Goal: Task Accomplishment & Management: Manage account settings

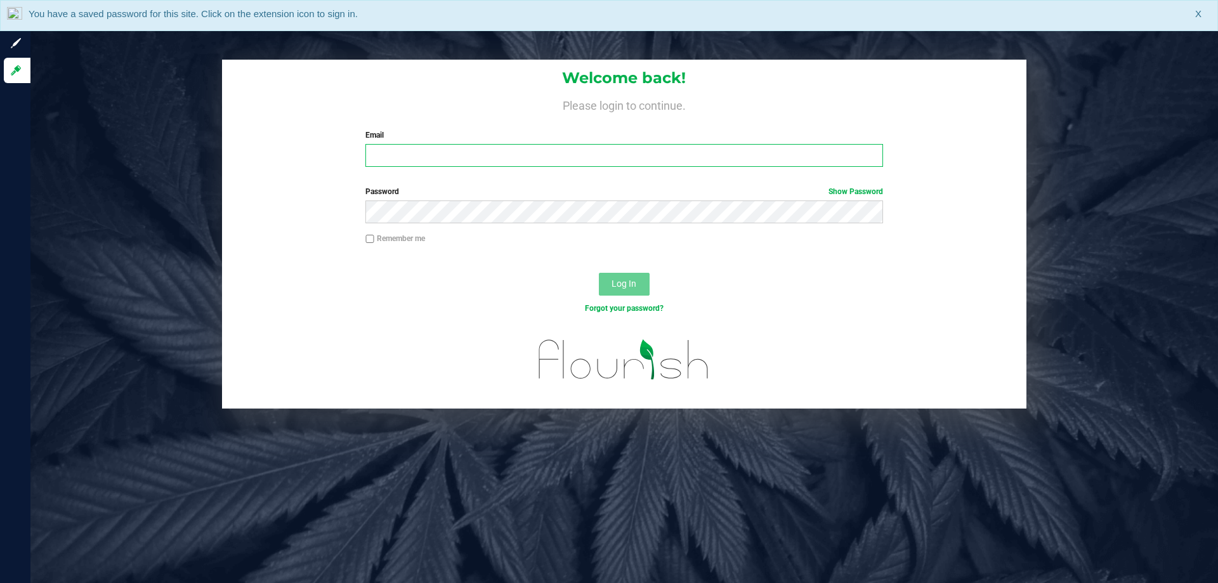
click at [440, 156] on input "Email" at bounding box center [624, 155] width 517 height 23
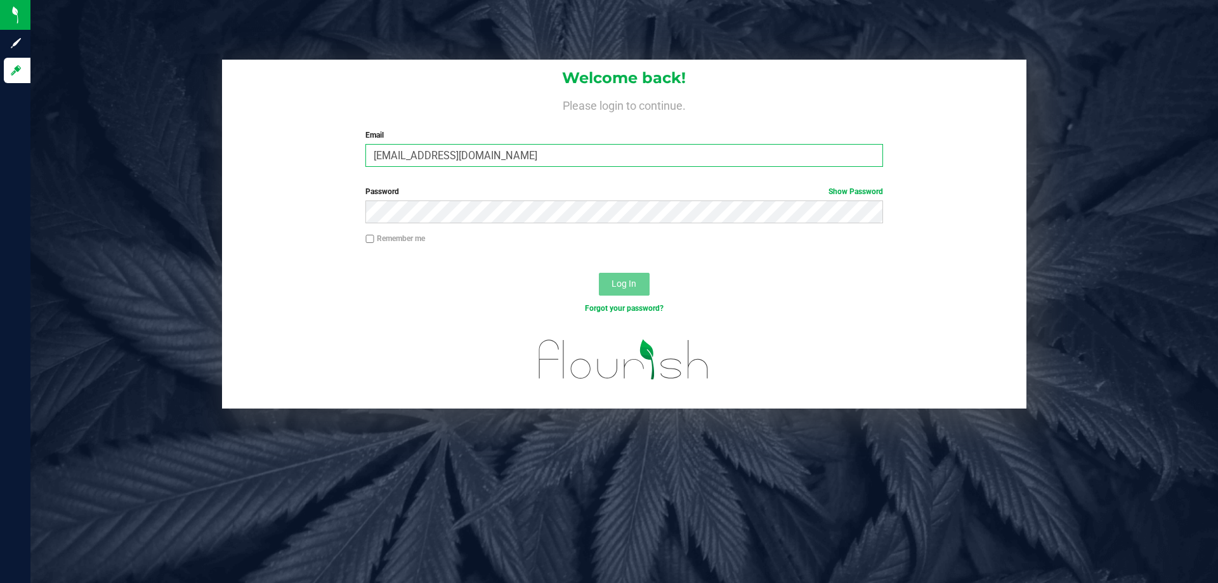
type input "[EMAIL_ADDRESS][DOMAIN_NAME]"
click at [599, 273] on button "Log In" at bounding box center [624, 284] width 51 height 23
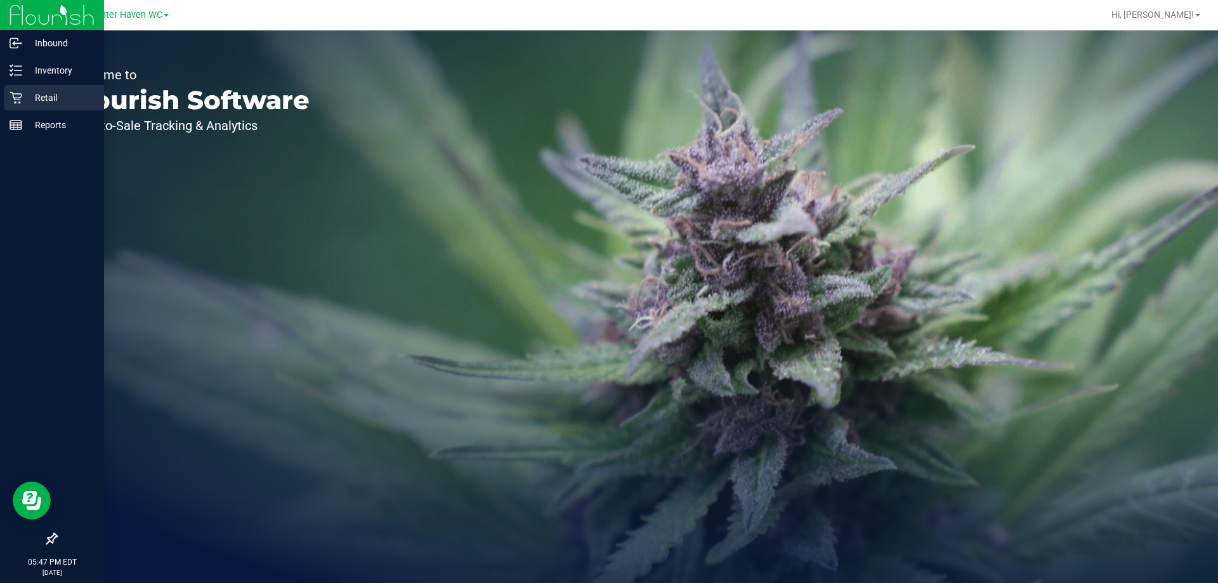
click at [24, 99] on p "Retail" at bounding box center [60, 97] width 76 height 15
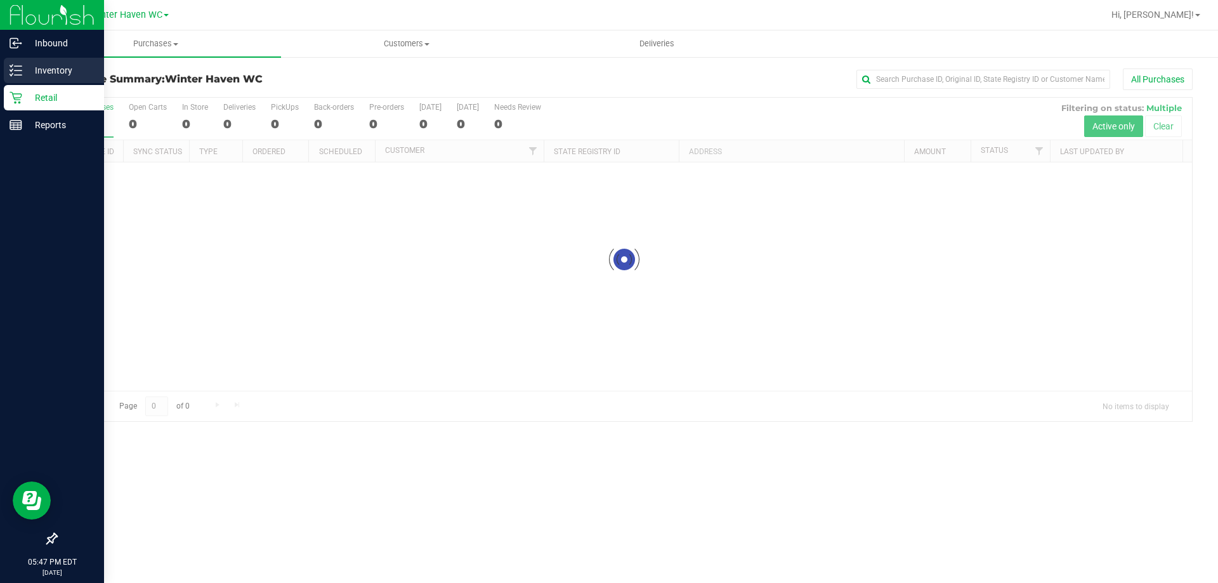
click at [9, 70] on div "Inventory" at bounding box center [54, 70] width 100 height 25
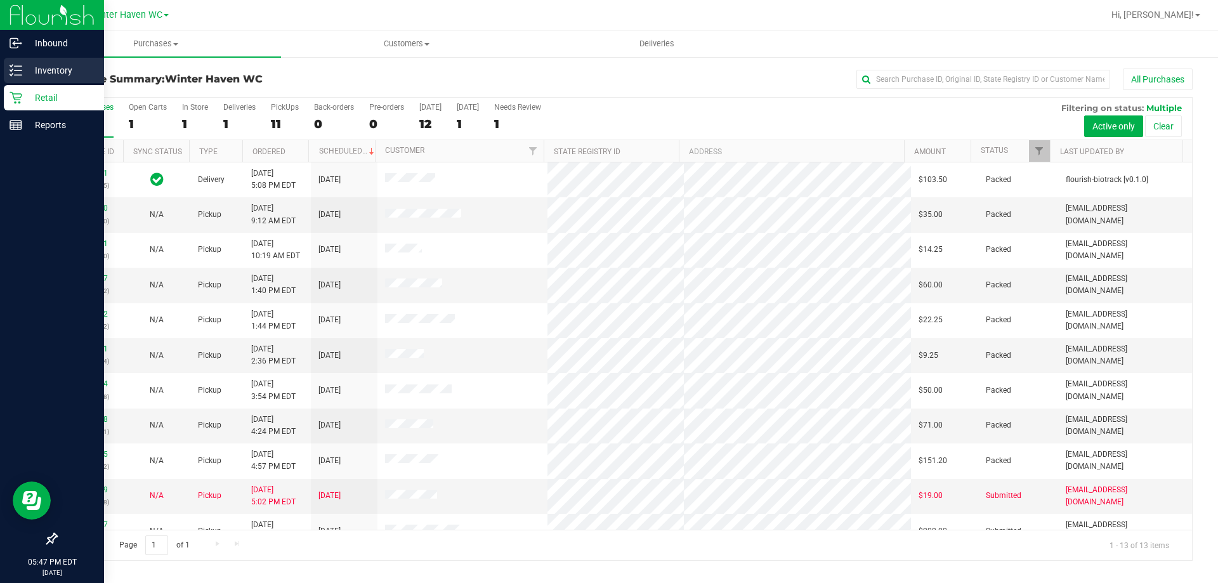
click at [0, 68] on link "Inventory" at bounding box center [52, 71] width 104 height 27
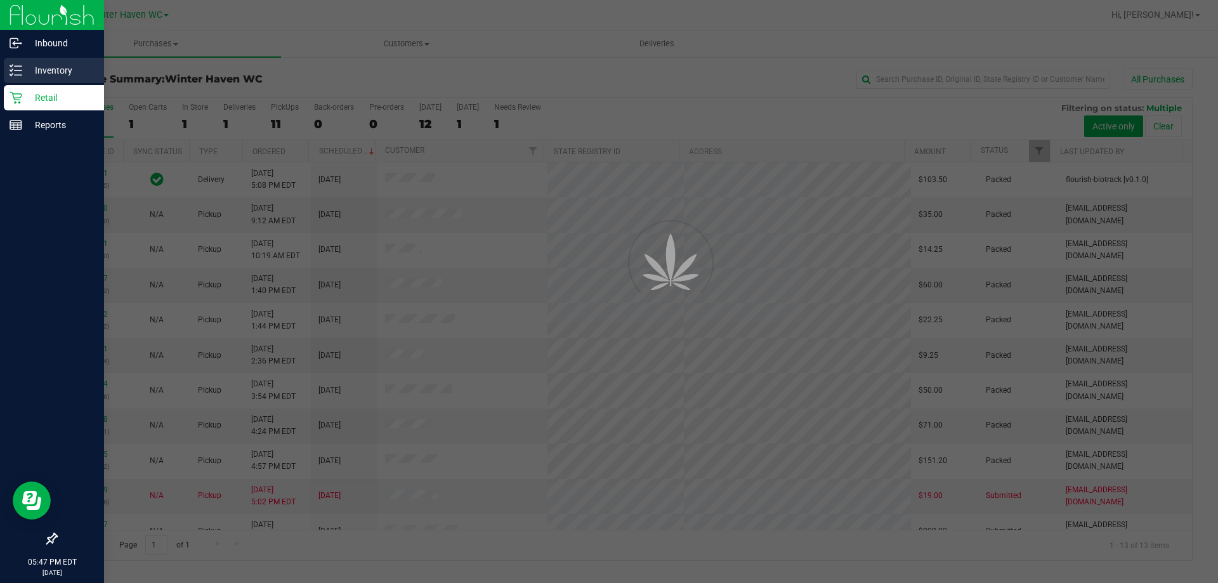
click at [20, 68] on icon at bounding box center [16, 70] width 13 height 13
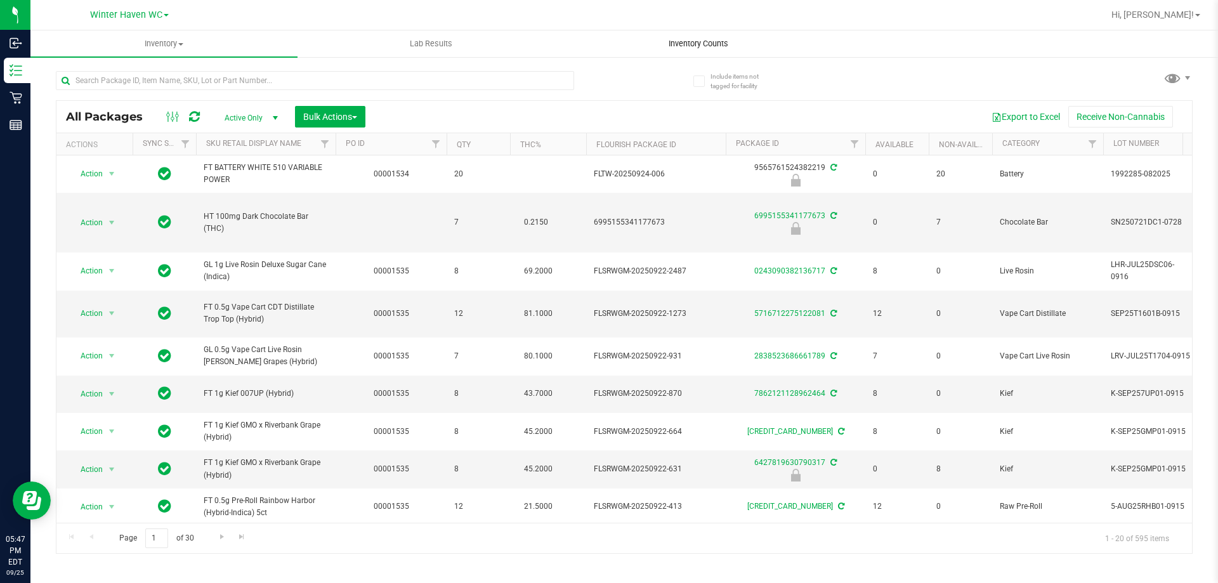
click at [696, 43] on span "Inventory Counts" at bounding box center [699, 43] width 94 height 11
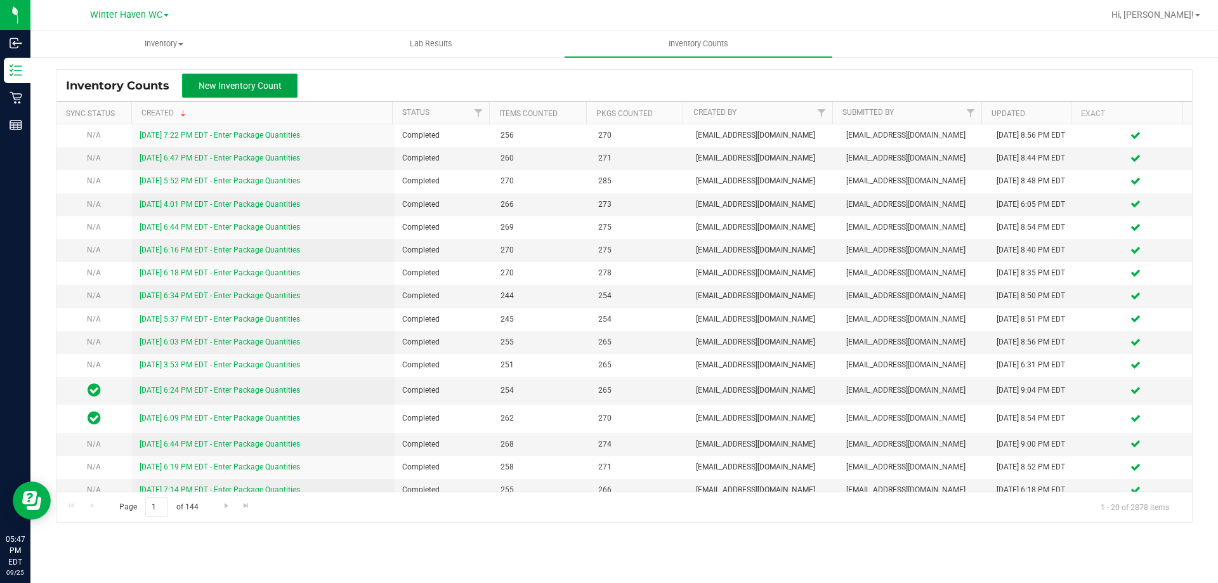
click at [222, 88] on span "New Inventory Count" at bounding box center [240, 86] width 83 height 10
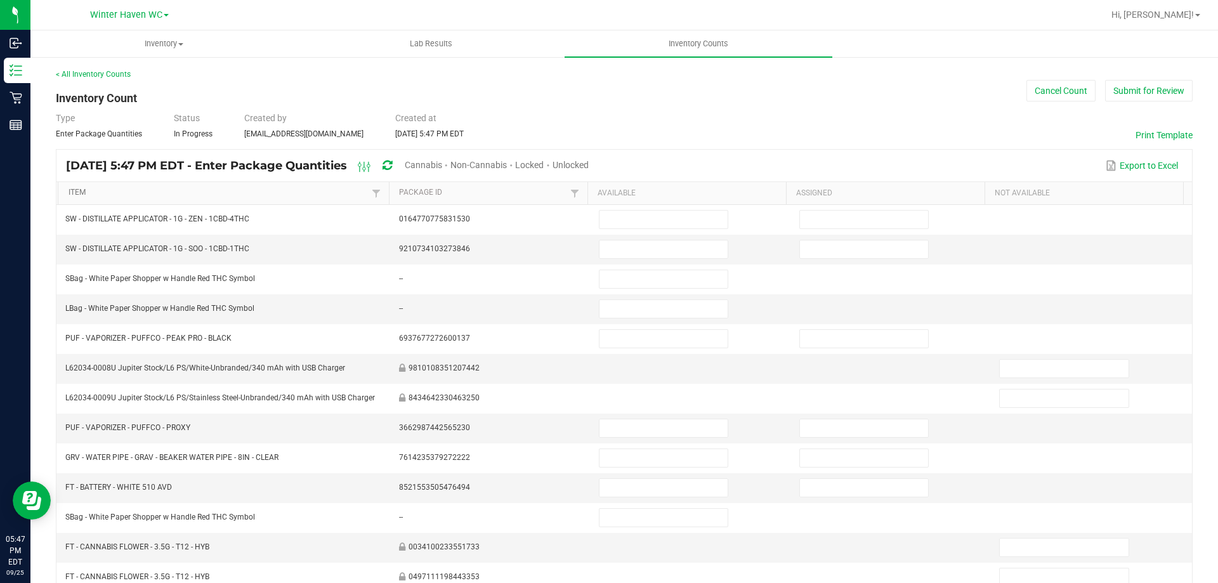
click at [187, 190] on link "Item" at bounding box center [219, 193] width 300 height 10
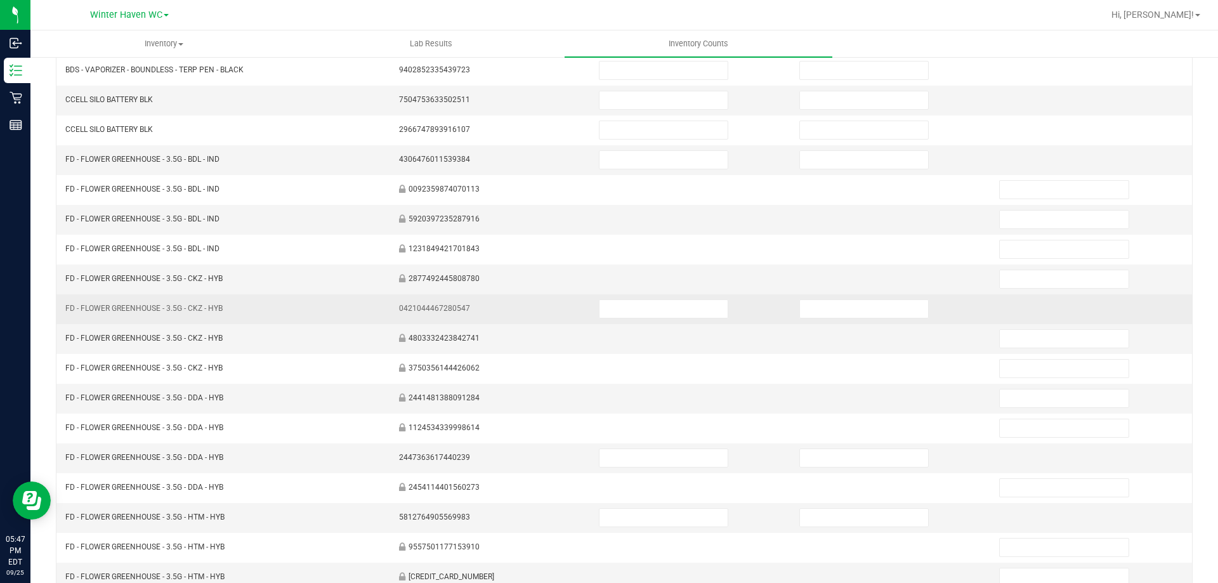
scroll to position [263, 0]
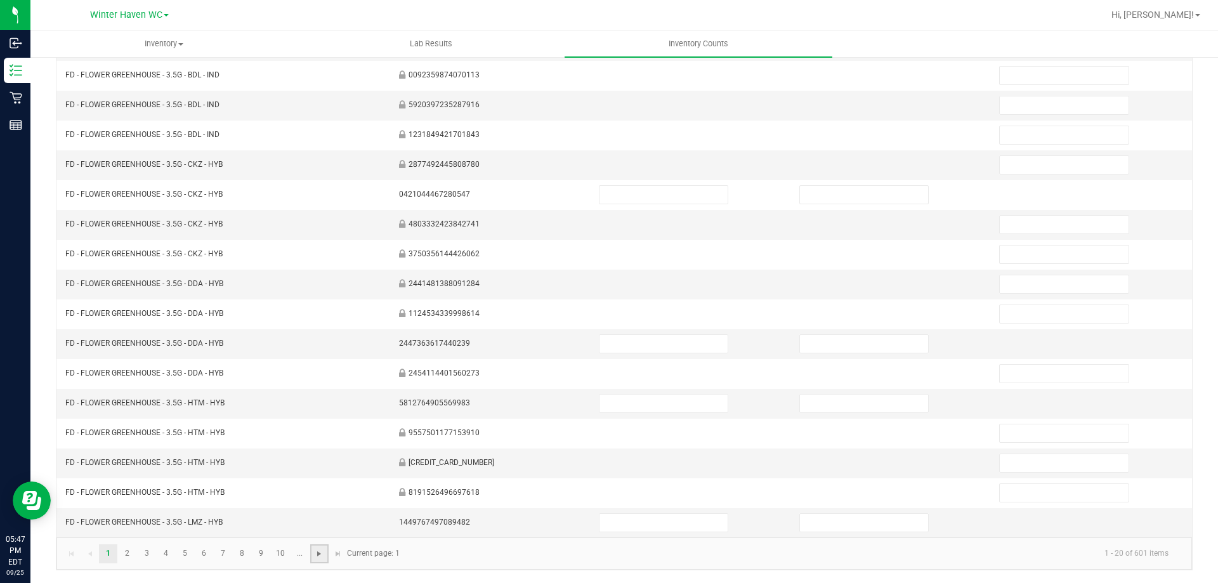
click at [318, 553] on span "Go to the next page" at bounding box center [319, 554] width 10 height 10
click at [295, 553] on link "..." at bounding box center [300, 553] width 18 height 19
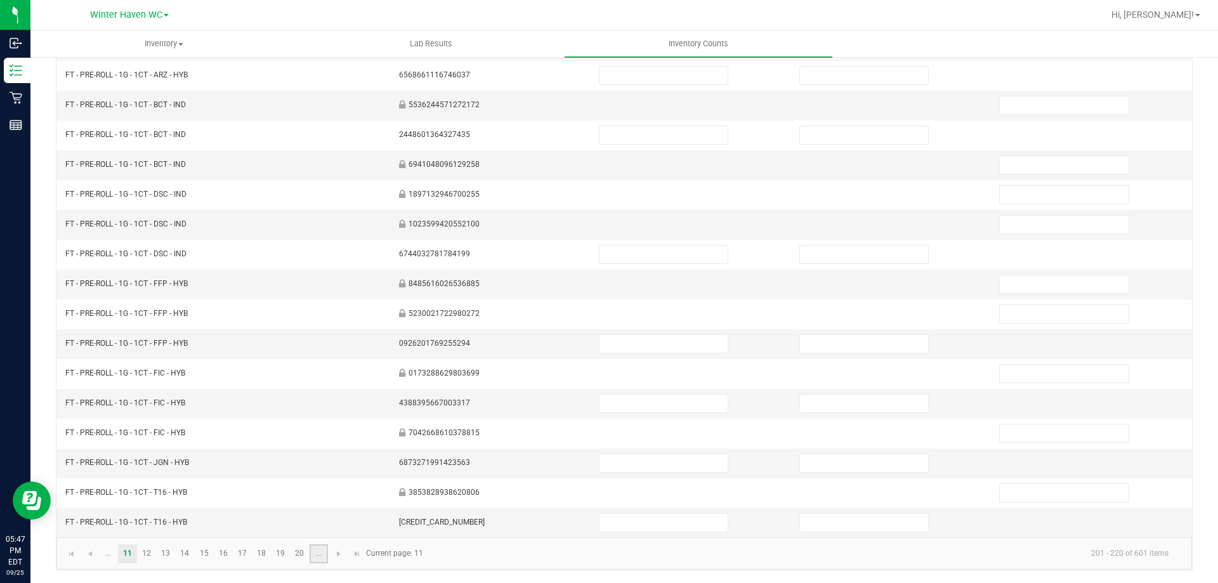
click at [320, 556] on link "..." at bounding box center [319, 553] width 18 height 19
click at [326, 555] on link "..." at bounding box center [319, 553] width 18 height 19
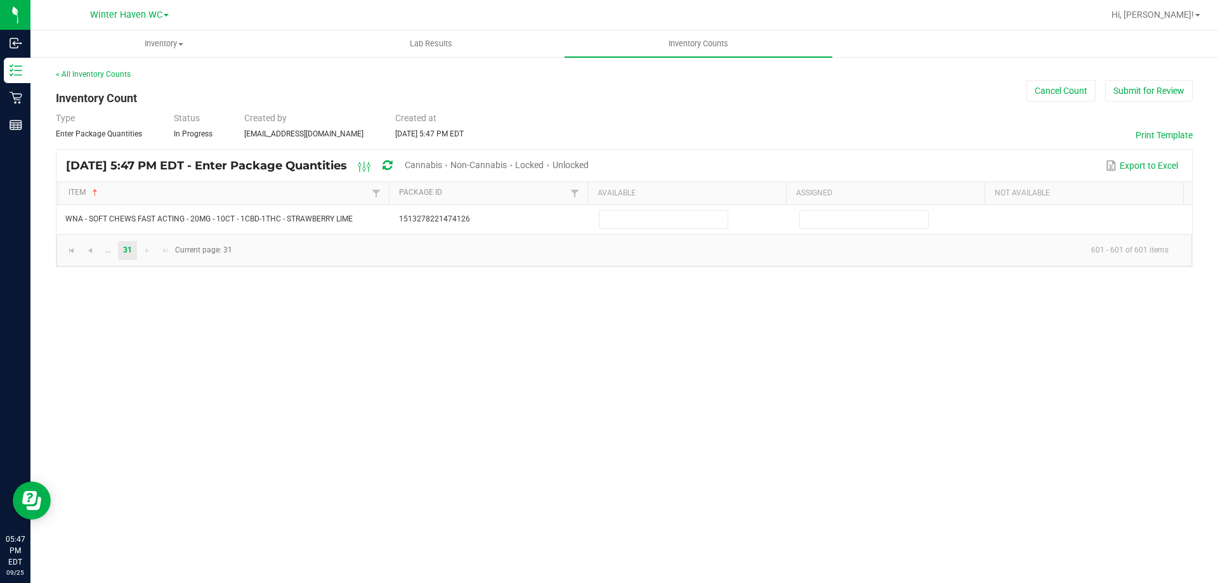
scroll to position [0, 0]
click at [114, 253] on link "..." at bounding box center [108, 250] width 18 height 19
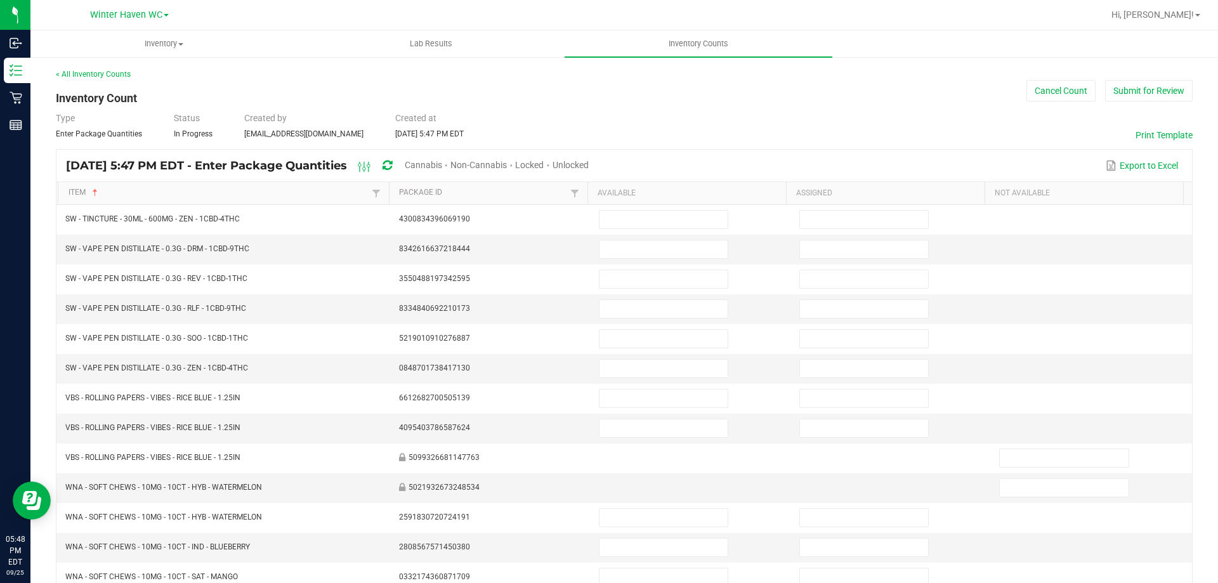
click at [589, 162] on span "Unlocked" at bounding box center [571, 165] width 36 height 10
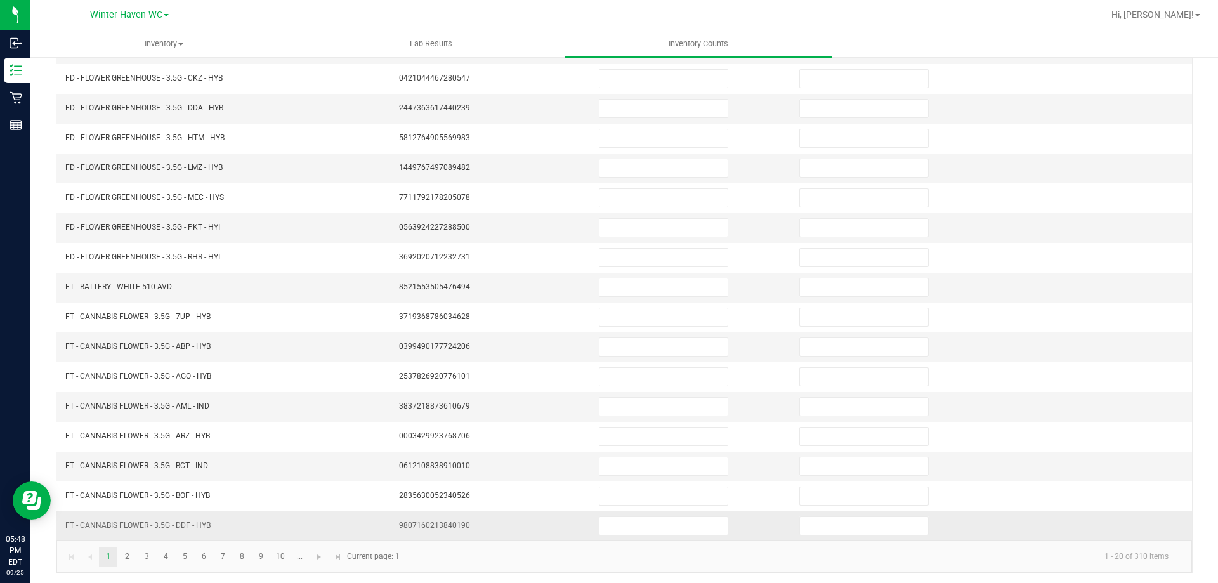
scroll to position [263, 0]
click at [301, 555] on link "..." at bounding box center [300, 553] width 18 height 19
click at [244, 557] on span "Go to the next page" at bounding box center [243, 554] width 10 height 10
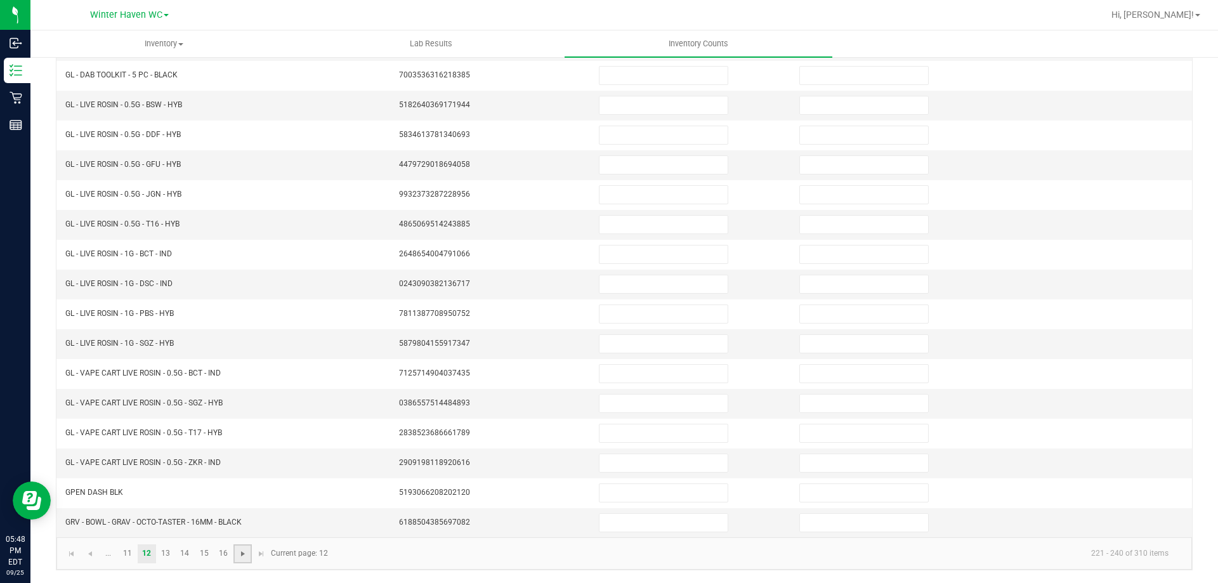
click at [240, 557] on span "Go to the next page" at bounding box center [243, 554] width 10 height 10
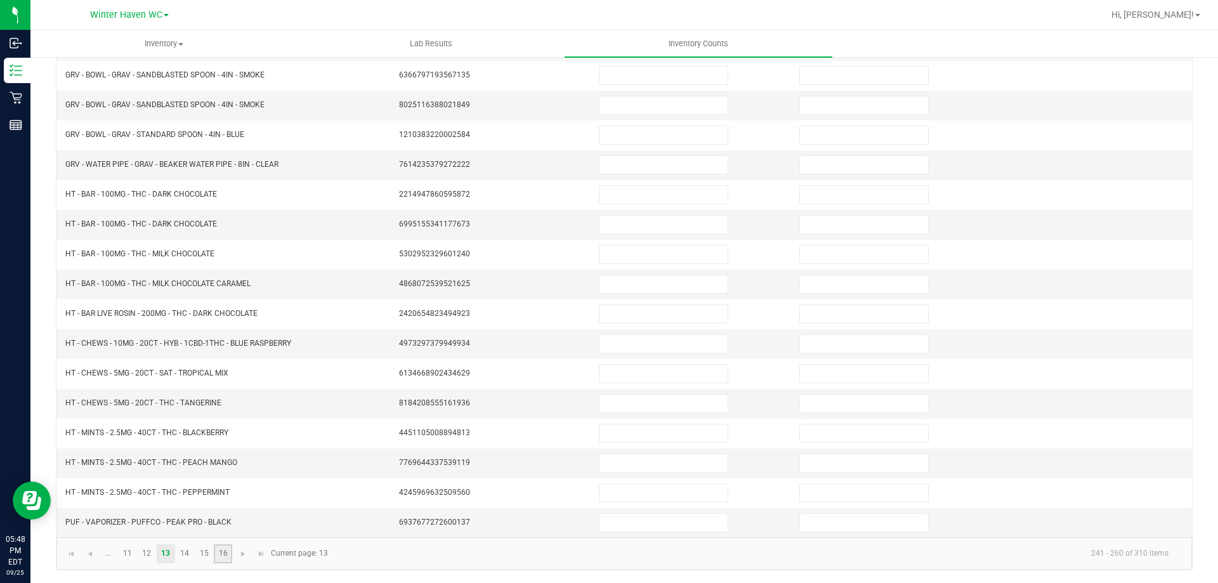
click at [220, 554] on link "16" at bounding box center [223, 553] width 18 height 19
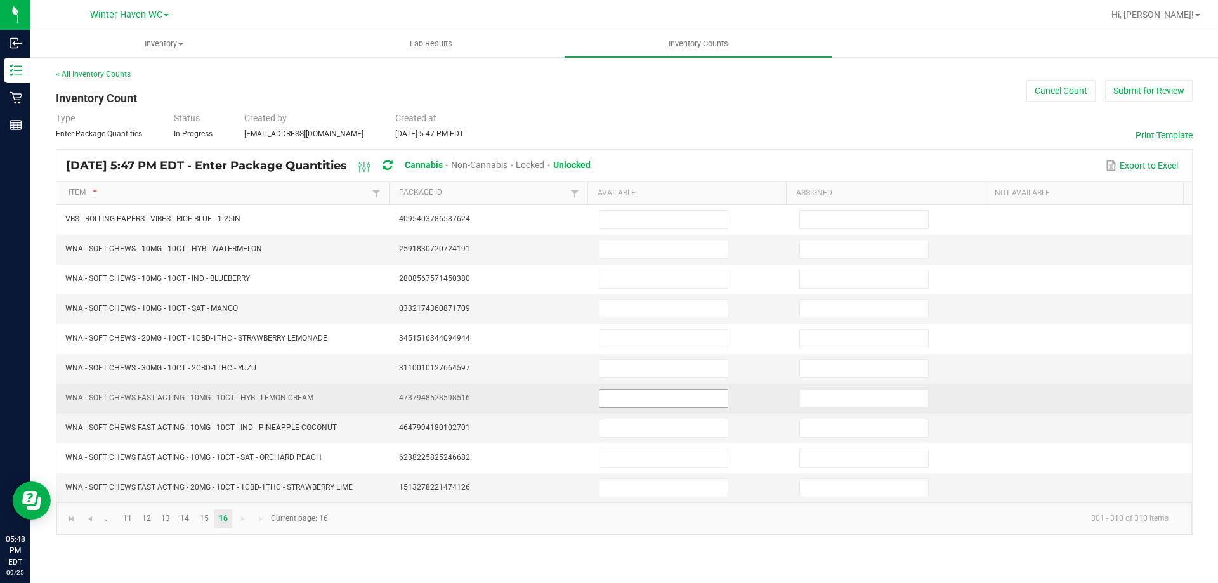
click at [673, 393] on input at bounding box center [664, 399] width 128 height 18
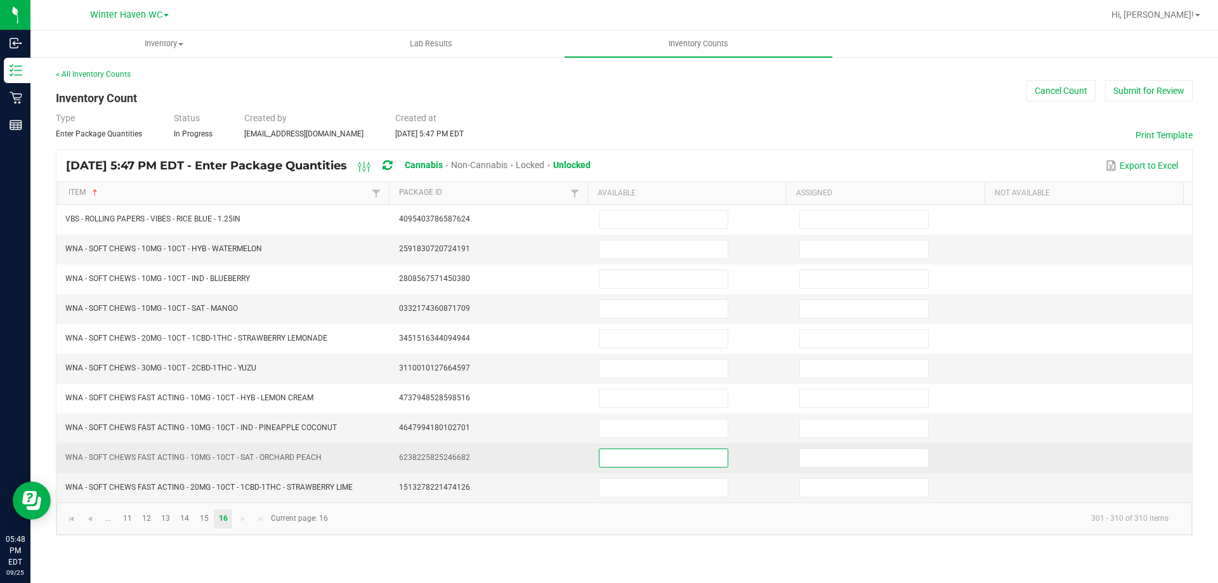
click at [613, 454] on input at bounding box center [664, 458] width 128 height 18
type input "17"
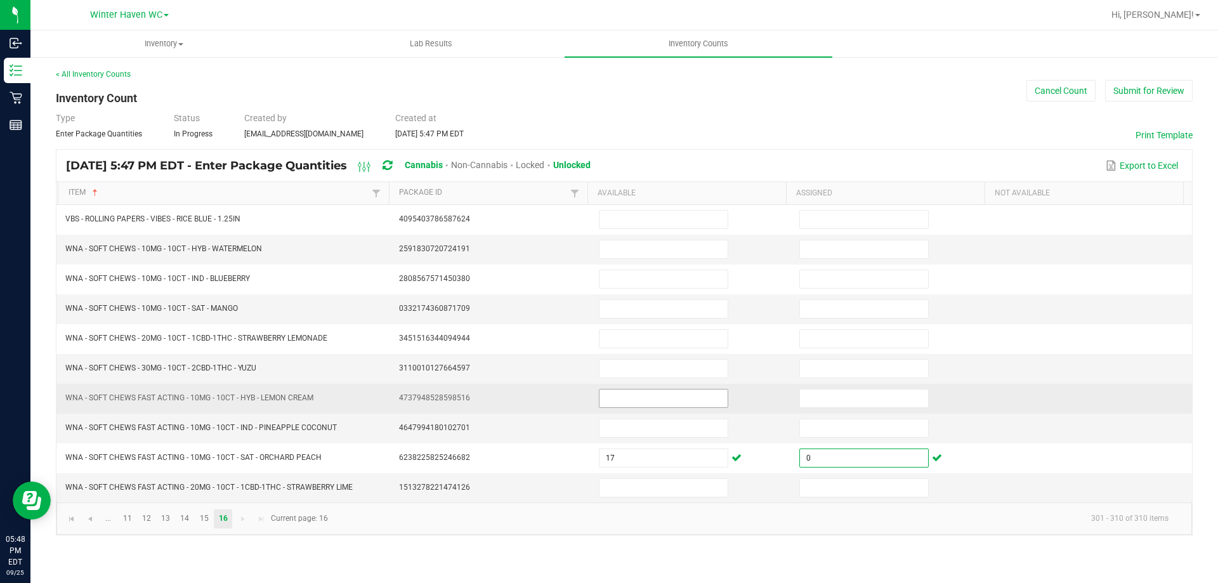
type input "0"
click at [678, 401] on input at bounding box center [664, 399] width 128 height 18
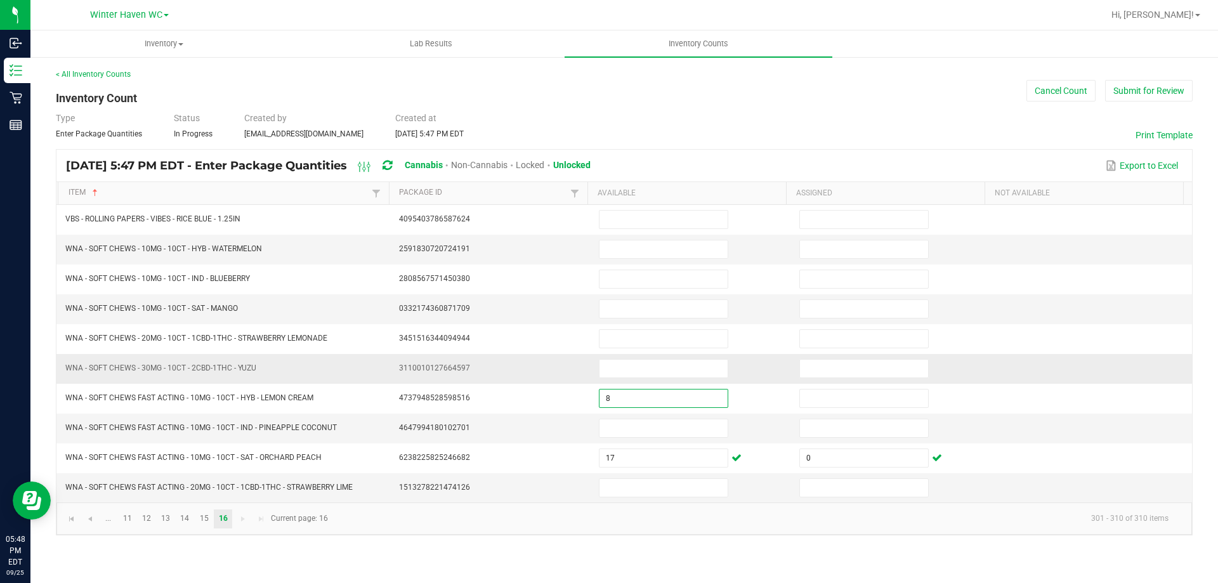
type input "8"
type input "0"
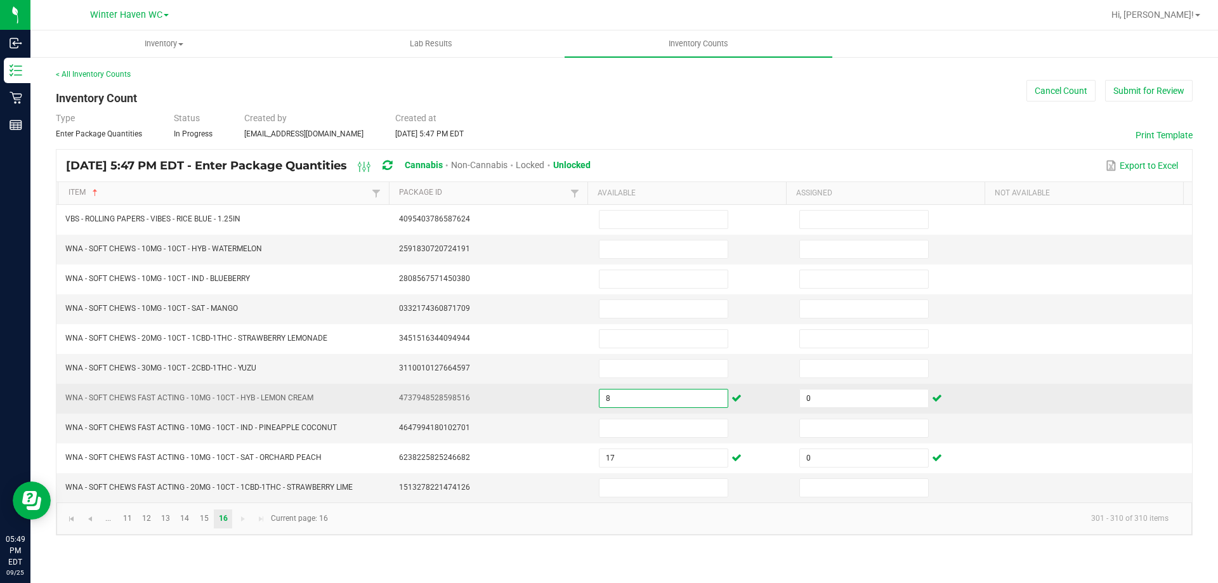
click at [652, 398] on input "8" at bounding box center [664, 399] width 128 height 18
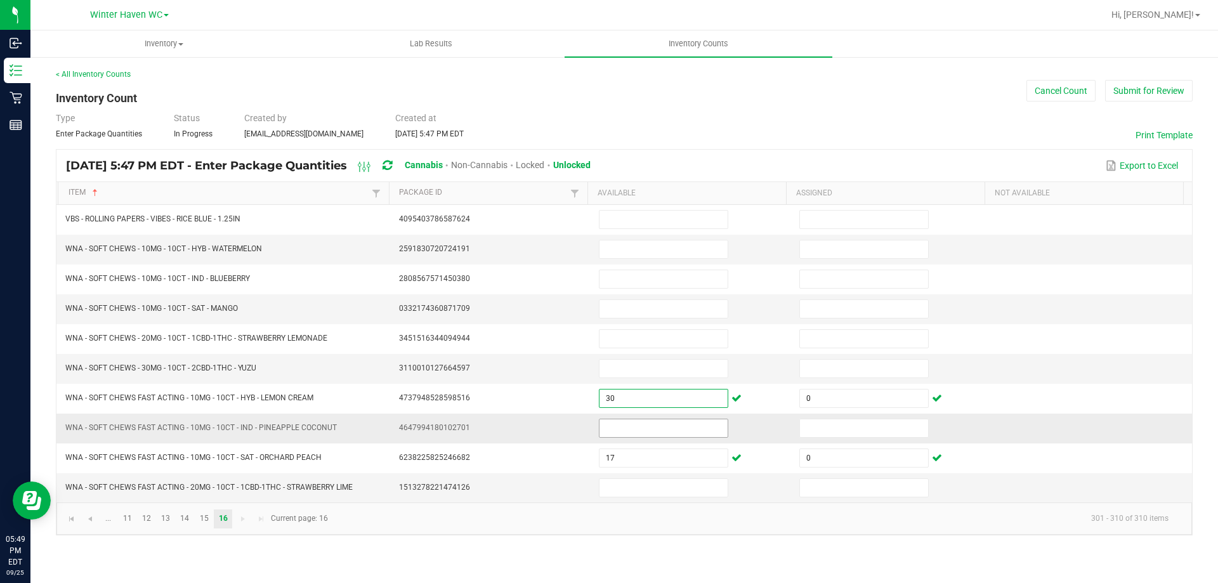
type input "30"
click at [653, 425] on input at bounding box center [664, 428] width 128 height 18
type input "8"
click at [656, 493] on input at bounding box center [664, 488] width 128 height 18
type input "16"
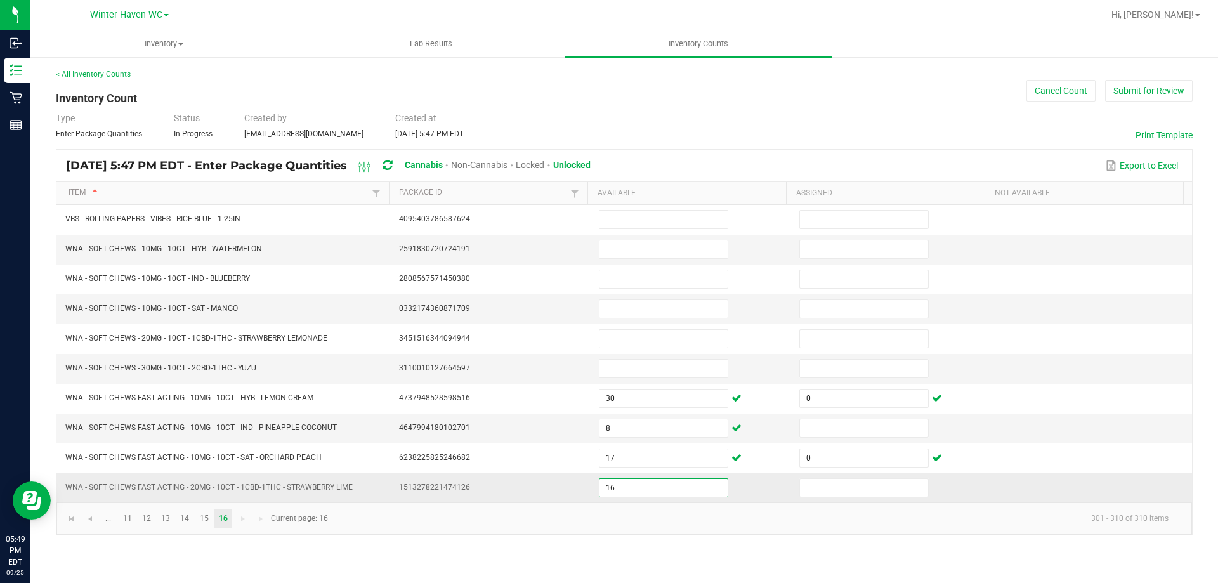
type input "0"
click at [647, 246] on input at bounding box center [664, 249] width 128 height 18
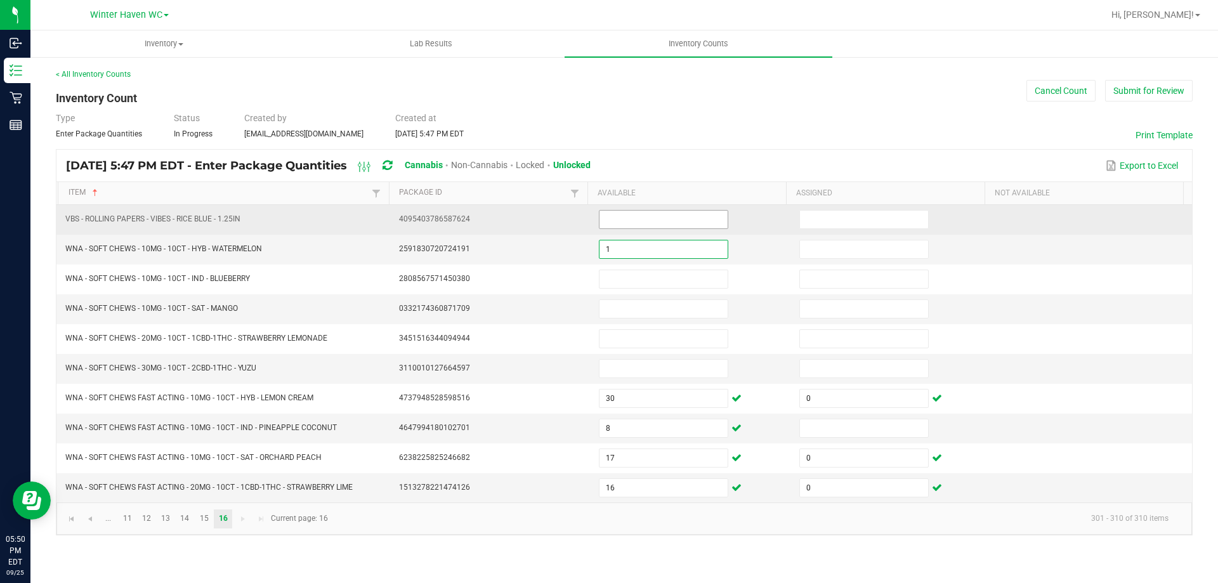
type input "1"
type input "0"
type input "30"
type input "0"
type input "11"
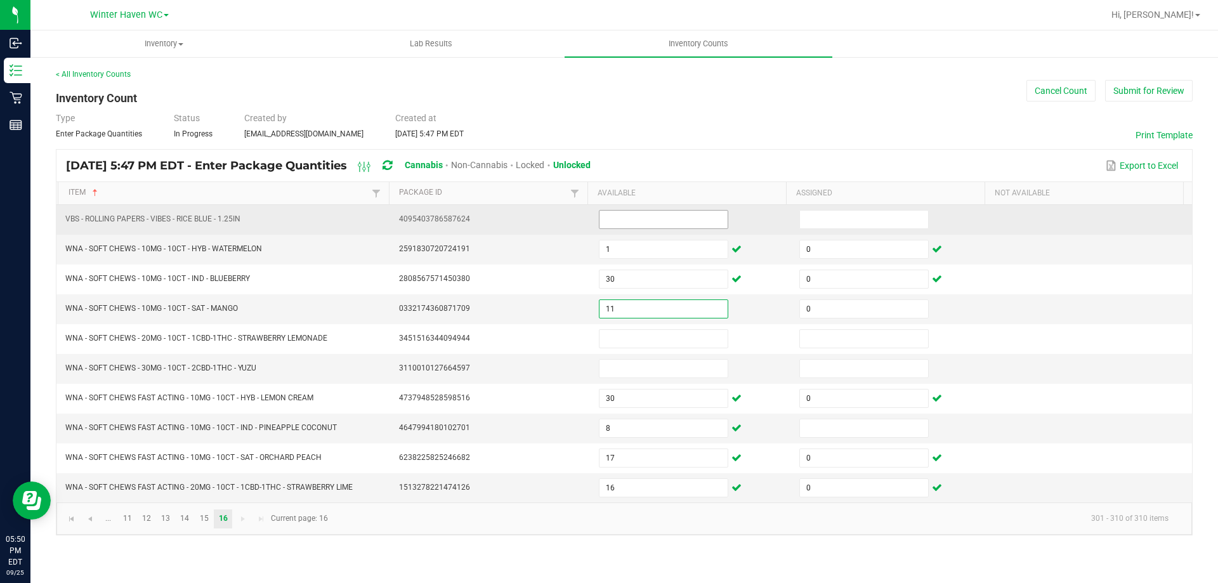
type input "0"
type input "25"
type input "0"
type input "8"
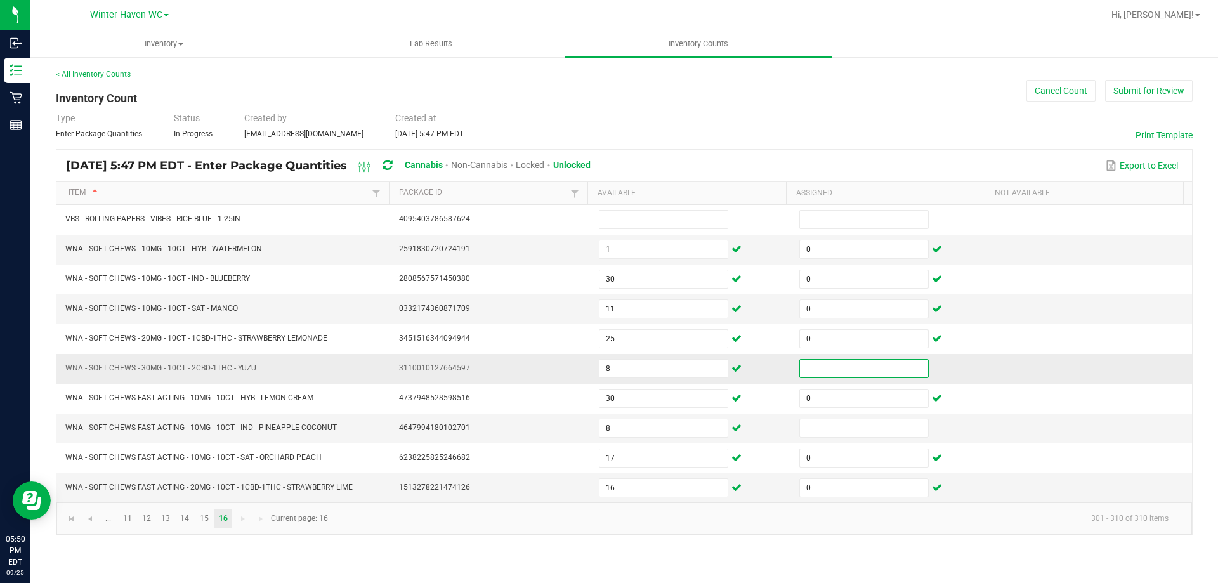
click at [850, 361] on input at bounding box center [864, 369] width 128 height 18
type input "0"
click at [866, 426] on input at bounding box center [864, 428] width 128 height 18
type input "0"
click at [203, 520] on link "15" at bounding box center [204, 519] width 18 height 19
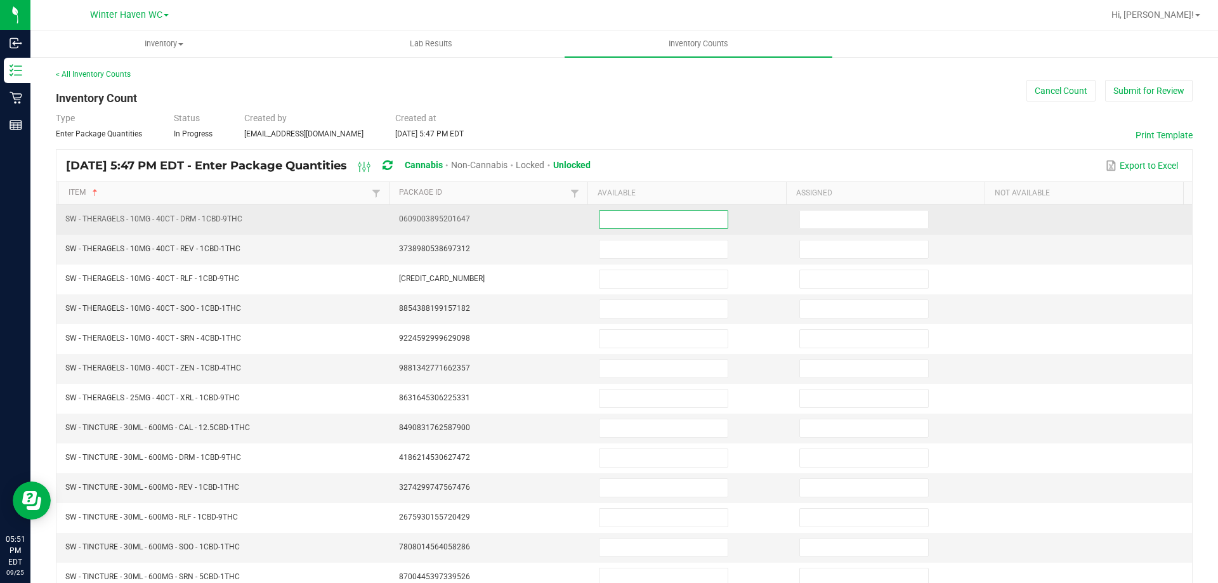
click at [636, 224] on input at bounding box center [664, 220] width 128 height 18
type input "0"
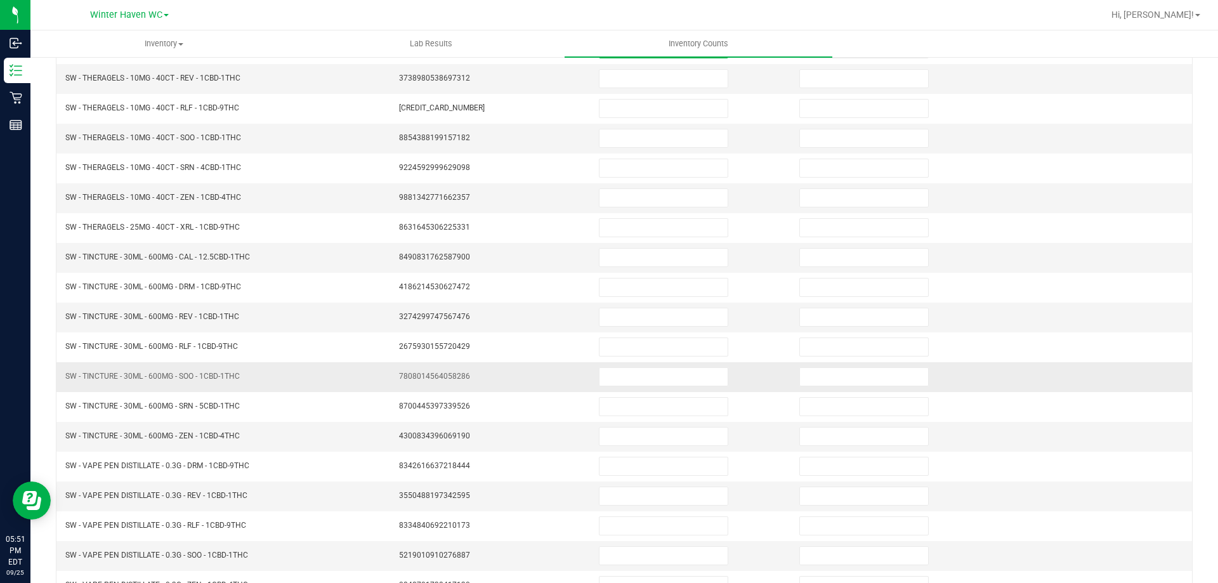
scroll to position [263, 0]
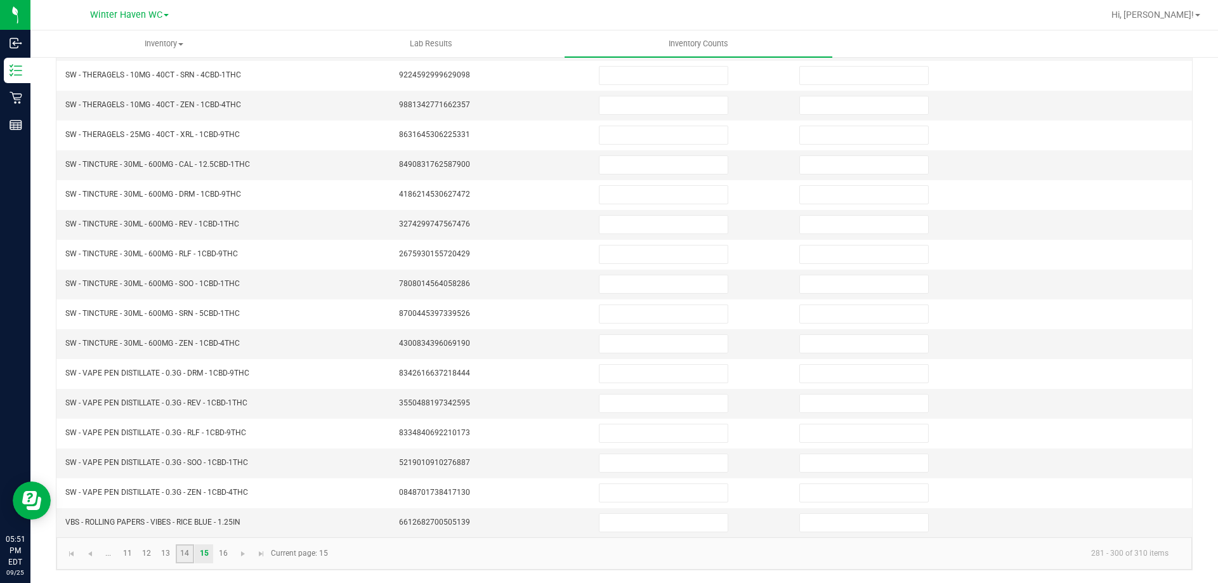
click at [182, 555] on link "14" at bounding box center [185, 553] width 18 height 19
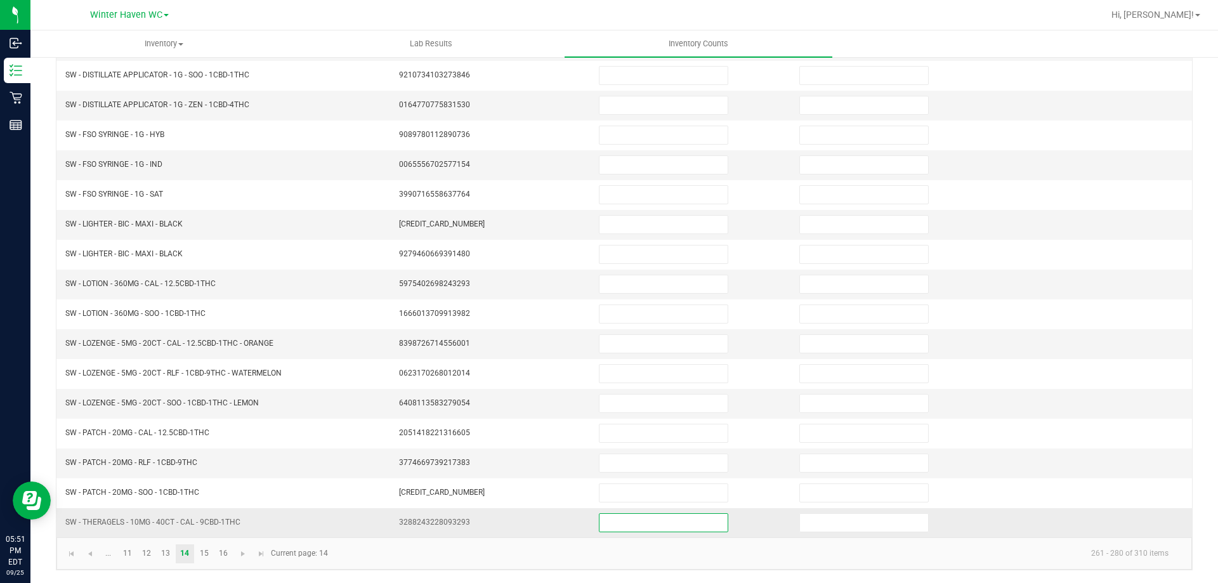
click at [682, 528] on input at bounding box center [664, 523] width 128 height 18
type input "2"
type input "0"
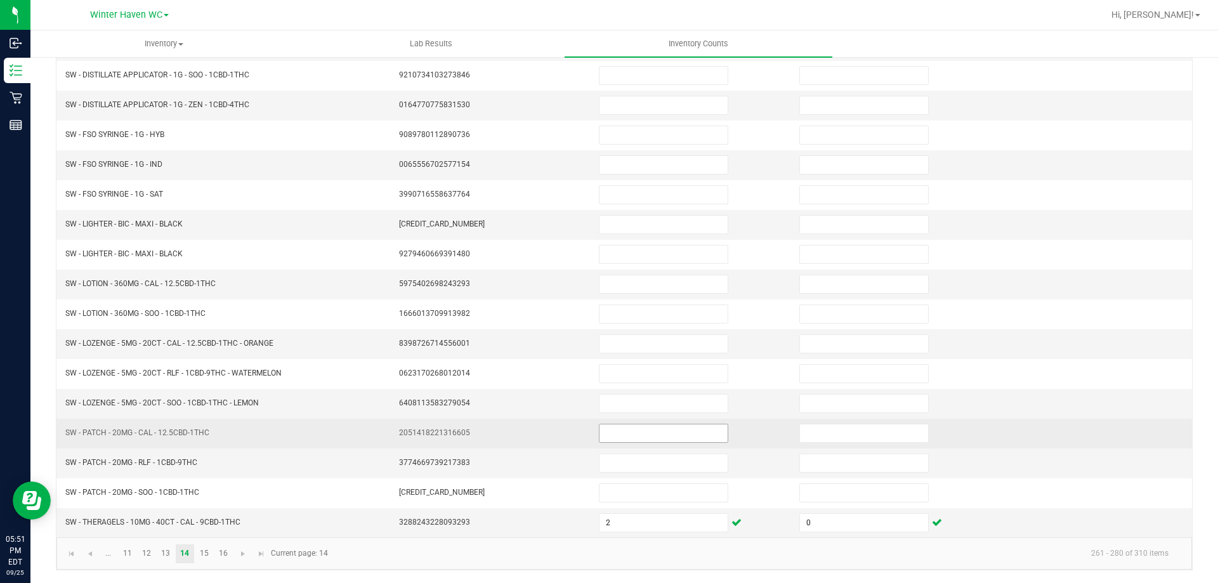
click at [649, 430] on input at bounding box center [664, 434] width 128 height 18
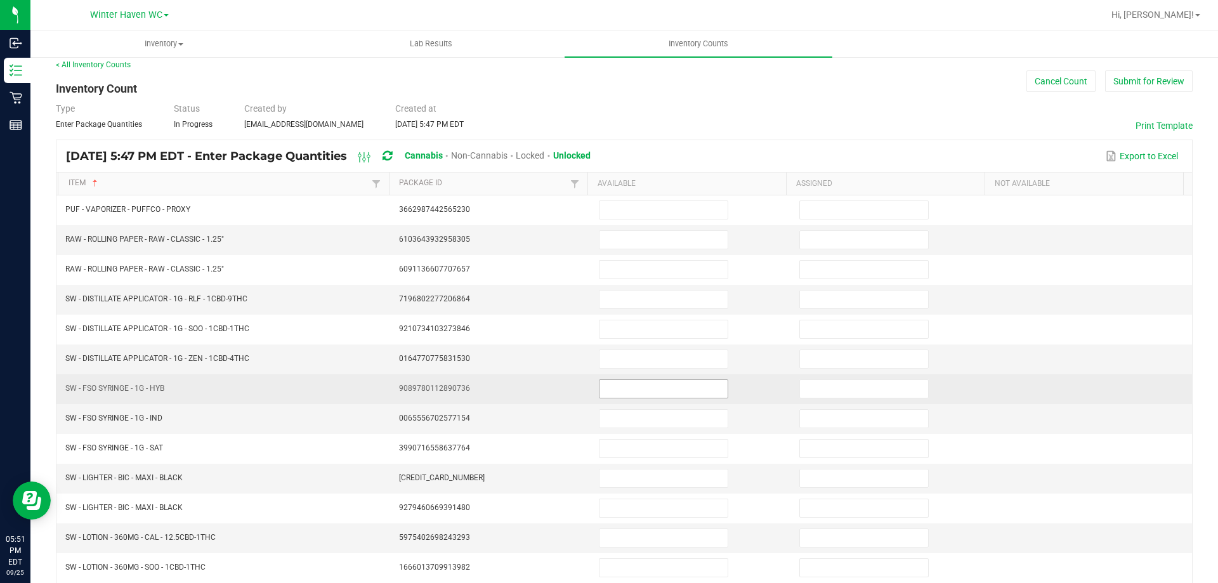
scroll to position [136, 0]
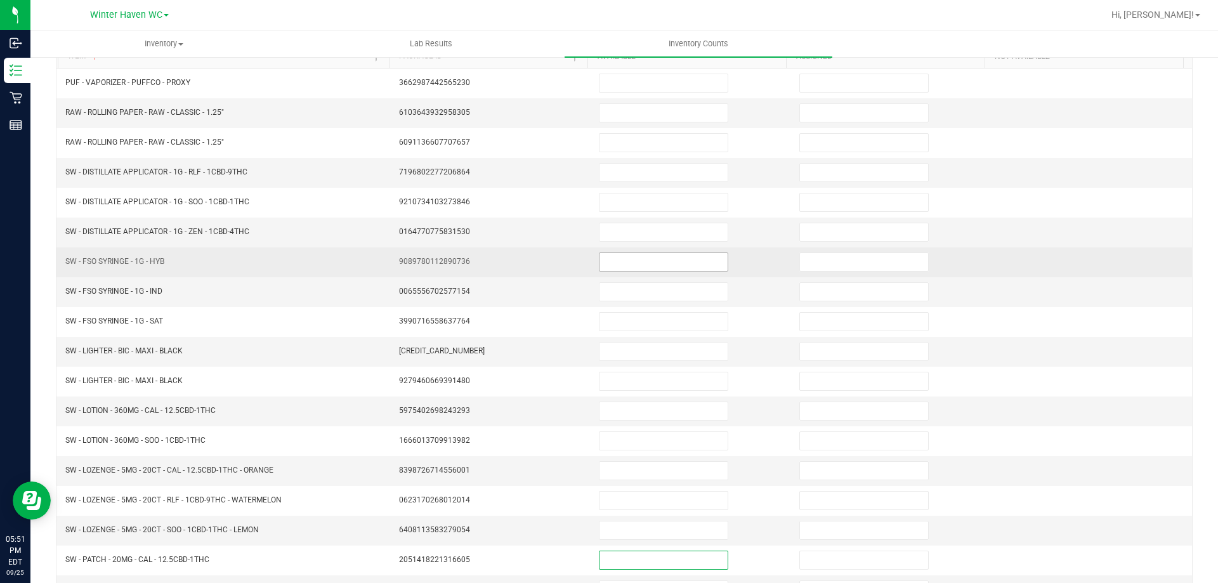
click at [629, 265] on input at bounding box center [664, 262] width 128 height 18
type input "1"
type input "0"
type input "1"
type input "0"
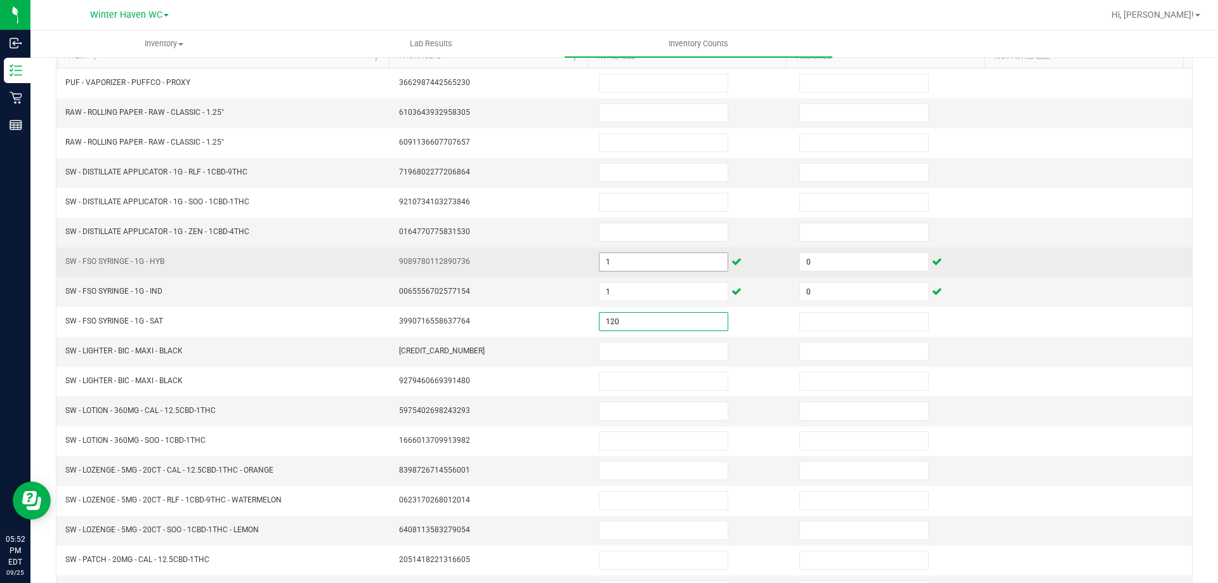
type input "120"
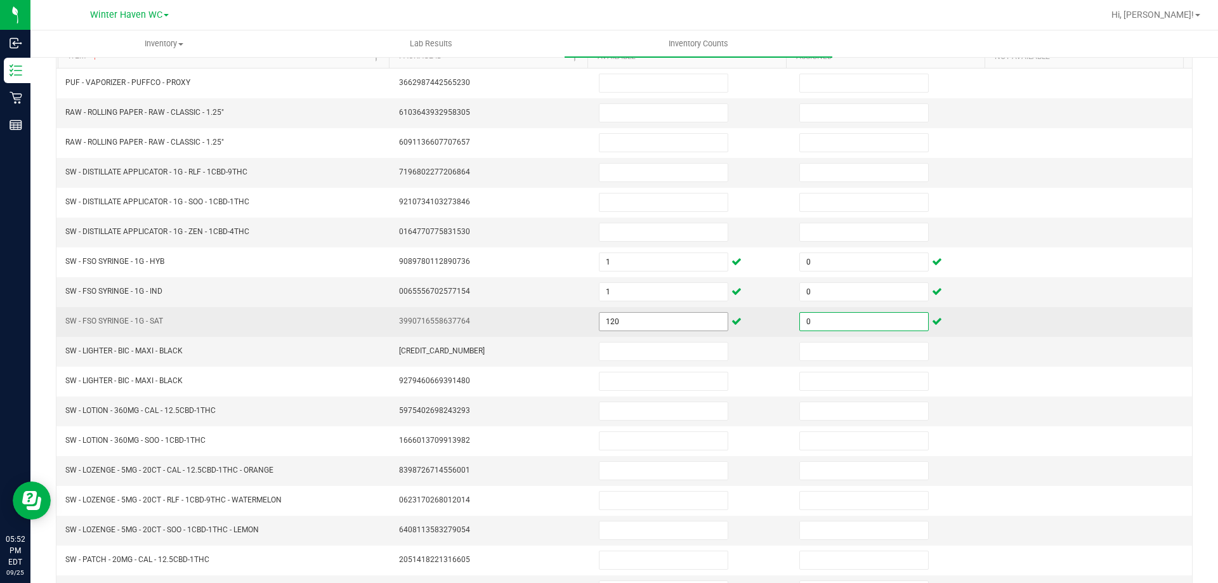
type input "0"
click at [642, 327] on input "120" at bounding box center [664, 322] width 128 height 18
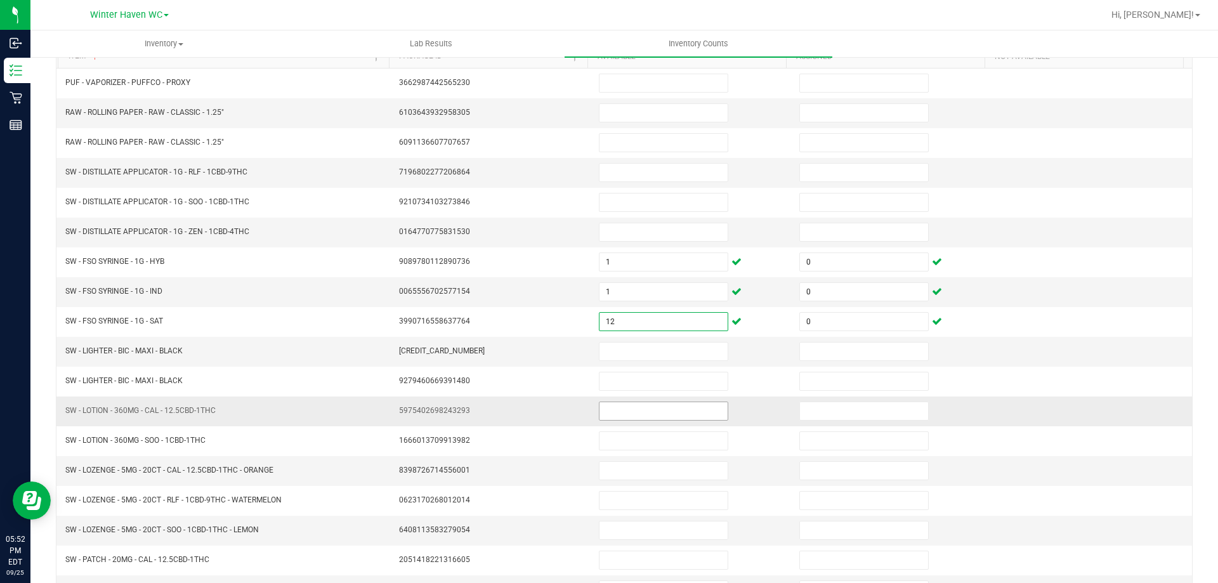
type input "12"
click at [636, 405] on input at bounding box center [664, 411] width 128 height 18
type input "2"
type input "0"
type input "1"
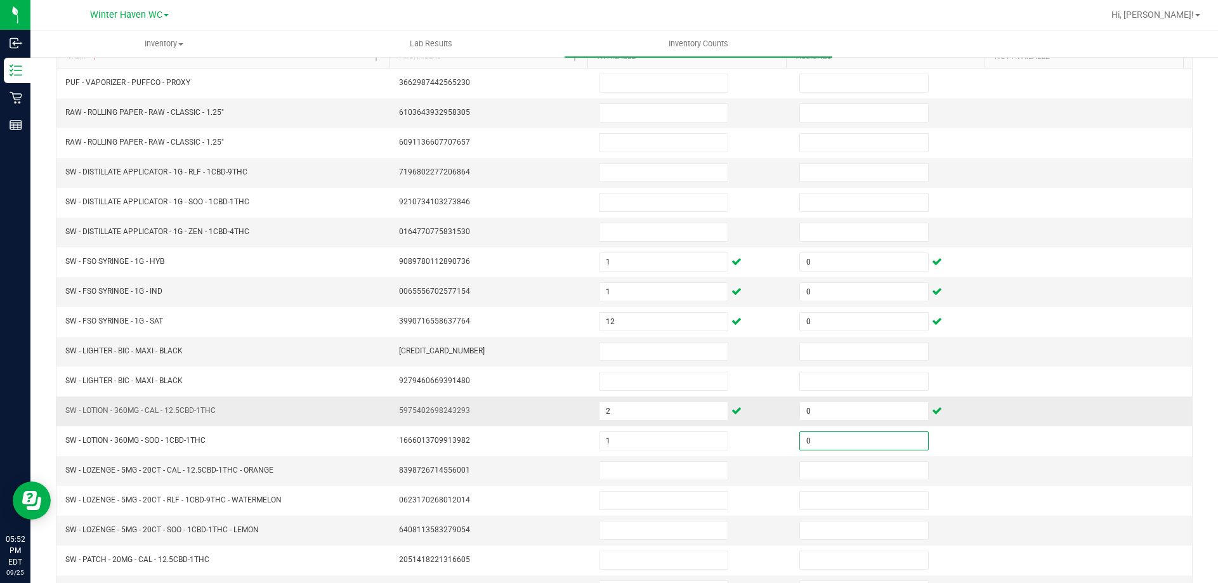
type input "0"
type input "2"
type input "0"
type input "16"
type input "0"
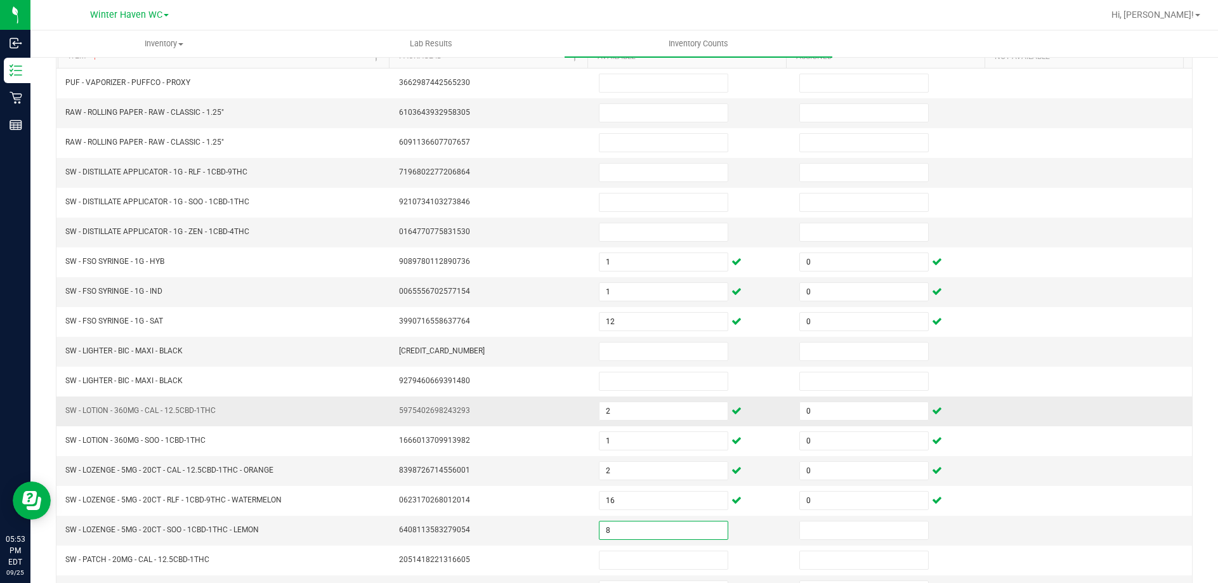
type input "8"
type input "0"
type input "20"
type input "0"
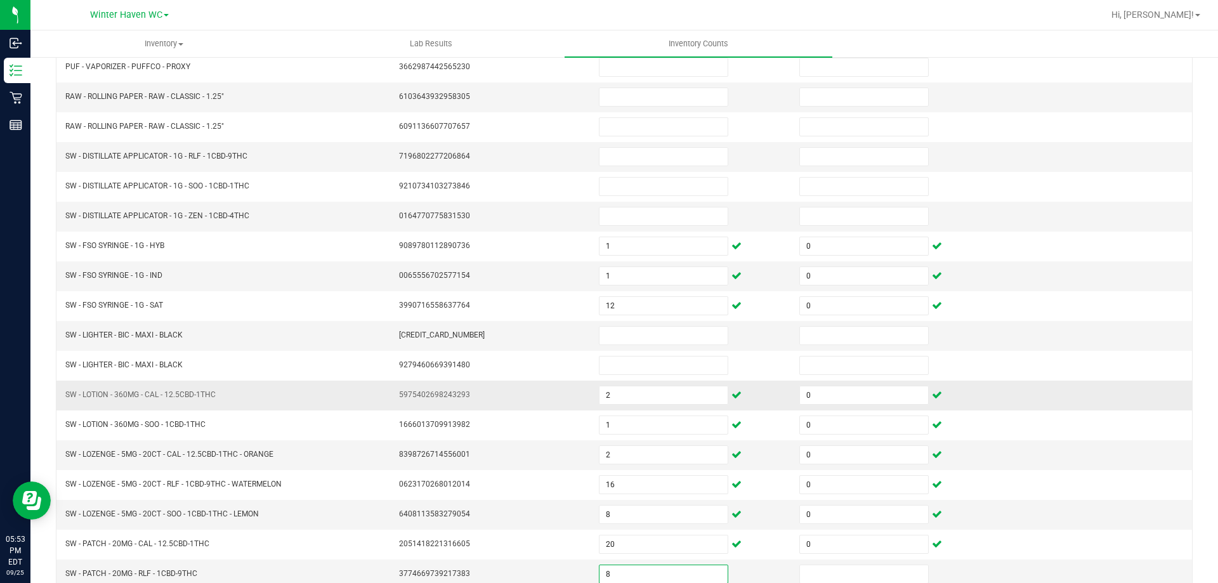
type input "8"
type input "0"
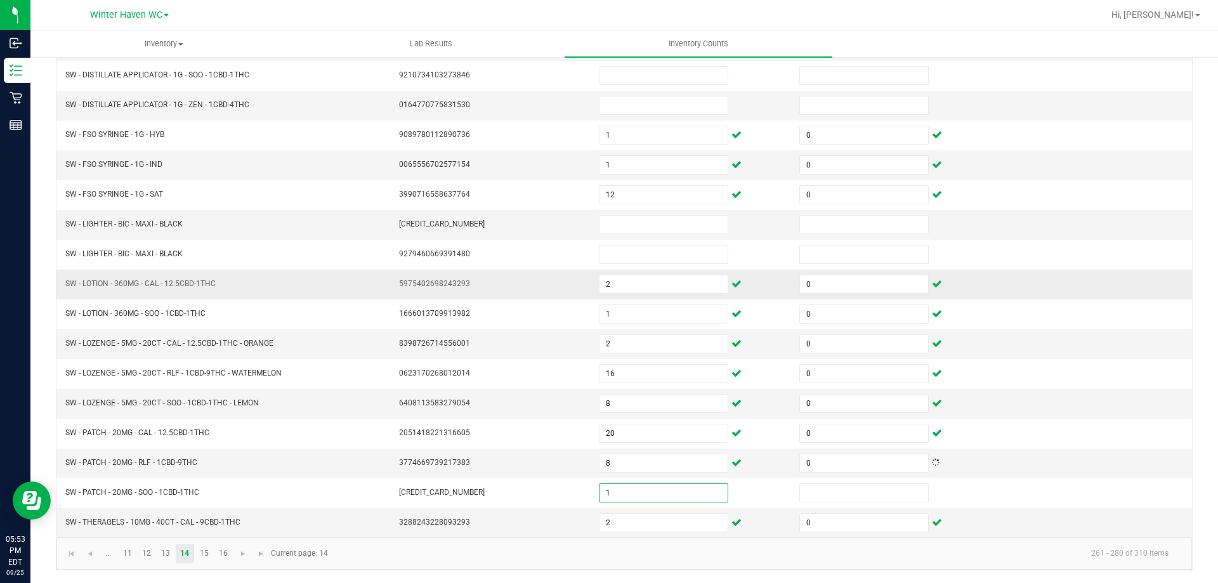
type input "1"
type input "0"
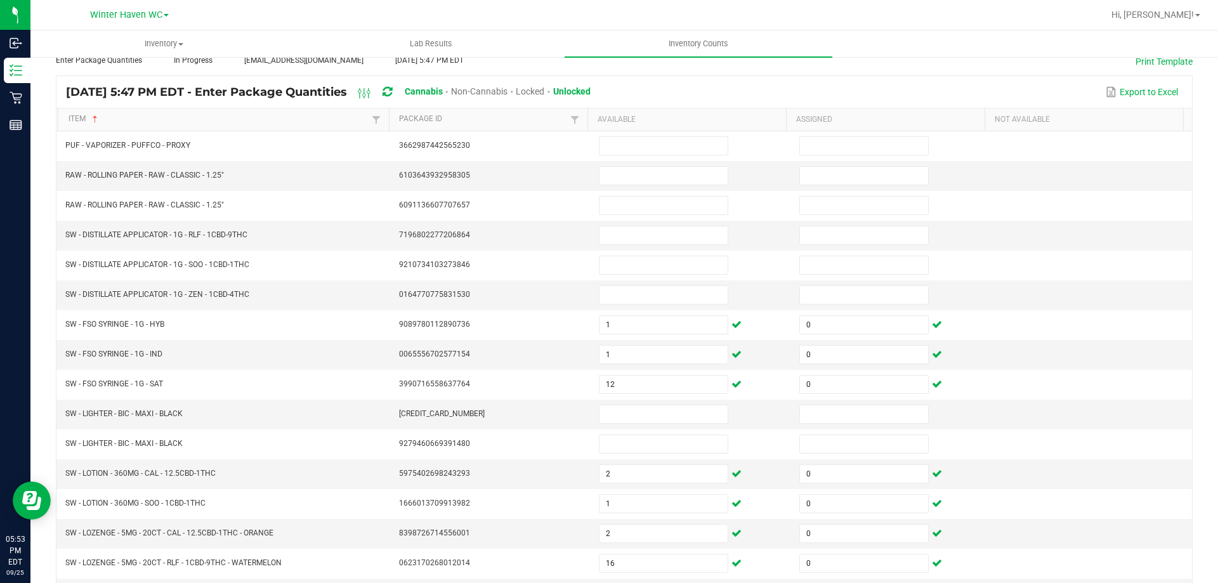
scroll to position [73, 0]
click at [609, 231] on input at bounding box center [664, 236] width 128 height 18
type input "8"
type input "0"
type input "1"
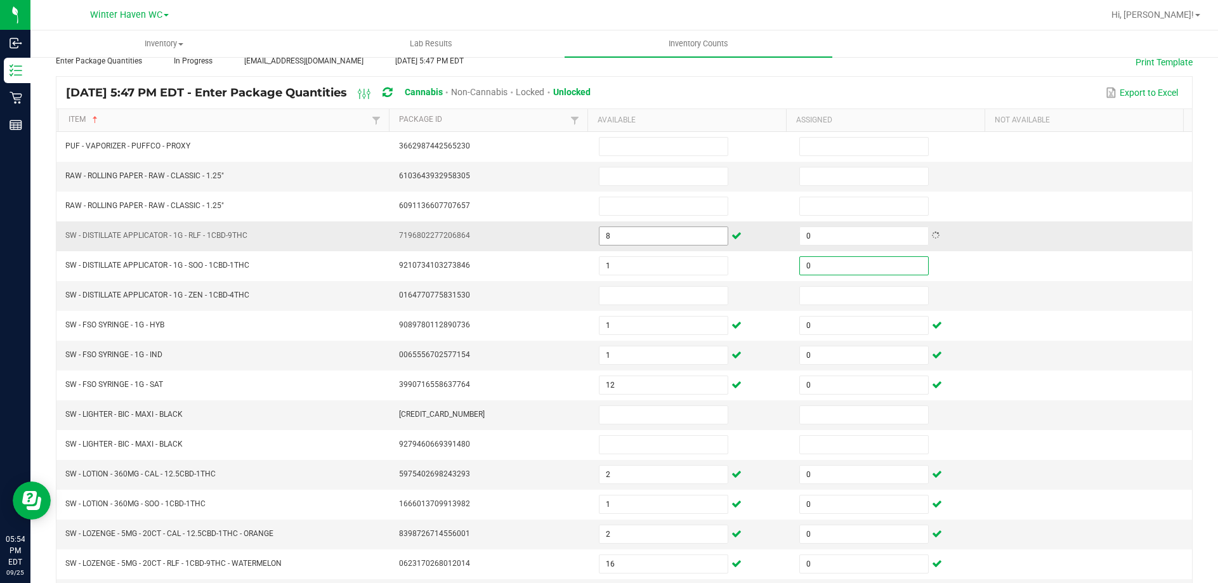
type input "0"
type input "60"
type input "0"
click at [622, 291] on input "60" at bounding box center [664, 296] width 128 height 18
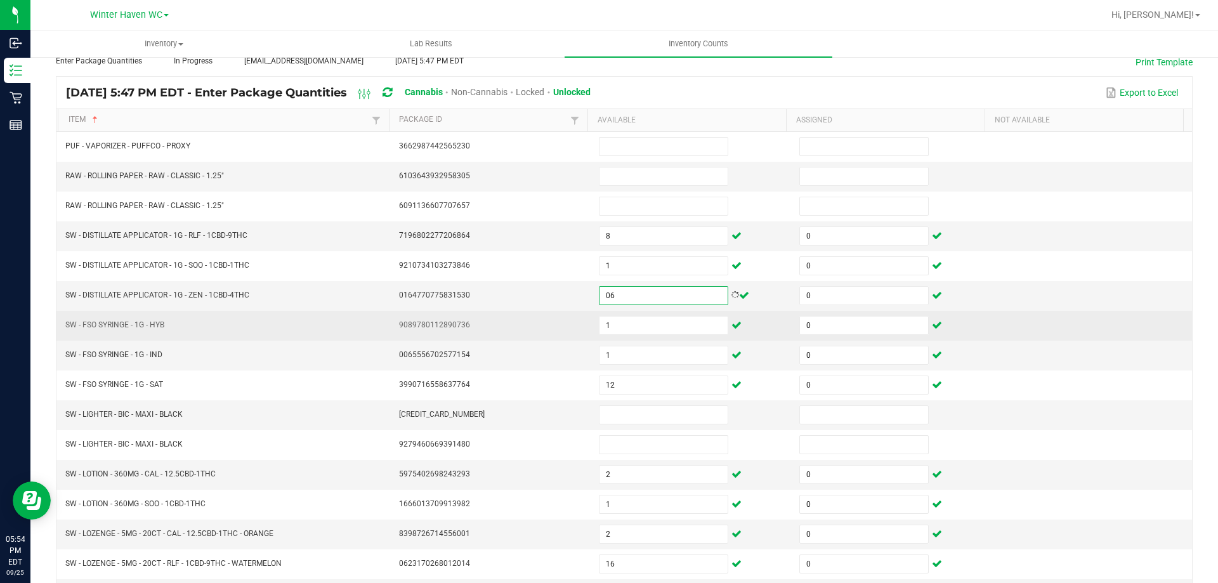
type input "0"
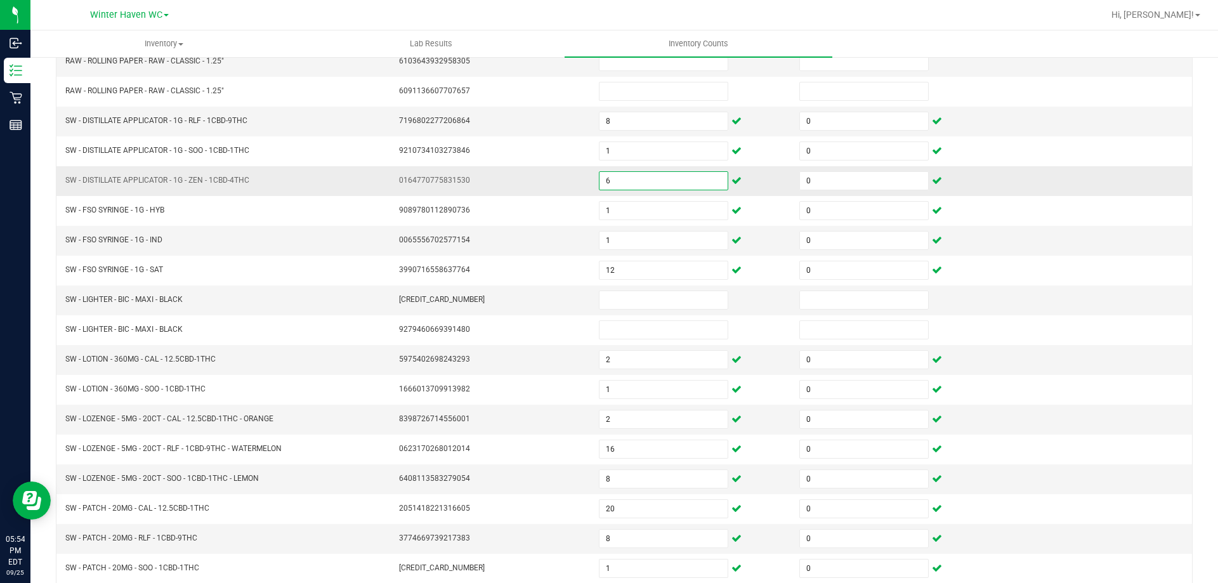
scroll to position [263, 0]
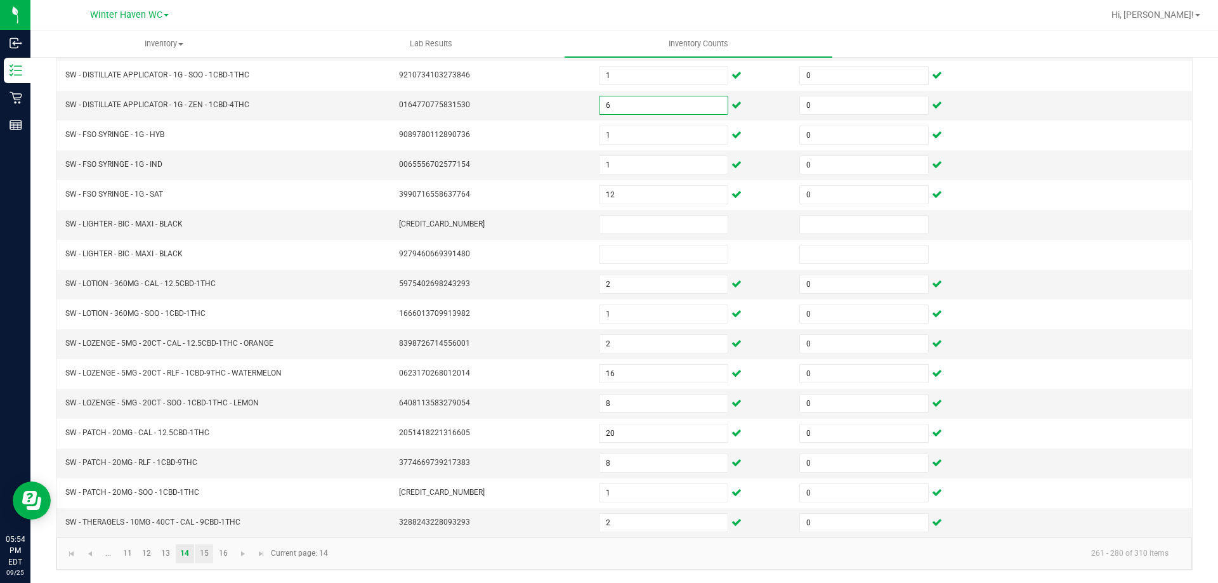
type input "6"
click at [208, 549] on link "15" at bounding box center [204, 553] width 18 height 19
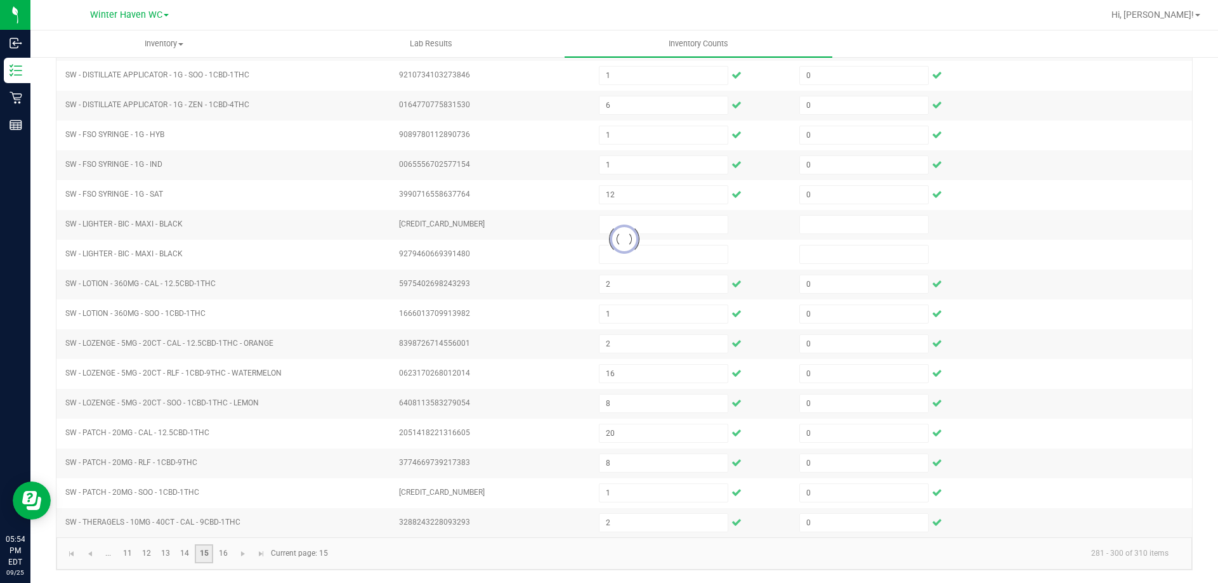
type input "0"
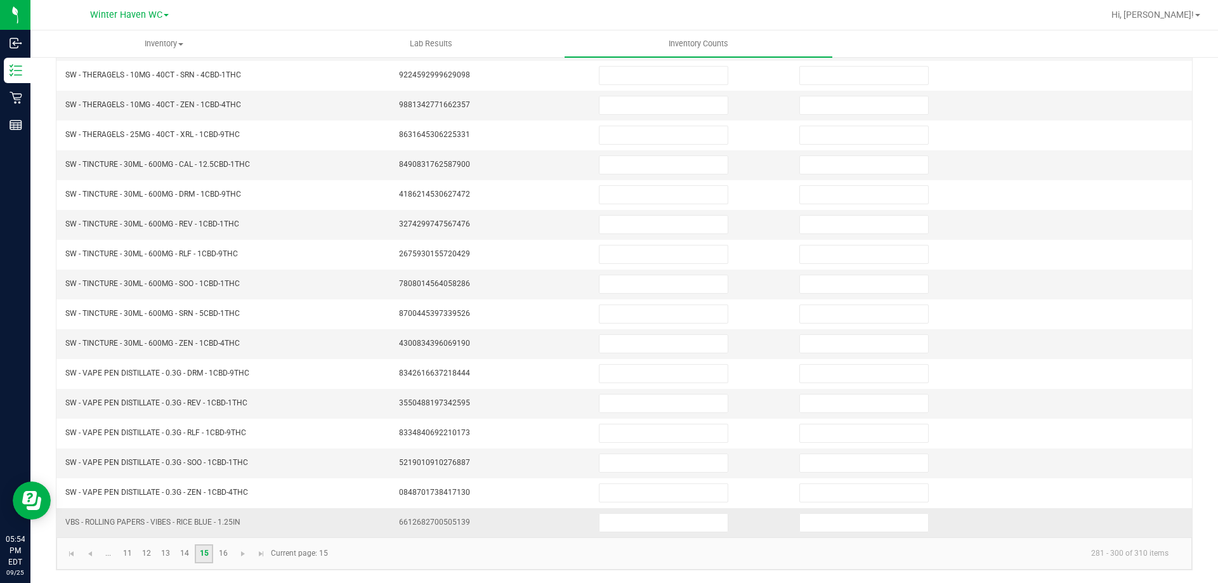
scroll to position [0, 0]
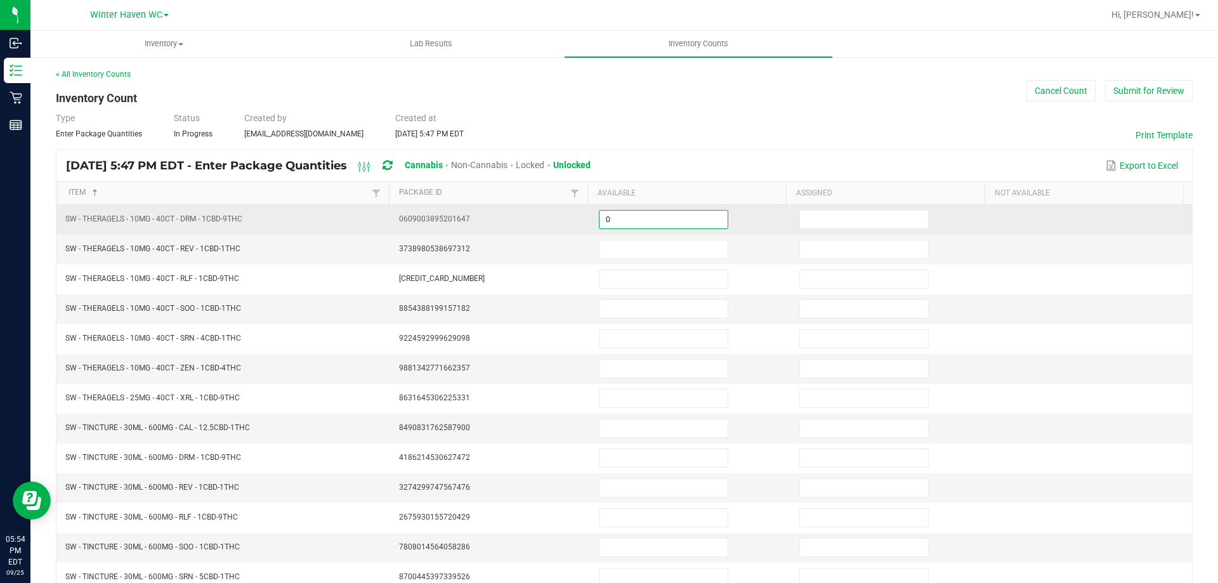
click at [681, 221] on input "0" at bounding box center [664, 220] width 128 height 18
type input "6"
type input "0"
type input "40"
type input "0"
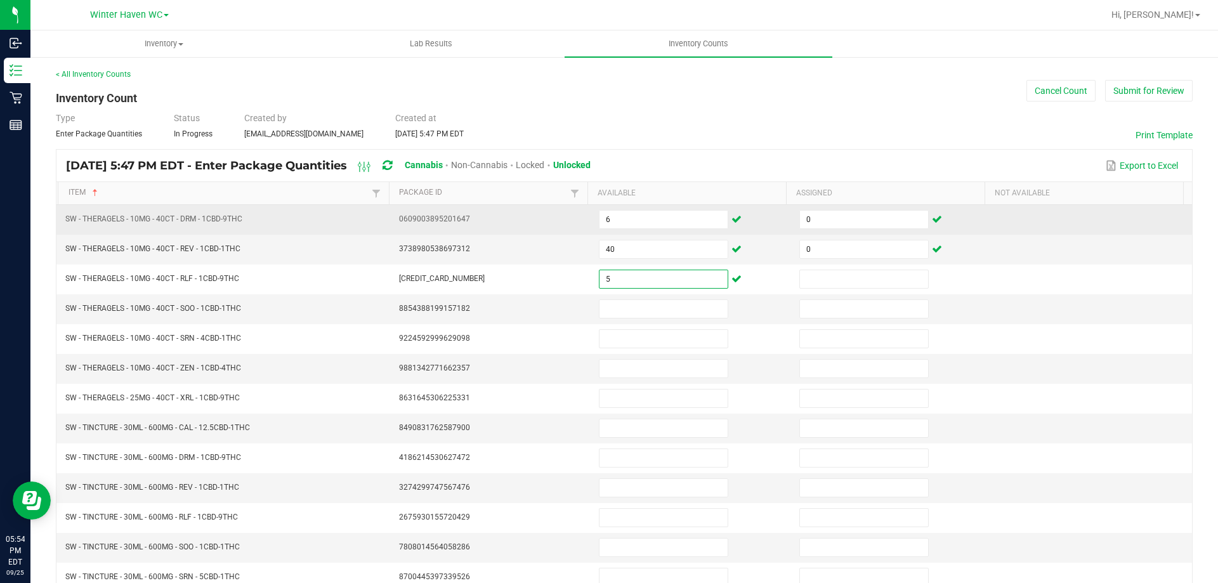
type input "5"
click at [664, 234] on td "6" at bounding box center [691, 220] width 201 height 30
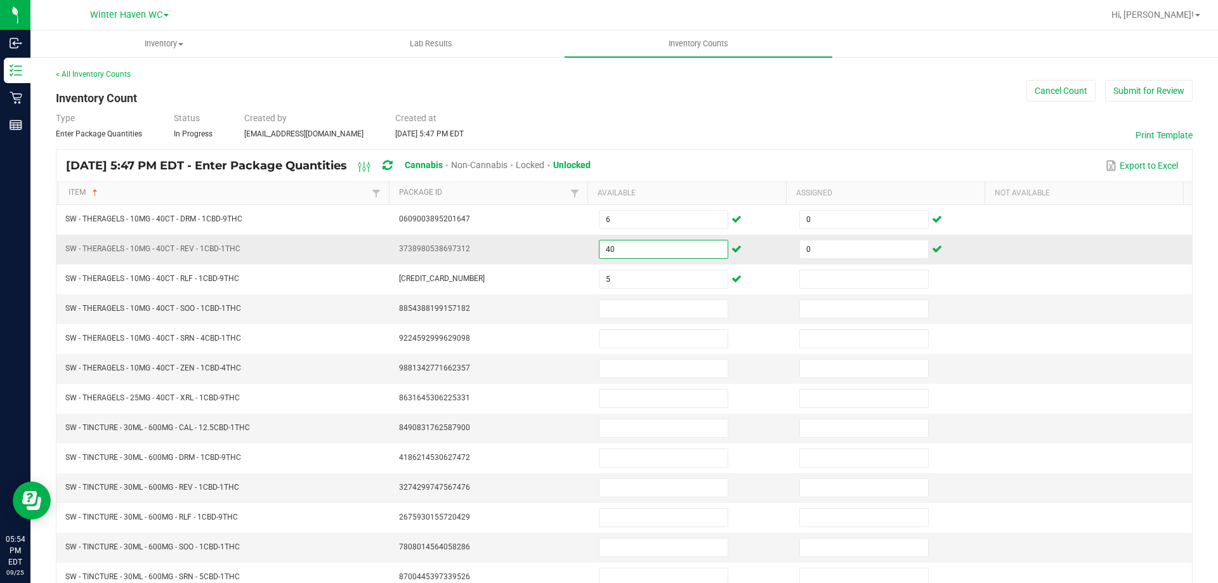
click at [664, 242] on input "40" at bounding box center [664, 249] width 128 height 18
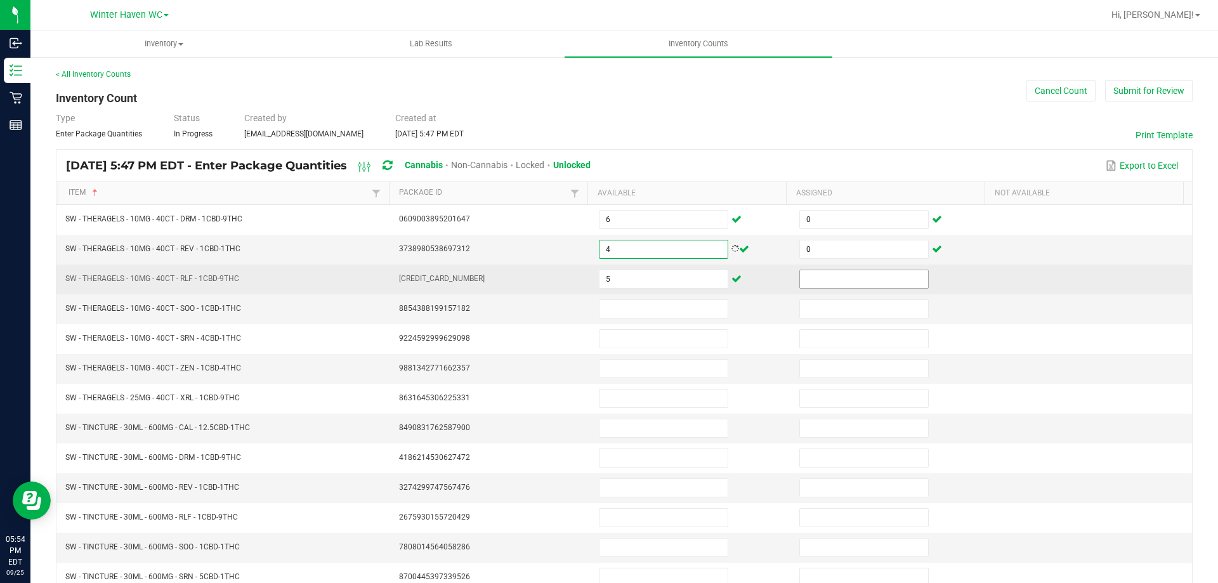
type input "4"
click at [800, 282] on input at bounding box center [864, 279] width 128 height 18
type input "0"
type input "1"
type input "0"
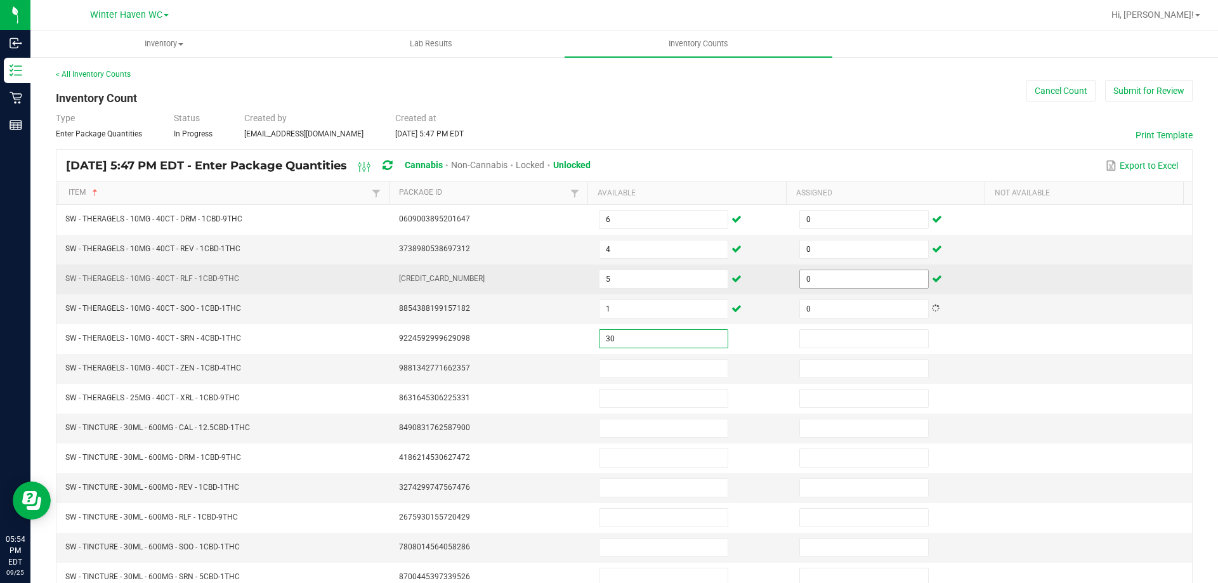
type input "30"
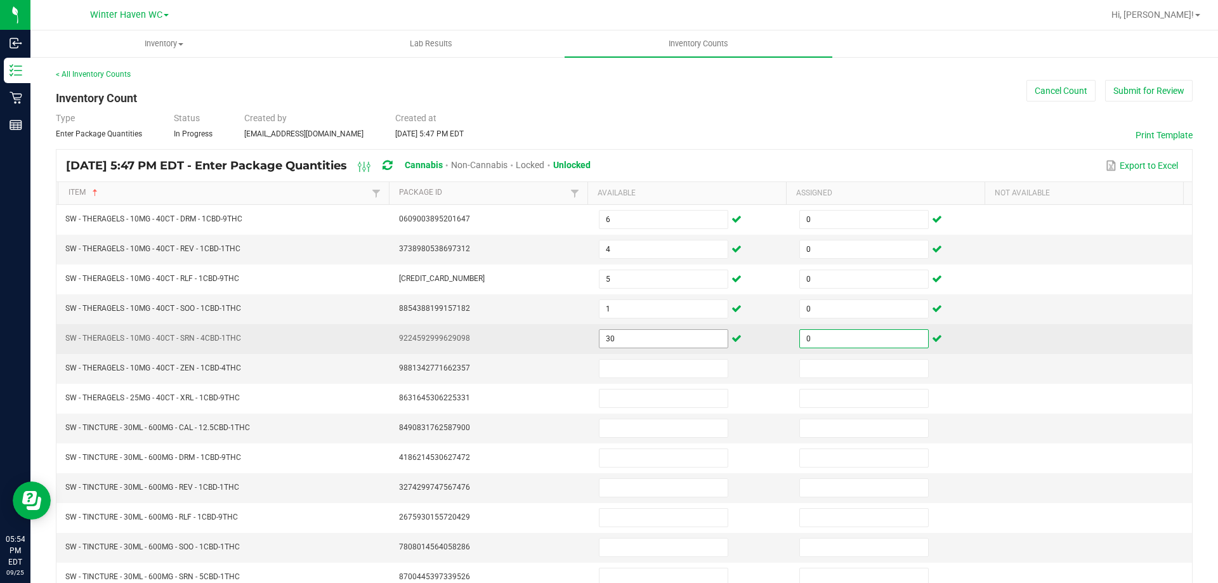
type input "0"
click at [691, 335] on input "30" at bounding box center [664, 339] width 128 height 18
type input "3"
type input "1"
type input "0"
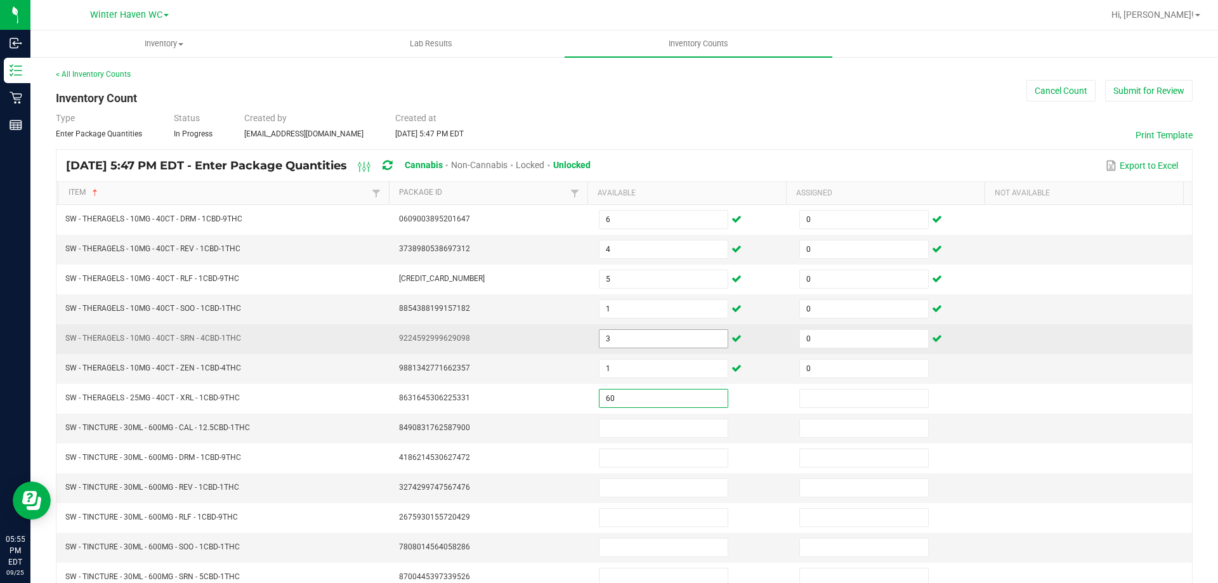
type input "60"
type input "0"
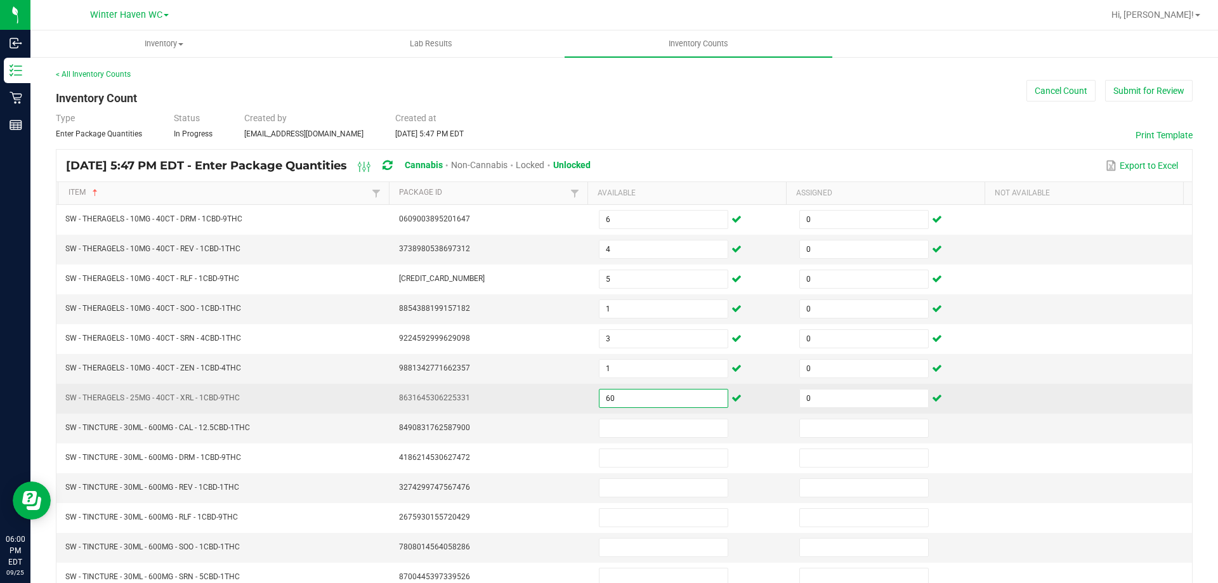
click at [646, 402] on input "60" at bounding box center [664, 399] width 128 height 18
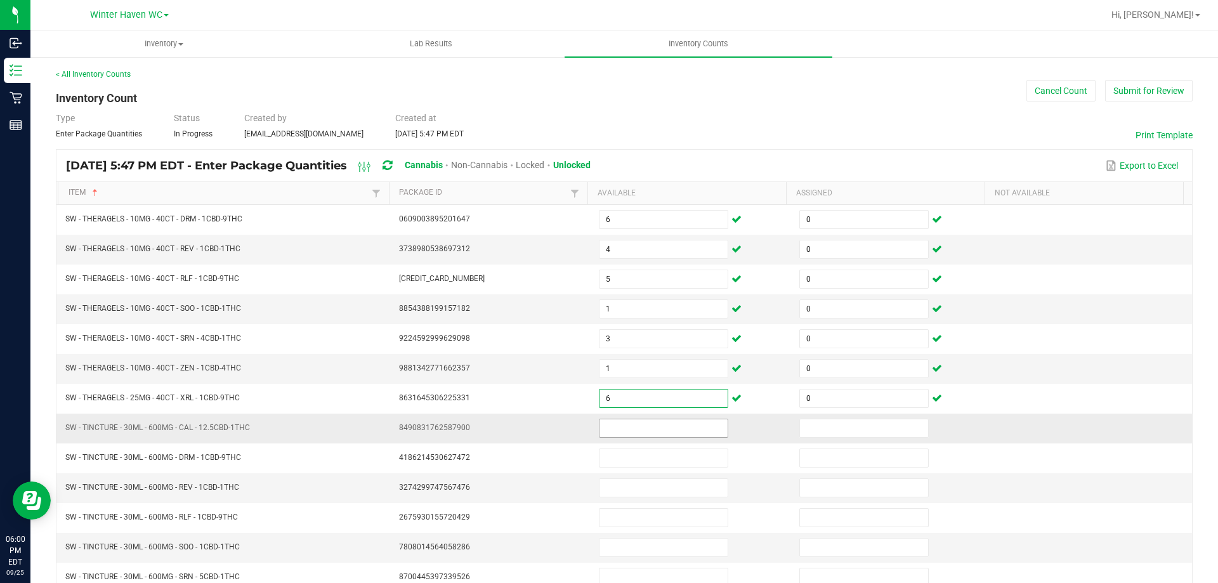
type input "6"
click at [652, 423] on input at bounding box center [664, 428] width 128 height 18
type input "9"
type input "0"
click at [649, 420] on input "9" at bounding box center [664, 428] width 128 height 18
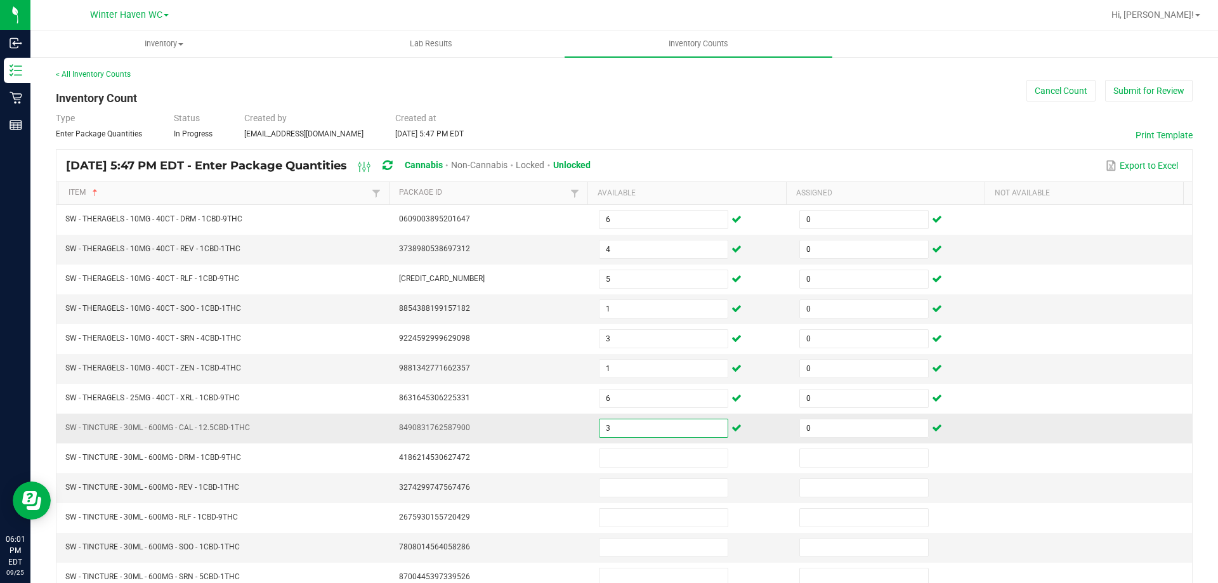
type input "3"
type input "90"
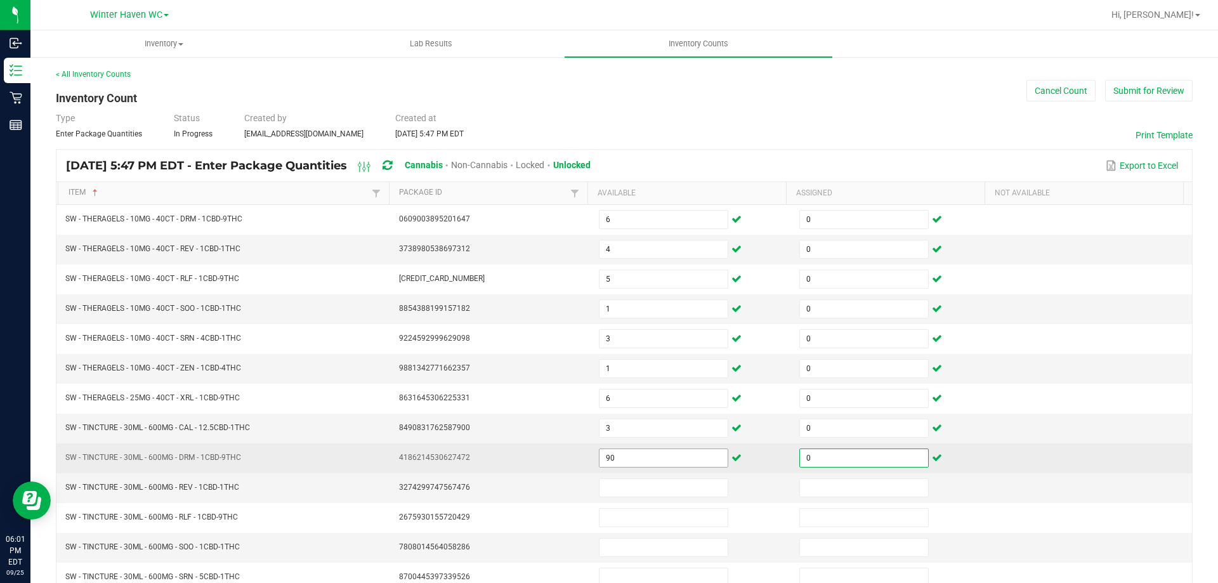
type input "0"
click at [646, 459] on input "90" at bounding box center [664, 458] width 128 height 18
type input "9"
type input "7"
type input "0"
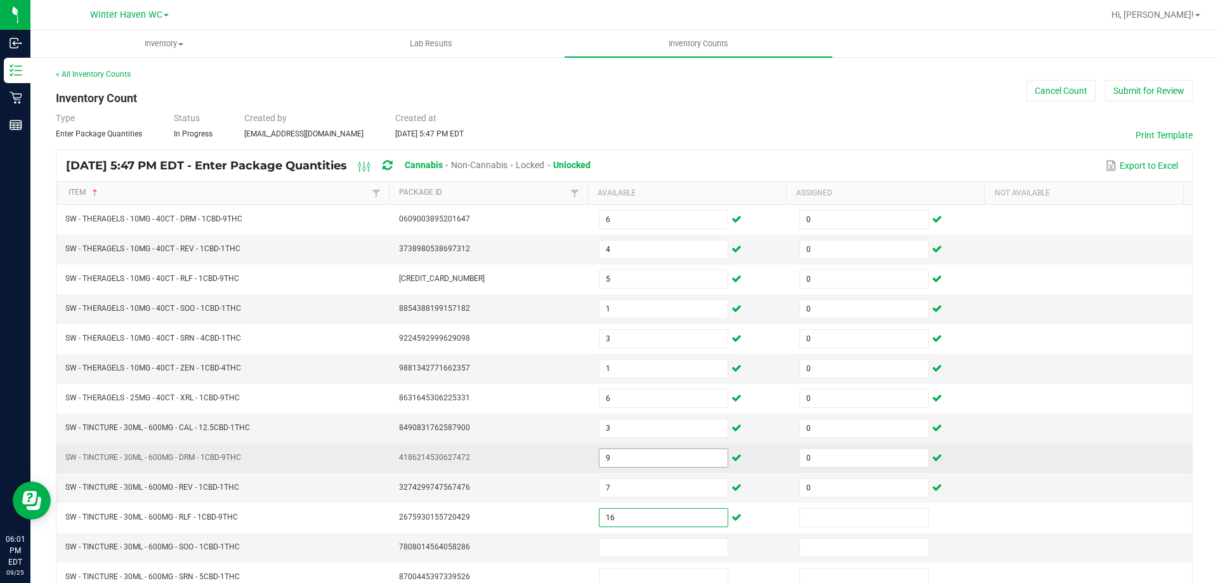
type input "16"
type input "0"
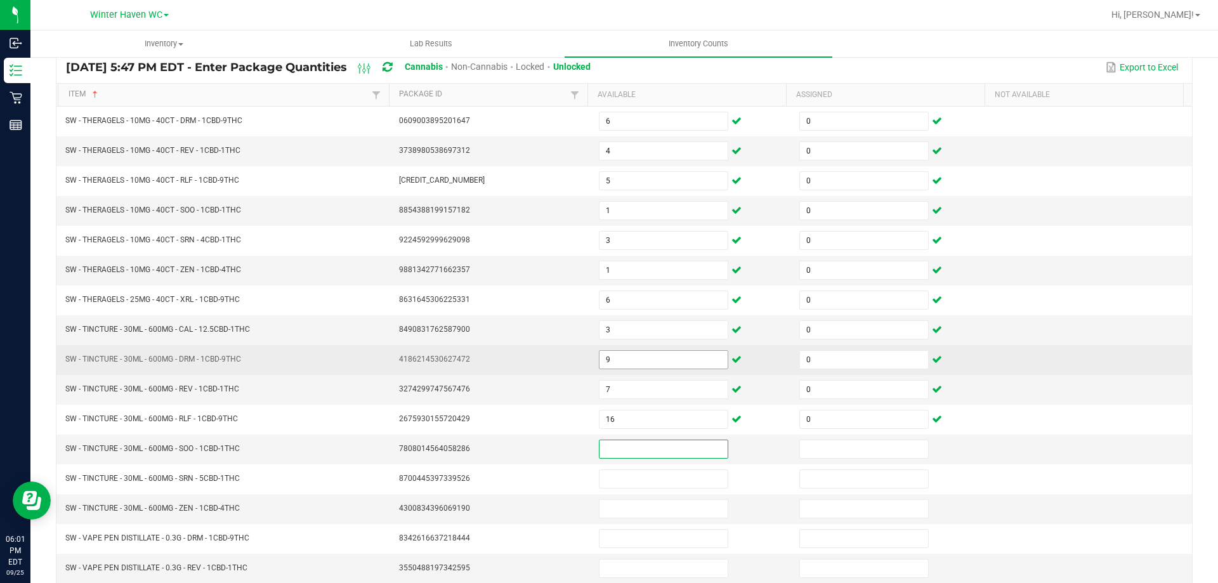
scroll to position [127, 0]
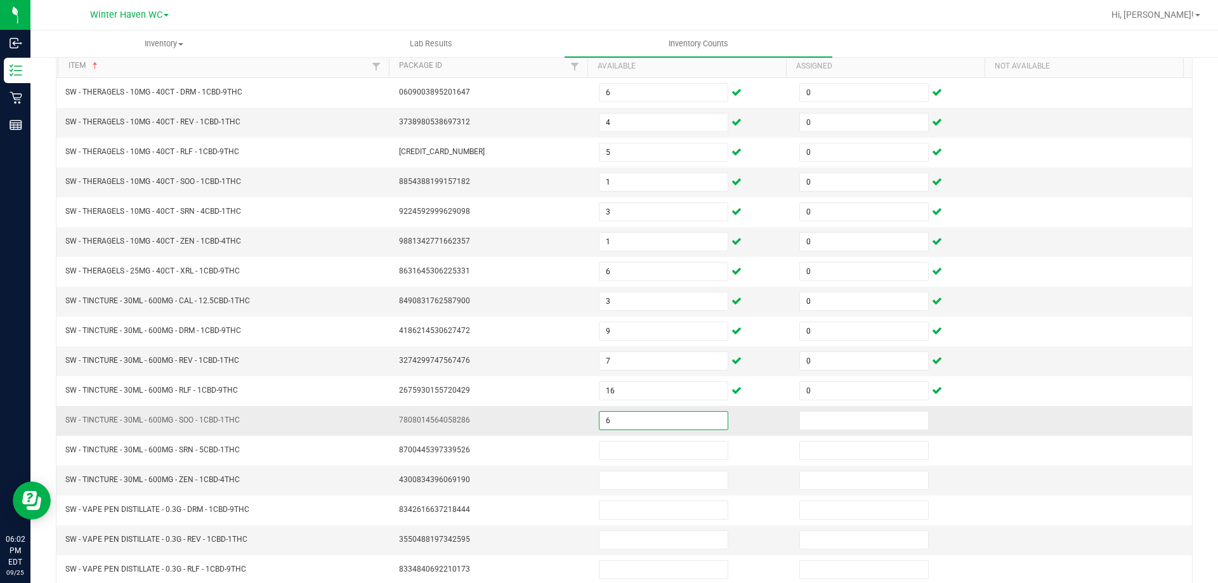
type input "6"
type input "0"
type input "12"
type input "0"
type input "60"
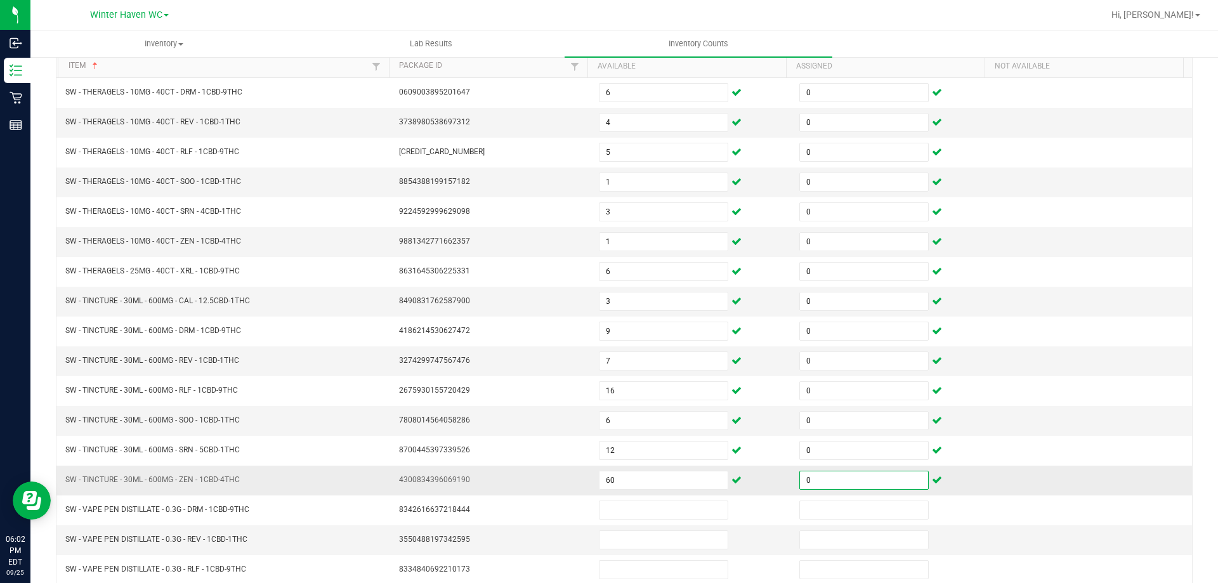
type input "0"
click at [630, 468] on td "60" at bounding box center [691, 481] width 201 height 30
click at [630, 484] on input "60" at bounding box center [664, 480] width 128 height 18
type input "6"
type input "15"
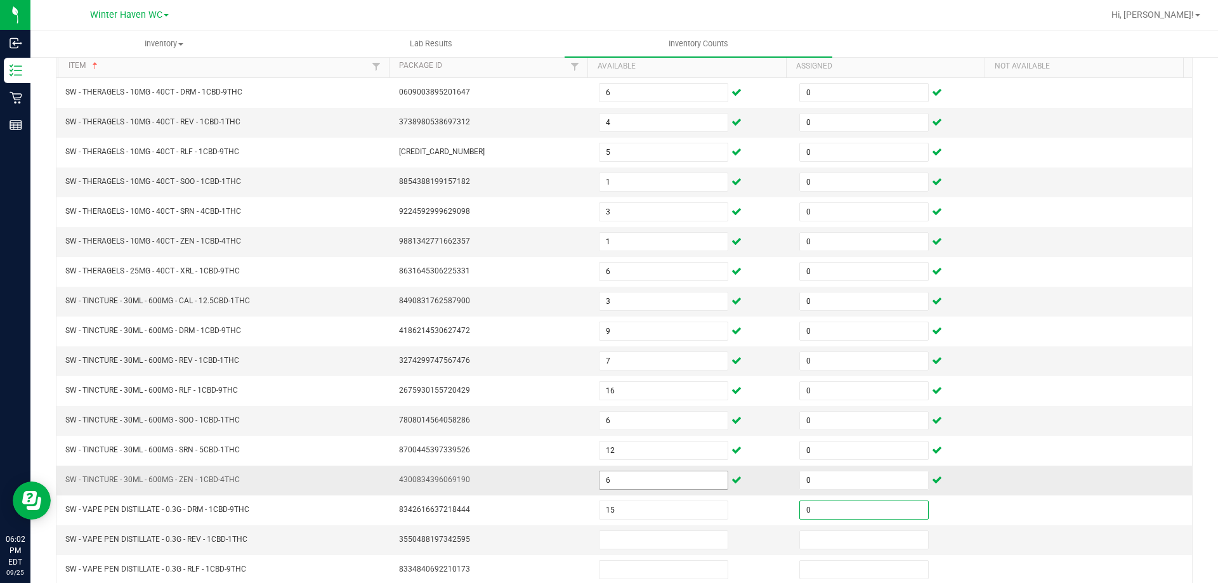
type input "0"
type input "20"
type input "0"
type input "19"
type input "0"
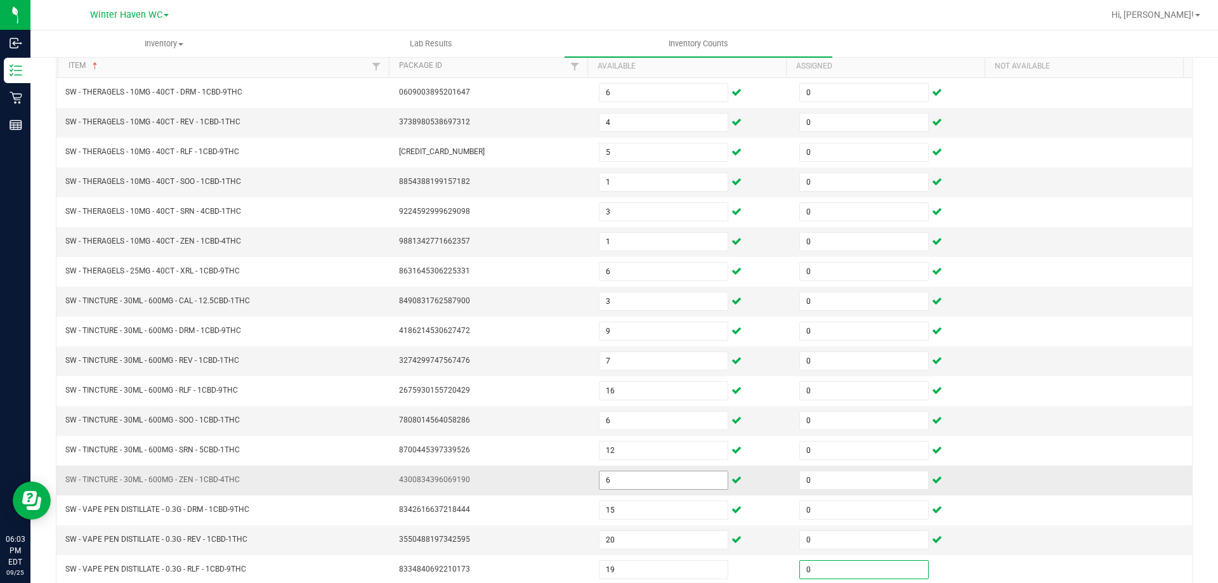
scroll to position [263, 0]
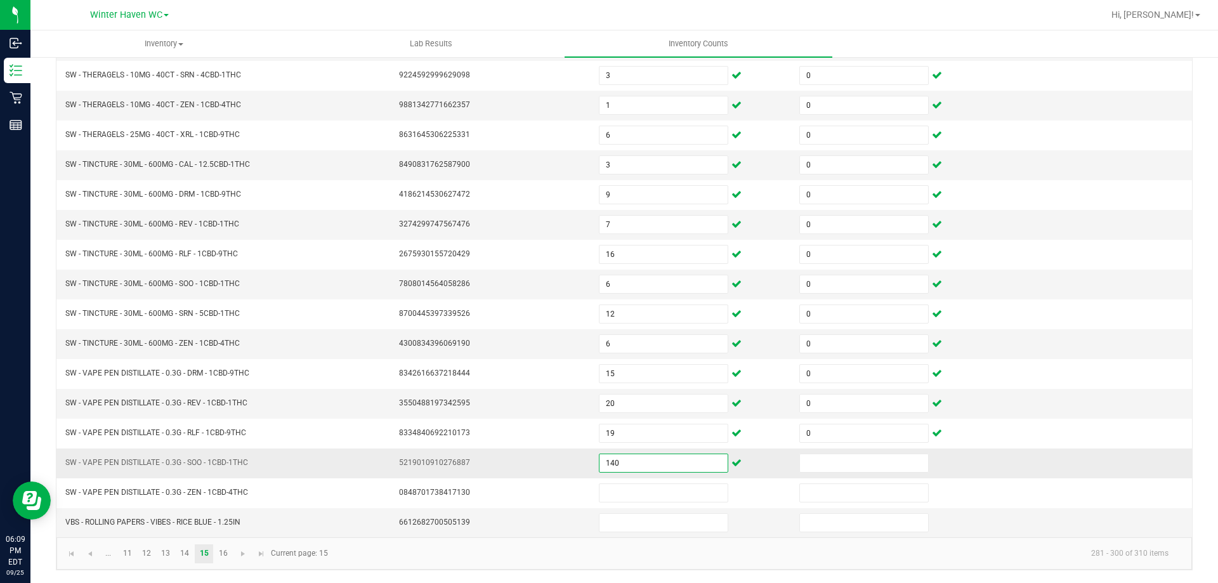
click at [629, 462] on input "140" at bounding box center [664, 463] width 128 height 18
type input "14"
click at [814, 466] on input at bounding box center [864, 463] width 128 height 18
type input "0"
type input "16"
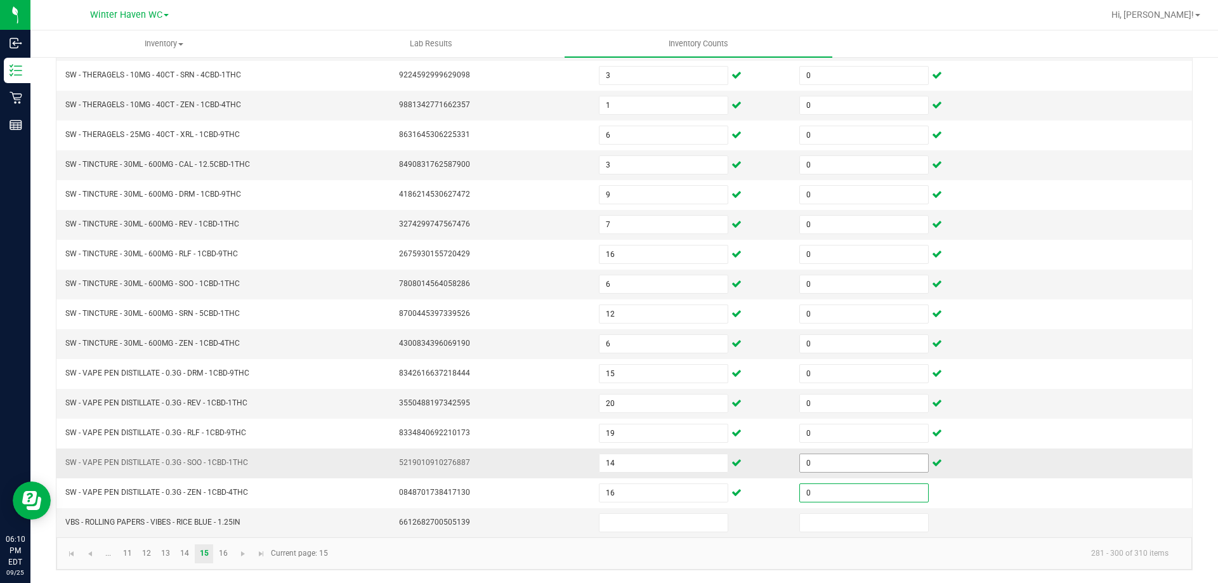
type input "0"
click at [223, 557] on link "16" at bounding box center [223, 553] width 18 height 19
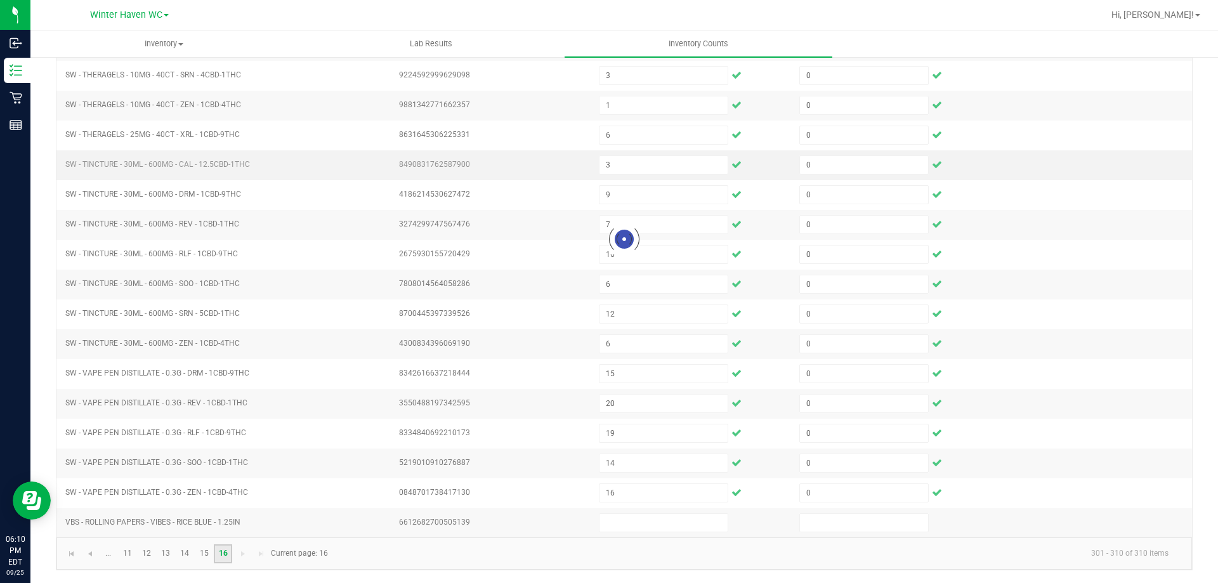
type input "1"
type input "30"
type input "11"
type input "25"
type input "8"
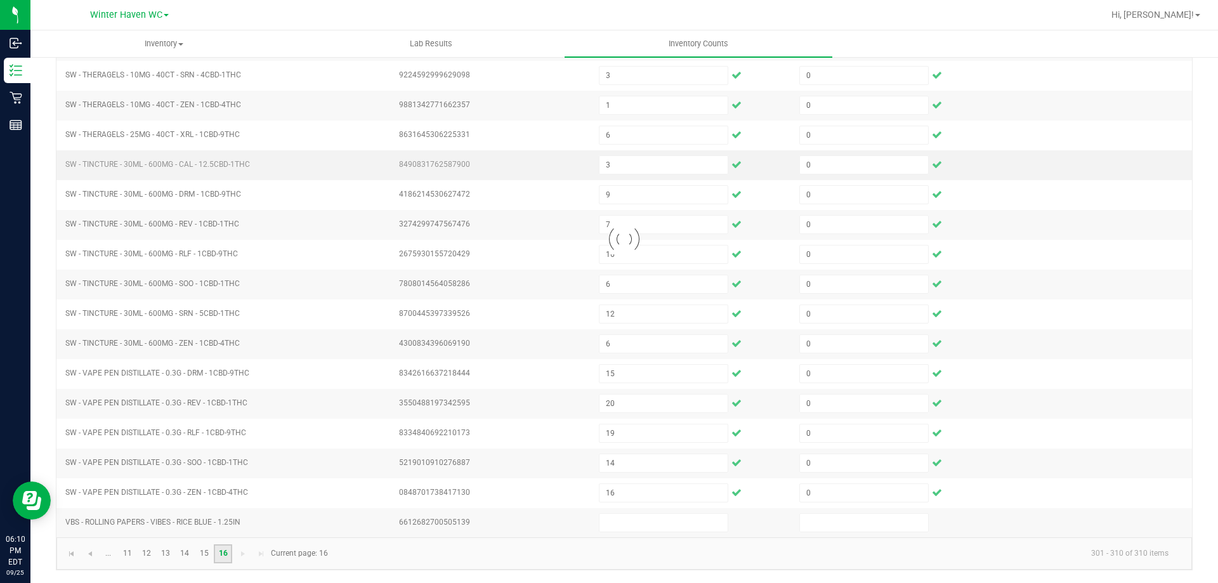
type input "30"
type input "8"
type input "17"
type input "16"
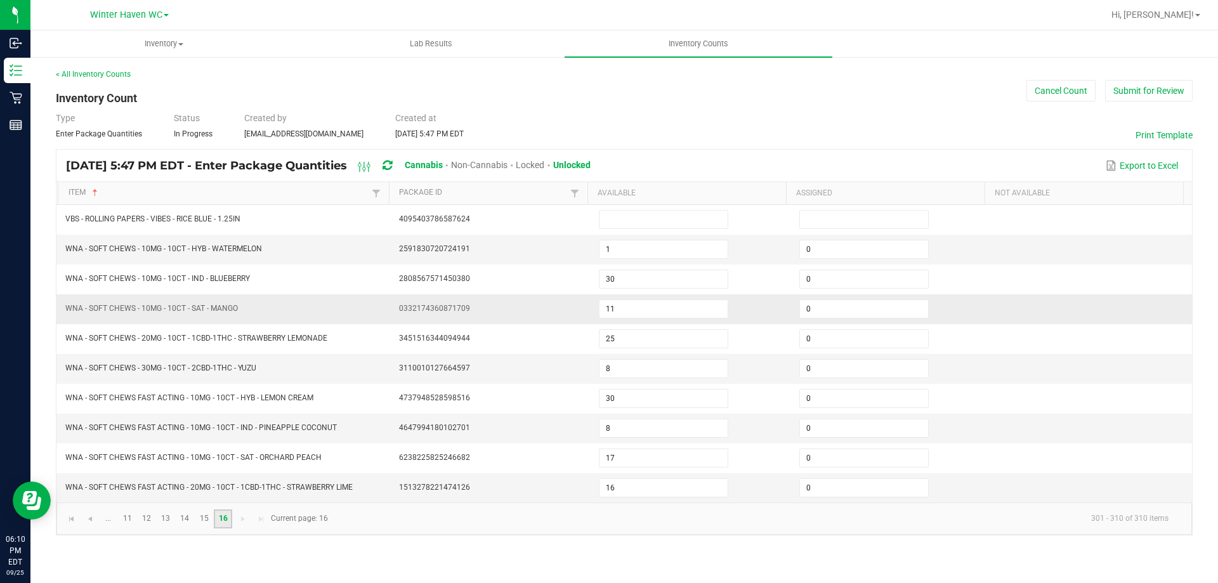
scroll to position [0, 0]
click at [183, 517] on link "14" at bounding box center [185, 519] width 18 height 19
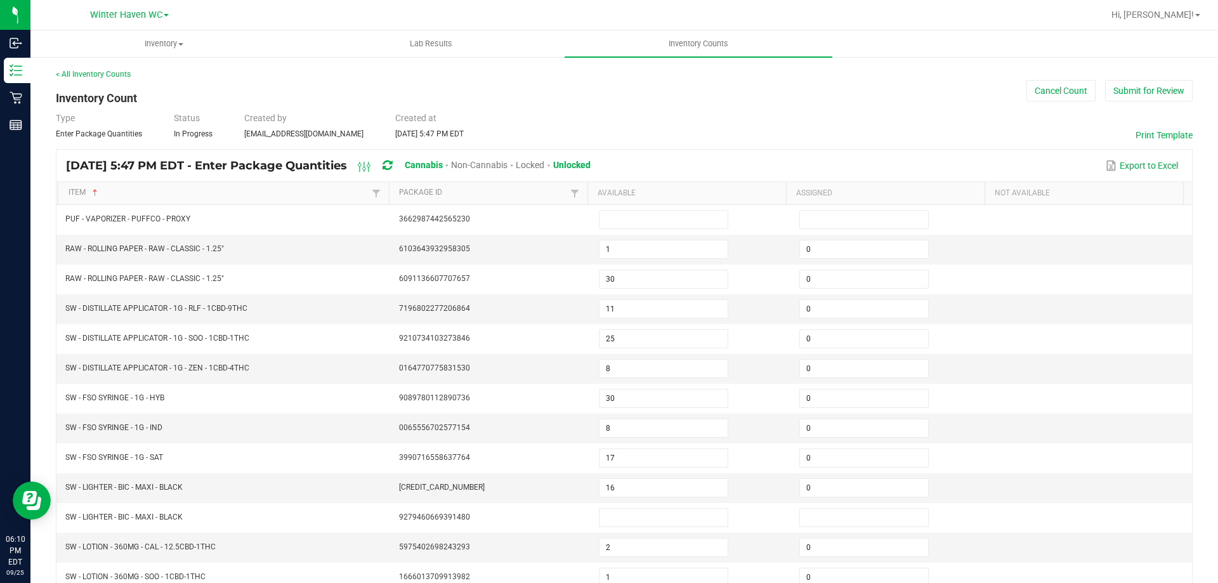
type input "8"
type input "1"
type input "6"
type input "1"
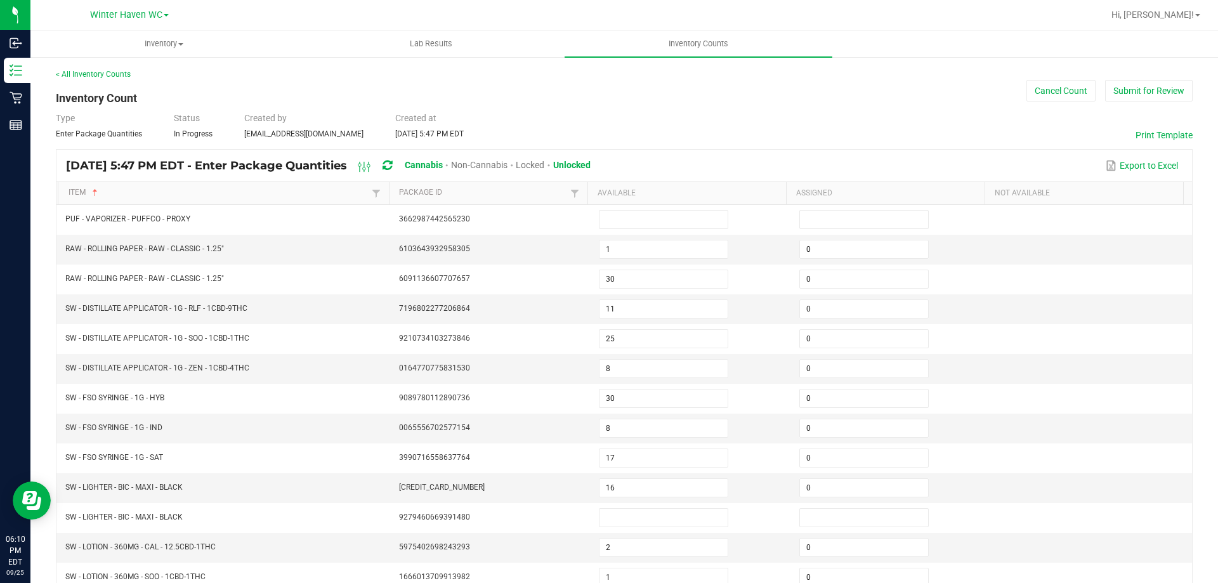
type input "12"
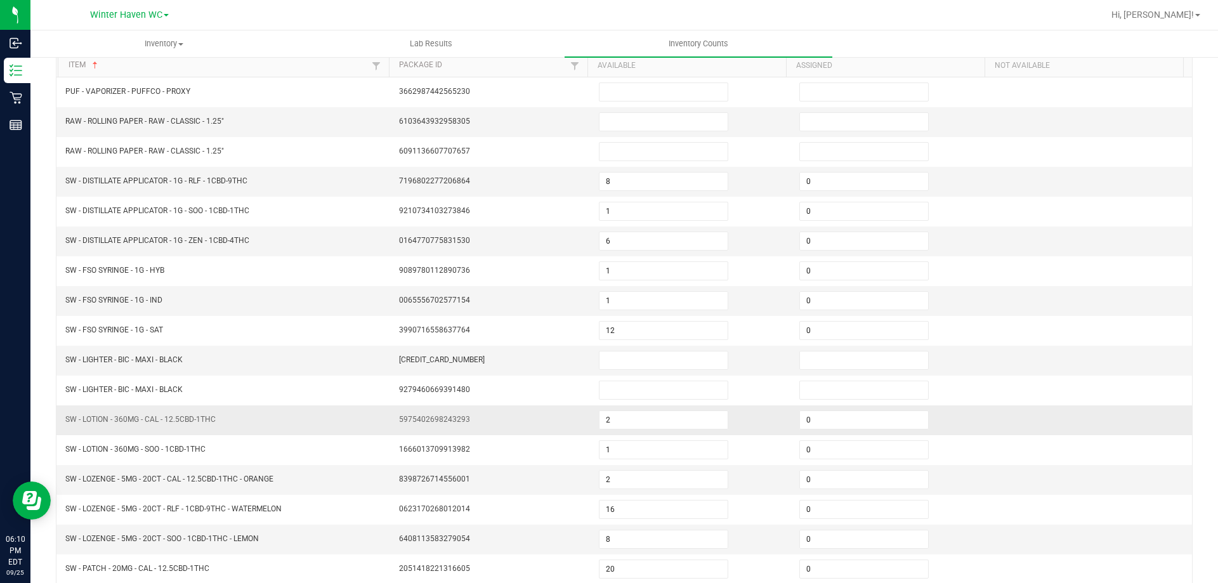
scroll to position [263, 0]
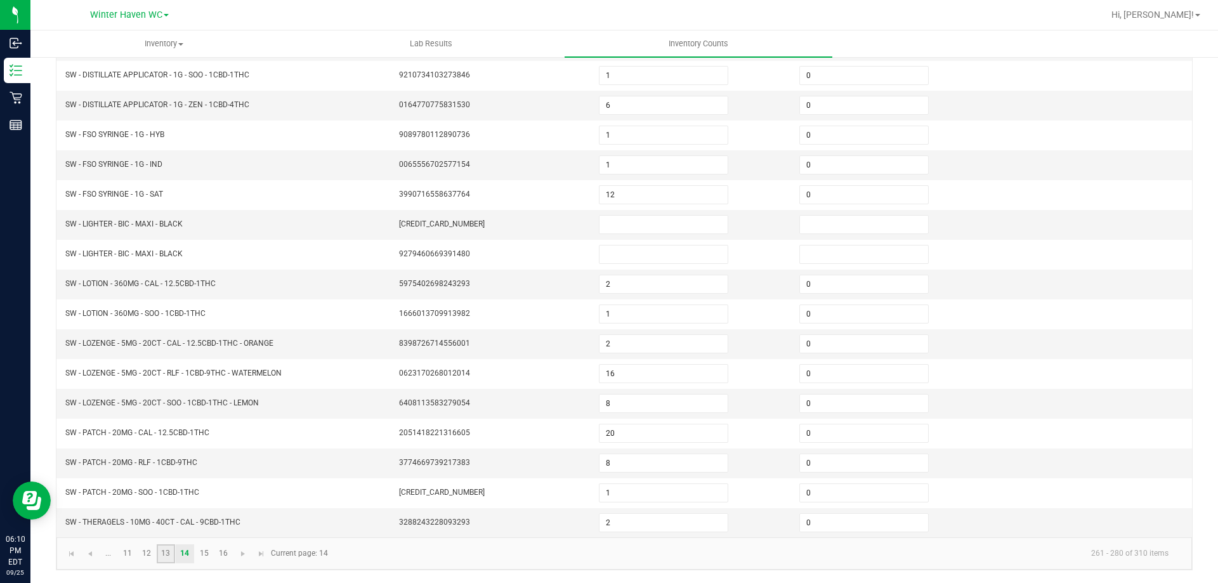
click at [164, 553] on link "13" at bounding box center [166, 553] width 18 height 19
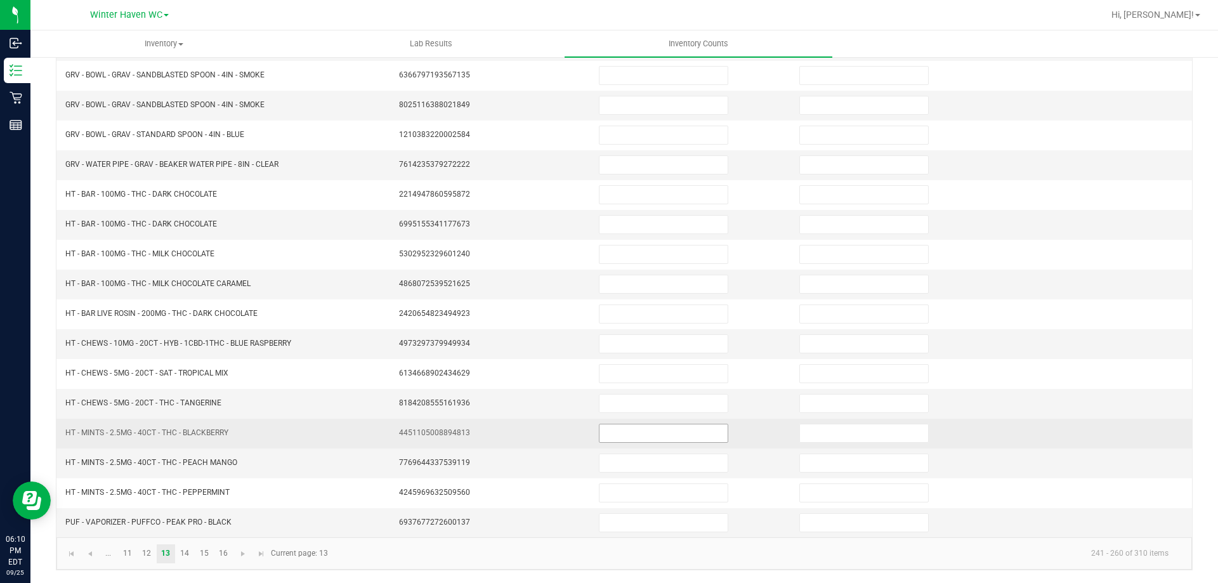
click at [610, 440] on input at bounding box center [664, 434] width 128 height 18
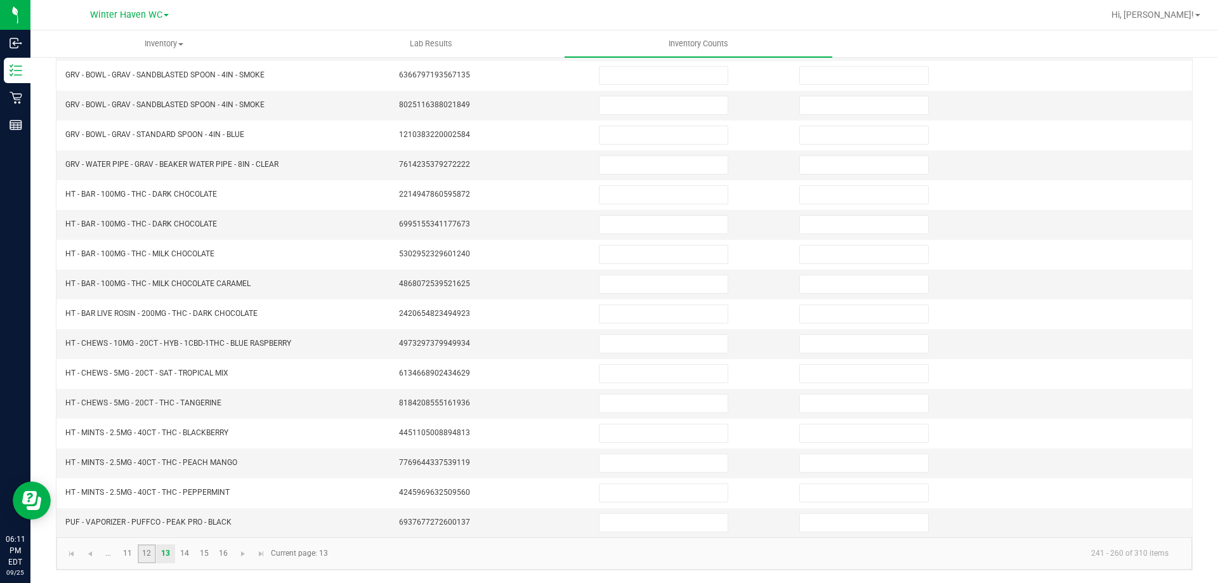
click at [150, 555] on link "12" at bounding box center [147, 553] width 18 height 19
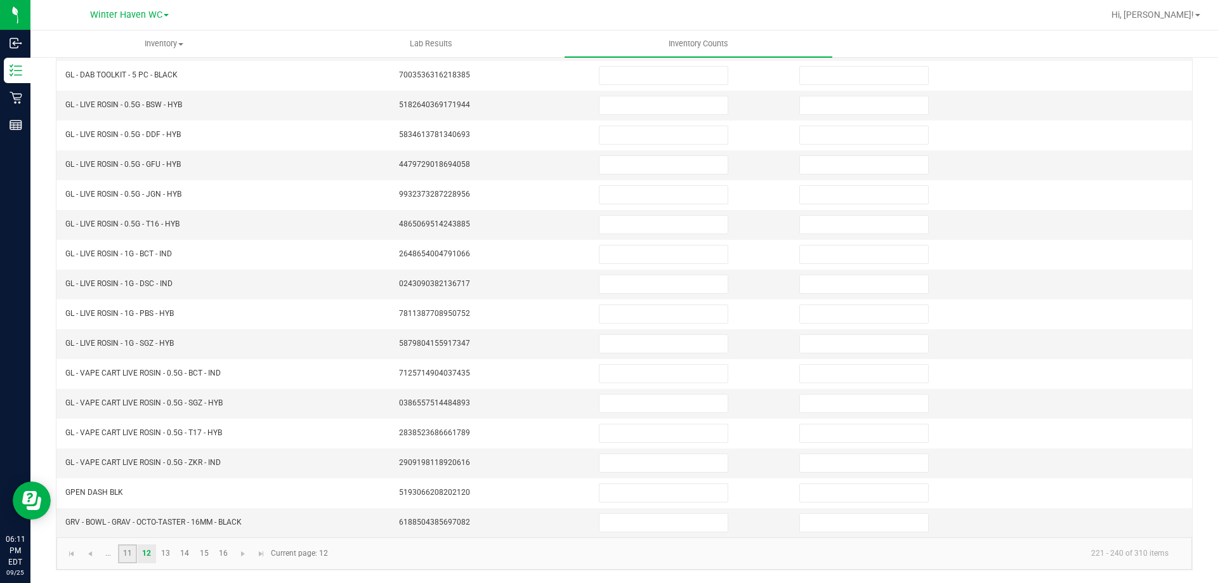
click at [133, 557] on link "11" at bounding box center [127, 553] width 18 height 19
click at [94, 558] on span "Go to the previous page" at bounding box center [90, 554] width 10 height 10
click at [105, 551] on link "1" at bounding box center [108, 553] width 18 height 19
click at [128, 554] on link "2" at bounding box center [127, 553] width 18 height 19
click at [145, 560] on link "3" at bounding box center [147, 553] width 18 height 19
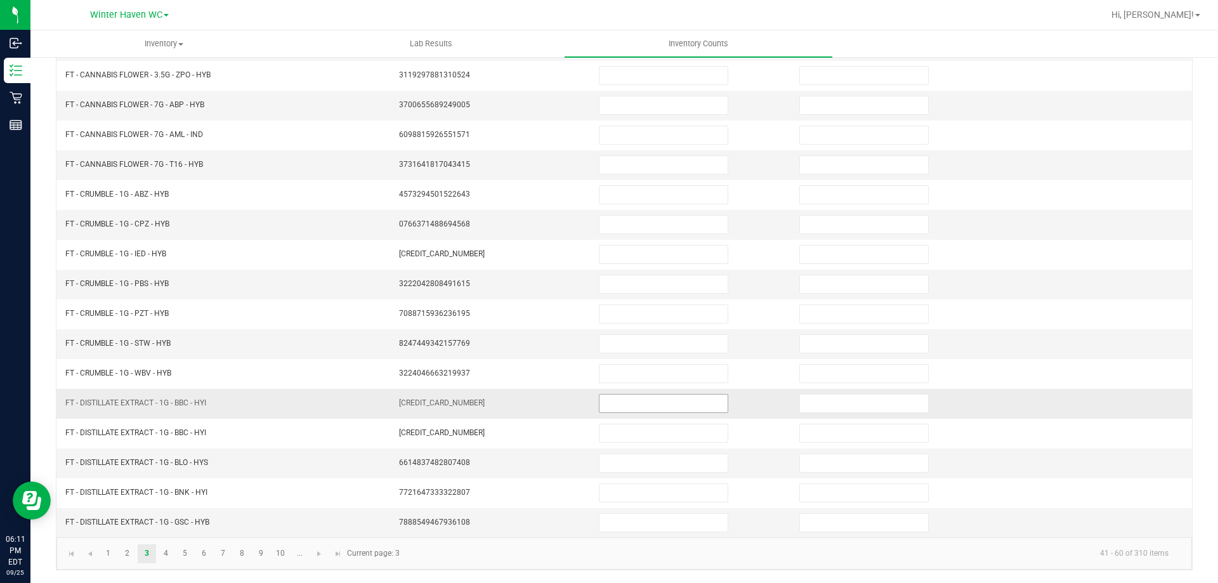
click at [606, 398] on input at bounding box center [664, 404] width 128 height 18
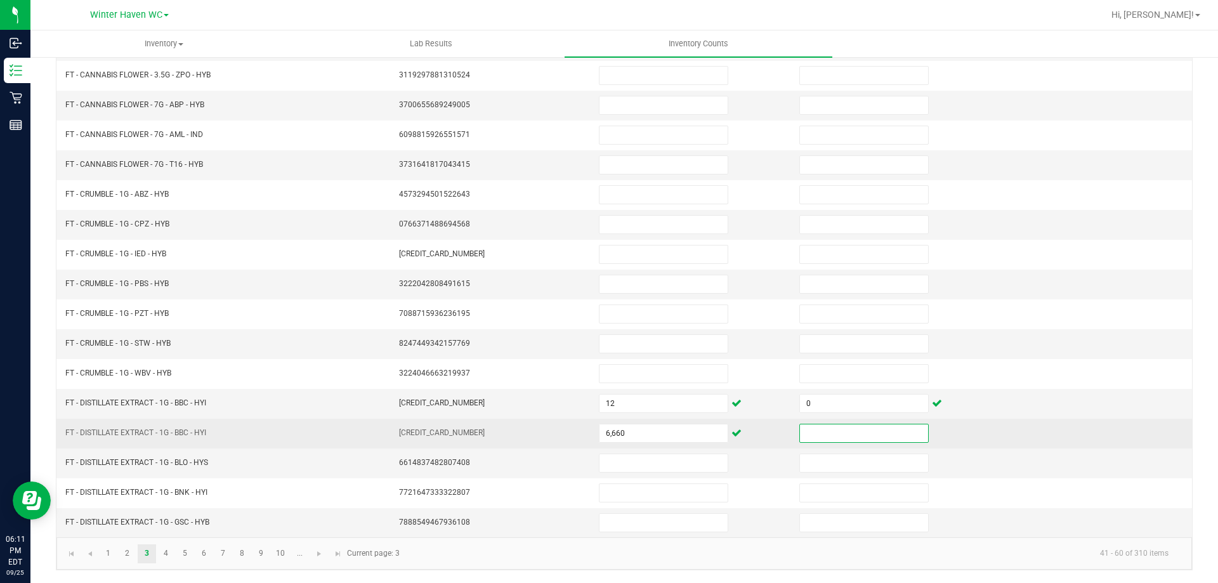
click at [625, 419] on td "6,660" at bounding box center [691, 434] width 201 height 30
click at [625, 428] on input "6660" at bounding box center [664, 434] width 128 height 18
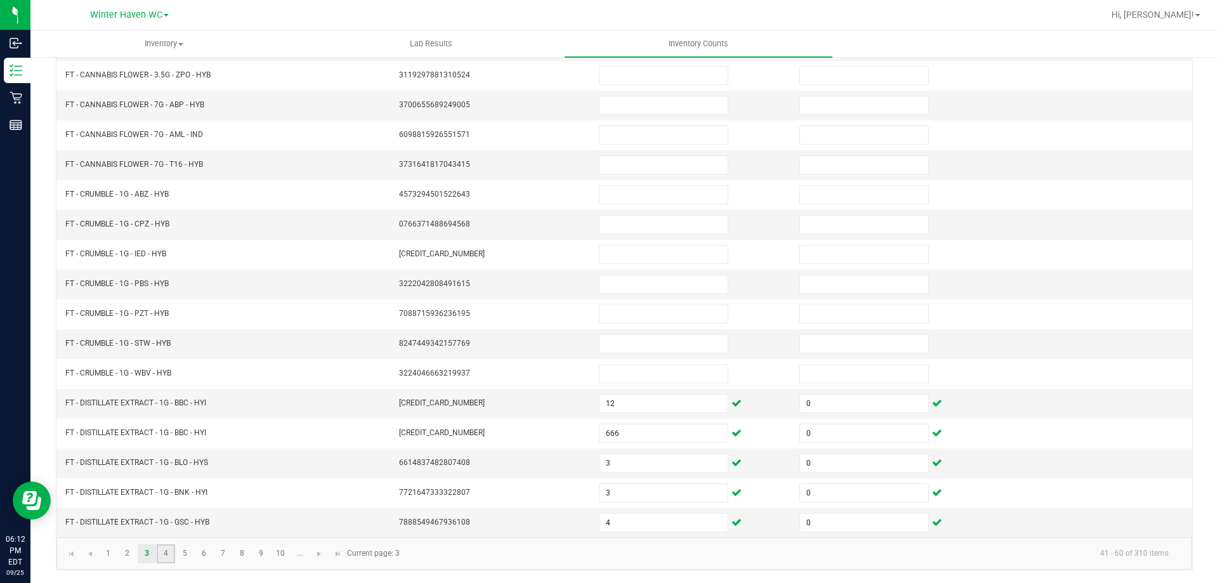
click at [166, 549] on link "4" at bounding box center [166, 553] width 18 height 19
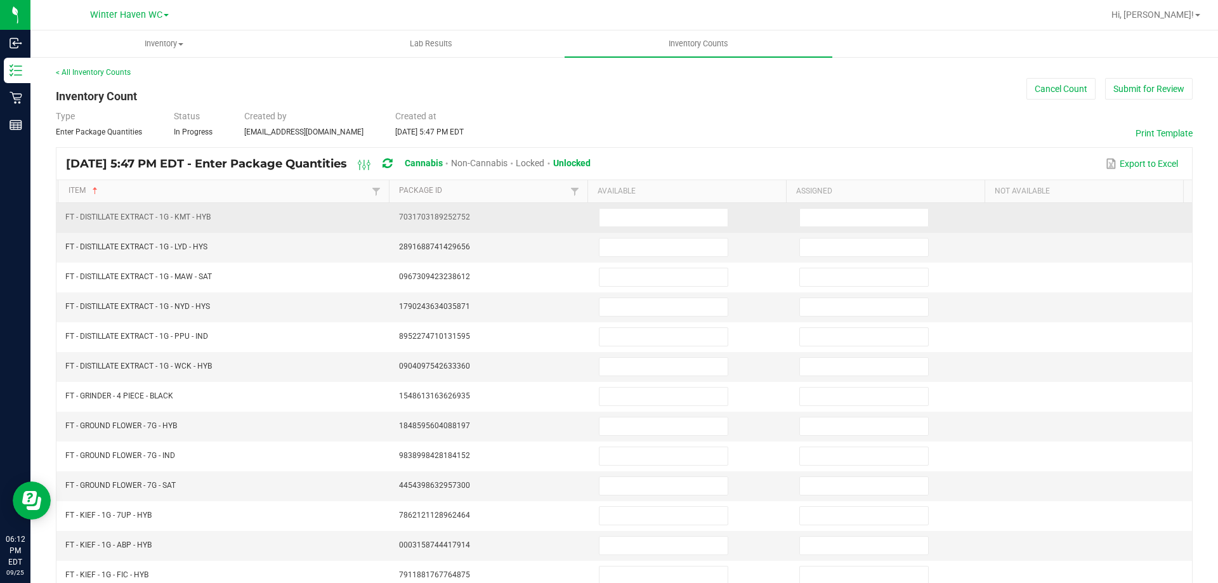
scroll to position [0, 0]
click at [652, 220] on input at bounding box center [664, 220] width 128 height 18
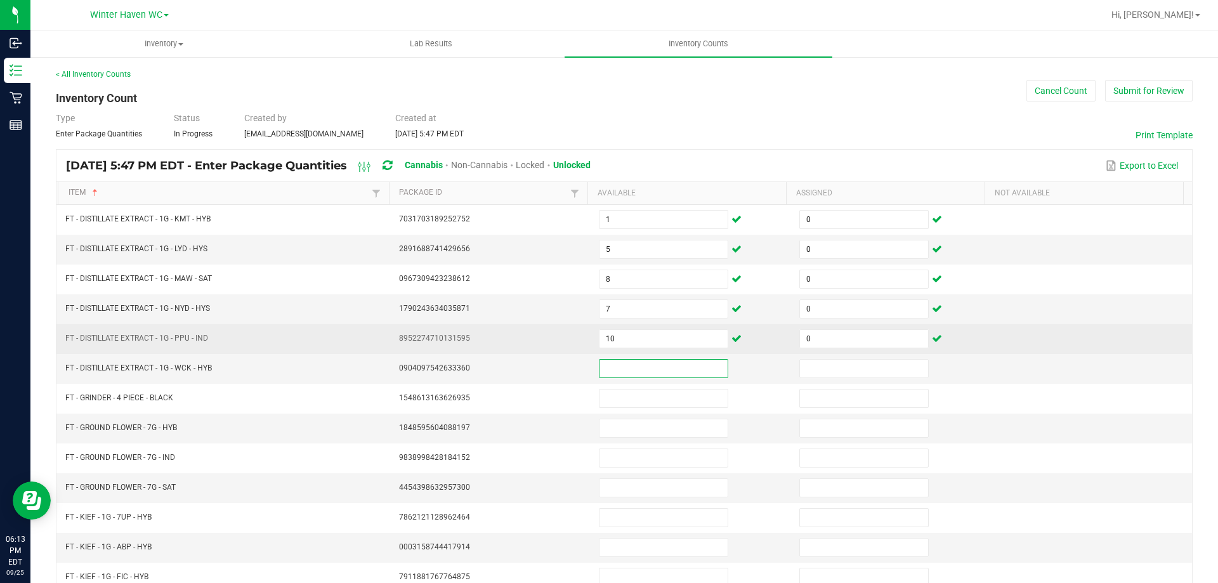
click at [614, 350] on td "10" at bounding box center [691, 339] width 201 height 30
click at [614, 343] on input "10" at bounding box center [664, 339] width 128 height 18
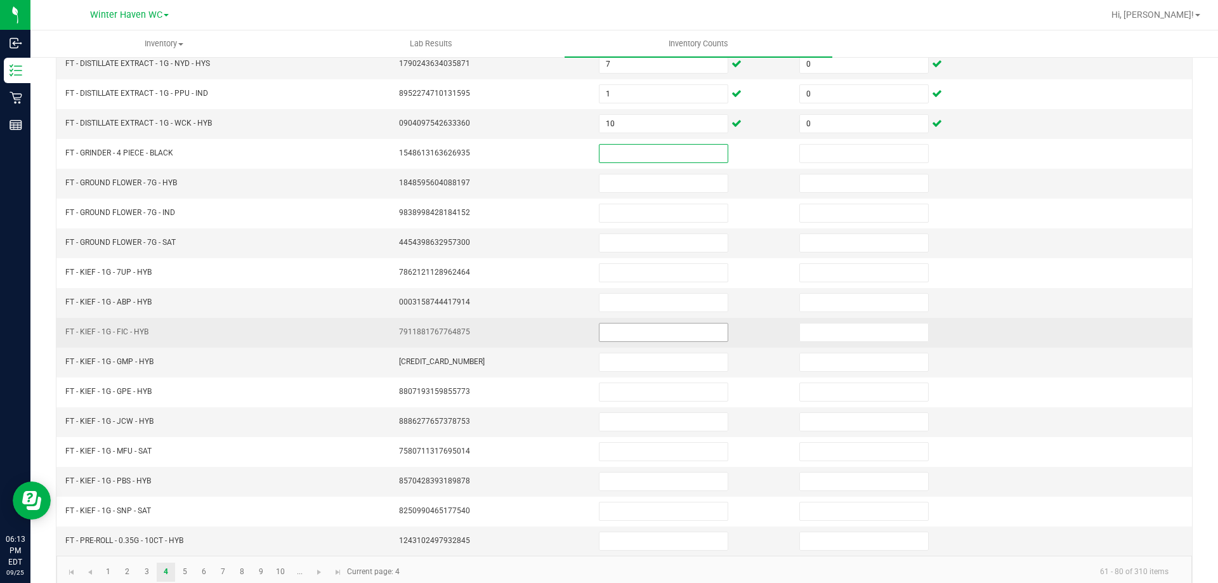
scroll to position [254, 0]
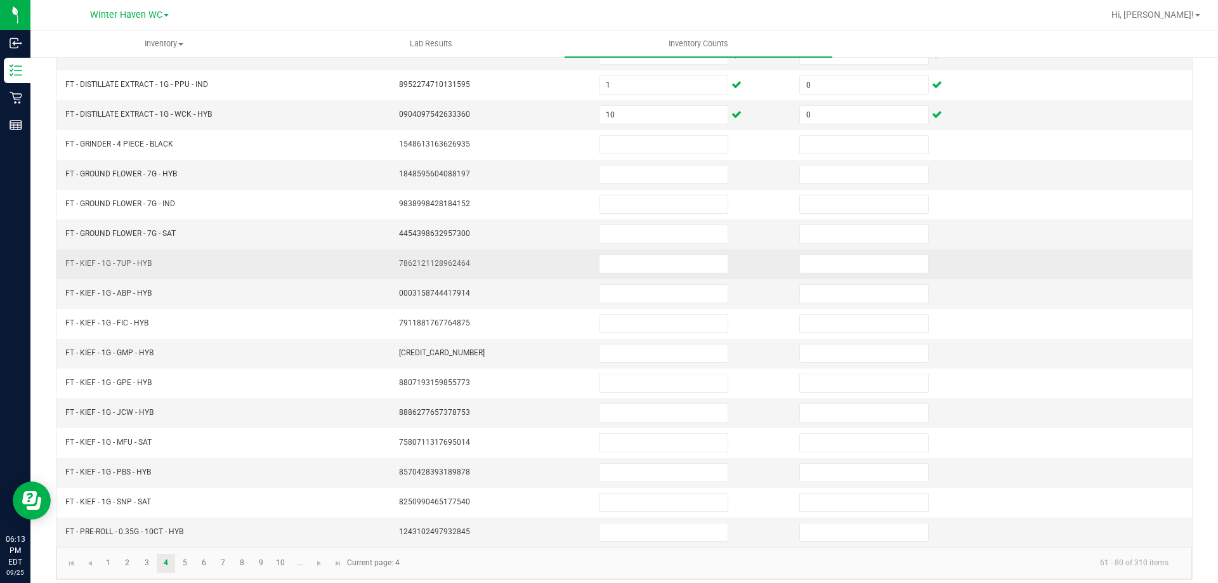
click at [619, 253] on td at bounding box center [691, 264] width 201 height 30
click at [626, 260] on input at bounding box center [664, 264] width 128 height 18
click at [612, 268] on input at bounding box center [664, 264] width 128 height 18
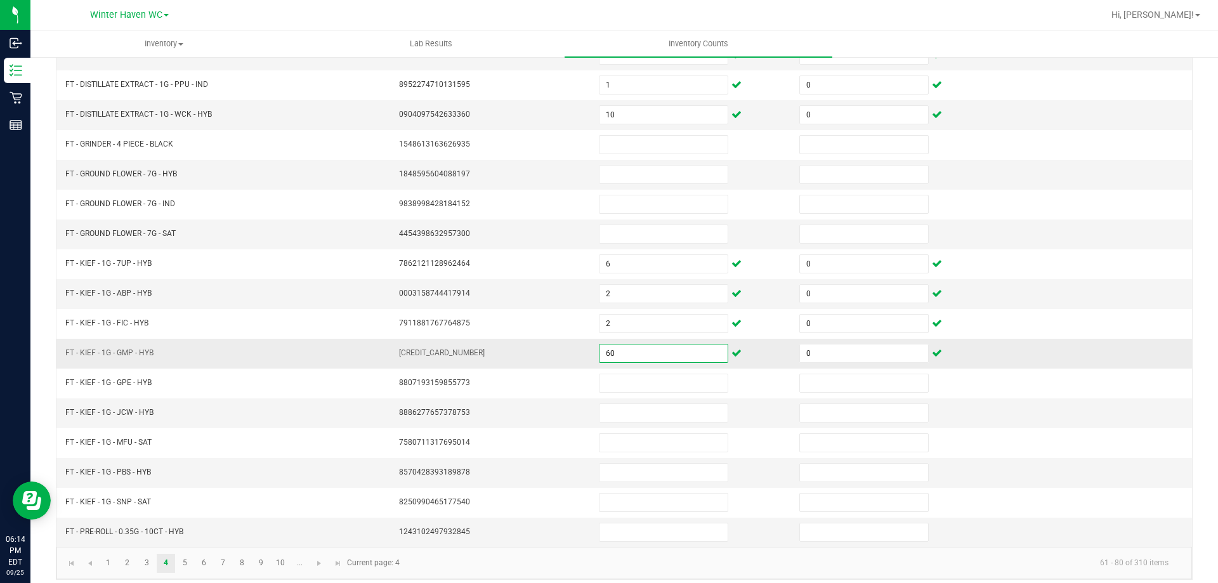
click at [621, 357] on input "60" at bounding box center [664, 354] width 128 height 18
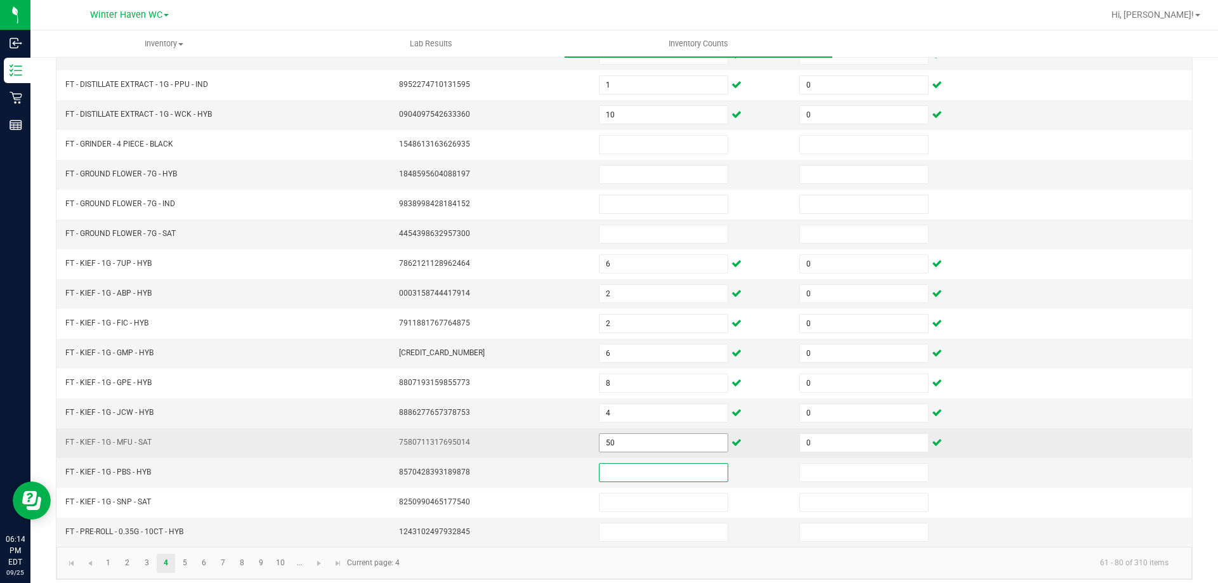
click at [625, 436] on input "50" at bounding box center [664, 443] width 128 height 18
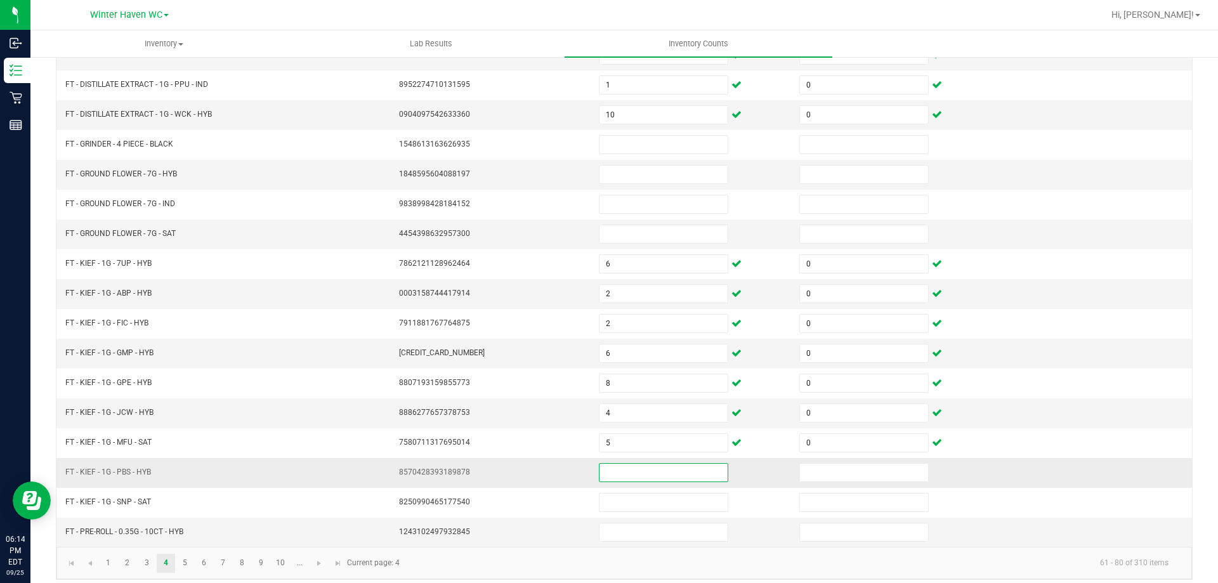
click at [633, 471] on input at bounding box center [664, 473] width 128 height 18
click at [629, 486] on td "7" at bounding box center [691, 473] width 201 height 30
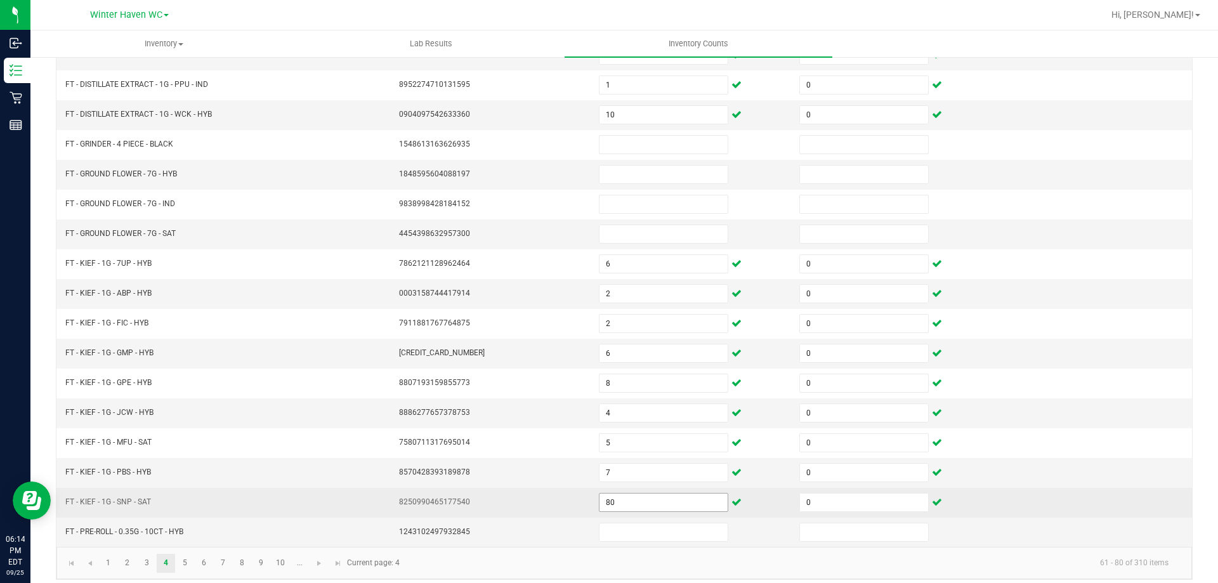
click at [629, 498] on input "80" at bounding box center [664, 503] width 128 height 18
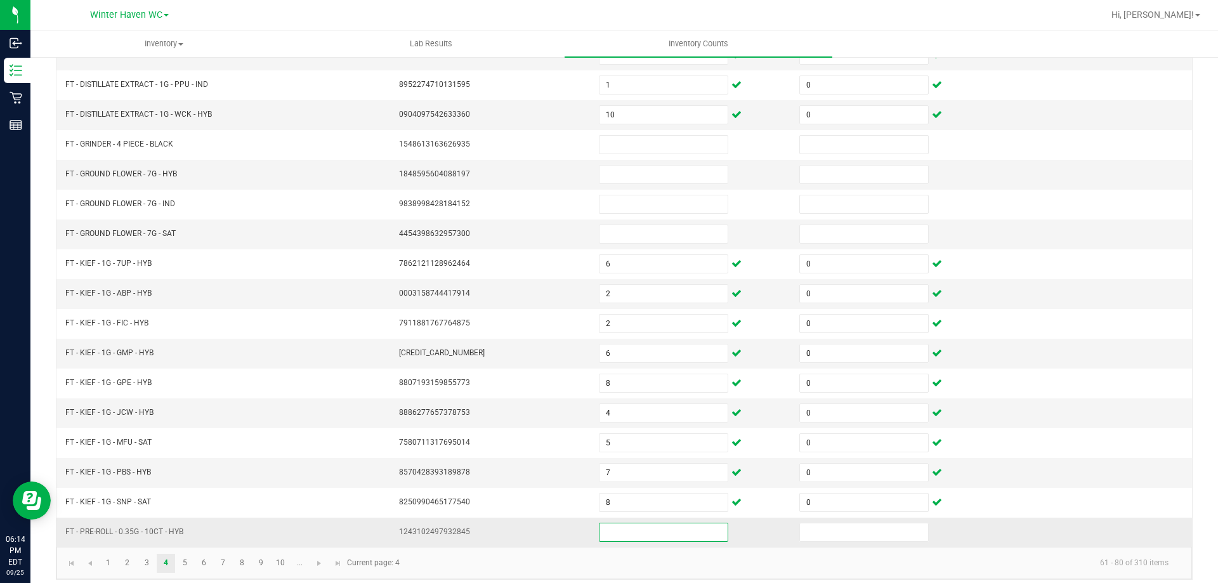
click at [626, 529] on input at bounding box center [664, 533] width 128 height 18
click at [180, 560] on link "5" at bounding box center [185, 563] width 18 height 19
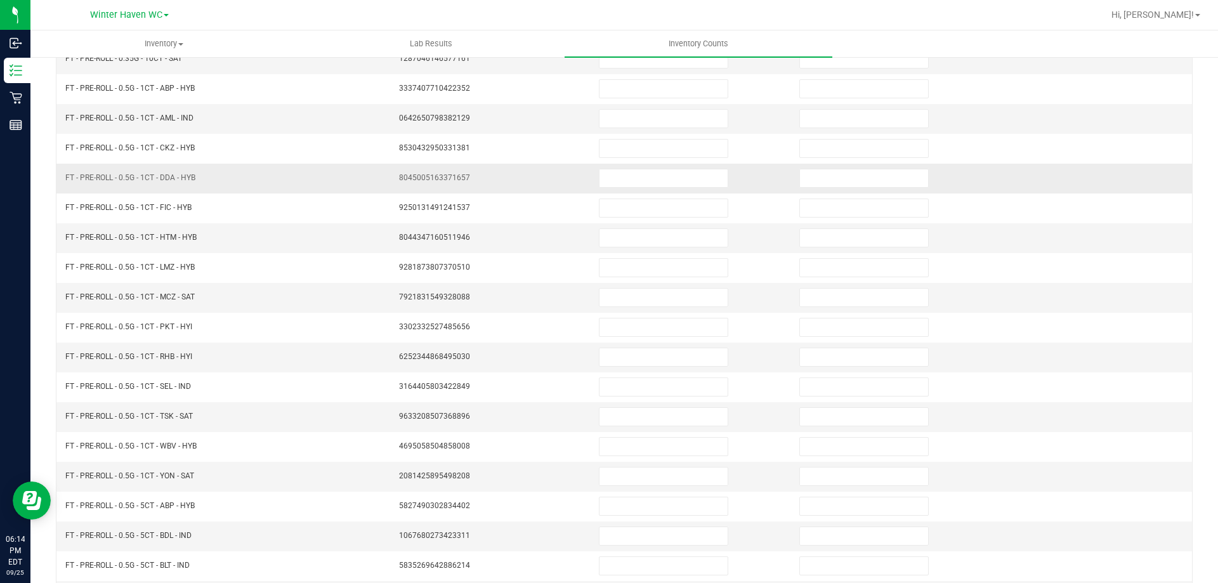
scroll to position [263, 0]
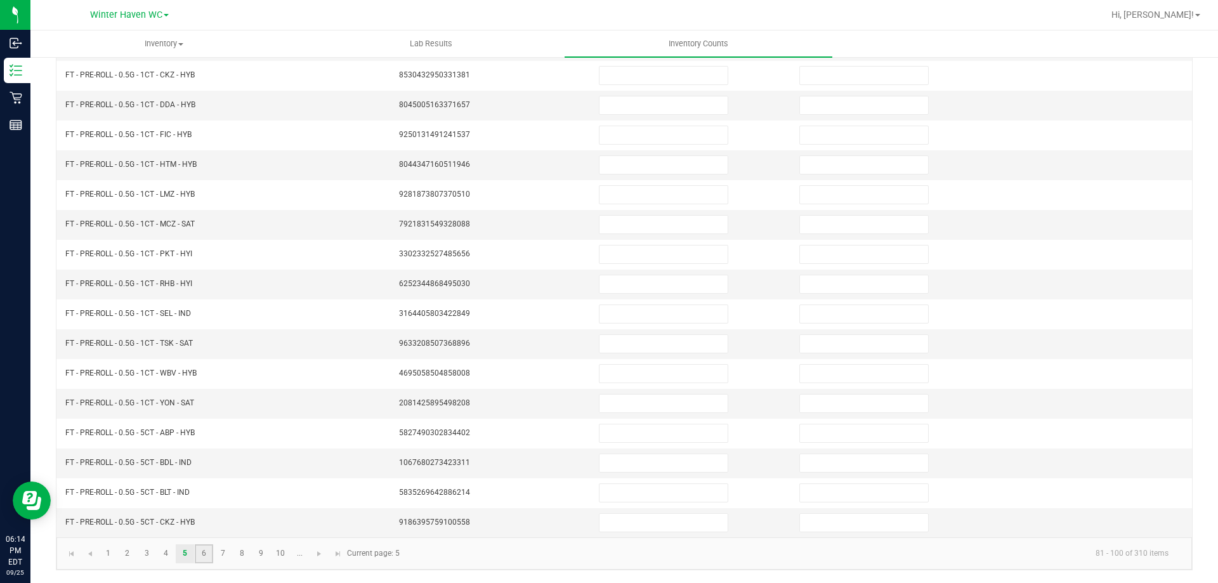
click at [209, 559] on link "6" at bounding box center [204, 553] width 18 height 19
click at [612, 343] on input at bounding box center [664, 344] width 128 height 18
click at [617, 342] on input at bounding box center [664, 344] width 128 height 18
click at [221, 553] on link "7" at bounding box center [223, 553] width 18 height 19
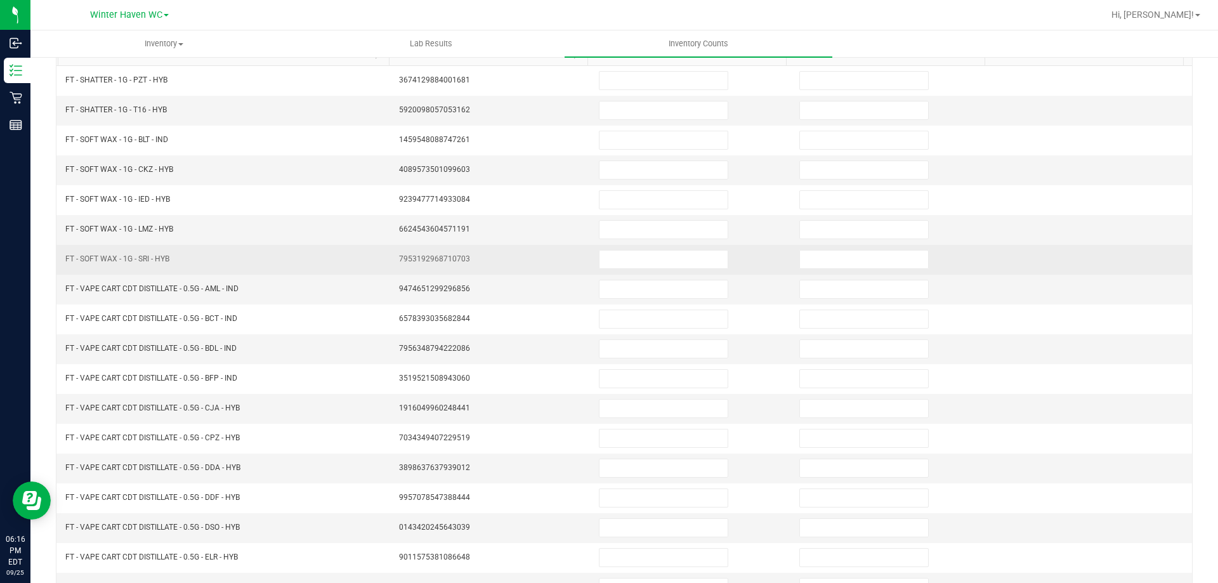
scroll to position [0, 0]
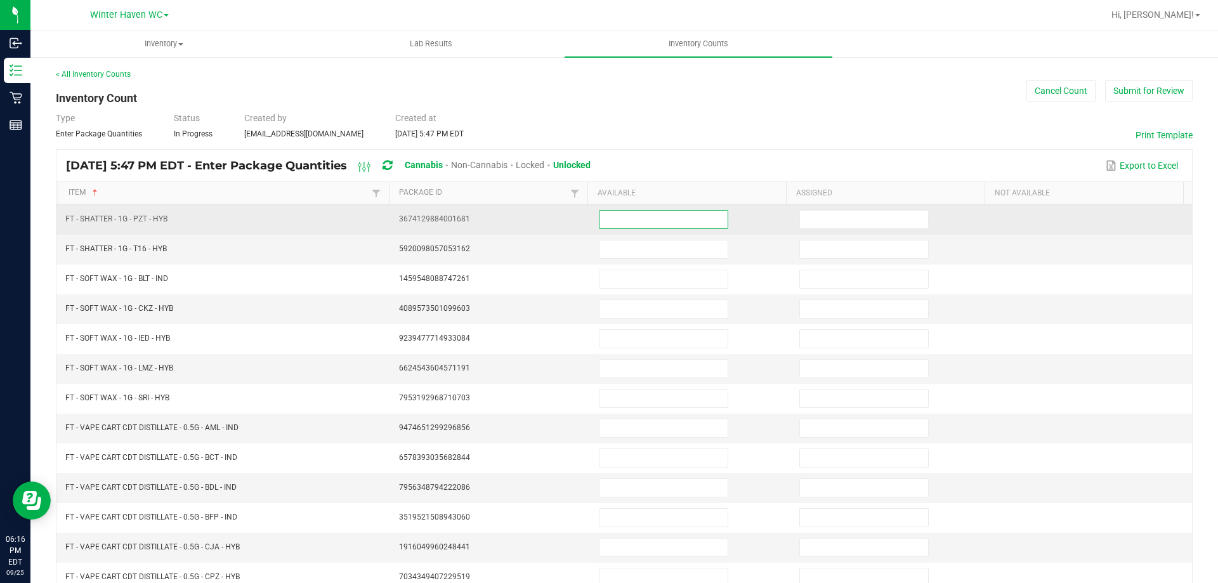
click at [636, 224] on input at bounding box center [664, 220] width 128 height 18
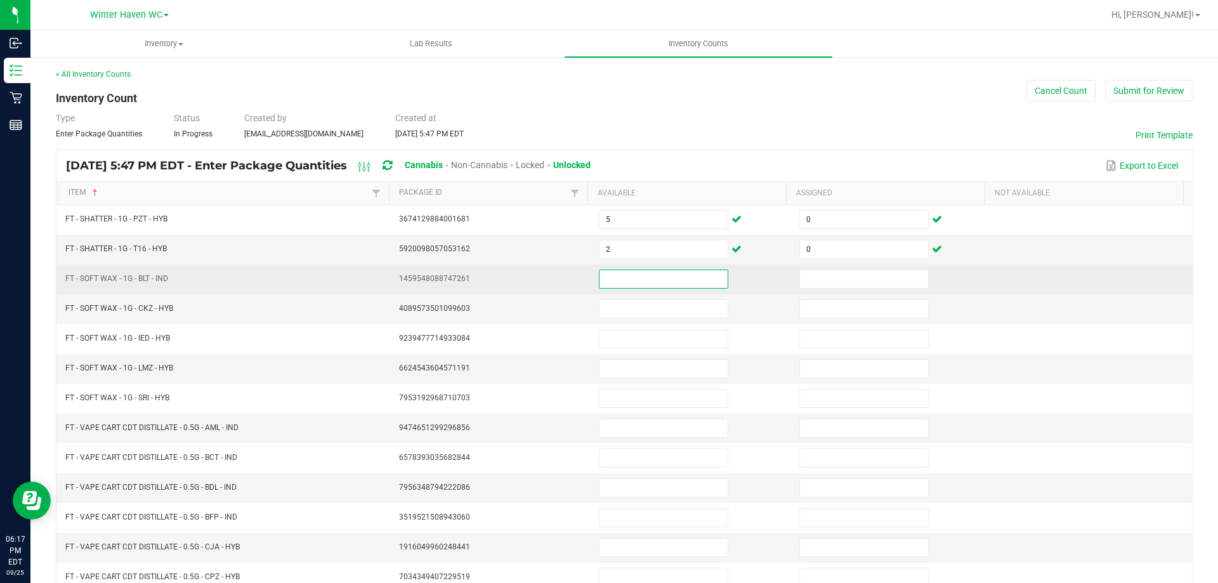
click at [642, 278] on input at bounding box center [664, 279] width 128 height 18
click at [624, 287] on input at bounding box center [664, 279] width 128 height 18
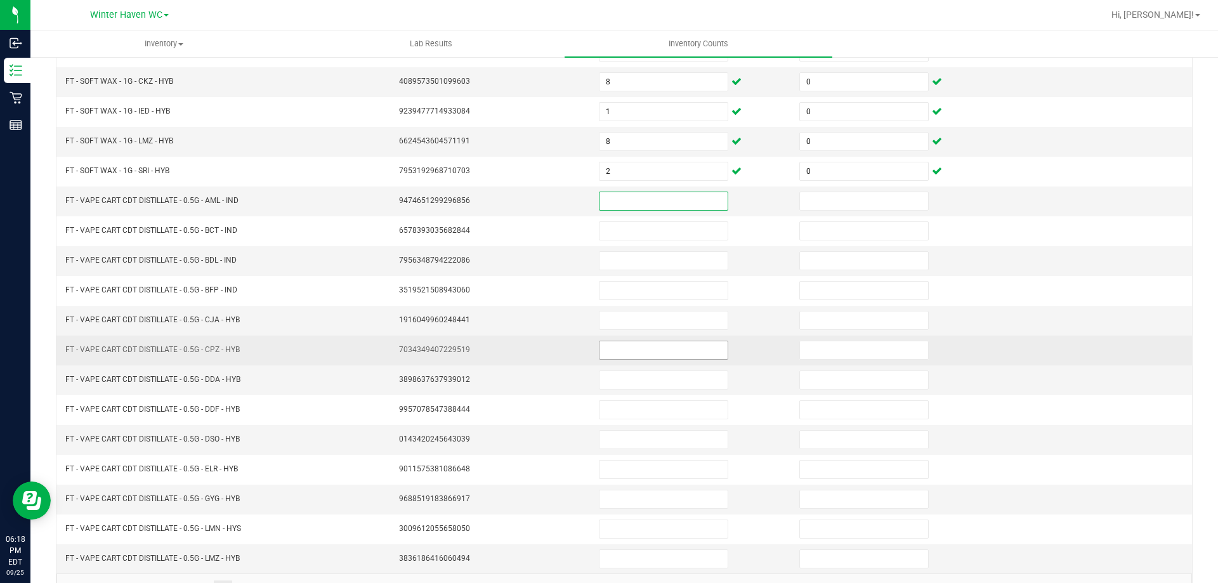
scroll to position [263, 0]
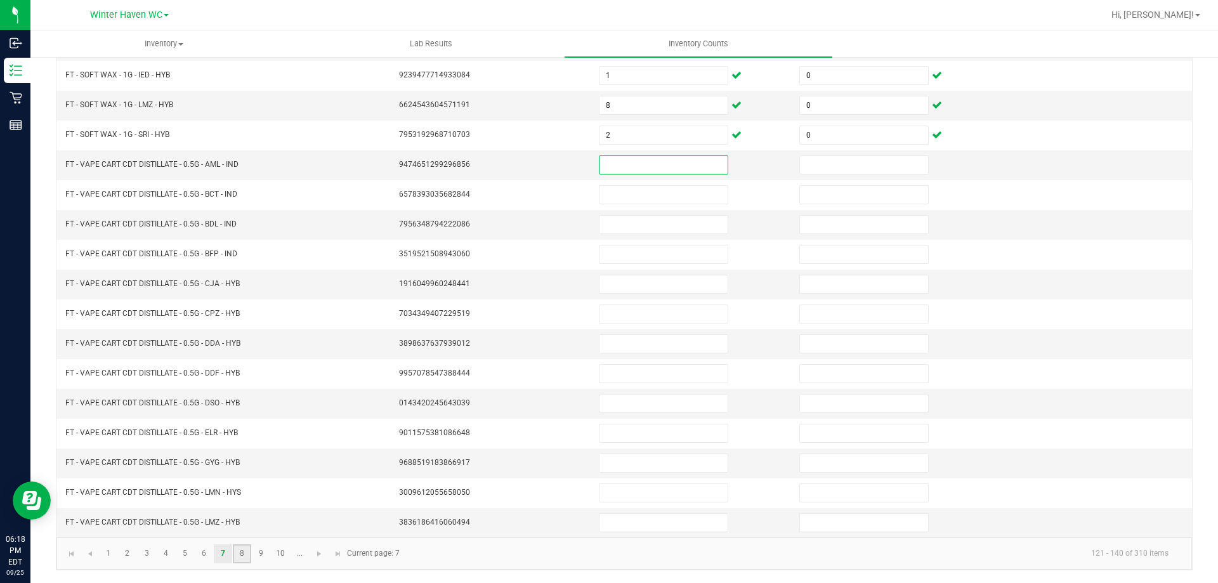
click at [237, 550] on link "8" at bounding box center [242, 553] width 18 height 19
click at [266, 553] on link "9" at bounding box center [261, 553] width 18 height 19
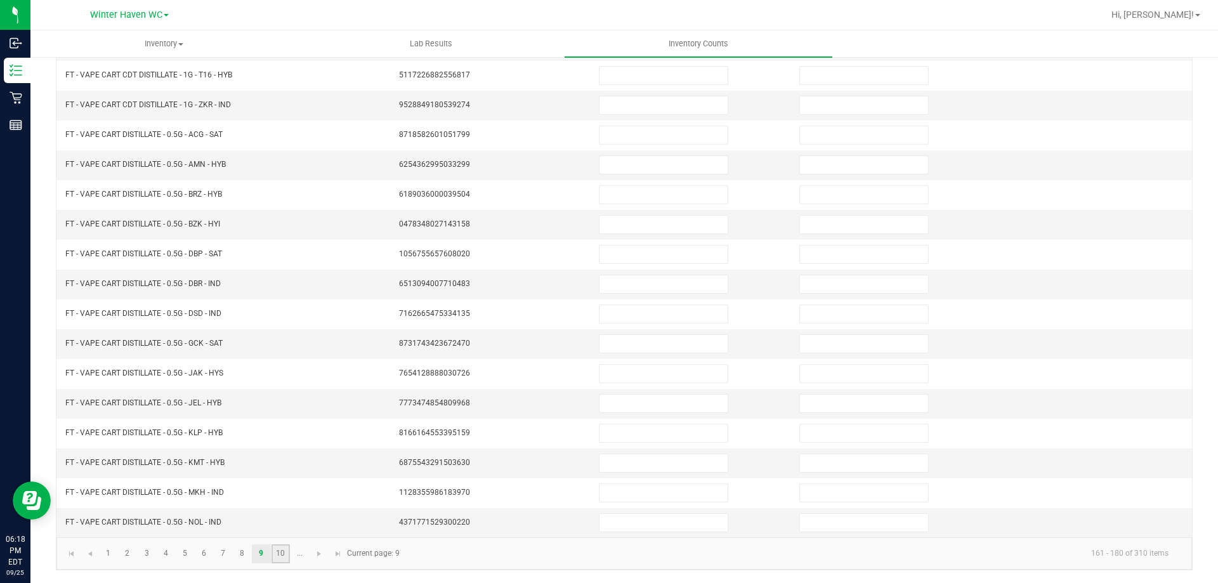
click at [281, 551] on link "10" at bounding box center [281, 553] width 18 height 19
click at [301, 560] on link "..." at bounding box center [300, 553] width 18 height 19
click at [150, 558] on link "12" at bounding box center [147, 553] width 18 height 19
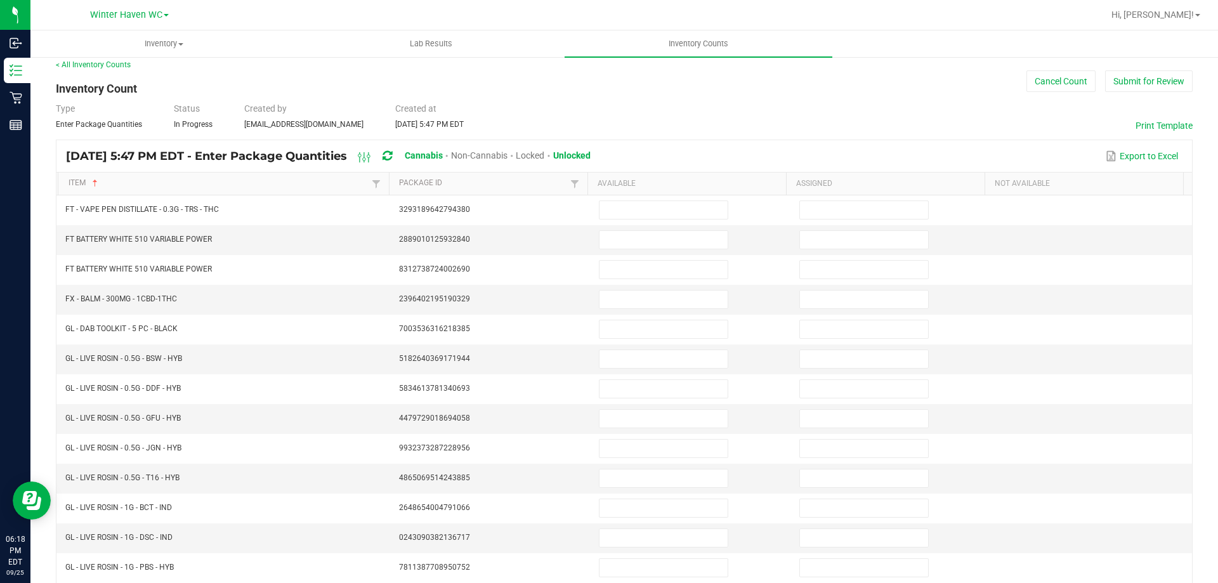
scroll to position [0, 0]
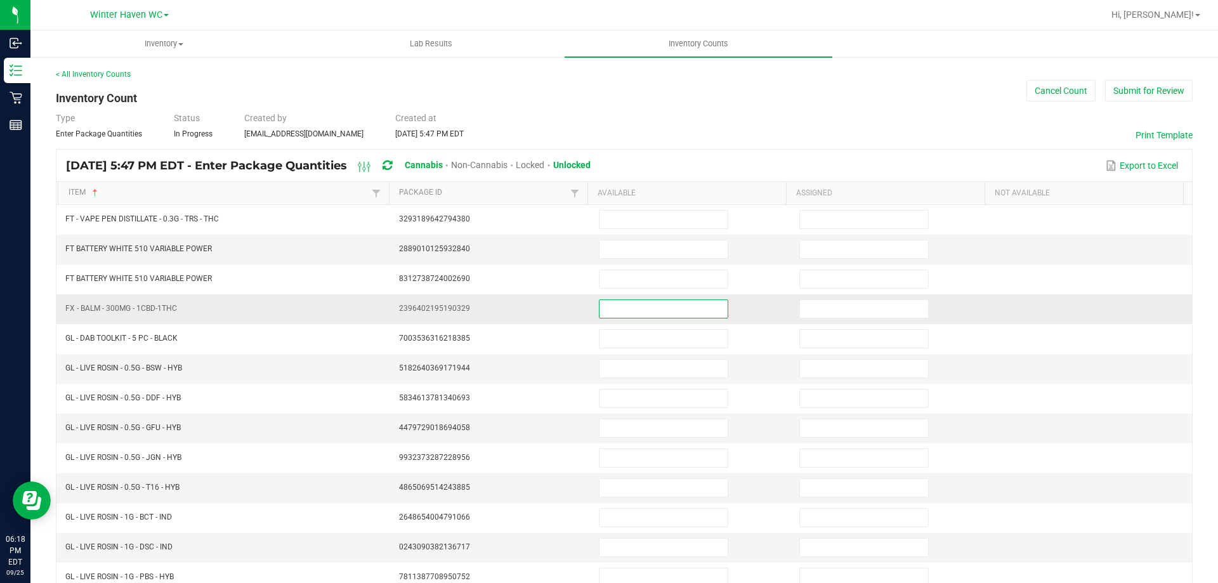
click at [608, 310] on input at bounding box center [664, 309] width 128 height 18
click at [609, 362] on input at bounding box center [664, 369] width 128 height 18
click at [607, 370] on input at bounding box center [664, 369] width 128 height 18
click at [614, 372] on input at bounding box center [664, 369] width 128 height 18
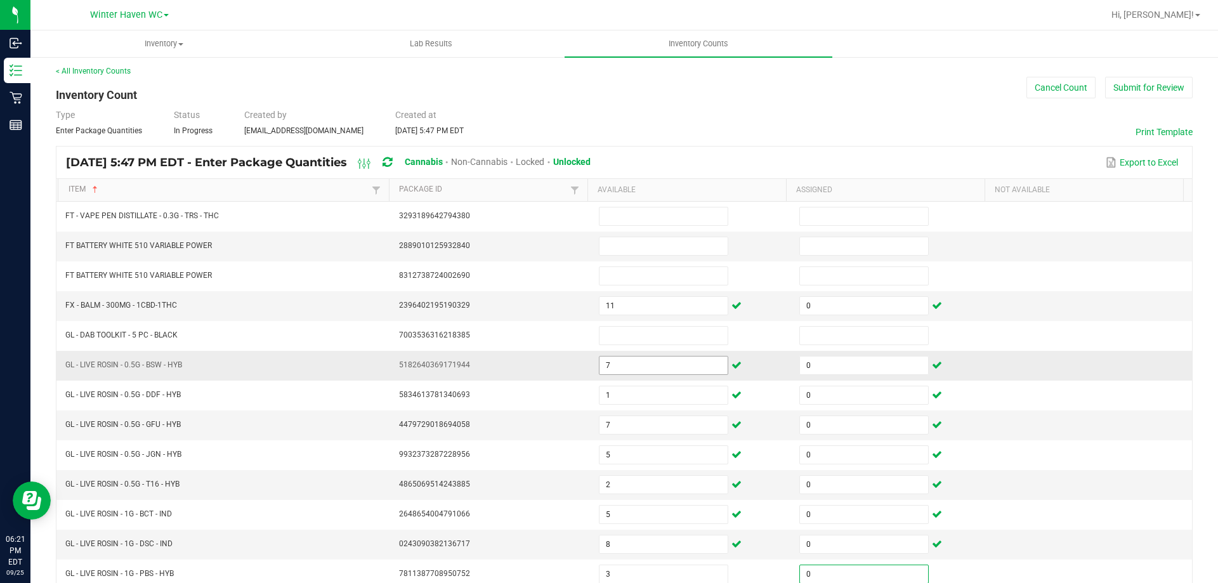
scroll to position [263, 0]
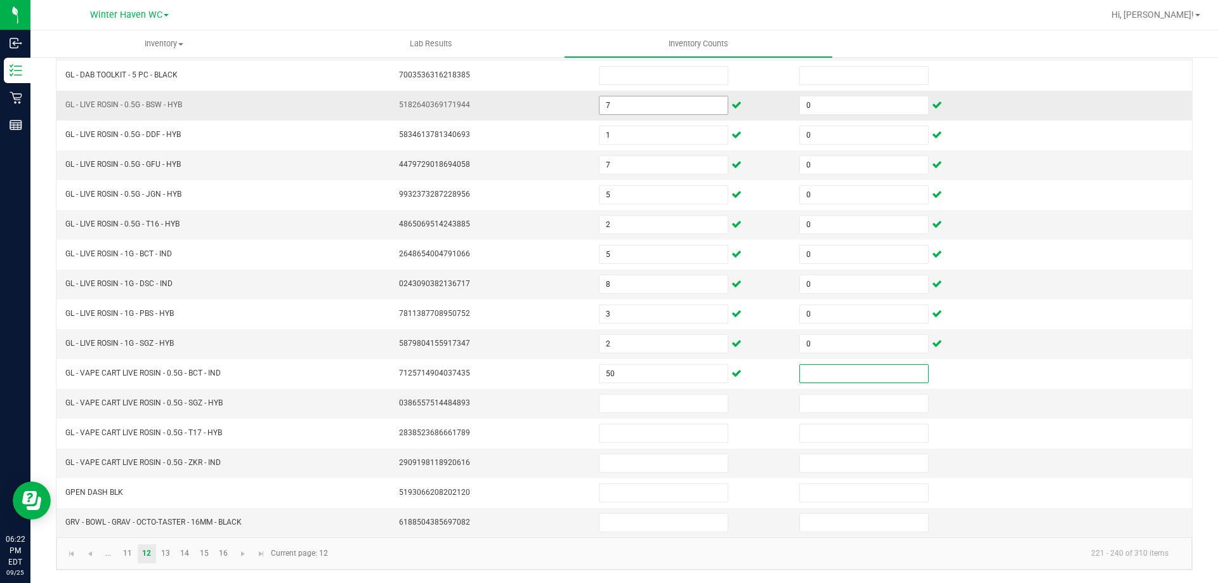
click at [614, 372] on input "50" at bounding box center [664, 374] width 128 height 18
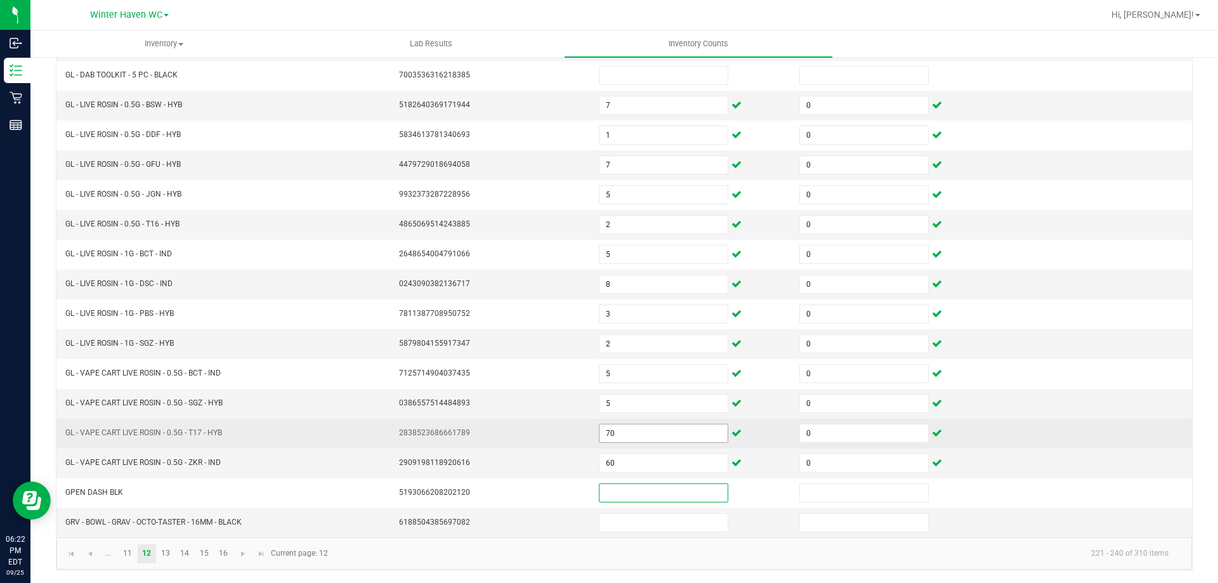
click at [611, 435] on input "70" at bounding box center [664, 434] width 128 height 18
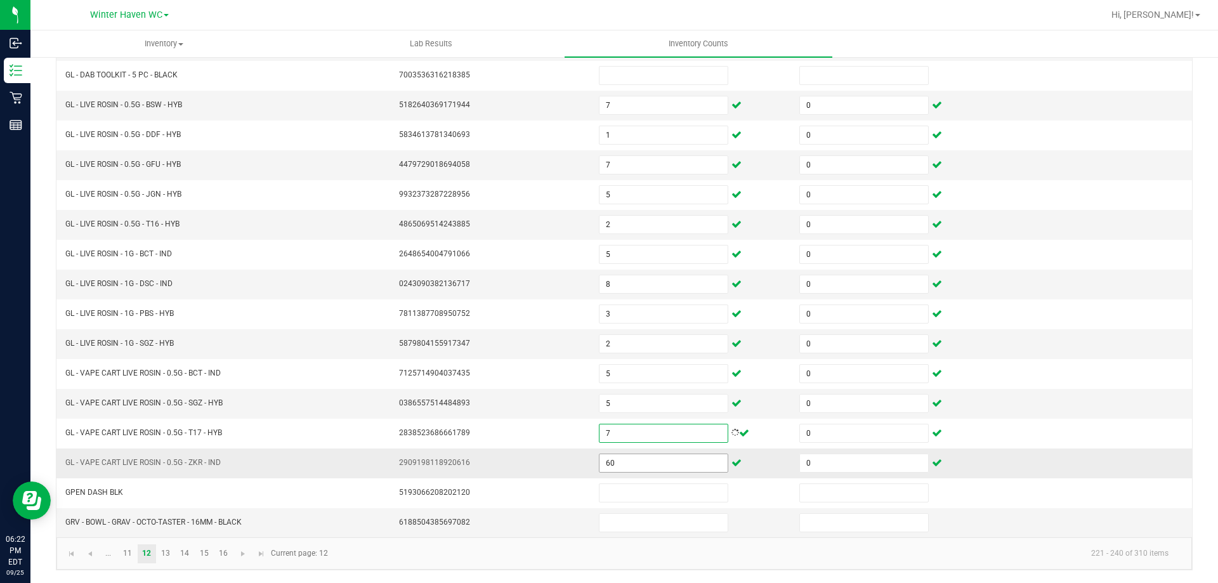
click at [612, 462] on input "60" at bounding box center [664, 463] width 128 height 18
click at [169, 554] on link "13" at bounding box center [166, 553] width 18 height 19
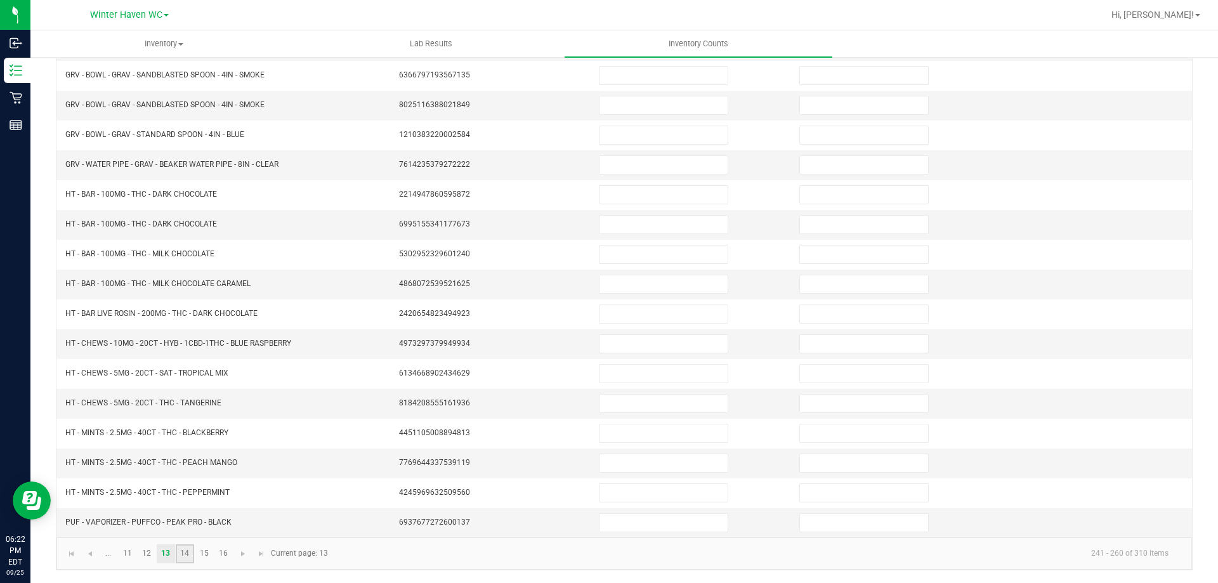
click at [188, 557] on link "14" at bounding box center [185, 553] width 18 height 19
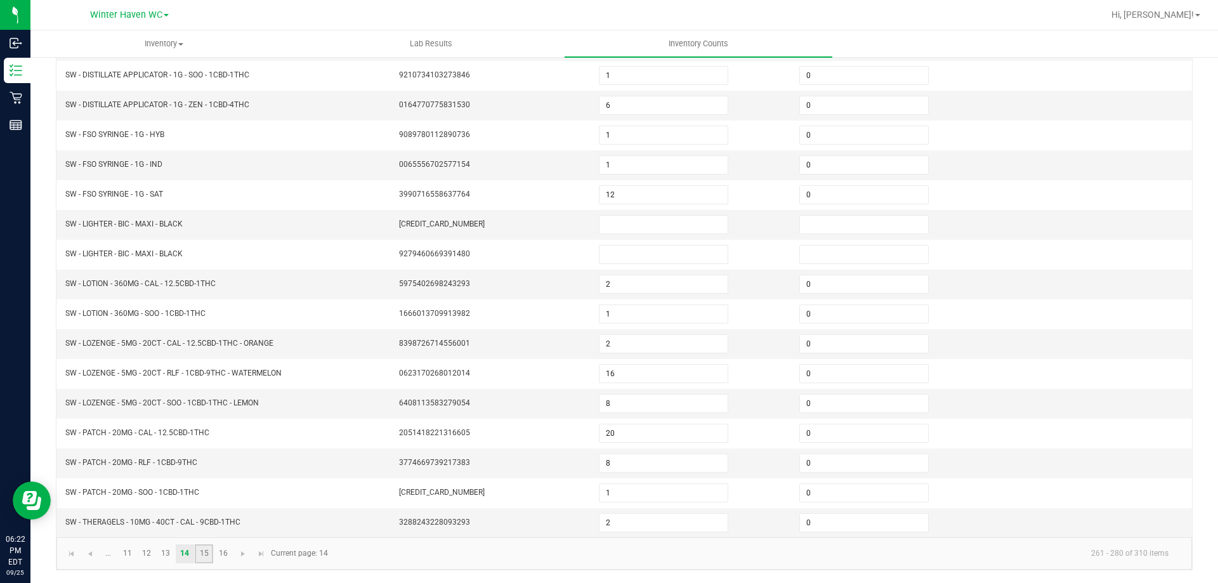
click at [207, 550] on link "15" at bounding box center [204, 553] width 18 height 19
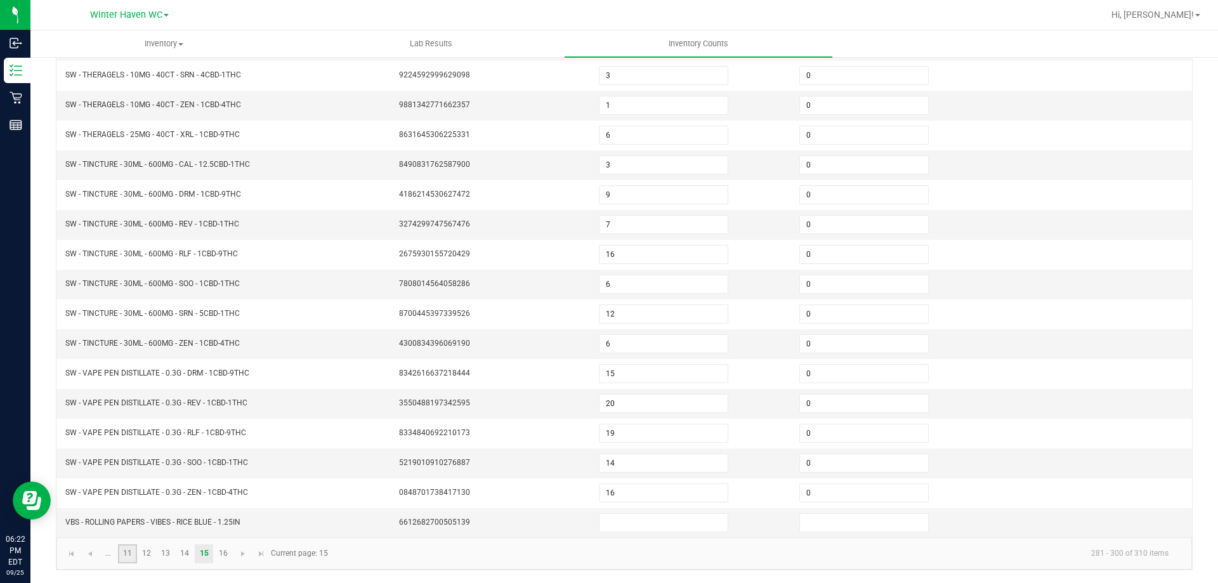
click at [122, 555] on link "11" at bounding box center [127, 553] width 18 height 19
click at [629, 405] on input at bounding box center [664, 404] width 128 height 18
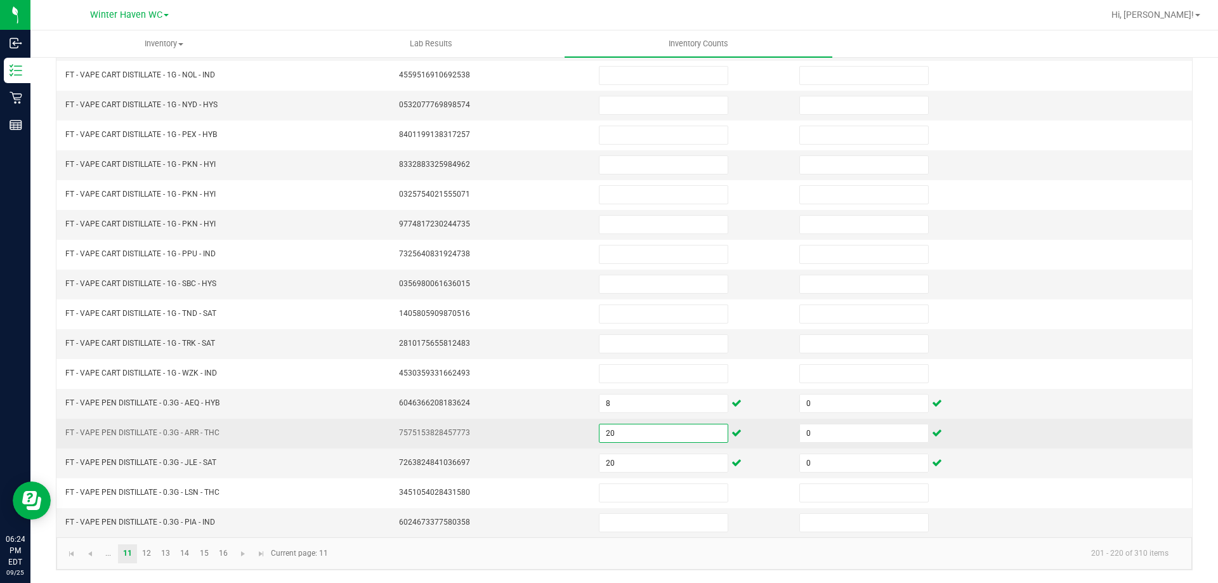
click at [631, 437] on input "20" at bounding box center [664, 434] width 128 height 18
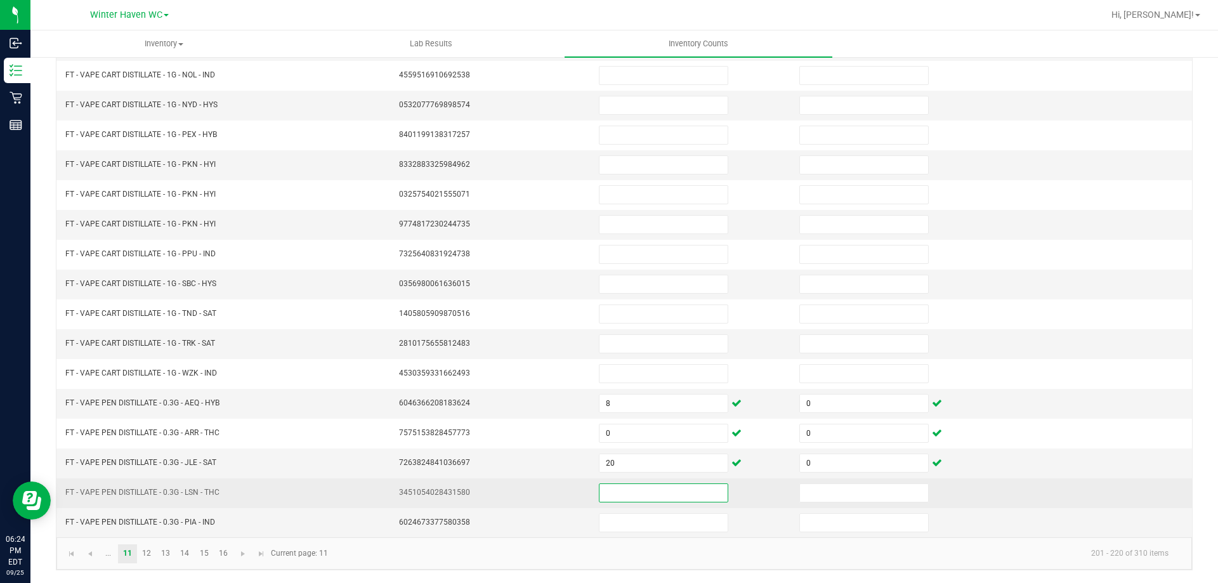
click at [614, 495] on input at bounding box center [664, 493] width 128 height 18
click at [614, 492] on input "202" at bounding box center [664, 493] width 128 height 18
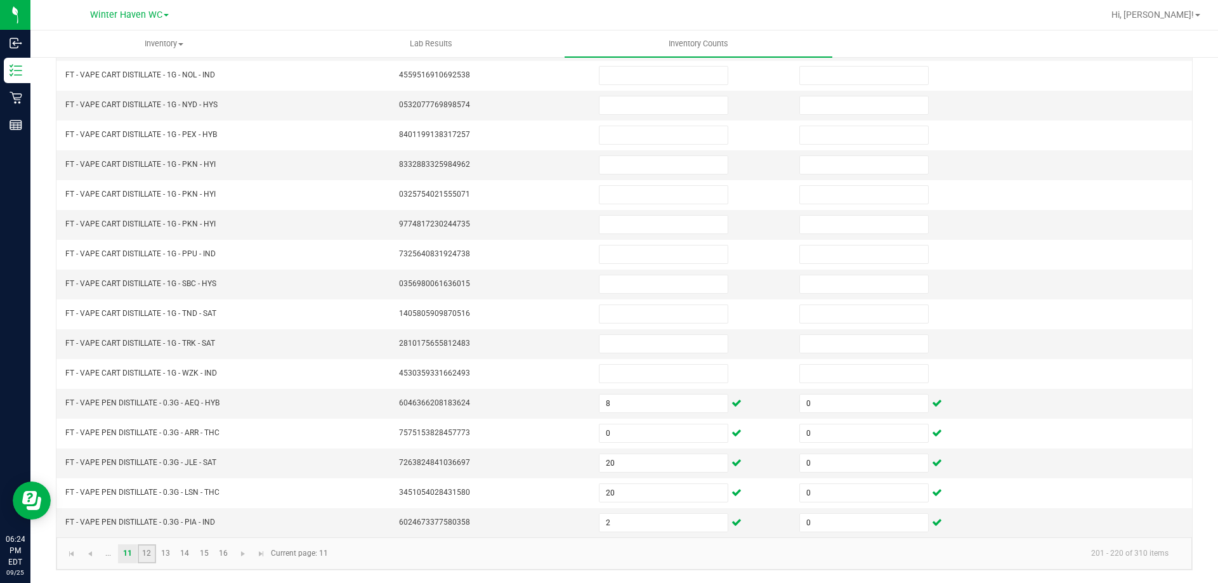
click at [148, 557] on link "12" at bounding box center [147, 553] width 18 height 19
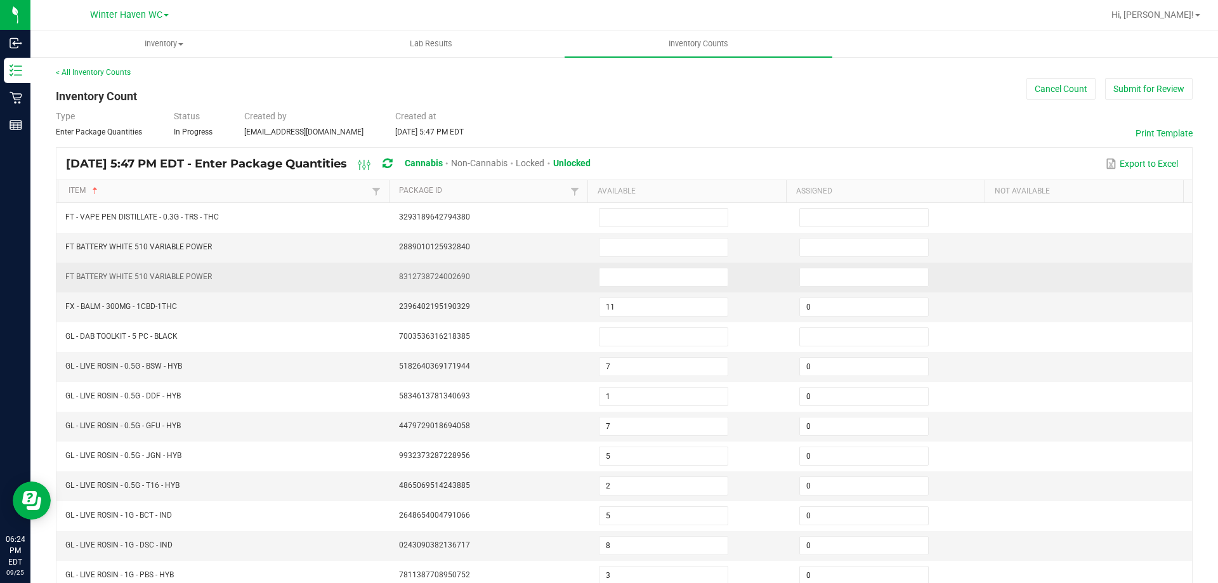
scroll to position [0, 0]
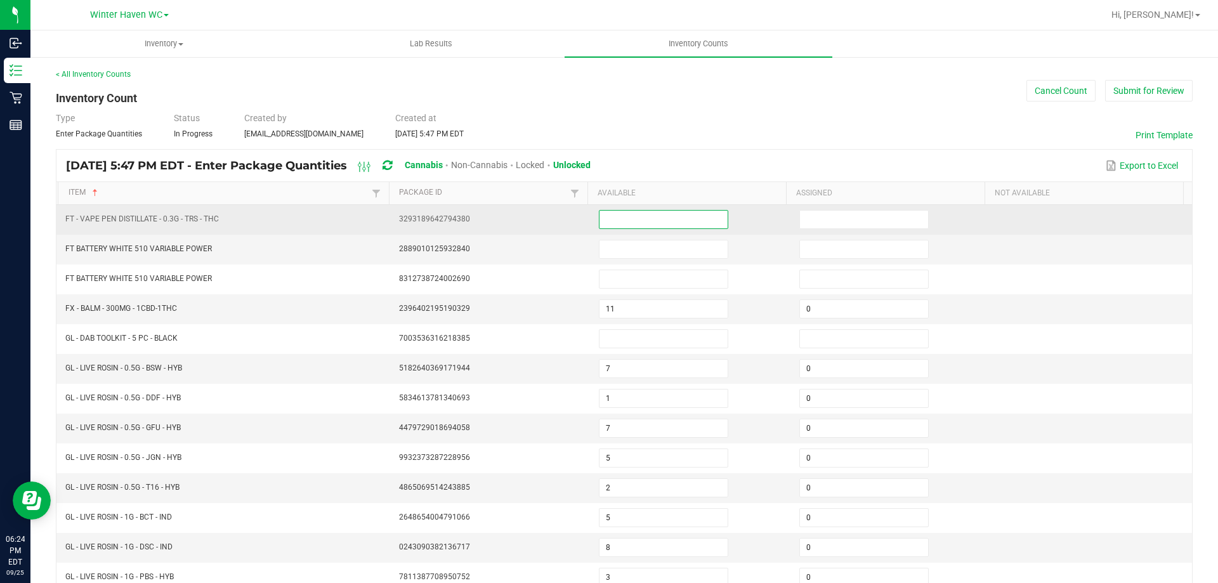
click at [643, 223] on input at bounding box center [664, 220] width 128 height 18
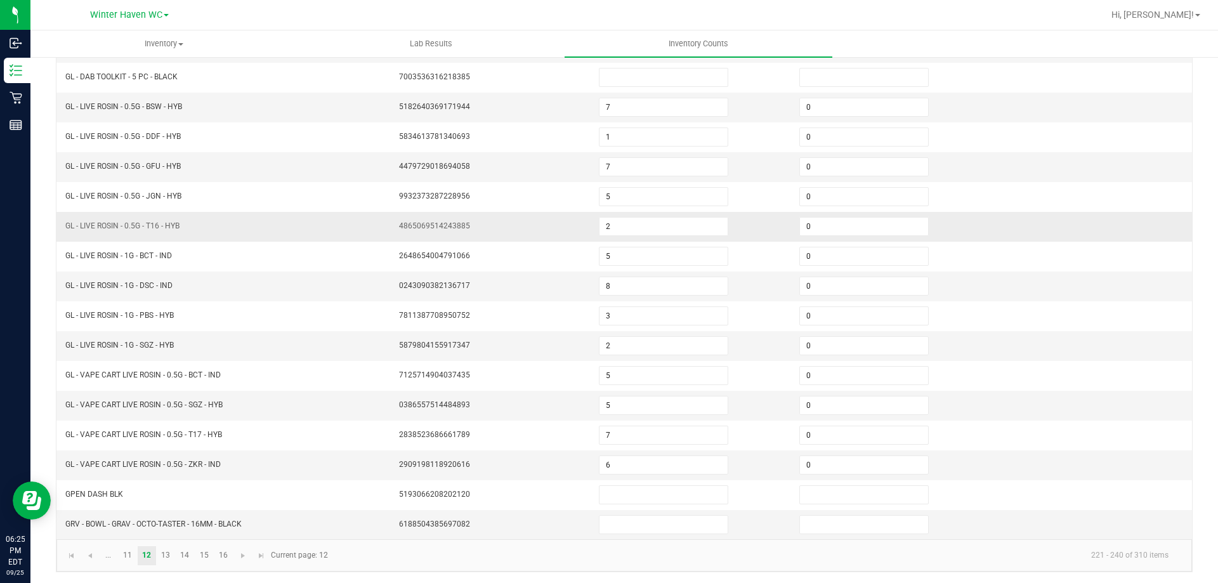
scroll to position [263, 0]
click at [163, 553] on link "13" at bounding box center [166, 553] width 18 height 19
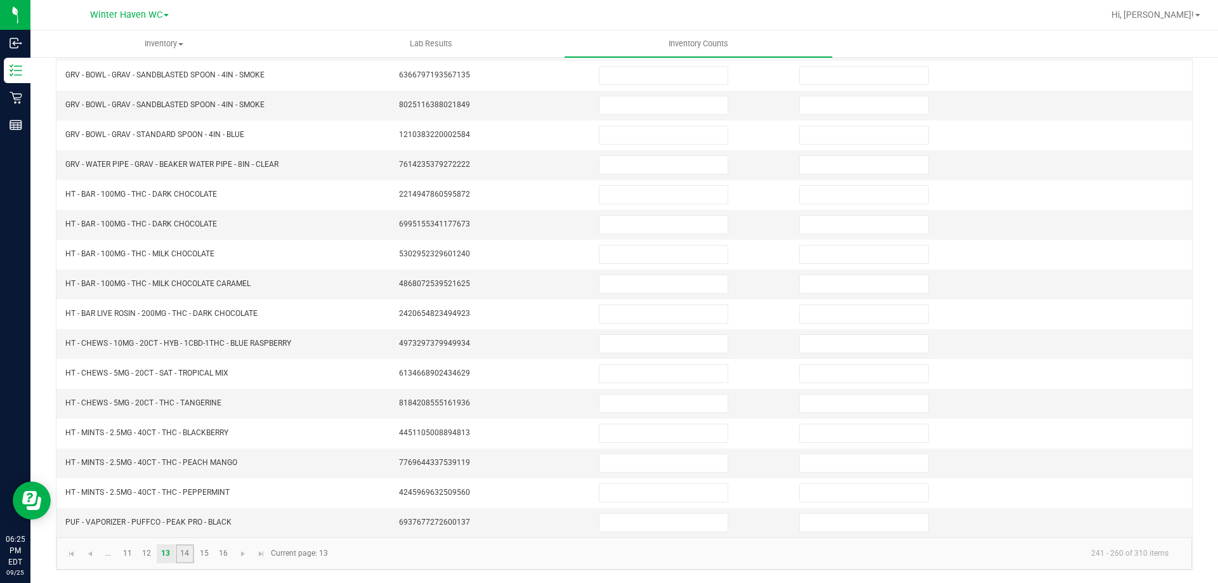
click at [181, 548] on link "14" at bounding box center [185, 553] width 18 height 19
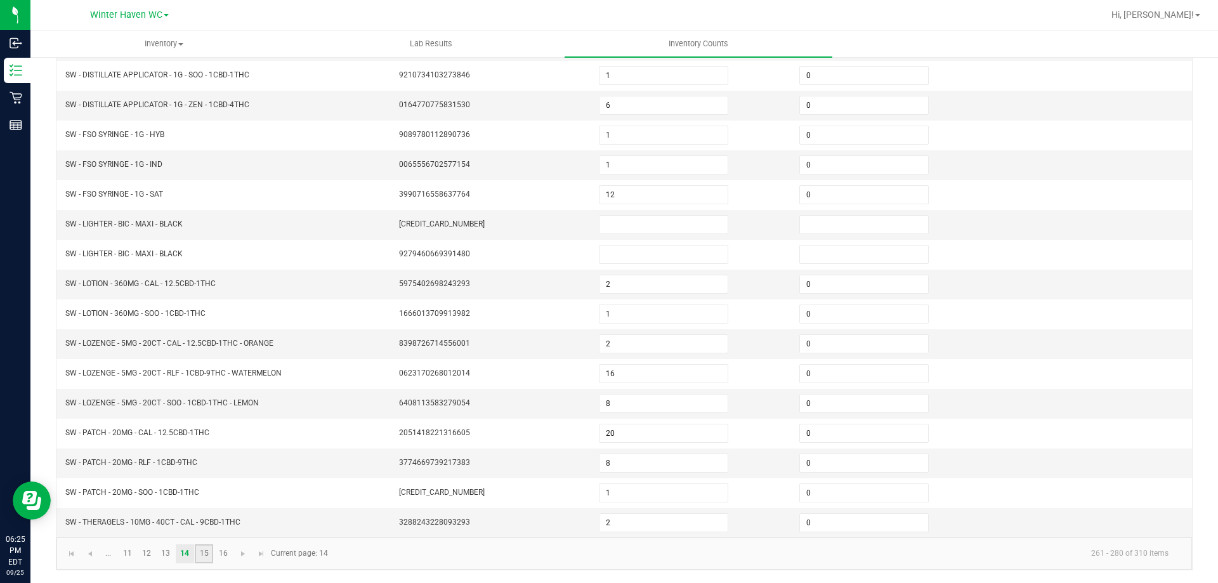
click at [201, 558] on link "15" at bounding box center [204, 553] width 18 height 19
click at [190, 551] on link "14" at bounding box center [185, 553] width 18 height 19
click at [168, 553] on link "13" at bounding box center [166, 553] width 18 height 19
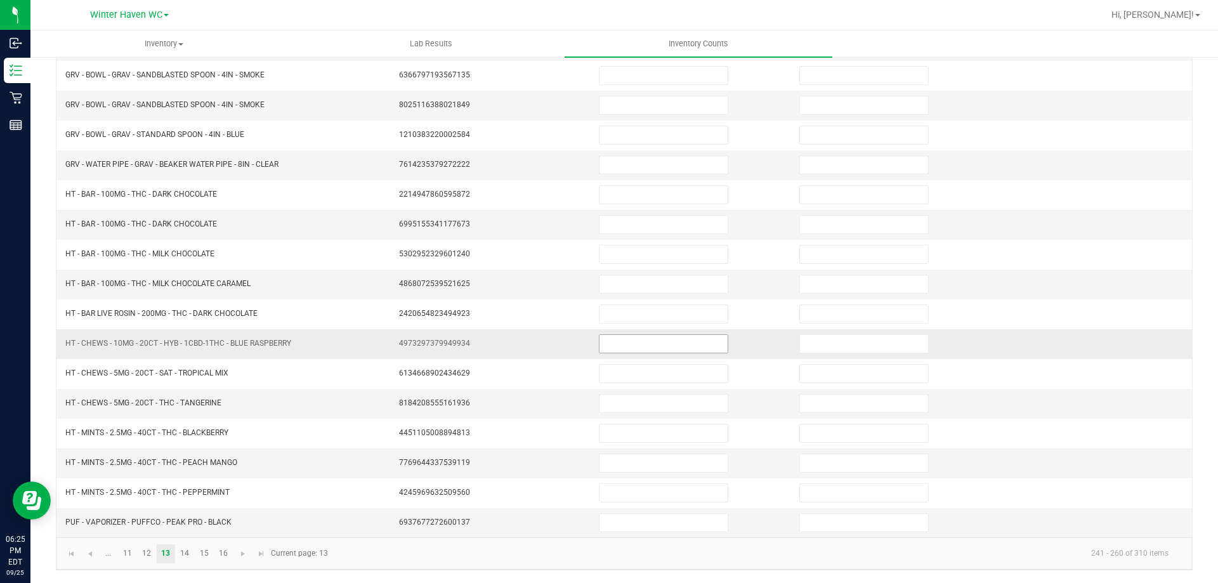
click at [661, 343] on input at bounding box center [664, 344] width 128 height 18
click at [801, 342] on input at bounding box center [864, 344] width 128 height 18
drag, startPoint x: 747, startPoint y: 331, endPoint x: 741, endPoint y: 409, distance: 77.6
click at [741, 409] on td at bounding box center [691, 404] width 201 height 30
click at [109, 555] on link "..." at bounding box center [108, 553] width 18 height 19
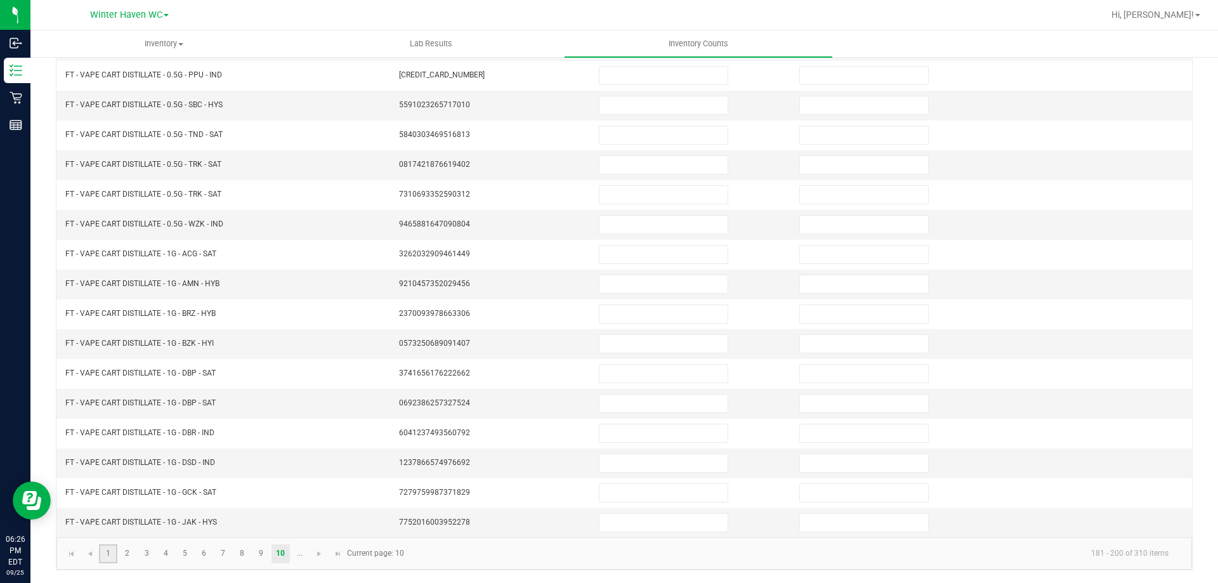
click at [109, 551] on link "1" at bounding box center [108, 553] width 18 height 19
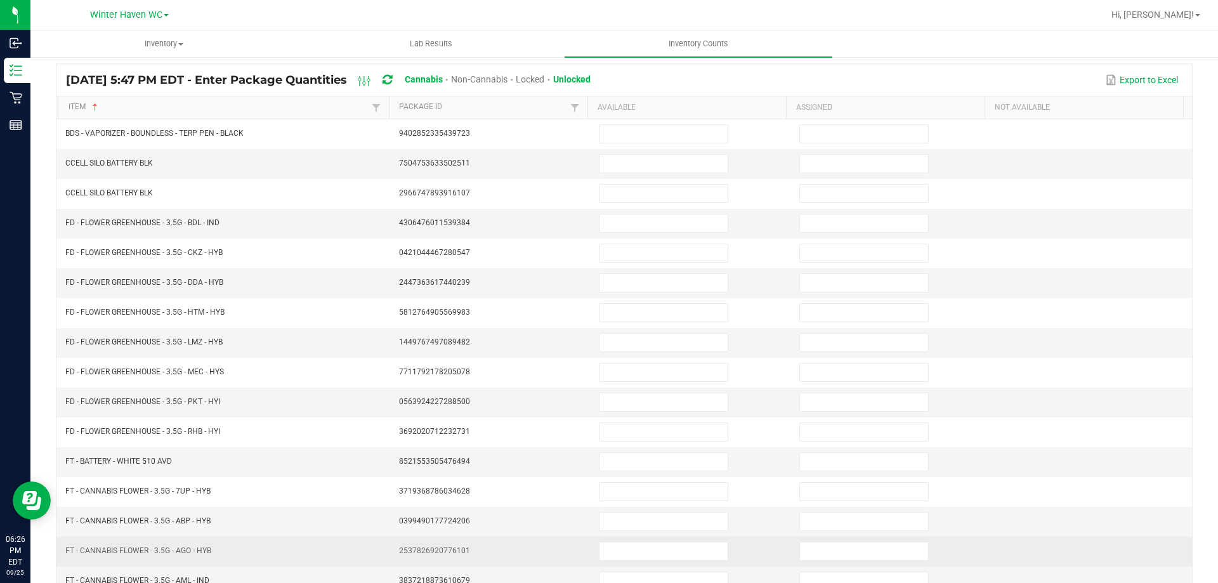
scroll to position [10, 0]
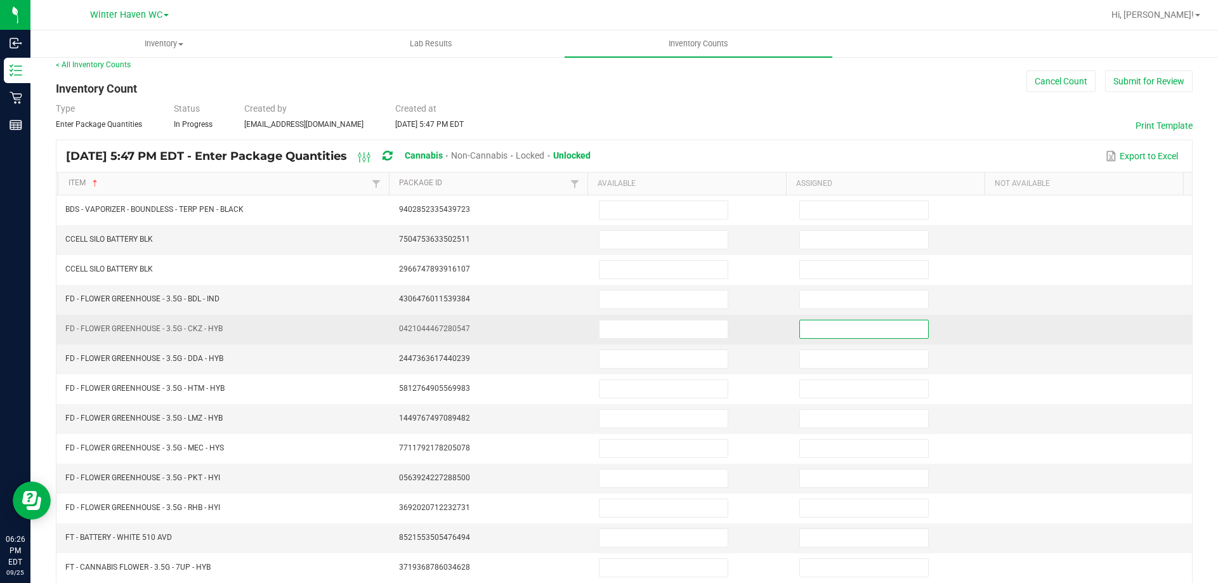
click at [824, 323] on input at bounding box center [864, 329] width 128 height 18
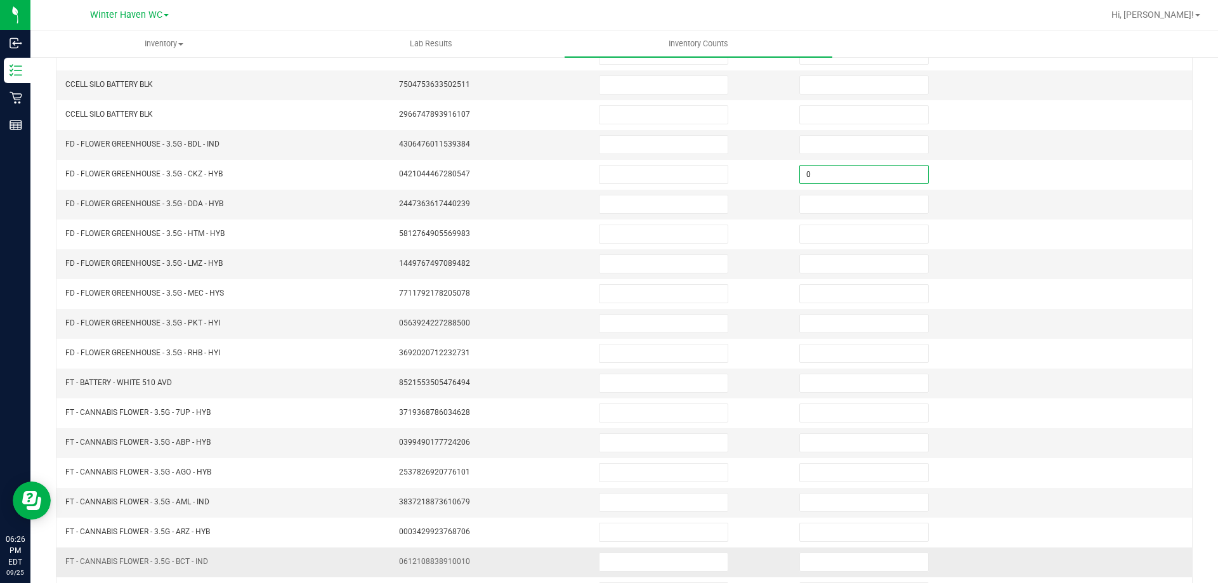
scroll to position [263, 0]
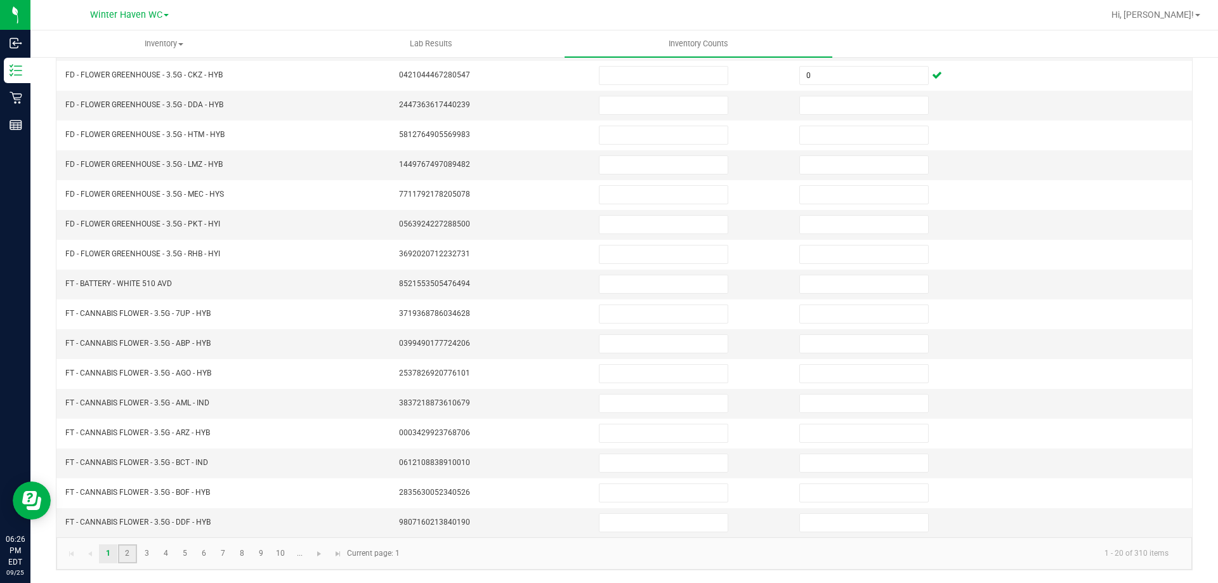
click at [133, 548] on link "2" at bounding box center [127, 553] width 18 height 19
click at [152, 559] on link "3" at bounding box center [147, 553] width 18 height 19
click at [169, 551] on link "4" at bounding box center [166, 553] width 18 height 19
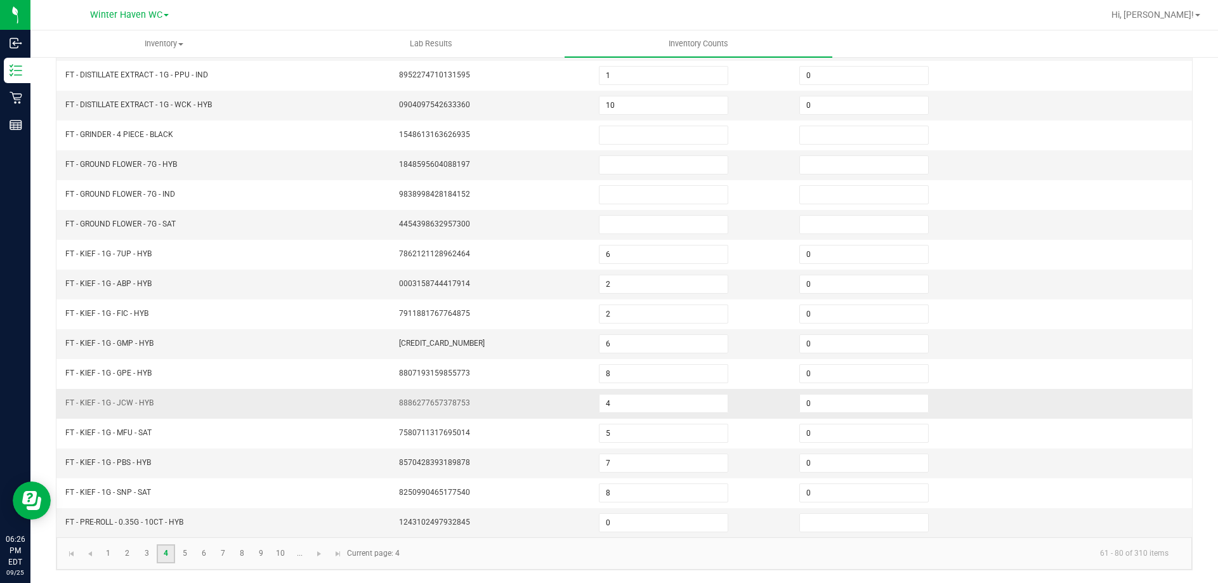
scroll to position [136, 0]
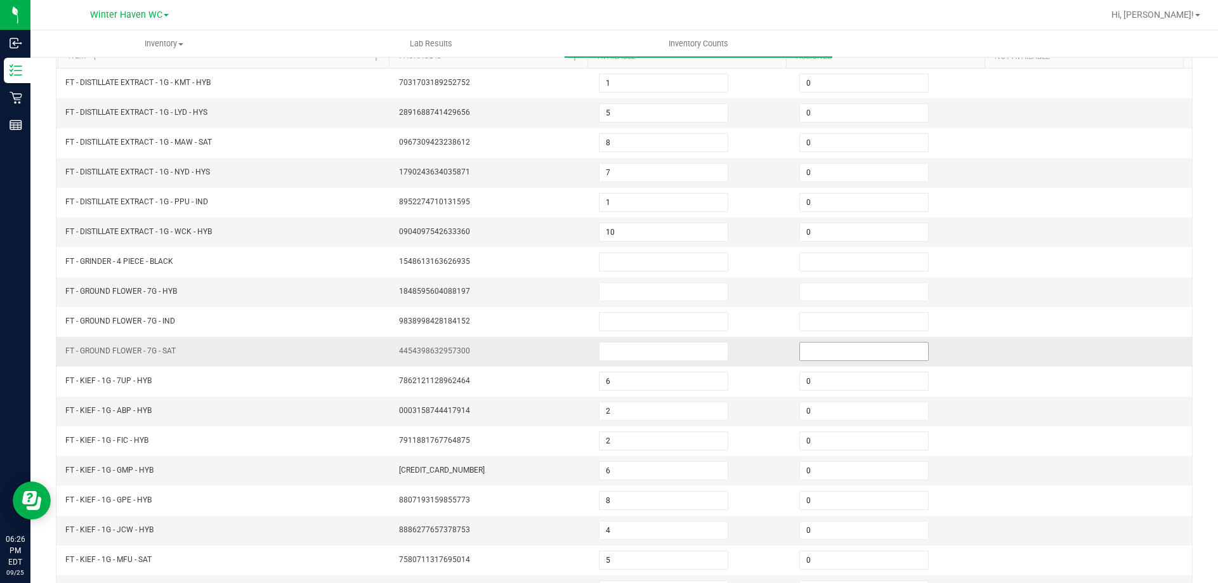
click at [816, 350] on input at bounding box center [864, 352] width 128 height 18
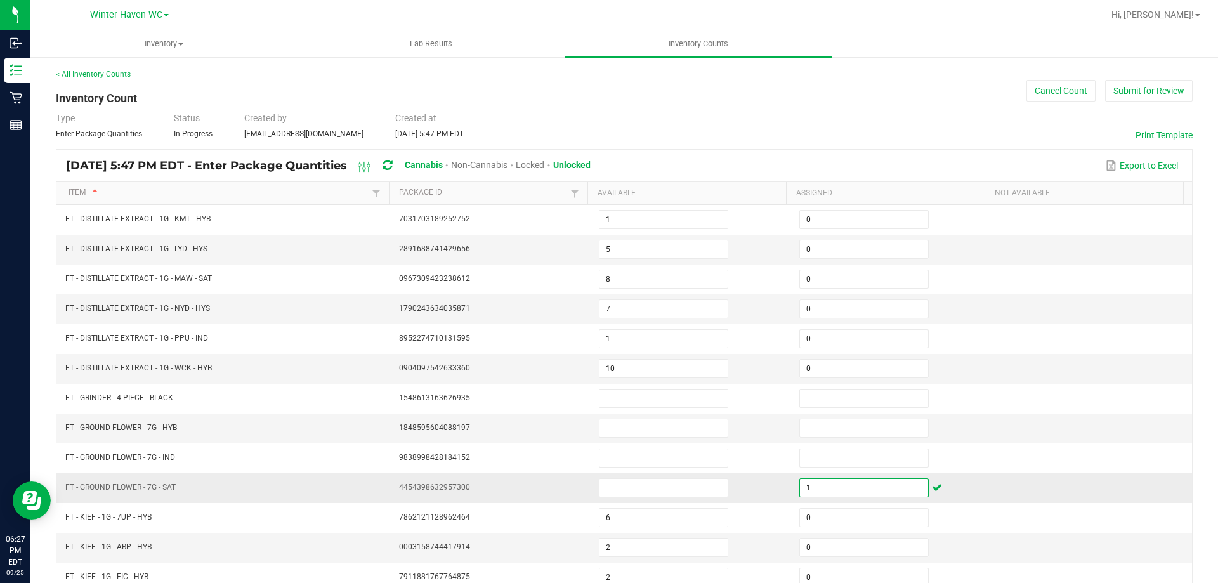
scroll to position [263, 0]
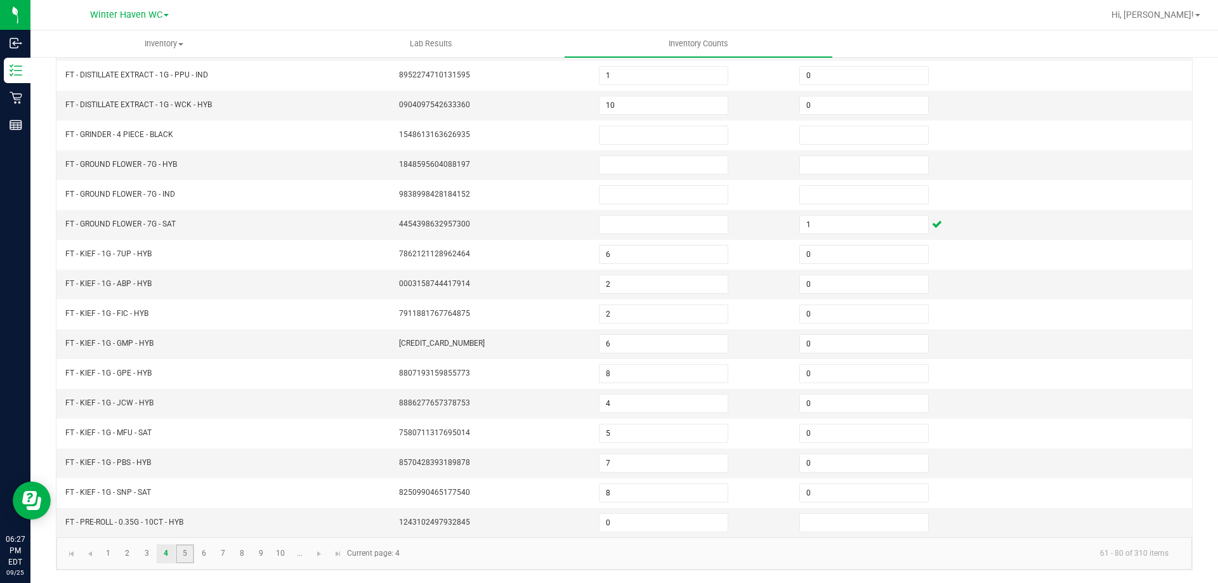
click at [188, 557] on link "5" at bounding box center [185, 553] width 18 height 19
click at [200, 557] on link "6" at bounding box center [204, 553] width 18 height 19
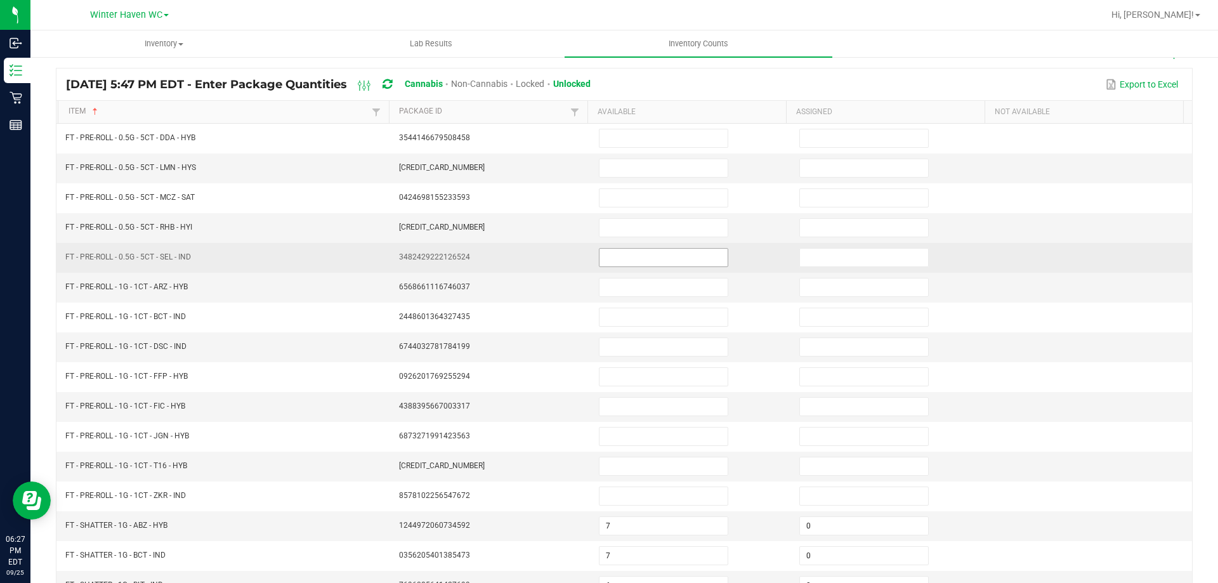
scroll to position [0, 0]
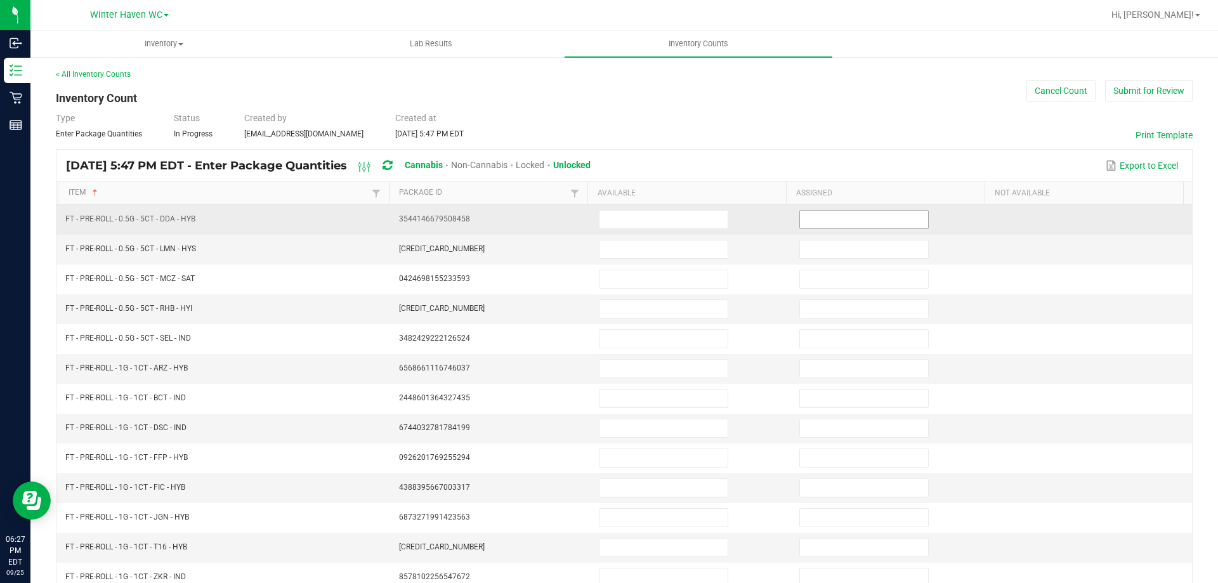
click at [864, 227] on input at bounding box center [864, 220] width 128 height 18
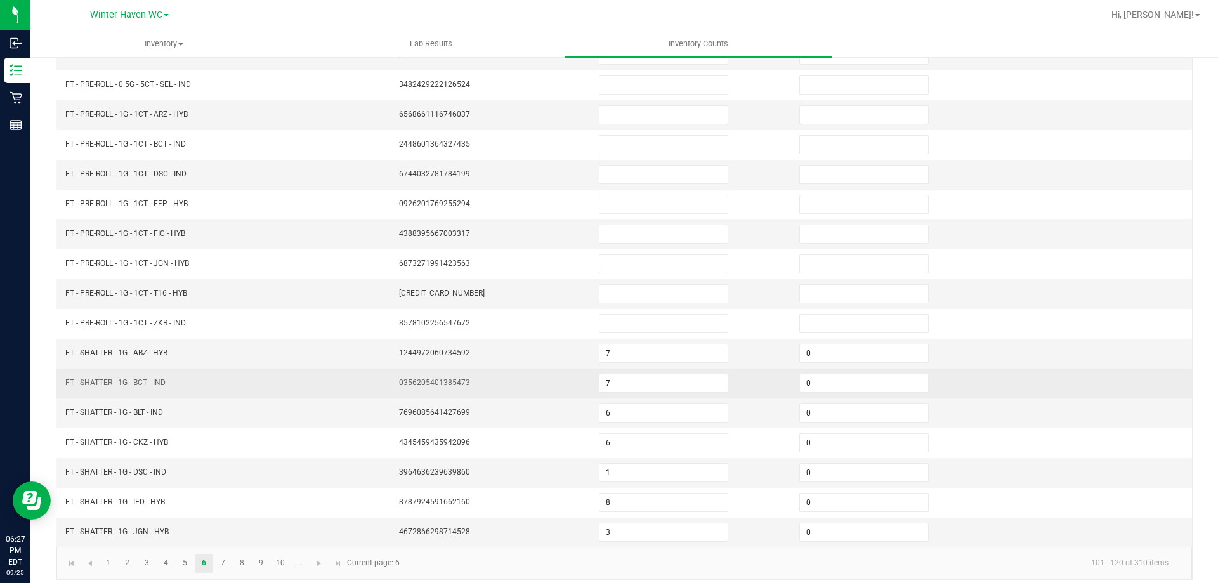
scroll to position [263, 0]
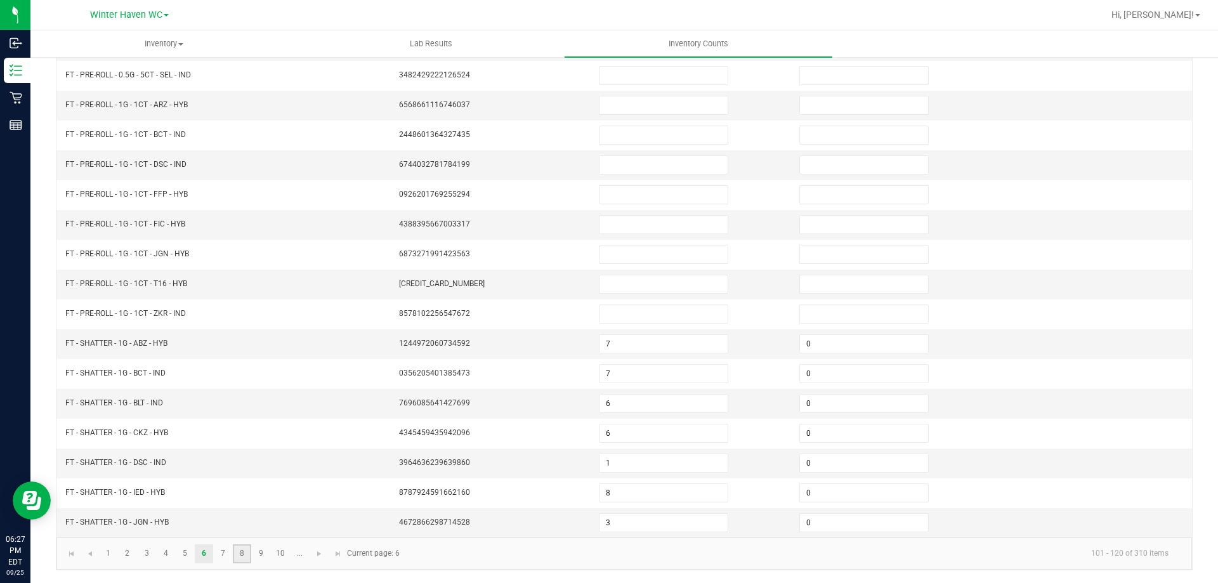
click at [237, 552] on link "8" at bounding box center [242, 553] width 18 height 19
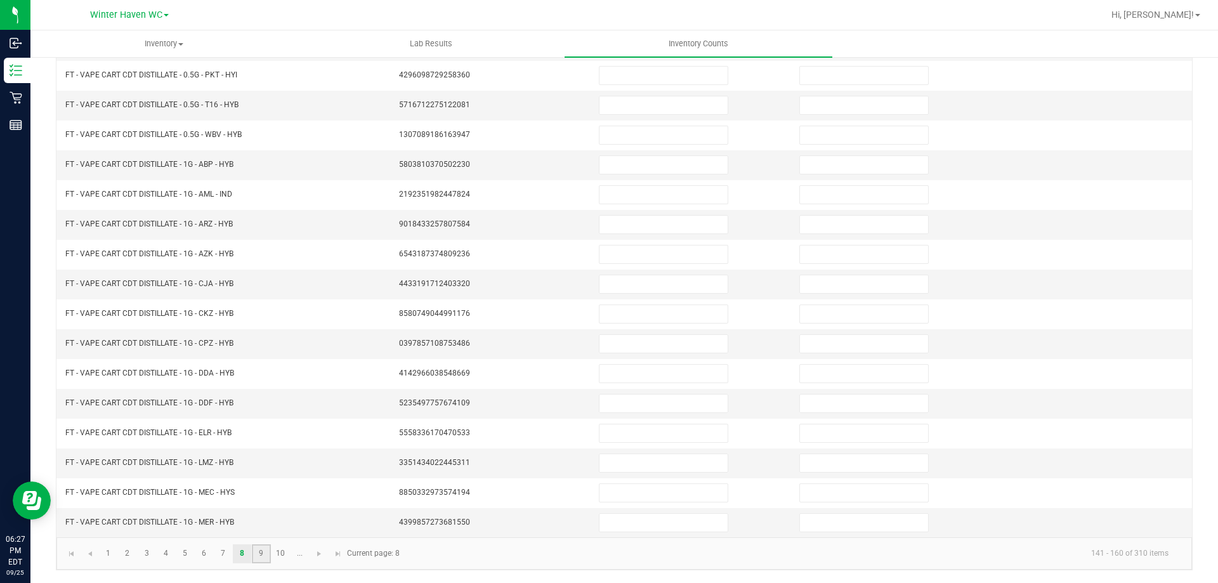
click at [259, 557] on link "9" at bounding box center [261, 553] width 18 height 19
click at [277, 556] on link "10" at bounding box center [281, 553] width 18 height 19
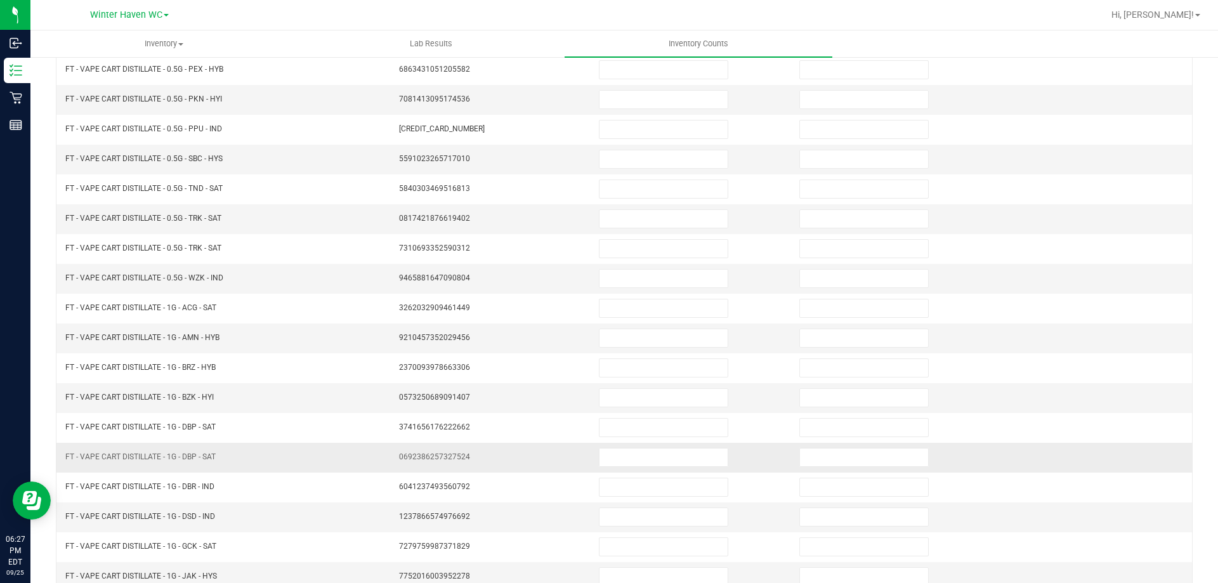
scroll to position [136, 0]
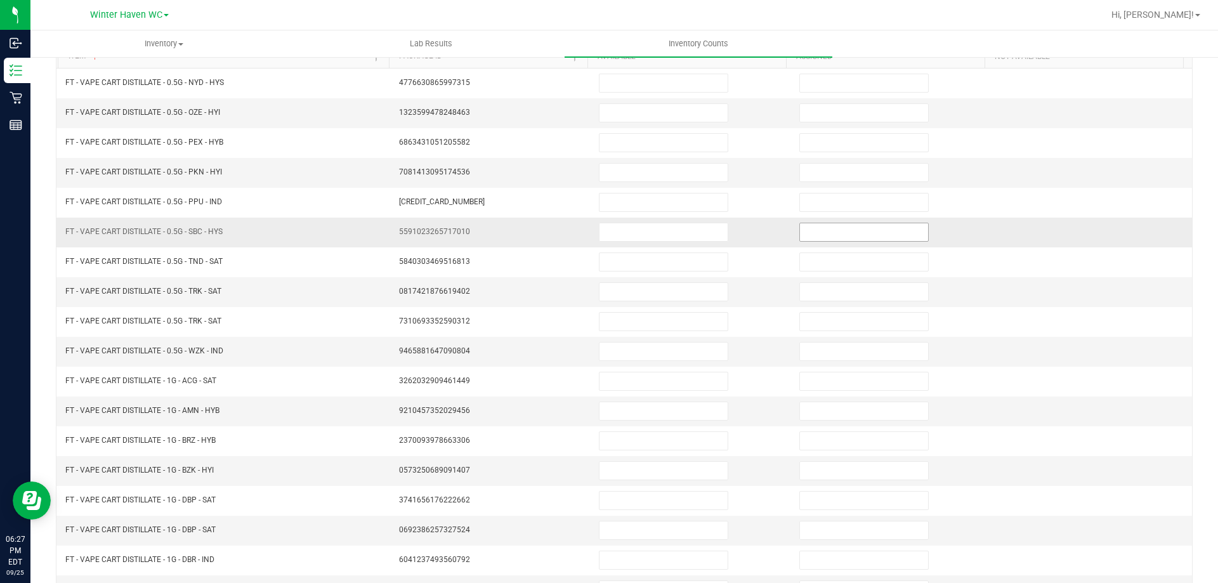
click at [807, 232] on input at bounding box center [864, 232] width 128 height 18
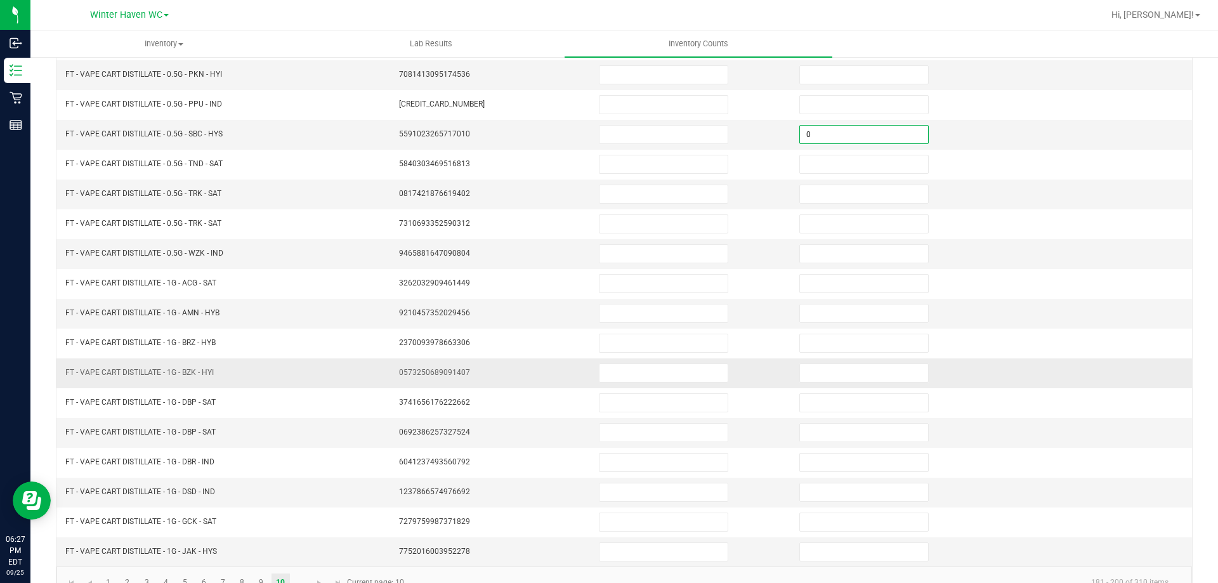
scroll to position [263, 0]
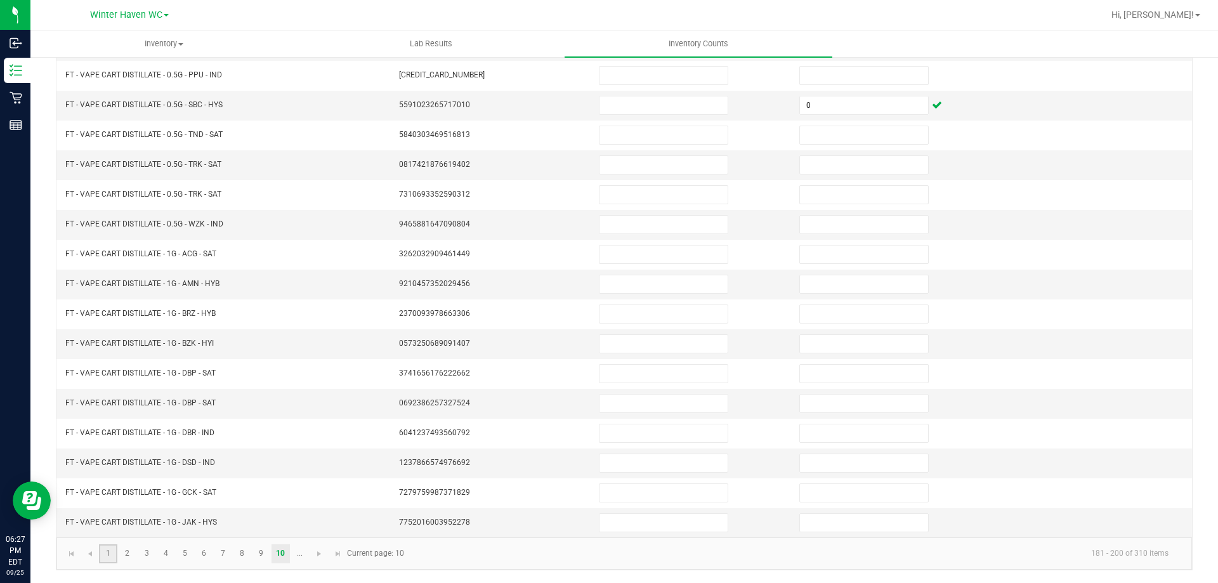
click at [112, 553] on link "1" at bounding box center [108, 553] width 18 height 19
click at [131, 557] on link "2" at bounding box center [127, 553] width 18 height 19
click at [142, 555] on link "3" at bounding box center [147, 553] width 18 height 19
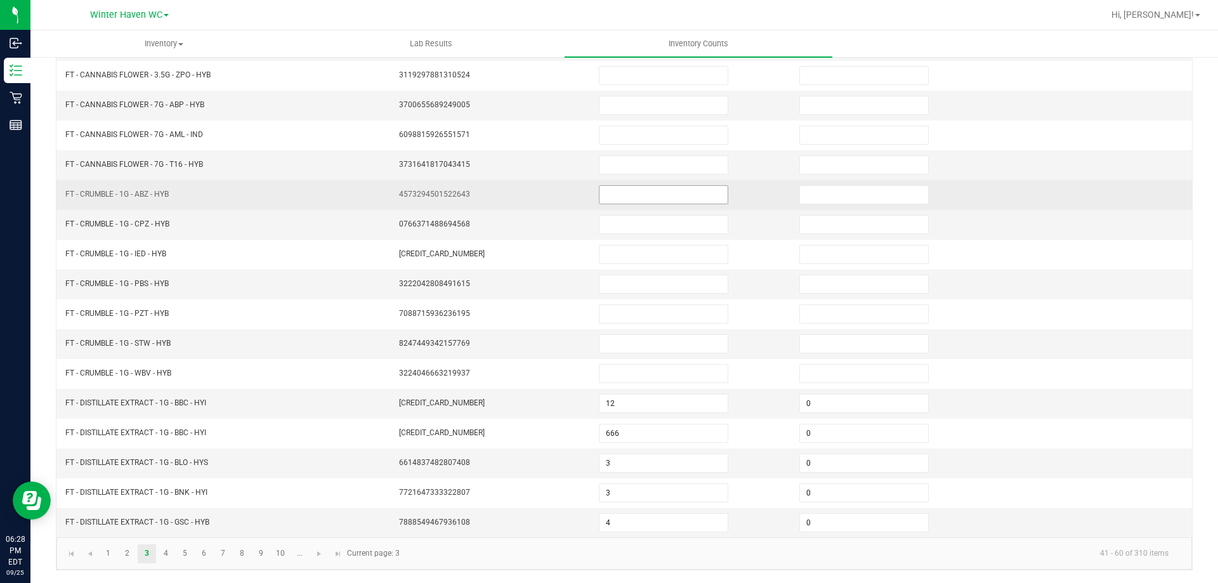
click at [615, 190] on input at bounding box center [664, 195] width 128 height 18
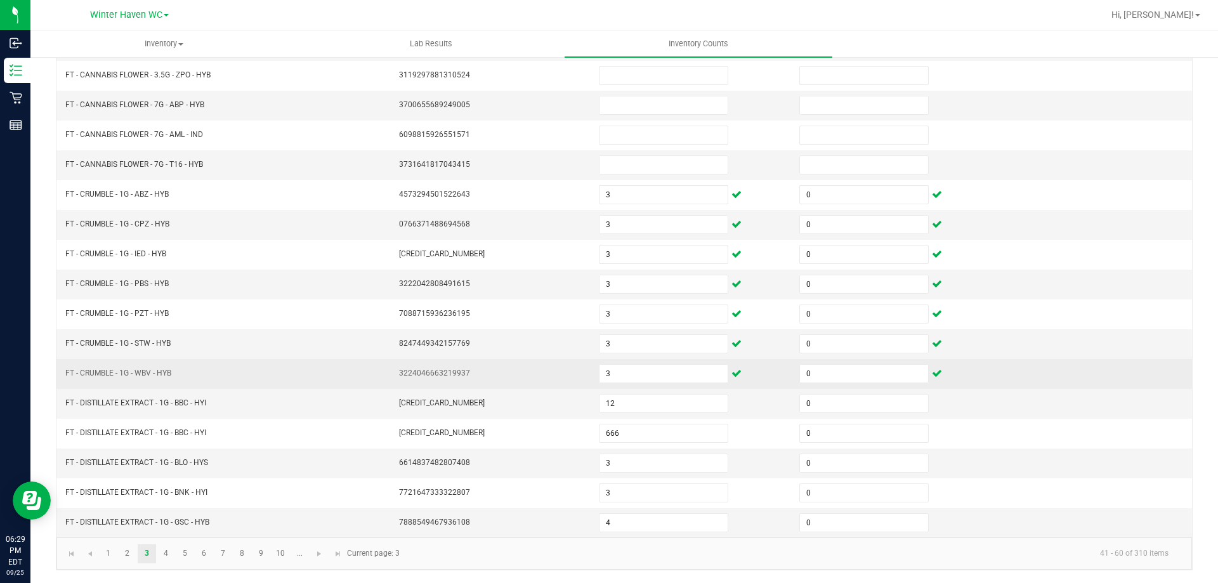
click at [549, 360] on td "3224046663219937" at bounding box center [492, 374] width 201 height 30
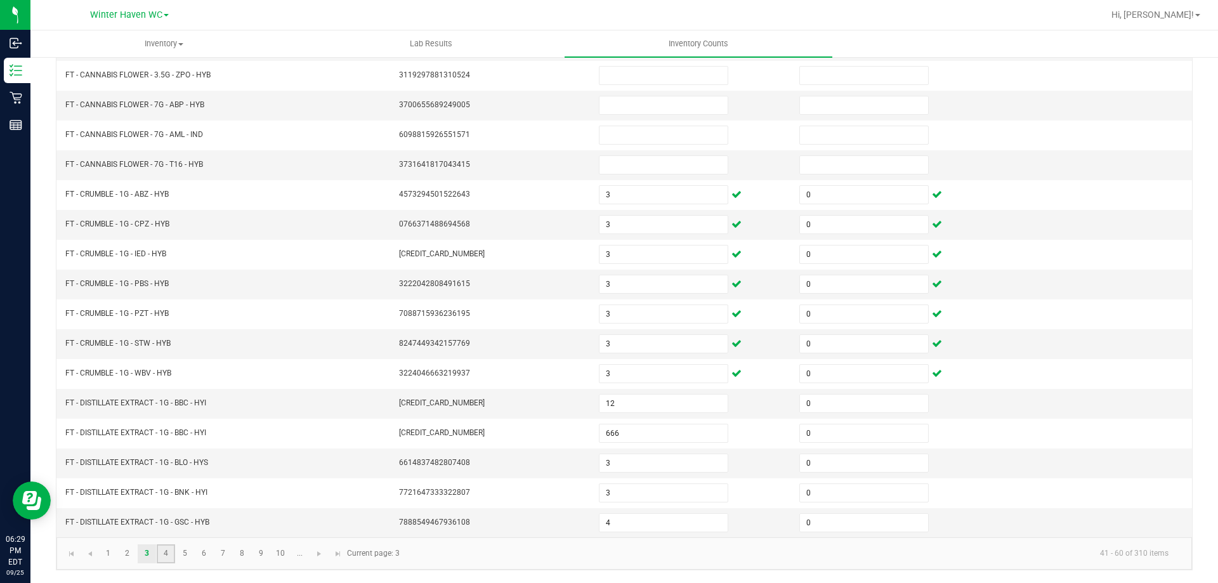
click at [167, 556] on link "4" at bounding box center [166, 553] width 18 height 19
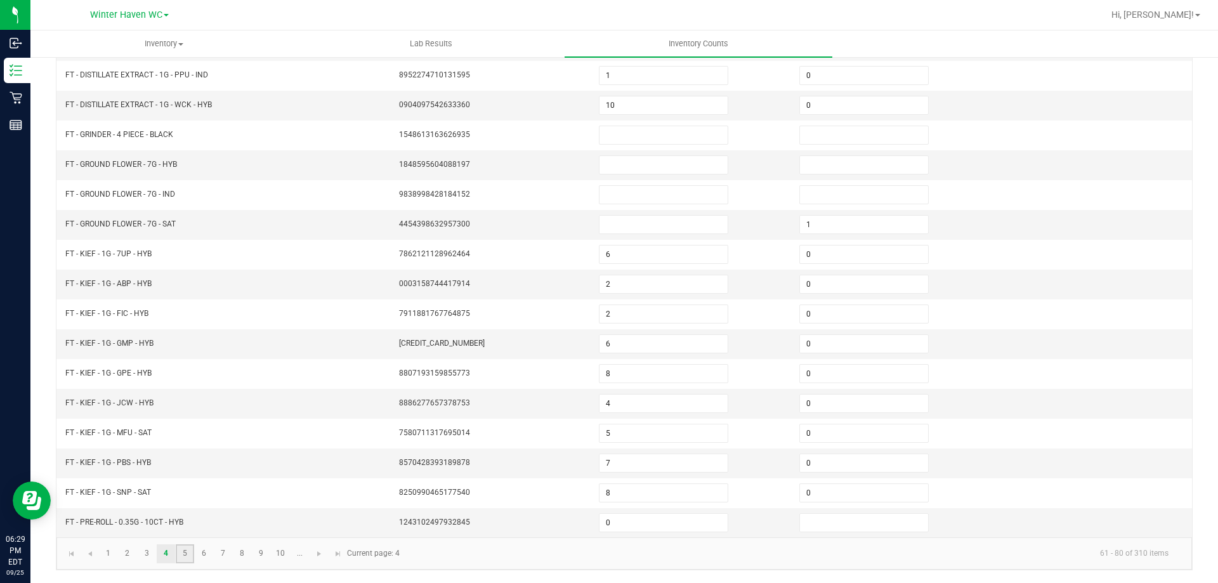
click at [187, 553] on link "5" at bounding box center [185, 553] width 18 height 19
click at [205, 558] on link "6" at bounding box center [204, 553] width 18 height 19
click at [222, 549] on link "7" at bounding box center [223, 553] width 18 height 19
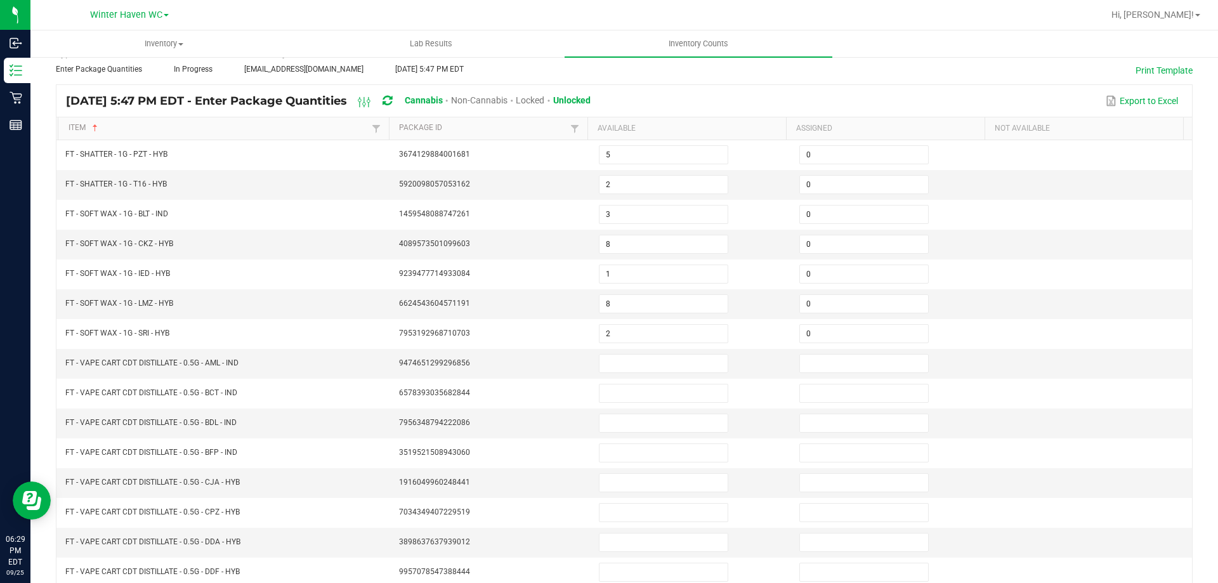
scroll to position [10, 0]
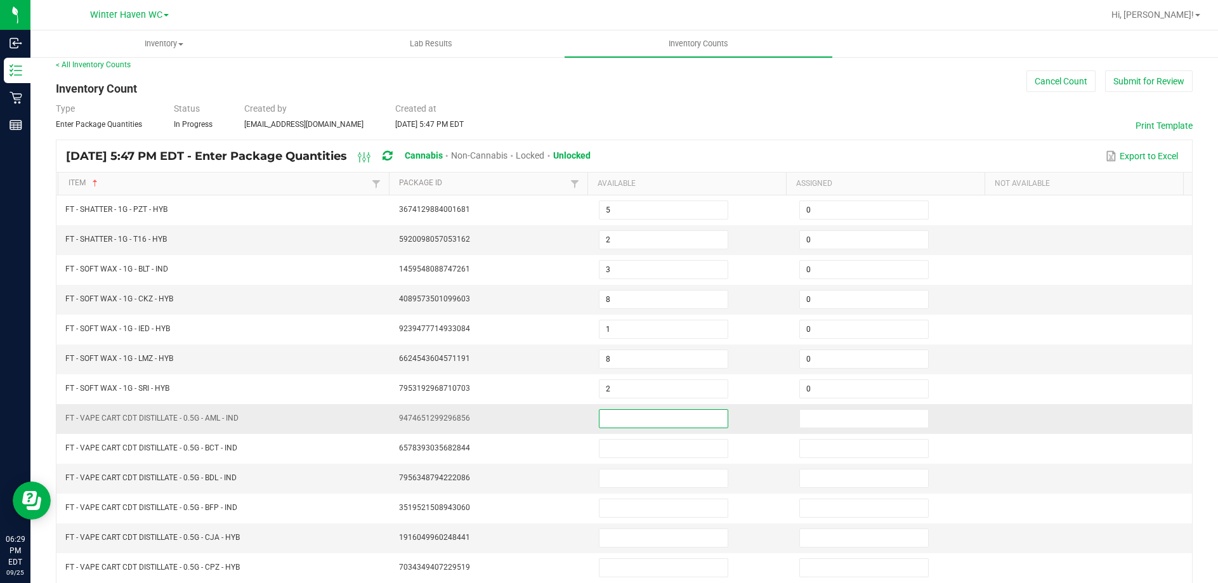
click at [614, 421] on input at bounding box center [664, 419] width 128 height 18
click at [817, 421] on input at bounding box center [864, 419] width 128 height 18
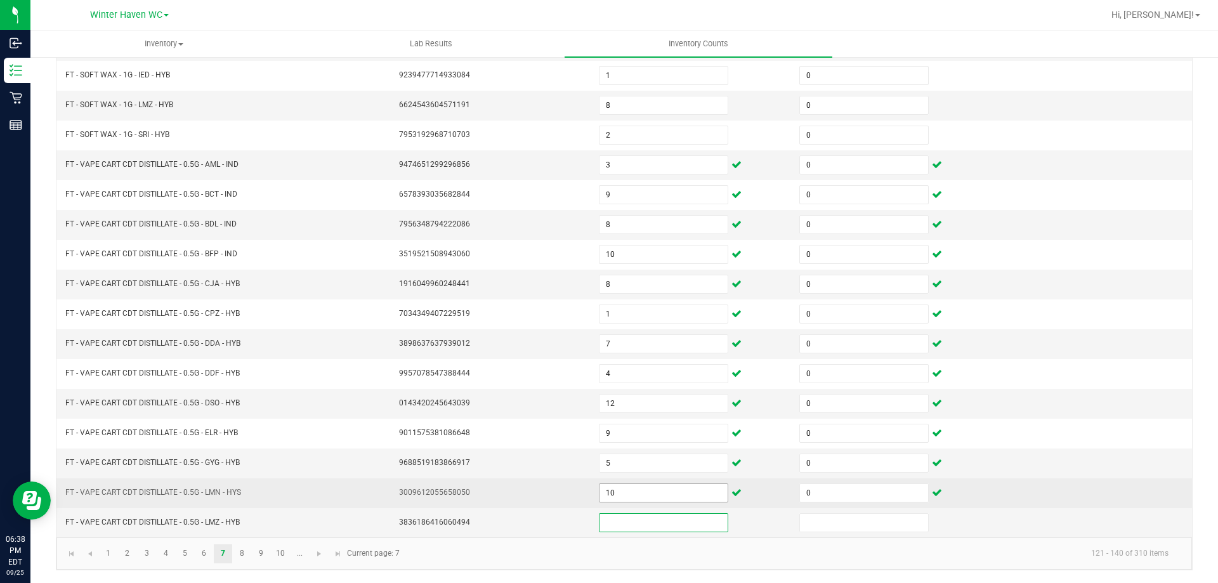
click at [656, 492] on input "10" at bounding box center [664, 493] width 128 height 18
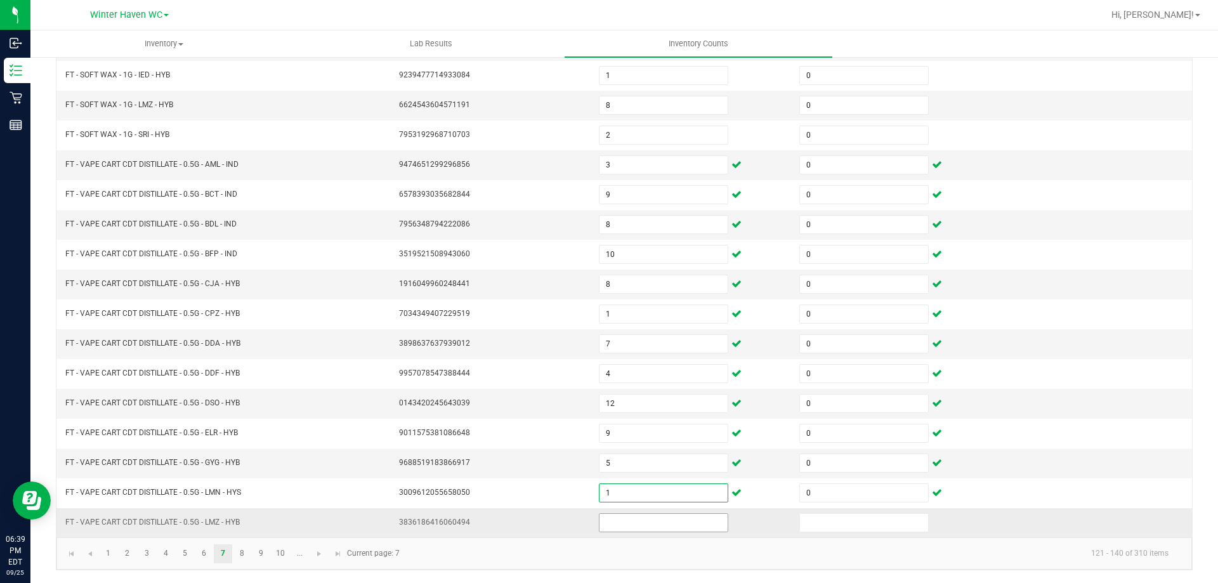
click at [631, 518] on input at bounding box center [664, 523] width 128 height 18
click at [244, 551] on link "8" at bounding box center [242, 553] width 18 height 19
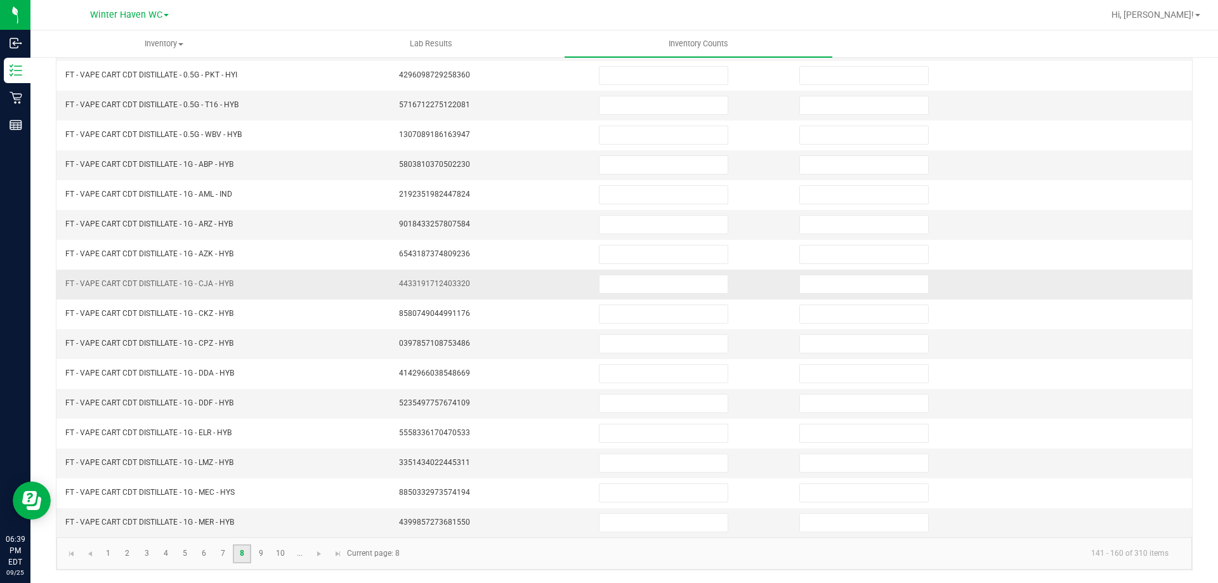
scroll to position [0, 0]
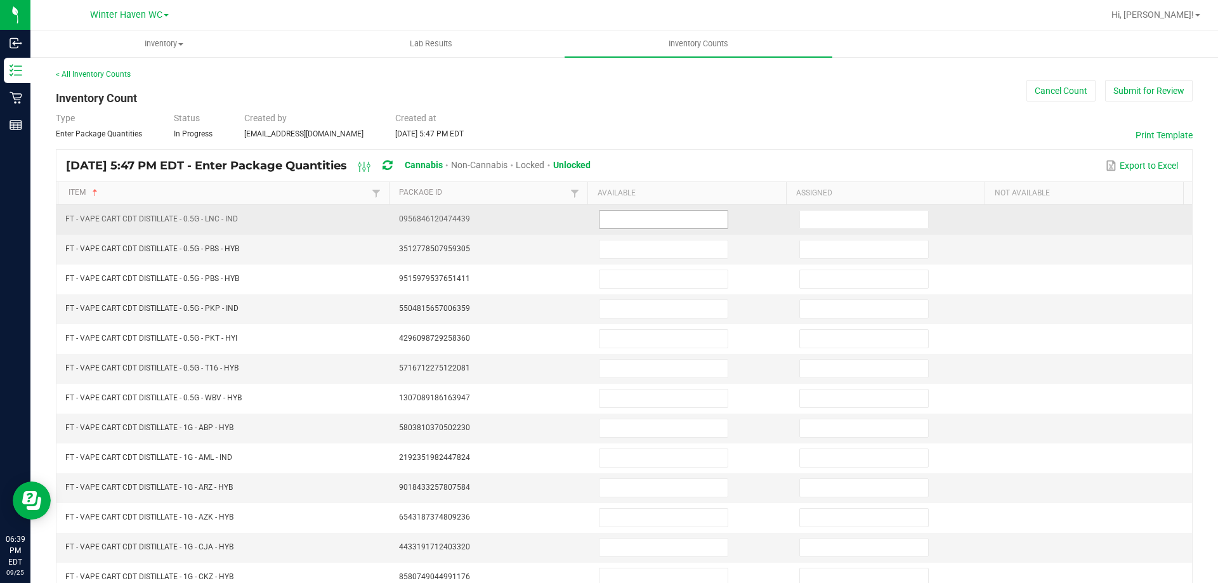
click at [600, 227] on input at bounding box center [664, 220] width 128 height 18
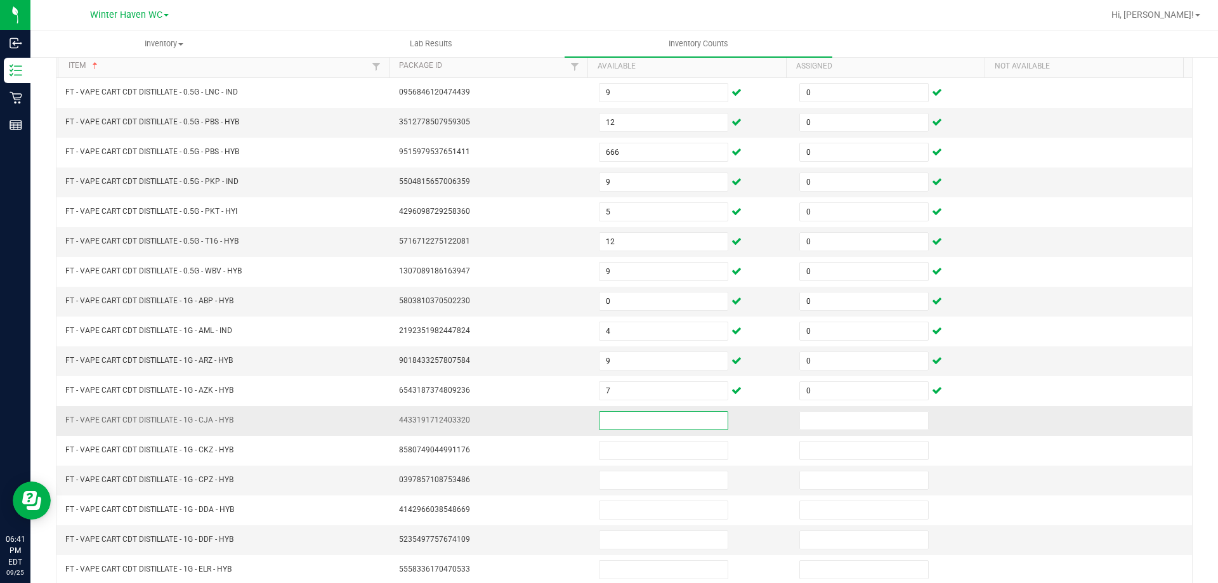
click at [668, 424] on input at bounding box center [664, 421] width 128 height 18
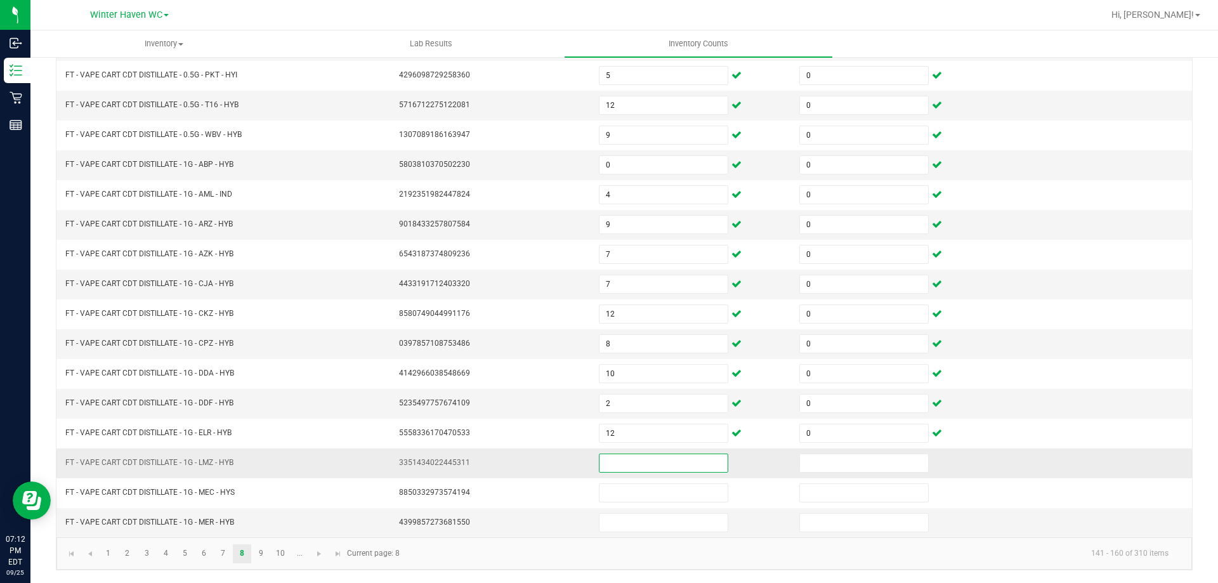
click at [681, 468] on input at bounding box center [664, 463] width 128 height 18
click at [263, 553] on link "9" at bounding box center [261, 553] width 18 height 19
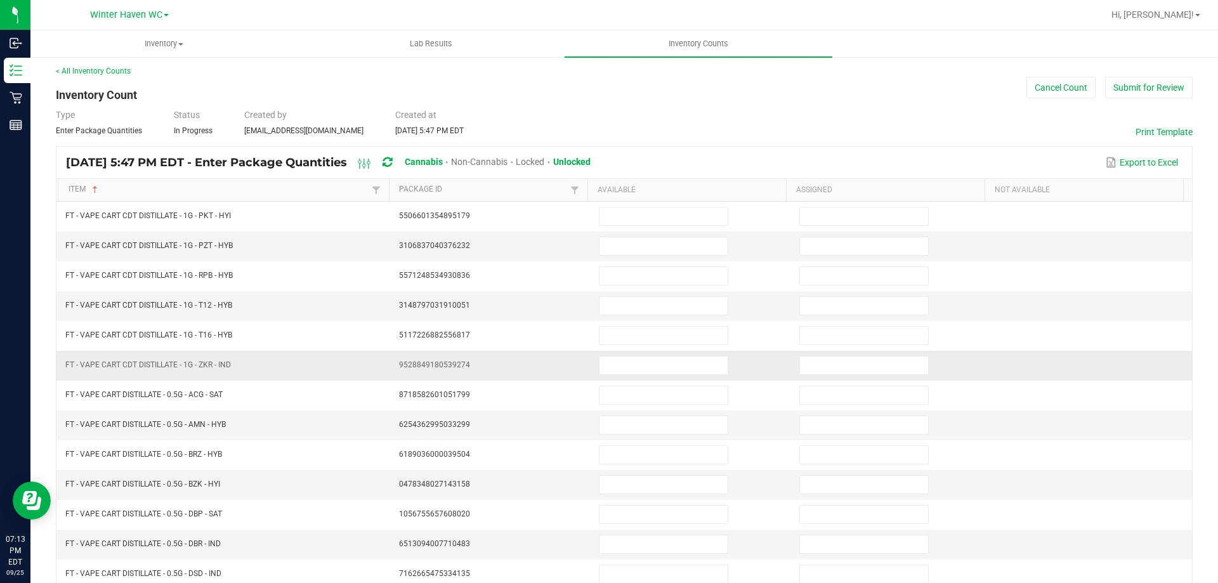
scroll to position [0, 0]
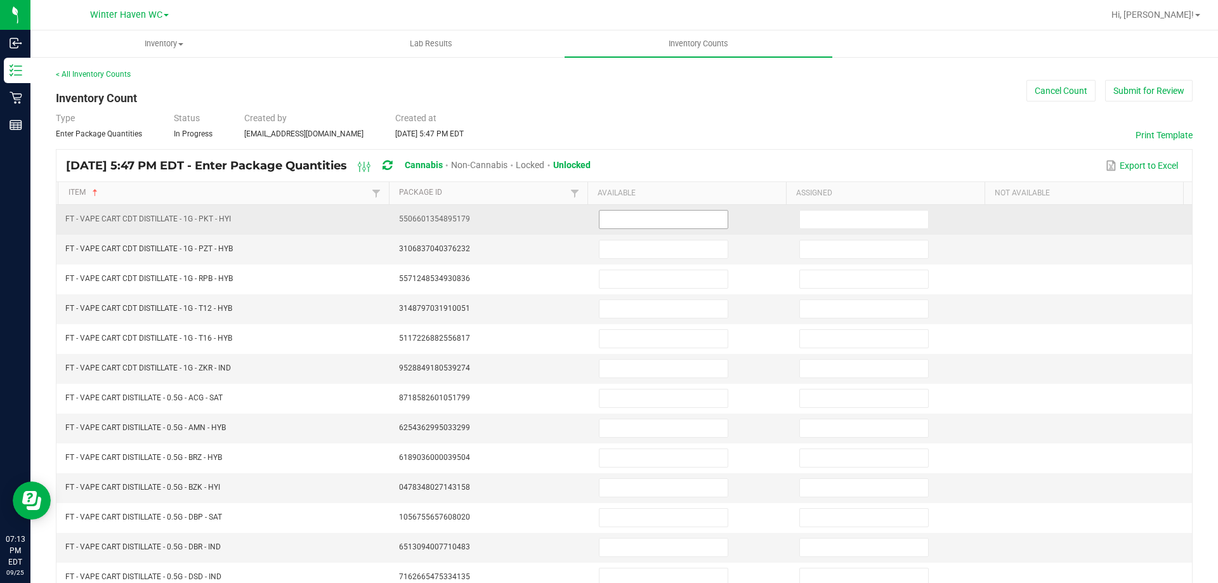
click at [600, 220] on input at bounding box center [664, 220] width 128 height 18
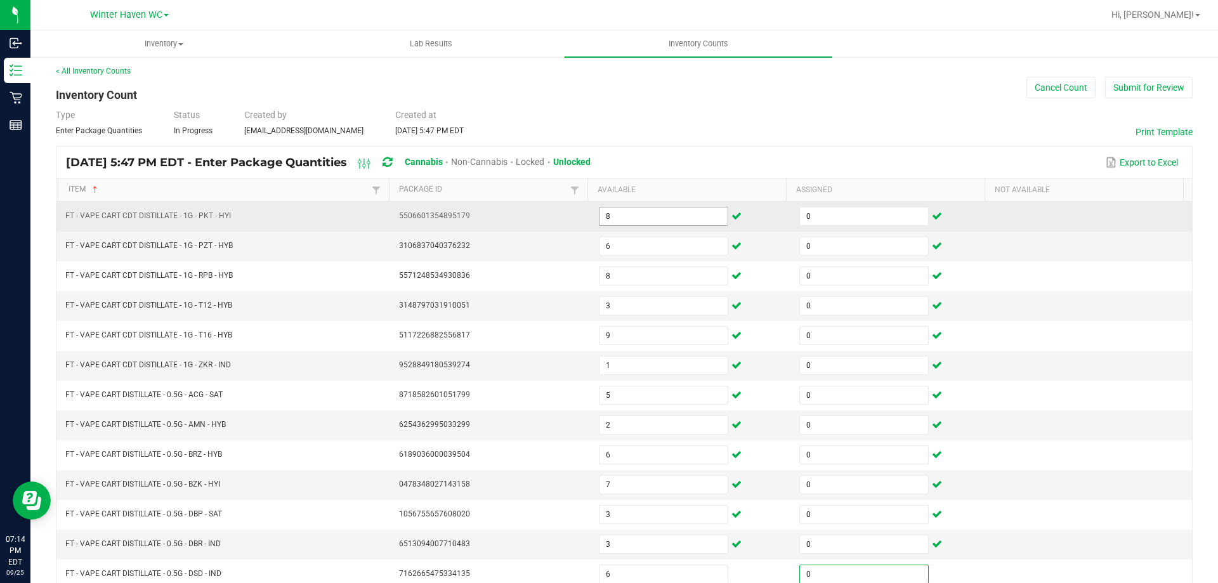
scroll to position [263, 0]
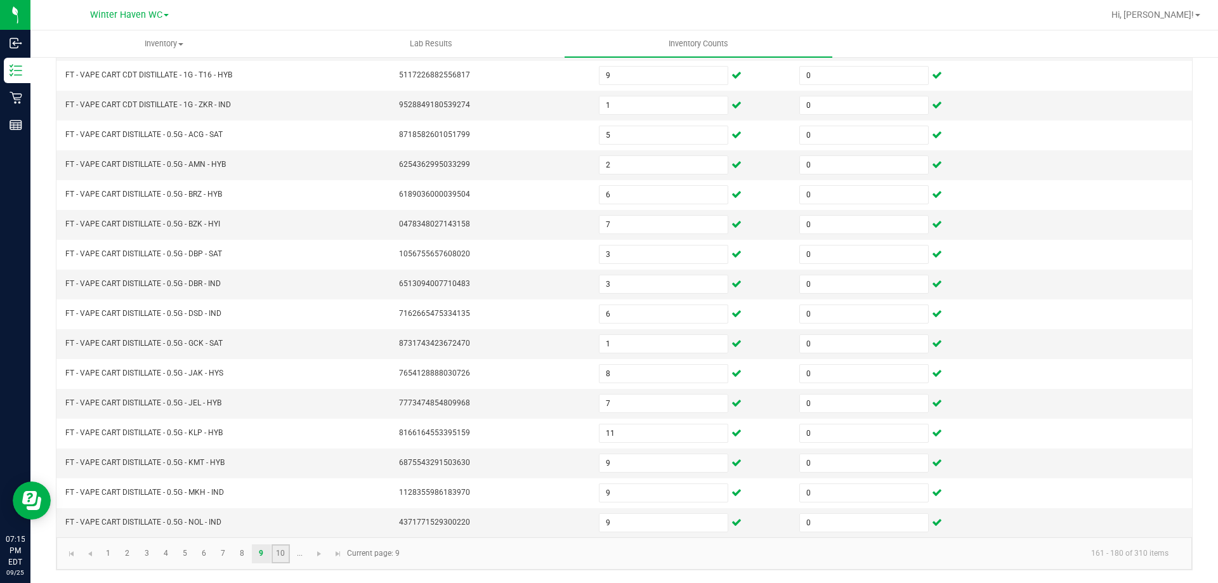
click at [279, 553] on link "10" at bounding box center [281, 553] width 18 height 19
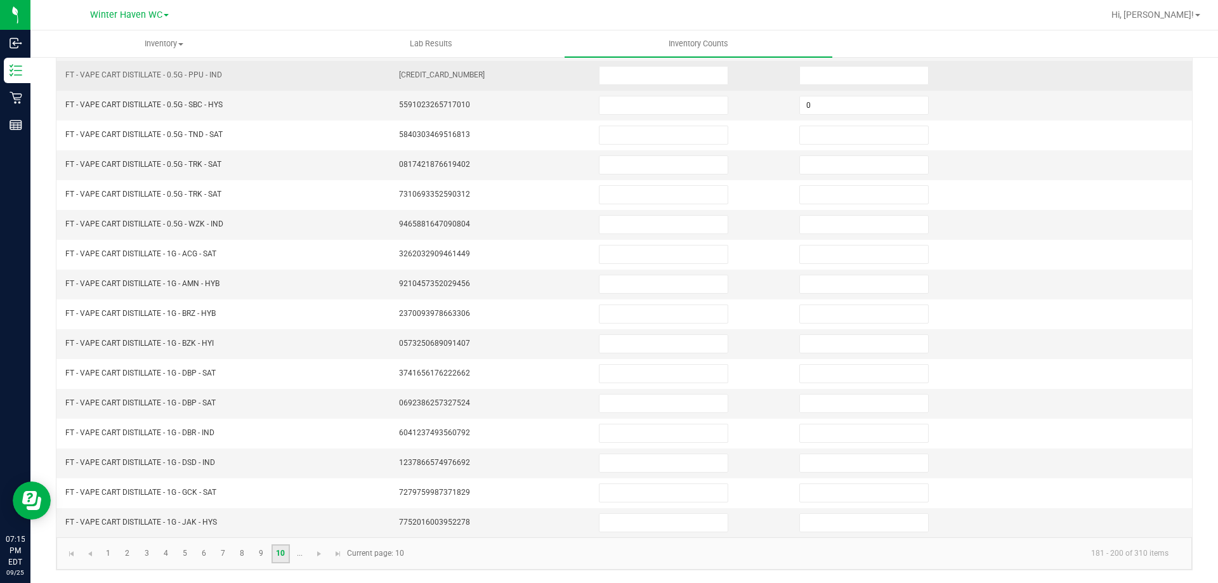
scroll to position [0, 0]
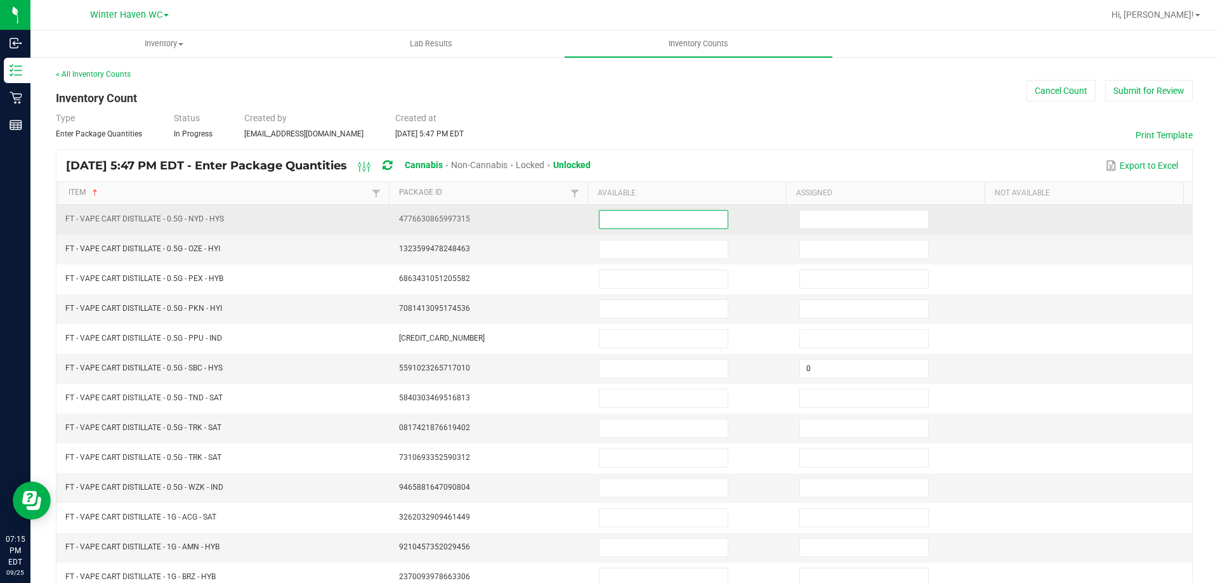
click at [610, 223] on input at bounding box center [664, 220] width 128 height 18
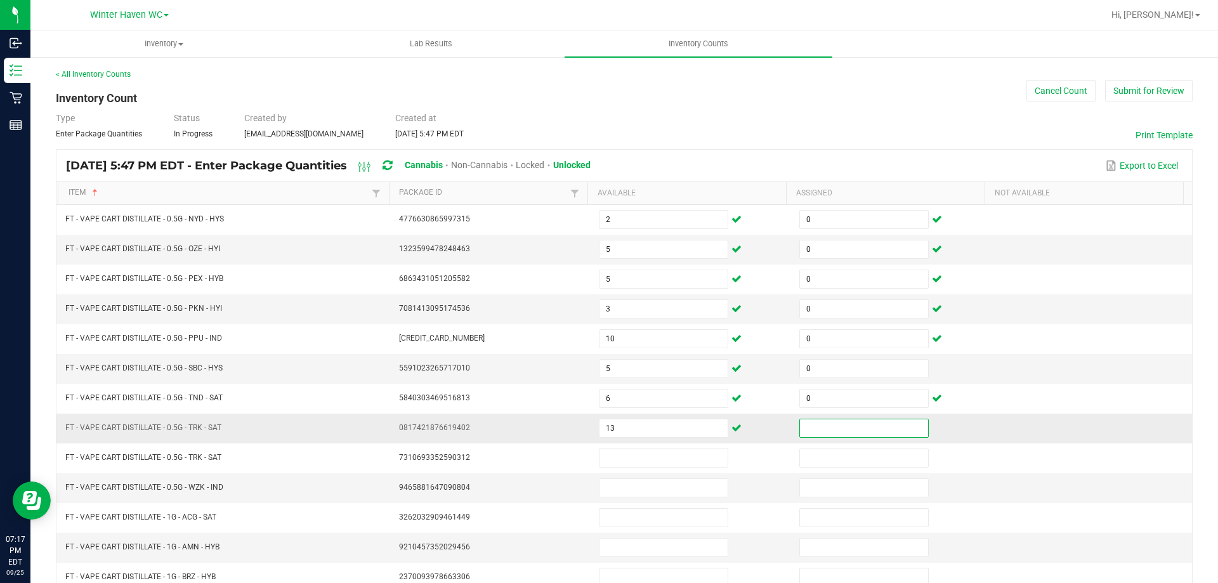
click at [801, 427] on input at bounding box center [864, 428] width 128 height 18
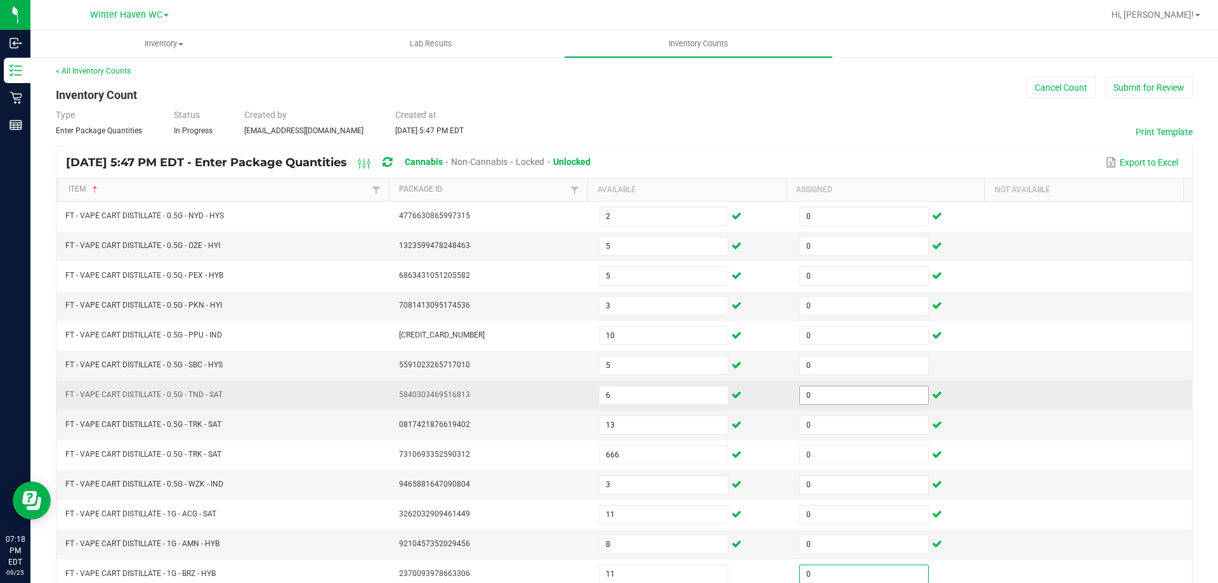
scroll to position [263, 0]
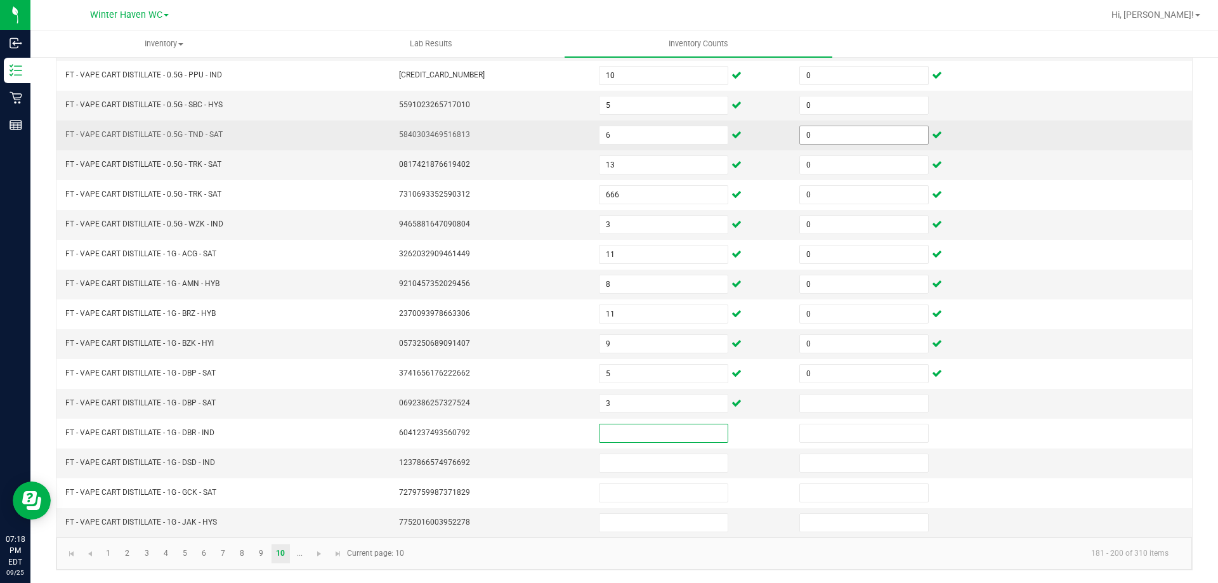
click at [827, 403] on input at bounding box center [864, 404] width 128 height 18
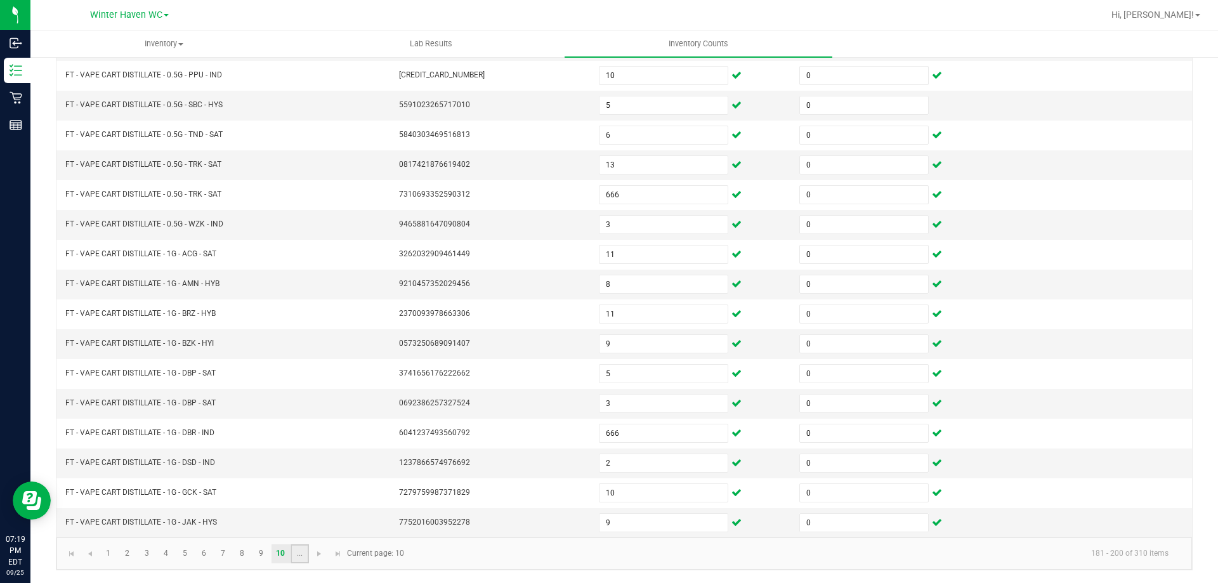
click at [296, 561] on link "..." at bounding box center [300, 553] width 18 height 19
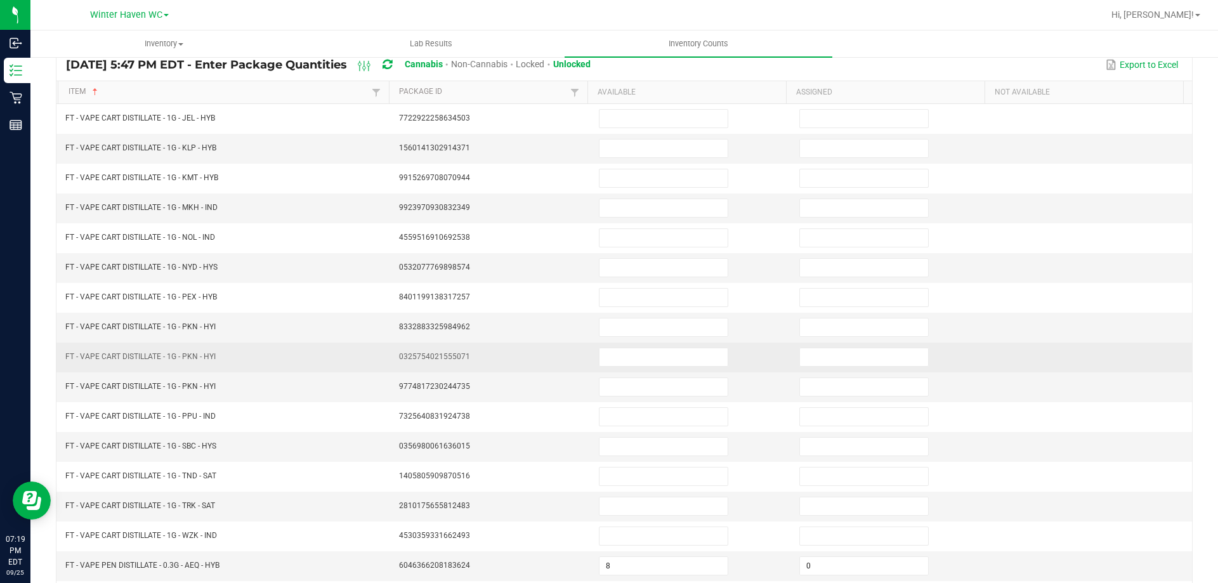
scroll to position [0, 0]
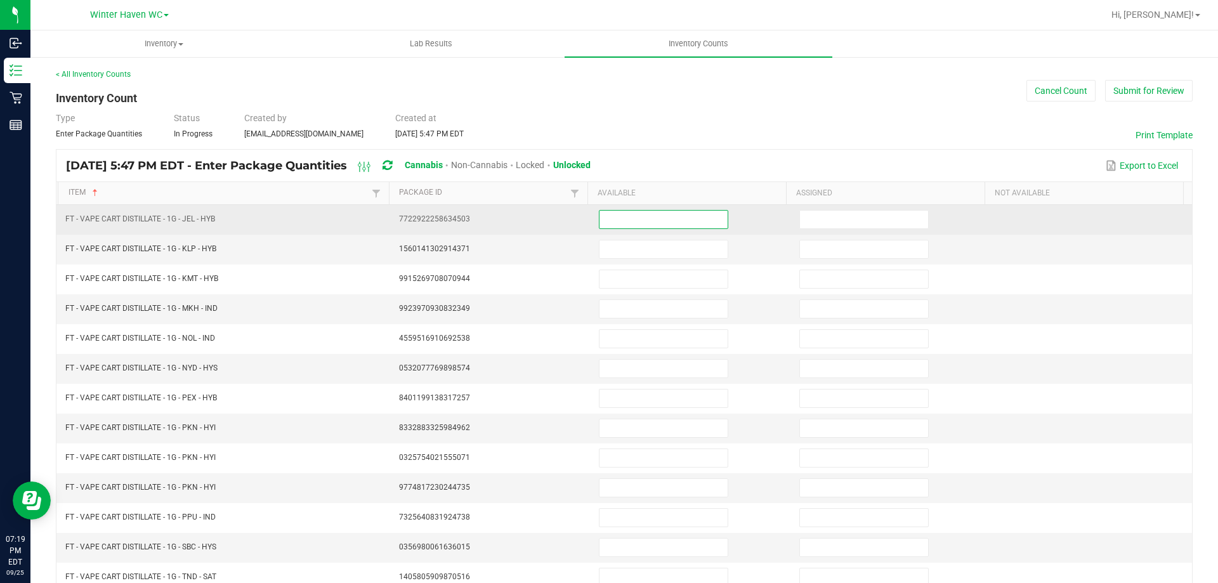
click at [637, 218] on input at bounding box center [664, 220] width 128 height 18
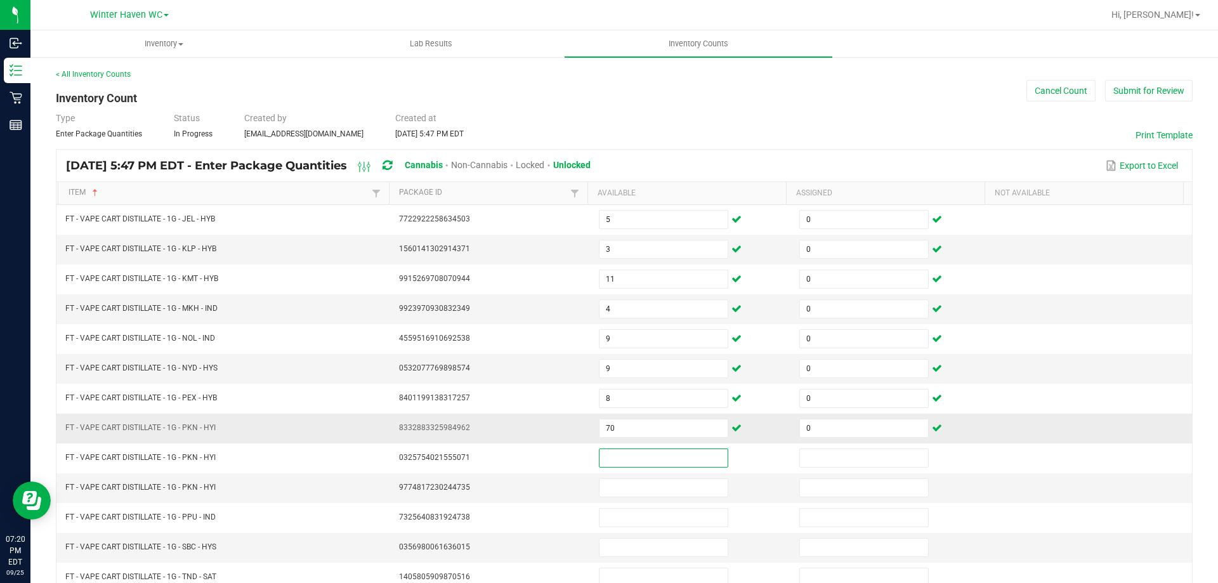
click at [652, 416] on td "70" at bounding box center [691, 429] width 201 height 30
click at [622, 433] on input "70" at bounding box center [664, 428] width 128 height 18
click at [622, 434] on input "70" at bounding box center [664, 428] width 128 height 18
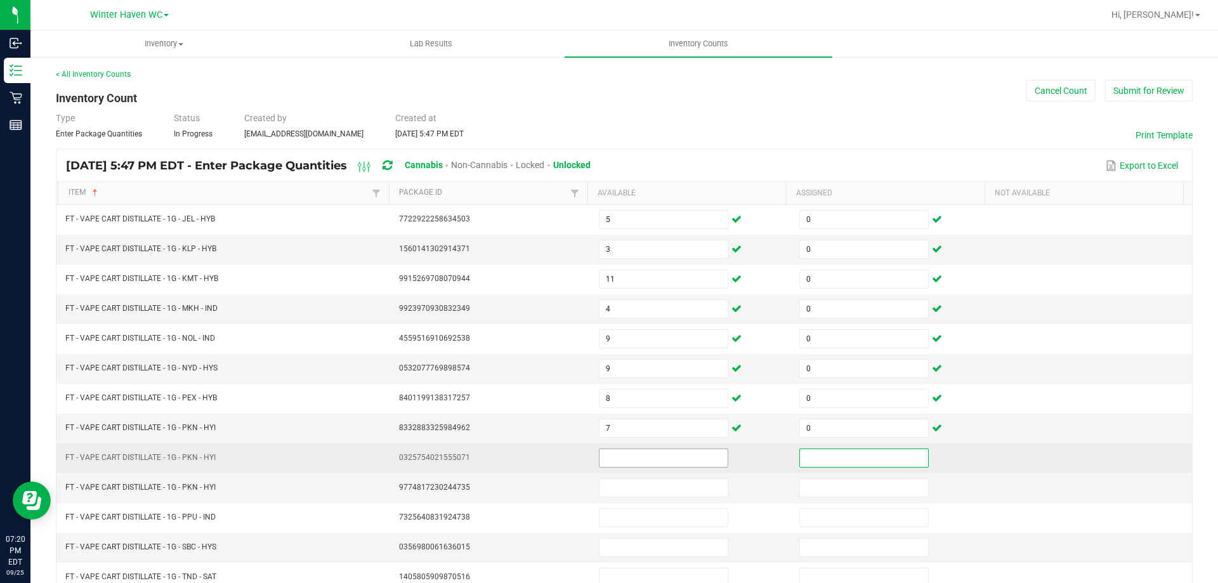
click at [624, 458] on input at bounding box center [664, 458] width 128 height 18
click at [625, 465] on input "7" at bounding box center [664, 458] width 128 height 18
click at [655, 459] on input at bounding box center [664, 458] width 128 height 18
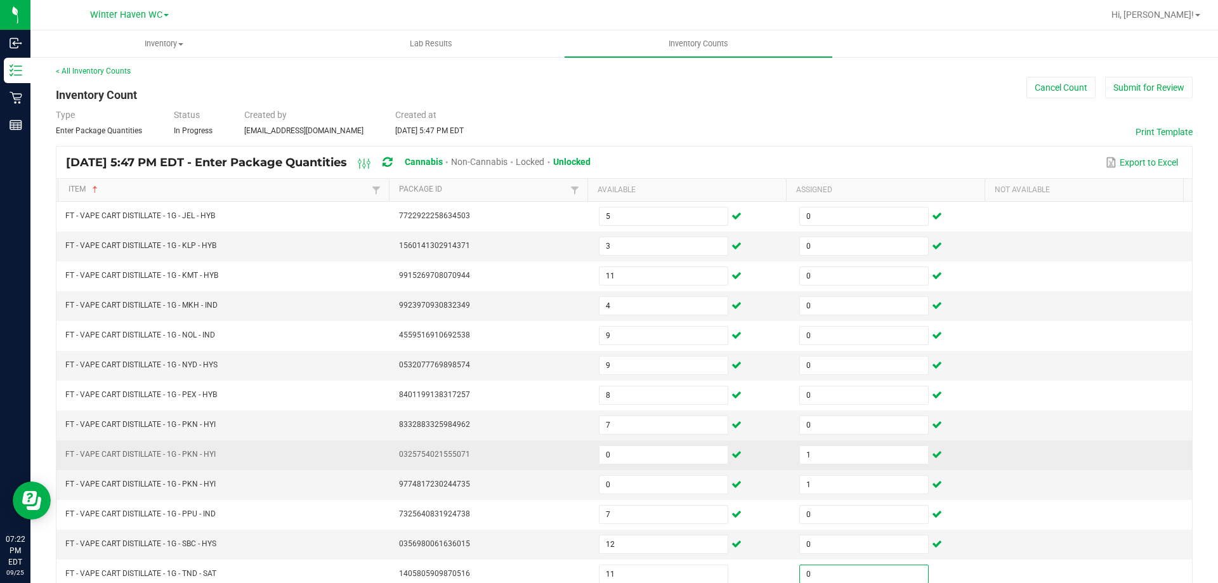
scroll to position [263, 0]
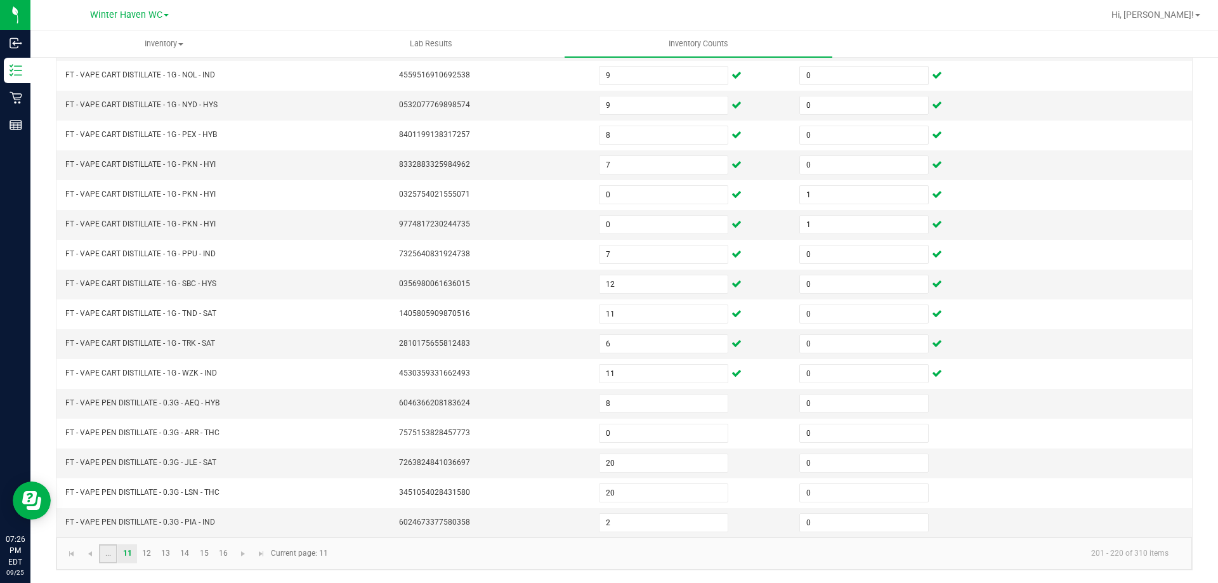
click at [109, 556] on link "..." at bounding box center [108, 553] width 18 height 19
click at [108, 560] on link "1" at bounding box center [108, 553] width 18 height 19
click at [132, 559] on link "2" at bounding box center [127, 553] width 18 height 19
click at [147, 562] on link "3" at bounding box center [147, 553] width 18 height 19
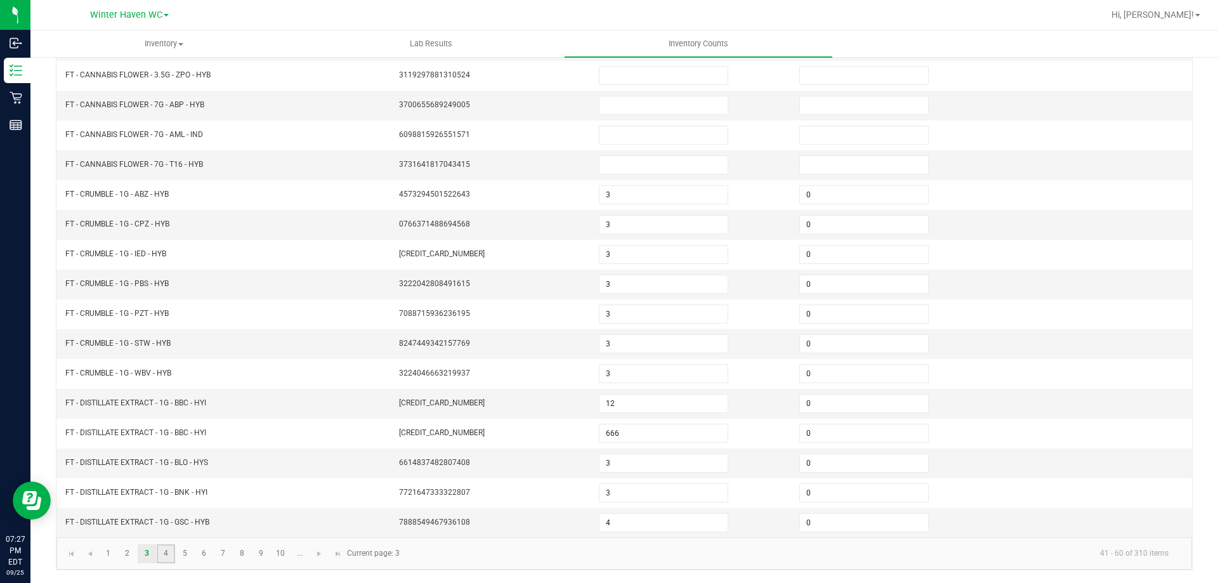
click at [167, 555] on link "4" at bounding box center [166, 553] width 18 height 19
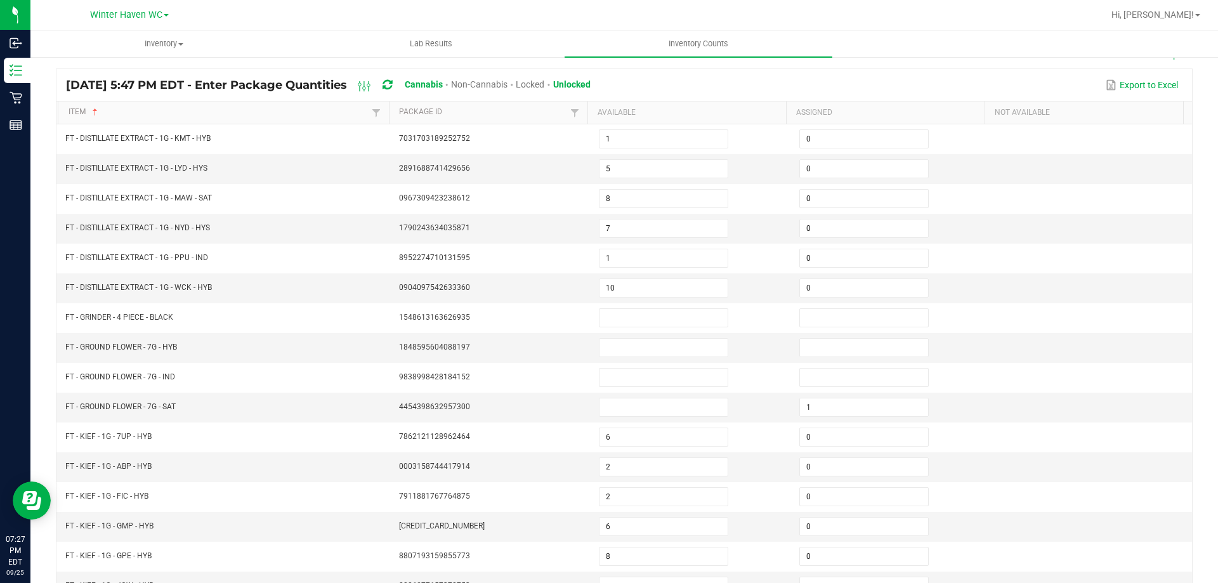
scroll to position [73, 0]
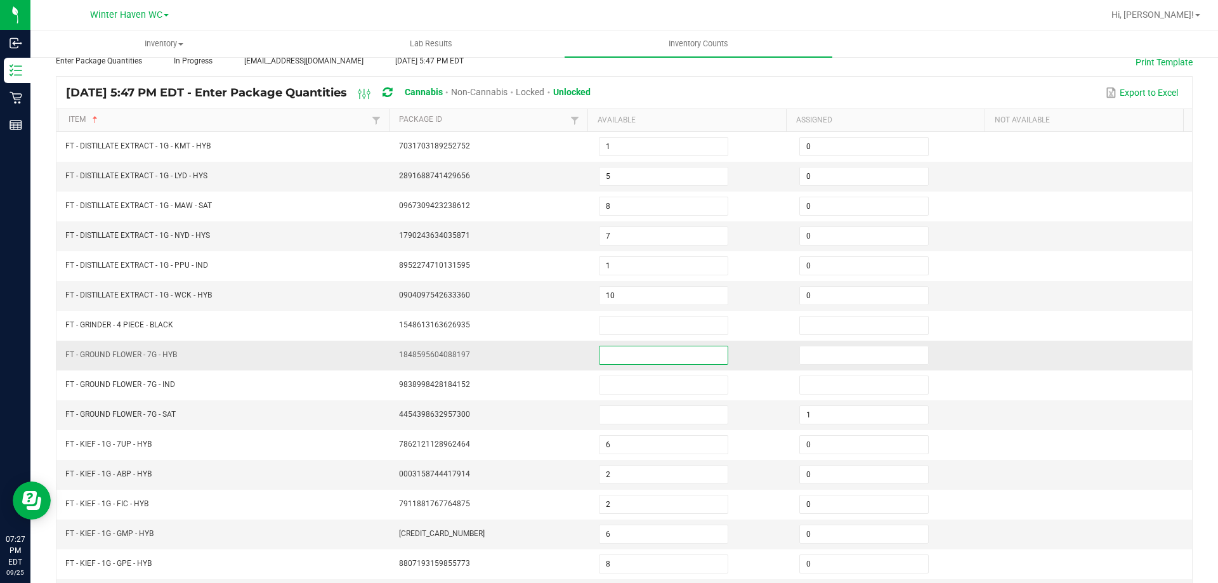
click at [607, 352] on input at bounding box center [664, 355] width 128 height 18
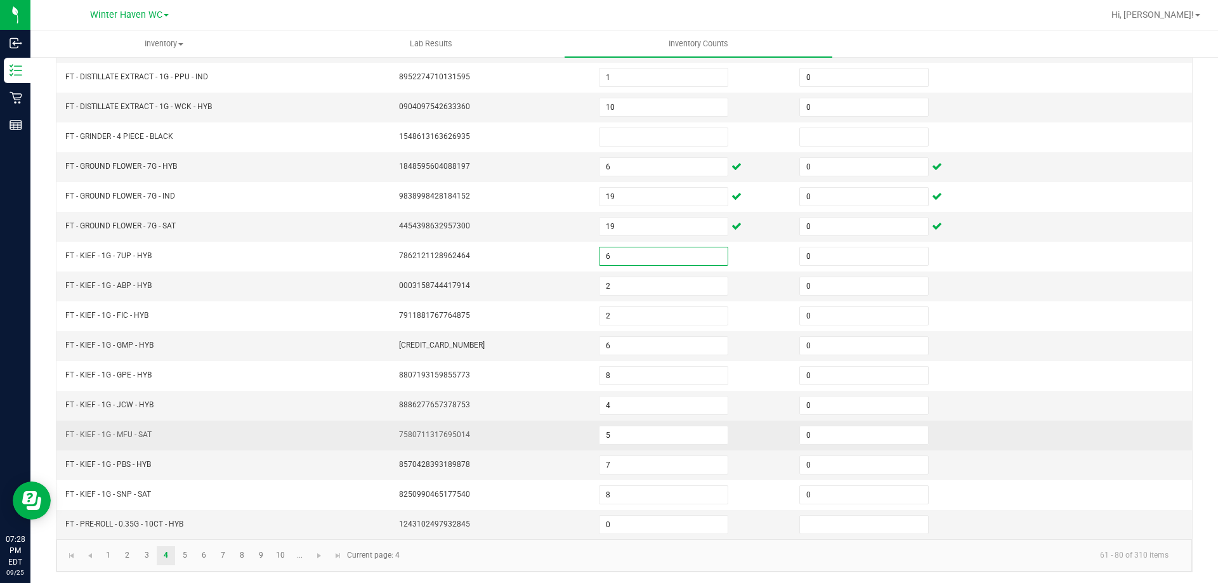
scroll to position [263, 0]
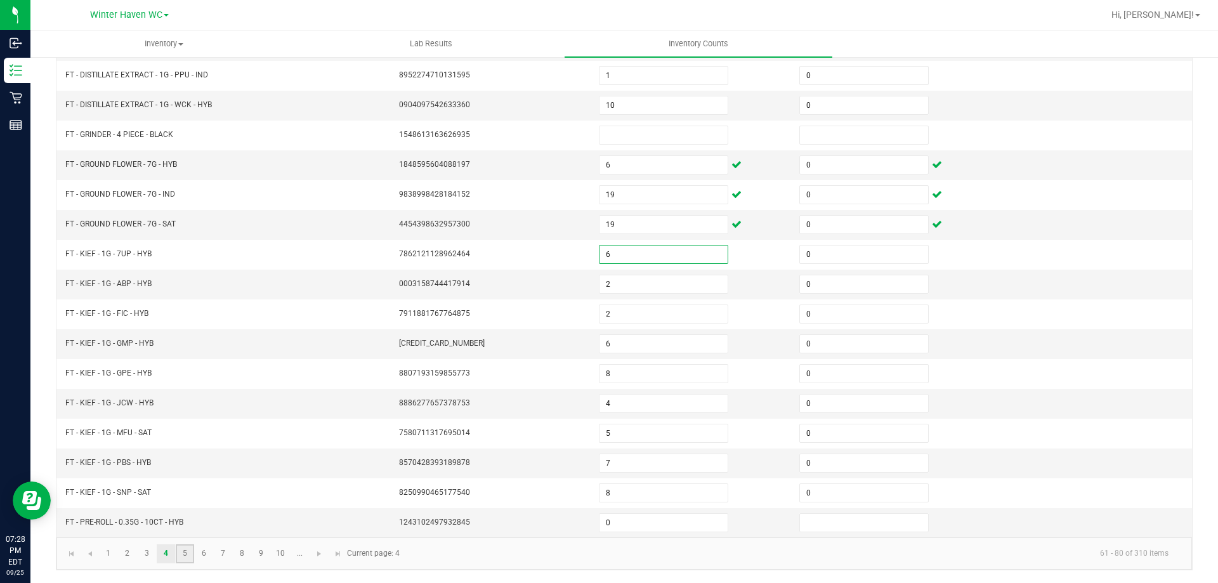
click at [192, 550] on link "5" at bounding box center [185, 553] width 18 height 19
click at [163, 557] on link "4" at bounding box center [166, 553] width 18 height 19
click at [612, 526] on input "0" at bounding box center [664, 523] width 128 height 18
click at [180, 558] on link "5" at bounding box center [185, 553] width 18 height 19
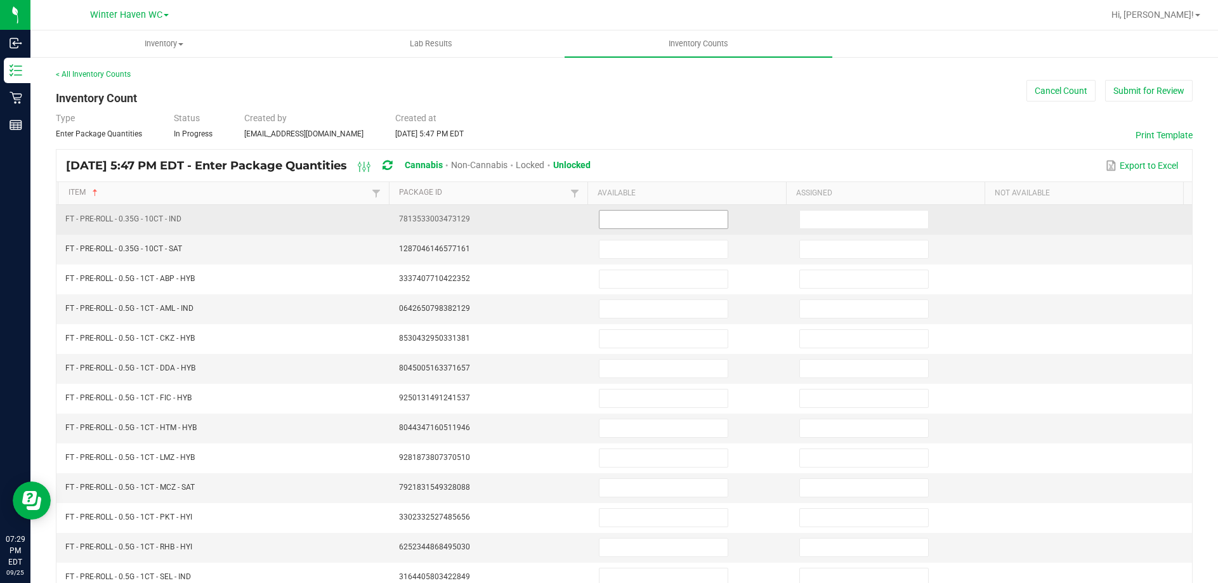
click at [664, 220] on input at bounding box center [664, 220] width 128 height 18
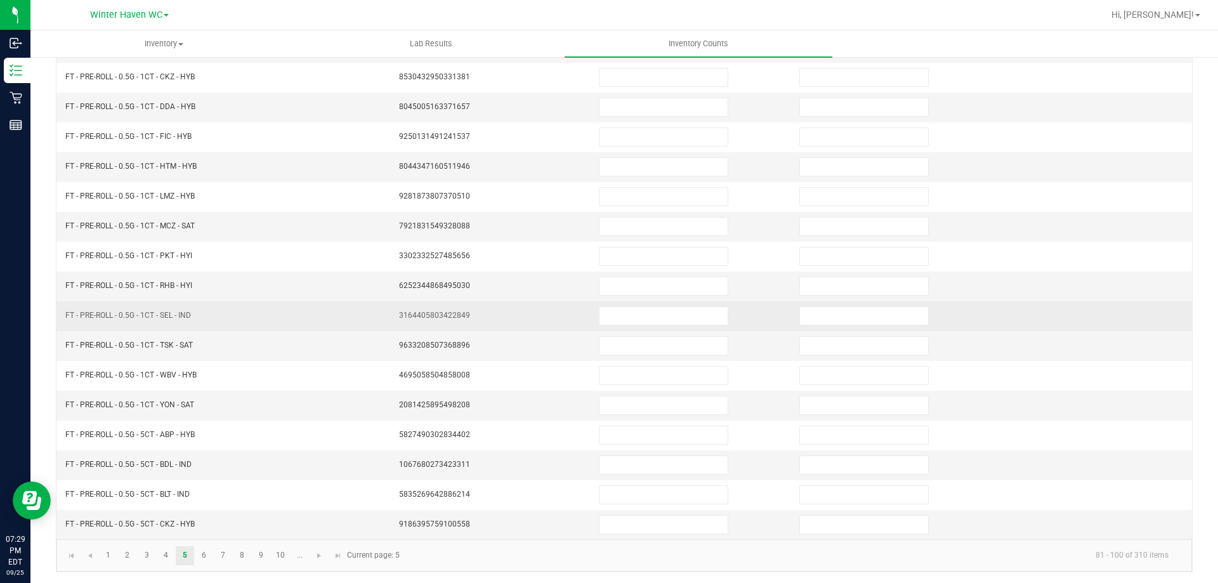
scroll to position [263, 0]
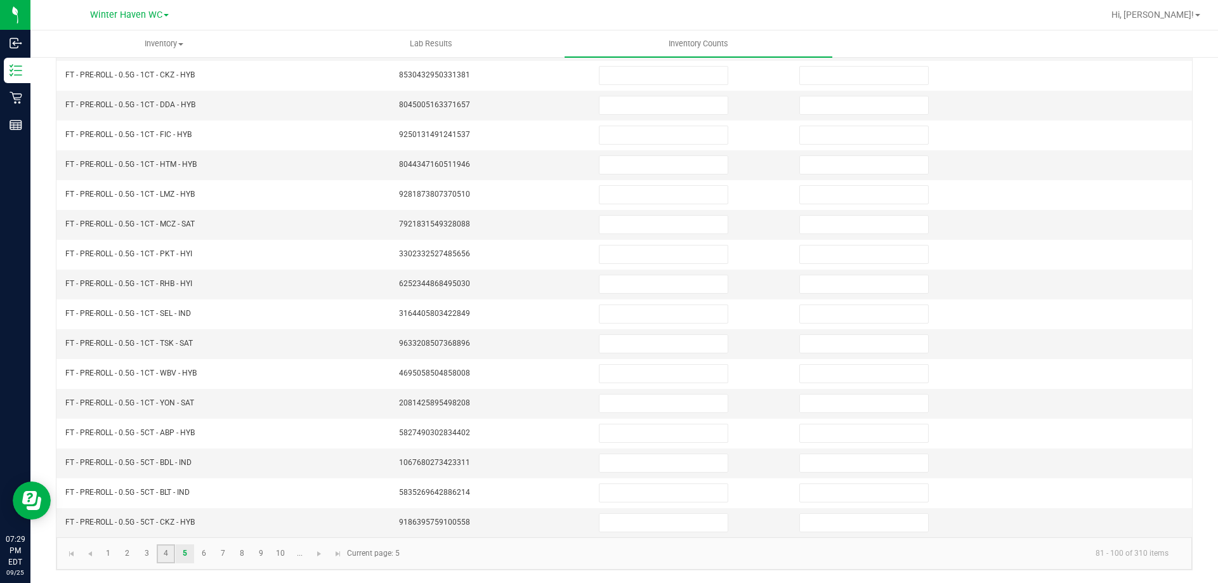
click at [164, 556] on link "4" at bounding box center [166, 553] width 18 height 19
click at [643, 525] on input "0" at bounding box center [664, 523] width 128 height 18
click at [187, 554] on link "5" at bounding box center [185, 553] width 18 height 19
click at [205, 555] on link "6" at bounding box center [204, 553] width 18 height 19
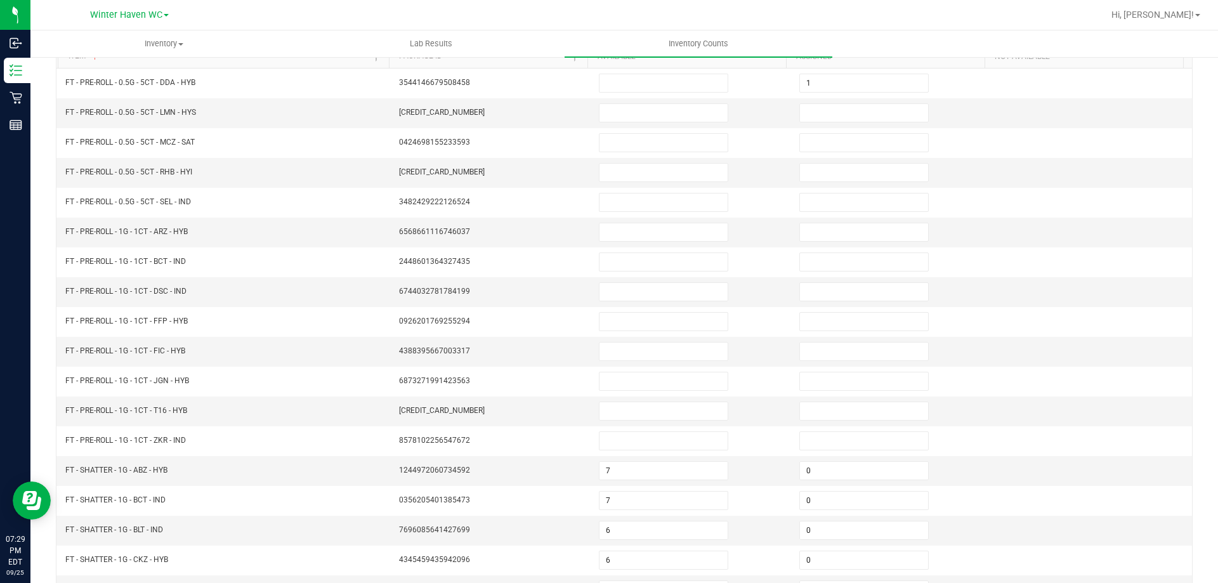
scroll to position [73, 0]
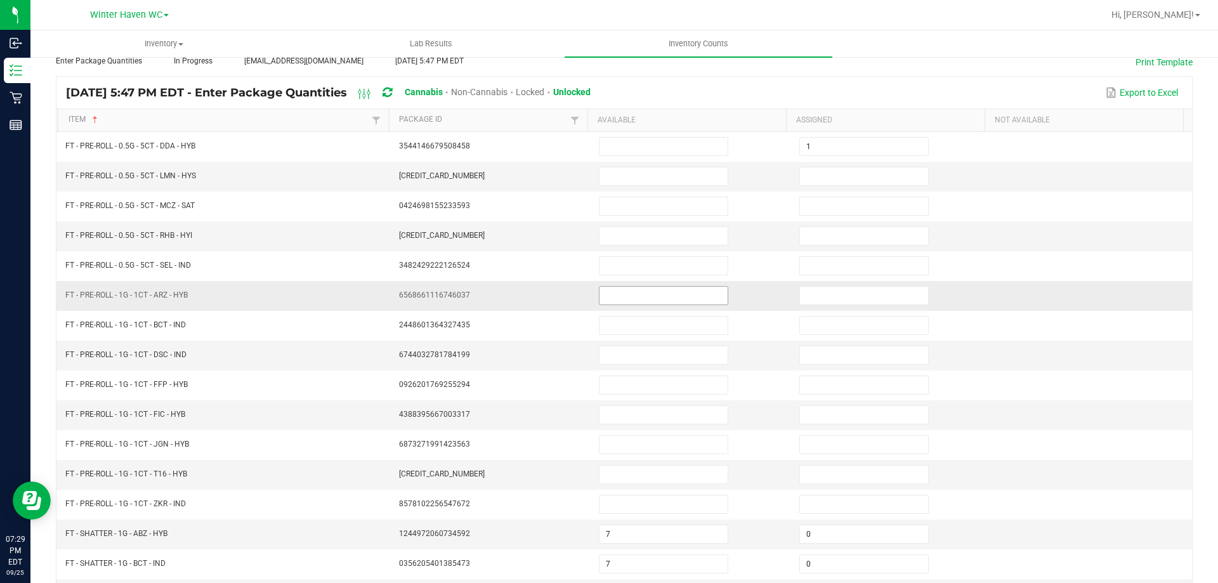
click at [622, 300] on input at bounding box center [664, 296] width 128 height 18
click at [640, 291] on input "0" at bounding box center [664, 296] width 128 height 18
click at [591, 293] on td "0" at bounding box center [691, 296] width 201 height 30
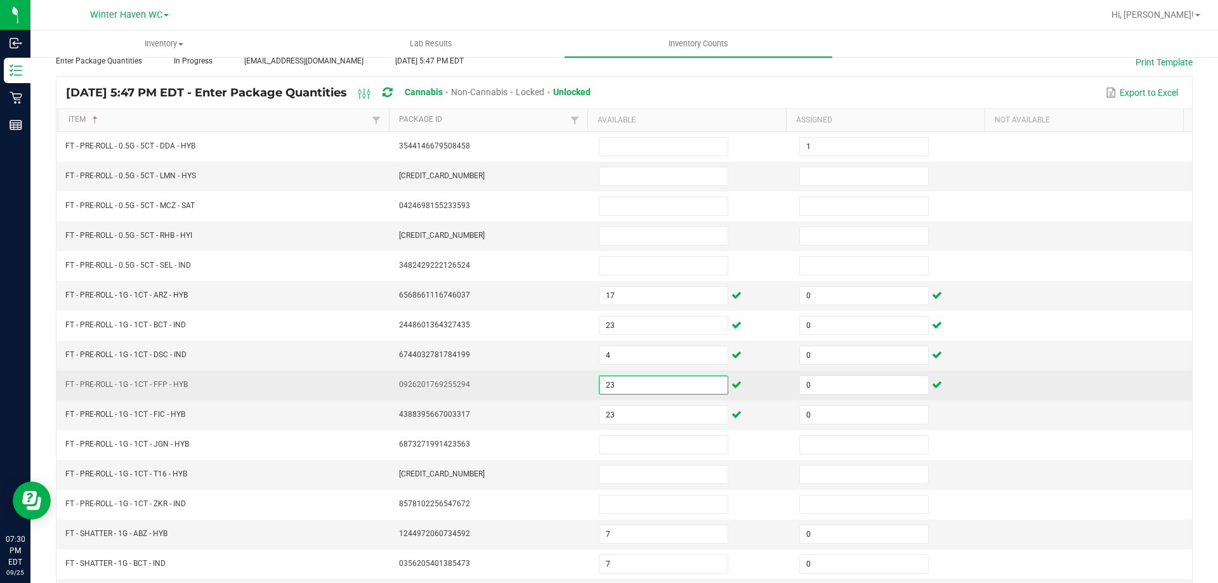
click at [611, 384] on input "23" at bounding box center [664, 385] width 128 height 18
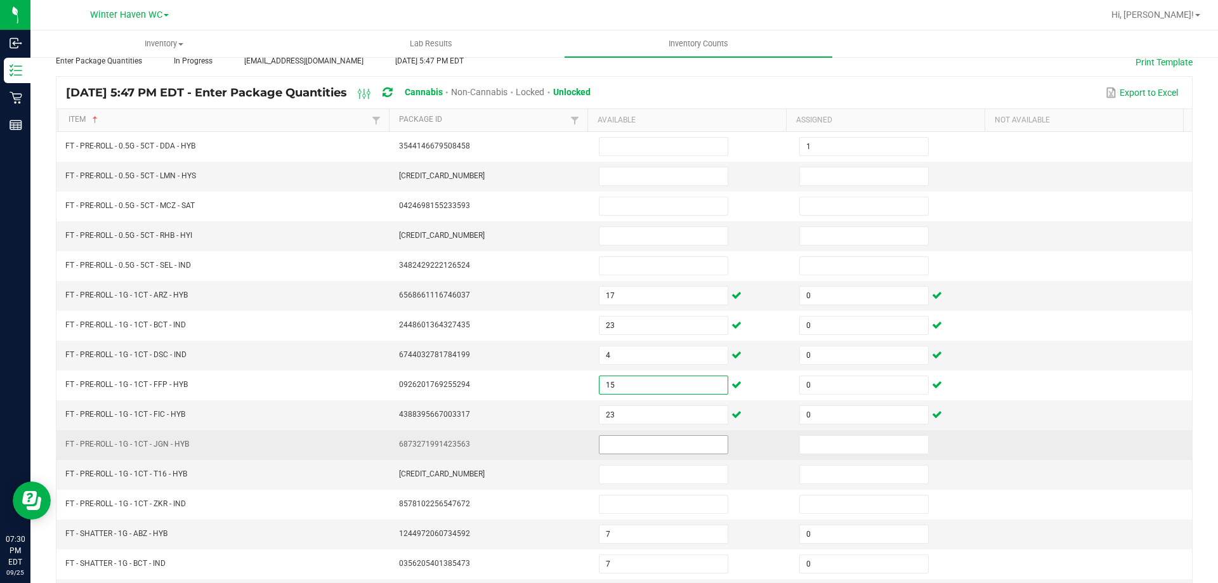
click at [642, 444] on input at bounding box center [664, 445] width 128 height 18
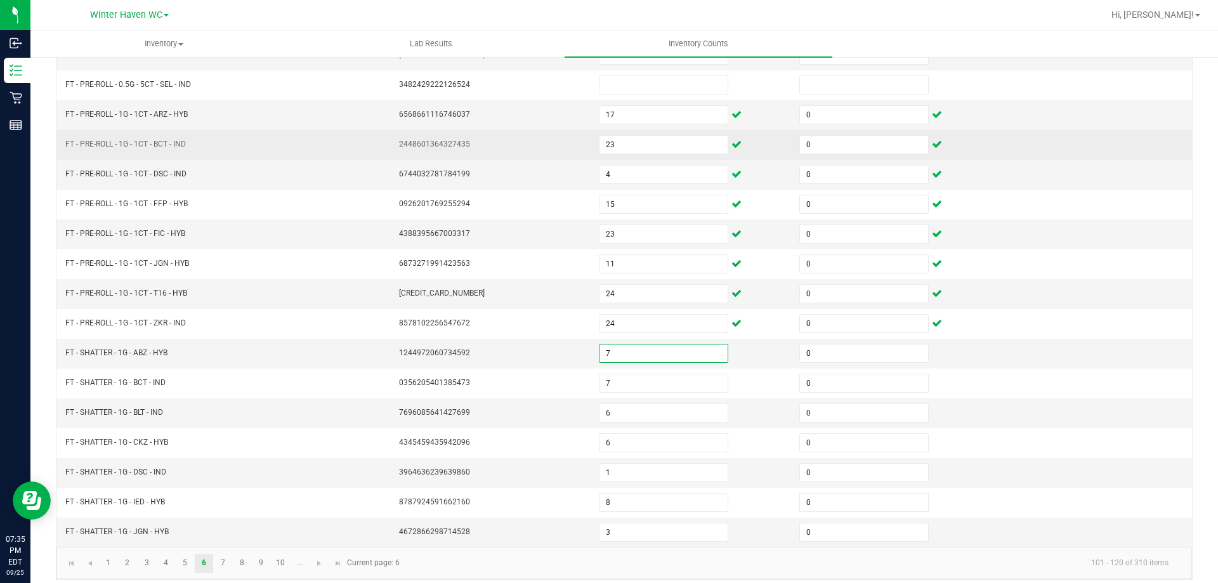
scroll to position [263, 0]
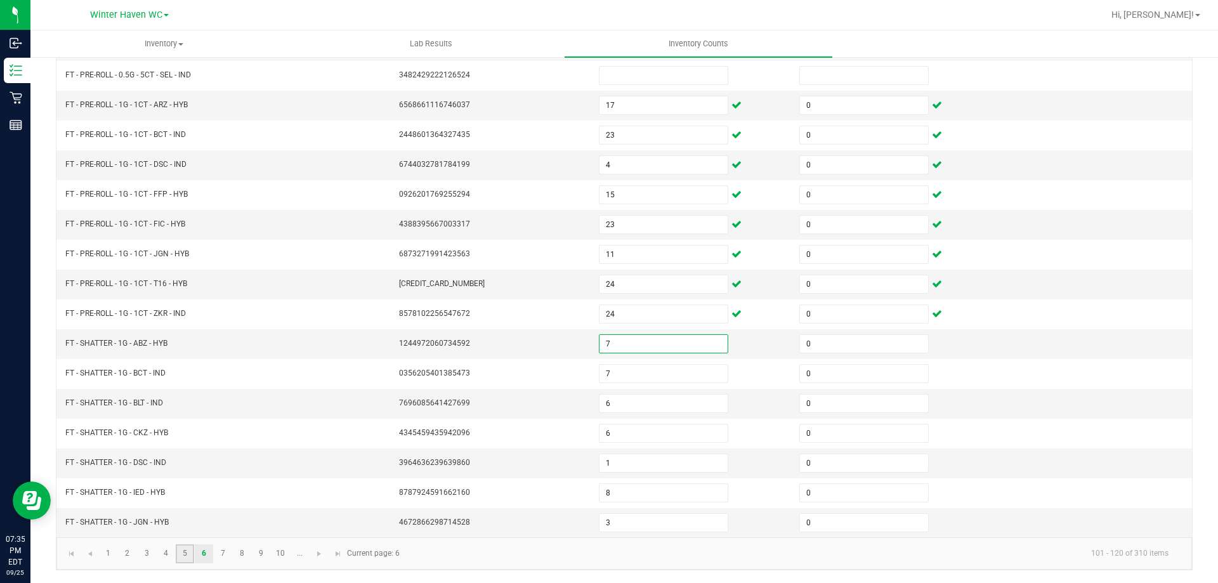
click at [185, 555] on link "5" at bounding box center [185, 553] width 18 height 19
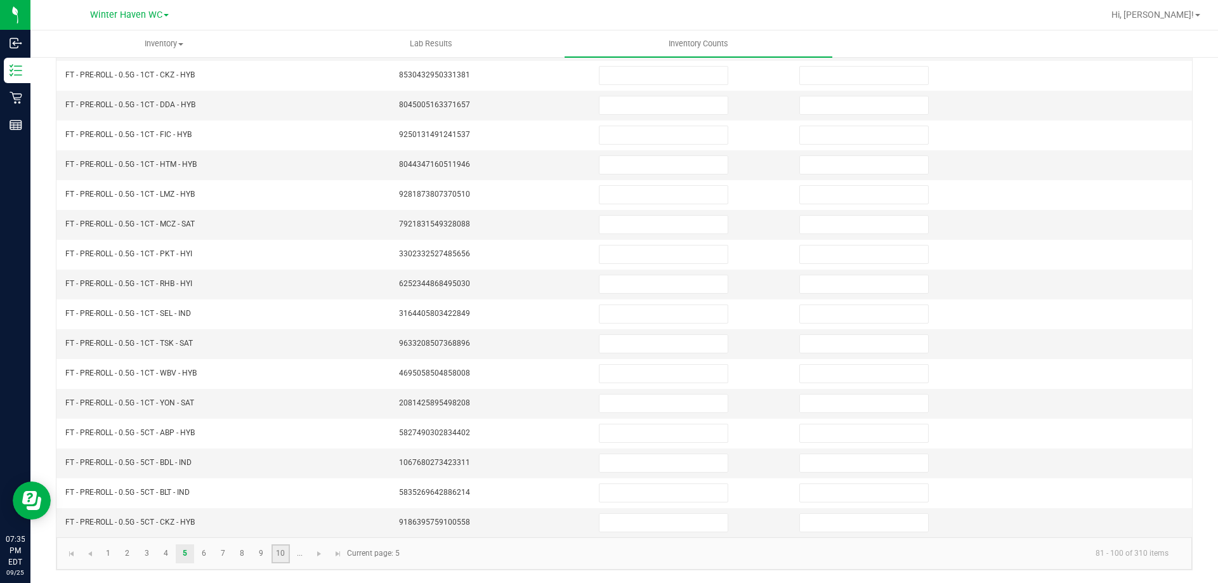
click at [284, 551] on link "10" at bounding box center [281, 553] width 18 height 19
click at [306, 550] on link "..." at bounding box center [300, 553] width 18 height 19
click at [146, 554] on link "12" at bounding box center [147, 553] width 18 height 19
click at [179, 552] on link "14" at bounding box center [185, 553] width 18 height 19
click at [154, 554] on link "12" at bounding box center [147, 553] width 18 height 19
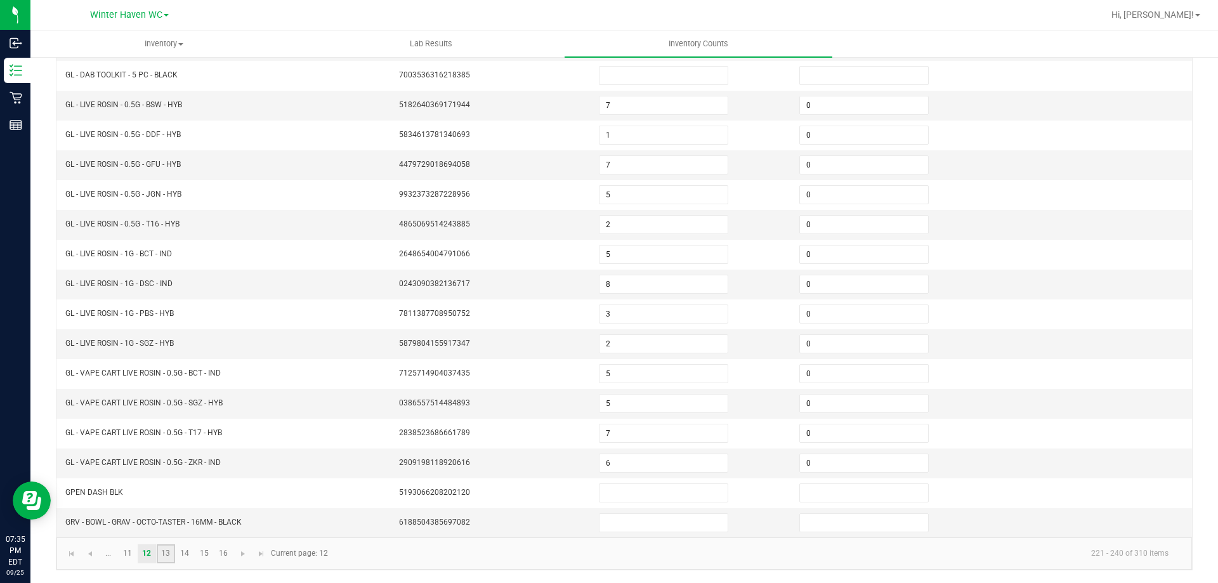
click at [168, 548] on link "13" at bounding box center [166, 553] width 18 height 19
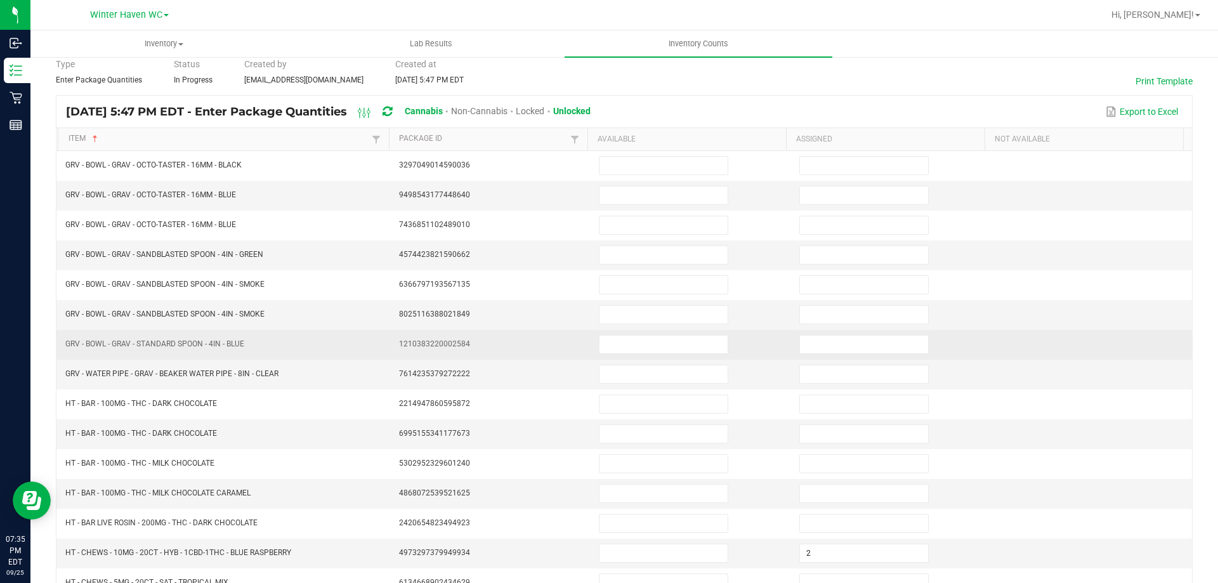
scroll to position [127, 0]
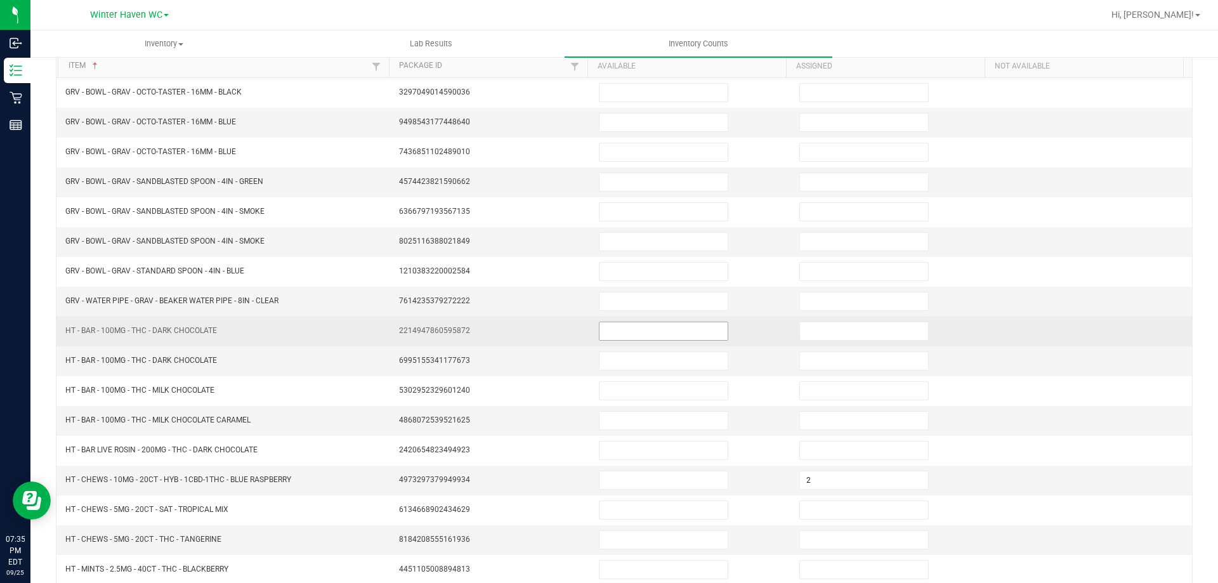
click at [646, 333] on input at bounding box center [664, 331] width 128 height 18
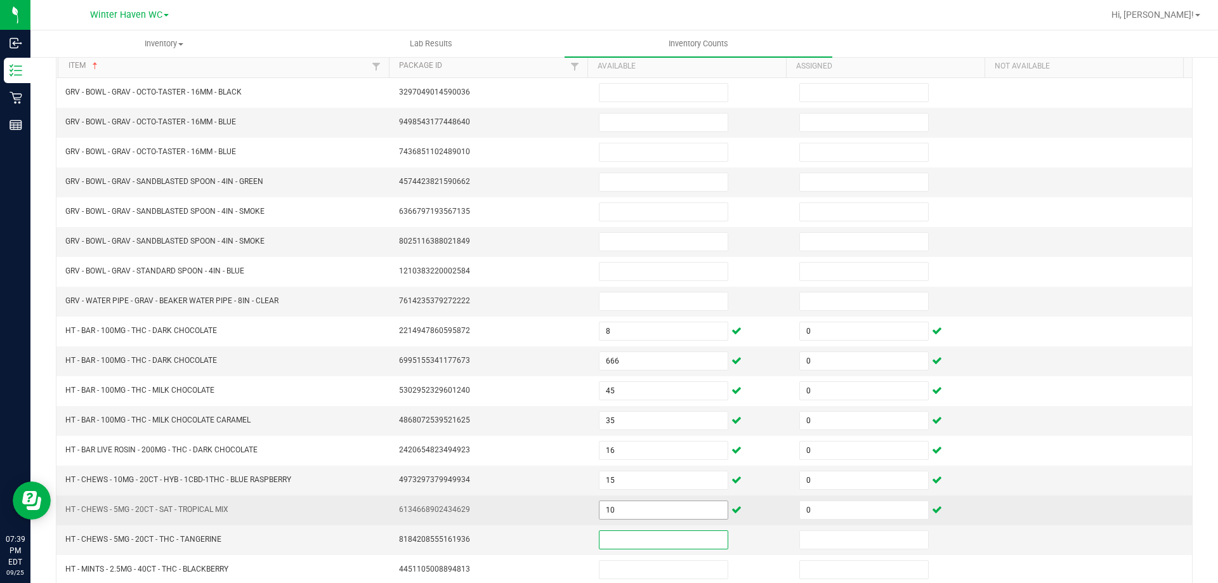
click at [624, 517] on input "10" at bounding box center [664, 510] width 128 height 18
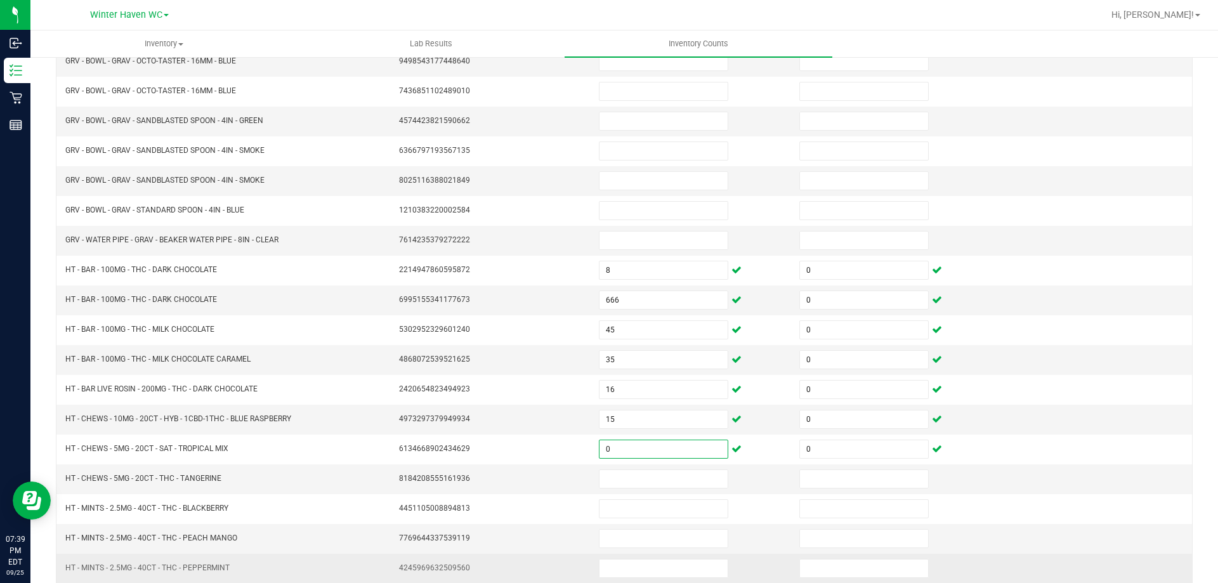
scroll to position [263, 0]
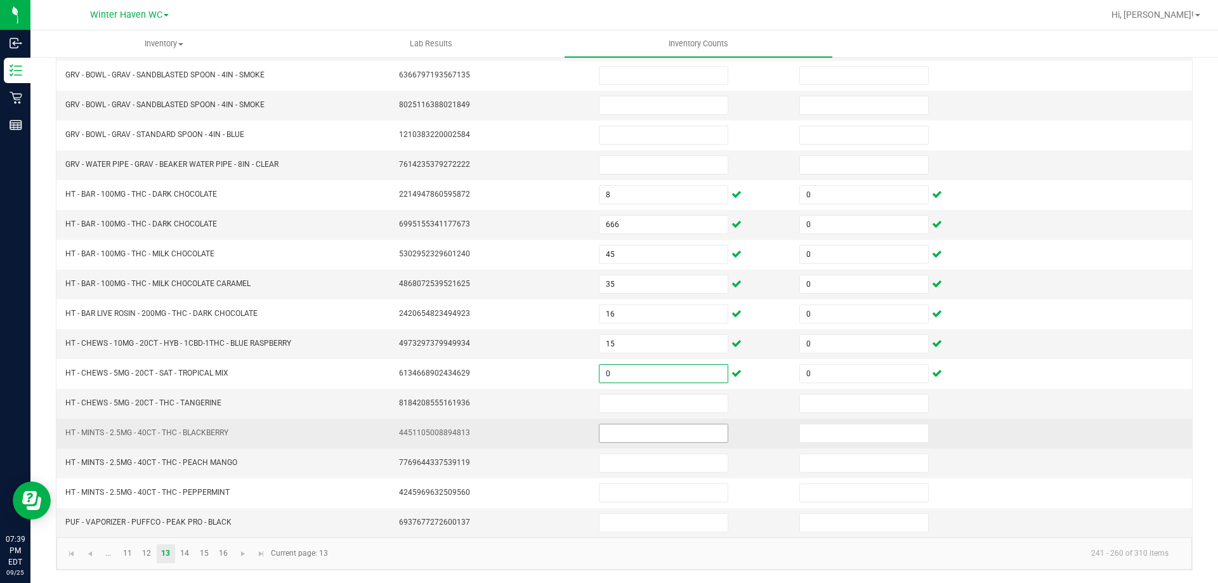
click at [633, 440] on input at bounding box center [664, 434] width 128 height 18
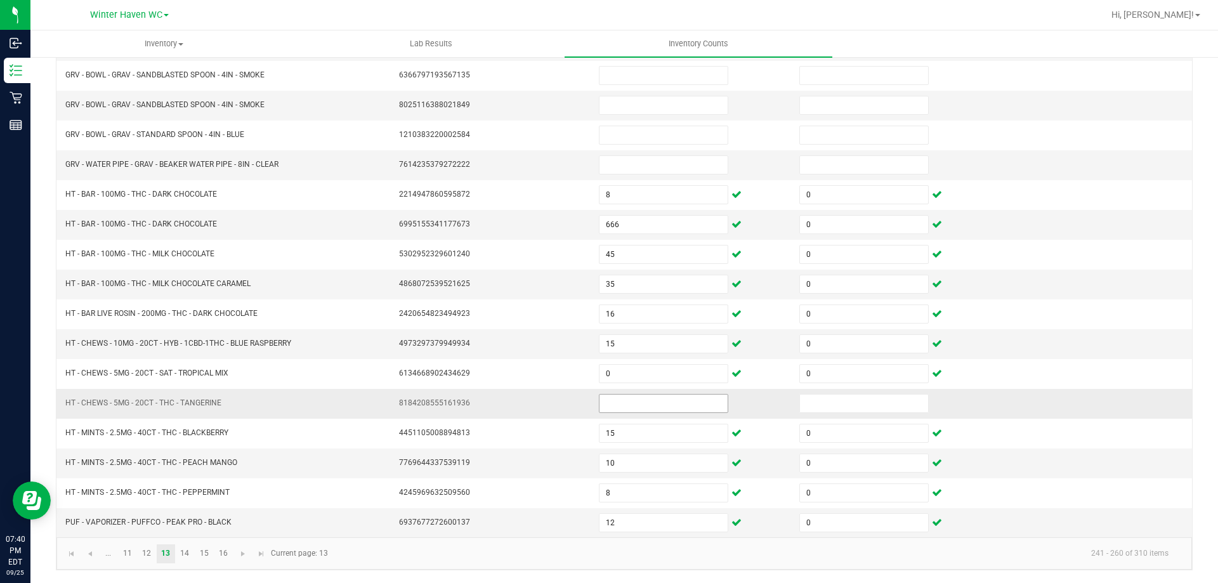
click at [669, 409] on input at bounding box center [664, 404] width 128 height 18
click at [669, 409] on input "120" at bounding box center [664, 404] width 128 height 18
click at [661, 514] on input "12" at bounding box center [664, 523] width 128 height 18
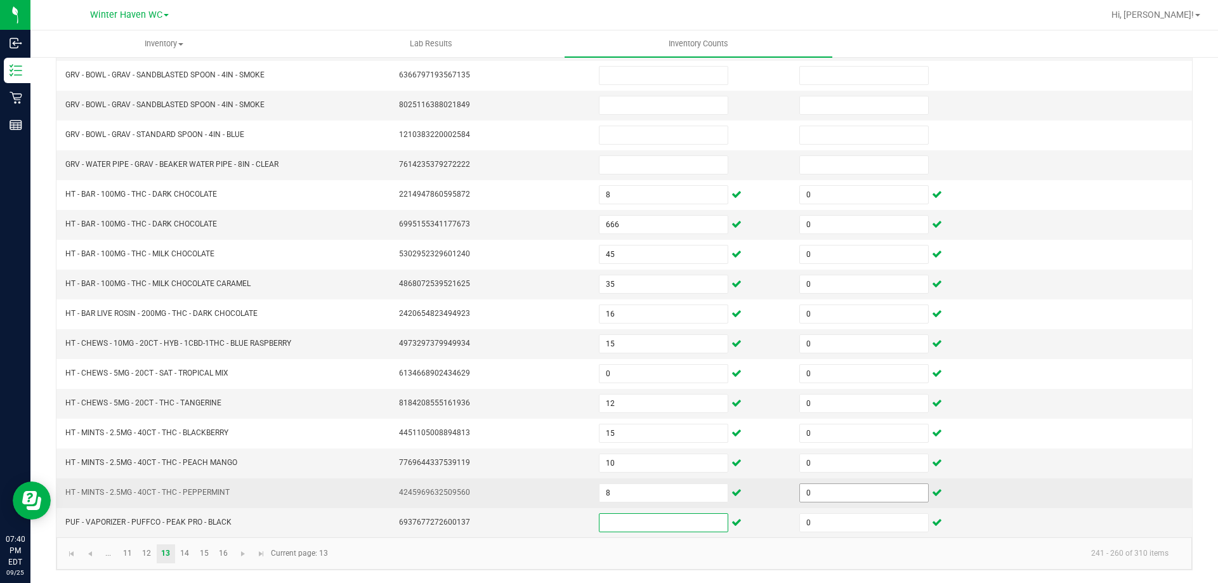
click at [840, 525] on input "0" at bounding box center [864, 523] width 128 height 18
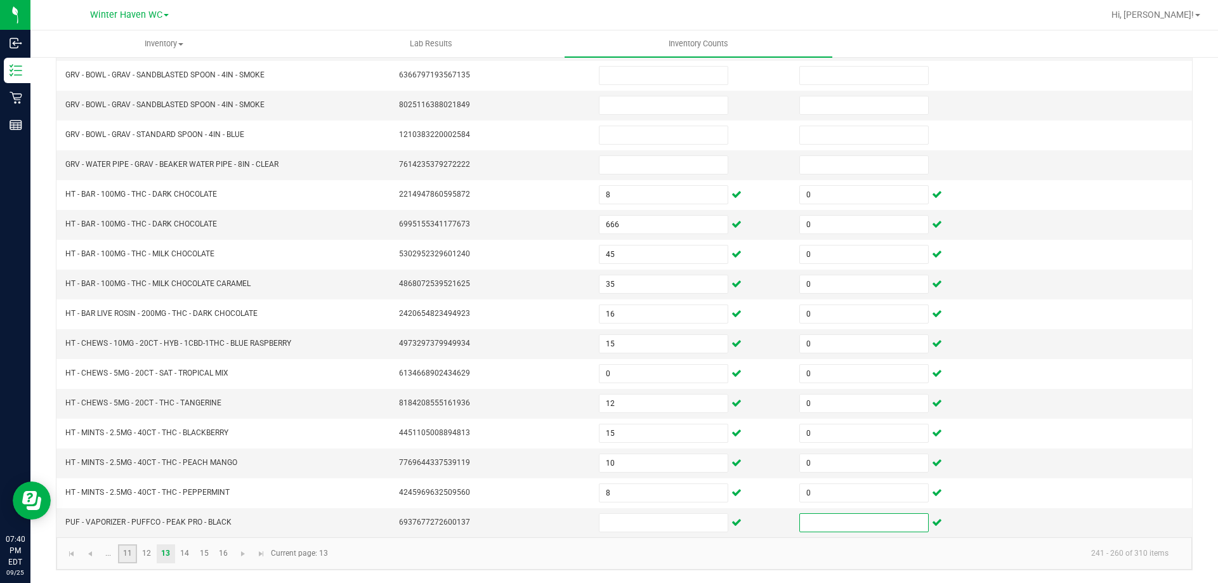
click at [127, 552] on link "11" at bounding box center [127, 553] width 18 height 19
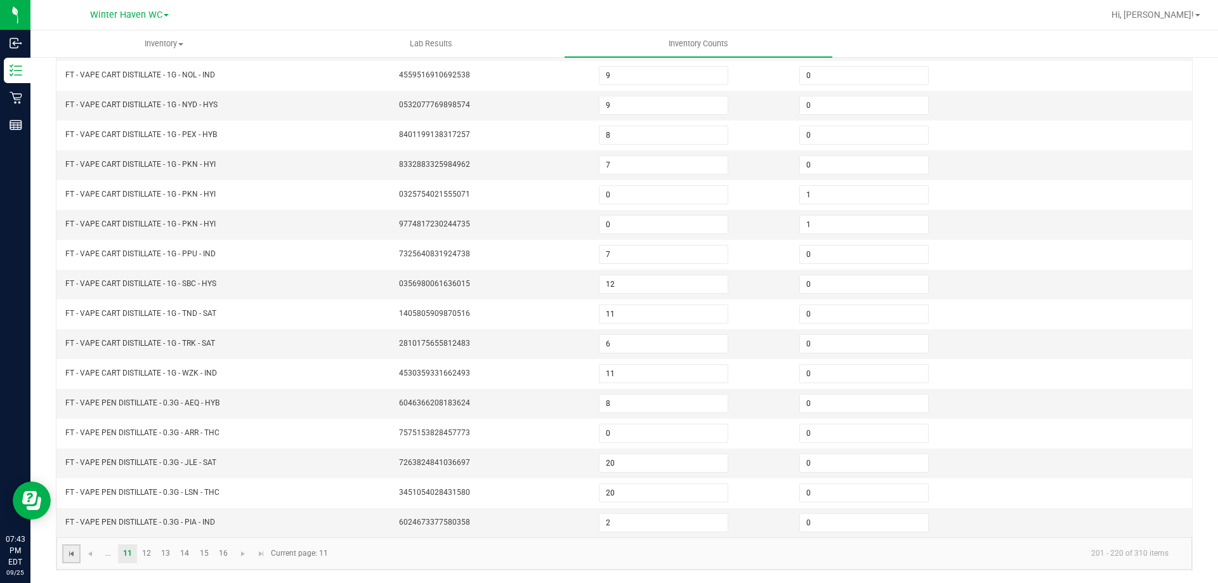
click at [74, 555] on span "Go to the first page" at bounding box center [72, 554] width 10 height 10
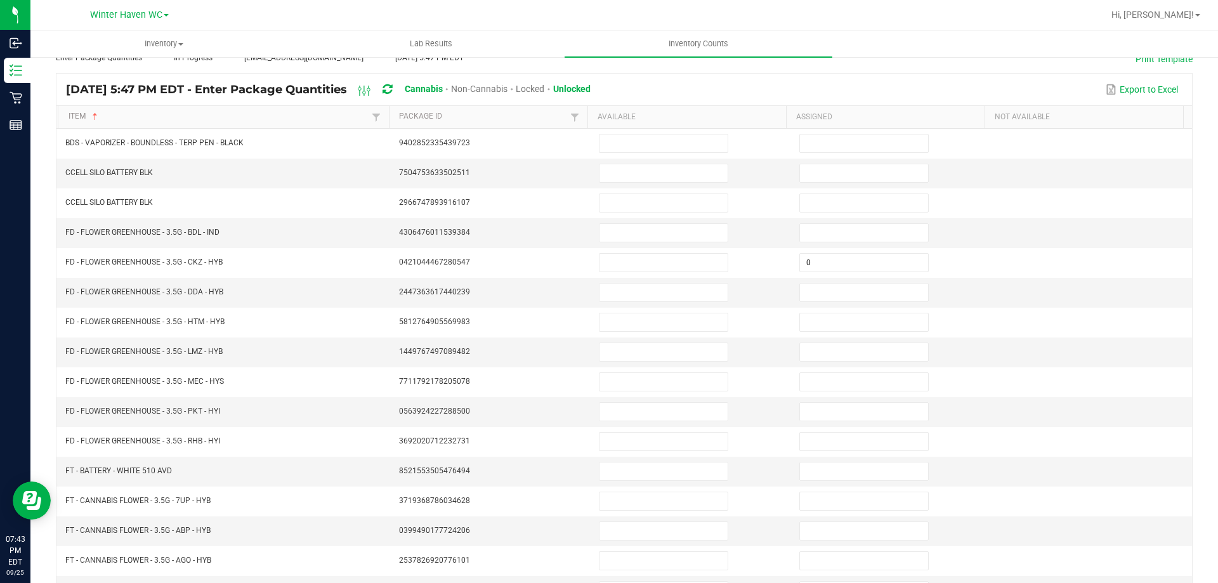
scroll to position [0, 0]
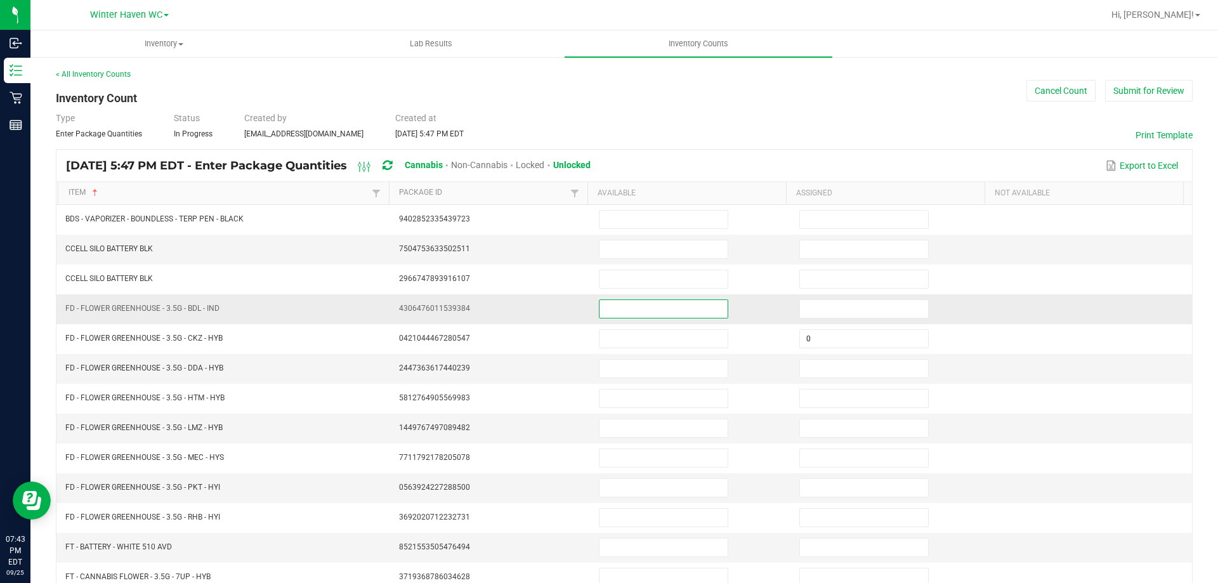
click at [619, 312] on input at bounding box center [664, 309] width 128 height 18
click at [680, 306] on input at bounding box center [664, 309] width 128 height 18
click at [379, 319] on td "FD - FLOWER GREENHOUSE - 3.5G - BDL - IND" at bounding box center [225, 309] width 334 height 30
click at [604, 305] on input at bounding box center [664, 309] width 128 height 18
click at [610, 312] on input at bounding box center [664, 309] width 128 height 18
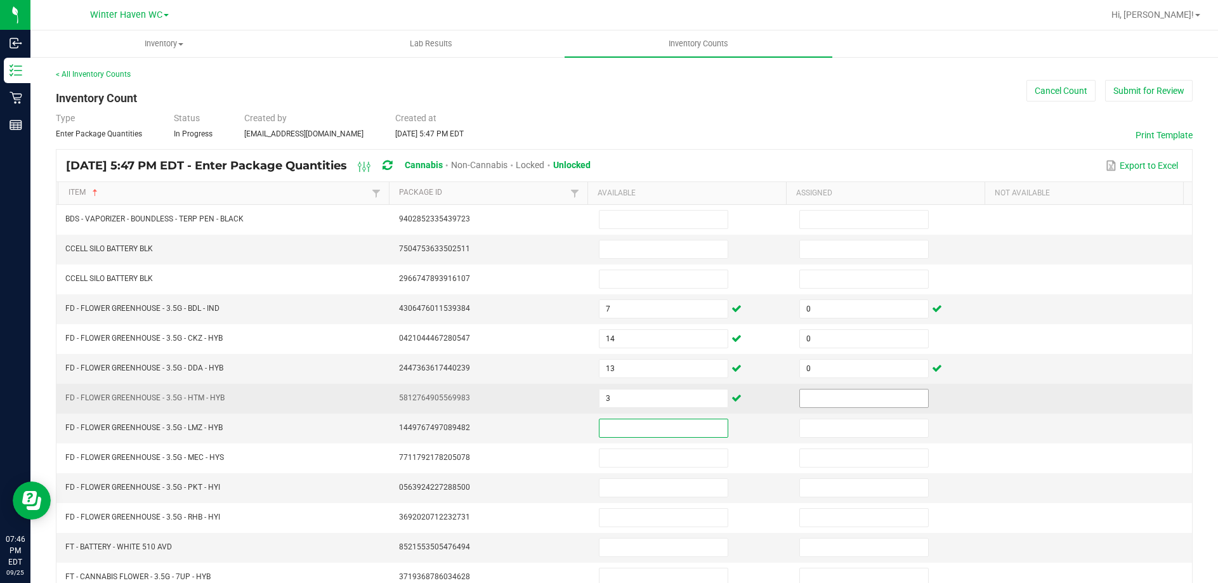
click at [904, 405] on input at bounding box center [864, 399] width 128 height 18
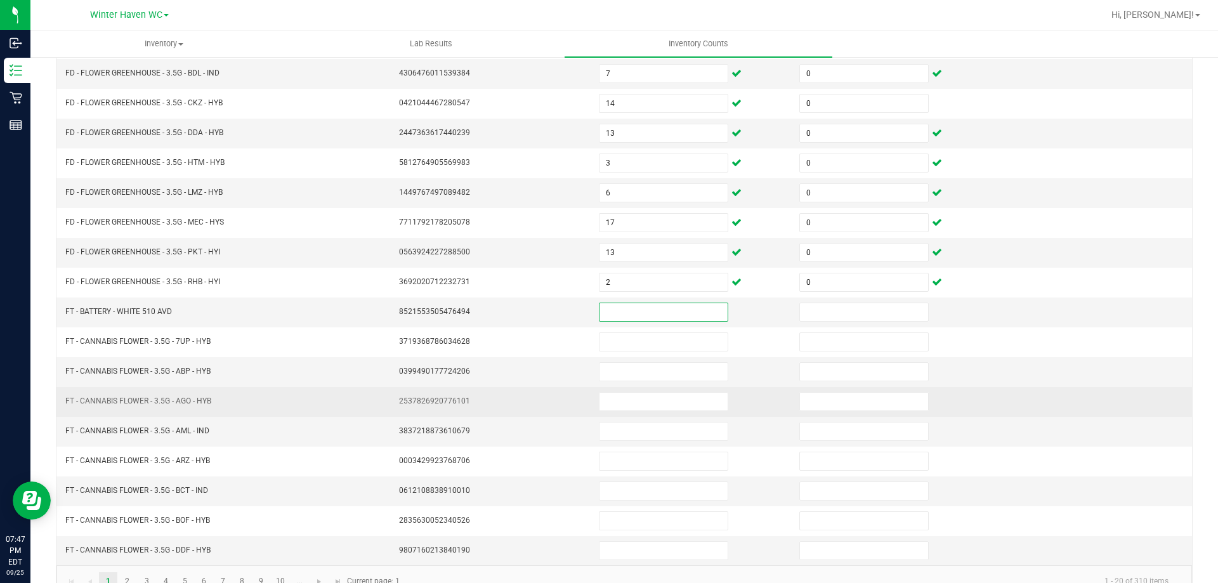
scroll to position [263, 0]
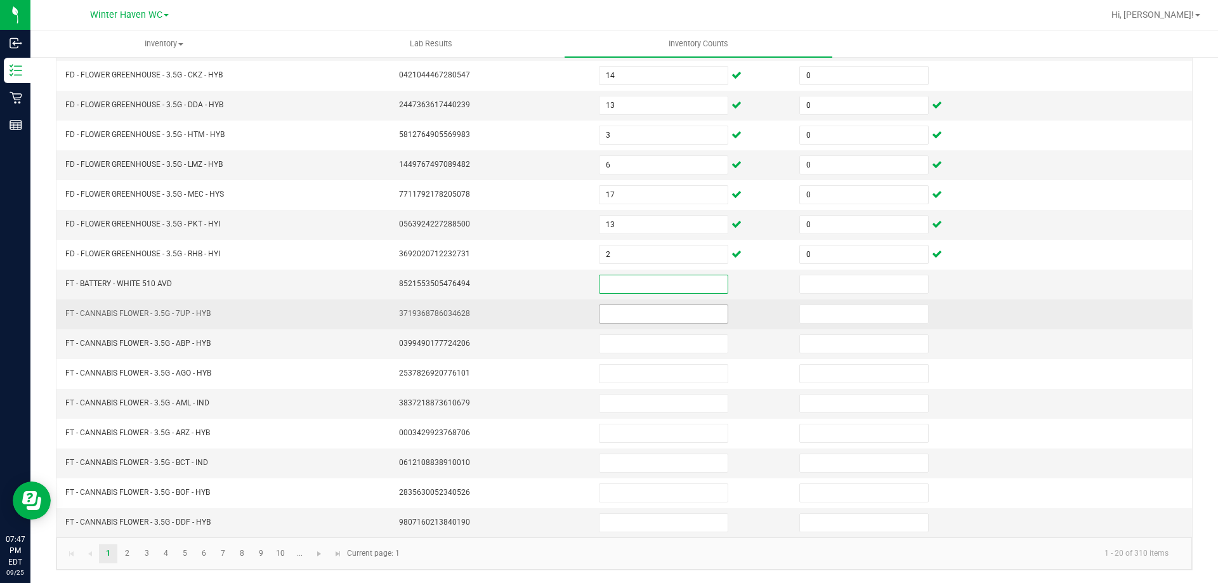
click at [604, 314] on input at bounding box center [664, 314] width 128 height 18
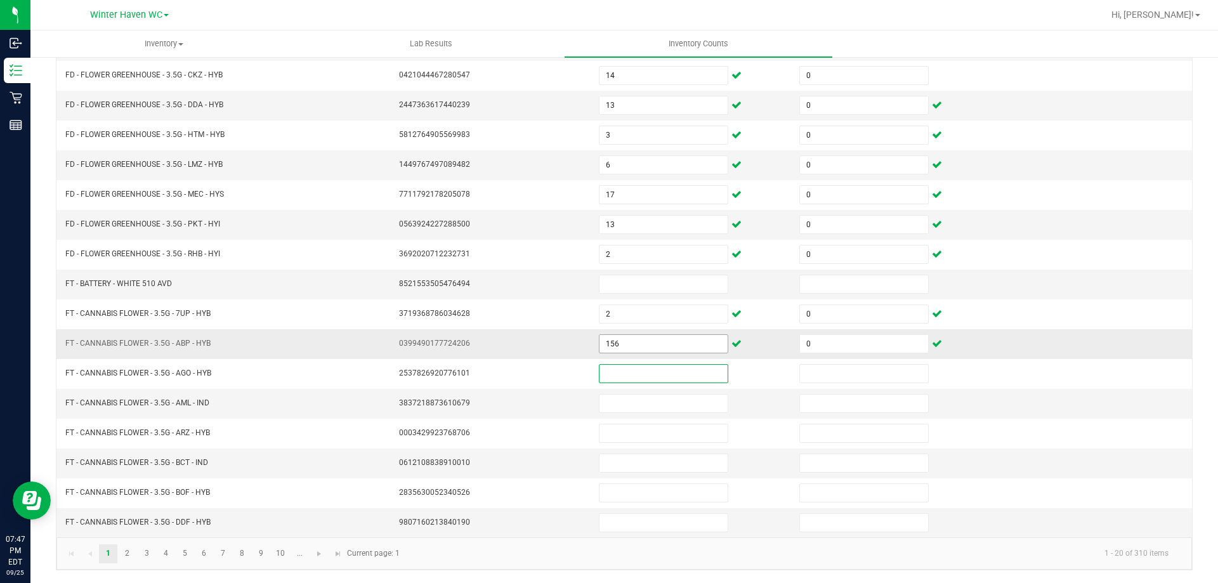
click at [618, 346] on input "156" at bounding box center [664, 344] width 128 height 18
click at [125, 558] on link "2" at bounding box center [127, 553] width 18 height 19
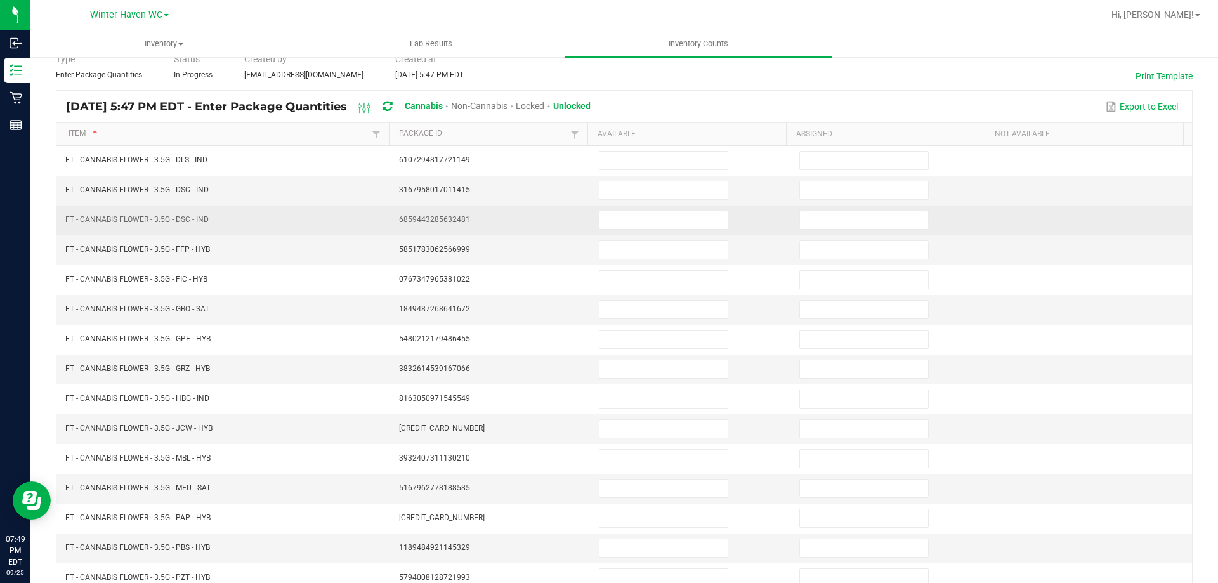
scroll to position [0, 0]
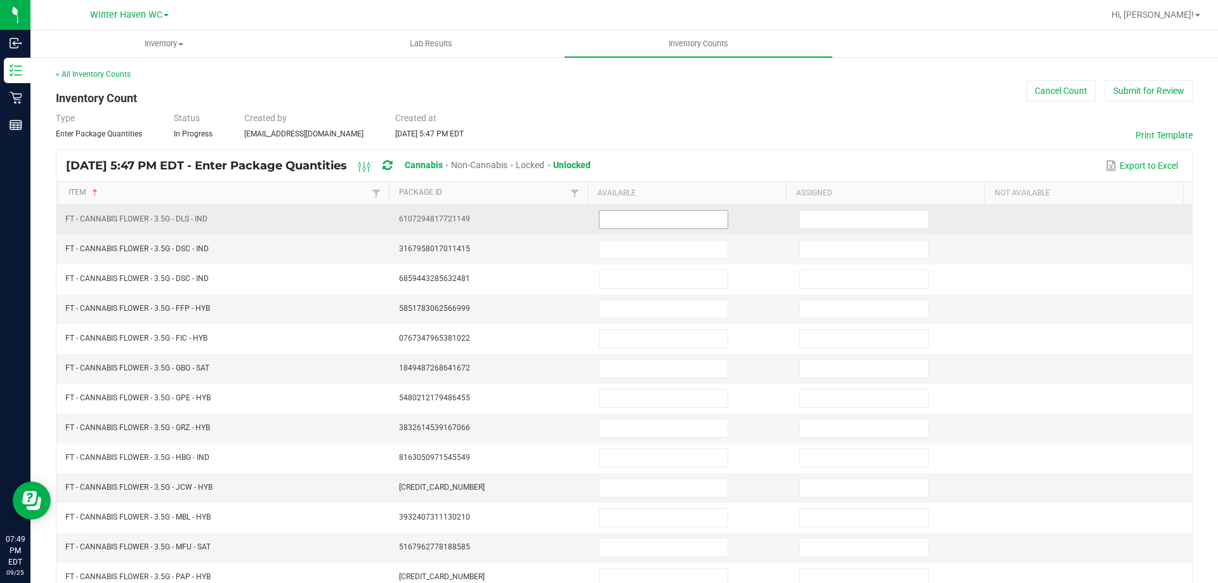
click at [634, 227] on input at bounding box center [664, 220] width 128 height 18
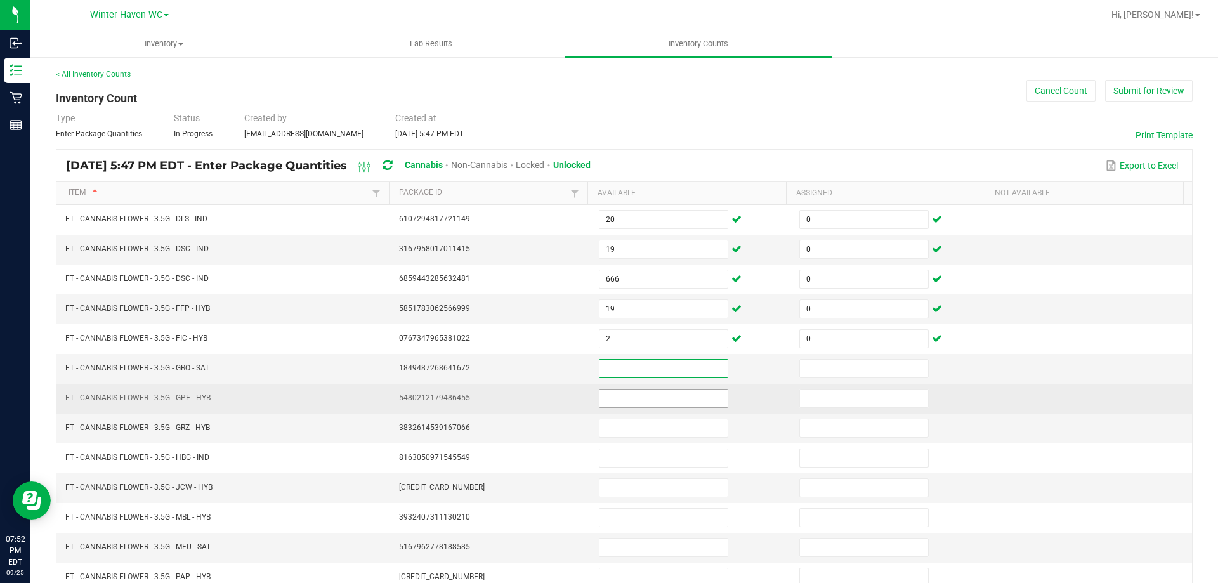
click at [648, 396] on input at bounding box center [664, 399] width 128 height 18
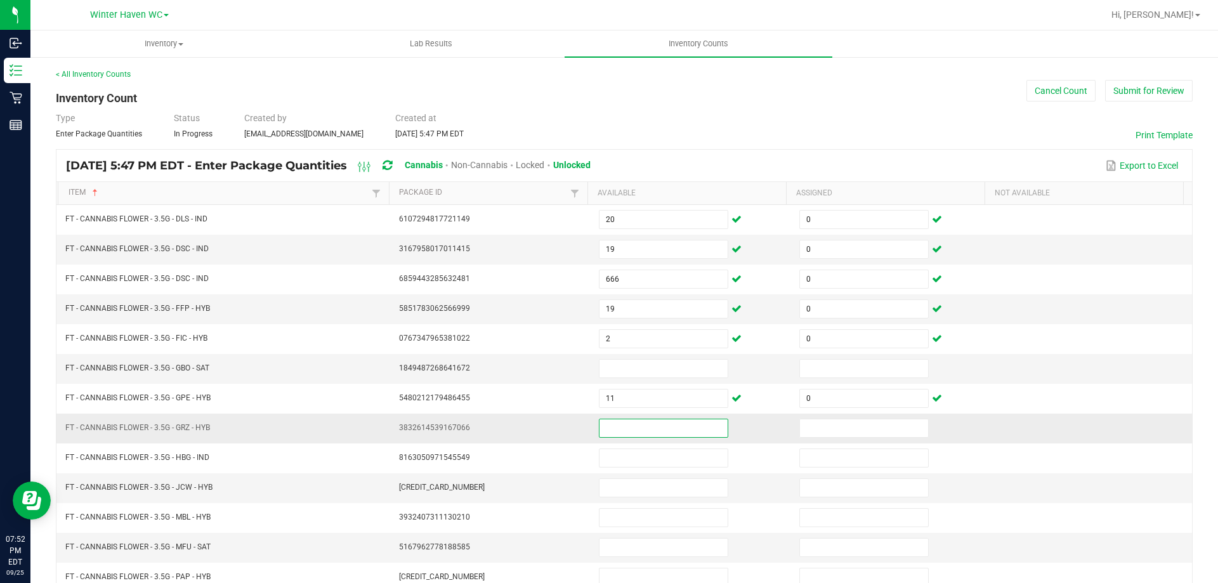
click at [650, 423] on input at bounding box center [664, 428] width 128 height 18
click at [627, 371] on input at bounding box center [664, 369] width 128 height 18
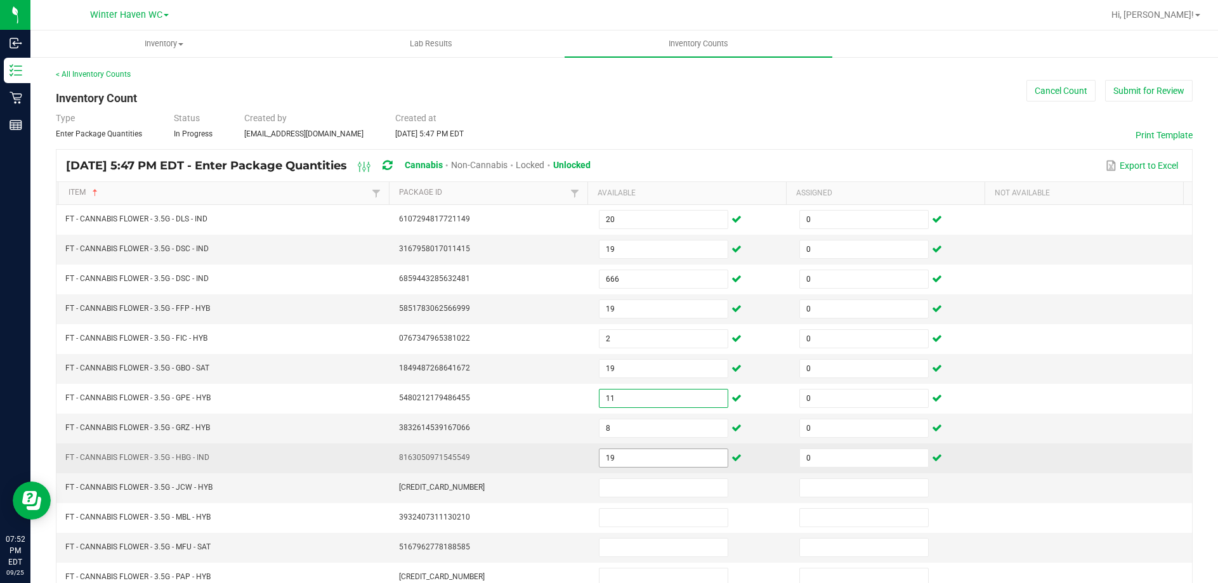
click at [632, 451] on input "19" at bounding box center [664, 458] width 128 height 18
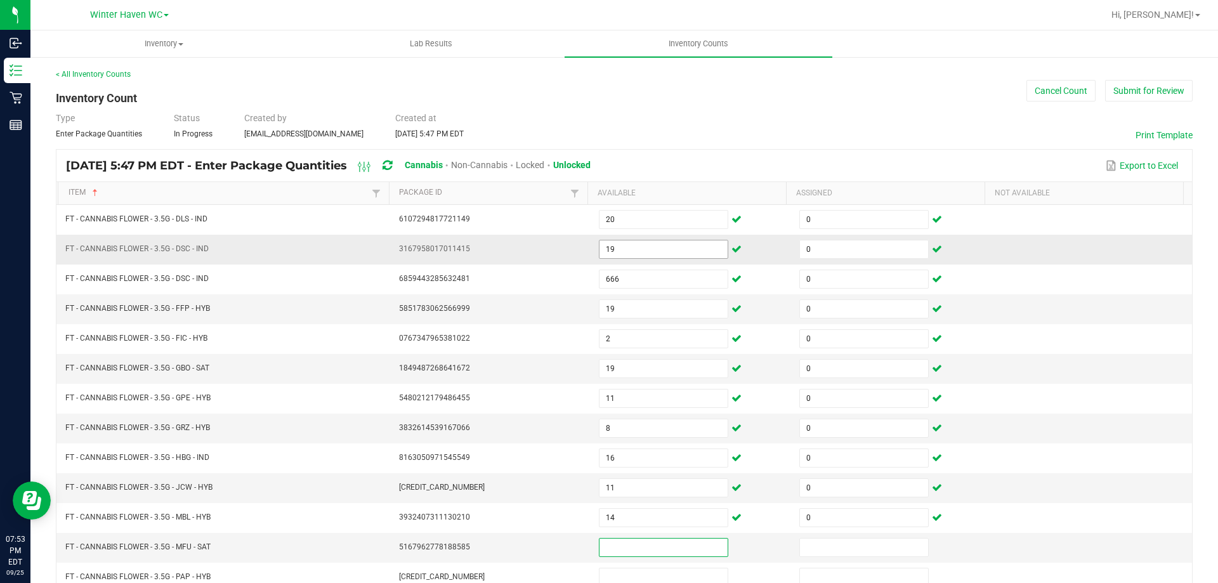
click at [621, 251] on input "19" at bounding box center [664, 249] width 128 height 18
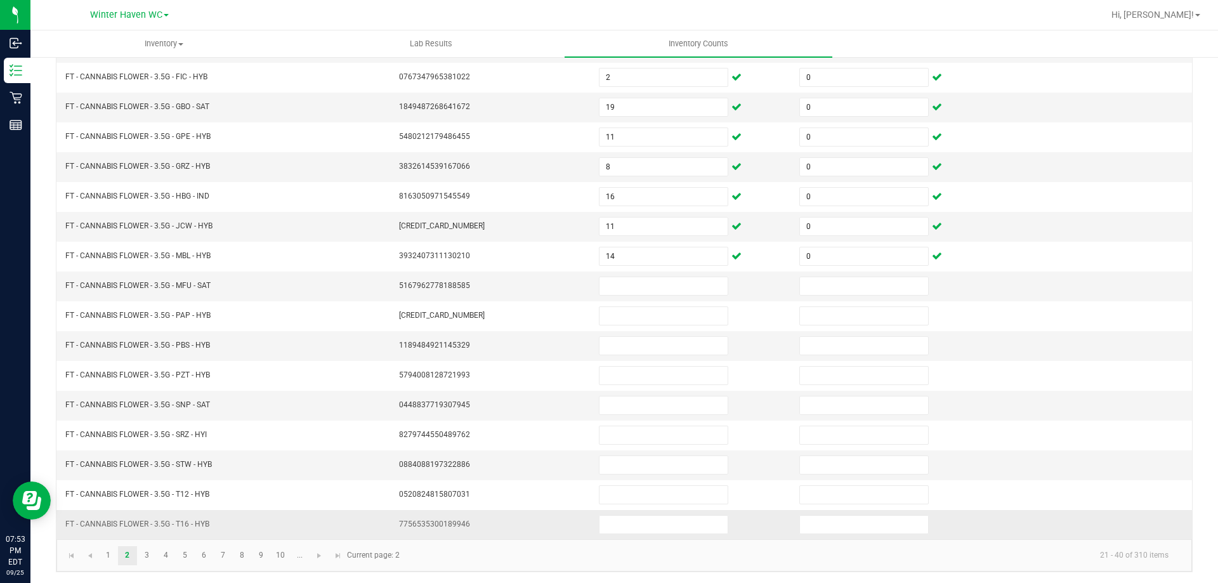
scroll to position [263, 0]
click at [115, 550] on link "1" at bounding box center [108, 553] width 18 height 19
click at [643, 464] on input "20" at bounding box center [664, 463] width 128 height 18
click at [130, 549] on link "2" at bounding box center [127, 553] width 18 height 19
click at [610, 287] on input at bounding box center [664, 284] width 128 height 18
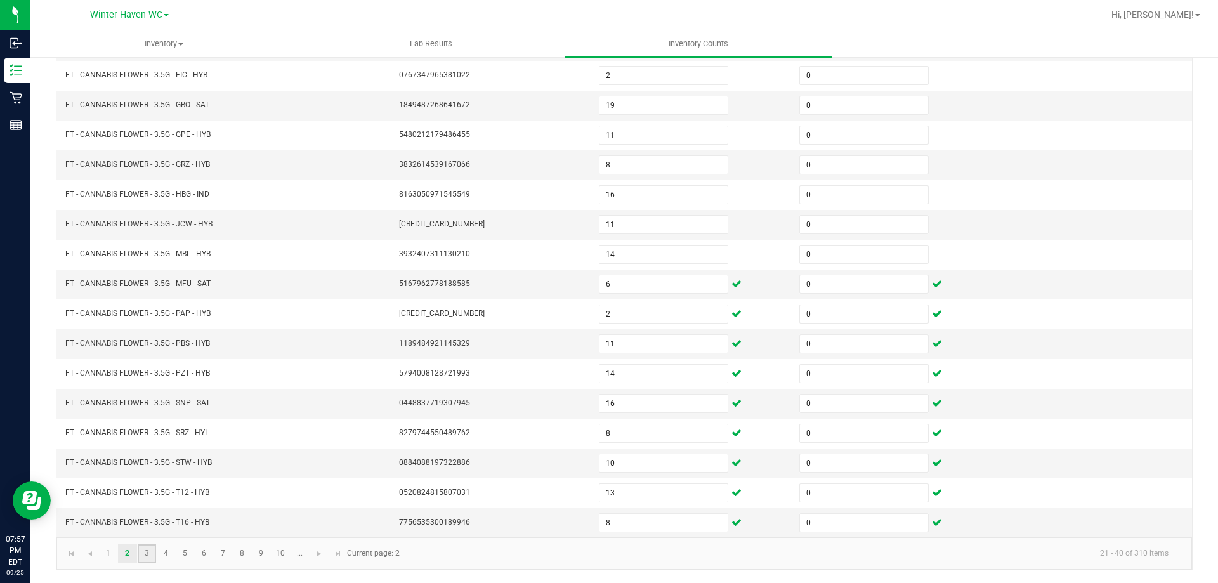
click at [143, 551] on link "3" at bounding box center [147, 553] width 18 height 19
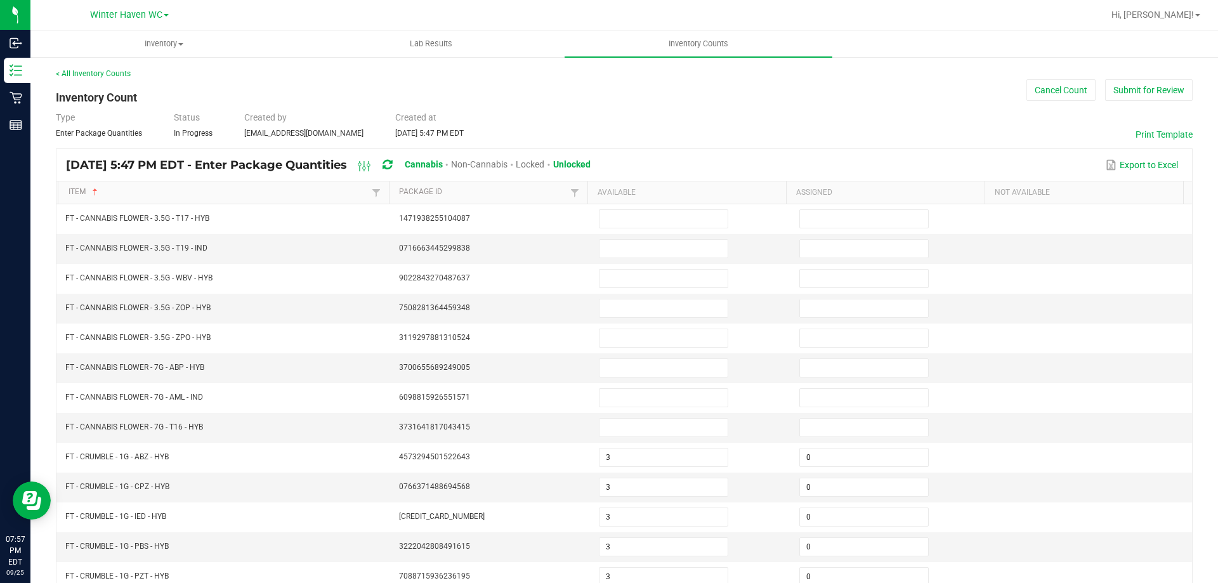
scroll to position [0, 0]
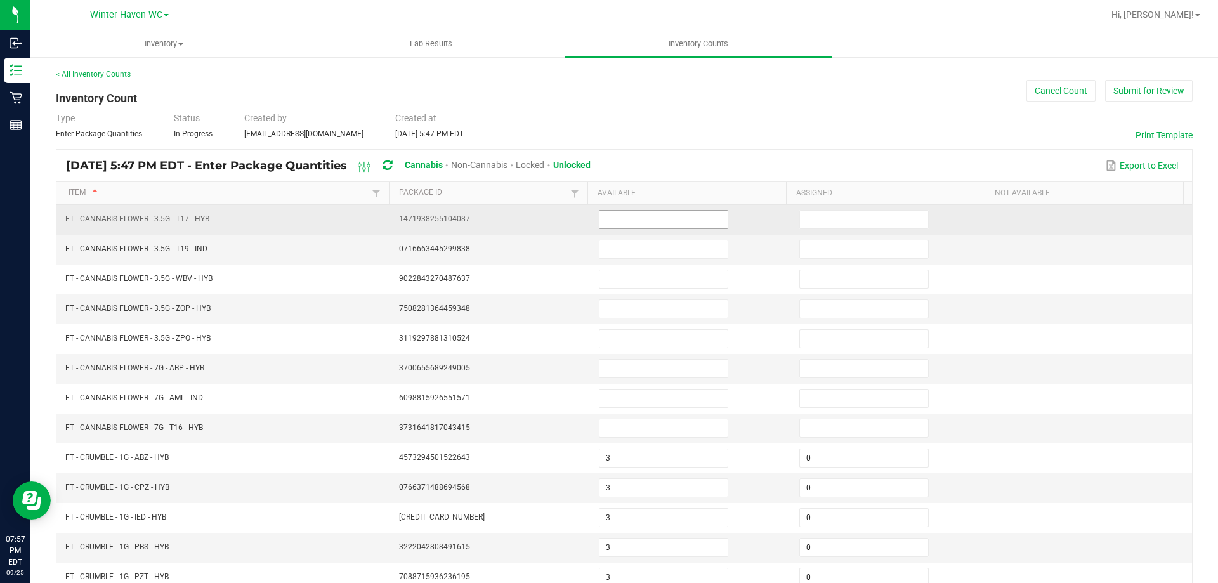
click at [631, 214] on input at bounding box center [664, 220] width 128 height 18
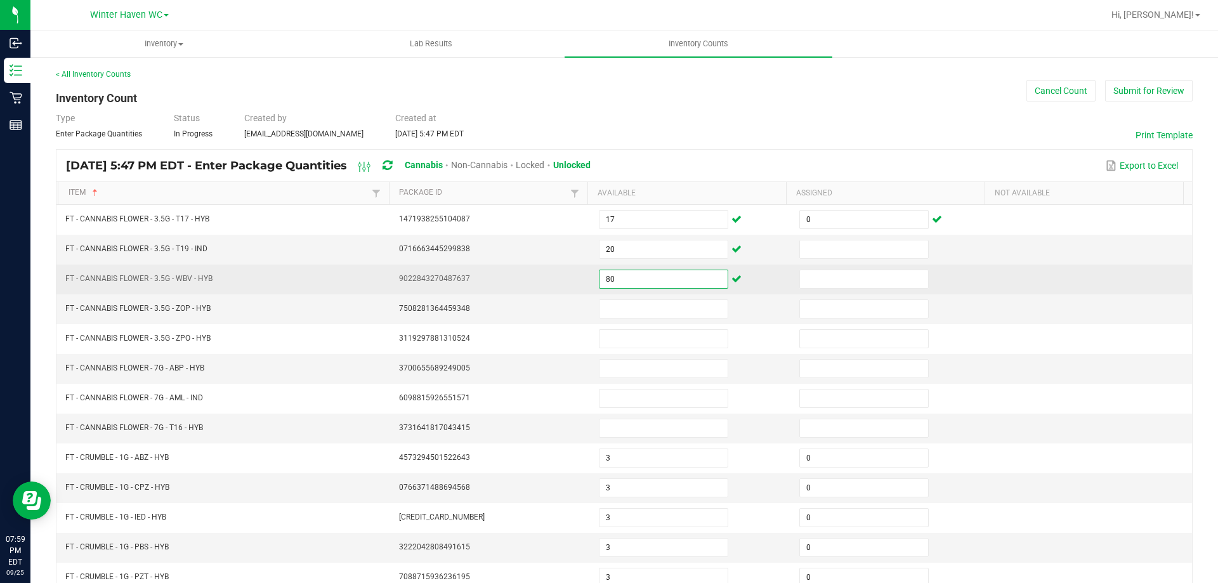
click at [628, 280] on input "80" at bounding box center [664, 279] width 128 height 18
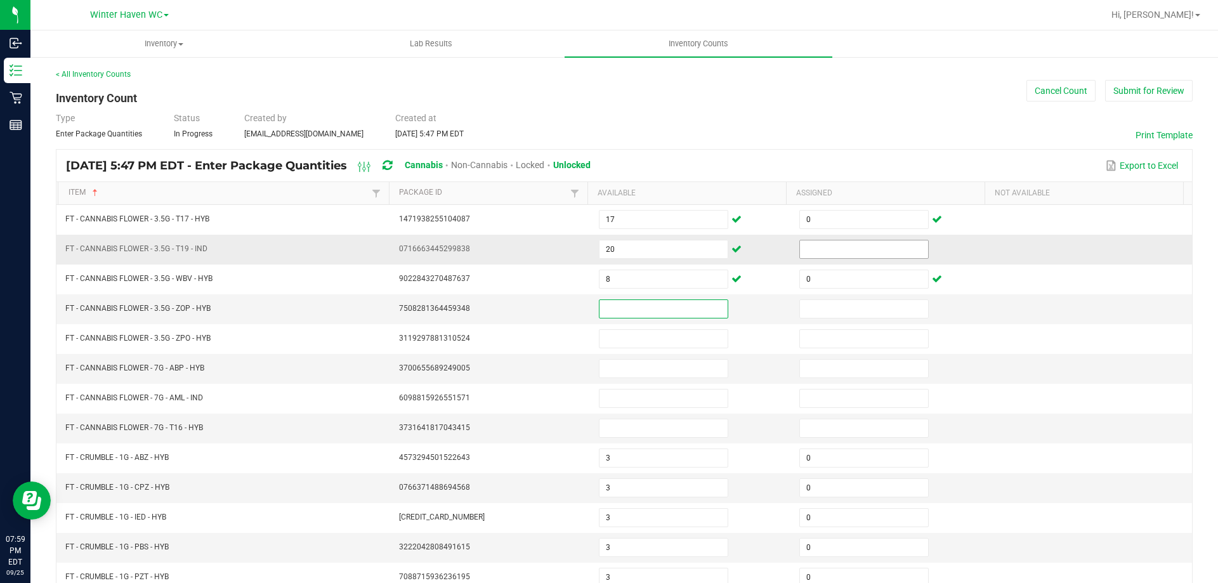
click at [800, 251] on input at bounding box center [864, 249] width 128 height 18
click at [681, 313] on input at bounding box center [664, 309] width 128 height 18
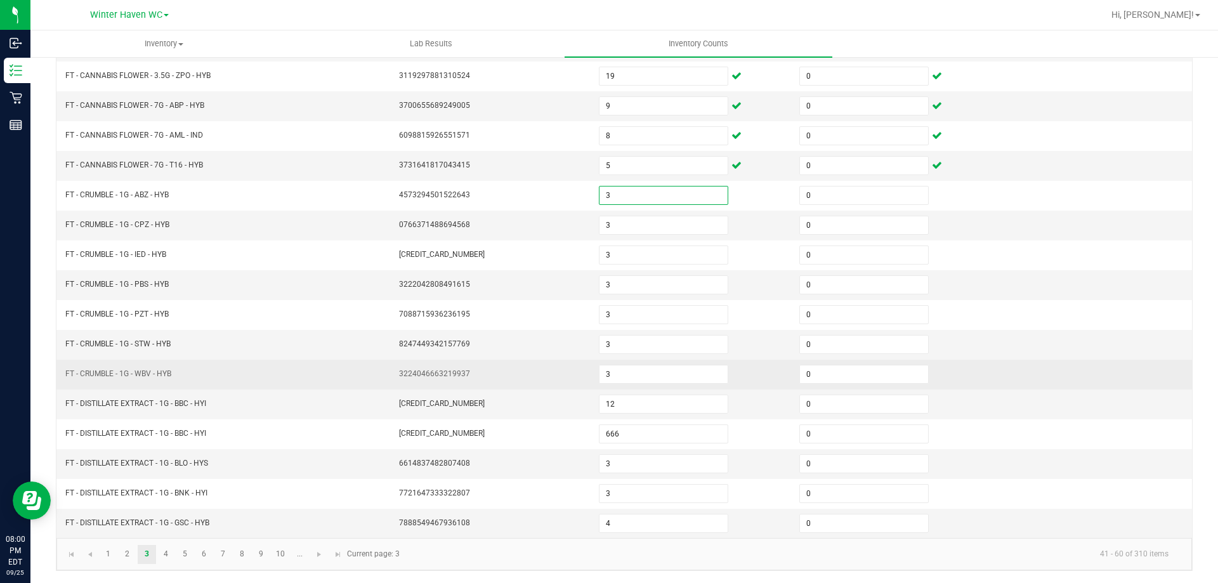
scroll to position [263, 0]
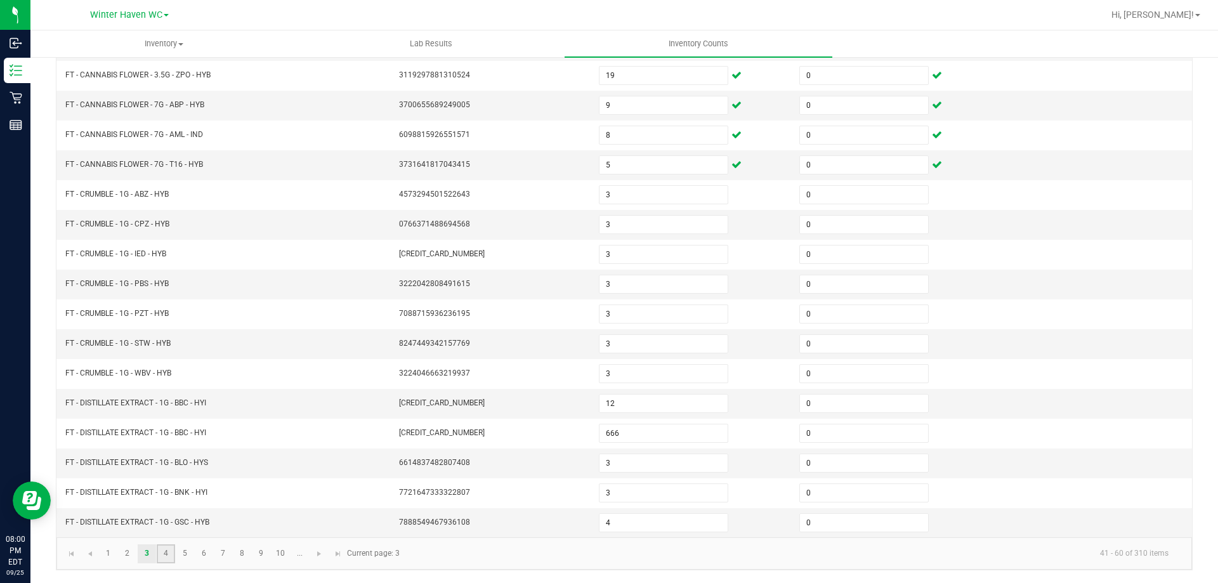
click at [168, 555] on link "4" at bounding box center [166, 553] width 18 height 19
click at [186, 555] on link "5" at bounding box center [185, 553] width 18 height 19
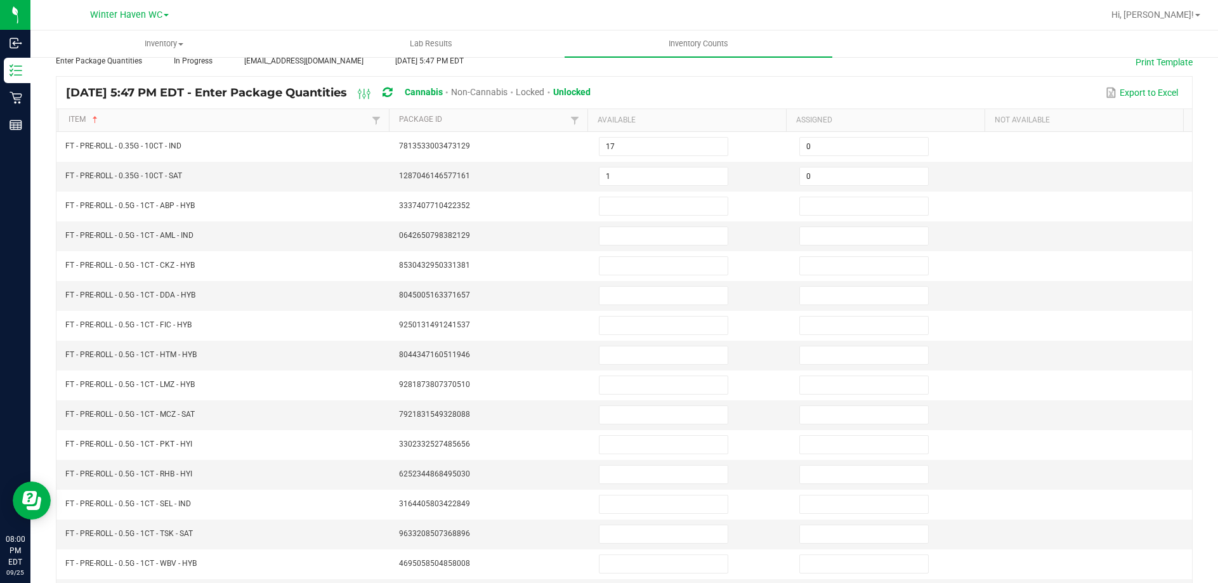
scroll to position [10, 0]
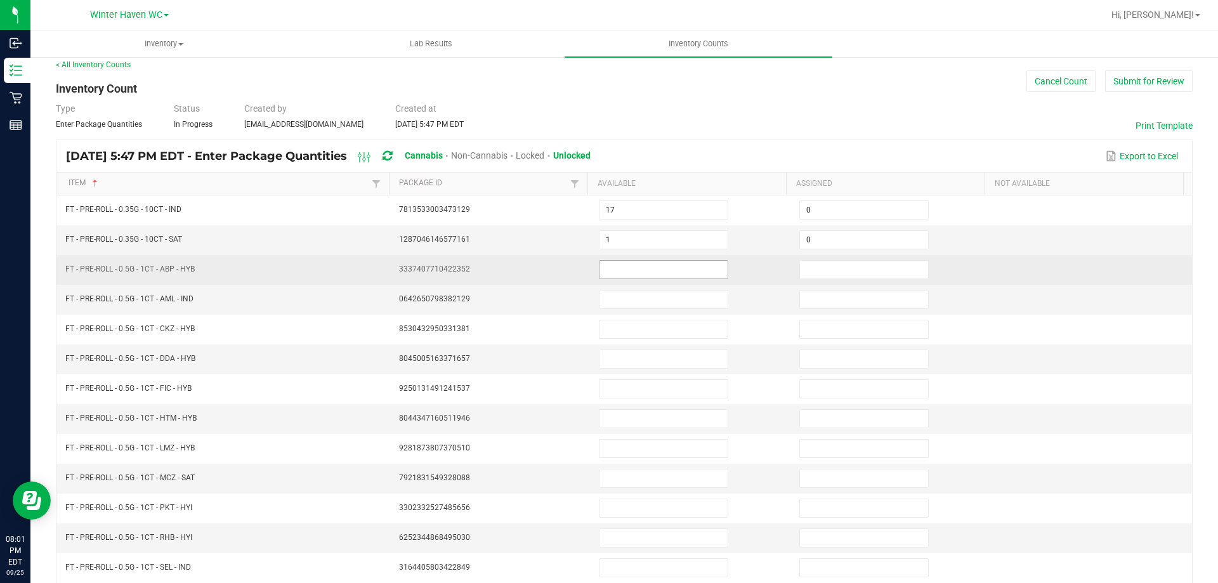
click at [635, 272] on input at bounding box center [664, 270] width 128 height 18
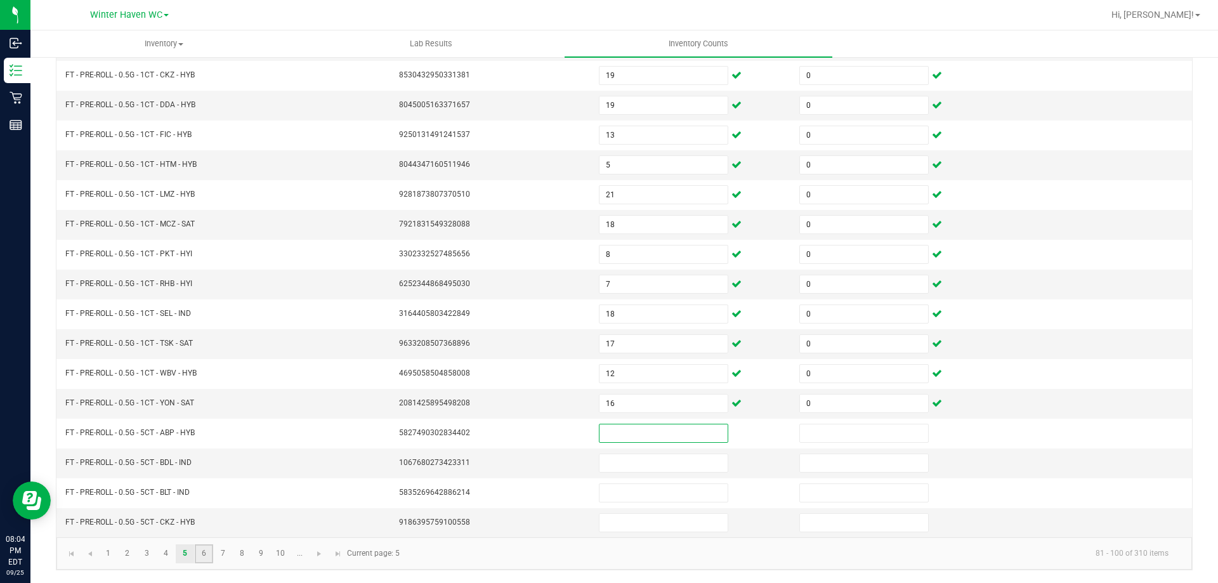
click at [201, 560] on link "6" at bounding box center [204, 553] width 18 height 19
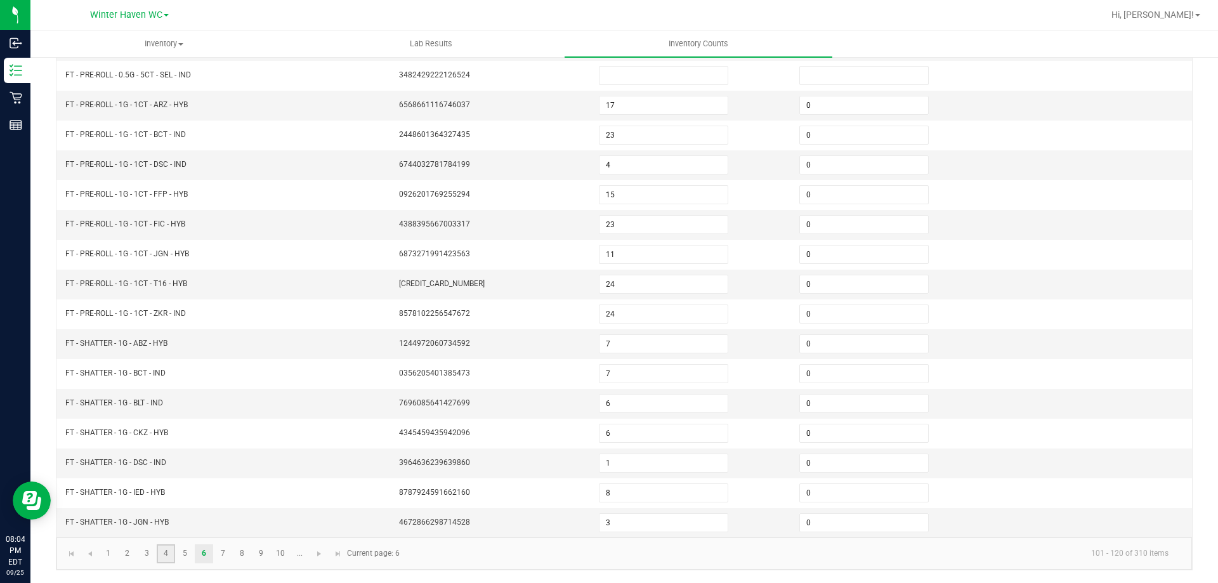
click at [164, 555] on link "4" at bounding box center [166, 553] width 18 height 19
click at [183, 555] on link "5" at bounding box center [185, 553] width 18 height 19
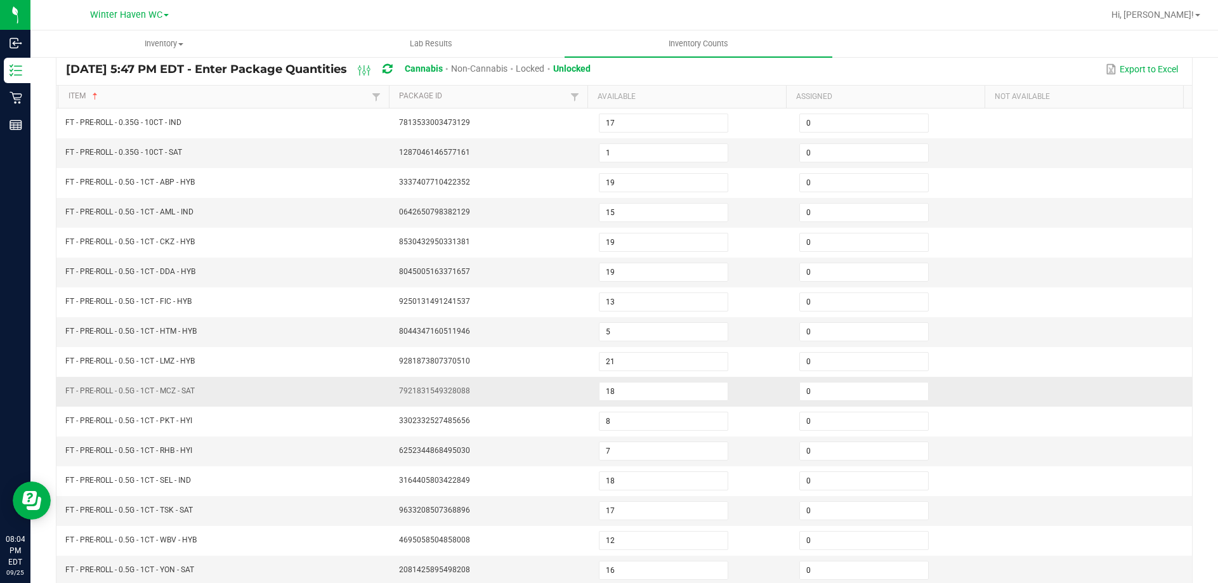
scroll to position [0, 0]
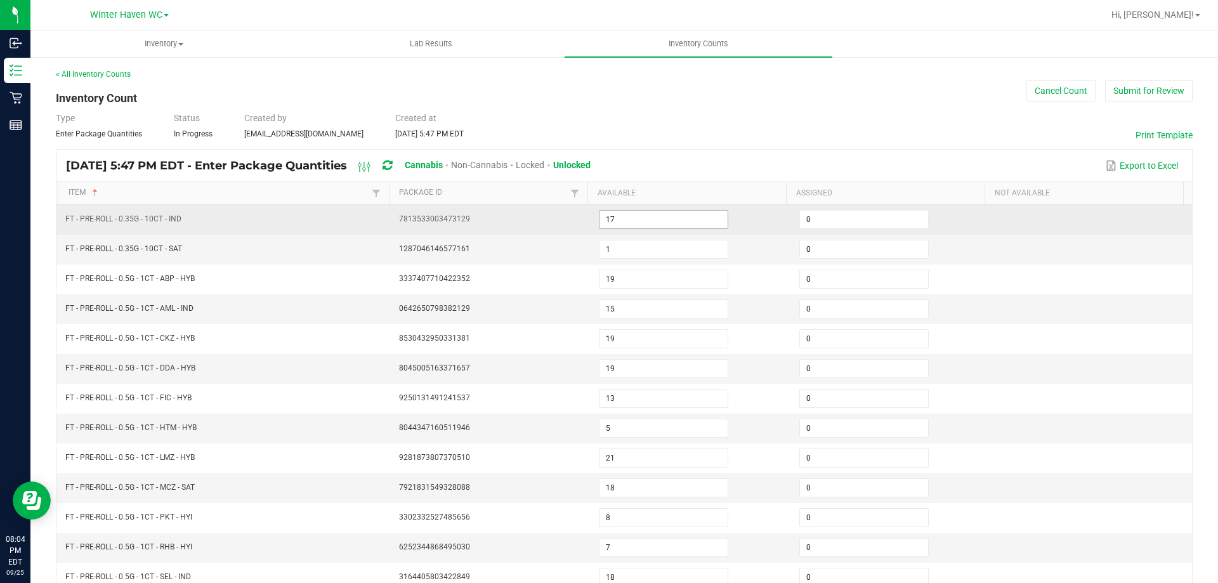
click at [657, 214] on input "17" at bounding box center [664, 220] width 128 height 18
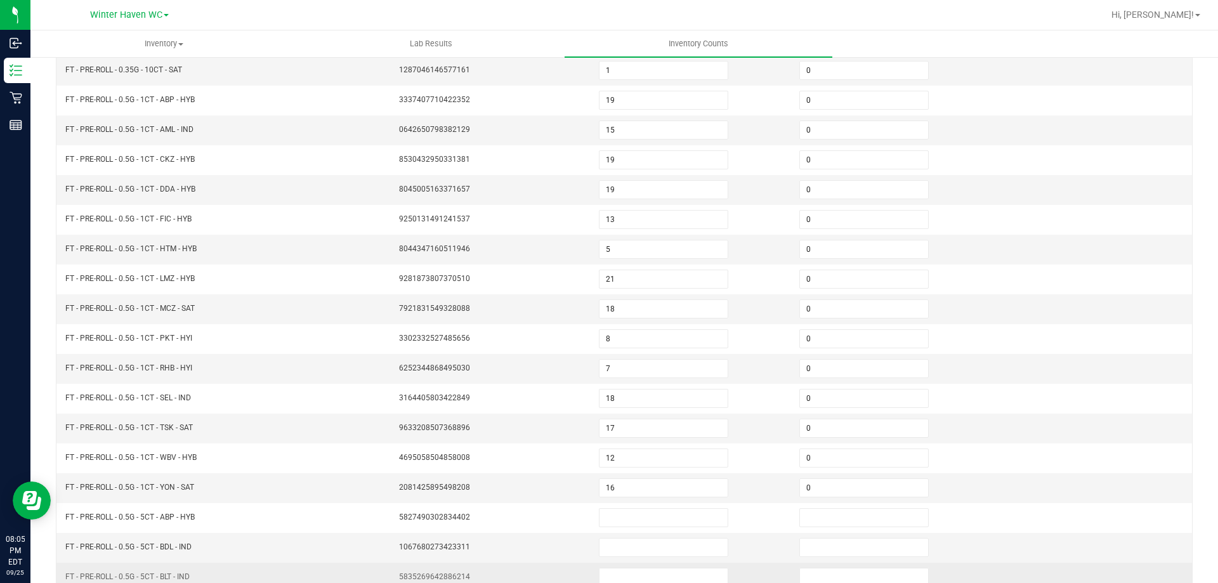
scroll to position [263, 0]
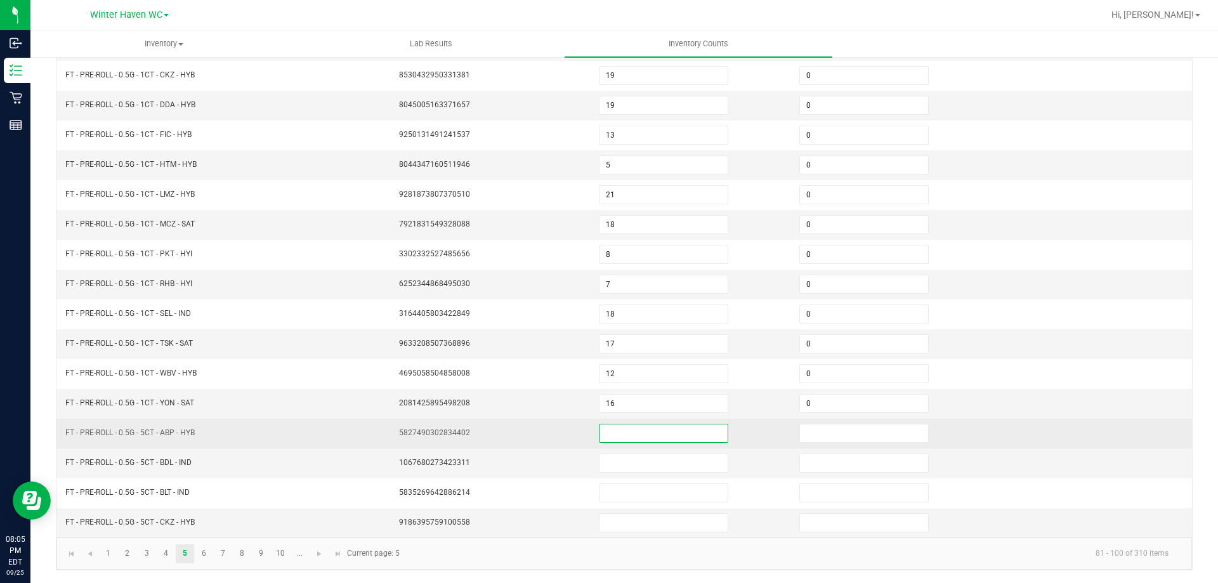
click at [669, 431] on input at bounding box center [664, 434] width 128 height 18
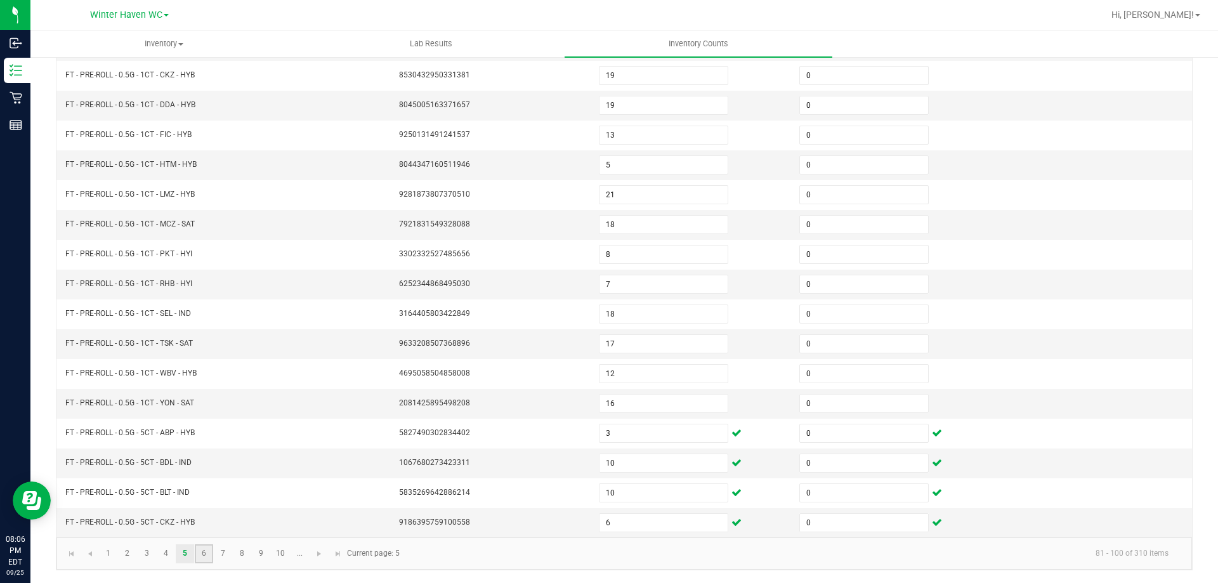
click at [207, 557] on link "6" at bounding box center [204, 553] width 18 height 19
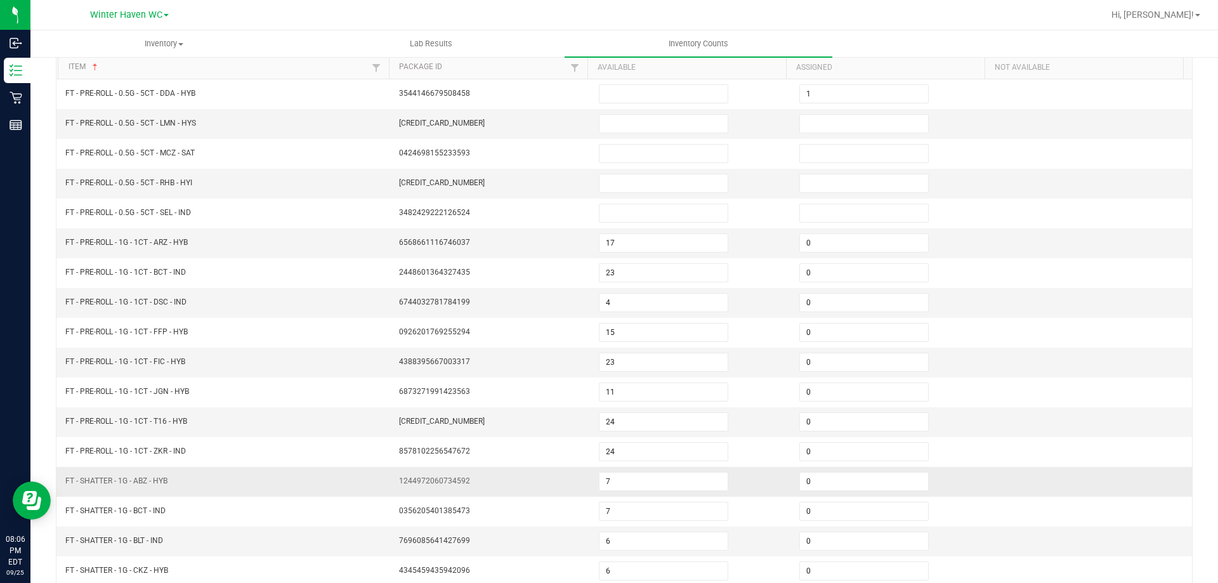
scroll to position [0, 0]
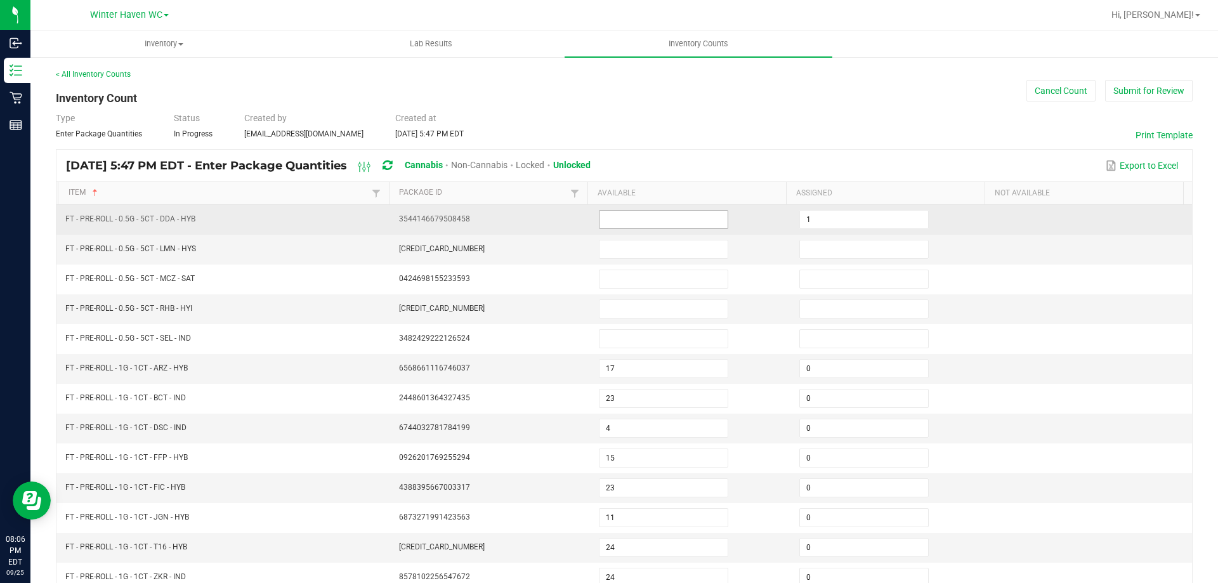
click at [602, 221] on input at bounding box center [664, 220] width 128 height 18
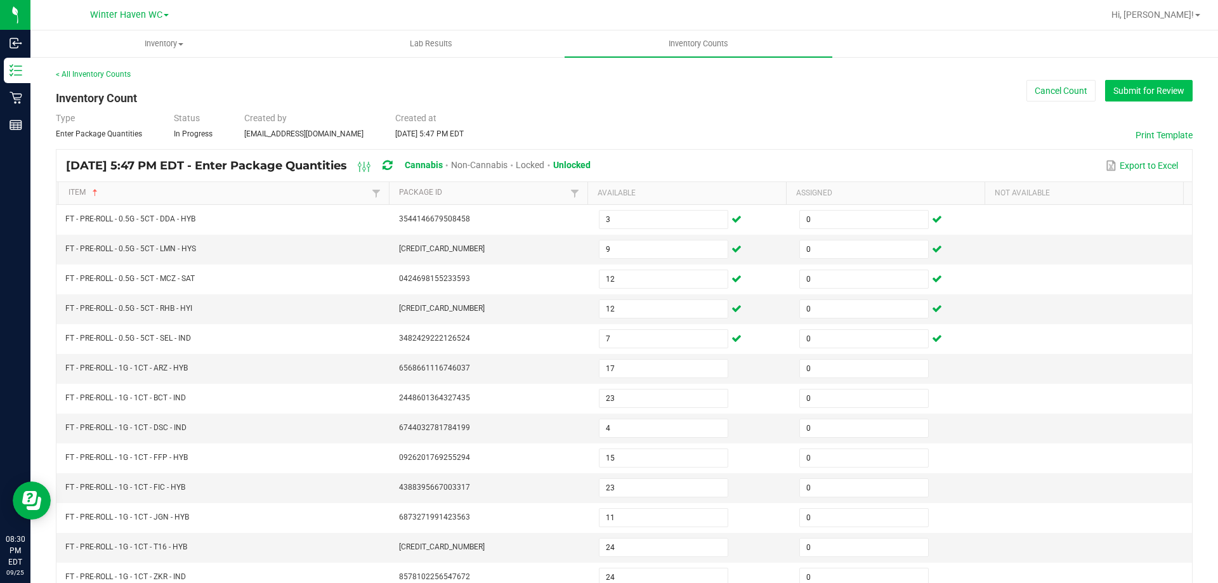
click at [1130, 93] on button "Submit for Review" at bounding box center [1149, 91] width 88 height 22
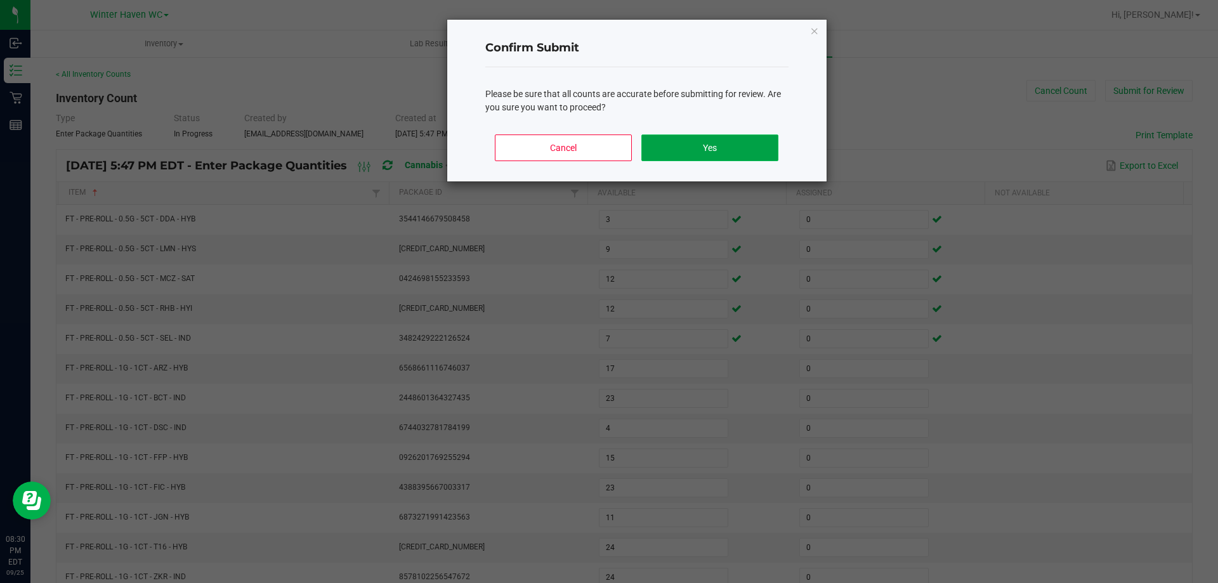
click at [722, 139] on button "Yes" at bounding box center [710, 148] width 136 height 27
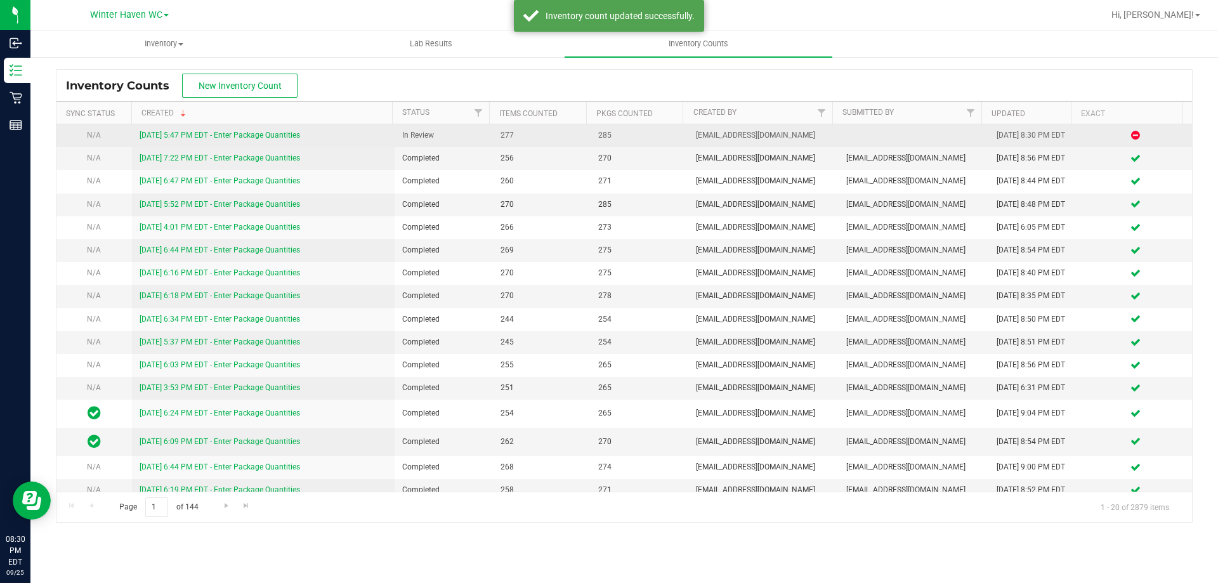
click at [242, 138] on link "[DATE] 5:47 PM EDT - Enter Package Quantities" at bounding box center [220, 135] width 161 height 9
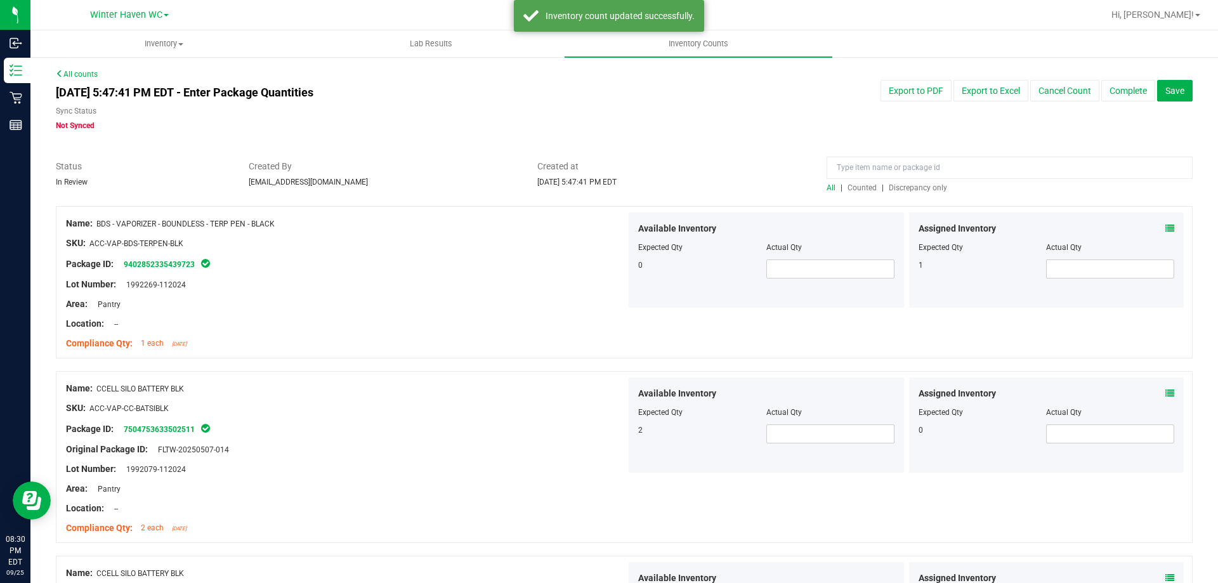
click at [926, 190] on span "Discrepancy only" at bounding box center [918, 187] width 58 height 9
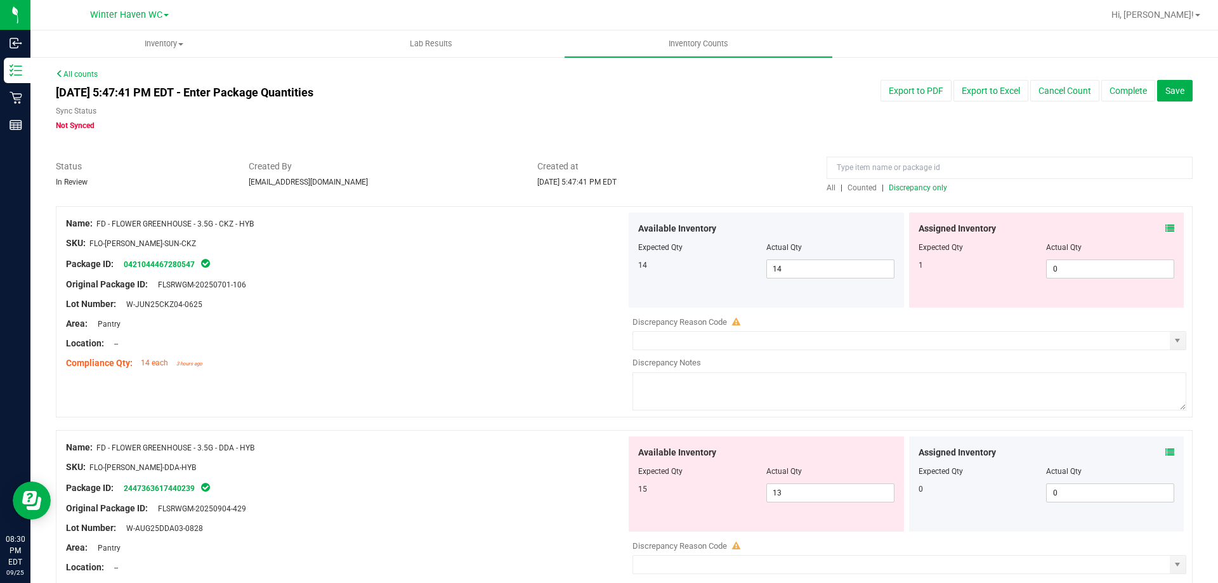
click at [1166, 228] on icon at bounding box center [1170, 228] width 9 height 9
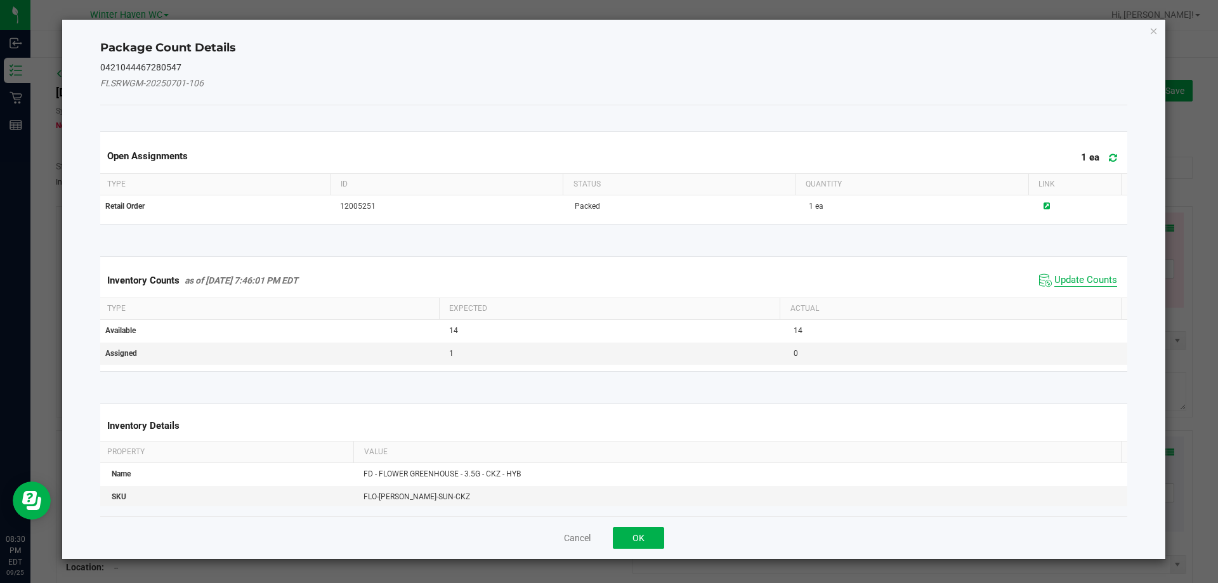
click at [1058, 281] on span "Update Counts" at bounding box center [1086, 280] width 63 height 13
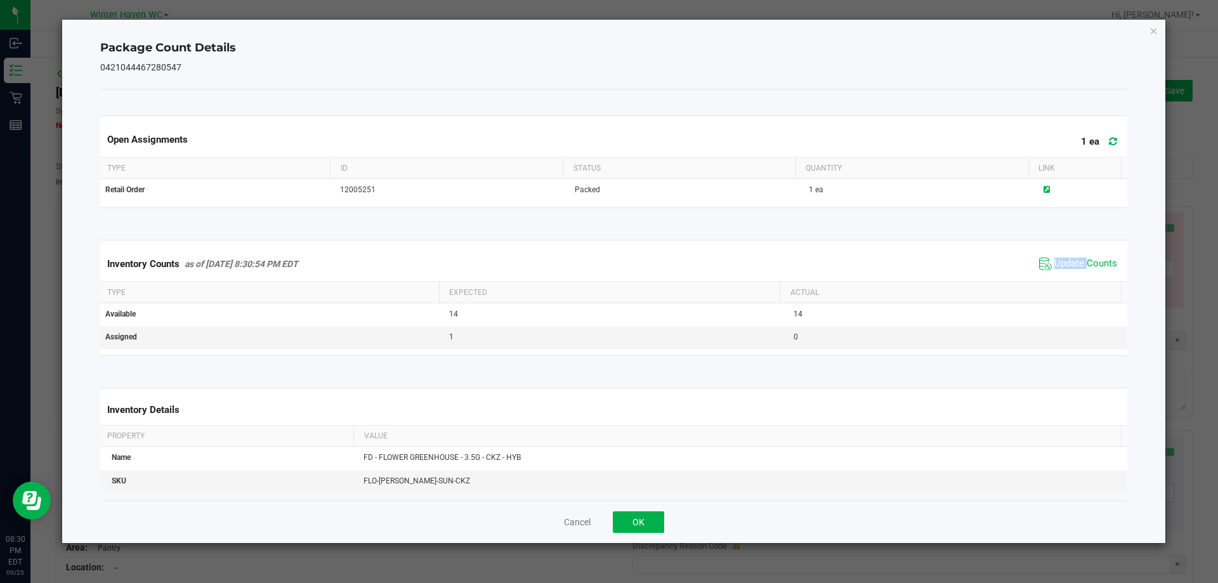
click at [1058, 275] on div "Inventory Counts as of [DATE] 8:30:54 PM EDT Update Counts" at bounding box center [614, 264] width 1033 height 34
click at [1154, 32] on icon "Close" at bounding box center [1154, 30] width 9 height 15
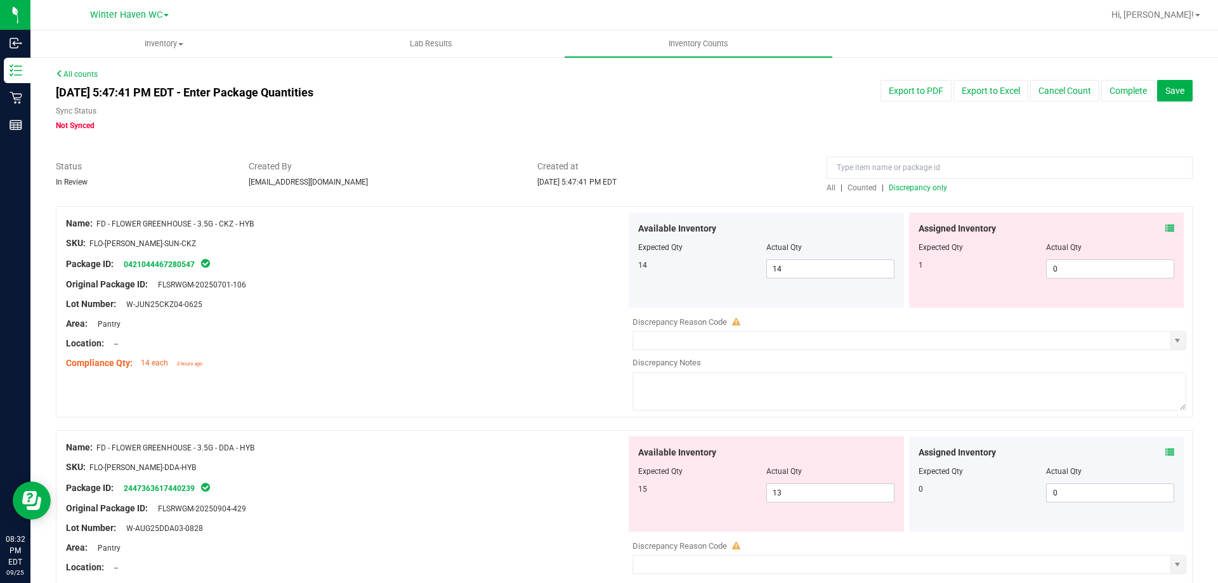
click at [1166, 226] on icon at bounding box center [1170, 228] width 9 height 9
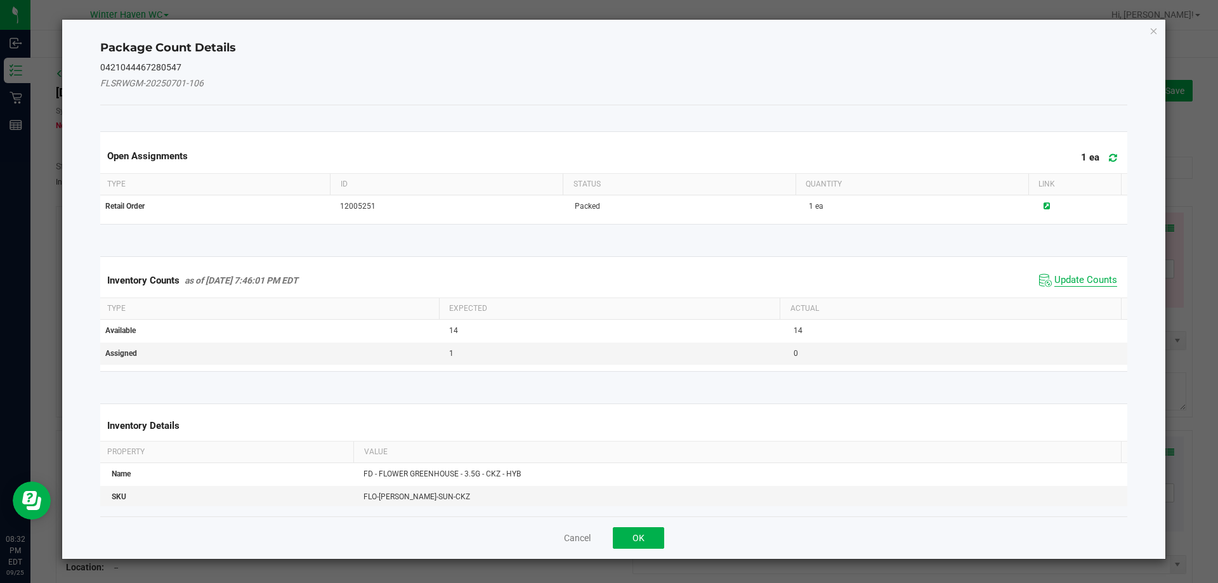
click at [1065, 280] on span "Update Counts" at bounding box center [1086, 280] width 63 height 13
click at [1065, 279] on span "Update Counts" at bounding box center [1086, 279] width 63 height 11
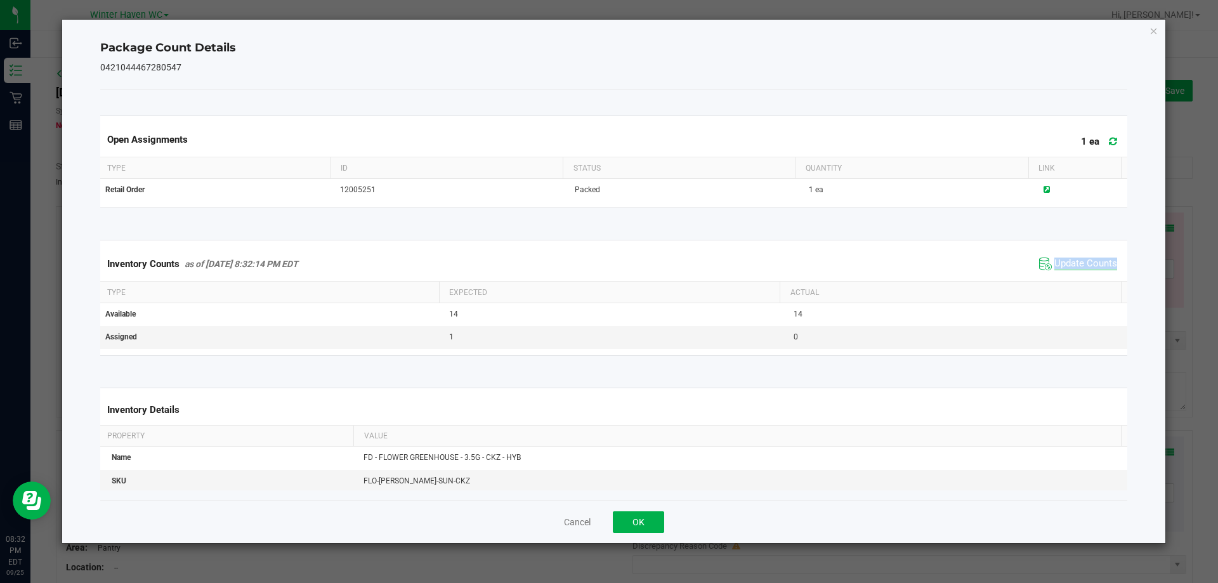
click at [1063, 265] on span "Update Counts" at bounding box center [1086, 264] width 63 height 13
click at [1063, 265] on span "Update Counts" at bounding box center [1086, 263] width 63 height 11
click at [1063, 264] on span "Update Counts" at bounding box center [1086, 263] width 63 height 11
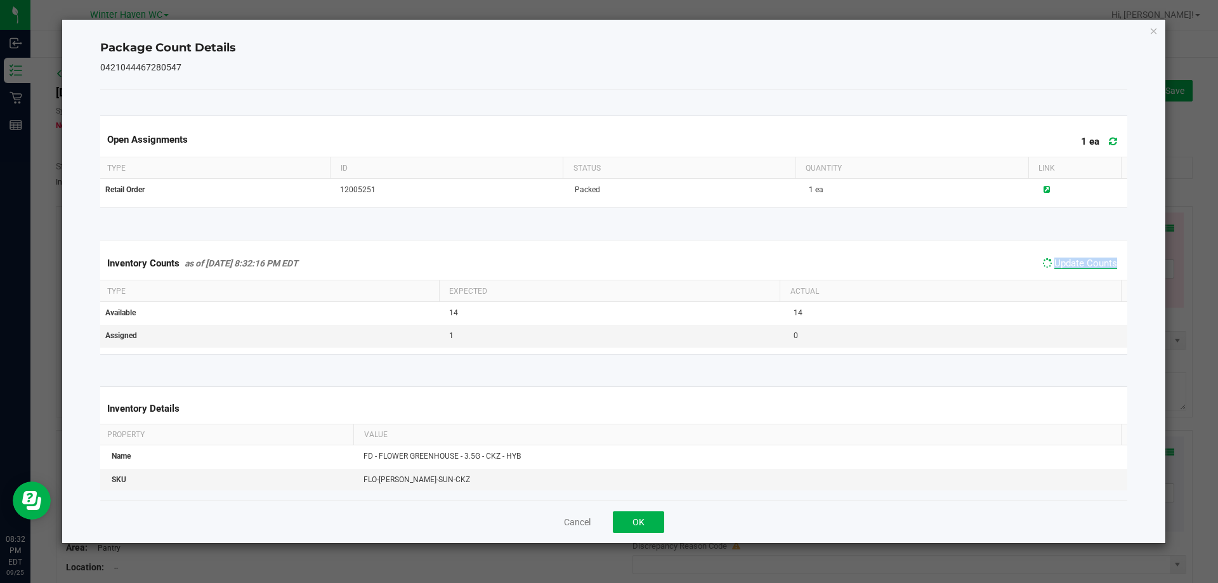
click at [1063, 264] on span "Update Counts" at bounding box center [1086, 263] width 63 height 11
click at [1063, 263] on span "Update Counts" at bounding box center [1086, 263] width 63 height 11
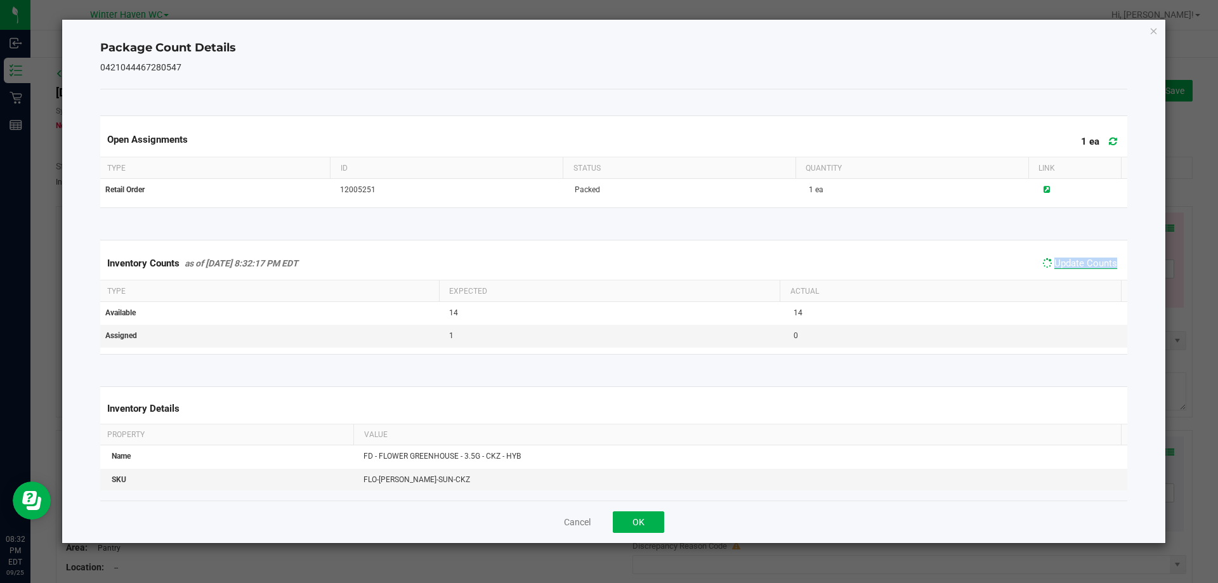
click at [1063, 263] on span "Update Counts" at bounding box center [1086, 263] width 63 height 11
click at [1152, 35] on icon "Close" at bounding box center [1154, 30] width 9 height 15
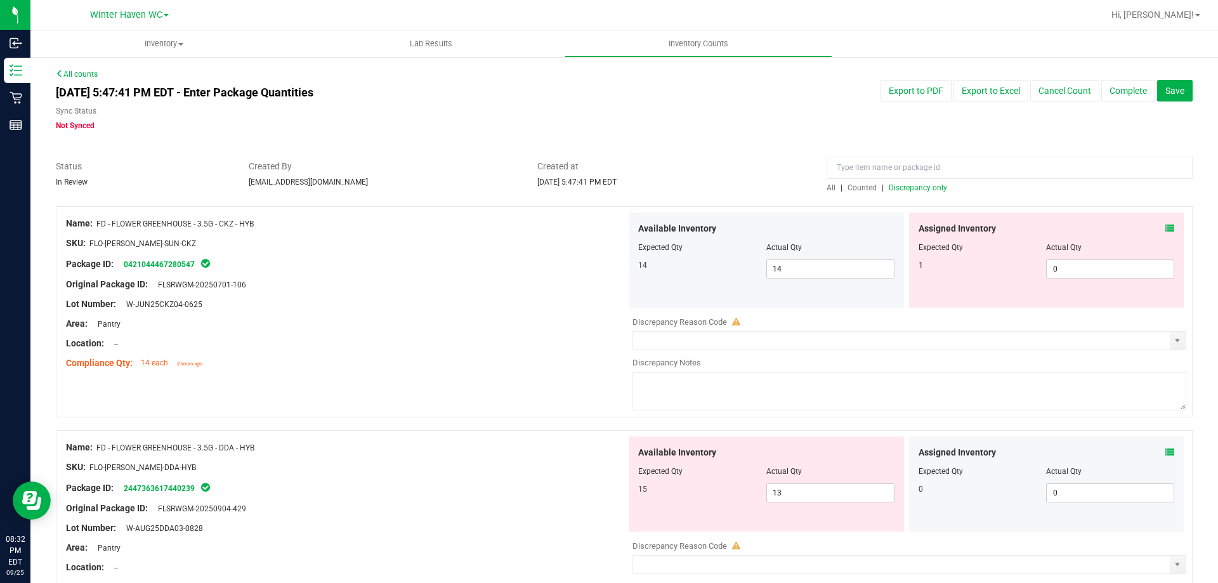
click at [1166, 228] on icon at bounding box center [1170, 228] width 9 height 9
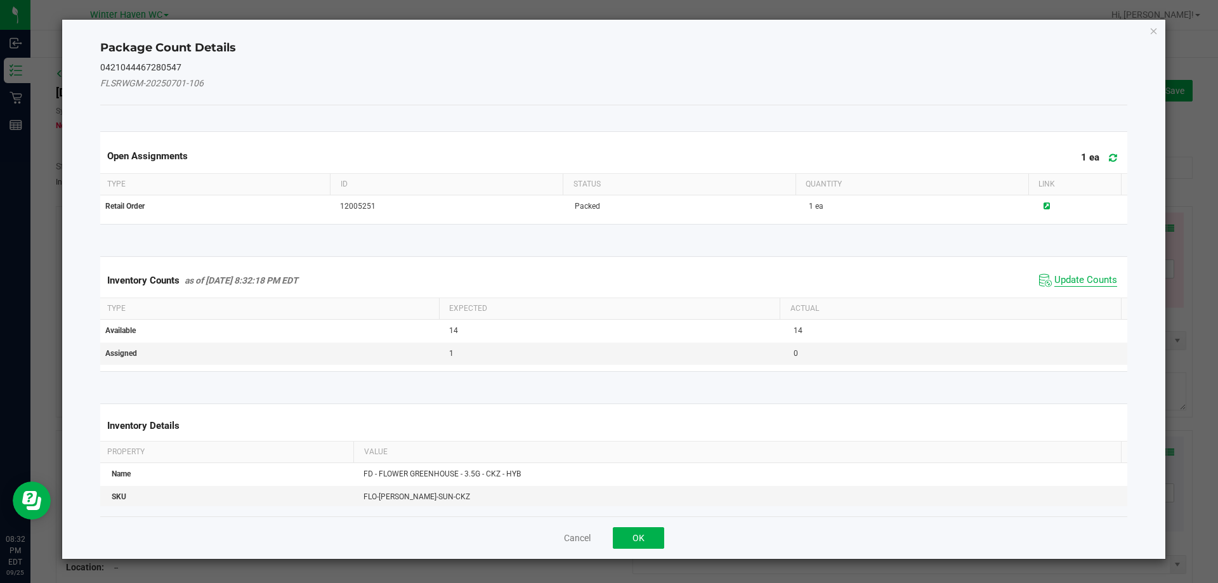
click at [1076, 275] on span "Update Counts" at bounding box center [1086, 280] width 63 height 13
click at [1074, 274] on span "Update Counts" at bounding box center [1086, 279] width 63 height 11
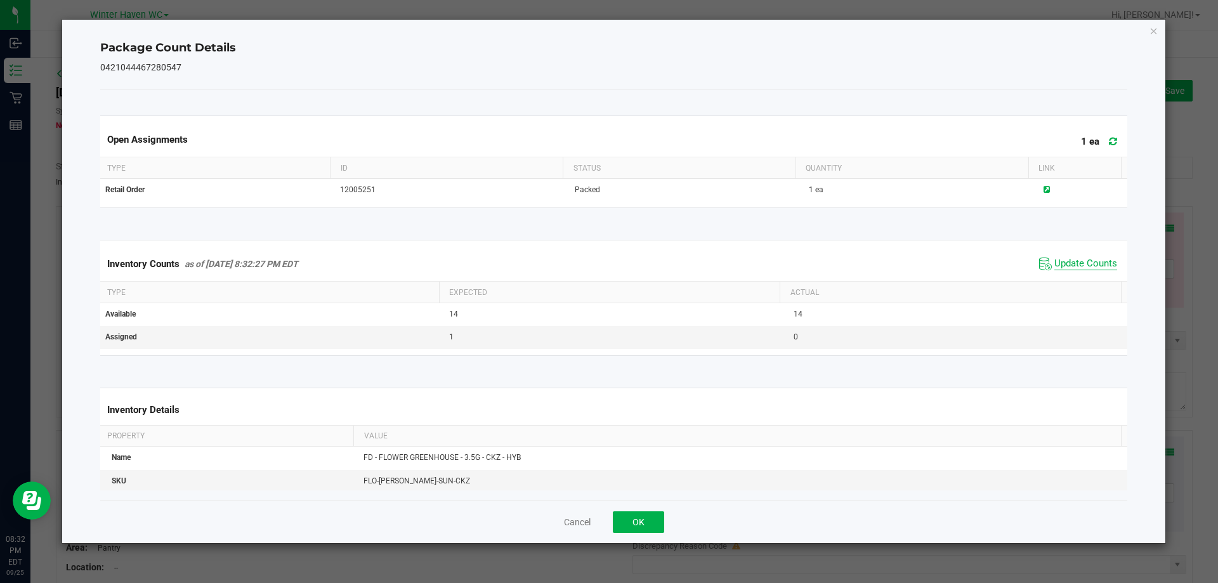
click at [1072, 268] on span "Update Counts" at bounding box center [1086, 264] width 63 height 13
click at [1072, 268] on span "Update Counts" at bounding box center [1086, 263] width 63 height 11
click at [1154, 30] on icon "Close" at bounding box center [1154, 30] width 9 height 15
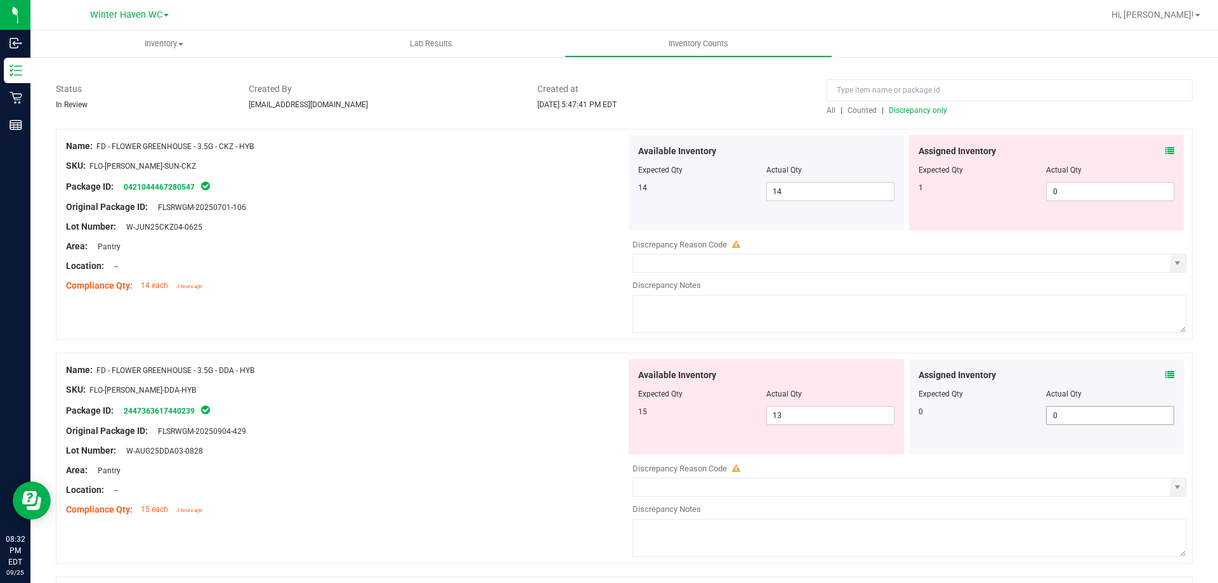
scroll to position [190, 0]
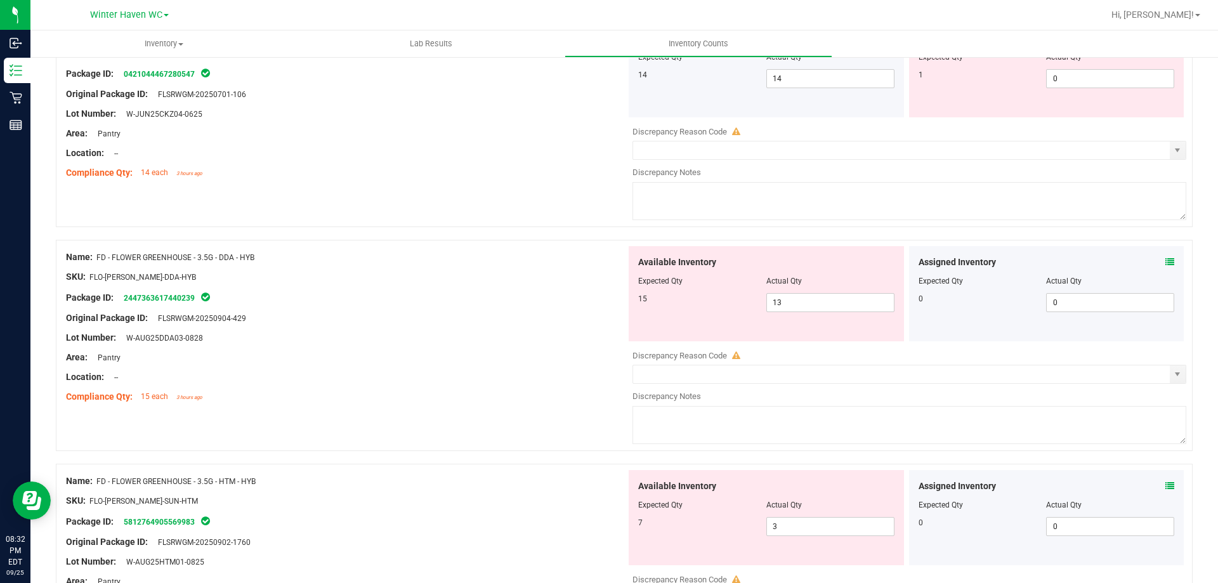
click at [1166, 258] on icon at bounding box center [1170, 262] width 9 height 9
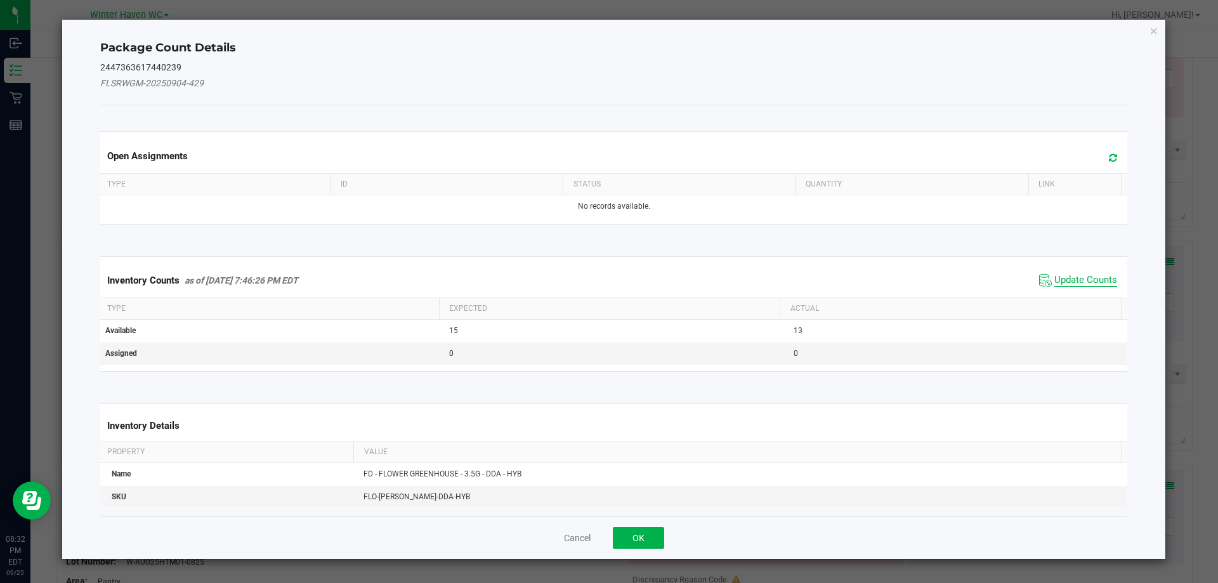
click at [1070, 279] on span "Update Counts" at bounding box center [1086, 280] width 63 height 13
click at [1070, 279] on div "Inventory Counts as of Sep 25, 2025 7:46:26 PM EDT Update Counts" at bounding box center [614, 279] width 1033 height 33
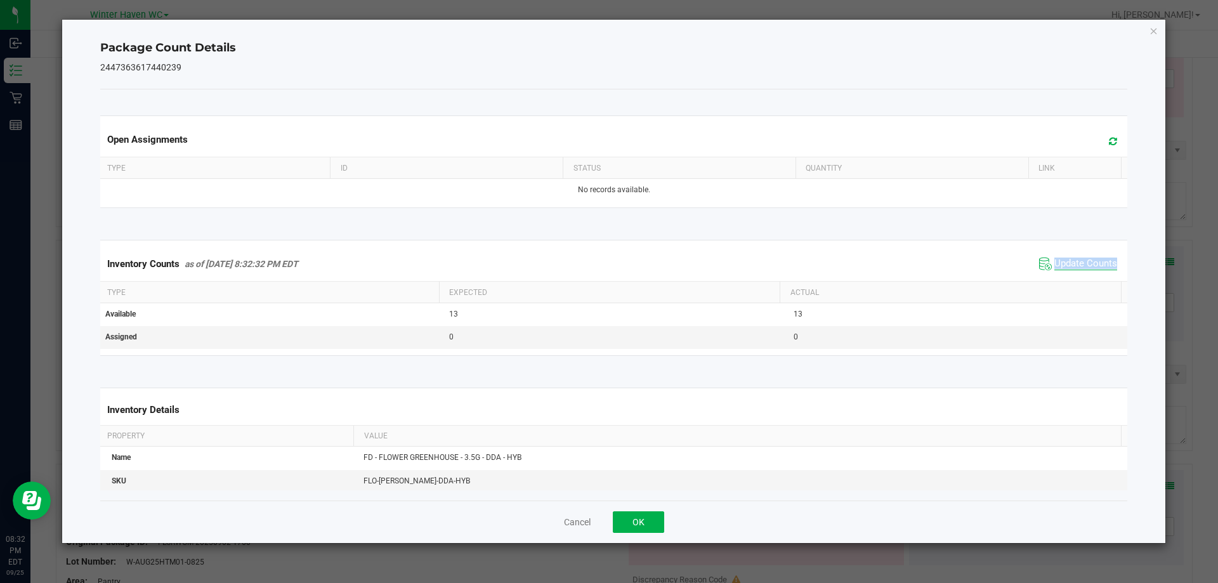
click at [1070, 279] on div "Inventory Counts as of Sep 25, 2025 8:32:32 PM EDT Update Counts" at bounding box center [614, 264] width 1033 height 34
click at [1154, 32] on icon "Close" at bounding box center [1154, 30] width 9 height 15
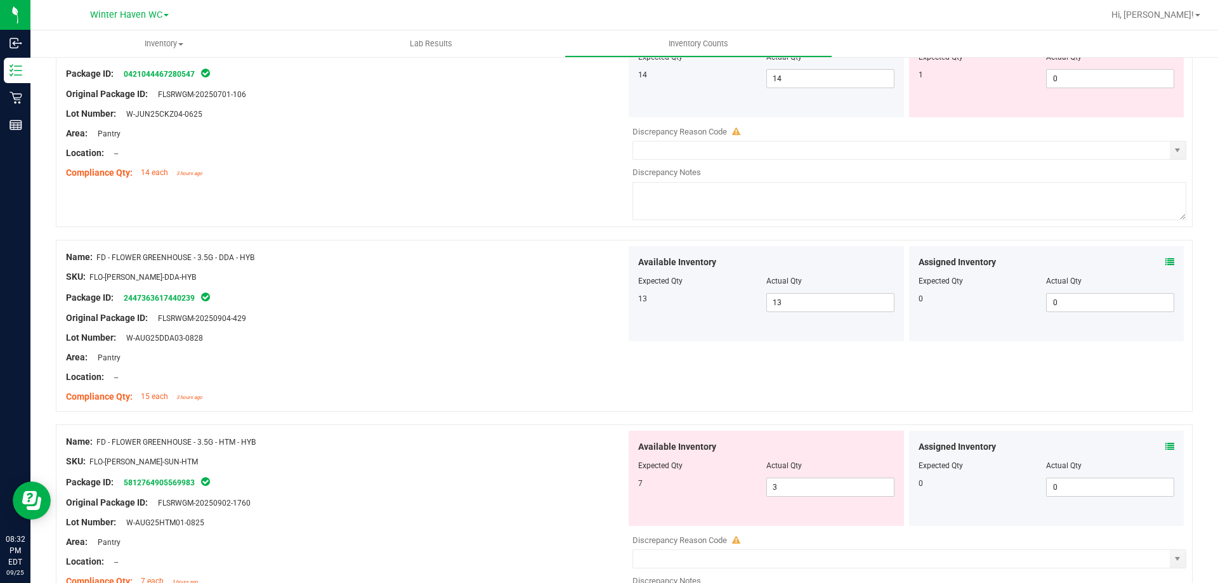
scroll to position [381, 0]
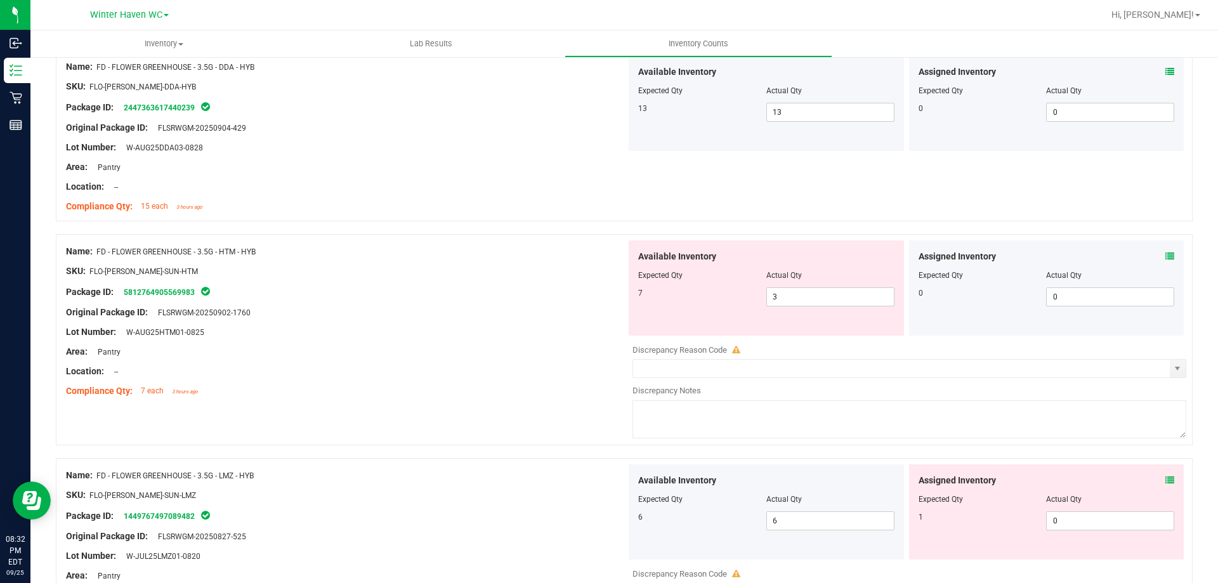
click at [1165, 254] on div "Assigned Inventory Expected Qty Actual Qty 0 0 0" at bounding box center [1046, 287] width 275 height 95
click at [1166, 254] on icon at bounding box center [1170, 256] width 9 height 9
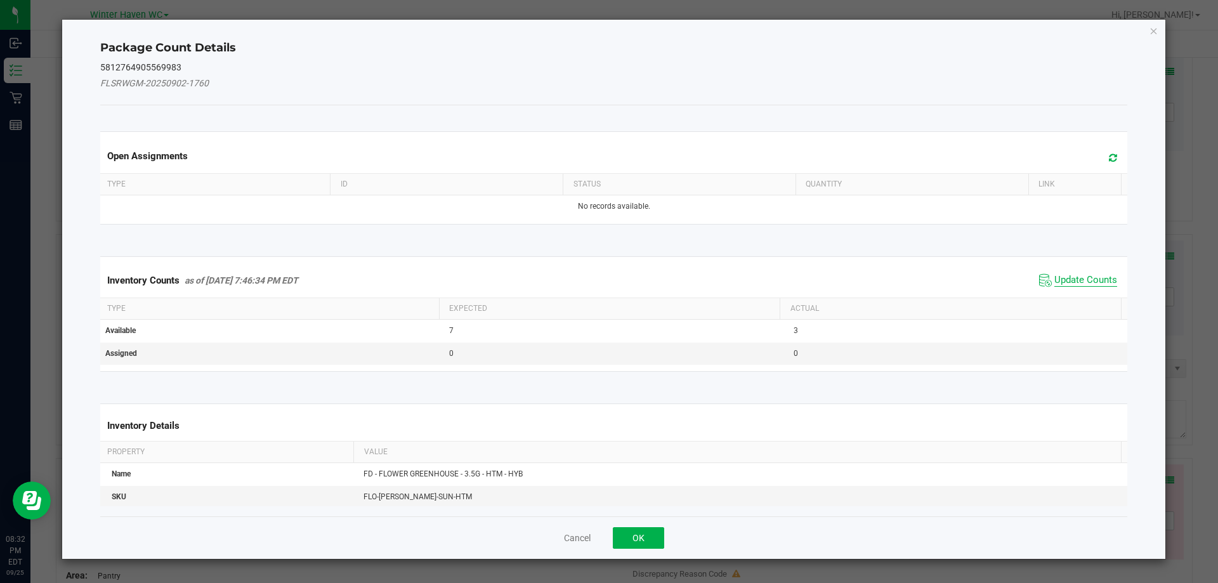
click at [1065, 275] on span "Update Counts" at bounding box center [1086, 280] width 63 height 13
click at [1065, 275] on span "Update Counts" at bounding box center [1086, 279] width 63 height 11
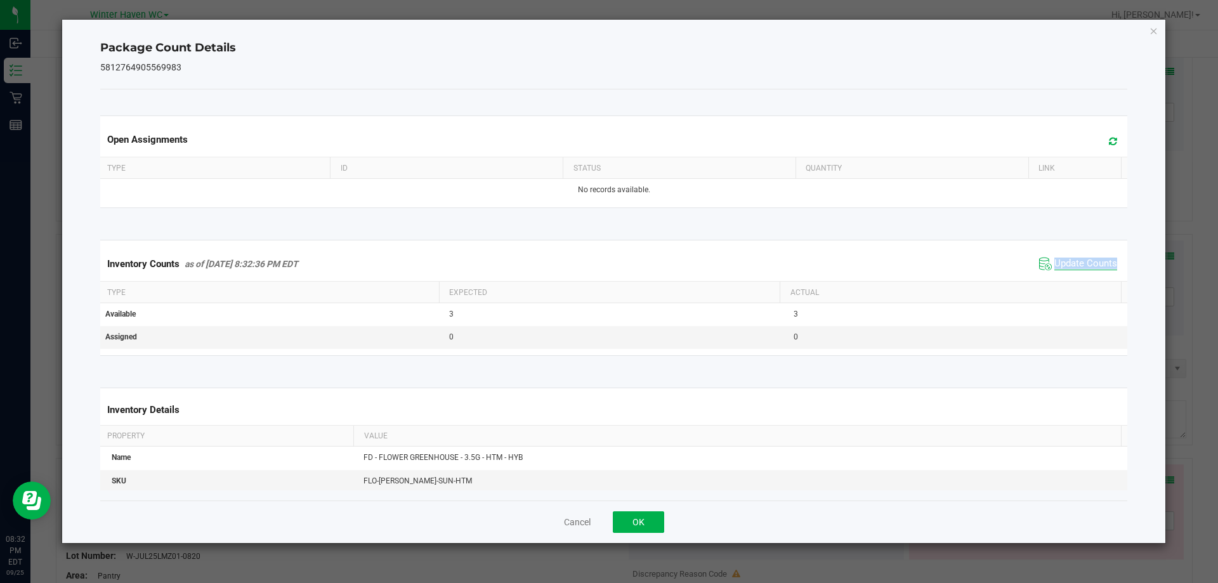
click at [1065, 275] on div "Inventory Counts as of Sep 25, 2025 8:32:36 PM EDT Update Counts" at bounding box center [614, 264] width 1033 height 34
click at [1159, 32] on div "Package Count Details 5812764905569983 Open Assignments Type ID Status Quantity…" at bounding box center [614, 282] width 1104 height 524
click at [1152, 30] on icon "Close" at bounding box center [1154, 30] width 9 height 15
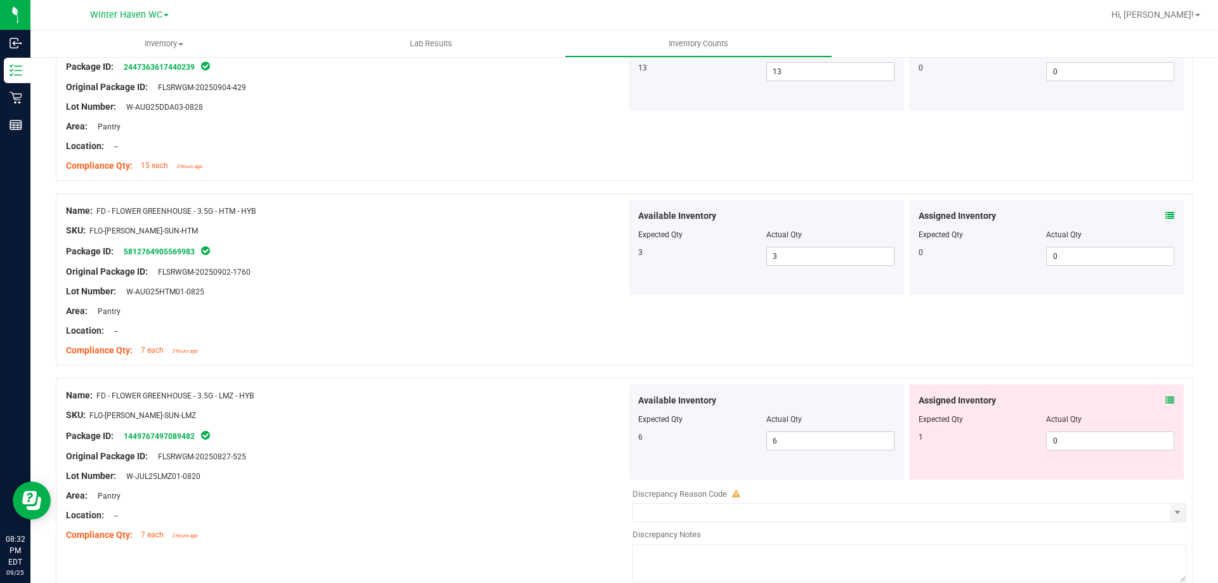
scroll to position [444, 0]
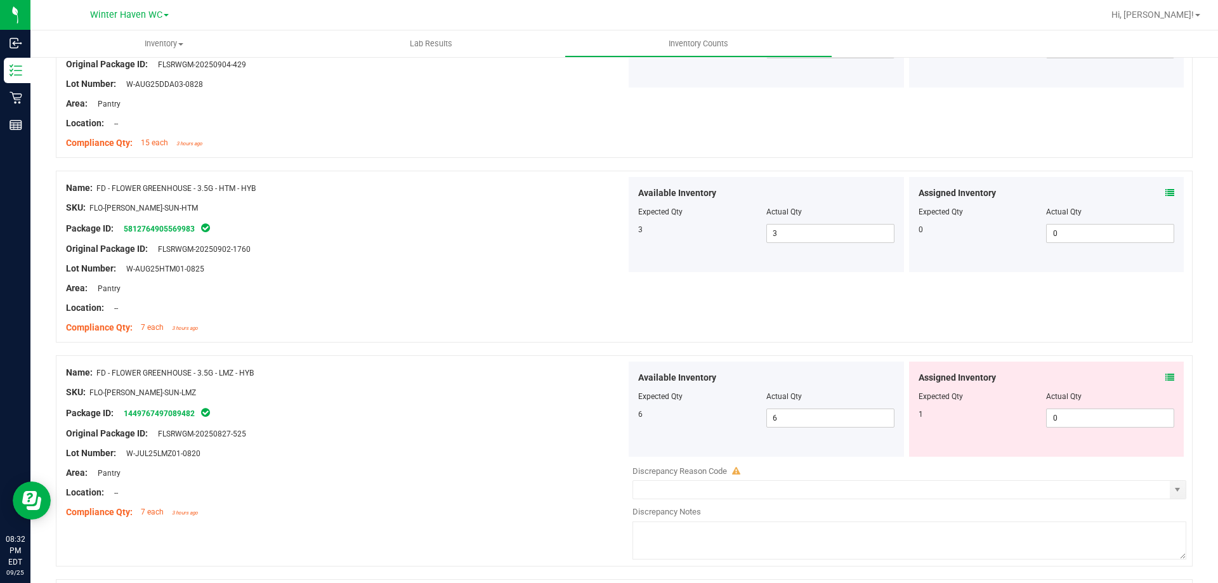
click at [1166, 376] on icon at bounding box center [1170, 377] width 9 height 9
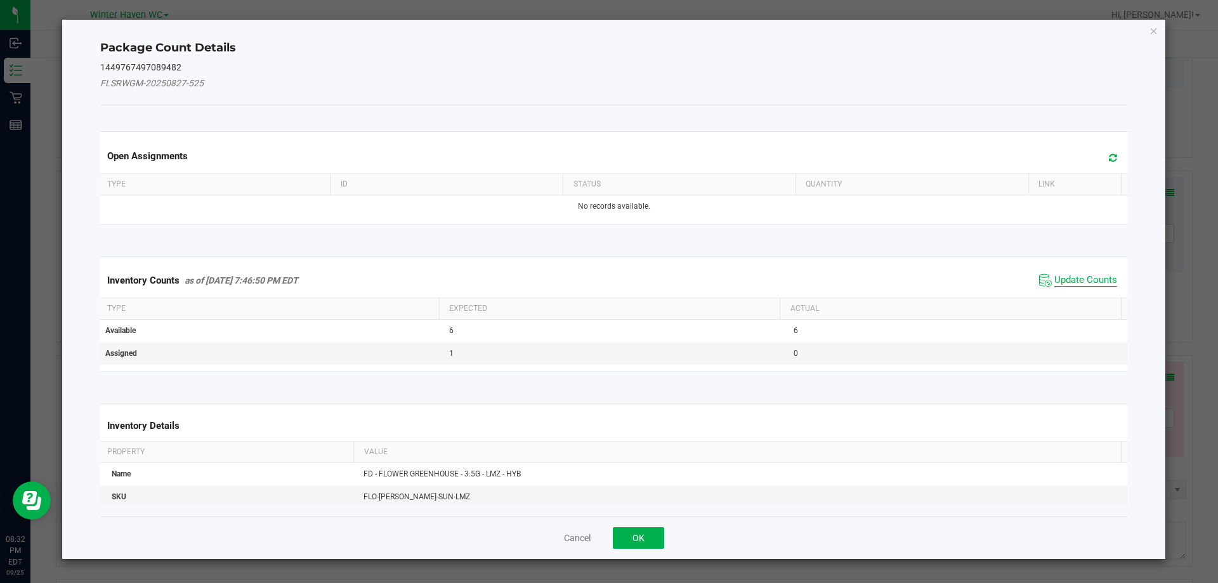
click at [1068, 282] on span "Update Counts" at bounding box center [1086, 280] width 63 height 13
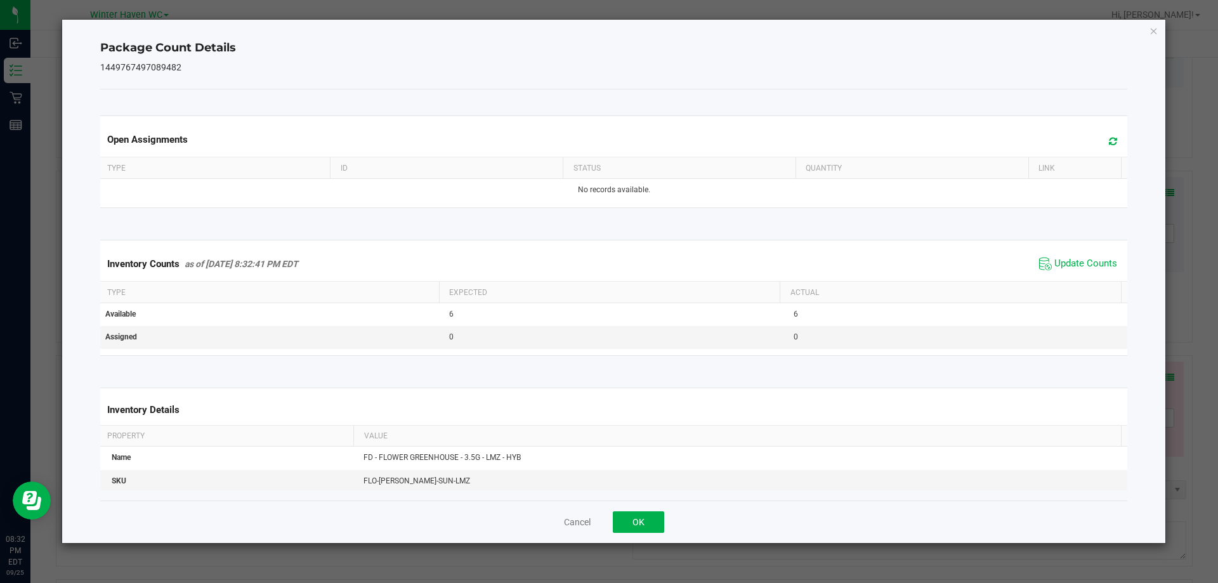
click at [1065, 277] on div "Inventory Counts as of Sep 25, 2025 8:32:41 PM EDT Update Counts" at bounding box center [614, 264] width 1033 height 34
click at [1158, 34] on icon "Close" at bounding box center [1154, 30] width 9 height 15
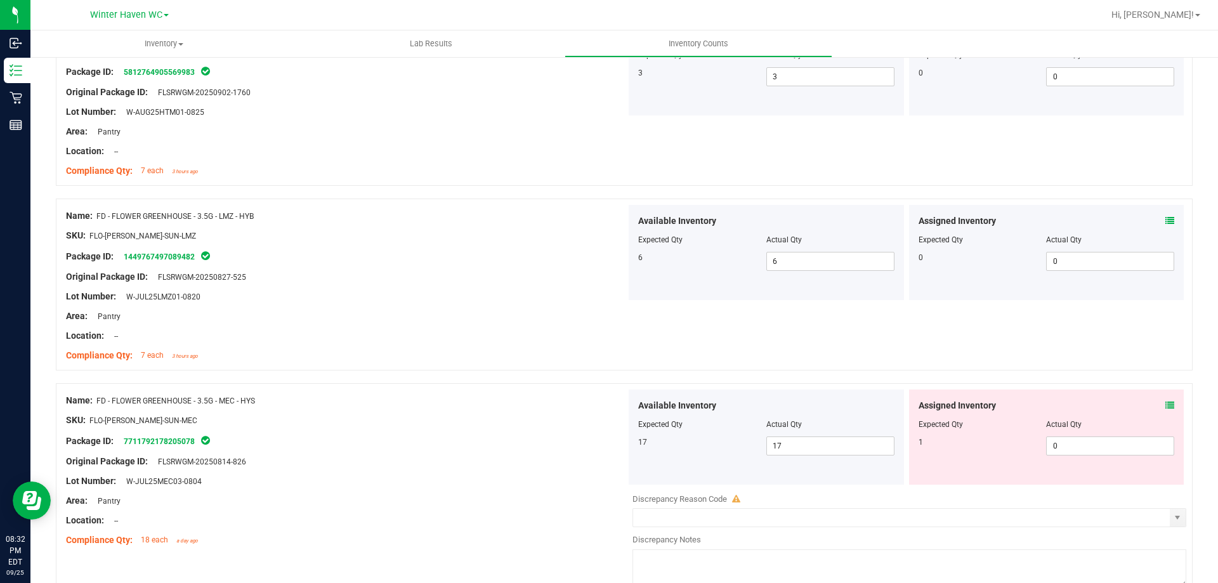
scroll to position [635, 0]
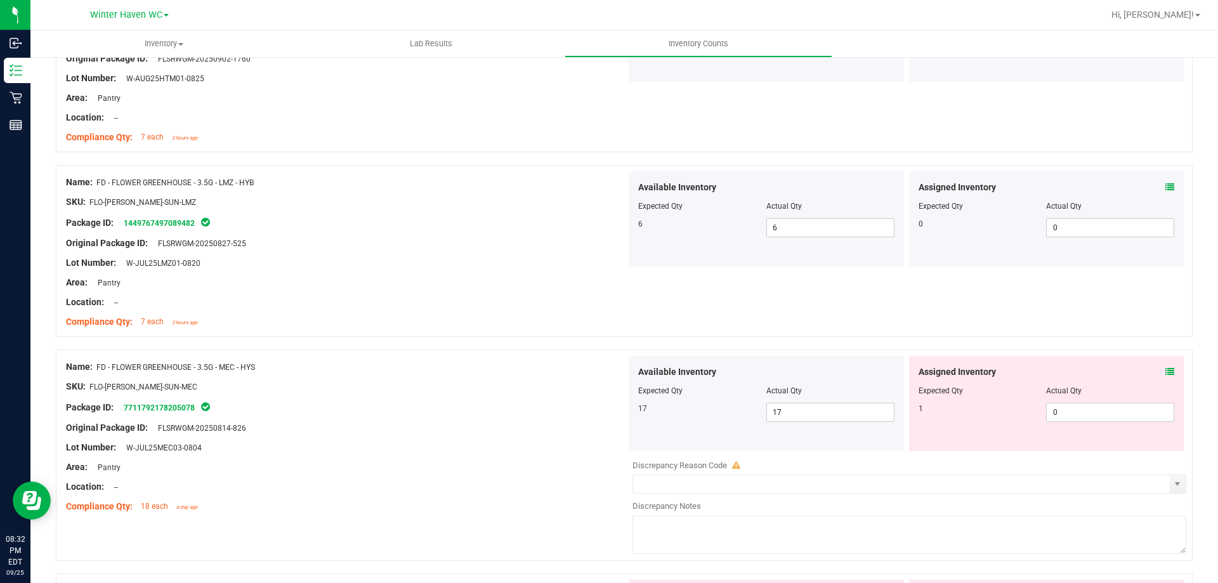
click at [1166, 372] on icon at bounding box center [1170, 371] width 9 height 9
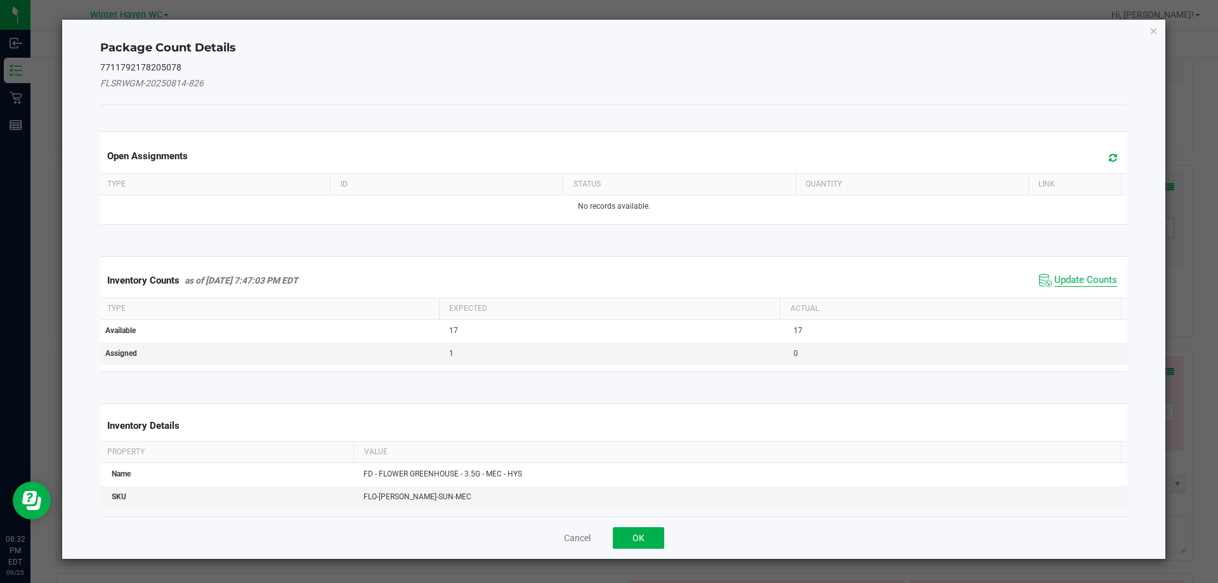
click at [1072, 278] on span "Update Counts" at bounding box center [1086, 280] width 63 height 13
click at [1072, 278] on span "Update Counts" at bounding box center [1086, 279] width 63 height 11
click at [1072, 278] on div "Inventory Counts as of Sep 25, 2025 7:47:03 PM EDT Update Counts" at bounding box center [614, 279] width 1033 height 33
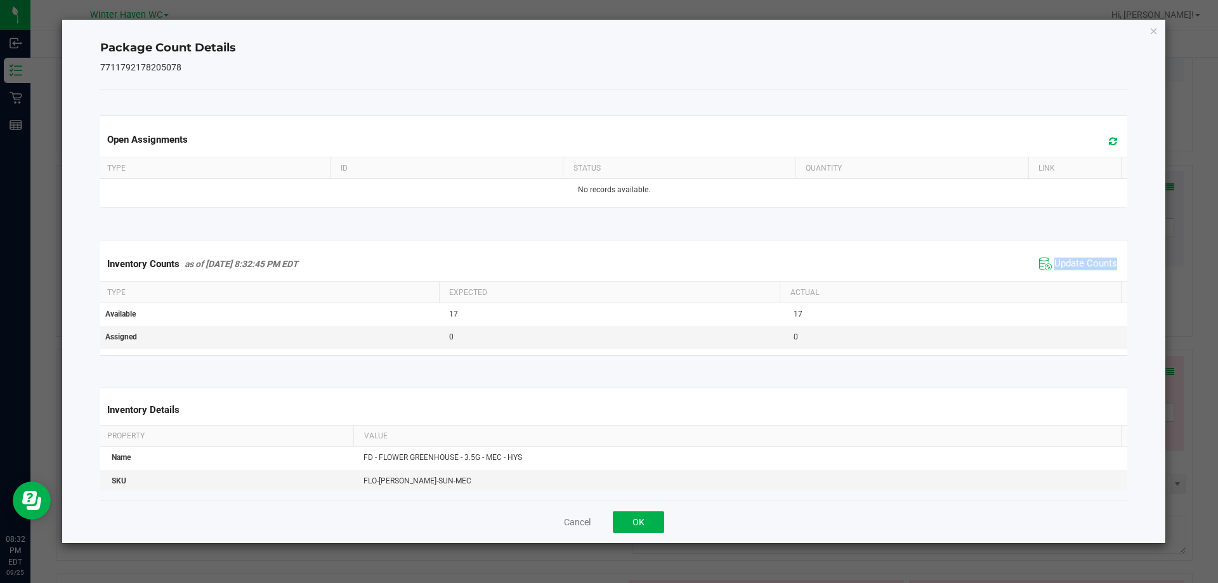
click at [1072, 278] on div "Inventory Counts as of Sep 25, 2025 8:32:45 PM EDT Update Counts" at bounding box center [614, 264] width 1033 height 34
click at [1153, 32] on icon "Close" at bounding box center [1154, 30] width 9 height 15
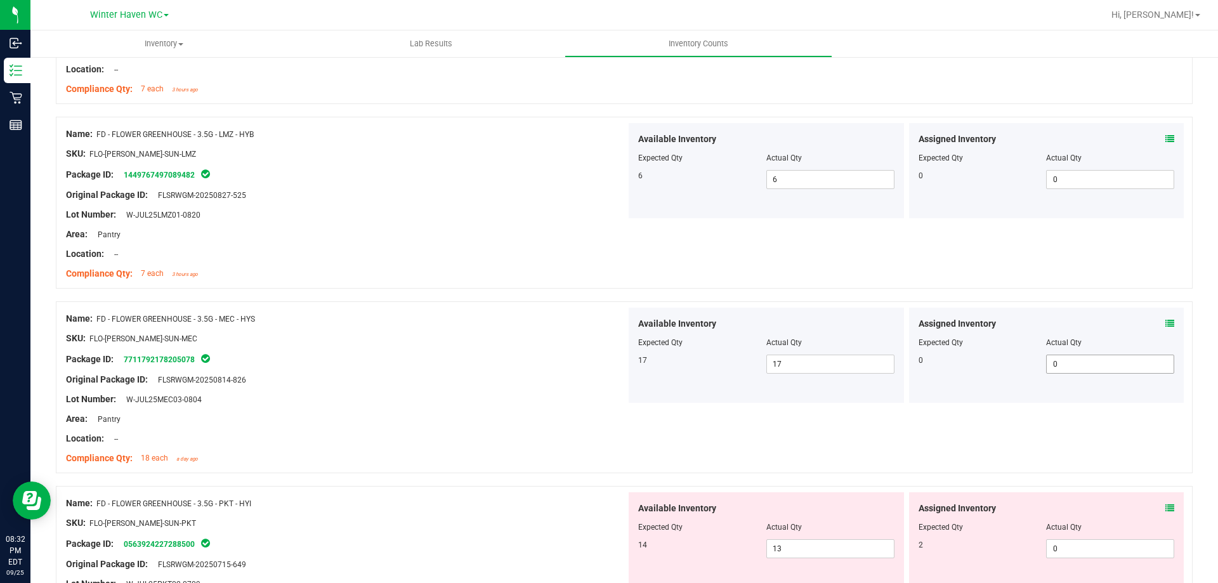
scroll to position [825, 0]
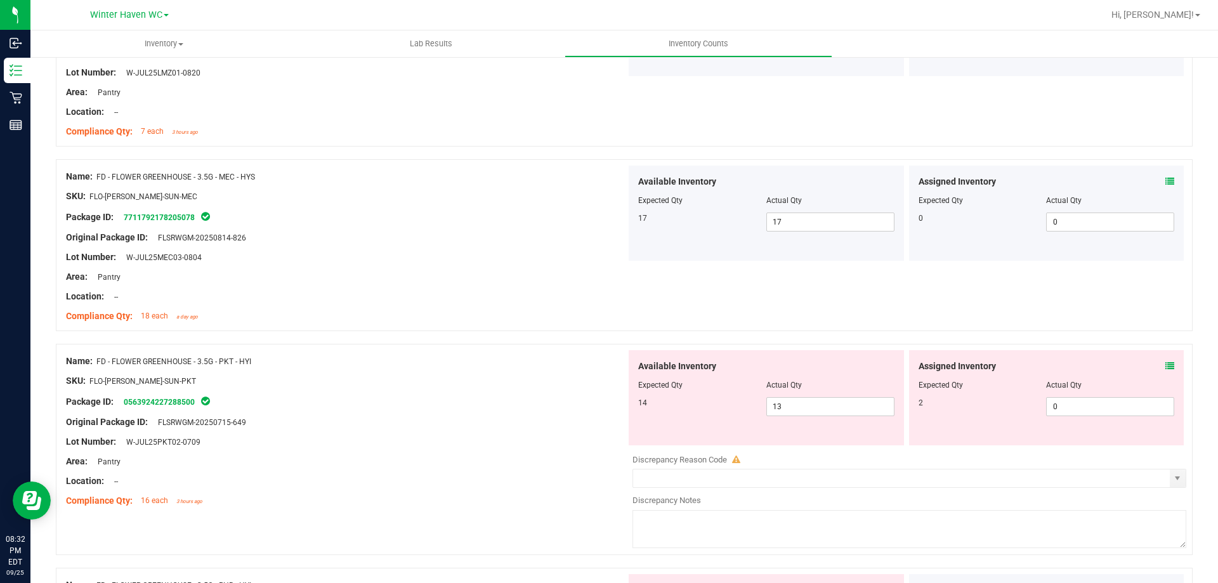
click at [1166, 362] on icon at bounding box center [1170, 366] width 9 height 9
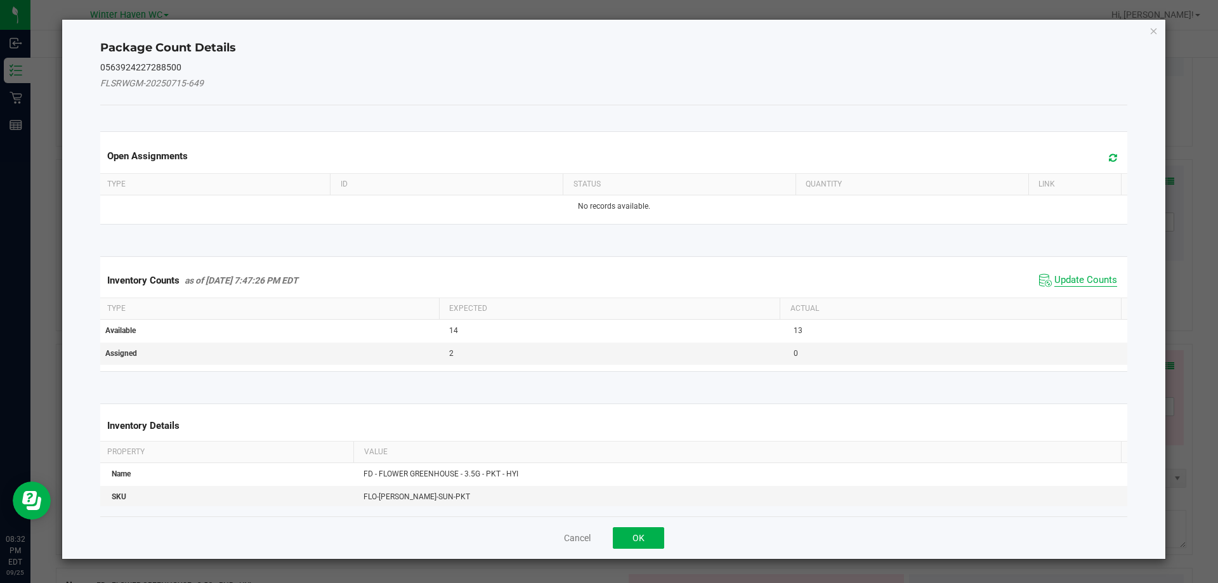
click at [1067, 279] on span "Update Counts" at bounding box center [1086, 280] width 63 height 13
click at [1067, 279] on span "Update Counts" at bounding box center [1086, 279] width 63 height 11
click at [1067, 279] on div "Inventory Counts as of Sep 25, 2025 7:47:26 PM EDT Update Counts" at bounding box center [614, 279] width 1033 height 33
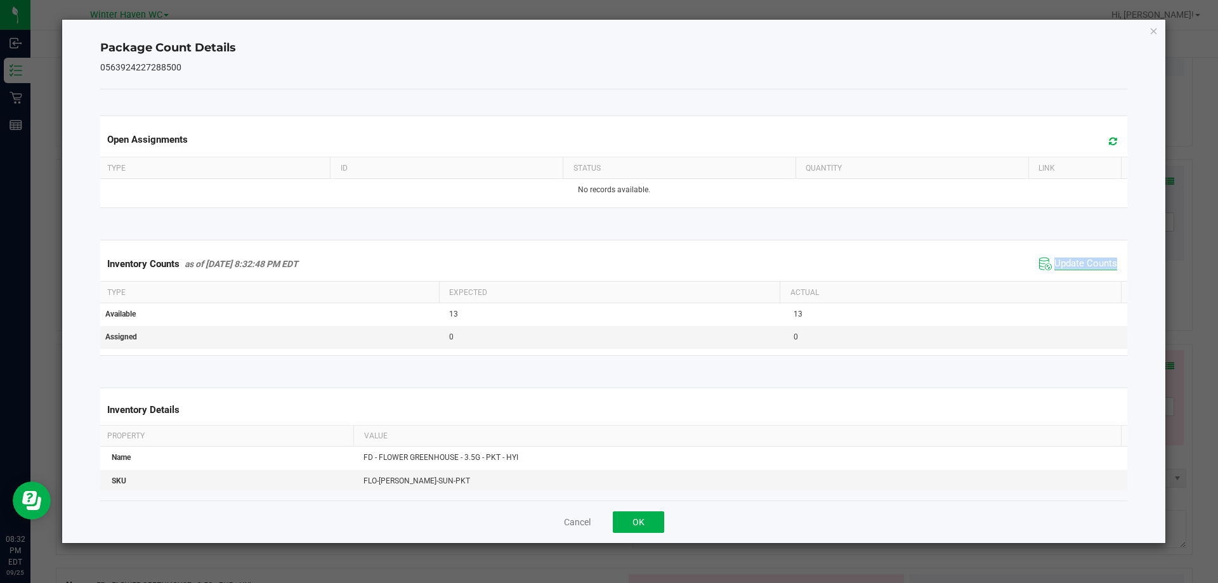
click at [1067, 279] on div "Inventory Counts as of Sep 25, 2025 8:32:48 PM EDT Update Counts" at bounding box center [614, 264] width 1033 height 34
click at [1157, 32] on icon "Close" at bounding box center [1154, 30] width 9 height 15
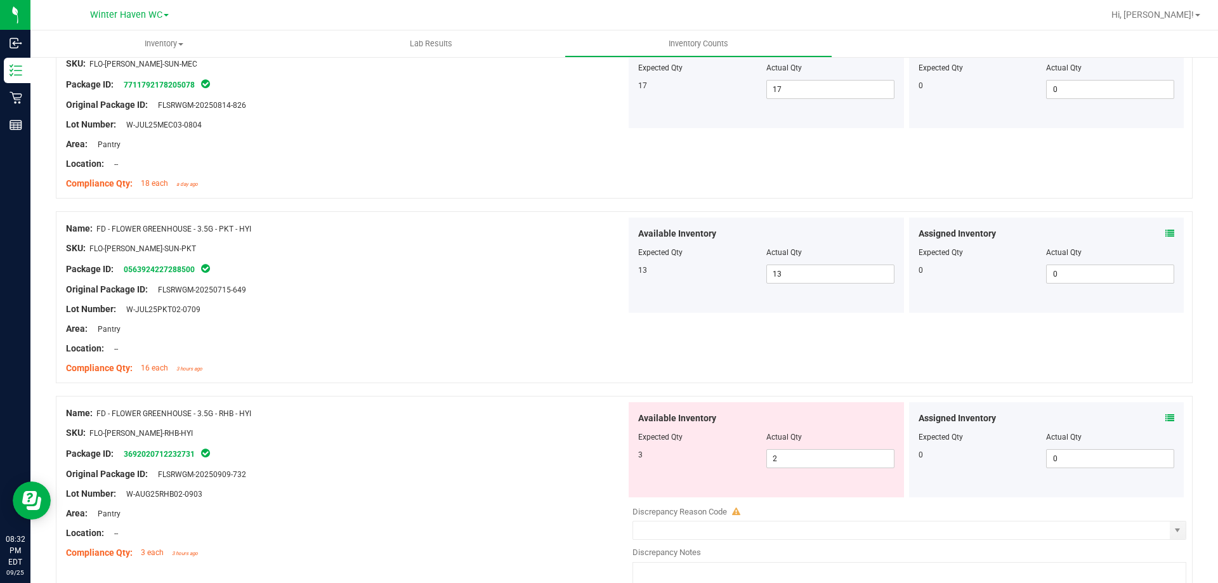
scroll to position [1015, 0]
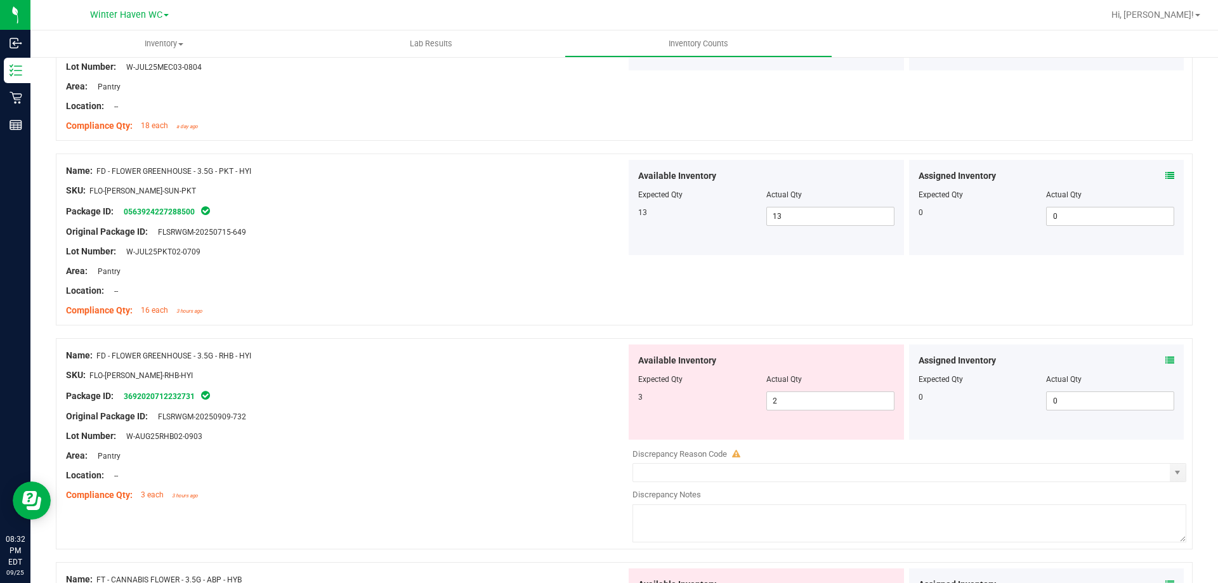
click at [1166, 358] on icon at bounding box center [1170, 360] width 9 height 9
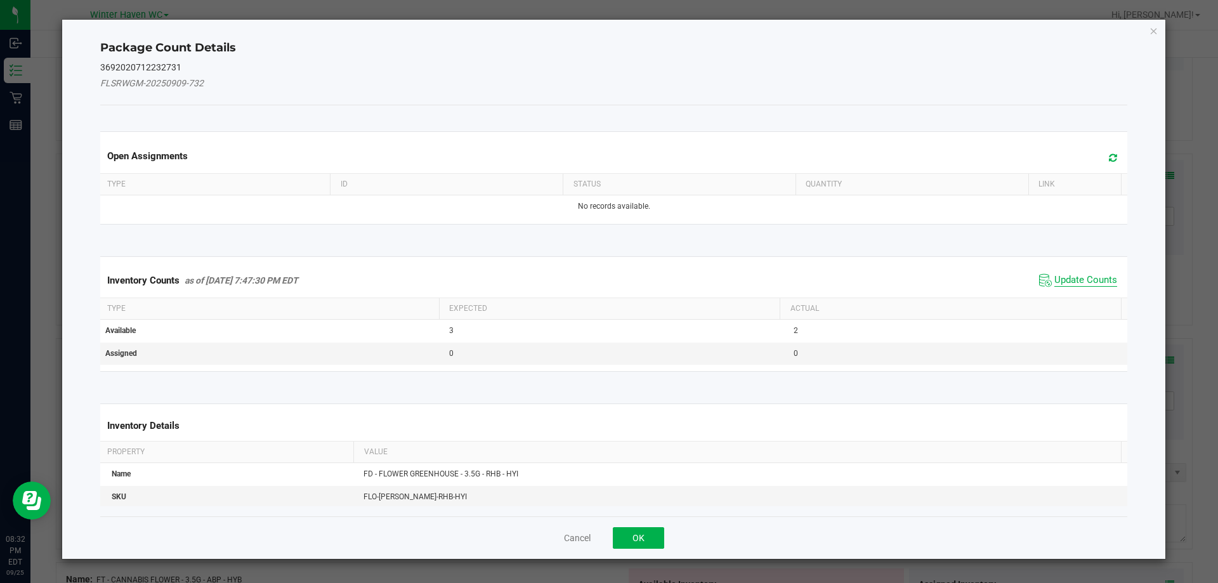
click at [1065, 279] on span "Update Counts" at bounding box center [1086, 280] width 63 height 13
click at [1065, 279] on span "Update Counts" at bounding box center [1086, 279] width 63 height 11
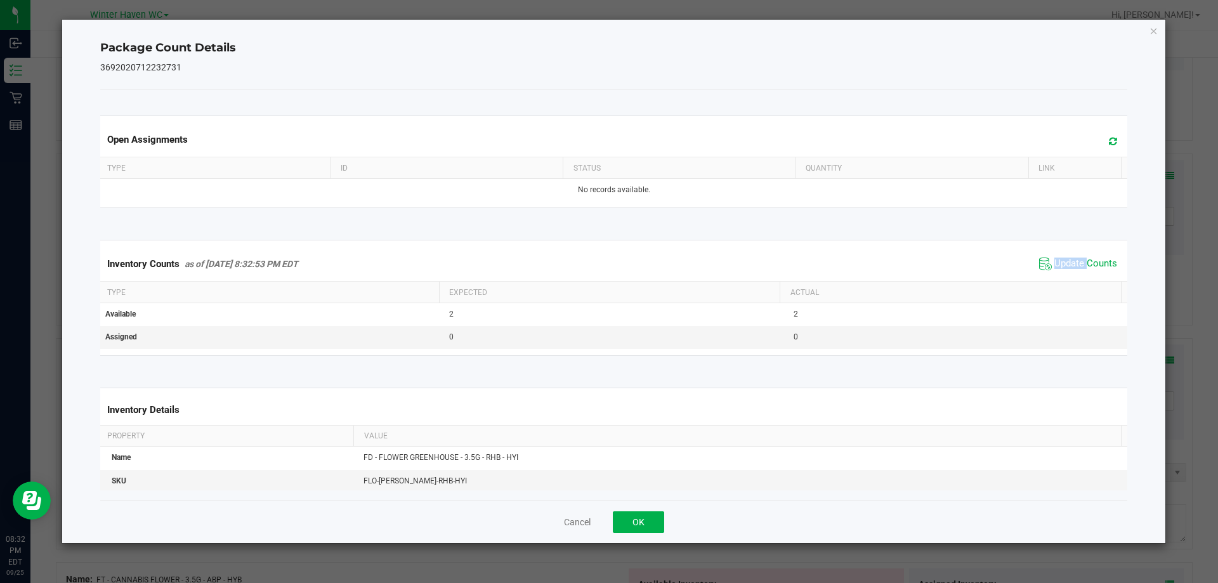
click at [1064, 273] on span "Update Counts" at bounding box center [1078, 263] width 84 height 19
click at [1064, 273] on div "Inventory Counts as of Sep 25, 2025 8:32:53 PM EDT Update Counts" at bounding box center [614, 264] width 1033 height 34
click at [1064, 273] on span "Update Counts" at bounding box center [1078, 263] width 84 height 19
click at [1155, 25] on icon "Close" at bounding box center [1154, 30] width 9 height 15
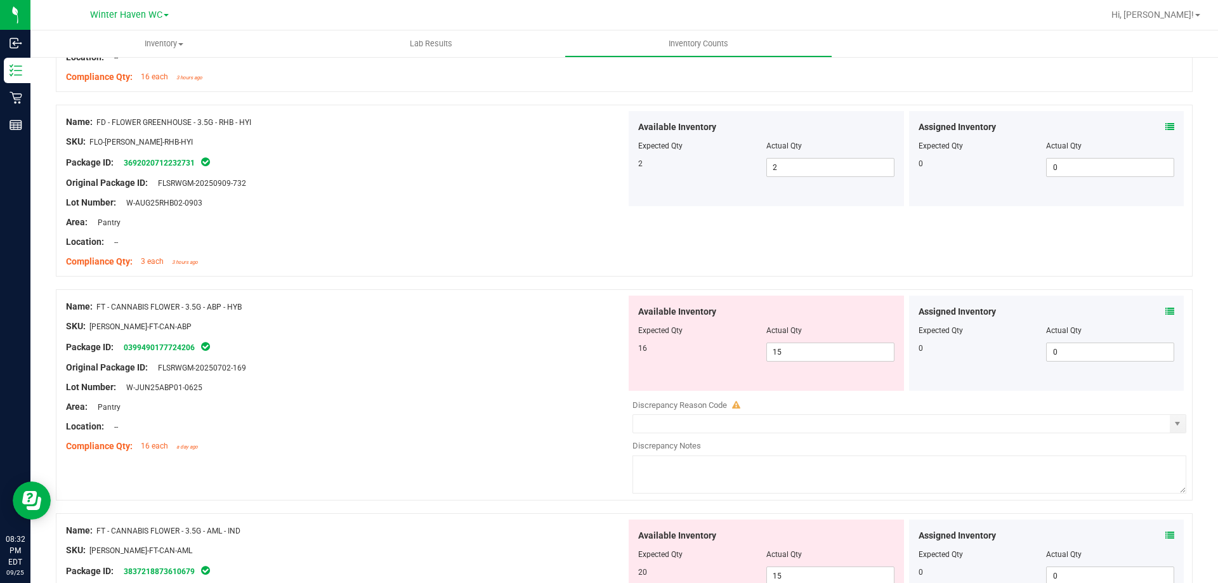
scroll to position [1269, 0]
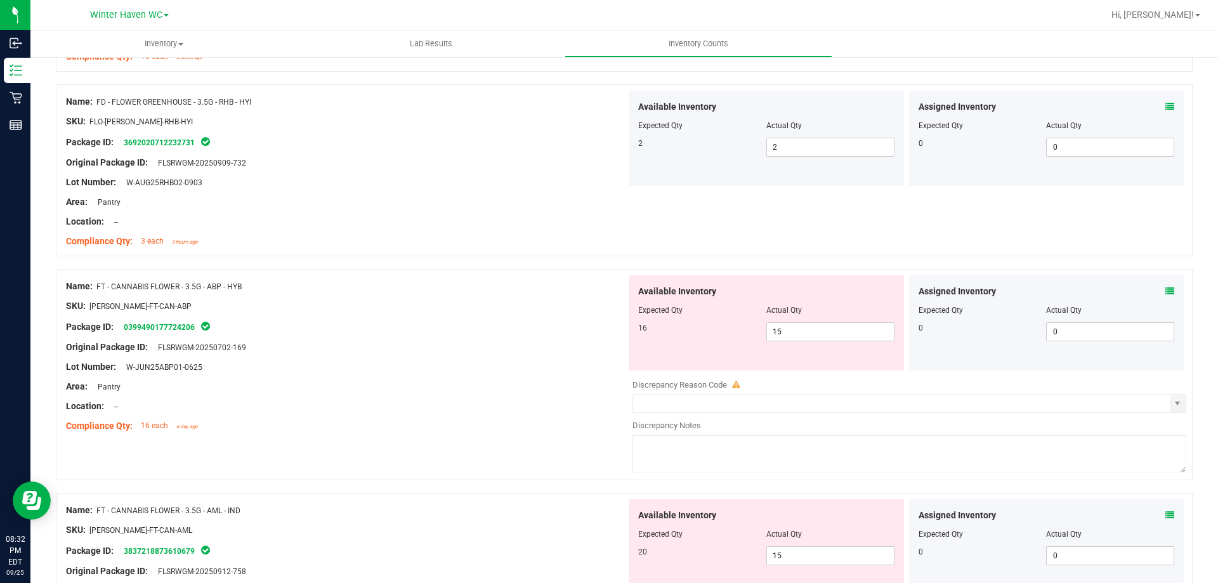
click at [1166, 285] on span at bounding box center [1170, 291] width 9 height 13
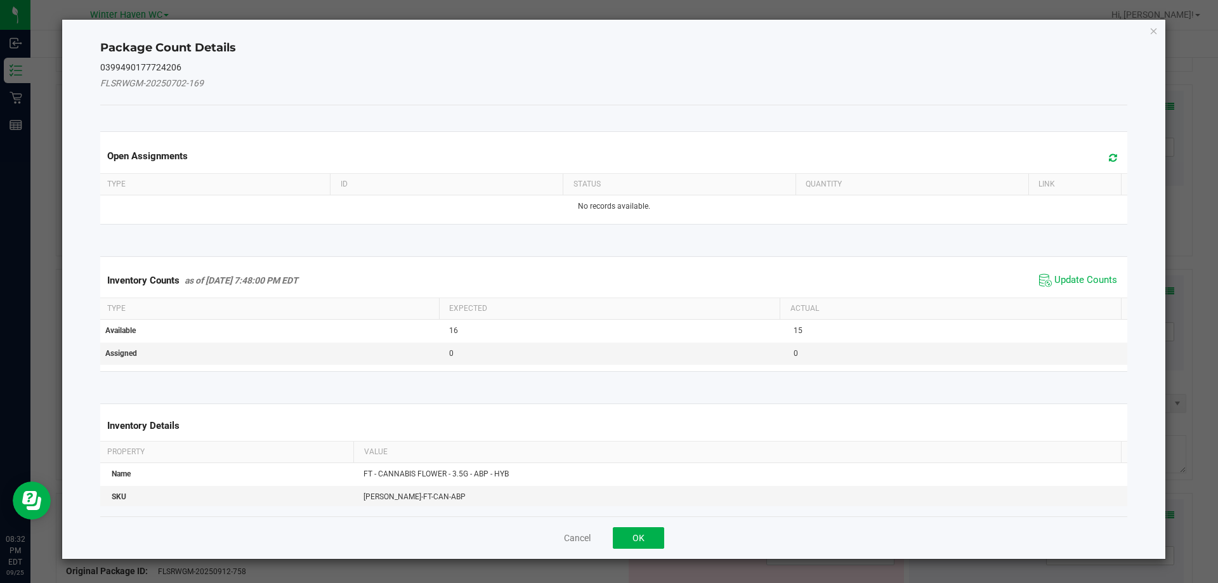
click at [1065, 273] on span "Update Counts" at bounding box center [1078, 280] width 84 height 19
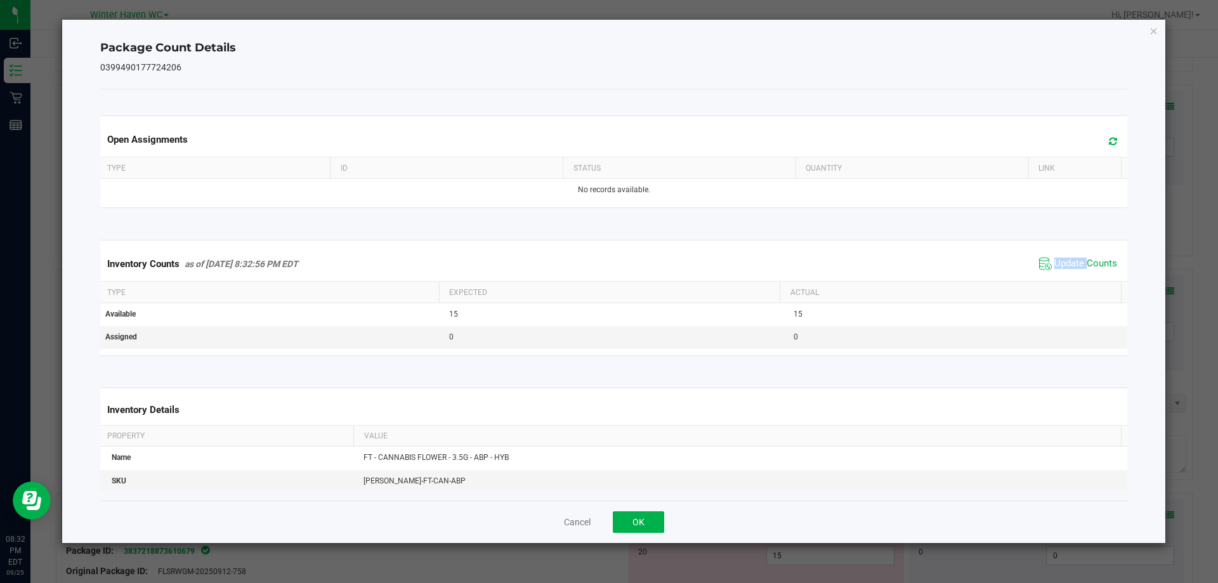
click at [1065, 274] on div "Inventory Counts as of Sep 25, 2025 8:32:56 PM EDT Update Counts" at bounding box center [614, 264] width 1033 height 34
click at [1069, 261] on span "Update Counts" at bounding box center [1086, 264] width 63 height 13
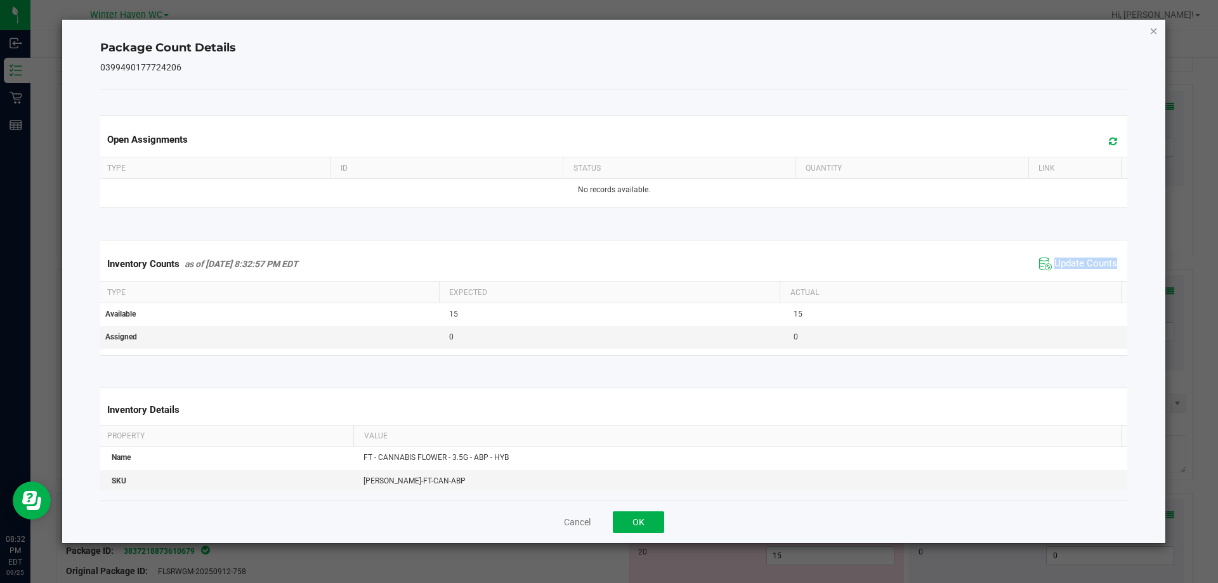
click at [1153, 31] on icon "Close" at bounding box center [1154, 30] width 9 height 15
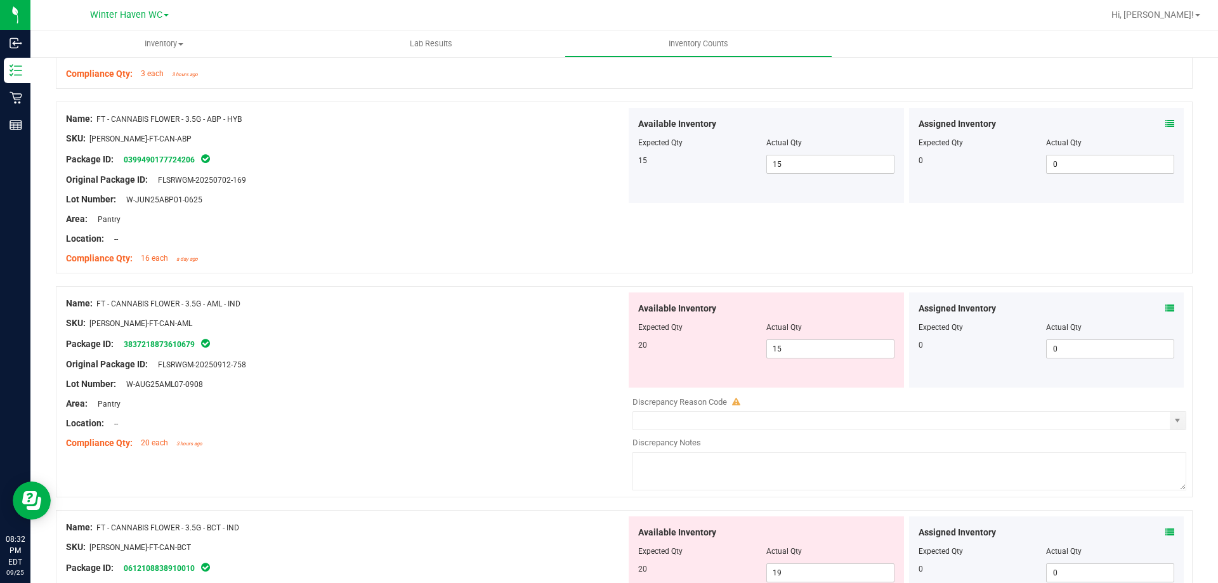
scroll to position [1523, 0]
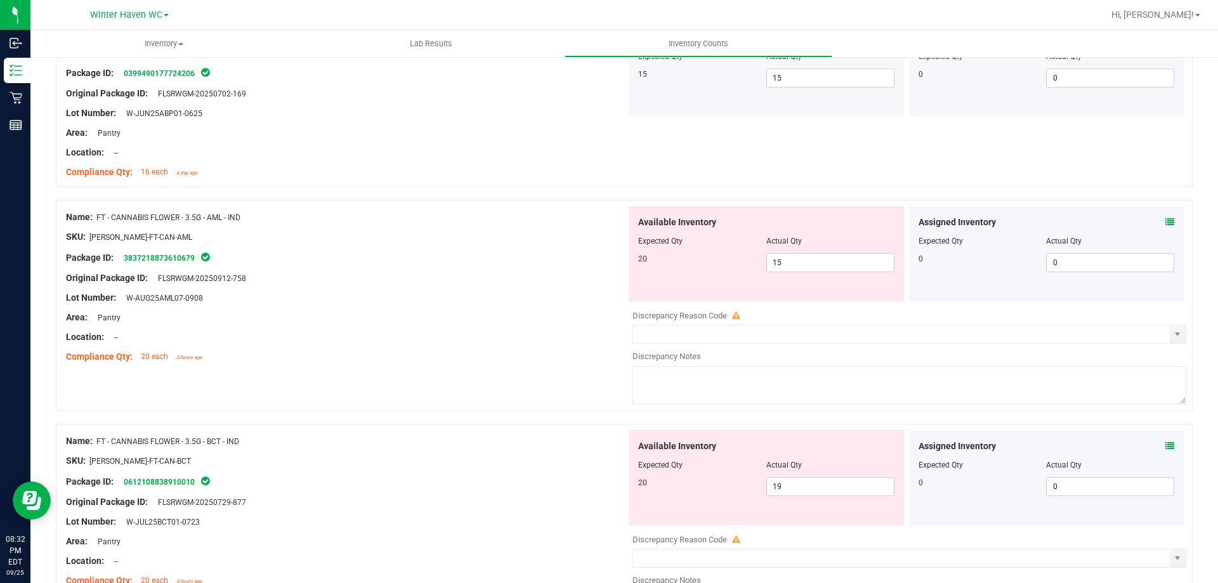
click at [1166, 220] on icon at bounding box center [1170, 222] width 9 height 9
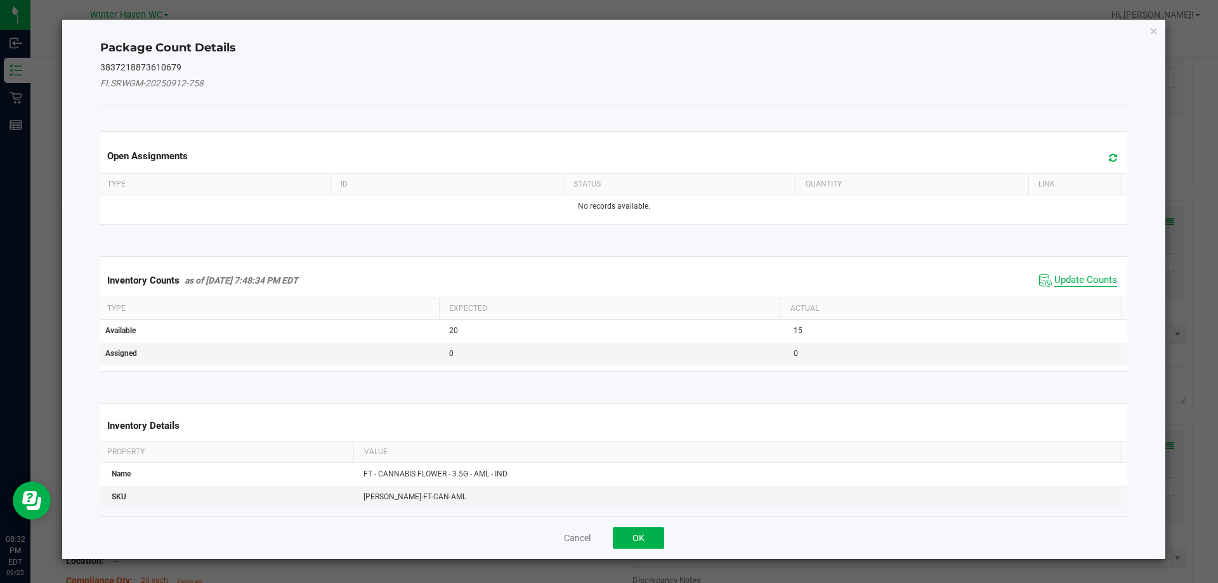
click at [1089, 274] on span "Update Counts" at bounding box center [1086, 280] width 63 height 13
click at [1089, 273] on span "Update Counts" at bounding box center [1079, 280] width 81 height 18
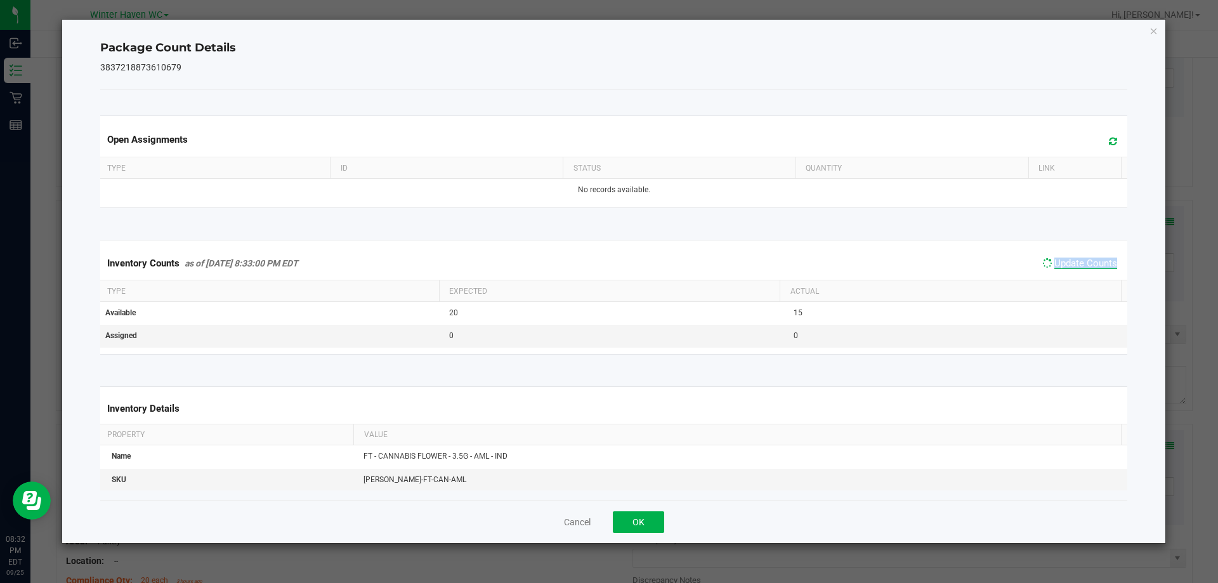
click at [1089, 273] on div "Inventory Counts as of Sep 25, 2025 8:33:00 PM EDT Update Counts" at bounding box center [614, 263] width 1033 height 33
click at [1089, 272] on span "Update Counts" at bounding box center [1079, 263] width 81 height 18
click at [1093, 260] on span "Update Counts" at bounding box center [1086, 264] width 63 height 13
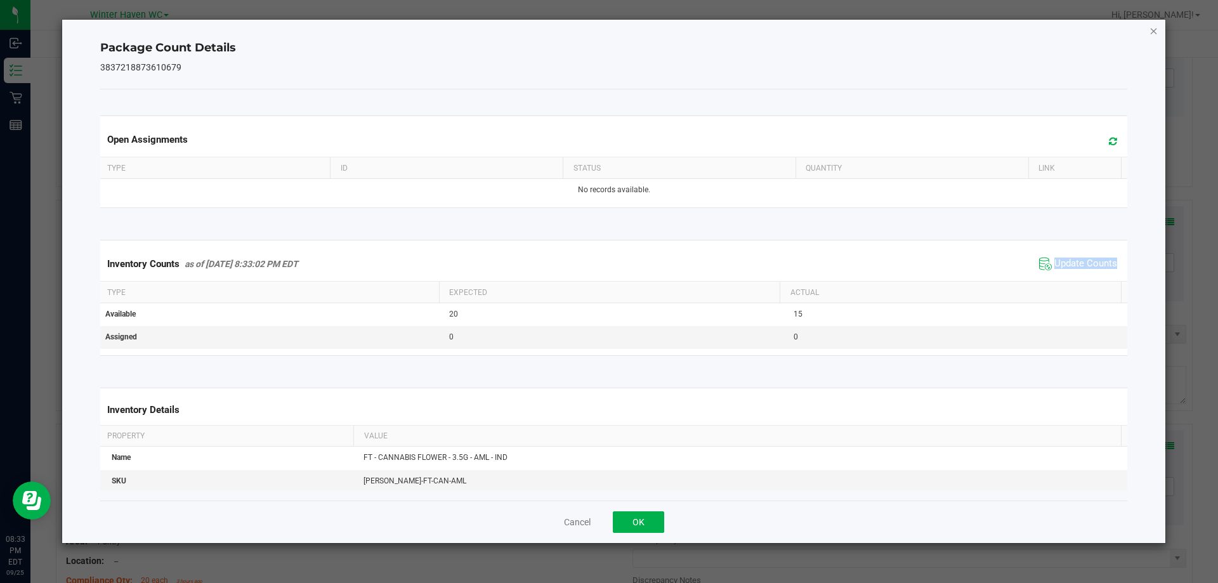
click at [1152, 36] on icon "Close" at bounding box center [1154, 30] width 9 height 15
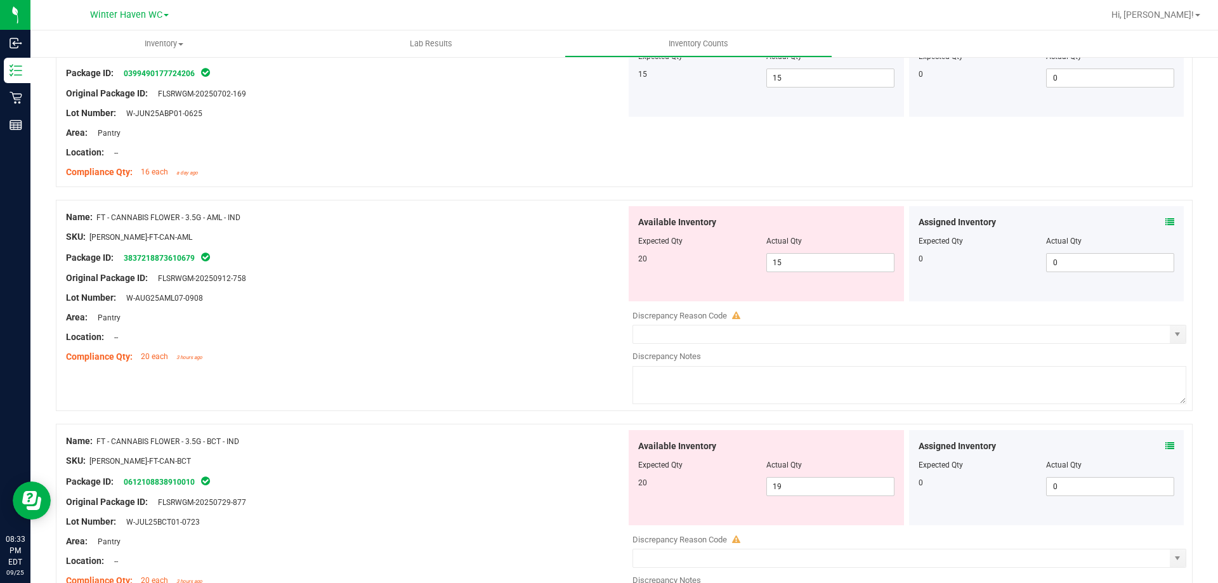
click at [546, 265] on div at bounding box center [346, 268] width 560 height 6
click at [546, 263] on div "Package ID: 3837218873610679" at bounding box center [346, 257] width 560 height 15
drag, startPoint x: 775, startPoint y: 265, endPoint x: 755, endPoint y: 268, distance: 19.9
click at [755, 268] on div "20 15 15" at bounding box center [766, 262] width 256 height 19
type input "20"
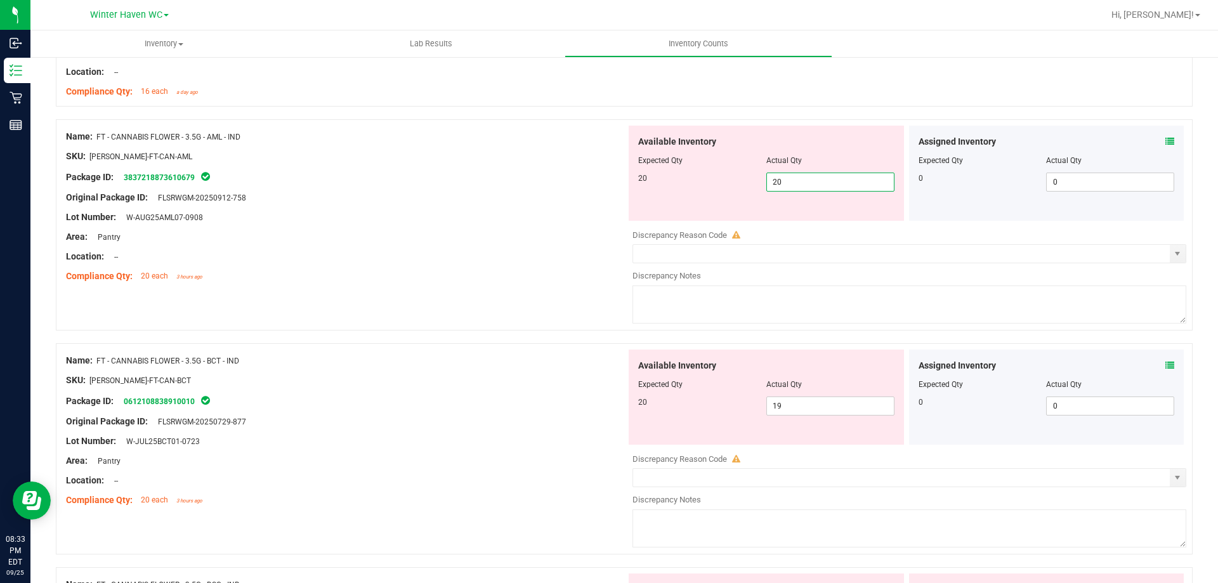
scroll to position [1650, 0]
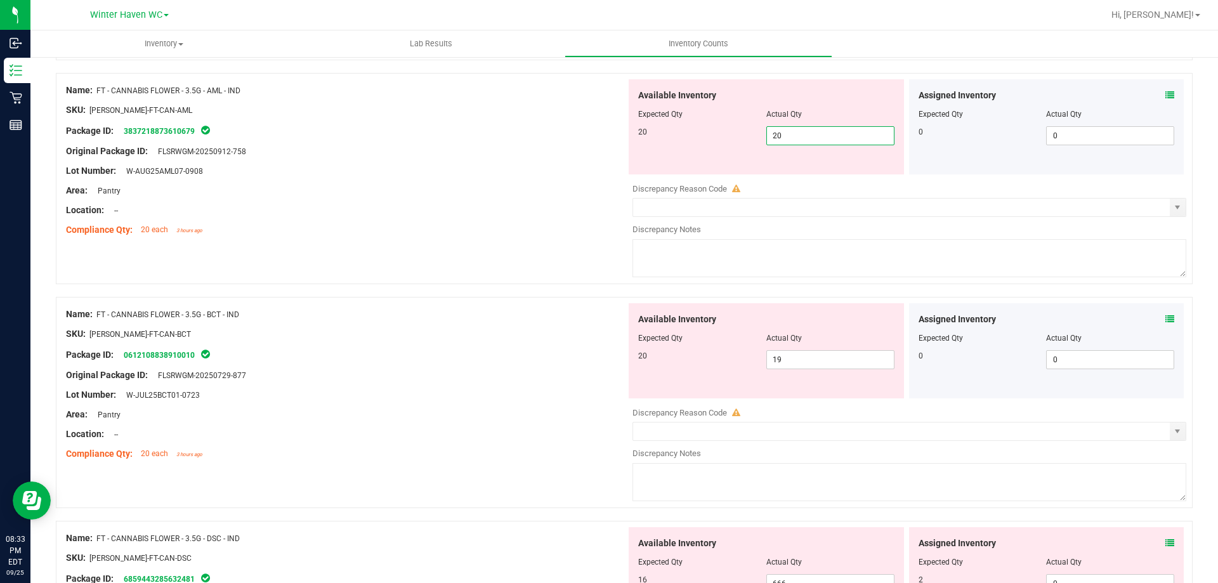
click at [479, 365] on div "Name: FT - CANNABIS FLOWER - 3.5G - BCT - IND SKU: FLO-BUD-FT-CAN-BCT Package I…" at bounding box center [346, 384] width 560 height 162
type input "20"
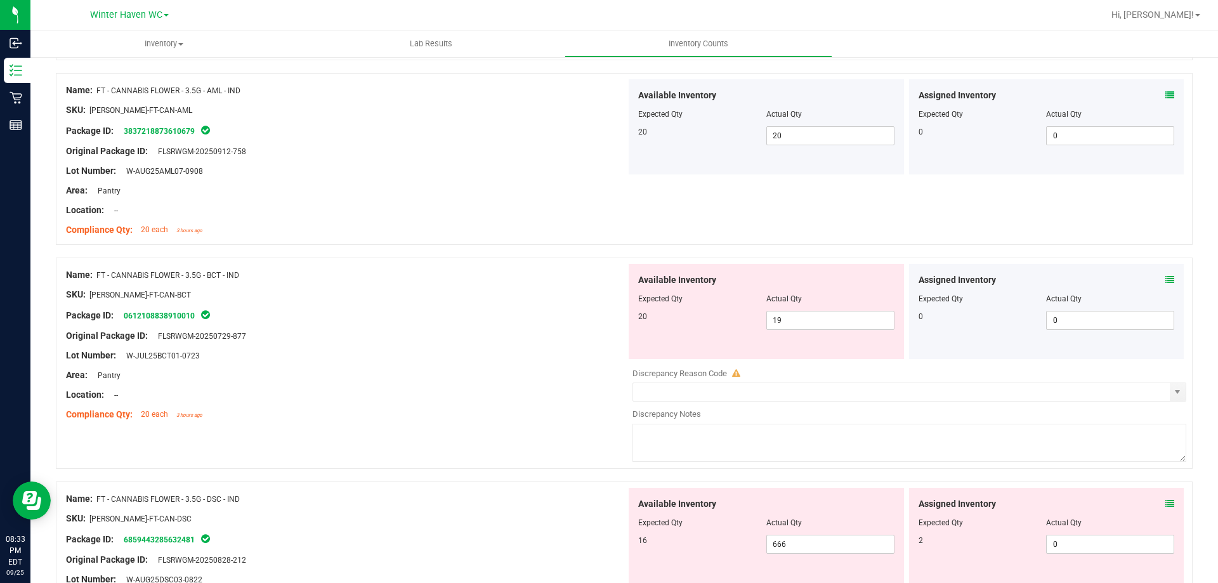
click at [1166, 277] on icon at bounding box center [1170, 279] width 9 height 9
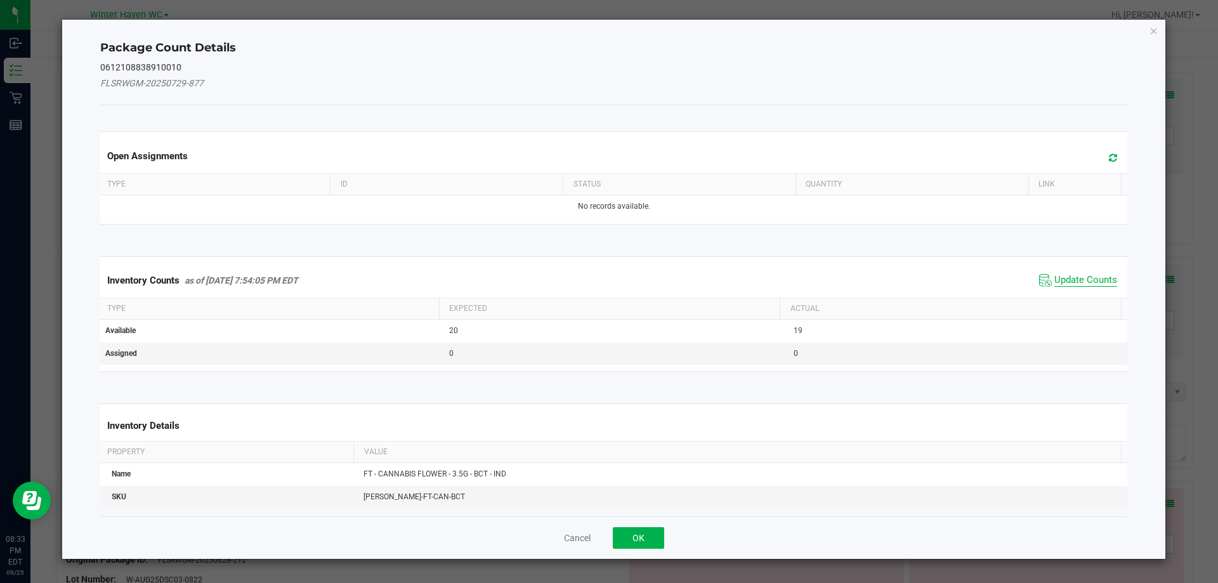
click at [1065, 280] on span "Update Counts" at bounding box center [1086, 280] width 63 height 13
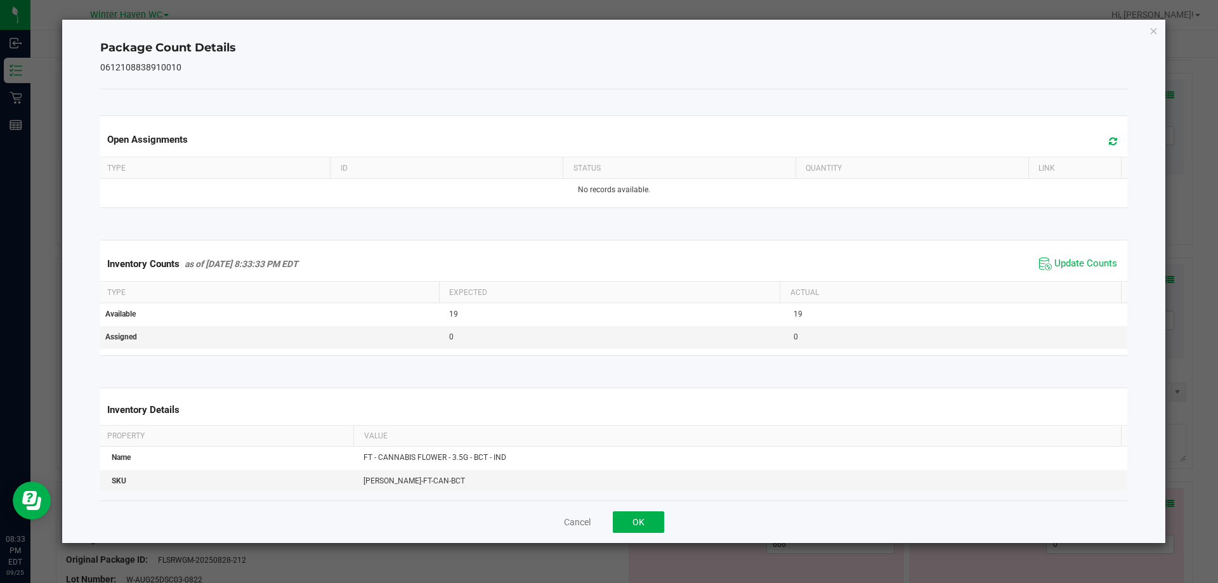
click at [1066, 273] on span "Update Counts" at bounding box center [1078, 263] width 84 height 19
click at [1066, 273] on div "Inventory Counts as of Sep 25, 2025 8:33:33 PM EDT Update Counts" at bounding box center [614, 264] width 1033 height 34
click at [1152, 32] on icon "Close" at bounding box center [1154, 30] width 9 height 15
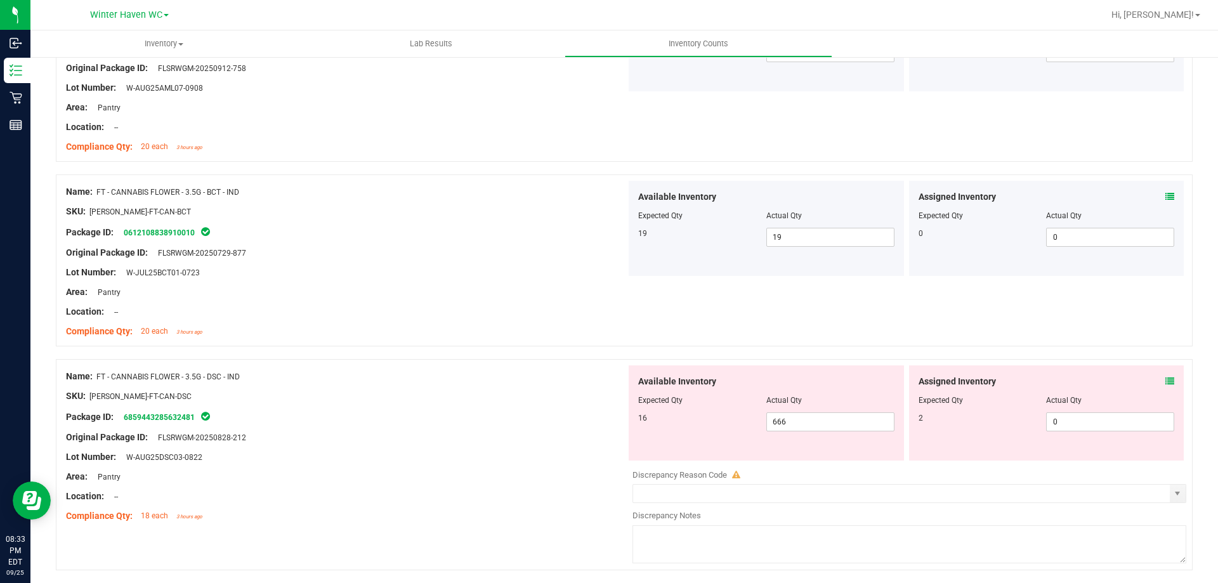
scroll to position [1840, 0]
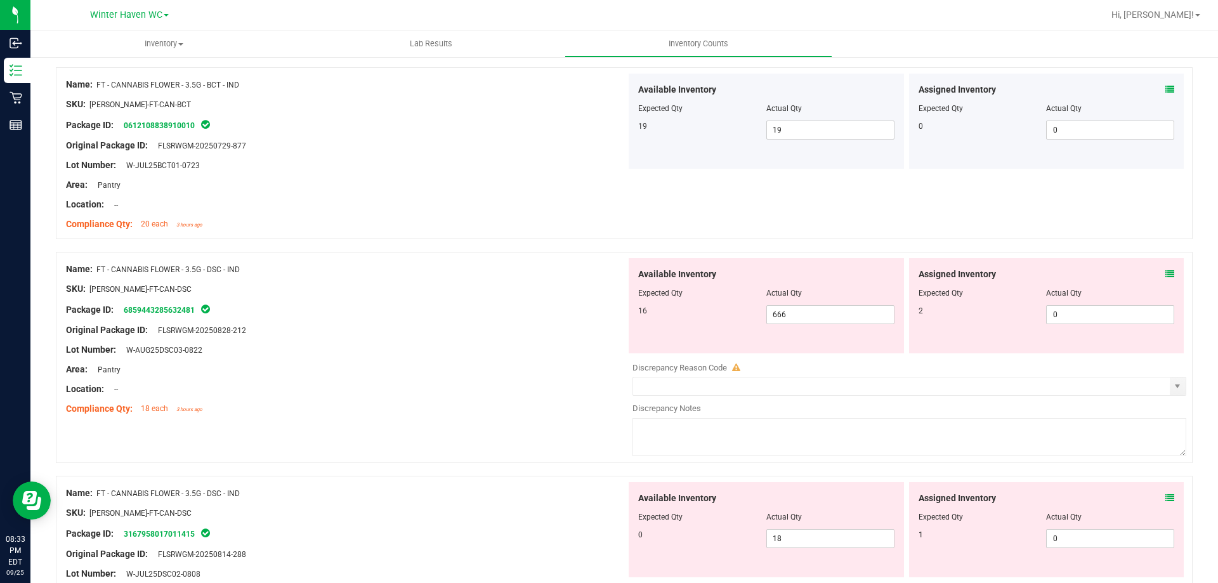
click at [1166, 274] on icon at bounding box center [1170, 274] width 9 height 9
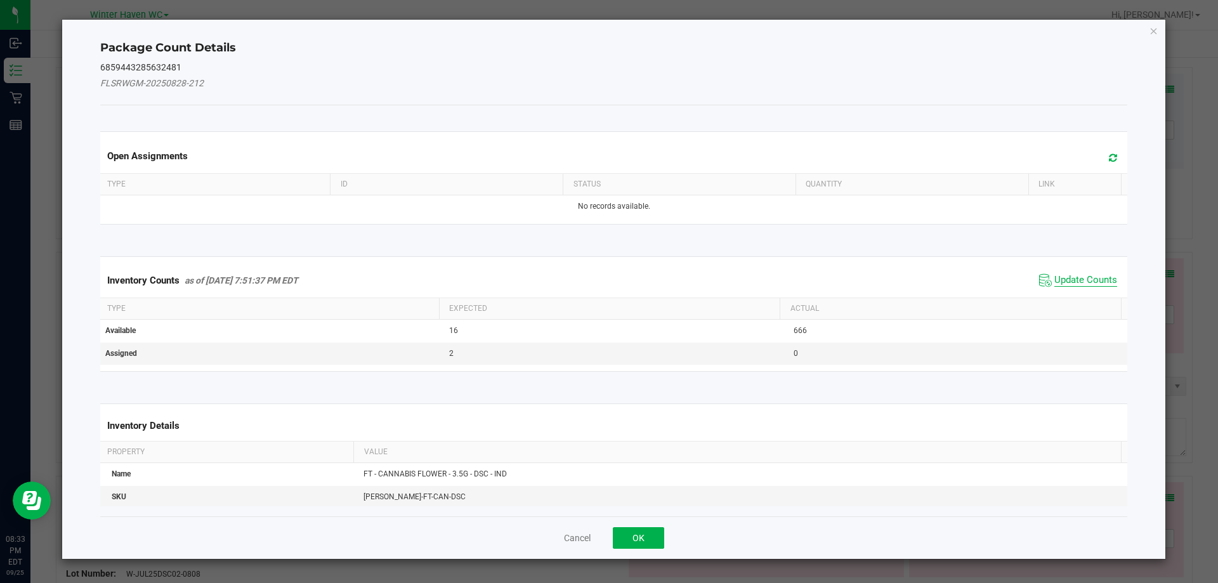
click at [1065, 277] on span "Update Counts" at bounding box center [1086, 280] width 63 height 13
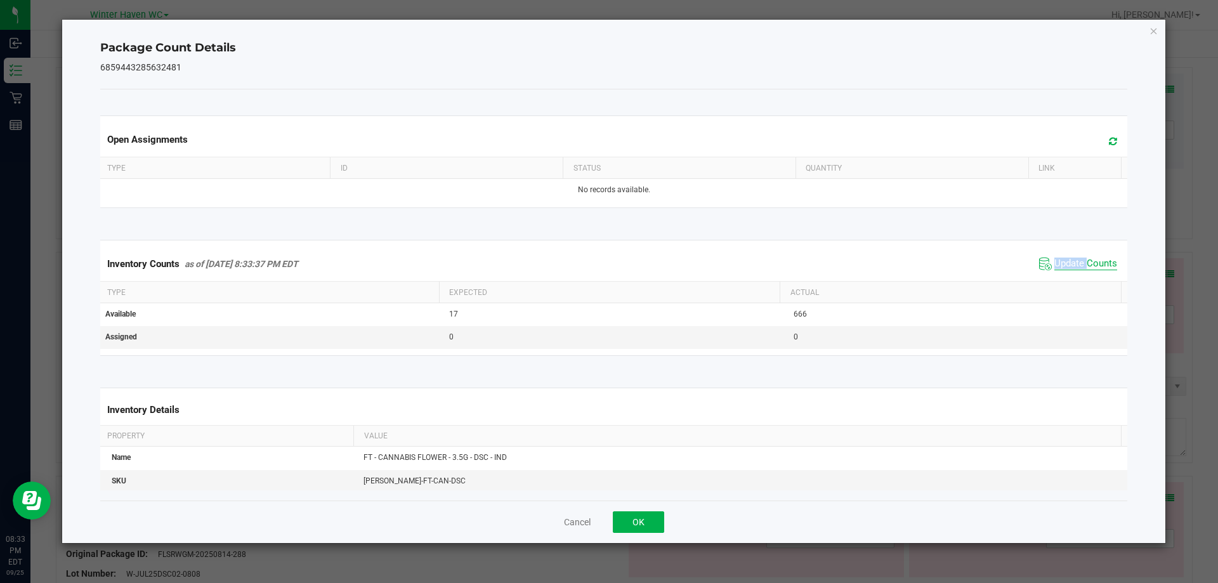
click at [1065, 270] on span "Update Counts" at bounding box center [1086, 264] width 63 height 13
click at [1065, 270] on span "Update Counts" at bounding box center [1079, 263] width 81 height 18
click at [1156, 35] on icon "Close" at bounding box center [1154, 30] width 9 height 15
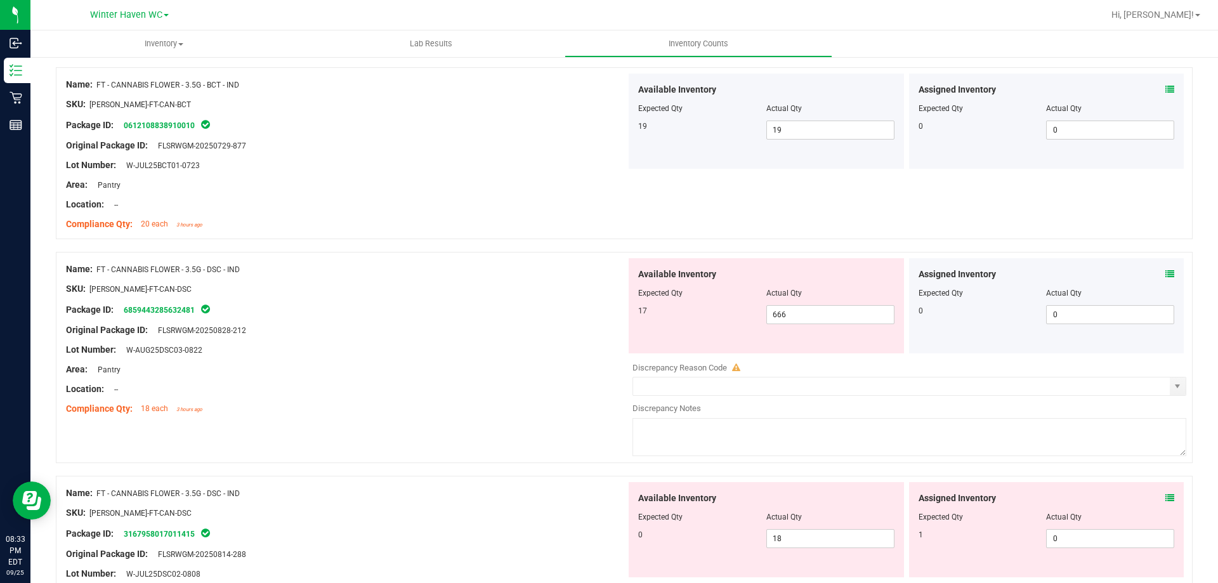
click at [471, 361] on div at bounding box center [346, 360] width 560 height 6
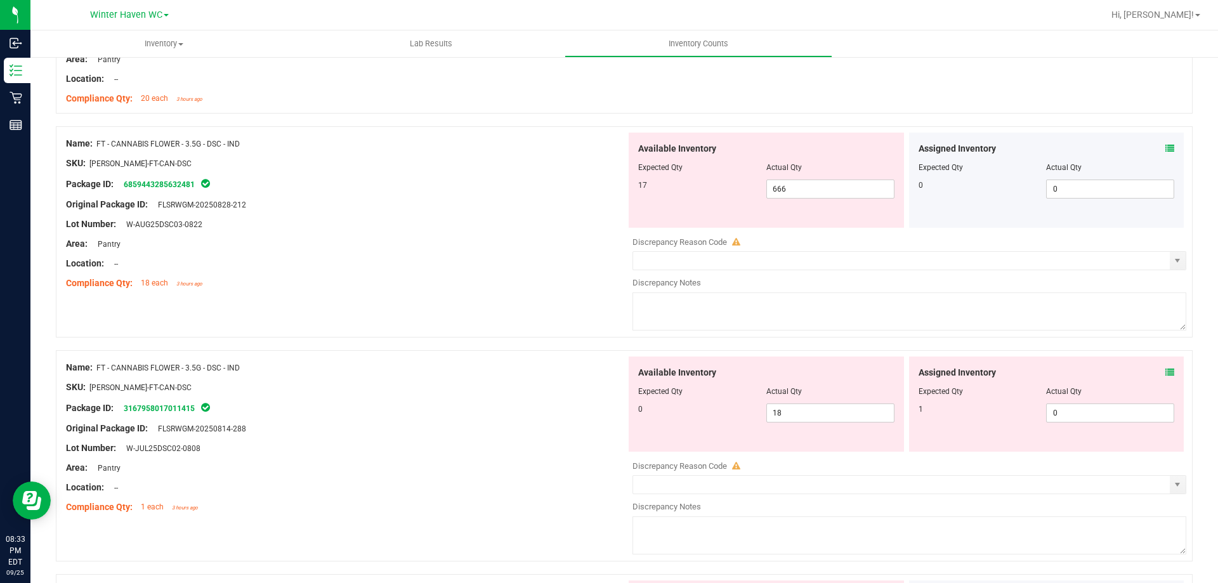
scroll to position [1967, 0]
click at [1166, 369] on icon at bounding box center [1170, 371] width 9 height 9
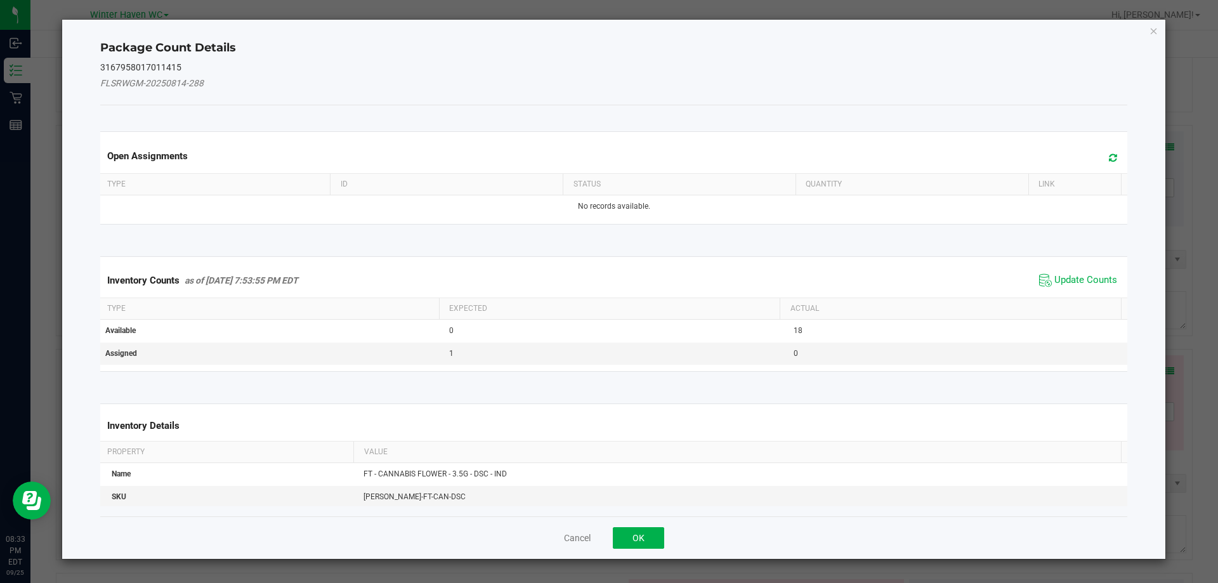
click at [1072, 273] on span "Update Counts" at bounding box center [1078, 280] width 84 height 19
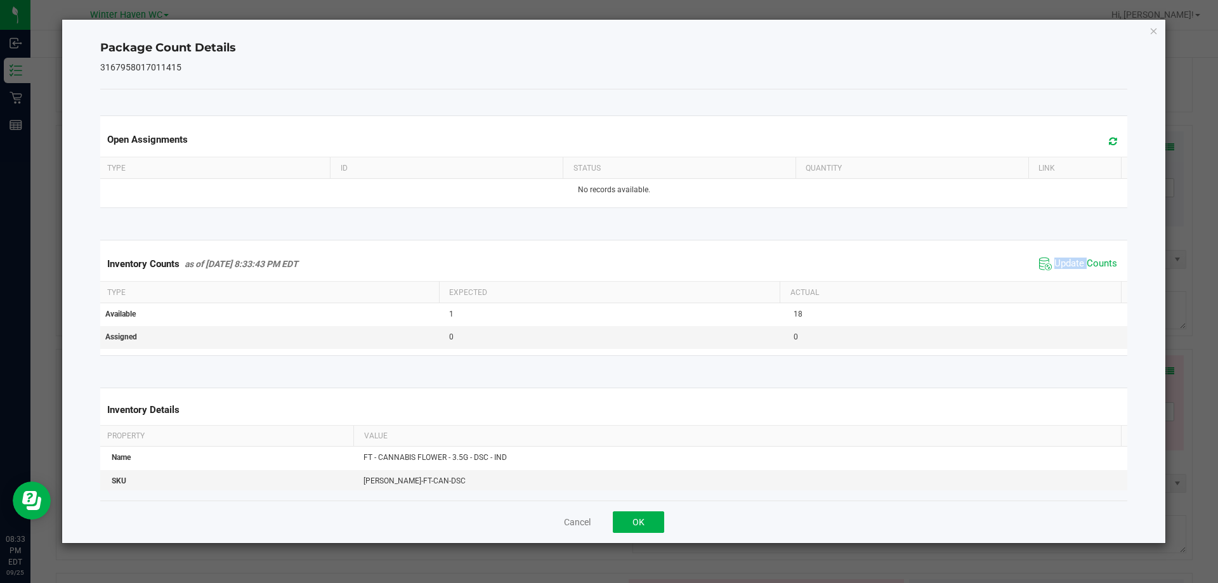
click at [1072, 273] on span "Update Counts" at bounding box center [1078, 263] width 84 height 19
click at [1072, 273] on div "Inventory Counts as of Sep 25, 2025 8:33:43 PM EDT Update Counts" at bounding box center [614, 264] width 1033 height 34
click at [1072, 273] on span "Update Counts" at bounding box center [1078, 263] width 84 height 19
click at [1069, 261] on span "Update Counts" at bounding box center [1086, 264] width 63 height 13
click at [1069, 261] on span "Update Counts" at bounding box center [1086, 263] width 63 height 11
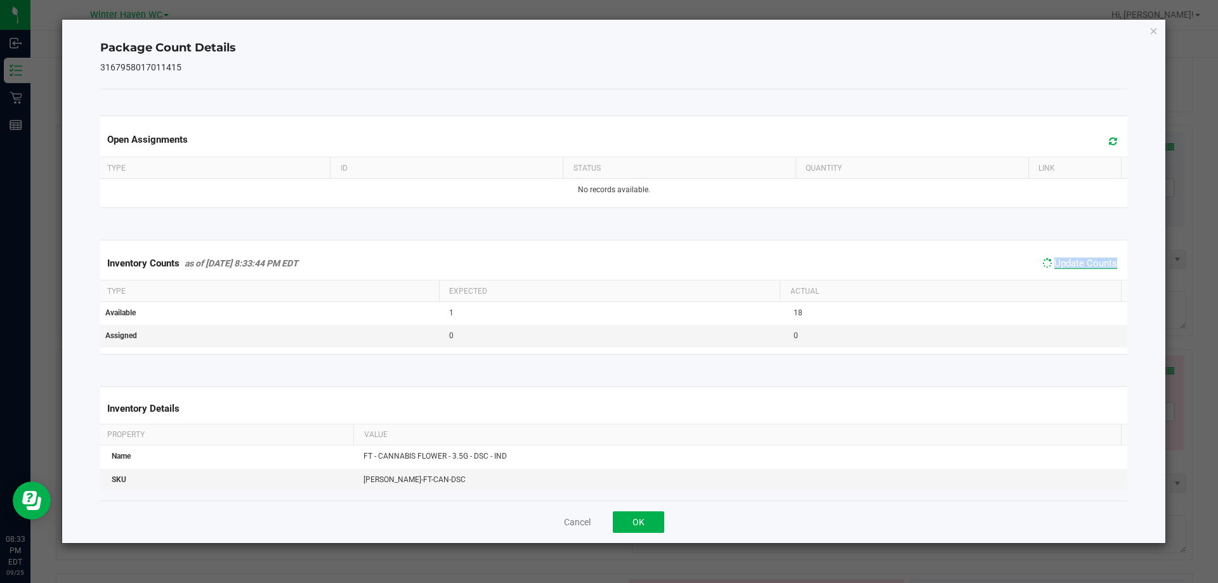
click at [1069, 261] on span "Update Counts" at bounding box center [1086, 263] width 63 height 11
click at [1150, 30] on icon "Close" at bounding box center [1154, 30] width 9 height 15
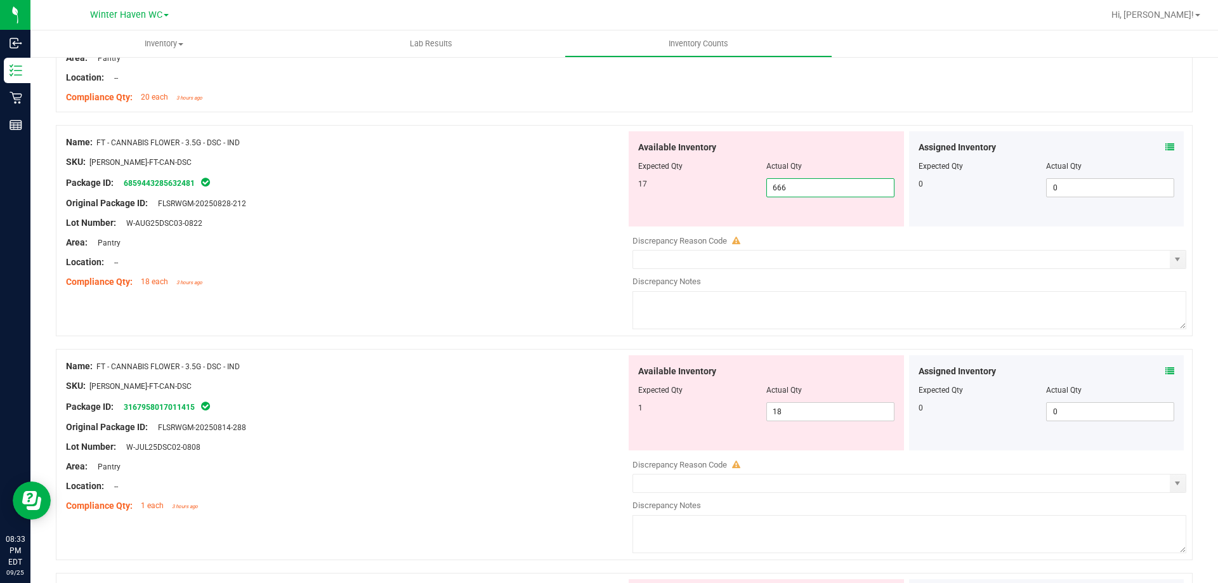
drag, startPoint x: 801, startPoint y: 185, endPoint x: 720, endPoint y: 185, distance: 80.6
click at [720, 185] on div "17 666 666" at bounding box center [766, 187] width 256 height 19
type input "17"
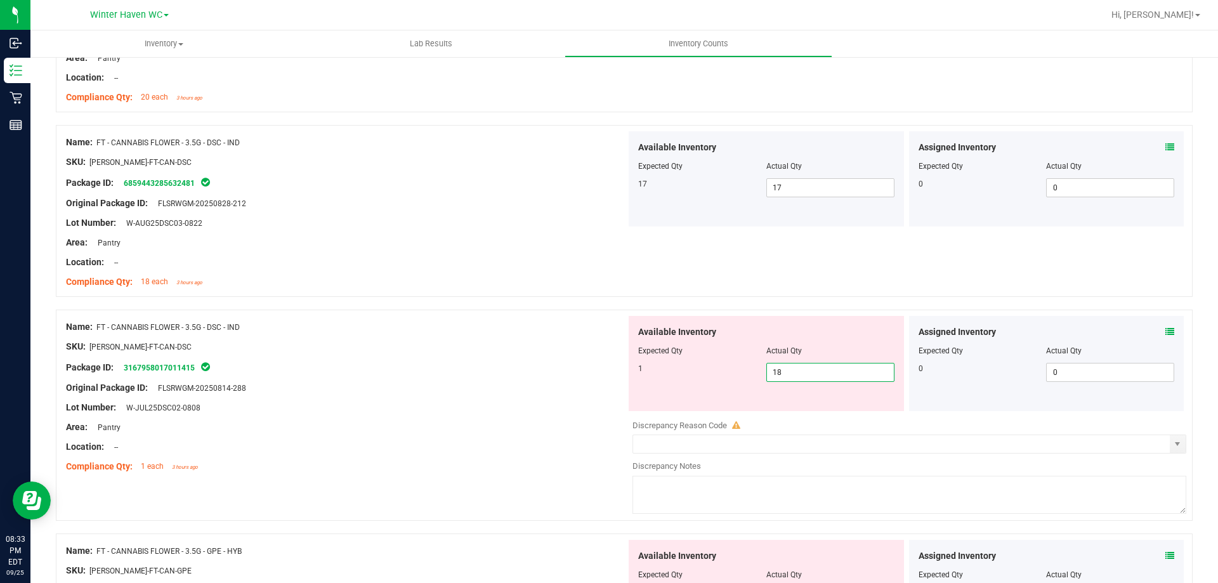
drag, startPoint x: 793, startPoint y: 411, endPoint x: 723, endPoint y: 411, distance: 69.8
click at [723, 411] on div "Available Inventory Expected Qty Actual Qty 1 18 18" at bounding box center [906, 416] width 560 height 201
type input "1"
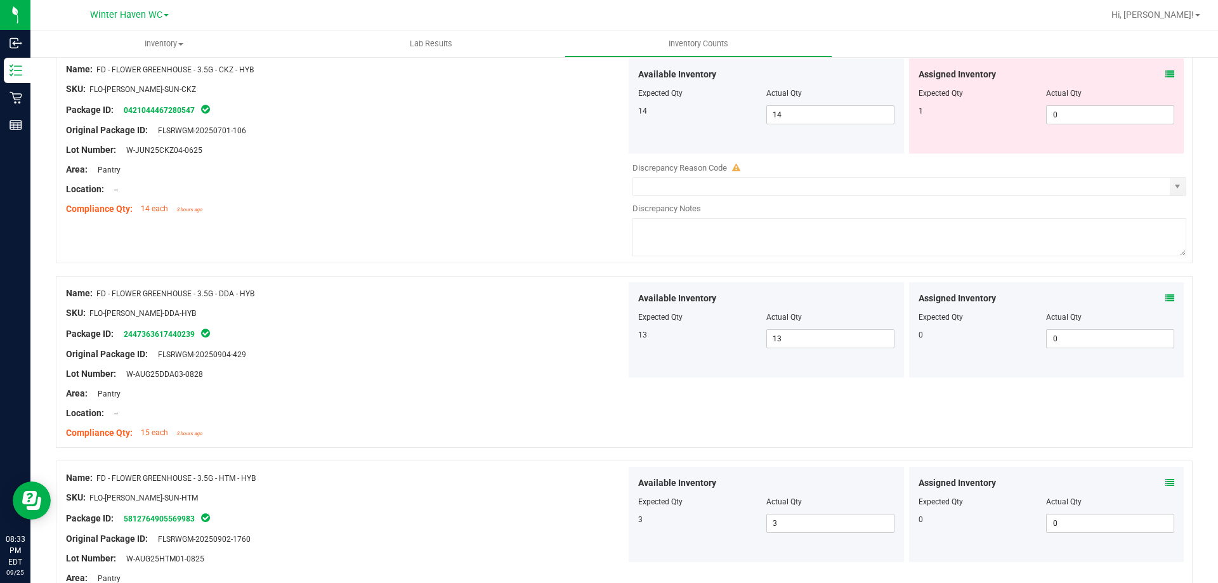
scroll to position [0, 0]
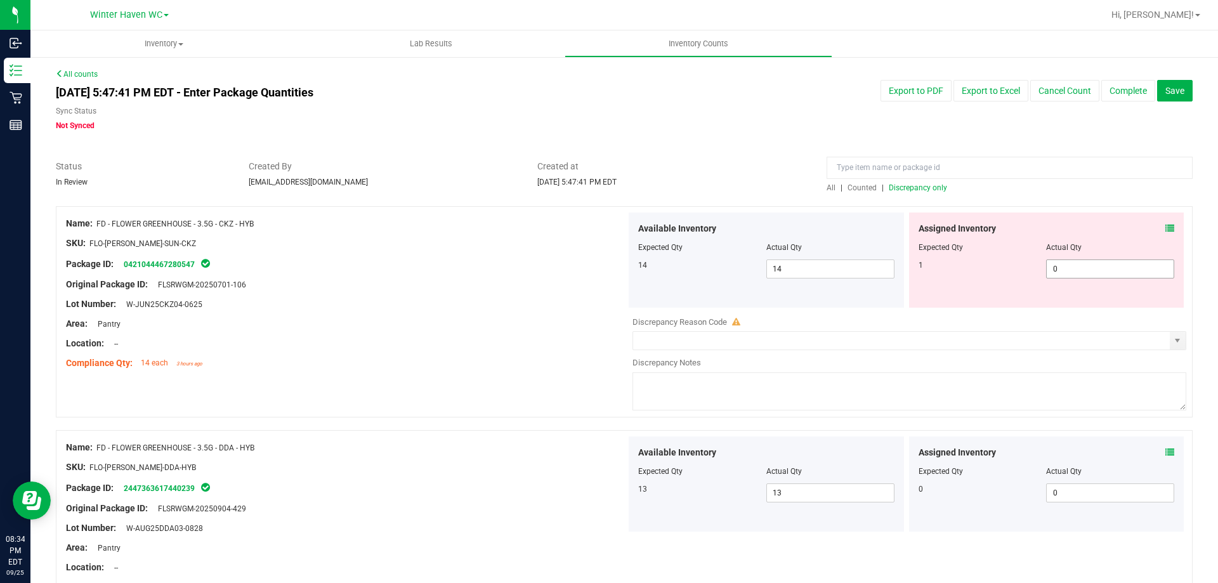
type input "1"
drag, startPoint x: 1102, startPoint y: 270, endPoint x: 949, endPoint y: 275, distance: 152.4
click at [949, 275] on div "1 0 0" at bounding box center [1047, 269] width 256 height 19
type input "1"
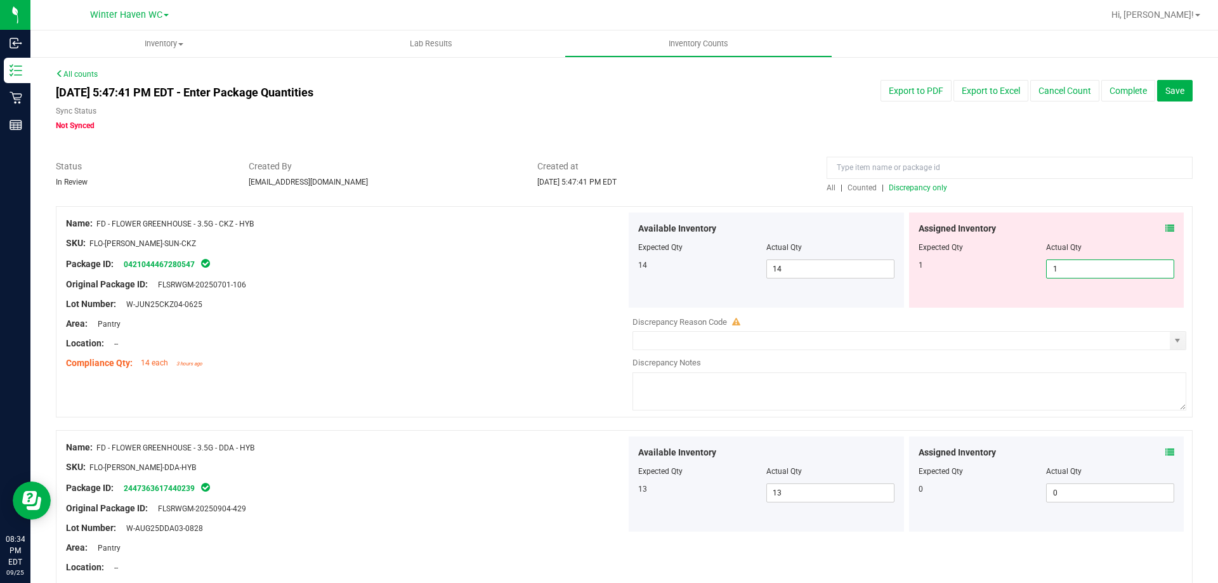
click at [688, 175] on div "Created at Sep 25, 2025 5:47:41 PM EDT" at bounding box center [672, 174] width 289 height 28
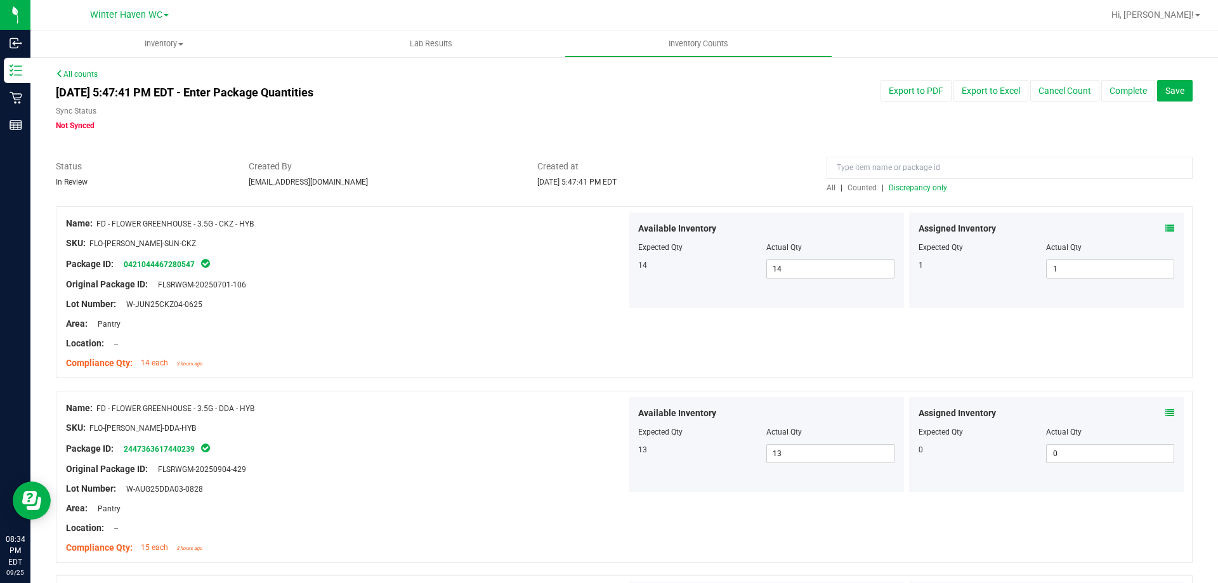
click at [911, 186] on span "Discrepancy only" at bounding box center [918, 187] width 58 height 9
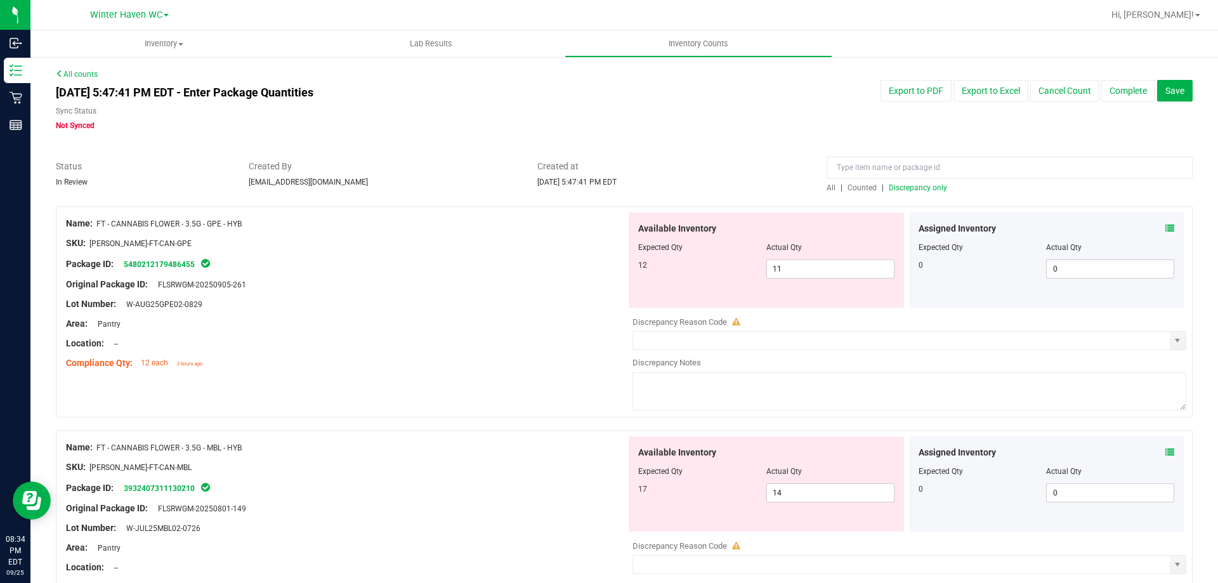
click at [1166, 229] on icon at bounding box center [1170, 228] width 9 height 9
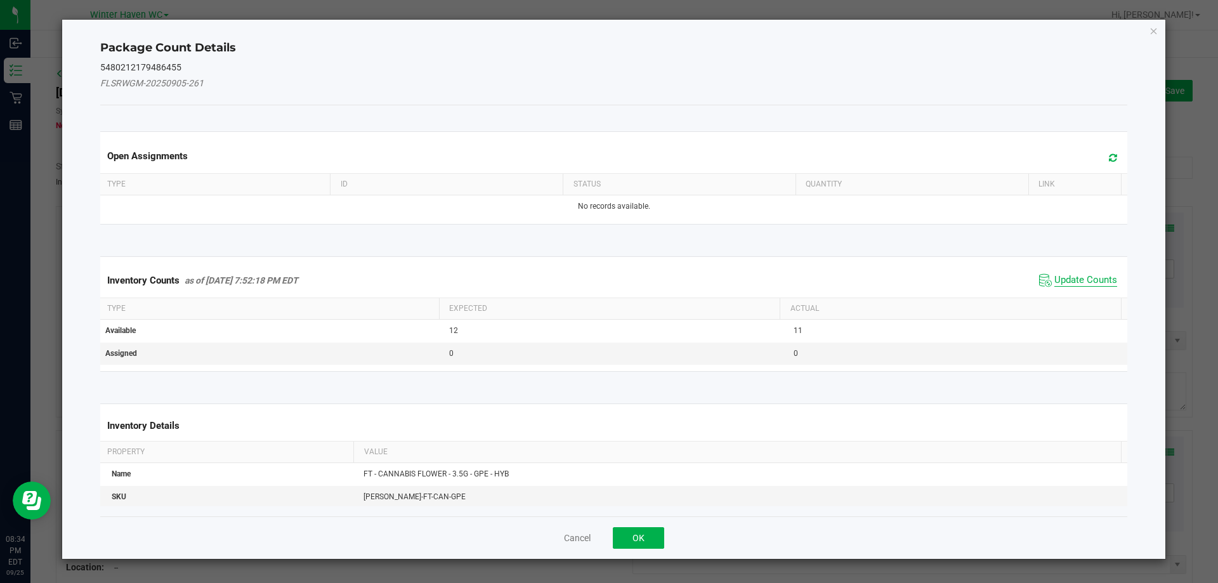
click at [1075, 274] on span "Update Counts" at bounding box center [1086, 280] width 63 height 13
click at [1075, 274] on span "Update Counts" at bounding box center [1086, 279] width 63 height 11
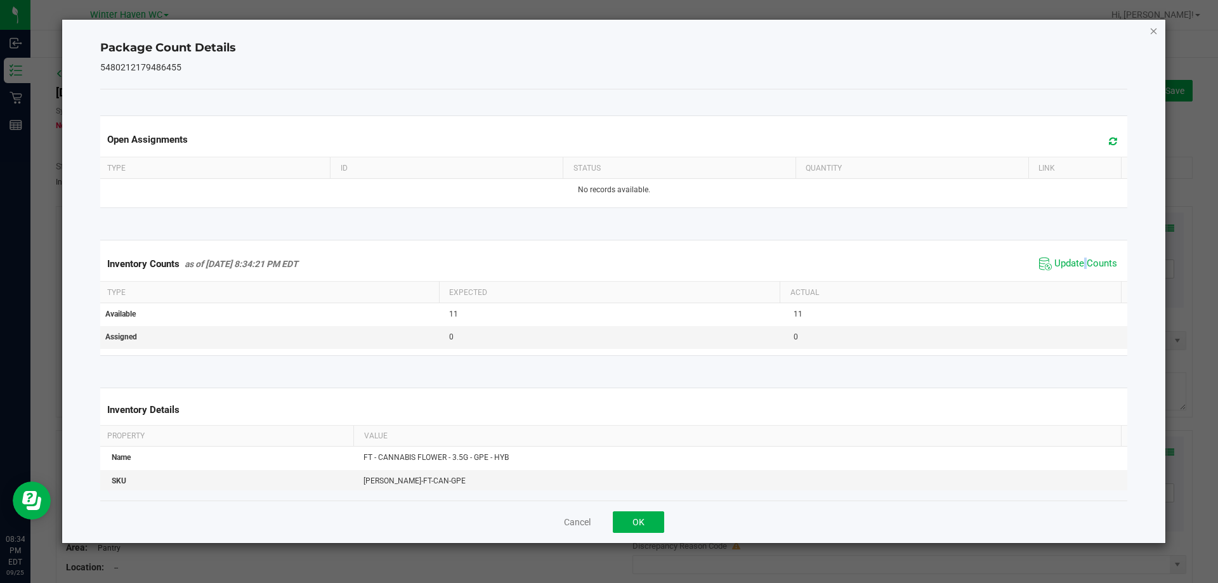
click at [1155, 34] on div "Package Count Details 5480212179486455 Open Assignments Type ID Status Quantity…" at bounding box center [614, 282] width 1104 height 524
click at [1155, 32] on icon "Close" at bounding box center [1154, 30] width 9 height 15
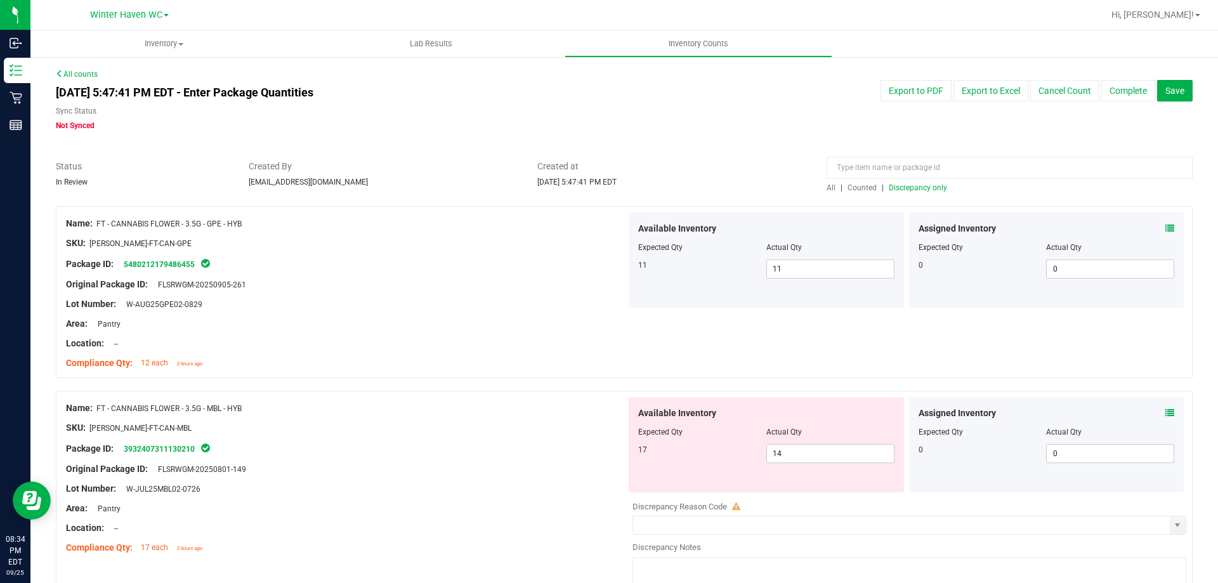
click at [1166, 410] on icon at bounding box center [1170, 413] width 9 height 9
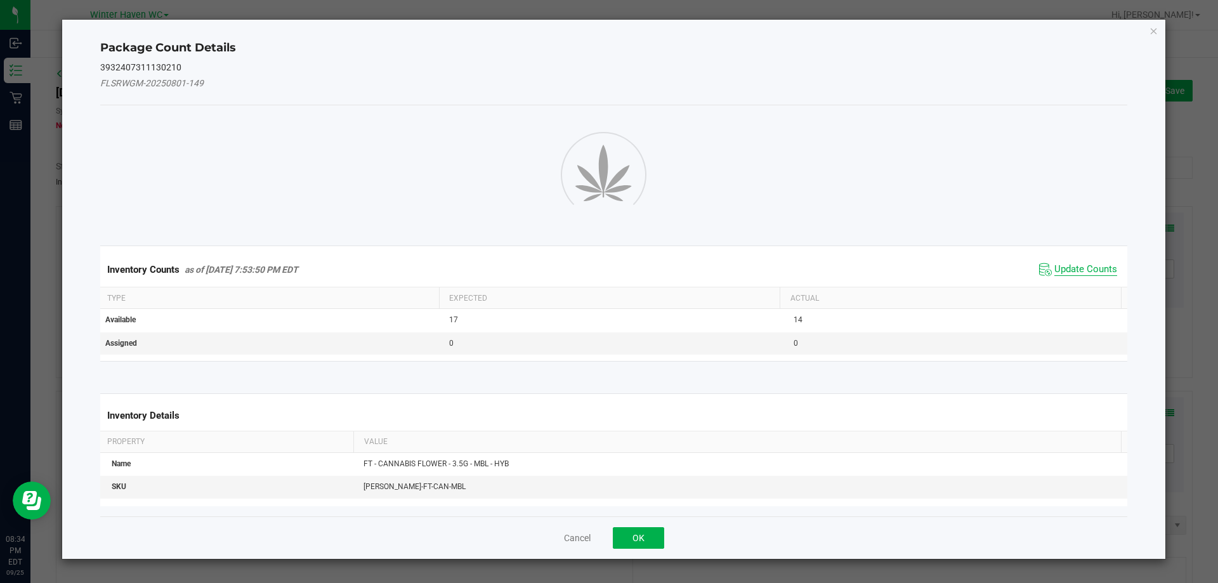
click at [1094, 271] on span "Update Counts" at bounding box center [1086, 269] width 63 height 13
click at [1093, 270] on span "Update Counts" at bounding box center [1086, 269] width 63 height 13
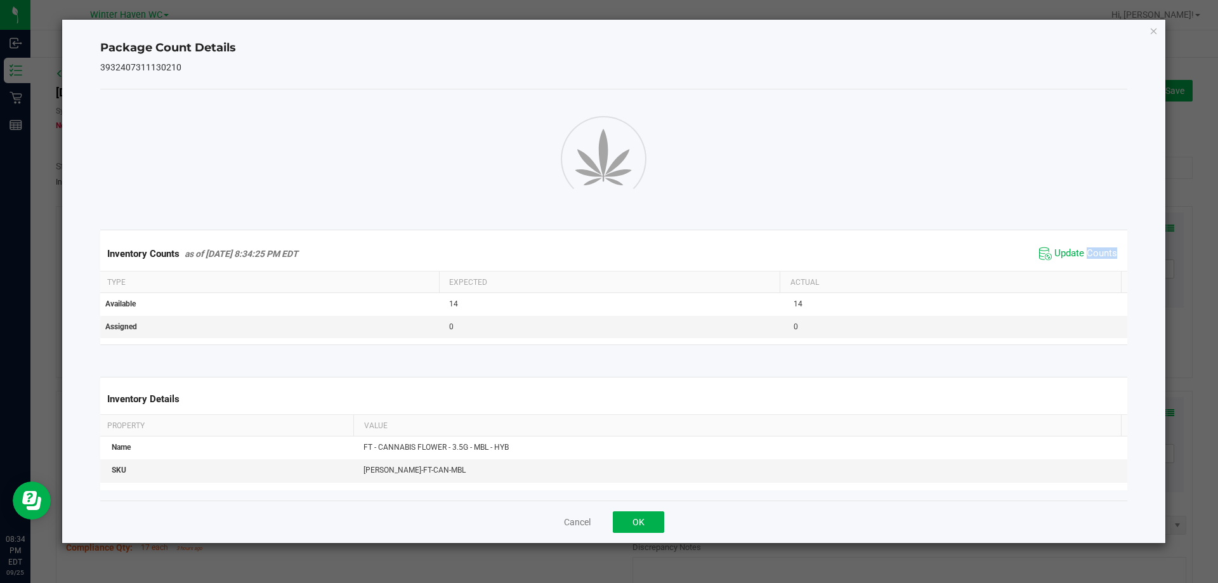
click at [1091, 265] on div "Inventory Counts as of Sep 25, 2025 8:34:25 PM EDT Update Counts" at bounding box center [614, 254] width 1033 height 34
click at [1152, 27] on icon "Close" at bounding box center [1154, 30] width 9 height 15
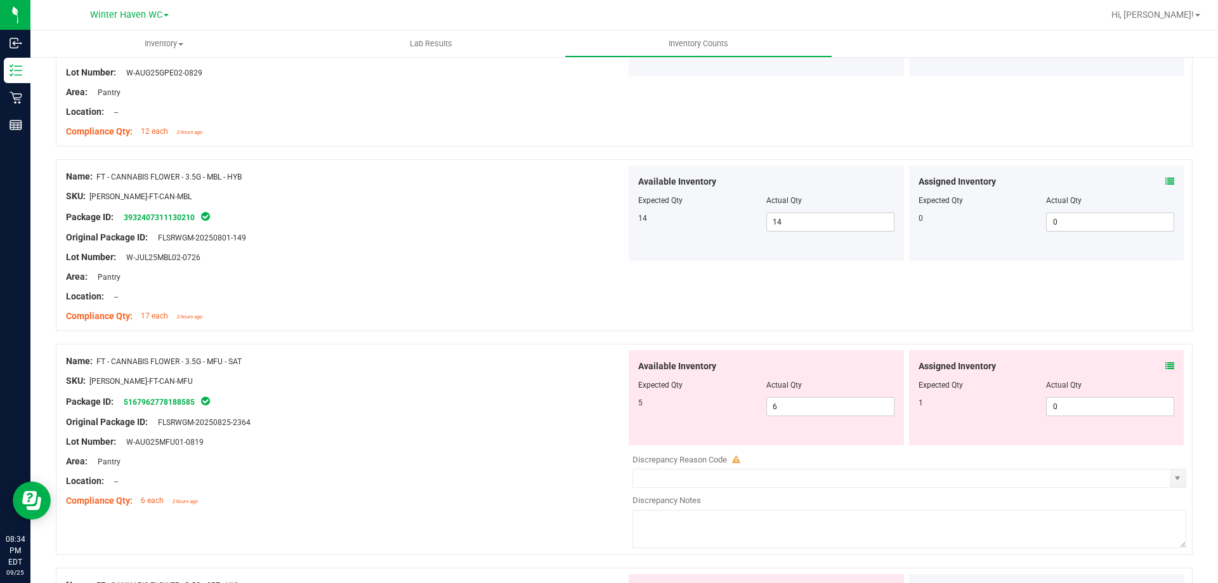
scroll to position [254, 0]
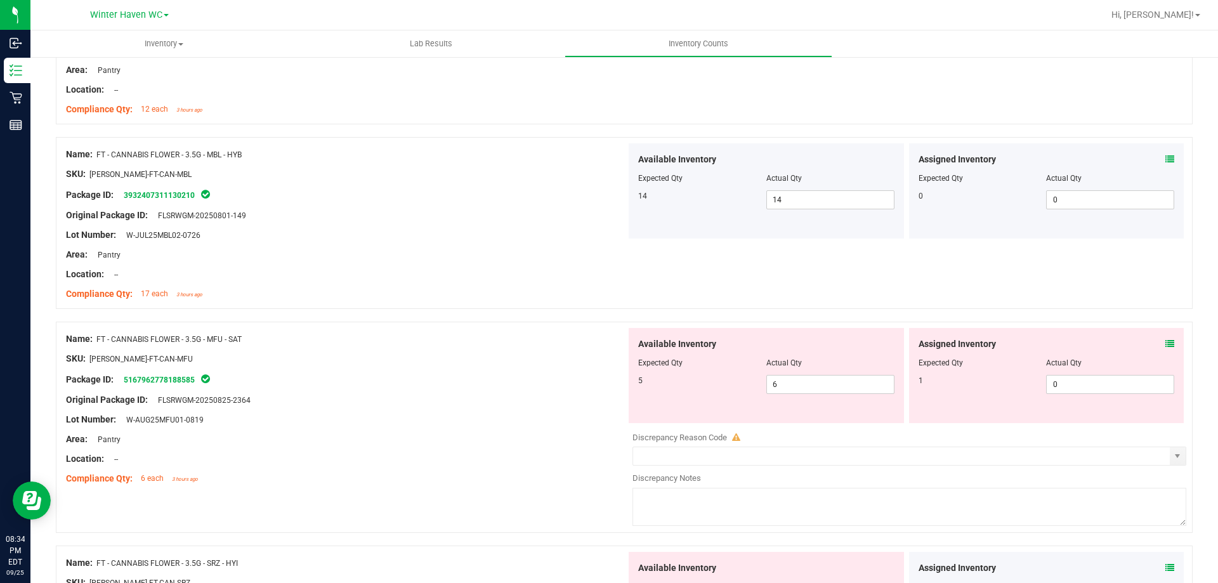
click at [1166, 345] on icon at bounding box center [1170, 343] width 9 height 9
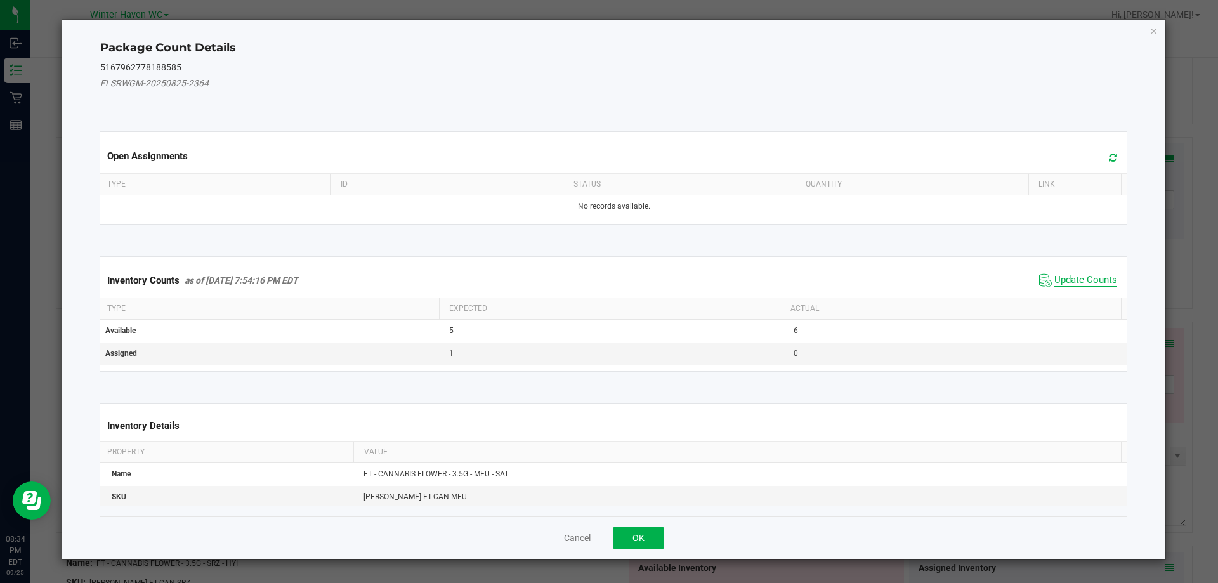
click at [1073, 283] on span "Update Counts" at bounding box center [1086, 280] width 63 height 13
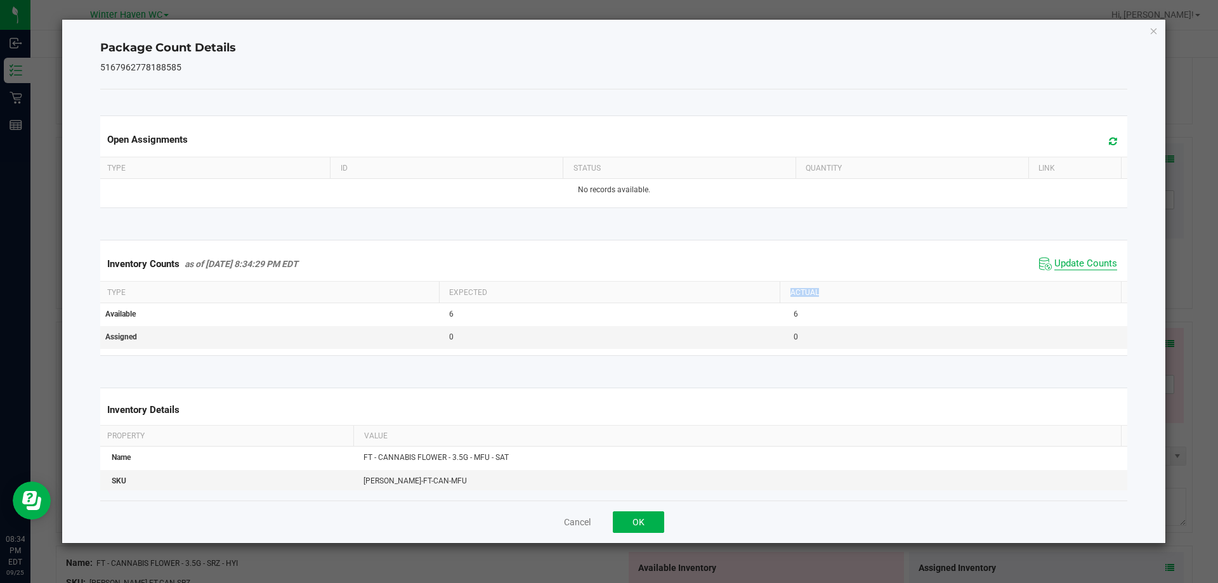
click at [1073, 283] on th "Actual" at bounding box center [950, 293] width 341 height 22
click at [1153, 26] on icon "Close" at bounding box center [1154, 30] width 9 height 15
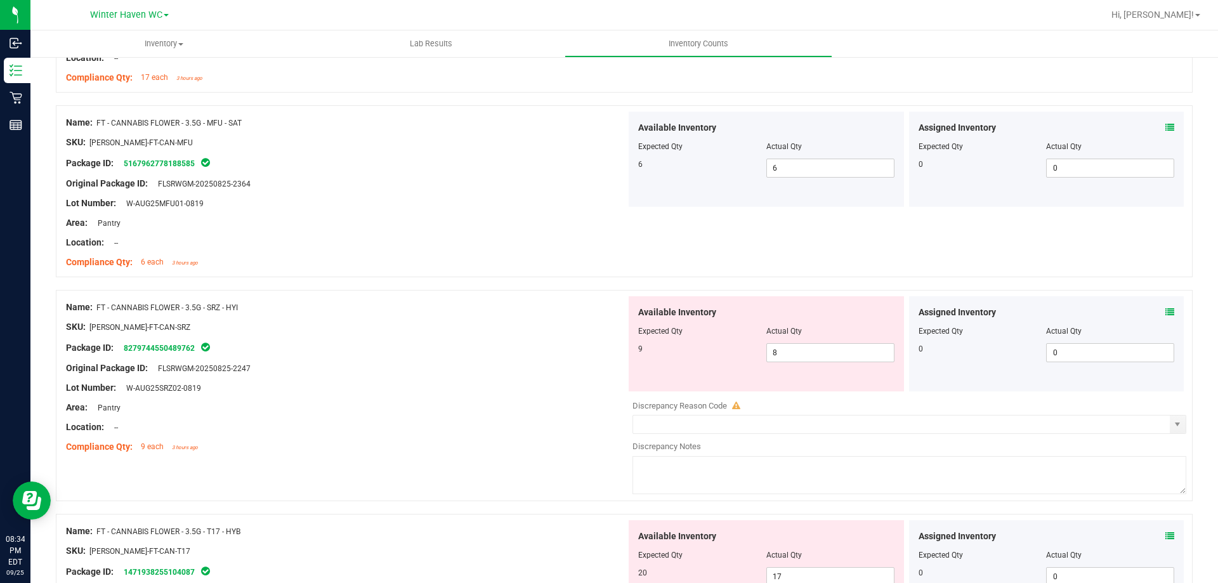
scroll to position [508, 0]
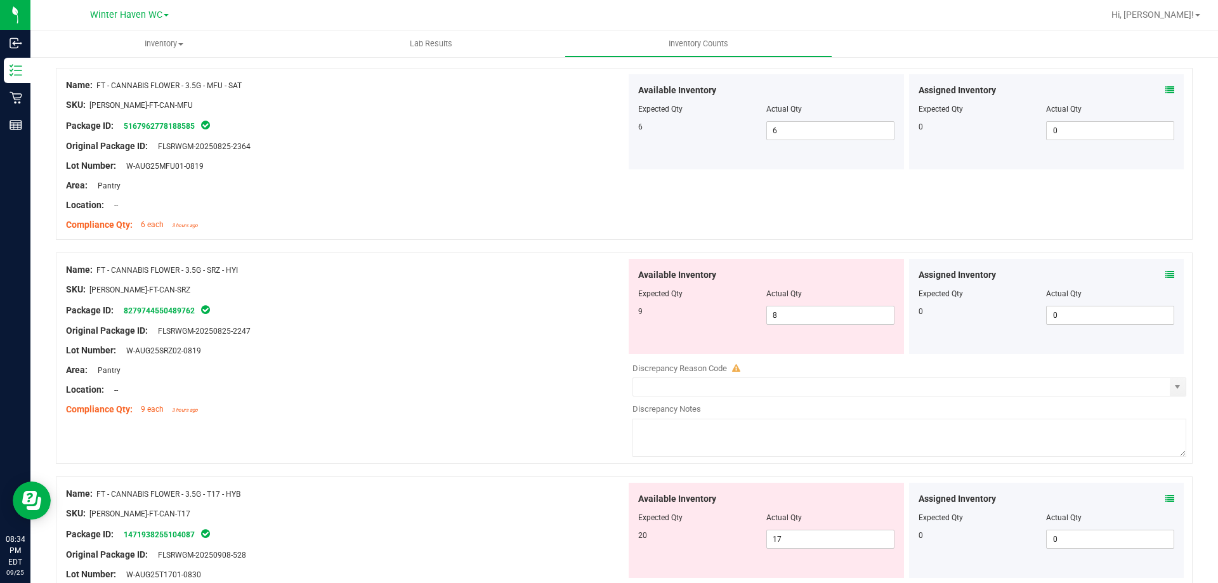
click at [1166, 273] on icon at bounding box center [1170, 274] width 9 height 9
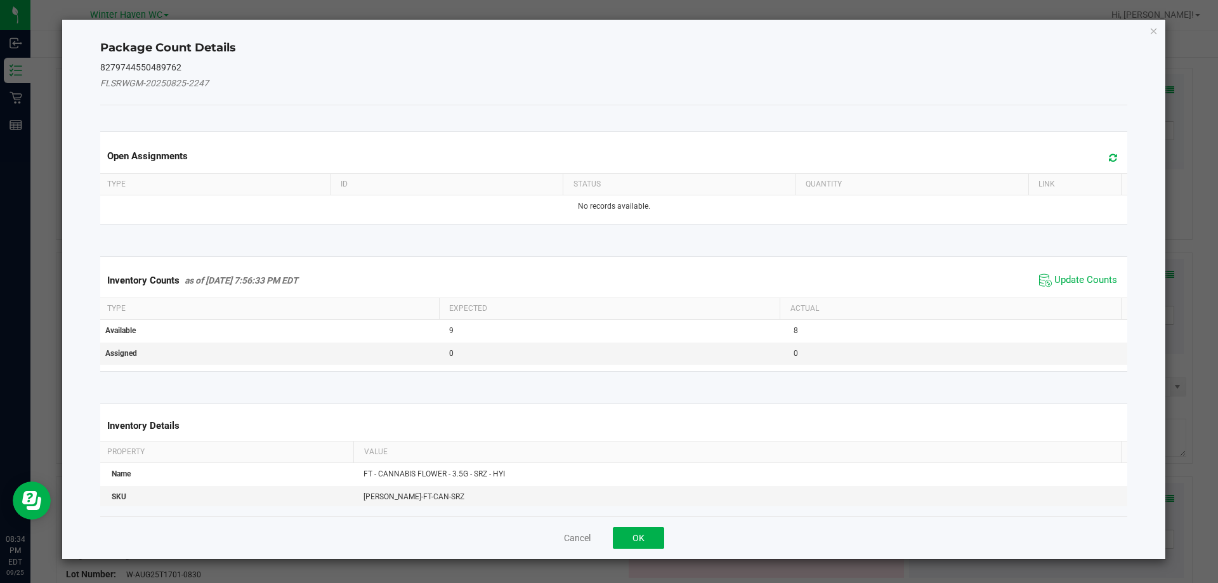
click at [1081, 273] on span "Update Counts" at bounding box center [1078, 280] width 84 height 19
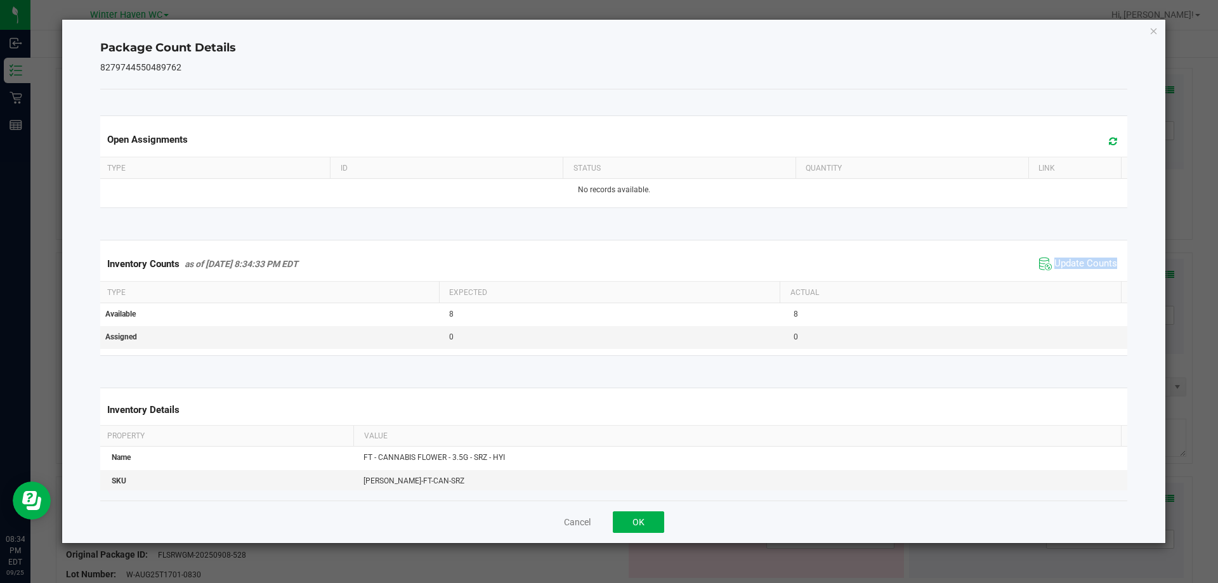
click at [1081, 273] on span "Update Counts" at bounding box center [1078, 263] width 84 height 19
click at [1157, 25] on icon "Close" at bounding box center [1154, 30] width 9 height 15
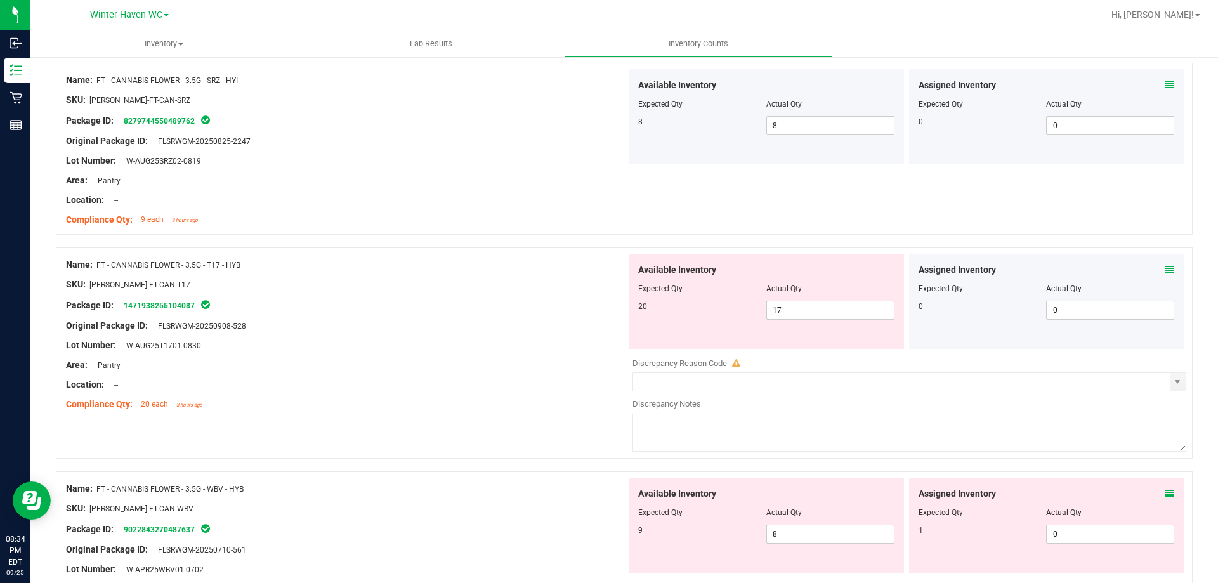
scroll to position [698, 0]
click at [1166, 272] on icon at bounding box center [1170, 269] width 9 height 9
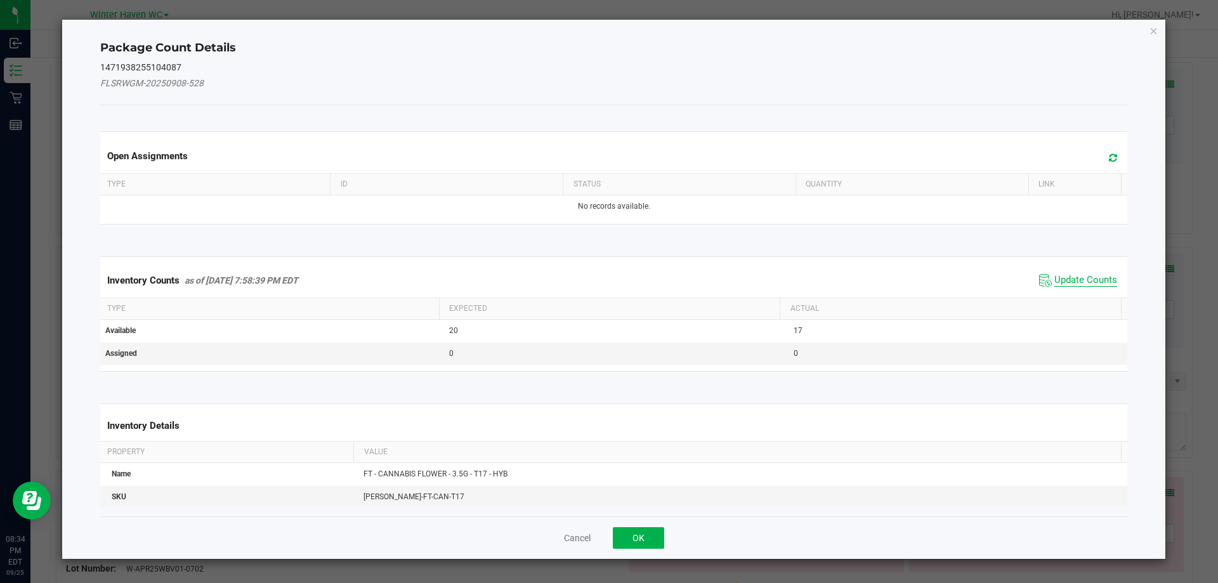
click at [1088, 276] on span "Update Counts" at bounding box center [1086, 280] width 63 height 13
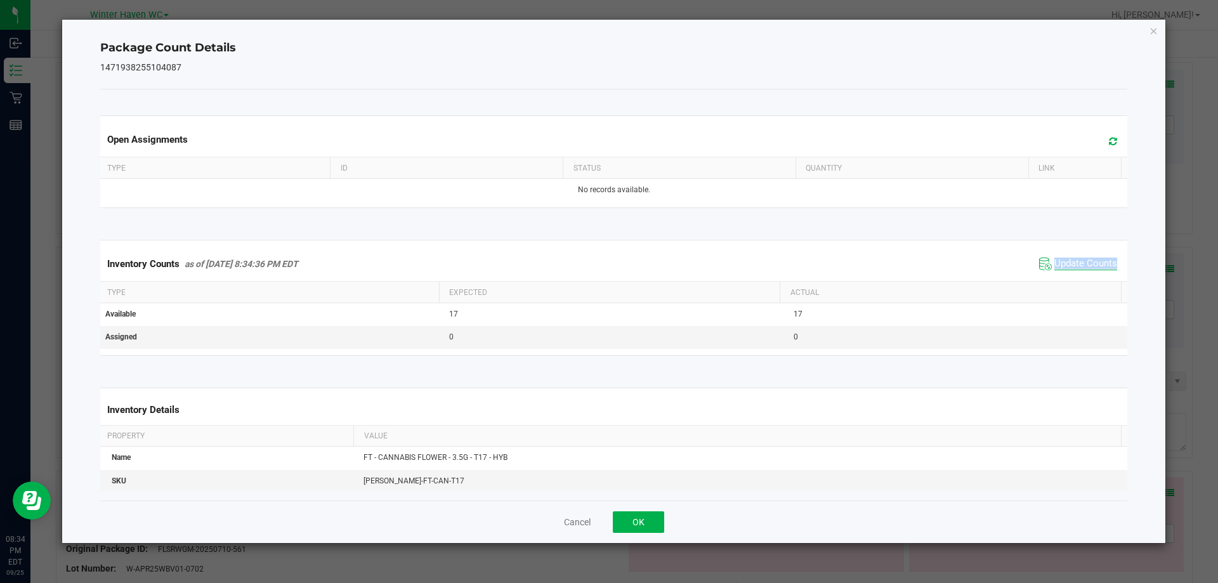
click at [1088, 276] on div "Inventory Counts as of Sep 25, 2025 8:34:36 PM EDT Update Counts" at bounding box center [614, 264] width 1033 height 34
click at [1155, 33] on icon "Close" at bounding box center [1154, 30] width 9 height 15
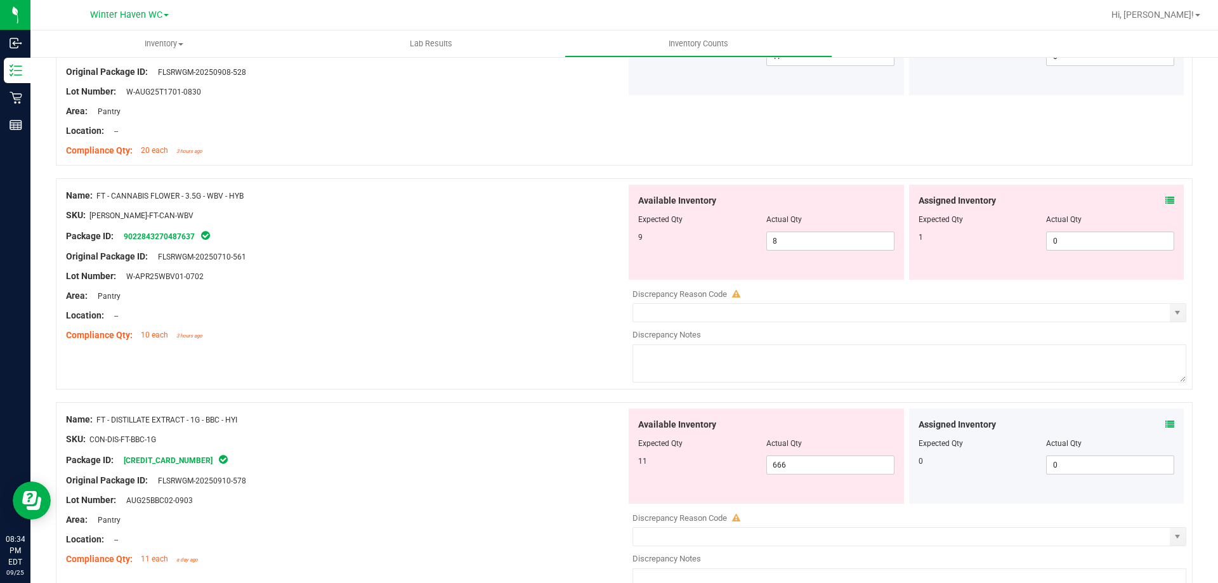
scroll to position [952, 0]
click at [1166, 199] on icon at bounding box center [1170, 199] width 9 height 9
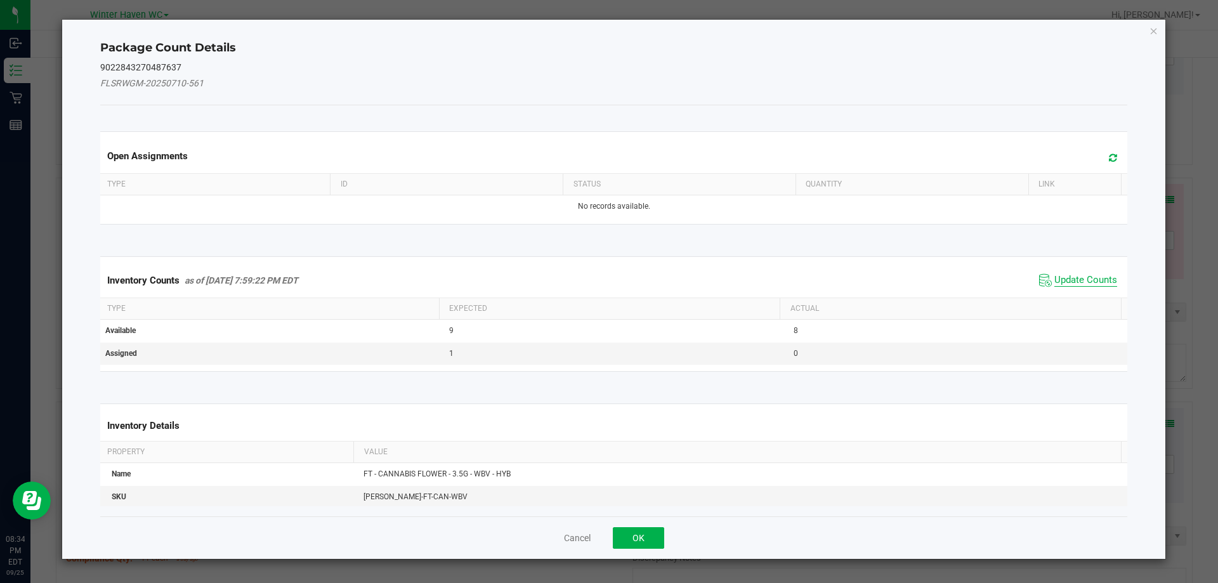
click at [1071, 275] on span "Update Counts" at bounding box center [1086, 280] width 63 height 13
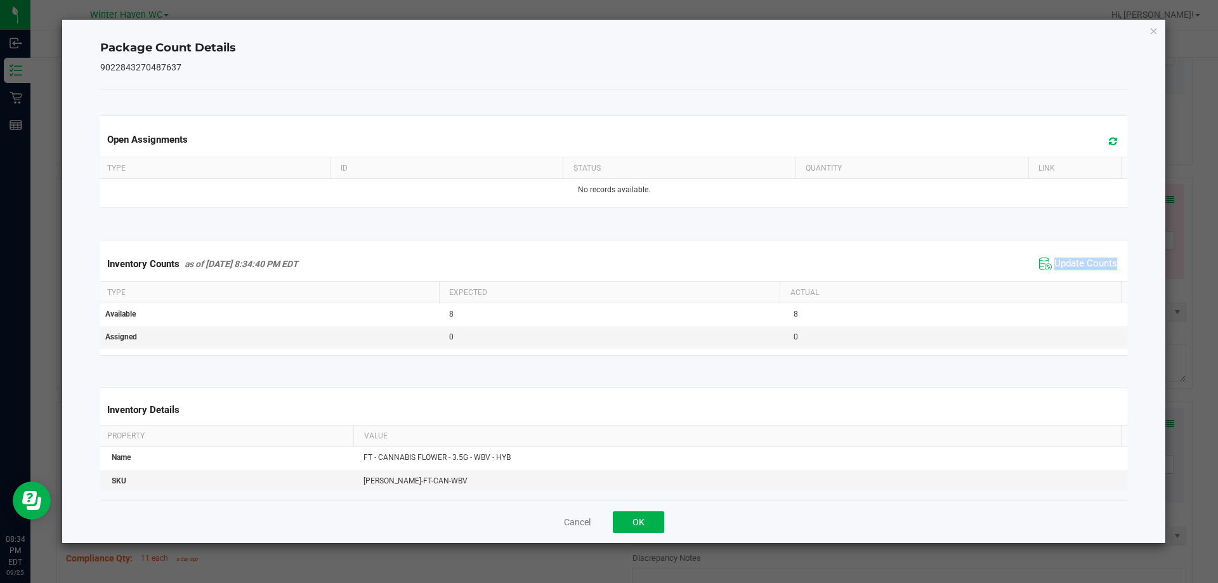
click at [1071, 275] on div "Inventory Counts as of Sep 25, 2025 8:34:40 PM EDT Update Counts" at bounding box center [614, 264] width 1033 height 34
click at [1154, 30] on icon "Close" at bounding box center [1154, 30] width 9 height 15
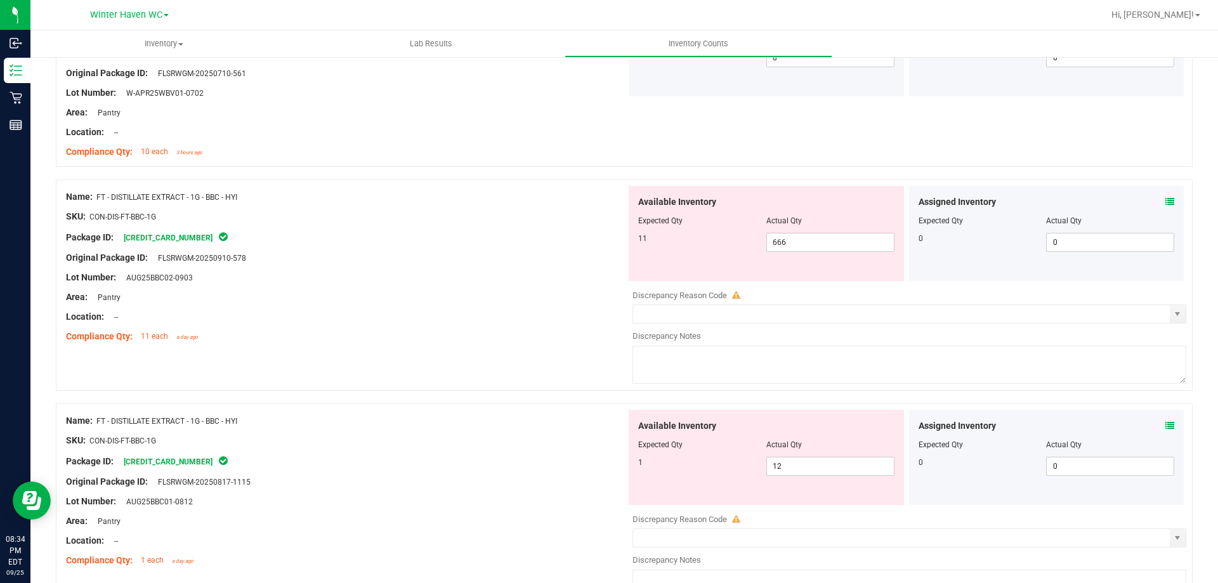
scroll to position [1142, 0]
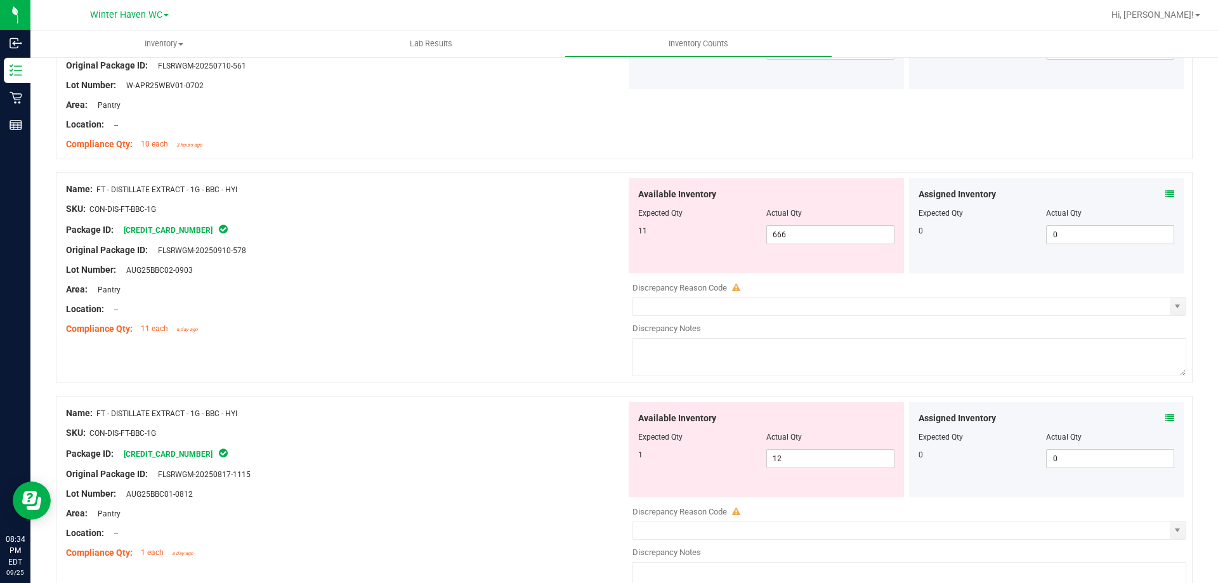
click at [1154, 192] on div "Assigned Inventory" at bounding box center [1047, 194] width 256 height 13
click at [1166, 192] on icon at bounding box center [1170, 194] width 9 height 9
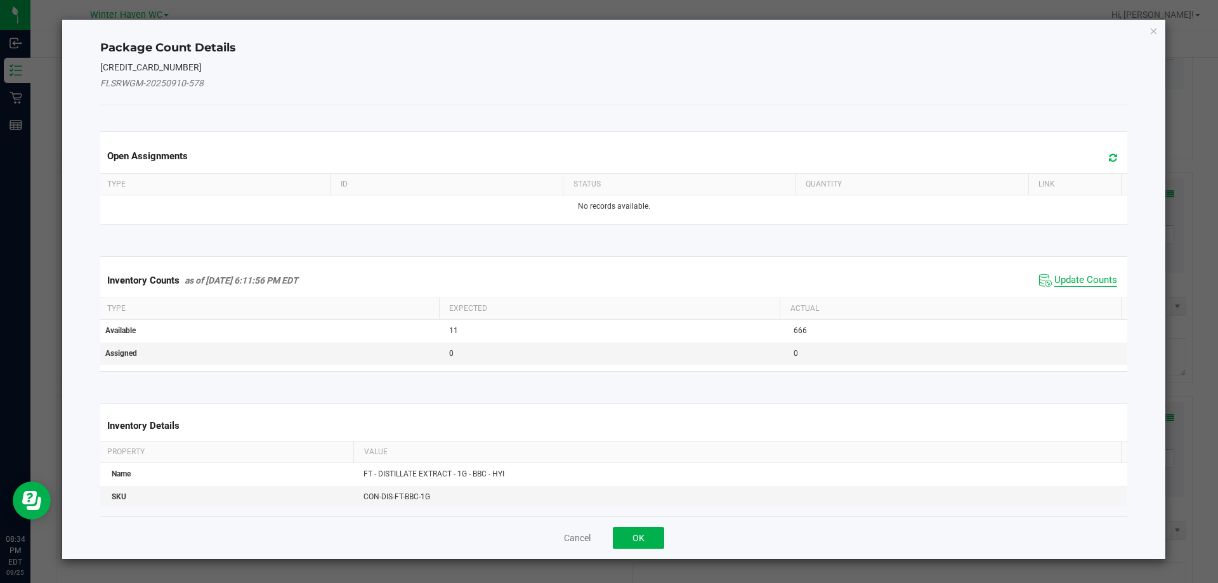
click at [1060, 277] on span "Update Counts" at bounding box center [1086, 280] width 63 height 13
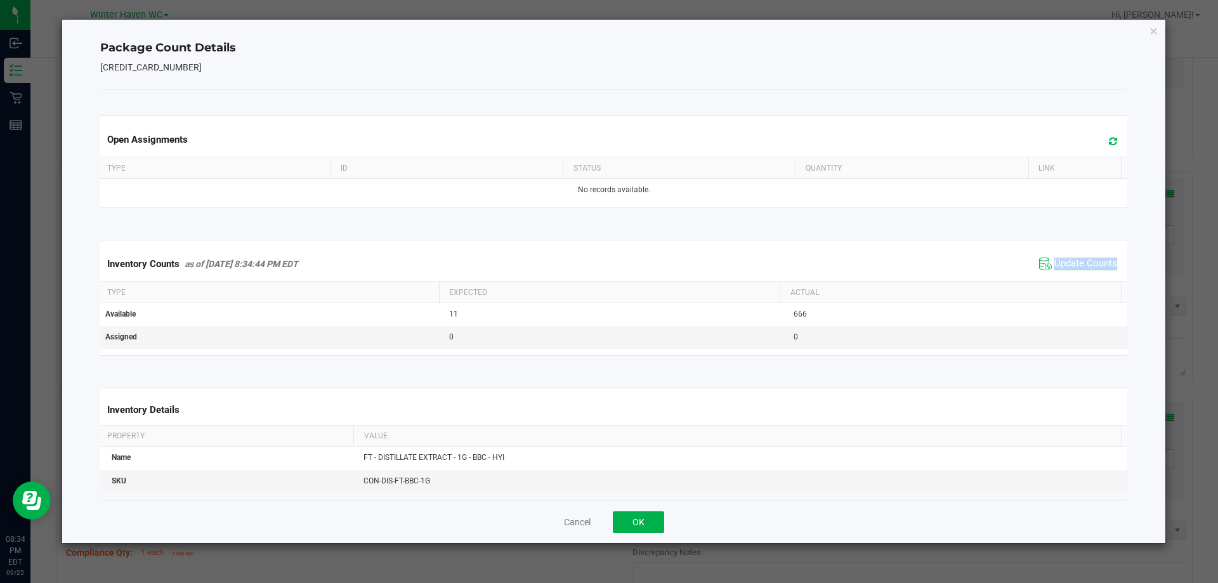
click at [1060, 277] on div "Inventory Counts as of Sep 25, 2025 8:34:44 PM EDT Update Counts" at bounding box center [614, 264] width 1033 height 34
click at [1146, 36] on div "Package Count Details 6087987166585662 Open Assignments Type ID Status Quantity…" at bounding box center [614, 282] width 1104 height 524
click at [1155, 29] on icon "Close" at bounding box center [1154, 30] width 9 height 15
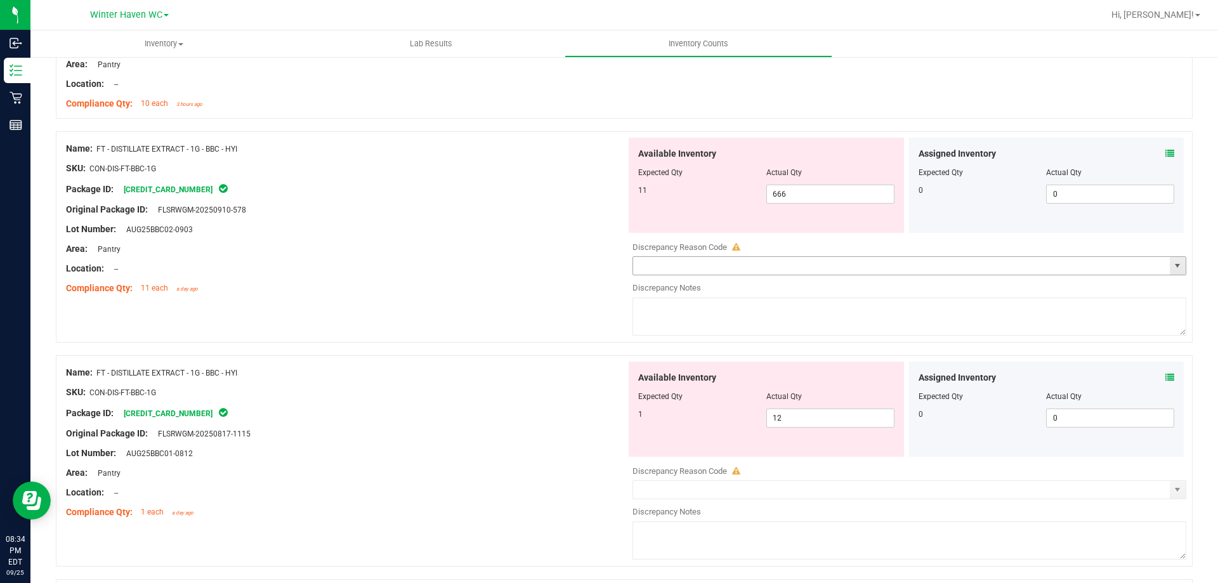
scroll to position [1206, 0]
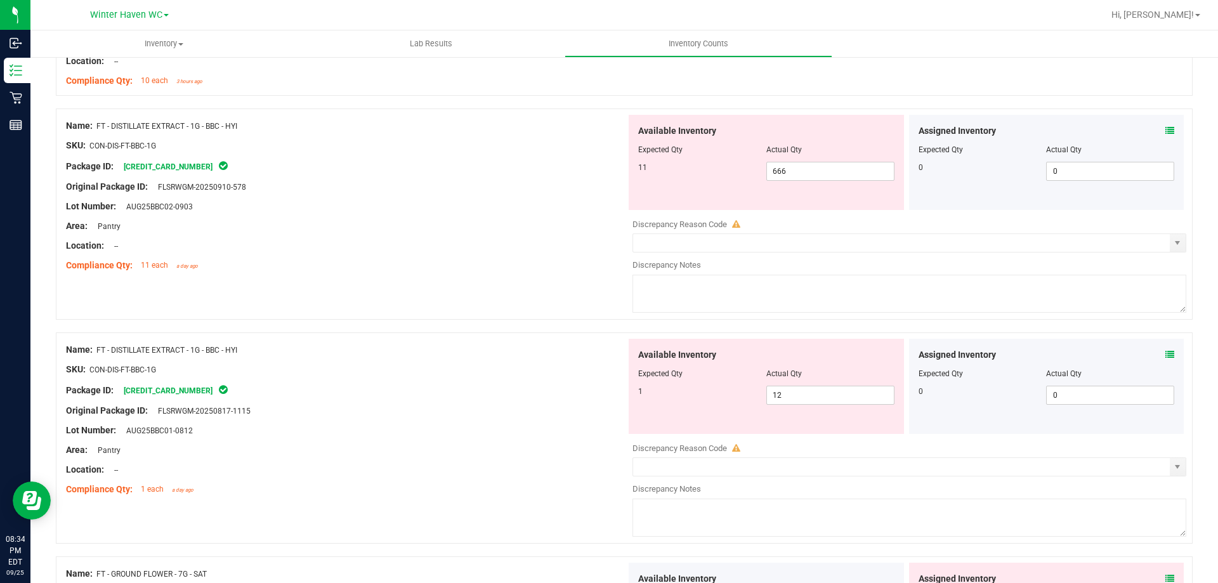
click at [1166, 353] on icon at bounding box center [1170, 354] width 9 height 9
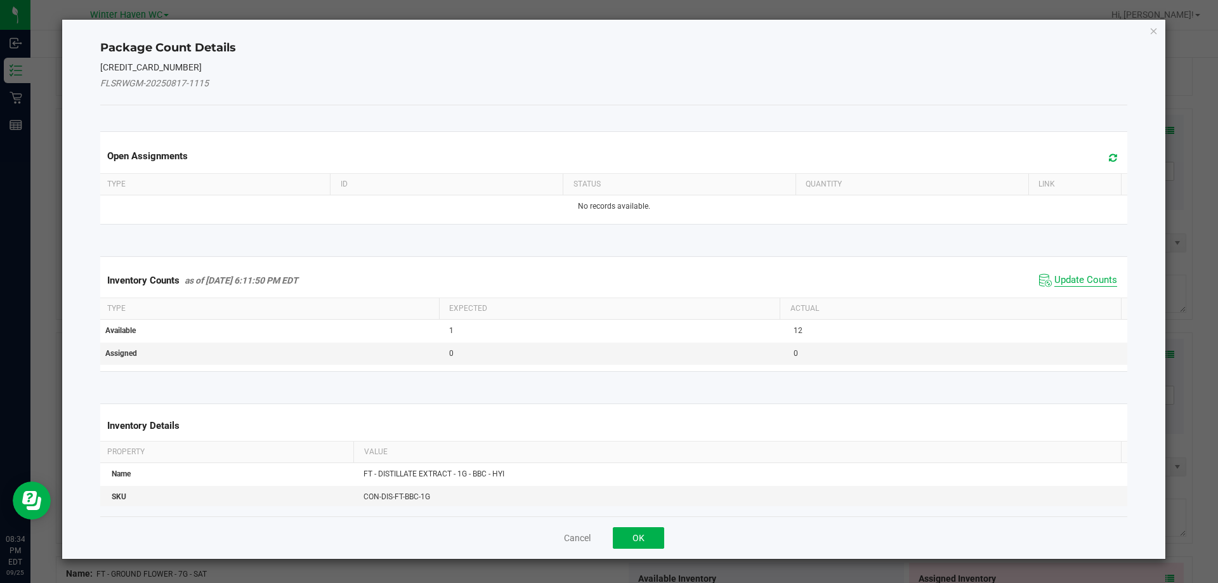
click at [1079, 278] on span "Update Counts" at bounding box center [1086, 280] width 63 height 13
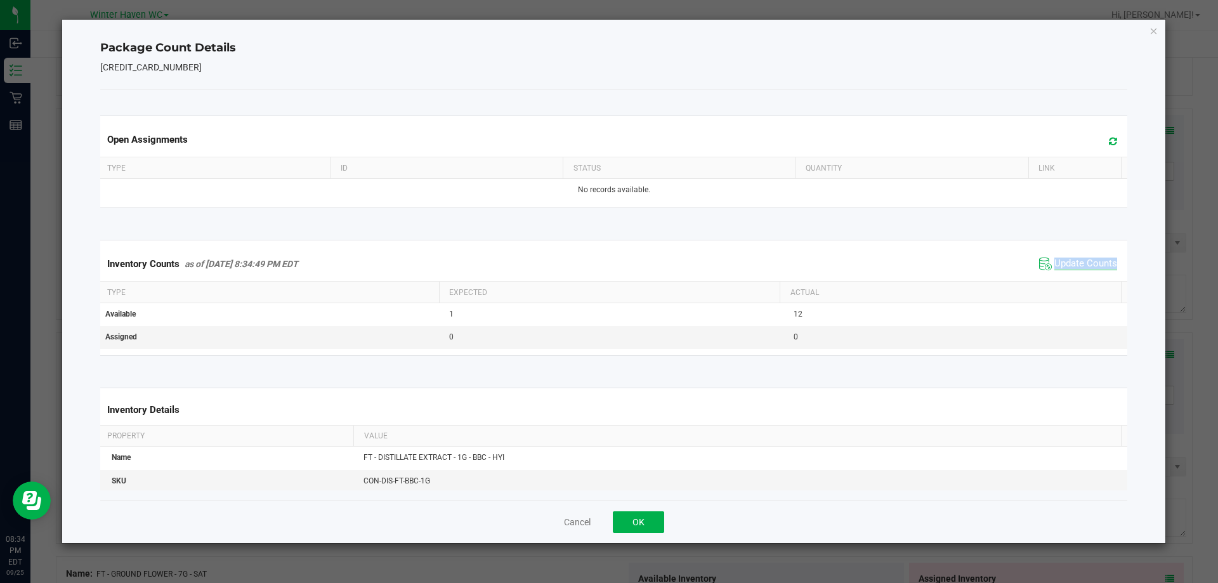
click at [1079, 278] on div "Inventory Counts as of Sep 25, 2025 8:34:49 PM EDT Update Counts" at bounding box center [614, 264] width 1033 height 34
click at [1154, 34] on icon "Close" at bounding box center [1154, 30] width 9 height 15
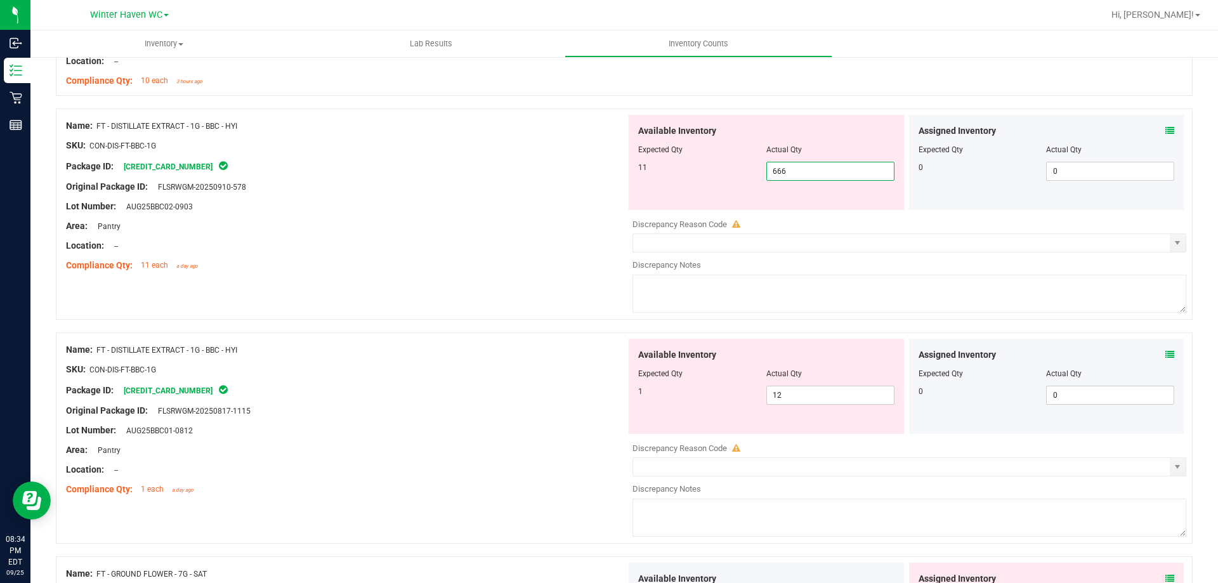
drag, startPoint x: 808, startPoint y: 164, endPoint x: 700, endPoint y: 168, distance: 107.9
click at [700, 168] on div "11 666 666" at bounding box center [766, 171] width 256 height 19
type input "11"
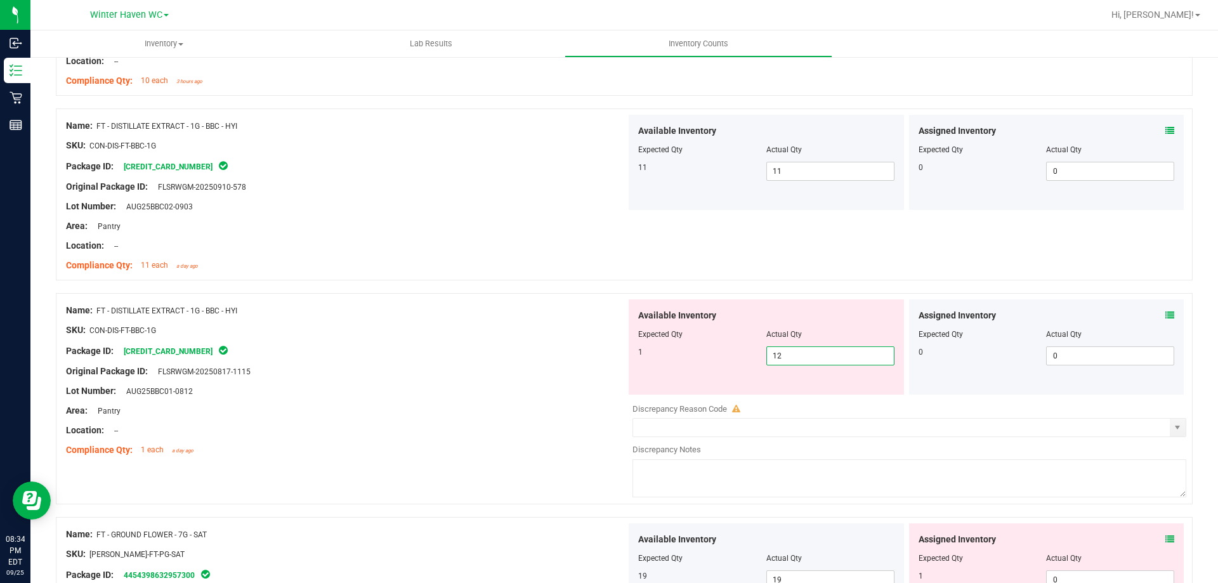
drag, startPoint x: 791, startPoint y: 395, endPoint x: 744, endPoint y: 393, distance: 47.0
click at [744, 393] on div "Available Inventory Expected Qty Actual Qty 1 12 12" at bounding box center [766, 347] width 275 height 95
type input "1"
click at [536, 395] on div "Lot Number: AUG25BBC01-0812" at bounding box center [346, 391] width 560 height 13
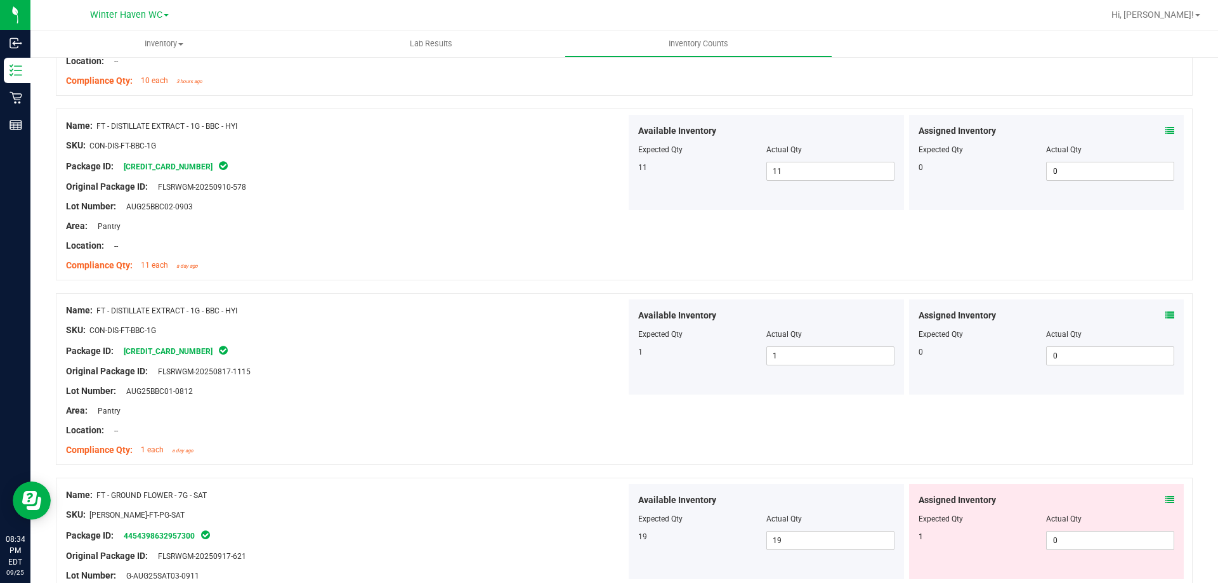
scroll to position [1396, 0]
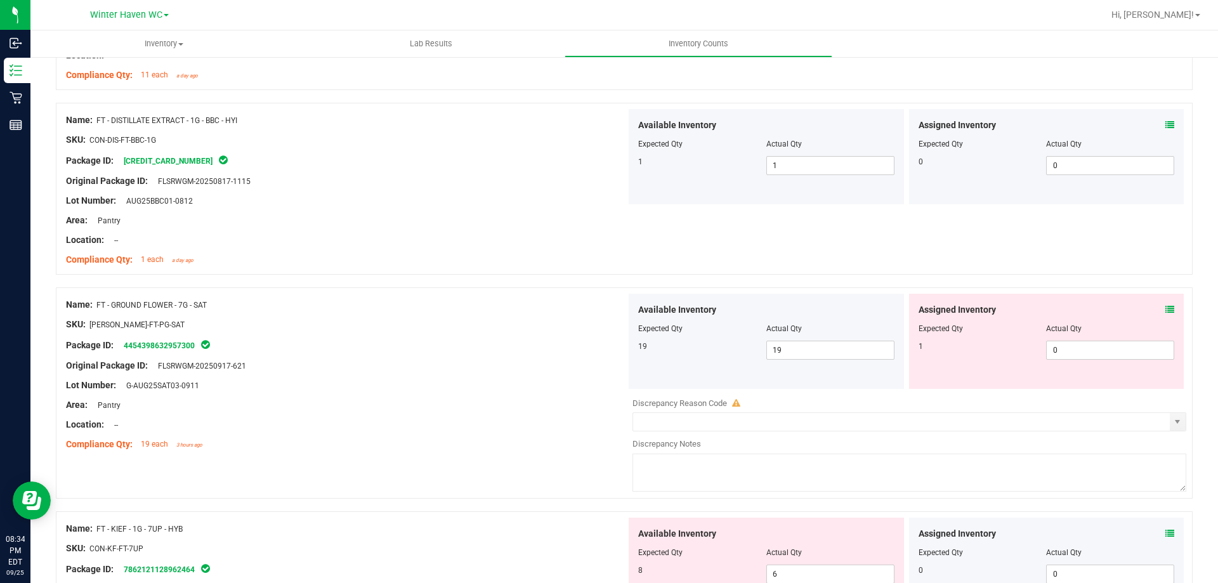
click at [1154, 312] on div "Assigned Inventory" at bounding box center [1047, 309] width 256 height 13
click at [1166, 311] on icon at bounding box center [1170, 309] width 9 height 9
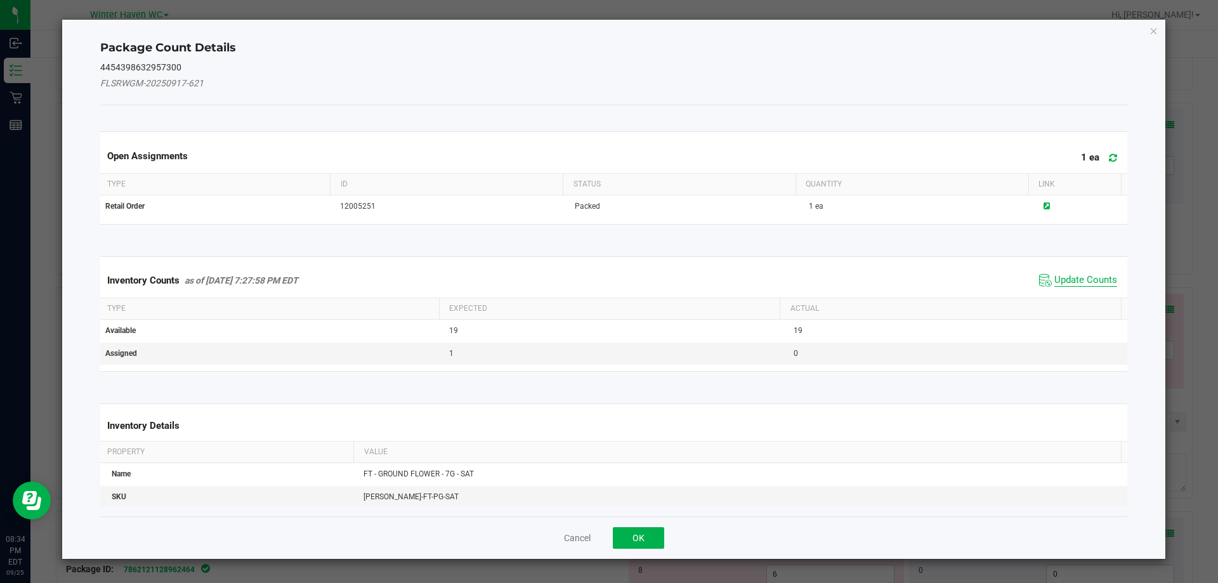
click at [1055, 277] on span "Update Counts" at bounding box center [1086, 280] width 63 height 13
click at [1055, 277] on span "Update Counts" at bounding box center [1086, 279] width 63 height 11
click at [1051, 277] on div "Inventory Counts as of Sep 25, 2025 7:27:58 PM EDT Update Counts" at bounding box center [614, 279] width 1033 height 33
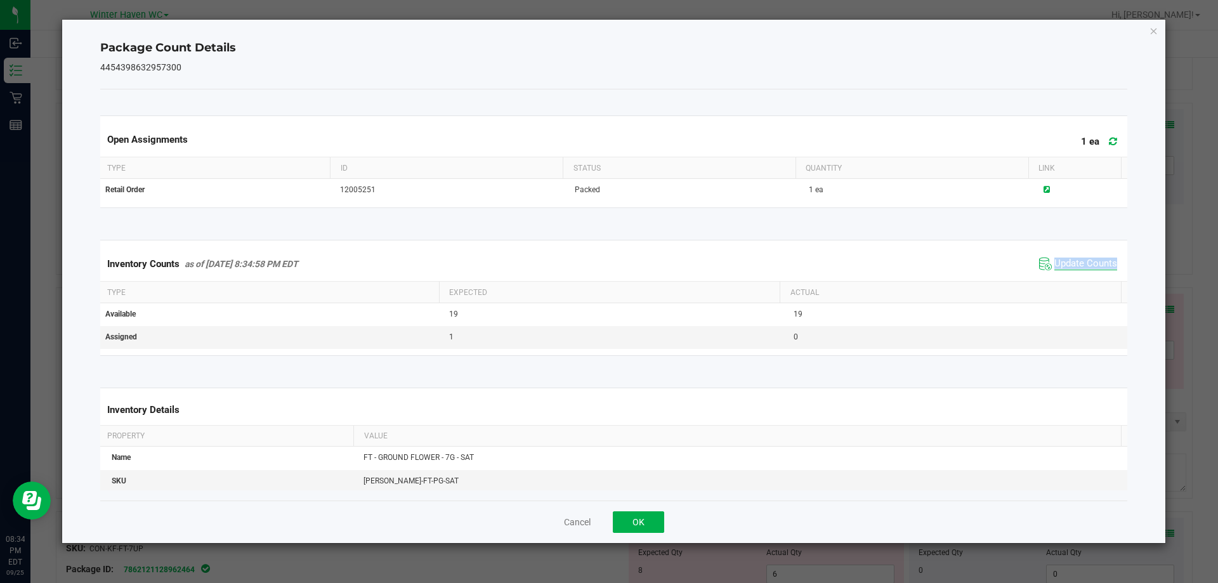
click at [1051, 277] on div "Inventory Counts as of Sep 25, 2025 8:34:58 PM EDT Update Counts" at bounding box center [614, 264] width 1033 height 34
click at [1157, 31] on icon "Close" at bounding box center [1154, 30] width 9 height 15
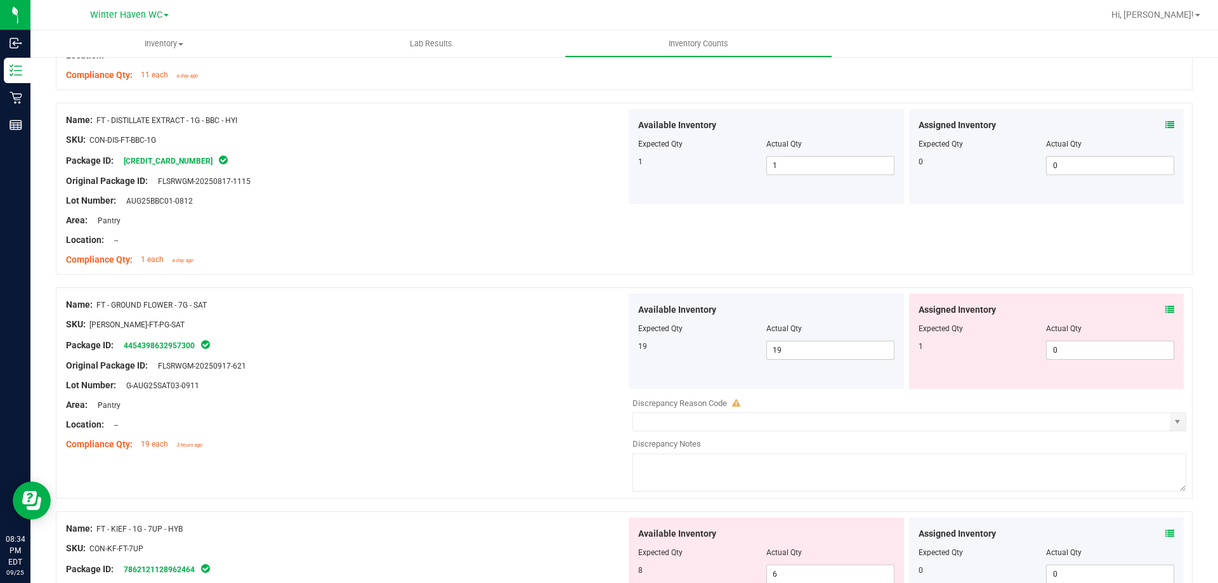
click at [522, 338] on div "Package ID: 4454398632957300" at bounding box center [346, 345] width 560 height 15
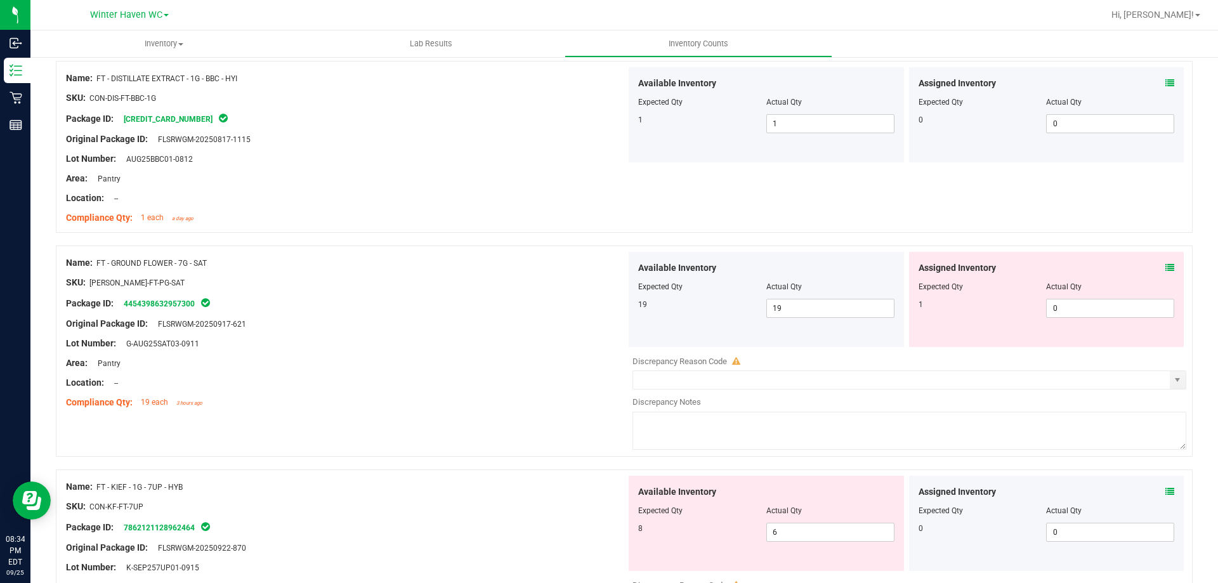
scroll to position [1459, 0]
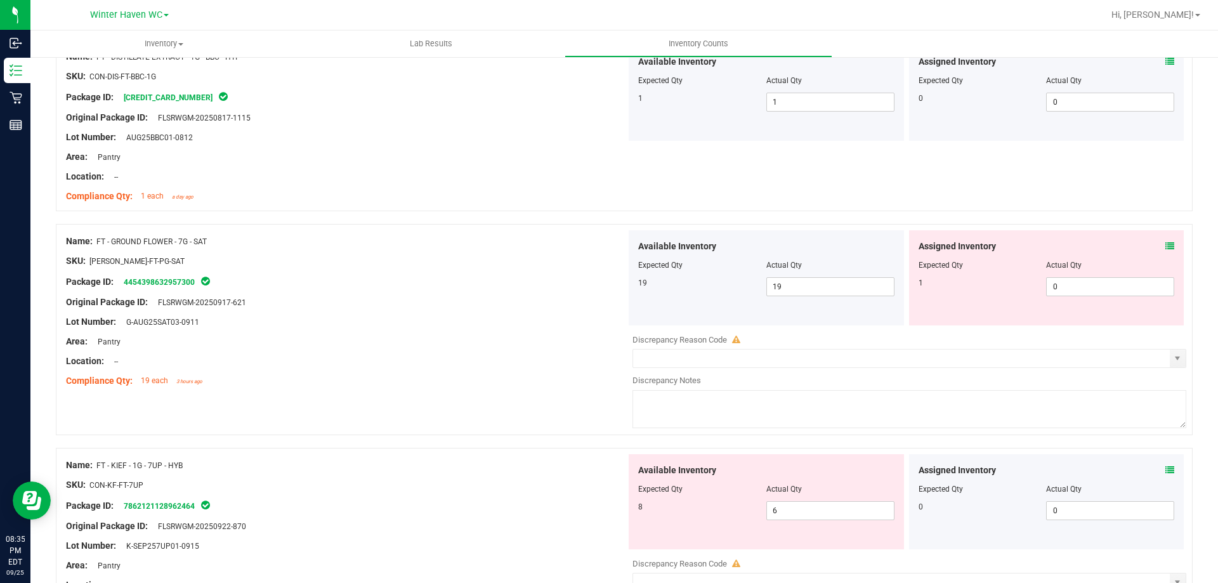
click at [1166, 468] on icon at bounding box center [1170, 470] width 9 height 9
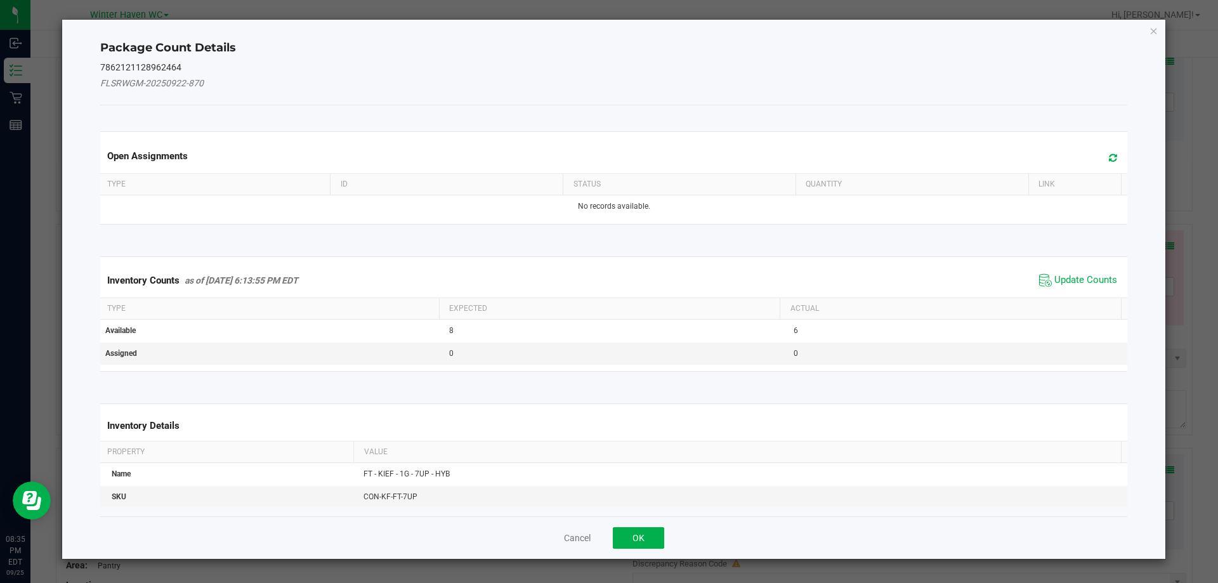
click at [1054, 272] on span "Update Counts" at bounding box center [1078, 280] width 84 height 19
click at [1054, 272] on span "Update Counts" at bounding box center [1079, 280] width 81 height 18
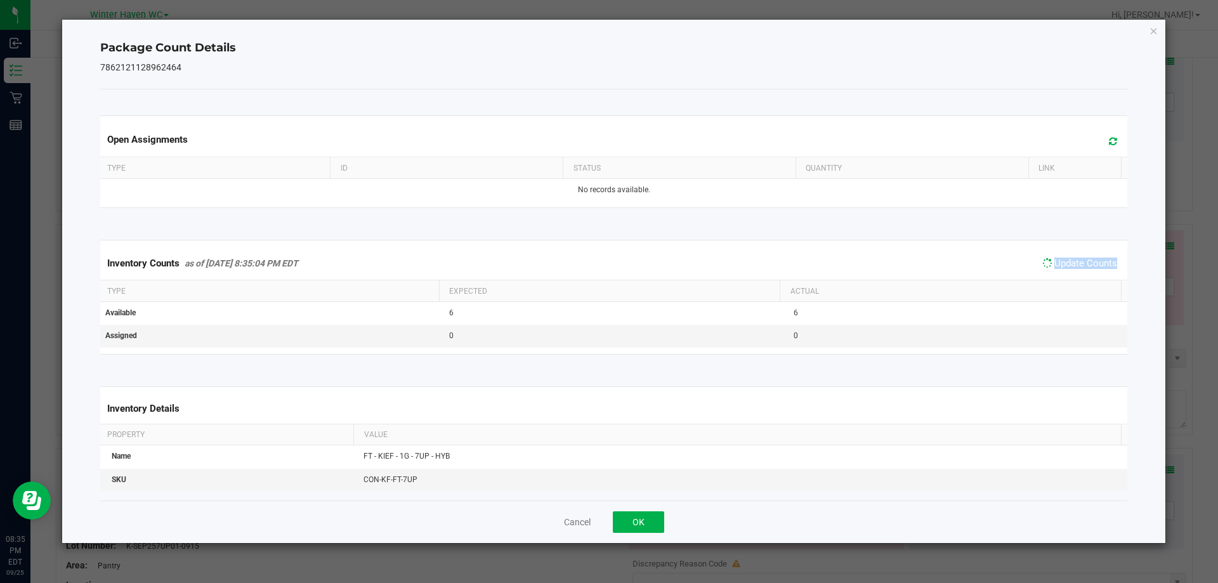
click at [1054, 272] on span "Update Counts" at bounding box center [1079, 263] width 81 height 18
click at [1149, 32] on div "Package Count Details 7862121128962464 Open Assignments Type ID Status Quantity…" at bounding box center [614, 282] width 1104 height 524
click at [1150, 32] on icon "Close" at bounding box center [1154, 30] width 9 height 15
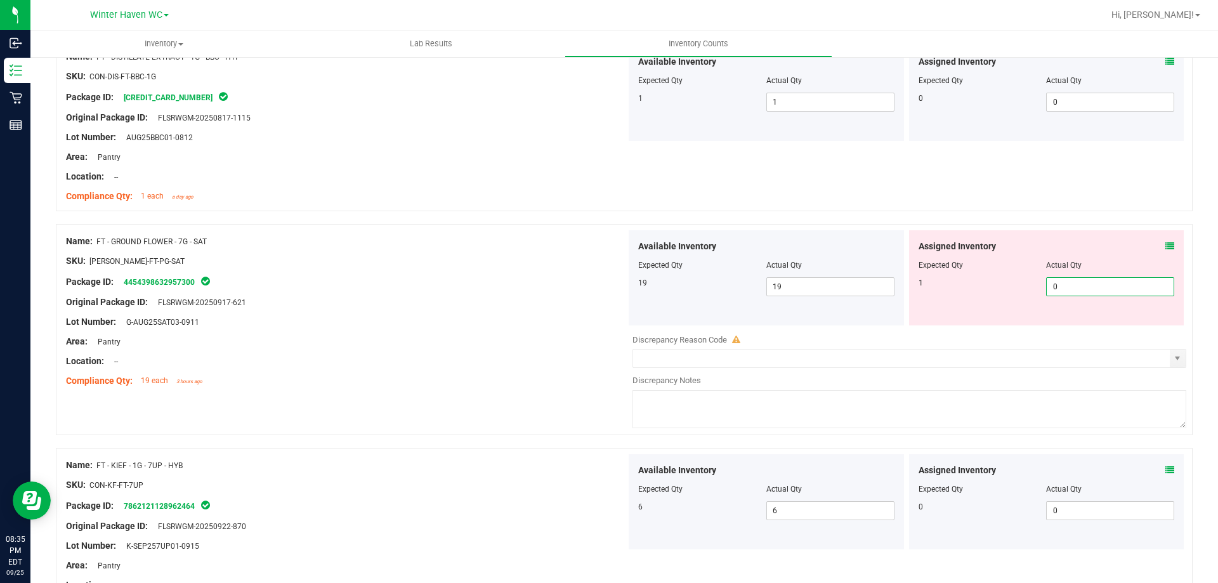
drag, startPoint x: 1093, startPoint y: 288, endPoint x: 955, endPoint y: 286, distance: 138.4
click at [955, 286] on div "1 0 0" at bounding box center [1047, 286] width 256 height 19
type input "1"
click at [575, 298] on div "Original Package ID: FLSRWGM-20250917-621" at bounding box center [346, 302] width 560 height 13
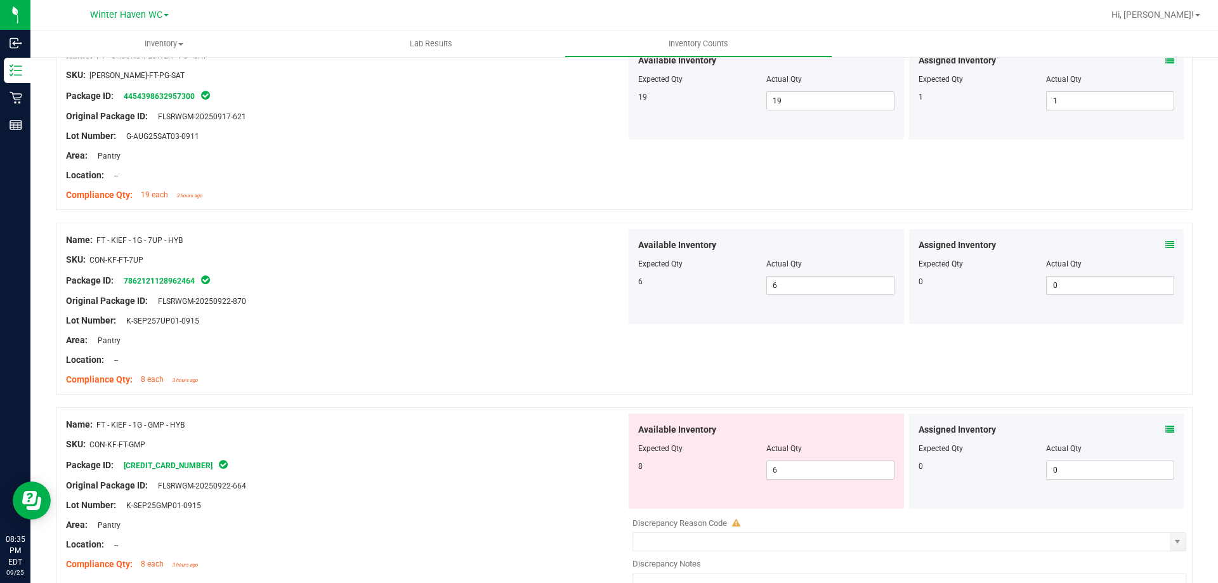
scroll to position [1650, 0]
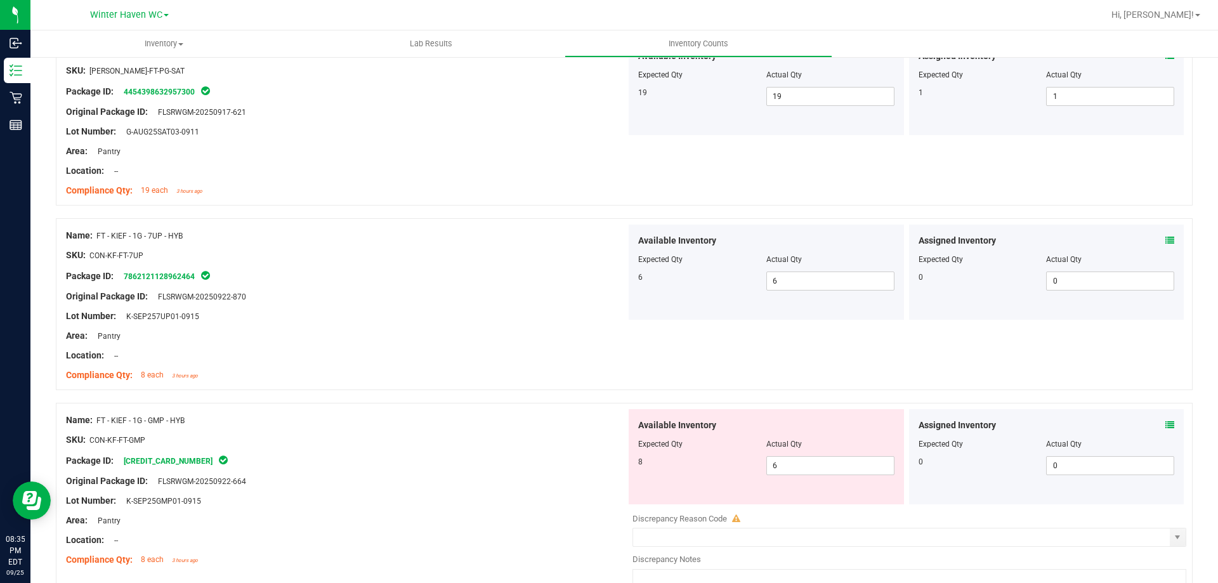
click at [1166, 241] on icon at bounding box center [1170, 240] width 9 height 9
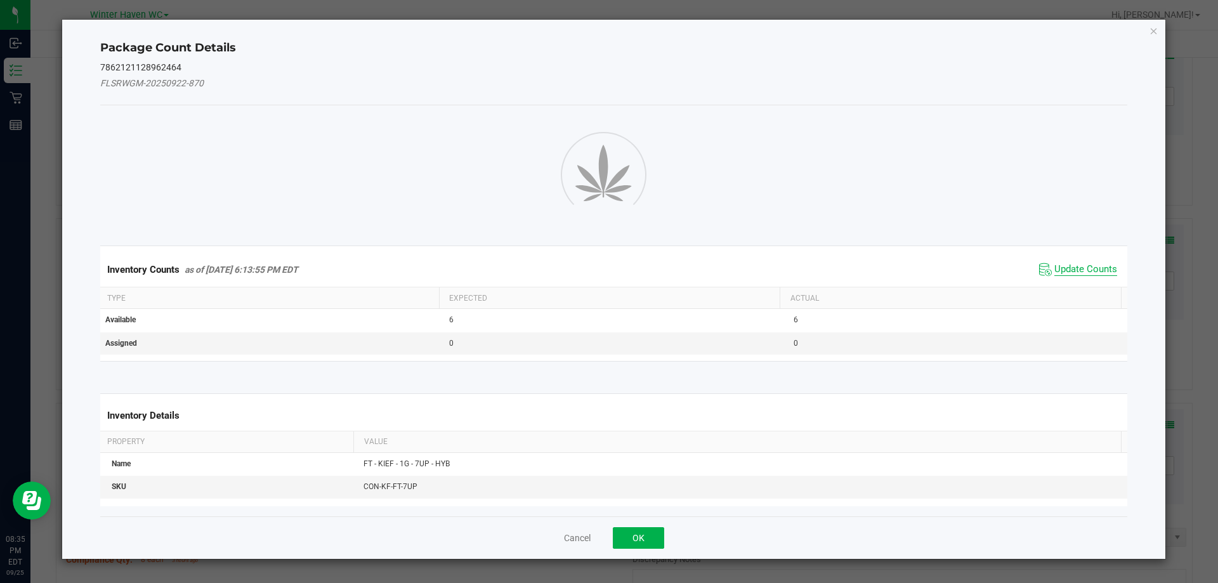
click at [1065, 270] on span "Update Counts" at bounding box center [1086, 269] width 63 height 13
click at [1065, 270] on div "Inventory Counts as of Sep 25, 2025 6:13:55 PM EDT Update Counts" at bounding box center [614, 269] width 1033 height 33
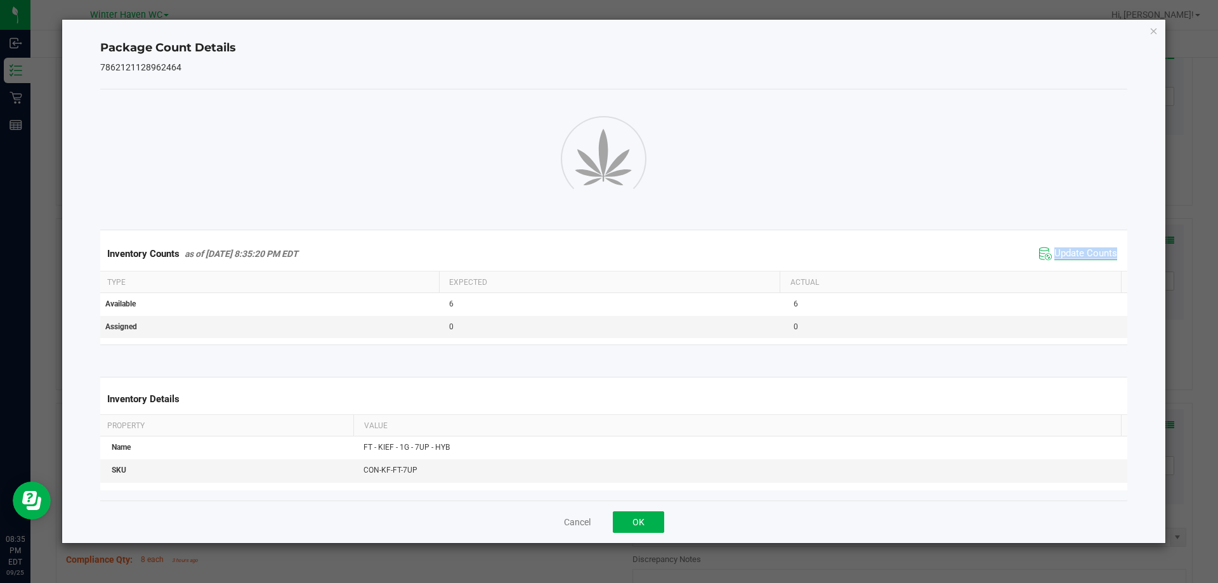
click at [1065, 270] on div "Inventory Counts as of Sep 25, 2025 8:35:20 PM EDT Update Counts" at bounding box center [614, 254] width 1033 height 34
click at [1150, 32] on icon "Close" at bounding box center [1154, 30] width 9 height 15
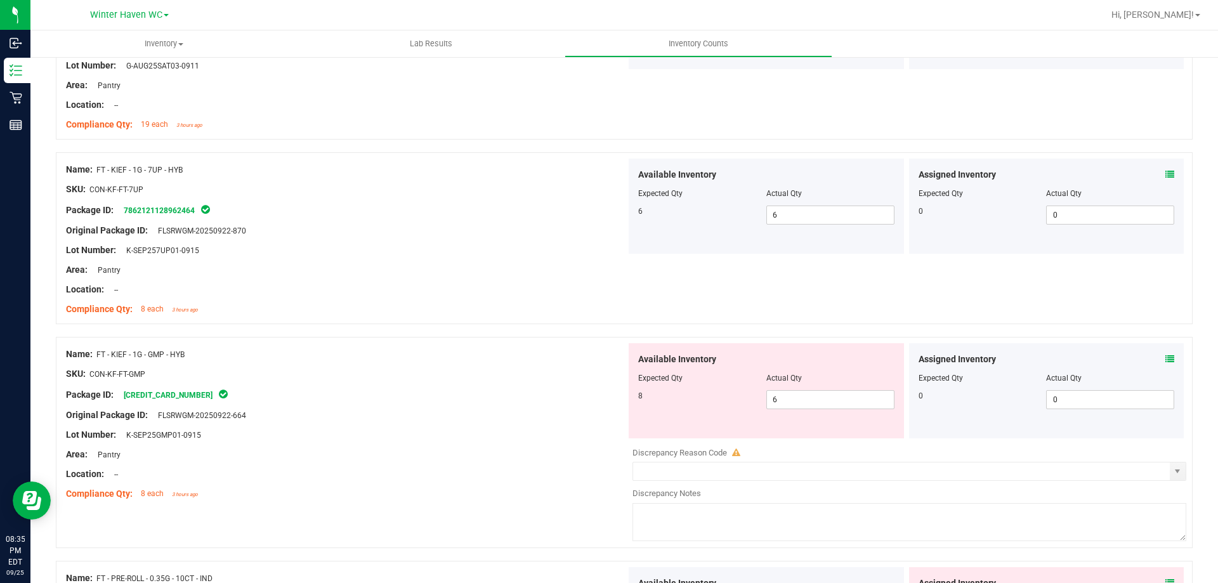
scroll to position [1777, 0]
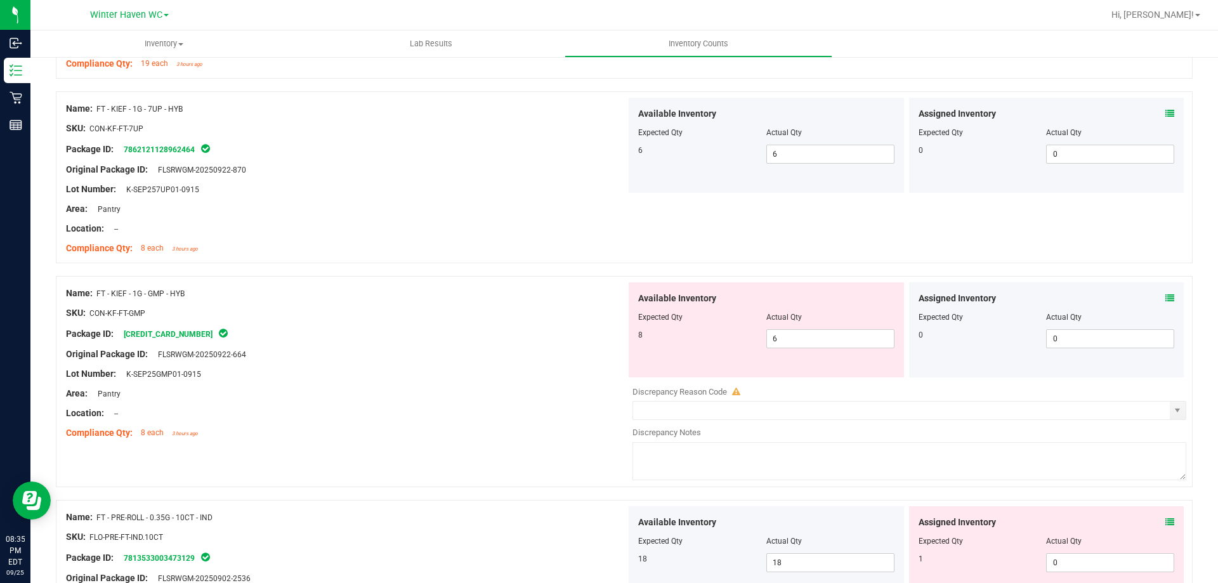
click at [1166, 297] on icon at bounding box center [1170, 298] width 9 height 9
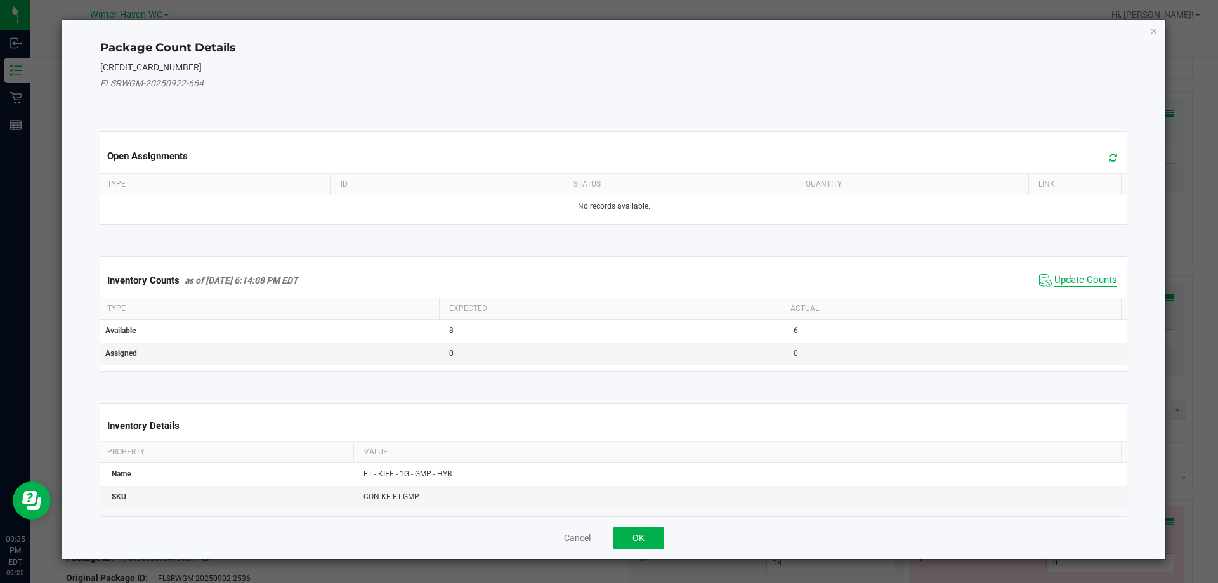
click at [1078, 276] on span "Update Counts" at bounding box center [1086, 280] width 63 height 13
click at [1078, 276] on div "Inventory Counts as of Sep 25, 2025 6:14:08 PM EDT Update Counts" at bounding box center [614, 279] width 1033 height 33
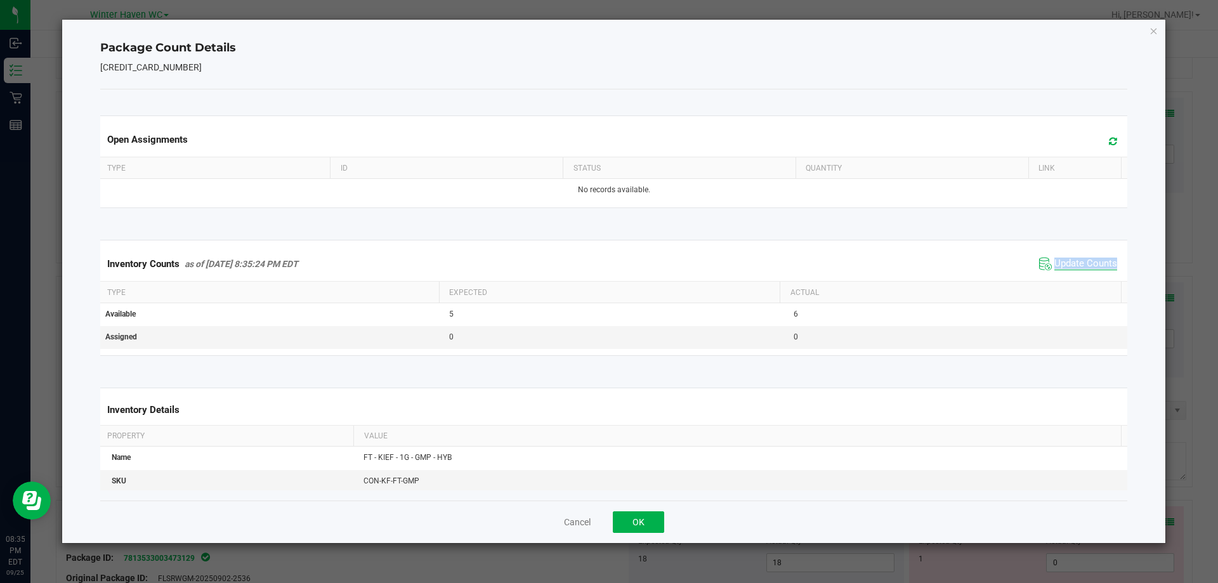
click at [1078, 276] on div "Inventory Counts as of Sep 25, 2025 8:35:24 PM EDT Update Counts" at bounding box center [614, 264] width 1033 height 34
click at [1153, 33] on icon "Close" at bounding box center [1154, 30] width 9 height 15
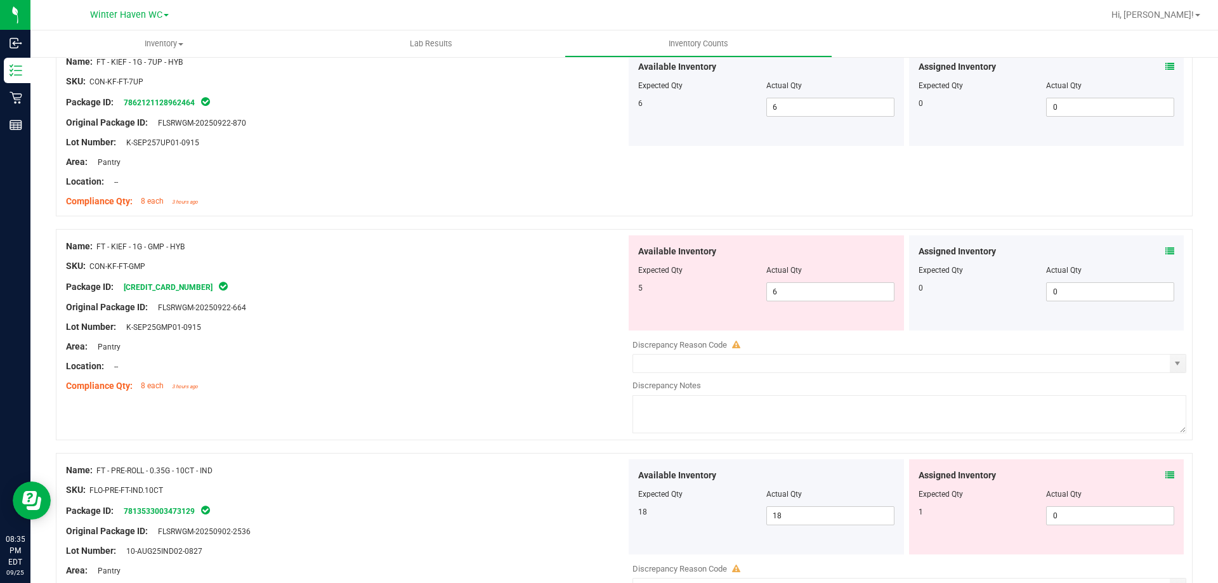
scroll to position [1967, 0]
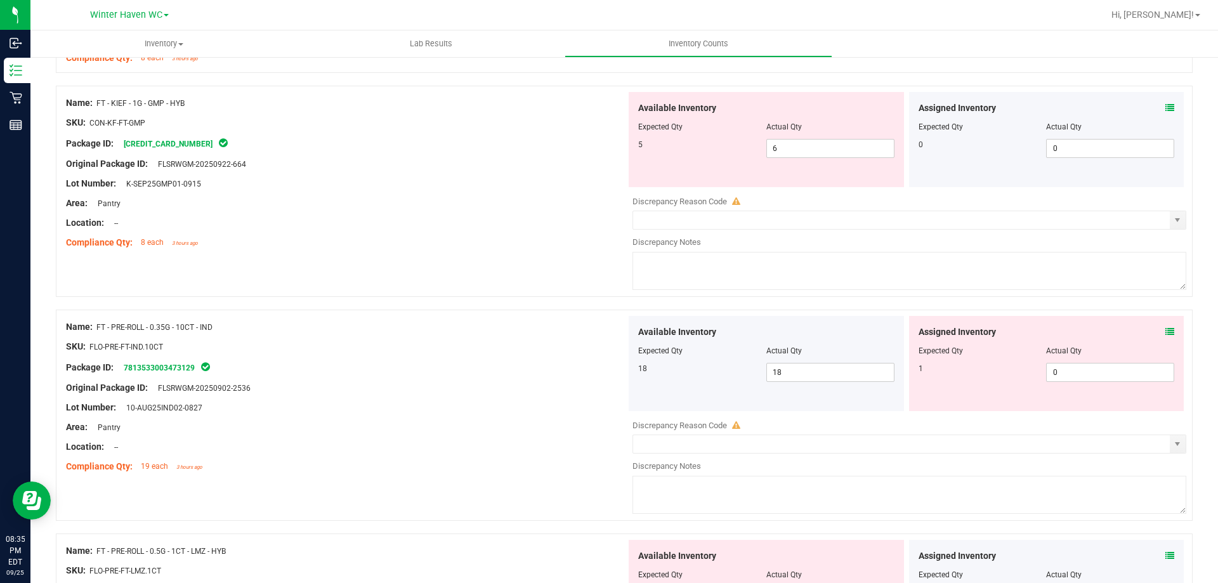
click at [1166, 330] on icon at bounding box center [1170, 331] width 9 height 9
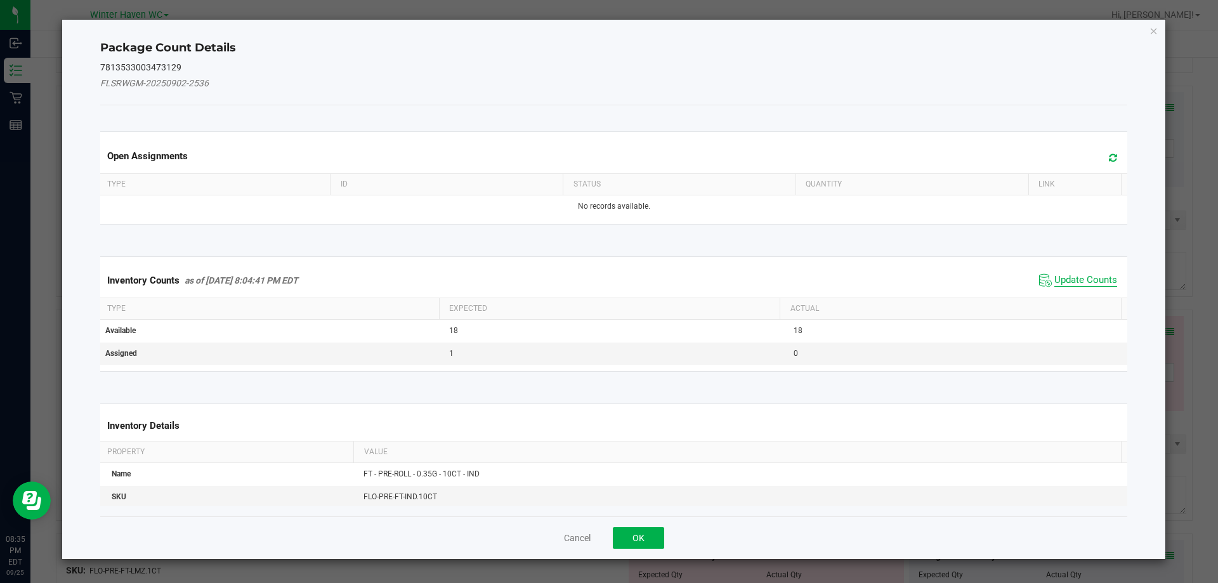
click at [1074, 282] on span "Update Counts" at bounding box center [1086, 280] width 63 height 13
click at [1074, 282] on kendo-grid "Inventory Counts as of Sep 25, 2025 8:04:41 PM EDT Update Counts Type Expected …" at bounding box center [614, 313] width 1047 height 115
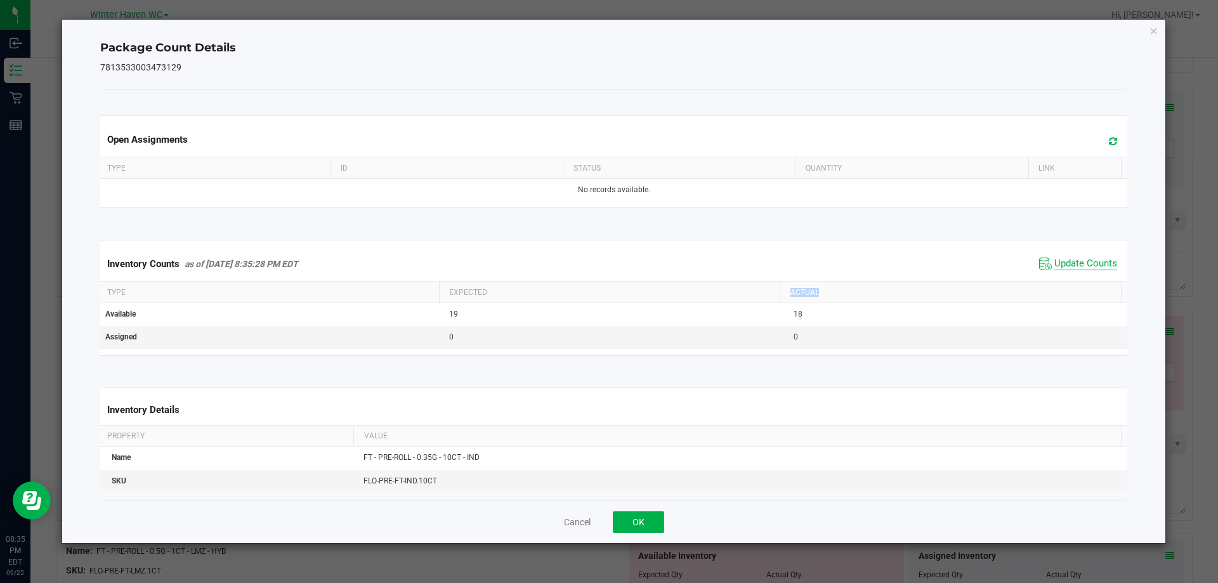
click at [1074, 282] on th "Actual" at bounding box center [950, 293] width 341 height 22
click at [1070, 275] on div "Inventory Counts as of Sep 25, 2025 8:35:28 PM EDT Update Counts" at bounding box center [614, 264] width 1033 height 34
click at [1077, 267] on span "Update Counts" at bounding box center [1086, 264] width 63 height 13
click at [1077, 265] on span "Update Counts" at bounding box center [1086, 264] width 63 height 13
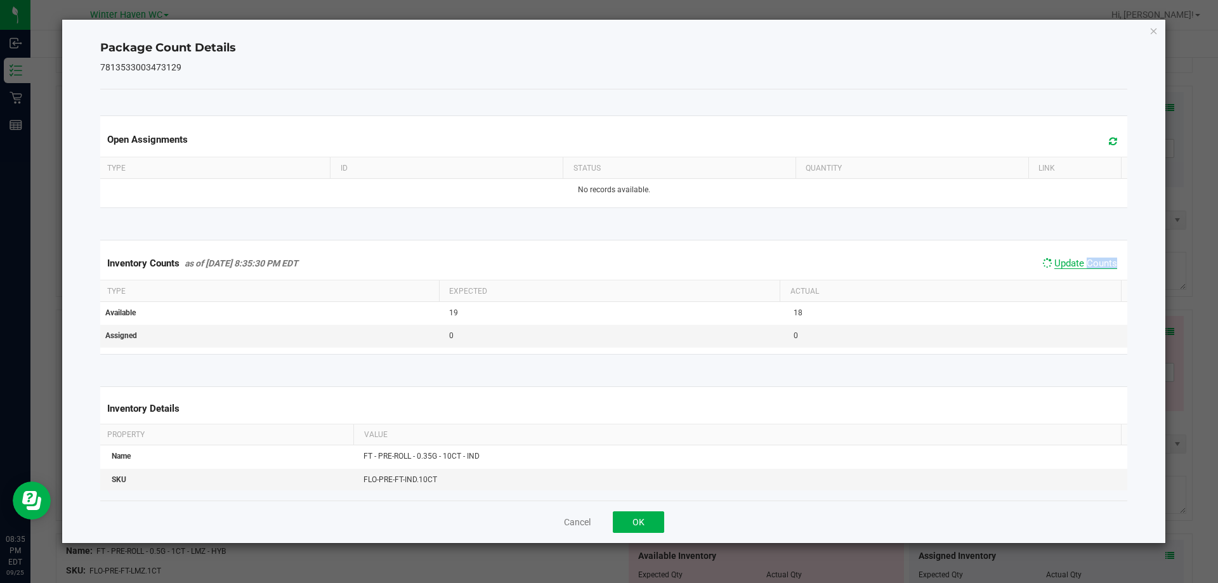
click at [1077, 265] on span "Update Counts" at bounding box center [1086, 263] width 63 height 11
click at [1147, 29] on div "Package Count Details 7813533003473129 Open Assignments Type ID Status Quantity…" at bounding box center [614, 282] width 1104 height 524
click at [1149, 29] on div "Package Count Details 7813533003473129 Open Assignments Type ID Status Quantity…" at bounding box center [614, 282] width 1104 height 524
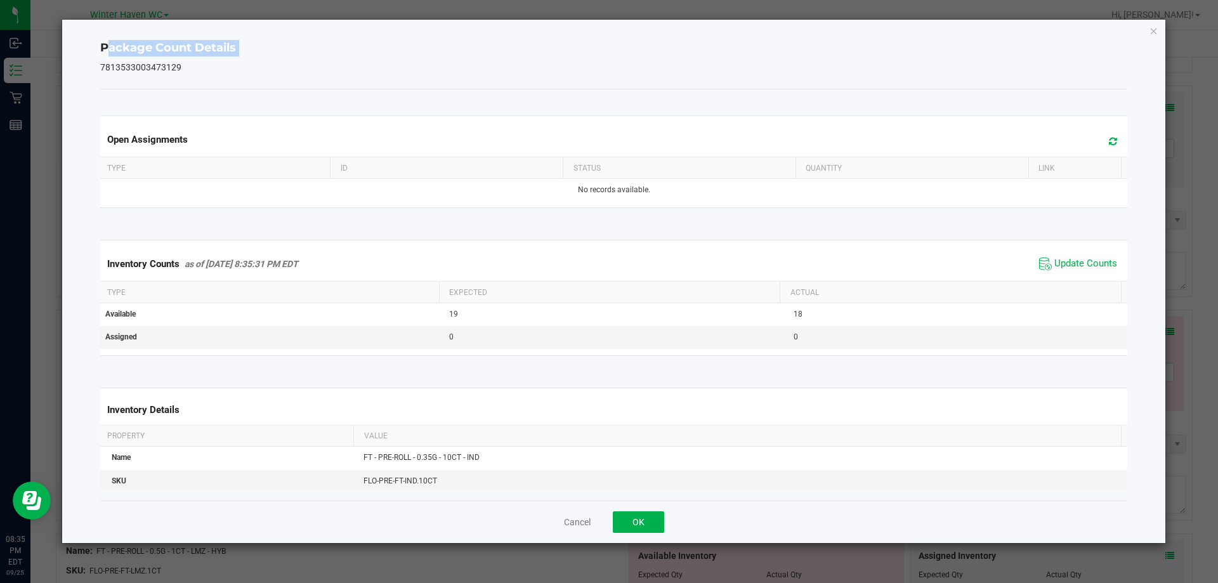
click at [1156, 31] on icon "Close" at bounding box center [1154, 30] width 9 height 15
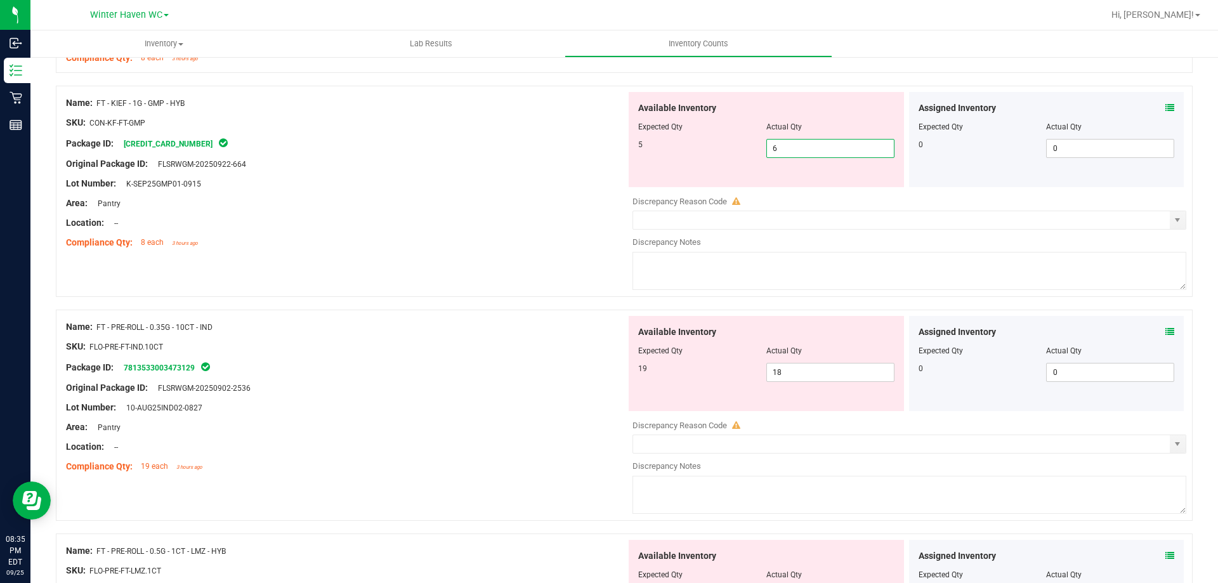
drag, startPoint x: 766, startPoint y: 142, endPoint x: 727, endPoint y: 143, distance: 38.7
click at [727, 143] on div "5 6 6" at bounding box center [766, 148] width 256 height 19
type input "5"
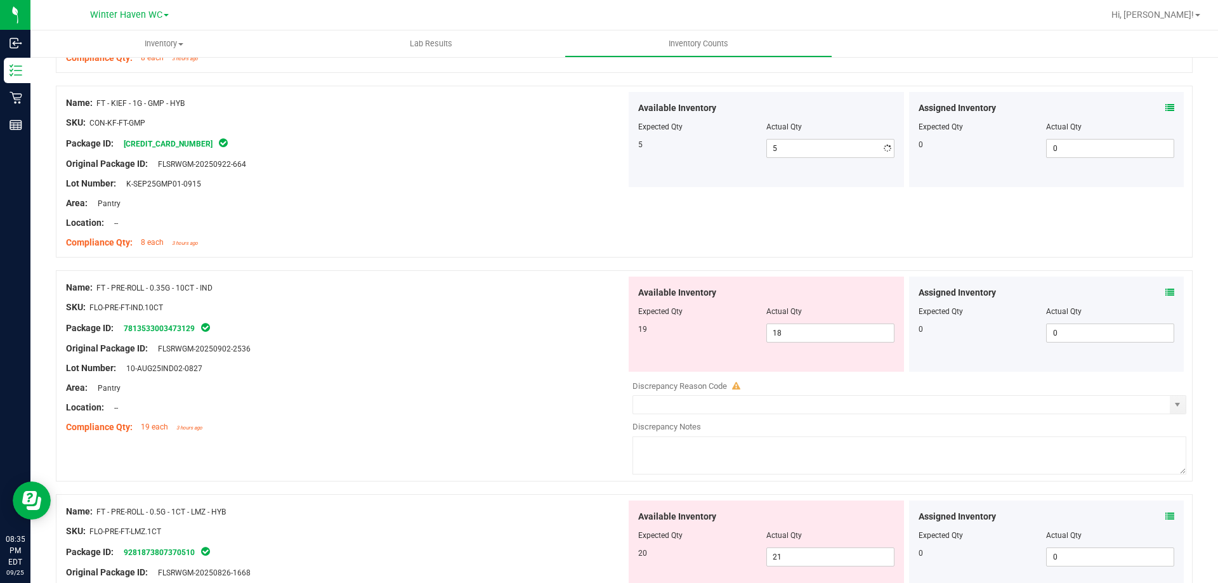
click at [527, 362] on div "Name: FT - PRE-ROLL - 0.35G - 10CT - IND SKU: FLO-PRE-FT-IND.10CT Package ID: 7…" at bounding box center [346, 358] width 560 height 162
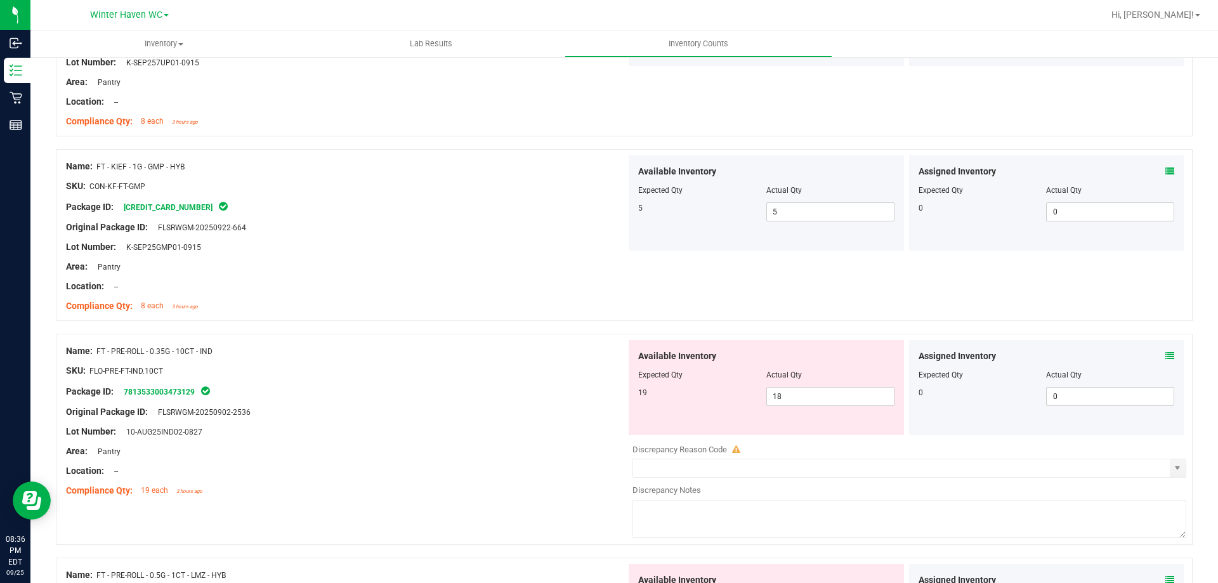
click at [539, 329] on div at bounding box center [624, 327] width 1137 height 13
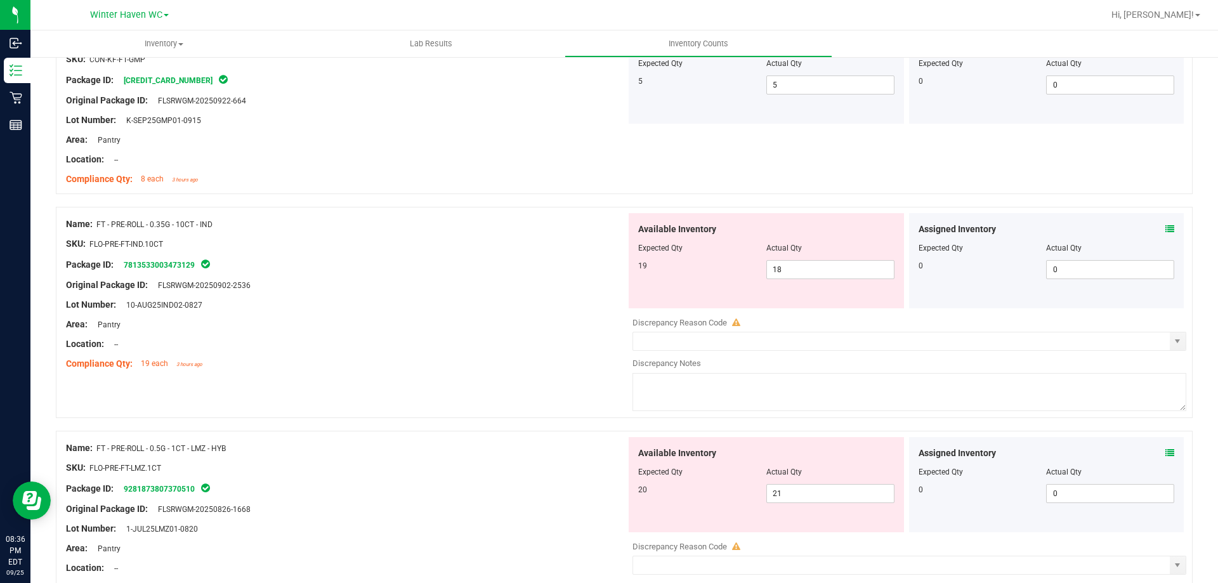
scroll to position [2157, 0]
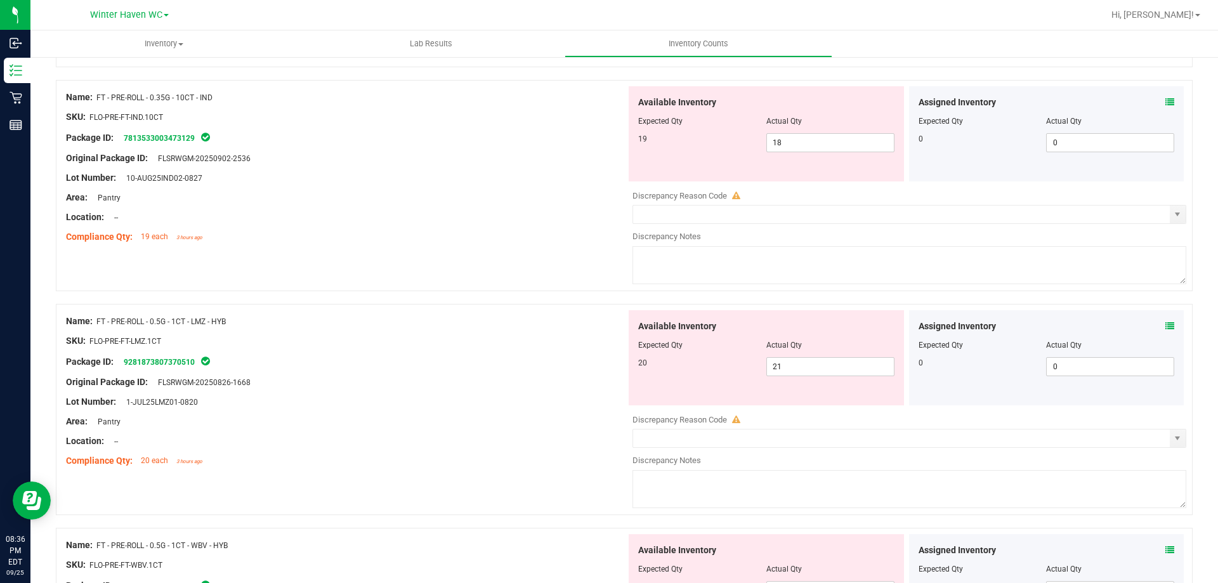
click at [536, 351] on div at bounding box center [346, 351] width 560 height 6
click at [1166, 322] on icon at bounding box center [1170, 326] width 9 height 9
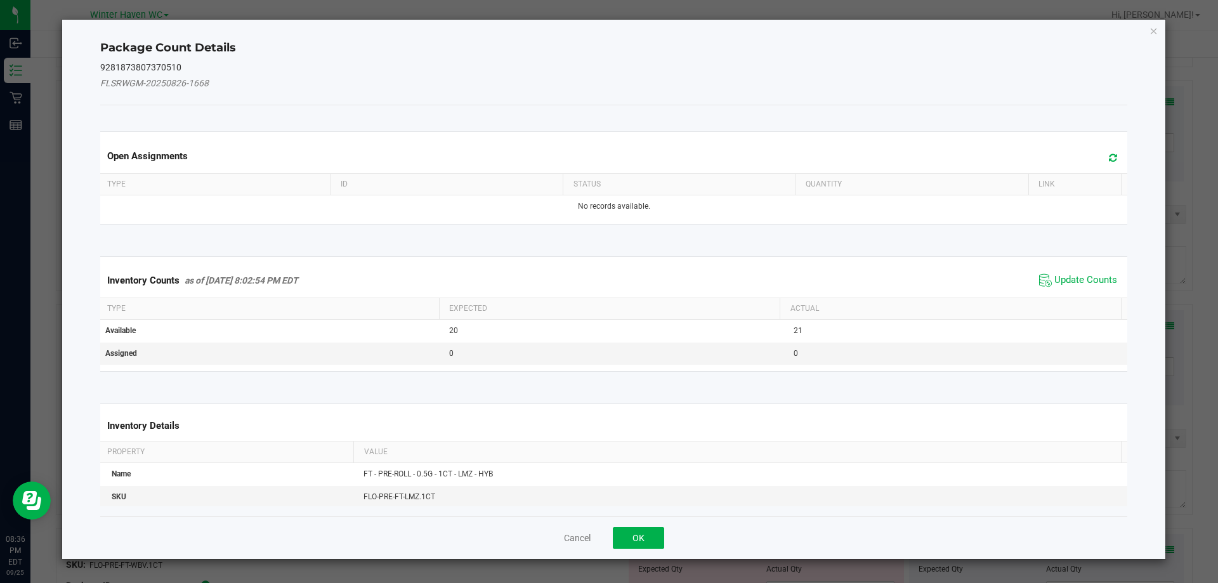
click at [1085, 271] on span "Update Counts" at bounding box center [1078, 280] width 84 height 19
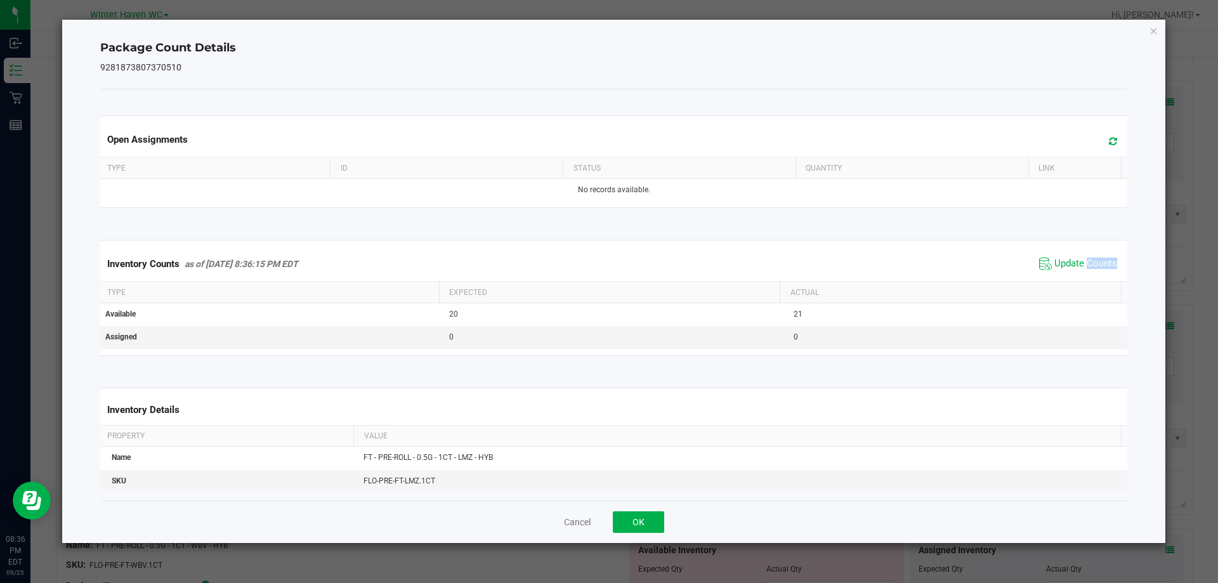
click at [1084, 272] on span "Update Counts" at bounding box center [1078, 263] width 84 height 19
click at [1083, 268] on span "Update Counts" at bounding box center [1086, 264] width 63 height 13
click at [1083, 268] on span "Update Counts" at bounding box center [1086, 263] width 63 height 11
click at [1079, 264] on span "Update Counts" at bounding box center [1086, 264] width 63 height 13
click at [1079, 264] on span "Update Counts" at bounding box center [1086, 263] width 63 height 11
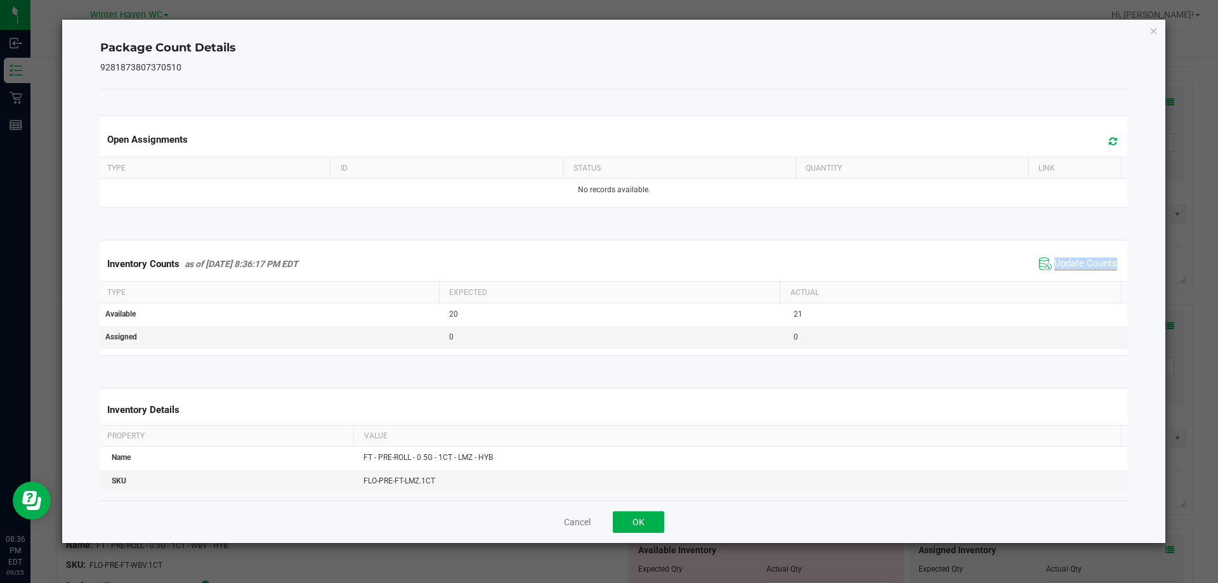
click at [1079, 264] on span "Update Counts" at bounding box center [1086, 264] width 63 height 13
click at [1149, 29] on div "Package Count Details 9281873807370510 Open Assignments Type ID Status Quantity…" at bounding box center [614, 282] width 1104 height 524
click at [1150, 30] on icon "Close" at bounding box center [1154, 30] width 9 height 15
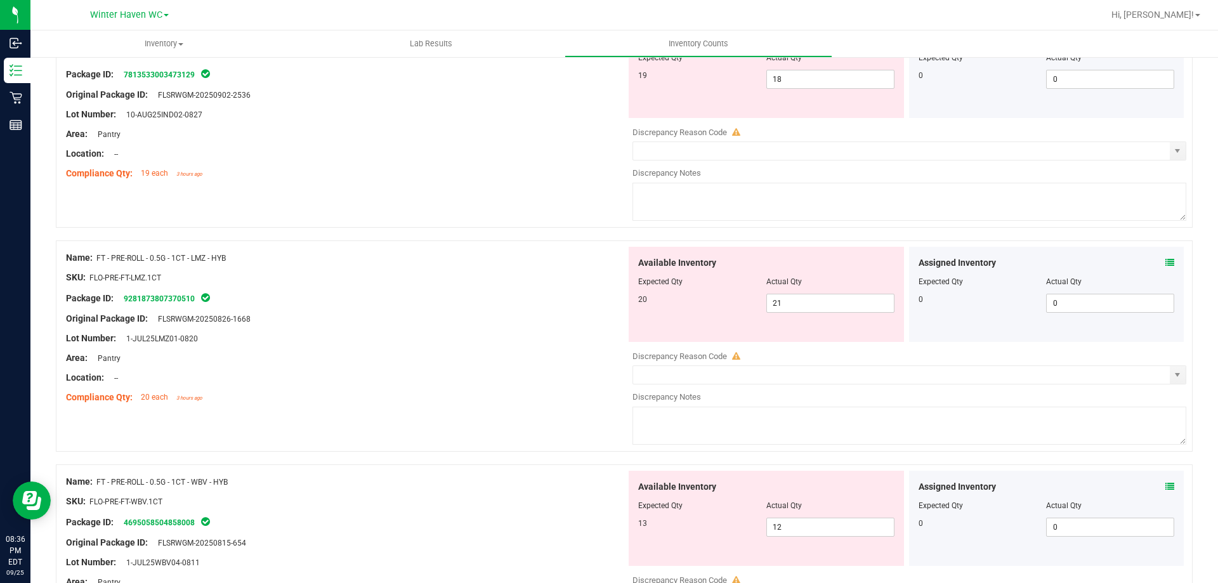
scroll to position [2284, 0]
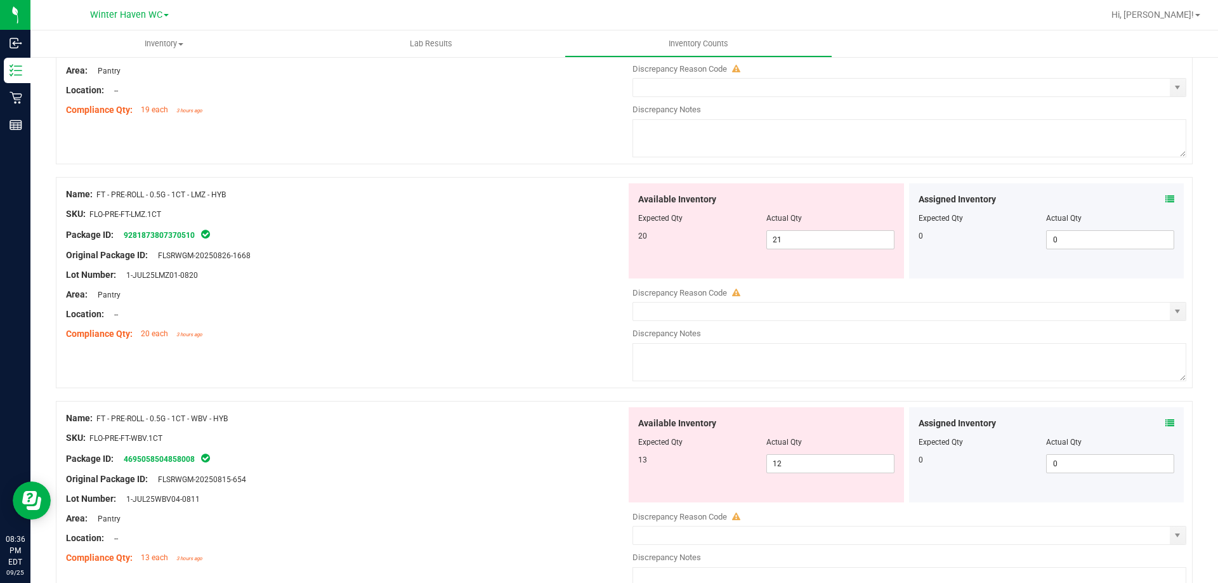
click at [551, 268] on div "Lot Number: 1-JUL25LMZ01-0820" at bounding box center [346, 274] width 560 height 13
drag, startPoint x: 797, startPoint y: 231, endPoint x: 755, endPoint y: 239, distance: 42.7
click at [758, 239] on div "20 21 21" at bounding box center [766, 239] width 256 height 19
type input "20"
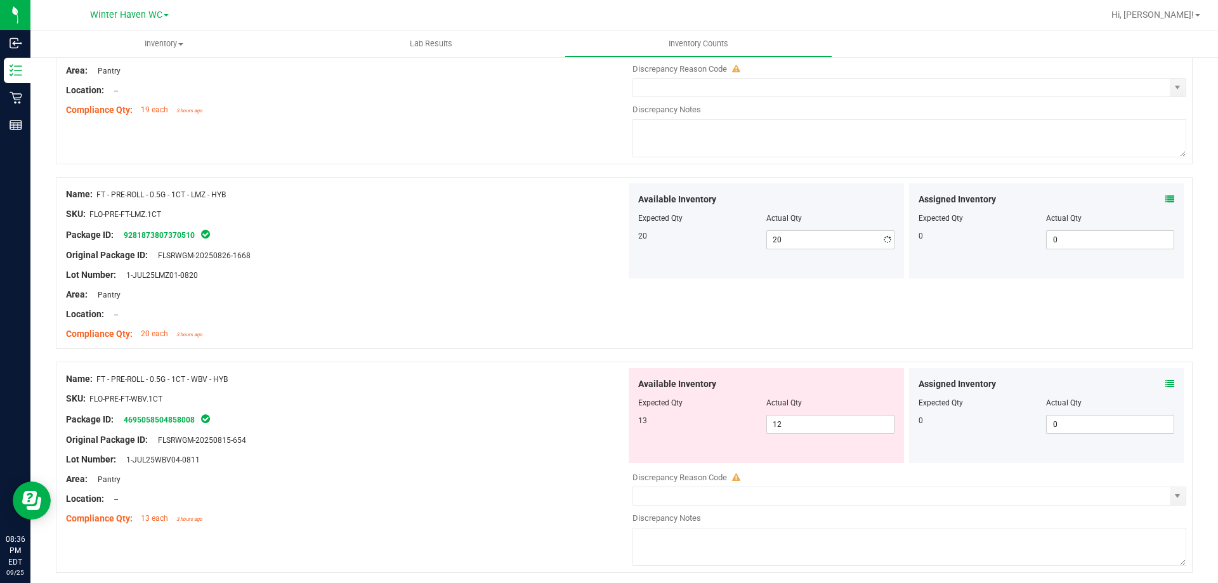
click at [593, 318] on div "Location: --" at bounding box center [346, 314] width 560 height 13
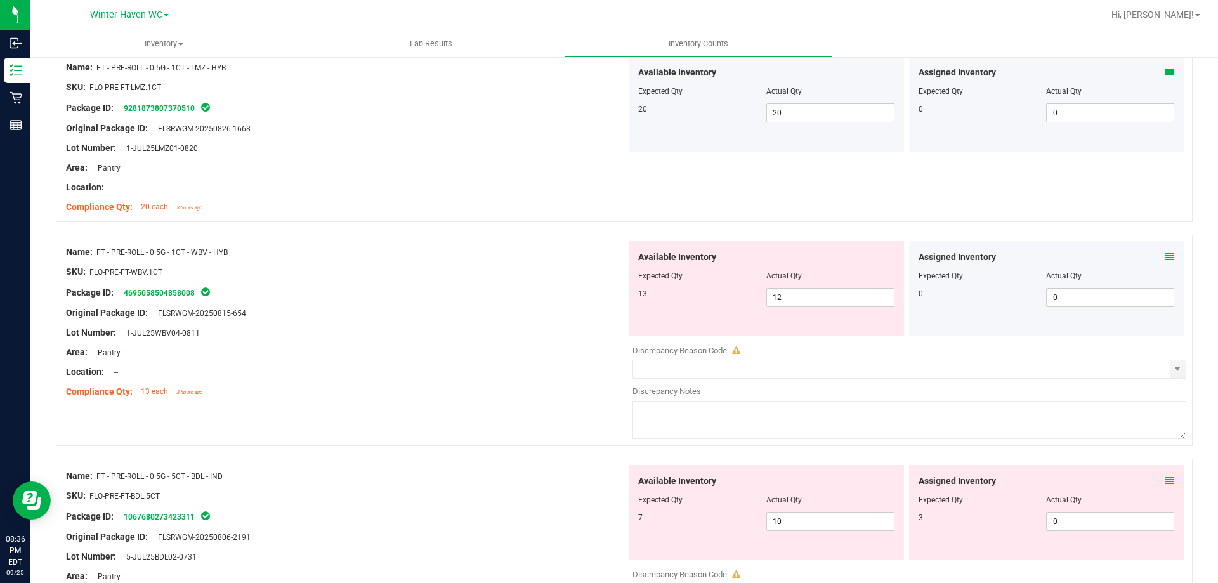
click at [1153, 256] on div "Assigned Inventory" at bounding box center [1047, 257] width 256 height 13
click at [1155, 256] on div "Assigned Inventory" at bounding box center [1047, 257] width 256 height 13
click at [1166, 256] on icon at bounding box center [1170, 257] width 9 height 9
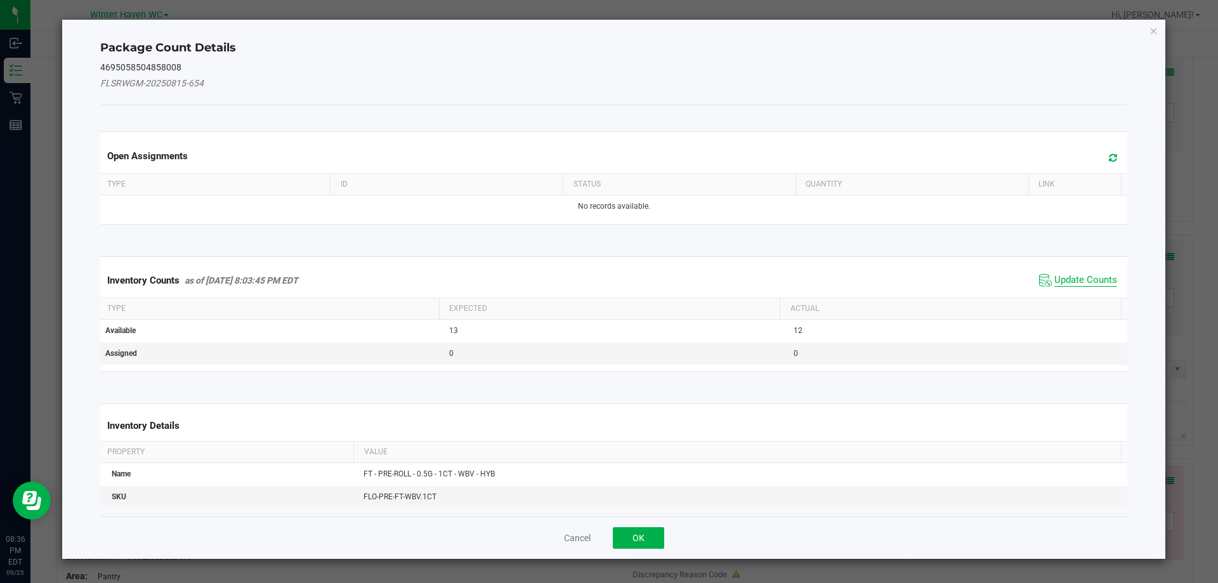
click at [1090, 281] on span "Update Counts" at bounding box center [1086, 280] width 63 height 13
click at [1089, 280] on div "Inventory Counts as of Sep 25, 2025 8:03:45 PM EDT Update Counts" at bounding box center [614, 279] width 1033 height 33
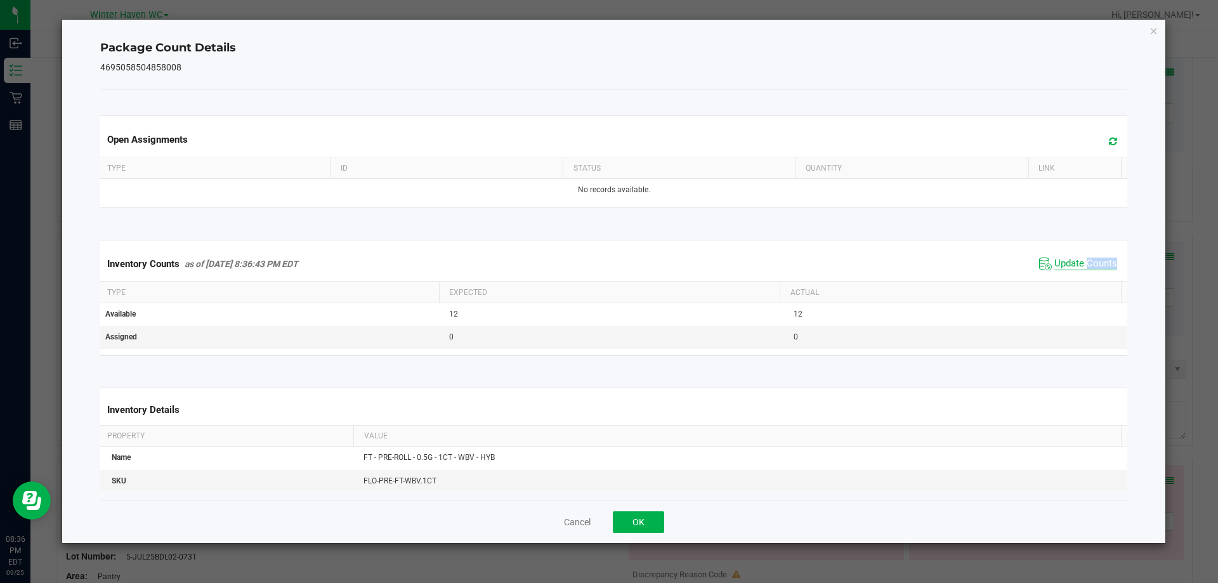
click at [1089, 280] on div "Inventory Counts as of Sep 25, 2025 8:36:43 PM EDT Update Counts" at bounding box center [614, 264] width 1033 height 34
click at [1147, 27] on div "Package Count Details 4695058504858008 Open Assignments Type ID Status Quantity…" at bounding box center [614, 282] width 1104 height 524
click at [1154, 32] on icon "Close" at bounding box center [1154, 30] width 9 height 15
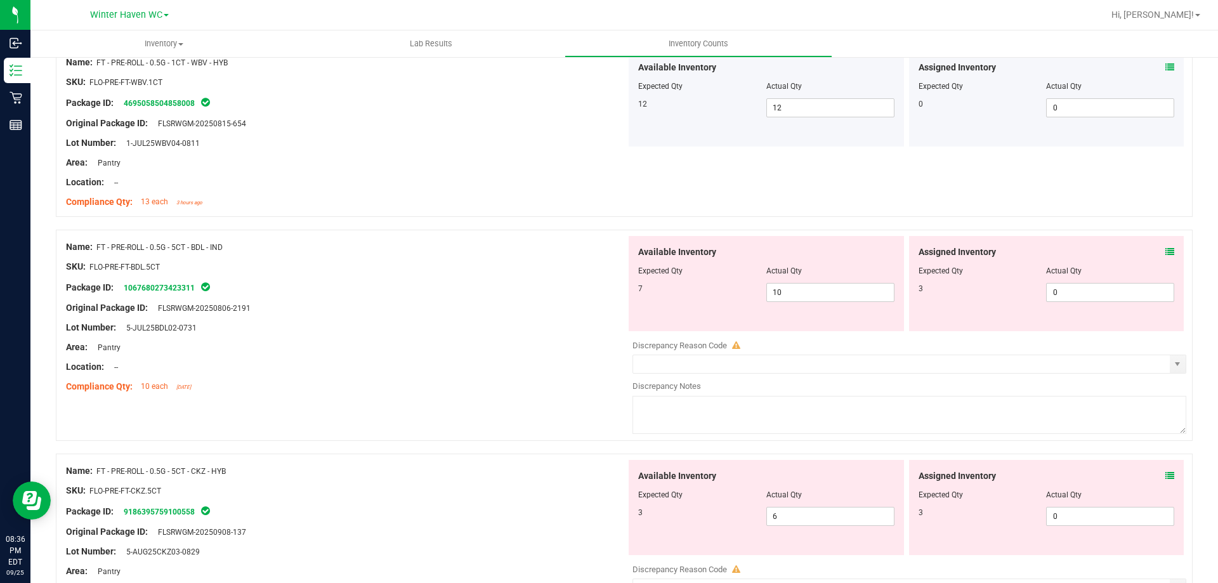
scroll to position [2602, 0]
click at [1166, 254] on icon at bounding box center [1170, 251] width 9 height 9
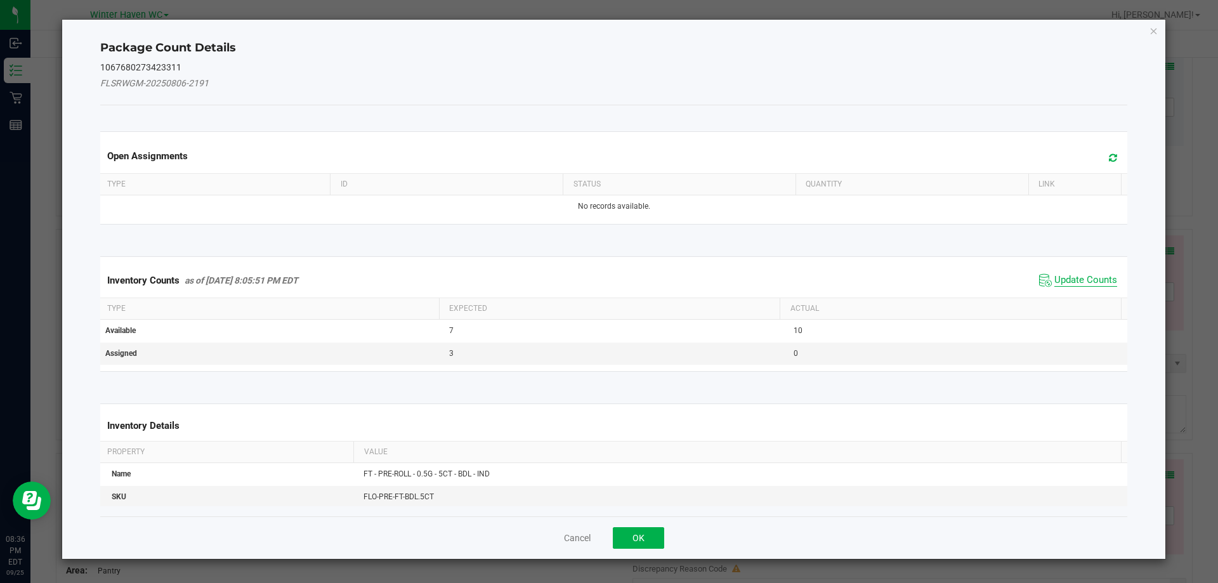
click at [1081, 276] on span "Update Counts" at bounding box center [1086, 280] width 63 height 13
click at [1081, 276] on span "Update Counts" at bounding box center [1086, 279] width 63 height 11
click at [1079, 277] on div "Inventory Counts as of Sep 25, 2025 8:05:51 PM EDT Update Counts" at bounding box center [614, 279] width 1033 height 33
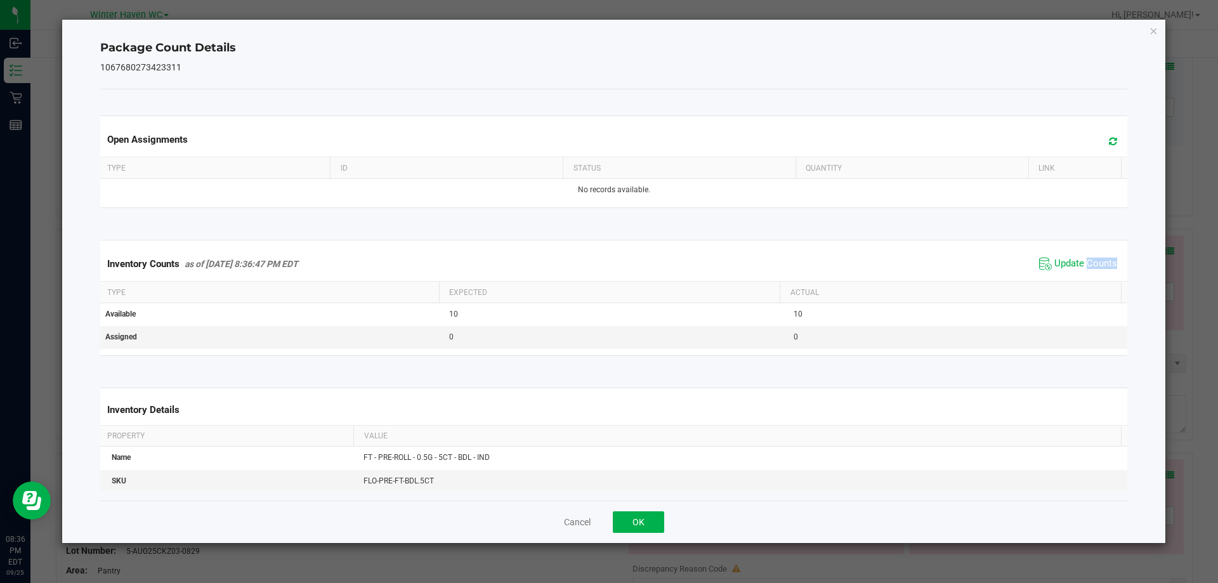
click at [1079, 277] on div "Inventory Counts as of Sep 25, 2025 8:36:47 PM EDT Update Counts" at bounding box center [614, 264] width 1033 height 34
click at [1151, 34] on icon "Close" at bounding box center [1154, 30] width 9 height 15
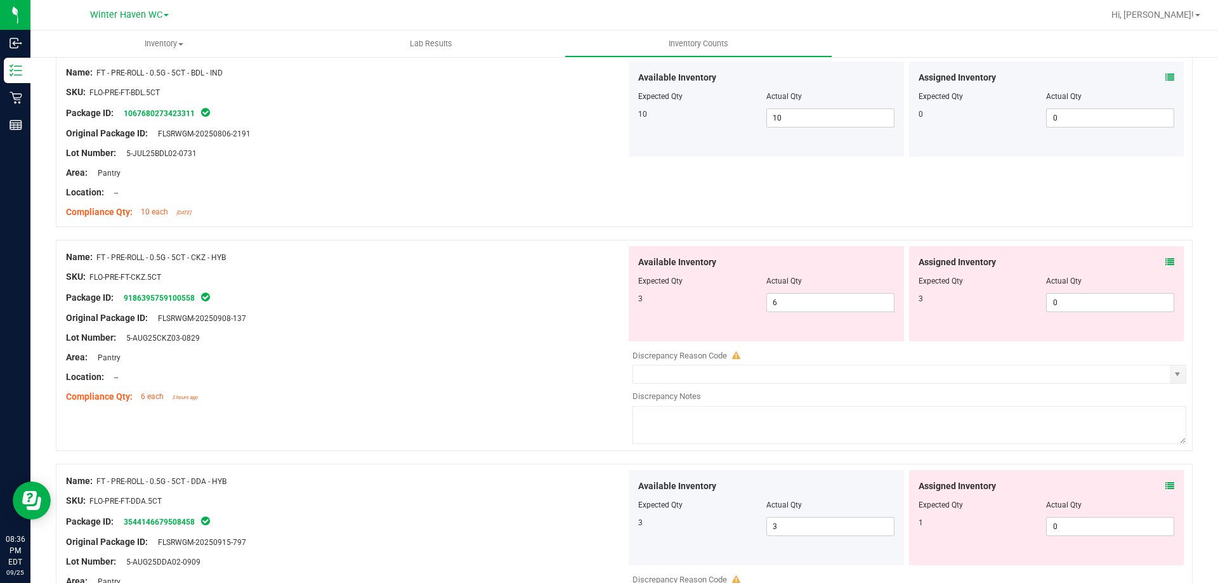
scroll to position [2792, 0]
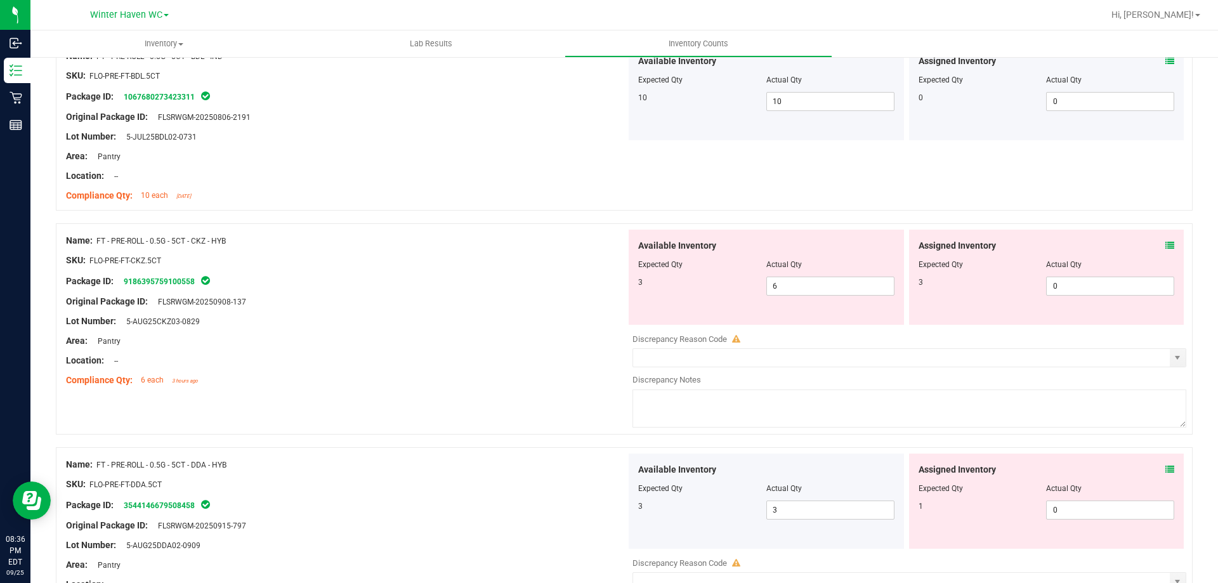
click at [1166, 244] on icon at bounding box center [1170, 245] width 9 height 9
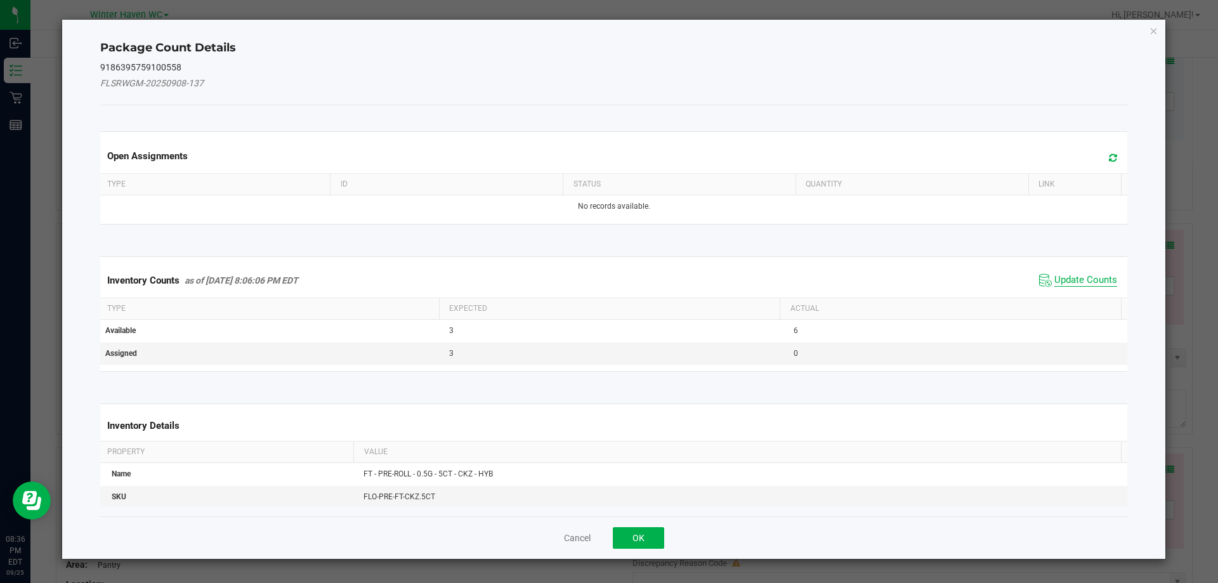
click at [1068, 277] on span "Update Counts" at bounding box center [1086, 280] width 63 height 13
click at [1068, 277] on span "Update Counts" at bounding box center [1086, 279] width 63 height 11
click at [1068, 277] on div "Inventory Counts as of Sep 25, 2025 8:06:06 PM EDT Update Counts" at bounding box center [614, 279] width 1033 height 33
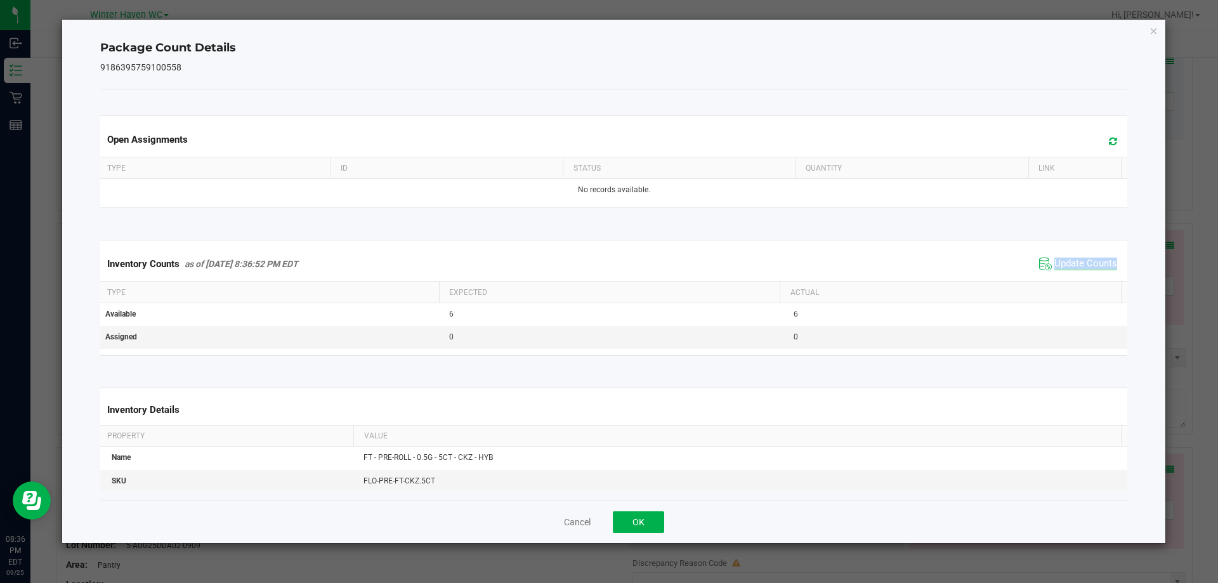
click at [1068, 277] on div "Inventory Counts as of Sep 25, 2025 8:36:52 PM EDT Update Counts" at bounding box center [614, 264] width 1033 height 34
click at [1152, 29] on icon "Close" at bounding box center [1154, 30] width 9 height 15
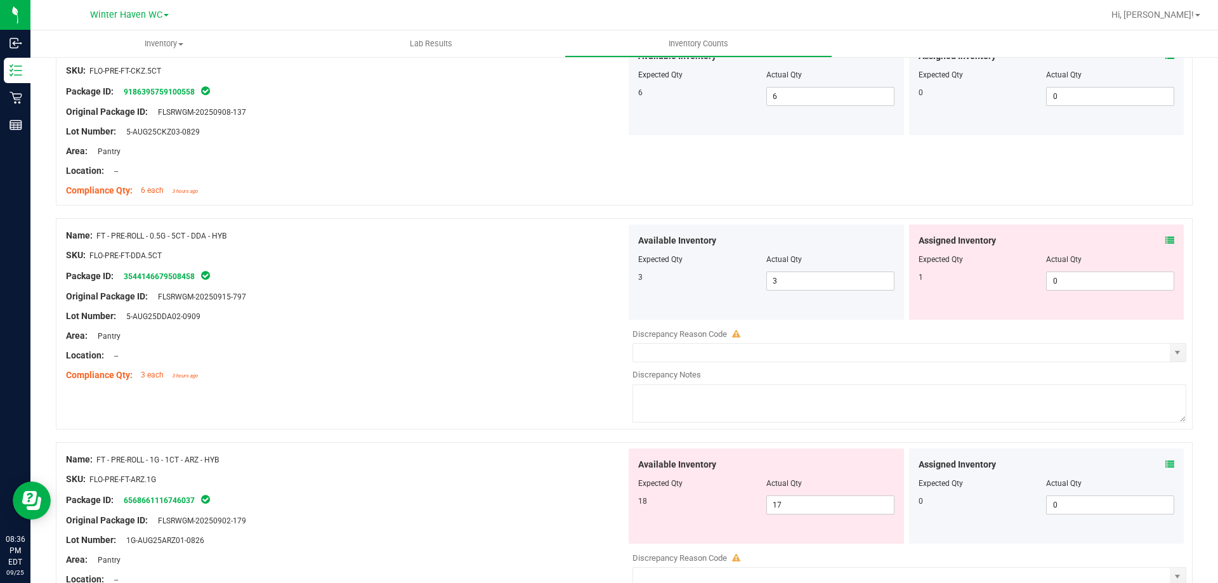
scroll to position [2982, 0]
click at [1166, 242] on icon at bounding box center [1170, 239] width 9 height 9
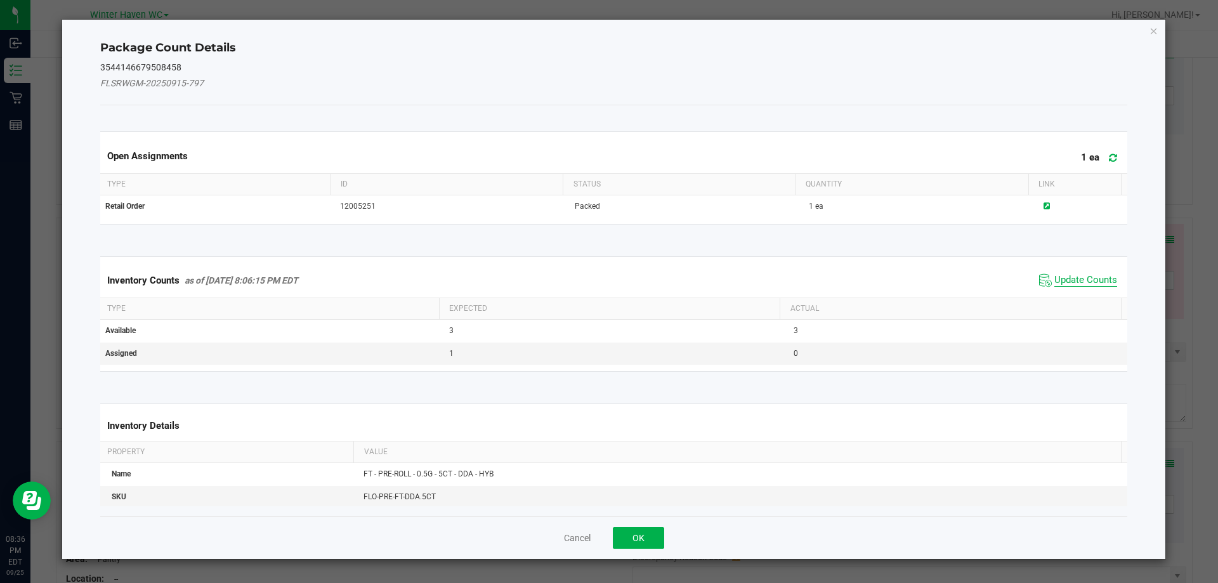
click at [1072, 274] on span "Update Counts" at bounding box center [1086, 280] width 63 height 13
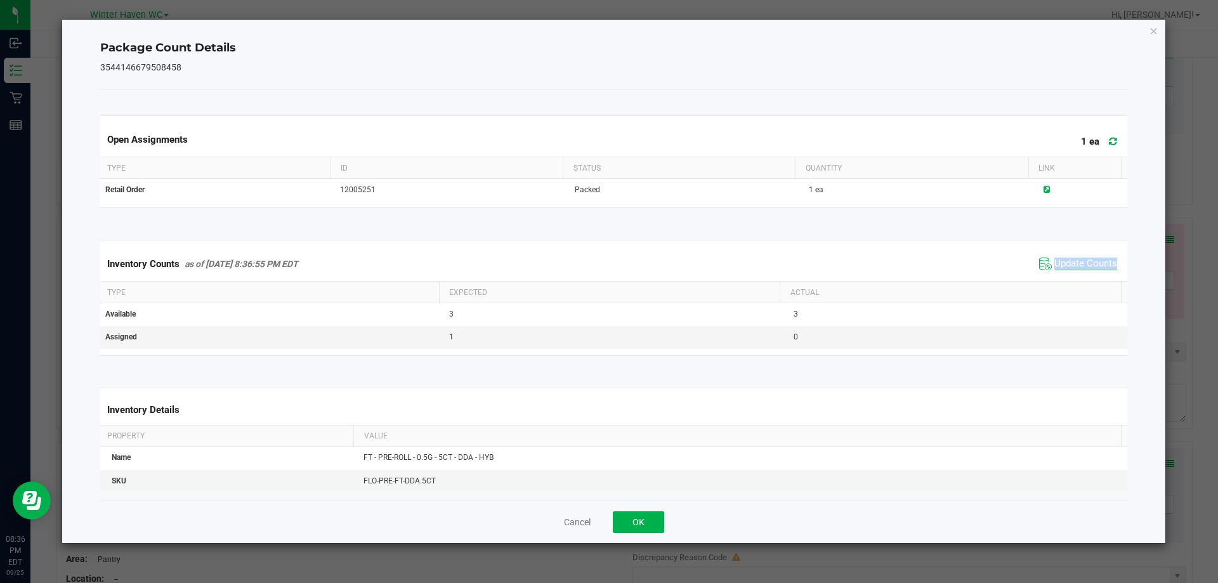
click at [1072, 273] on span "Update Counts" at bounding box center [1078, 263] width 84 height 19
click at [1072, 273] on div "Inventory Counts as of Sep 25, 2025 8:36:55 PM EDT Update Counts" at bounding box center [614, 264] width 1033 height 34
click at [1150, 33] on icon "Close" at bounding box center [1154, 30] width 9 height 15
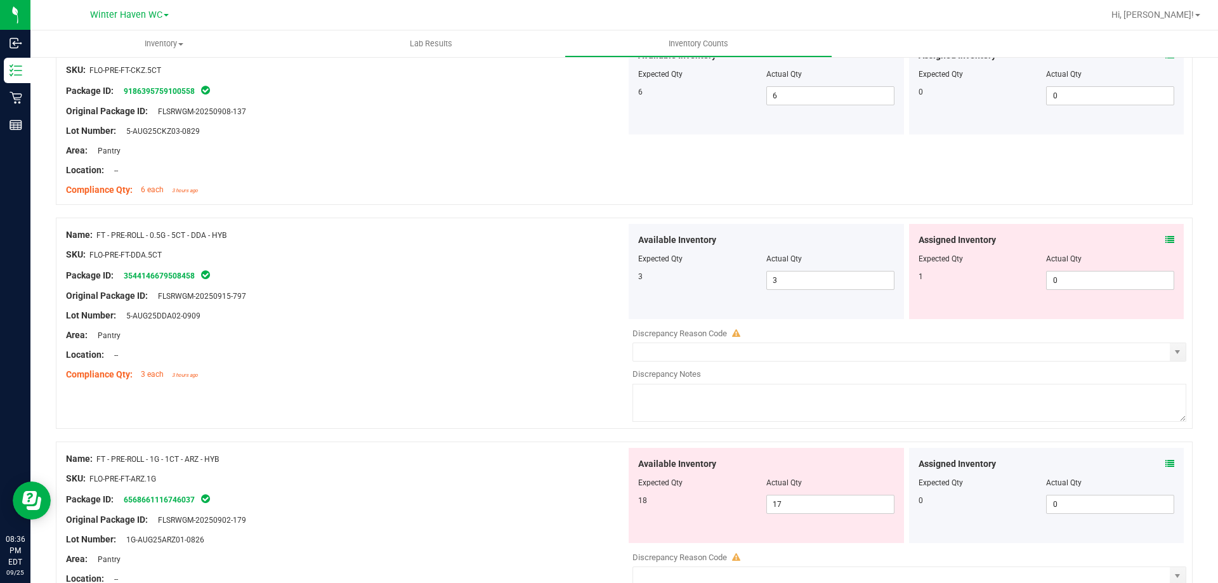
click at [570, 289] on div "Original Package ID: FLSRWGM-20250915-797" at bounding box center [346, 295] width 560 height 13
drag, startPoint x: 1077, startPoint y: 285, endPoint x: 973, endPoint y: 269, distance: 105.9
click at [1010, 283] on div "1 0 0" at bounding box center [1047, 280] width 256 height 19
type input "1"
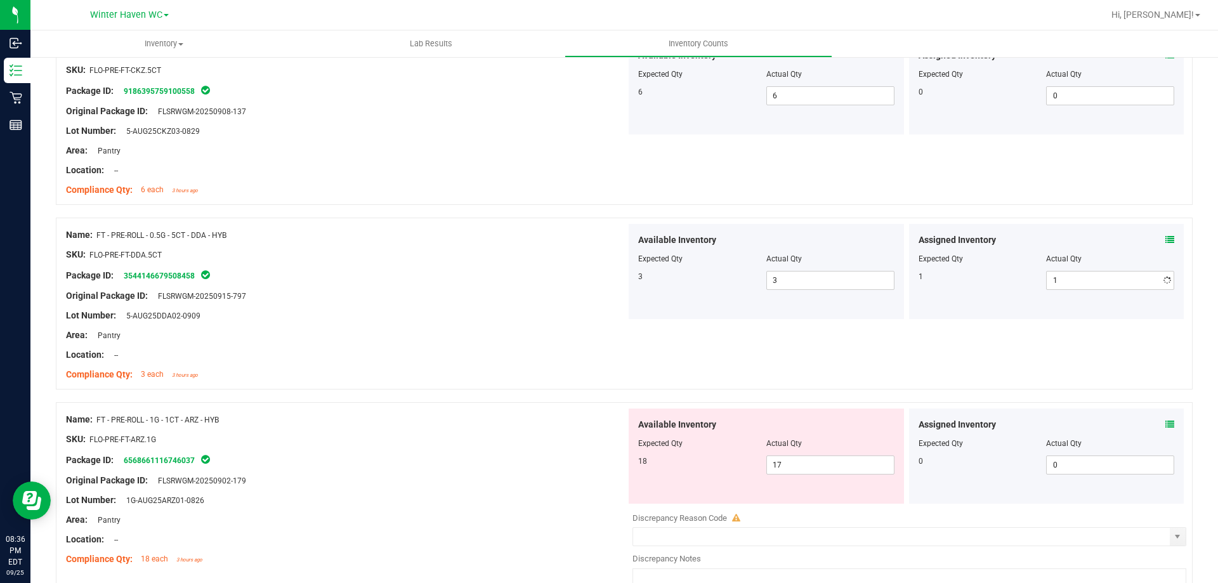
click at [583, 315] on div "Lot Number: 5-AUG25DDA02-0909" at bounding box center [346, 315] width 560 height 13
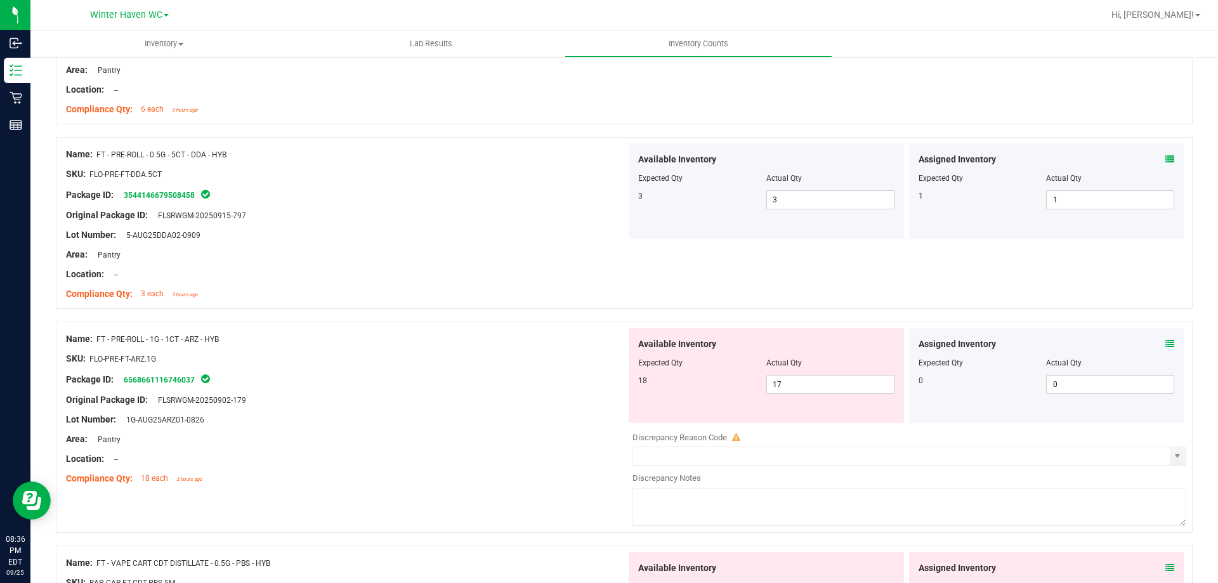
scroll to position [3109, 0]
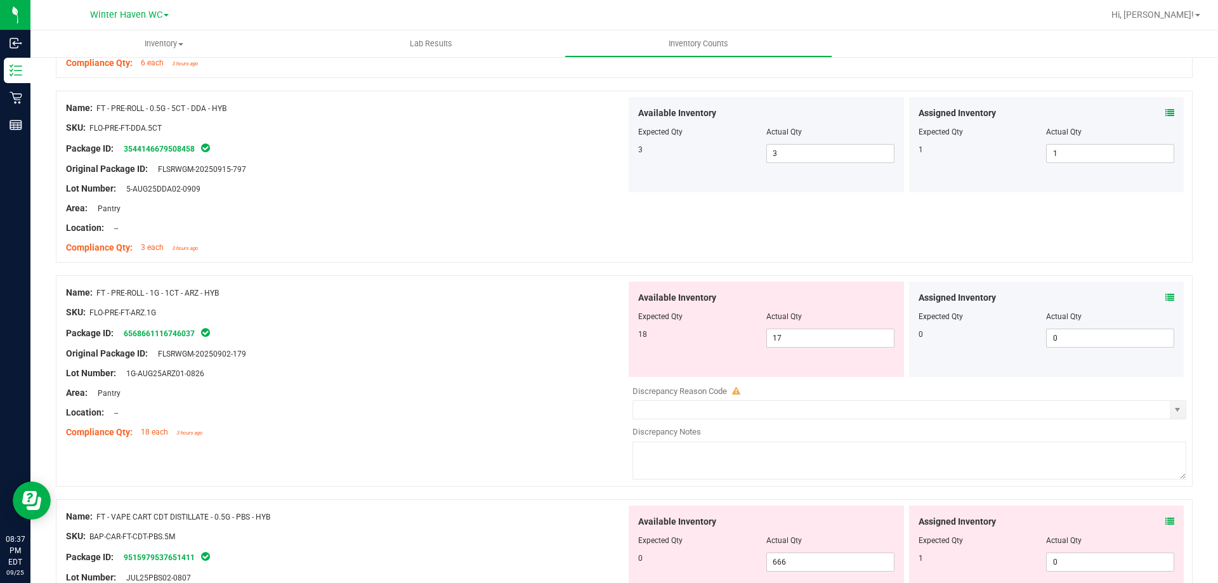
click at [1166, 295] on icon at bounding box center [1170, 297] width 9 height 9
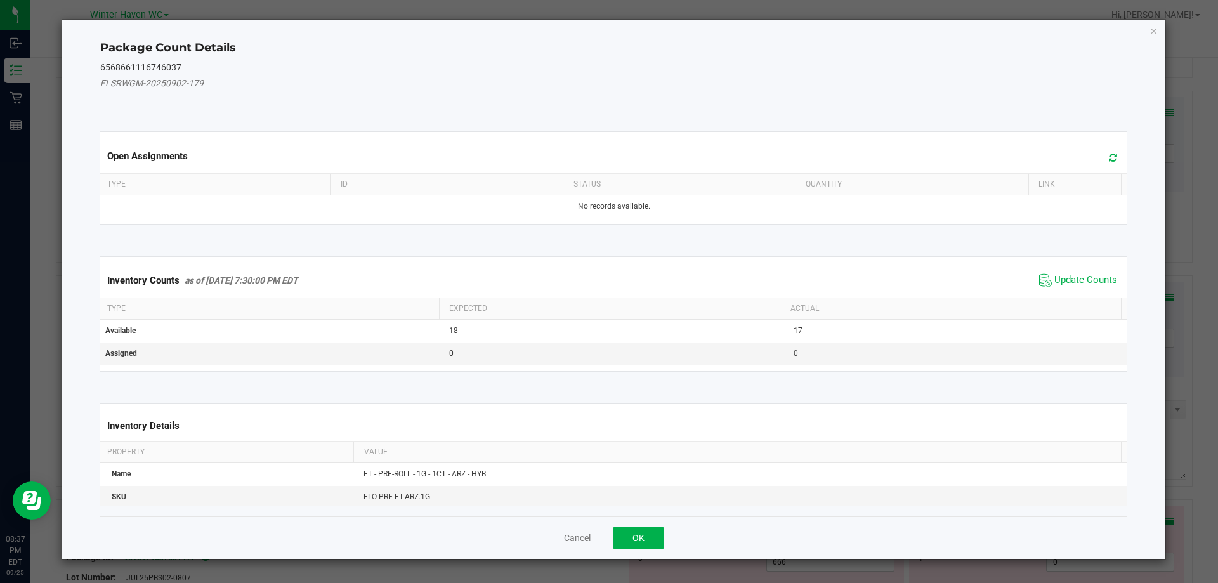
click at [1076, 272] on span "Update Counts" at bounding box center [1078, 280] width 84 height 19
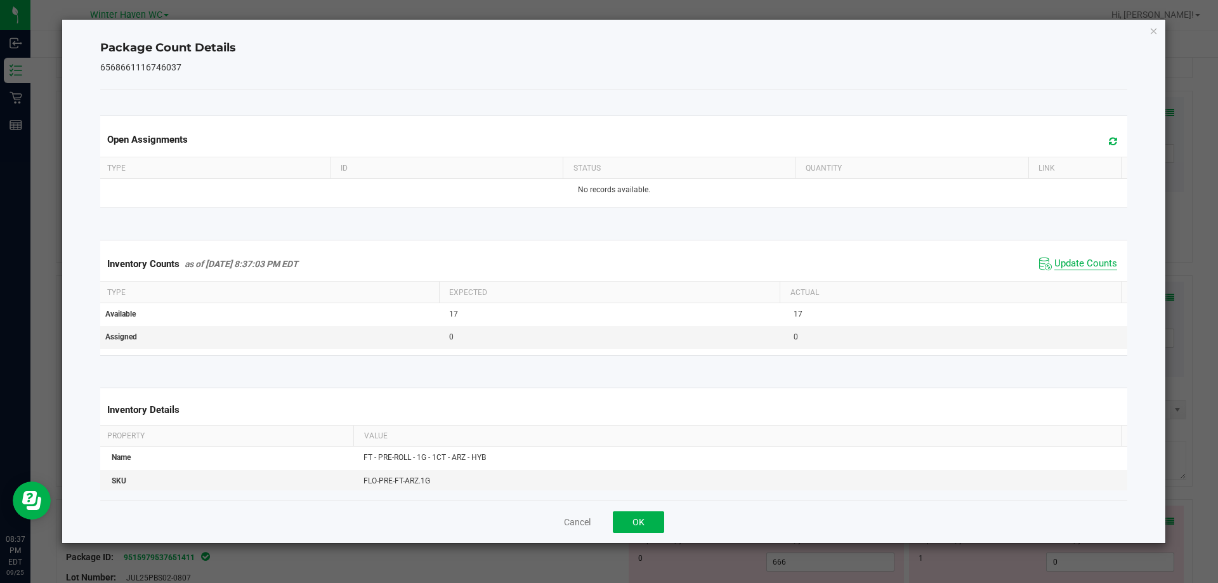
click at [1072, 264] on span "Update Counts" at bounding box center [1086, 264] width 63 height 13
click at [1071, 263] on span "Update Counts" at bounding box center [1086, 263] width 63 height 11
click at [1159, 30] on div "Package Count Details 6568661116746037 Open Assignments Type ID Status Quantity…" at bounding box center [614, 282] width 1104 height 524
click at [1158, 32] on icon "Close" at bounding box center [1154, 30] width 9 height 15
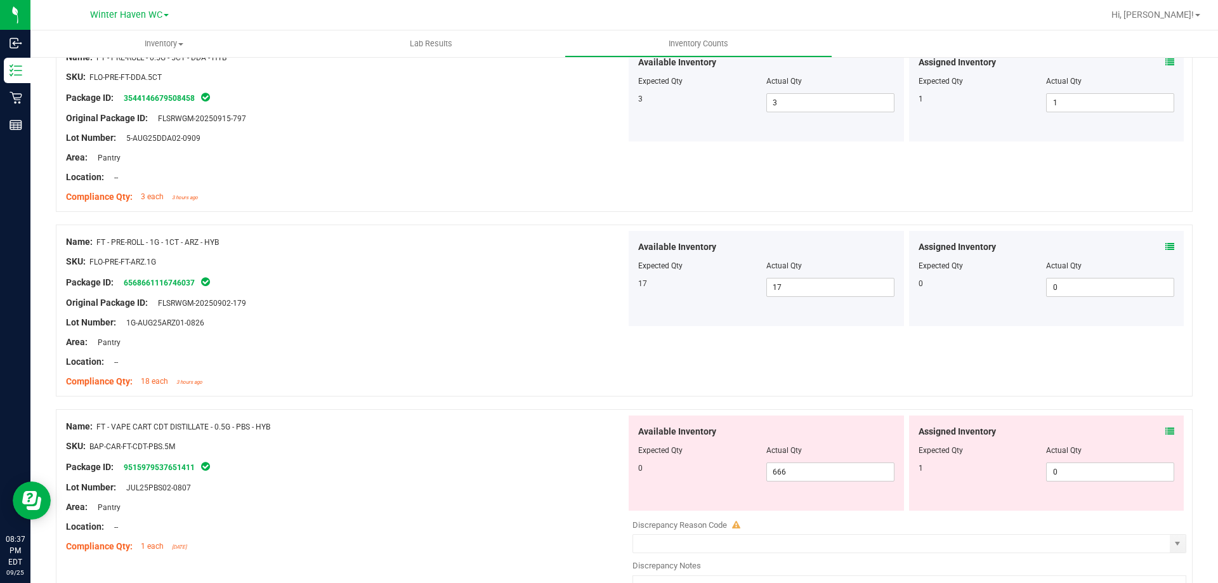
scroll to position [3300, 0]
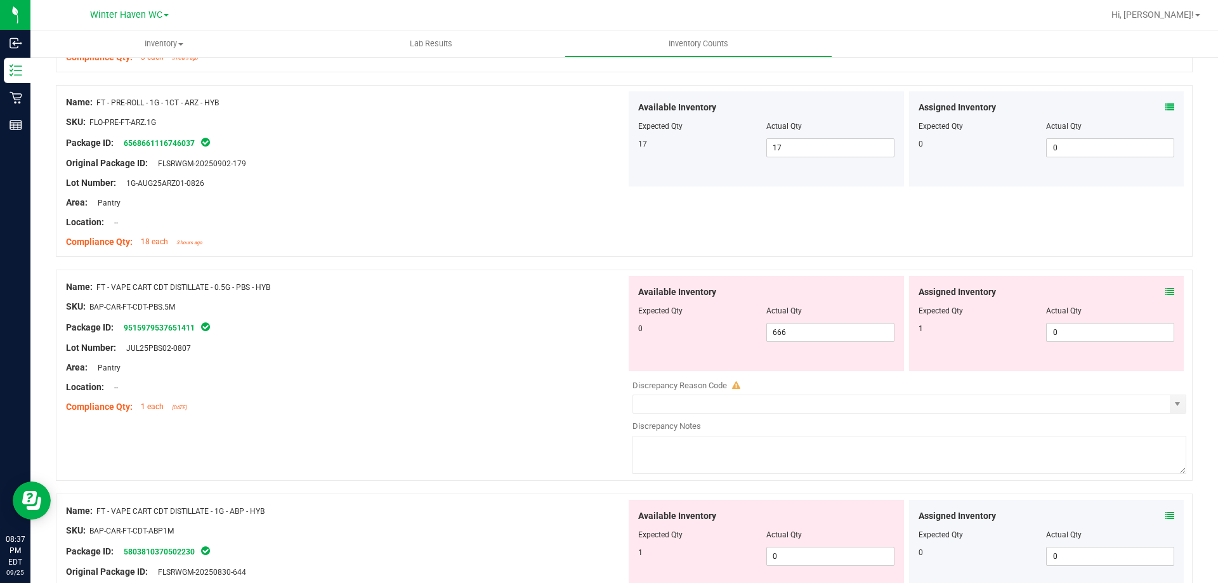
click at [1166, 292] on icon at bounding box center [1170, 291] width 9 height 9
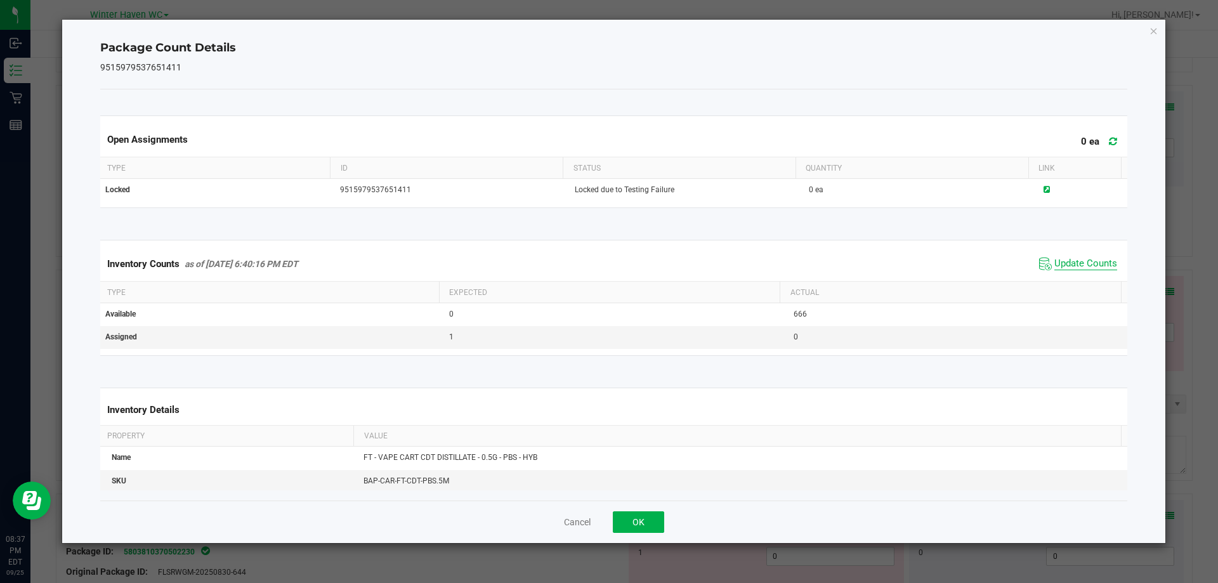
click at [1064, 266] on span "Update Counts" at bounding box center [1086, 264] width 63 height 13
click at [1063, 258] on span "Update Counts" at bounding box center [1086, 264] width 63 height 13
click at [1063, 258] on span "Update Counts" at bounding box center [1086, 263] width 63 height 11
click at [1151, 29] on icon "Close" at bounding box center [1154, 30] width 9 height 15
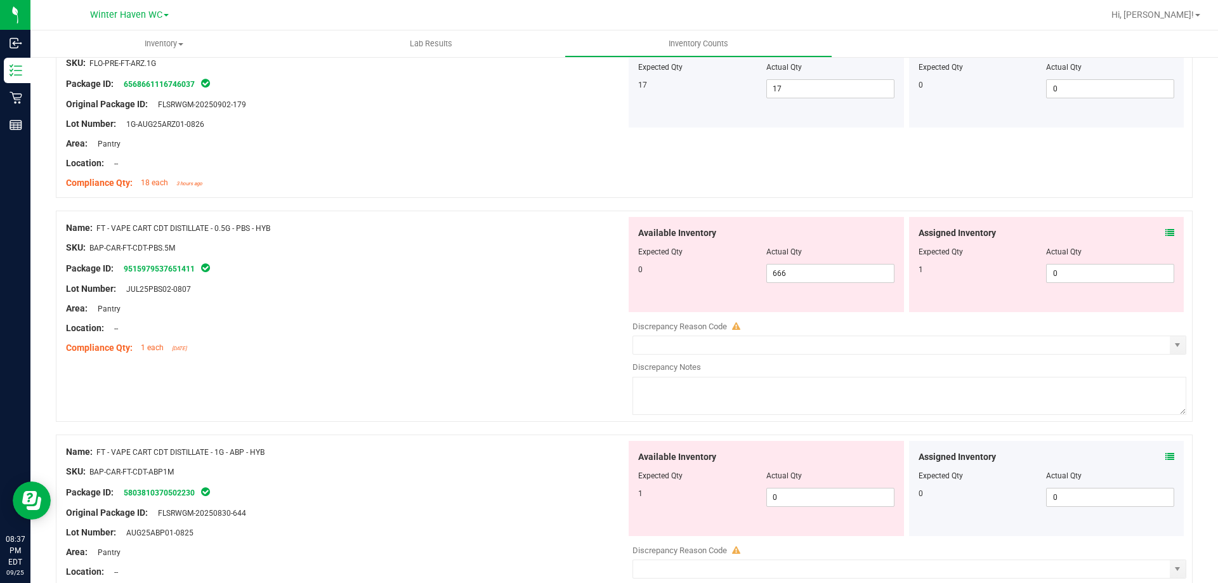
scroll to position [3427, 0]
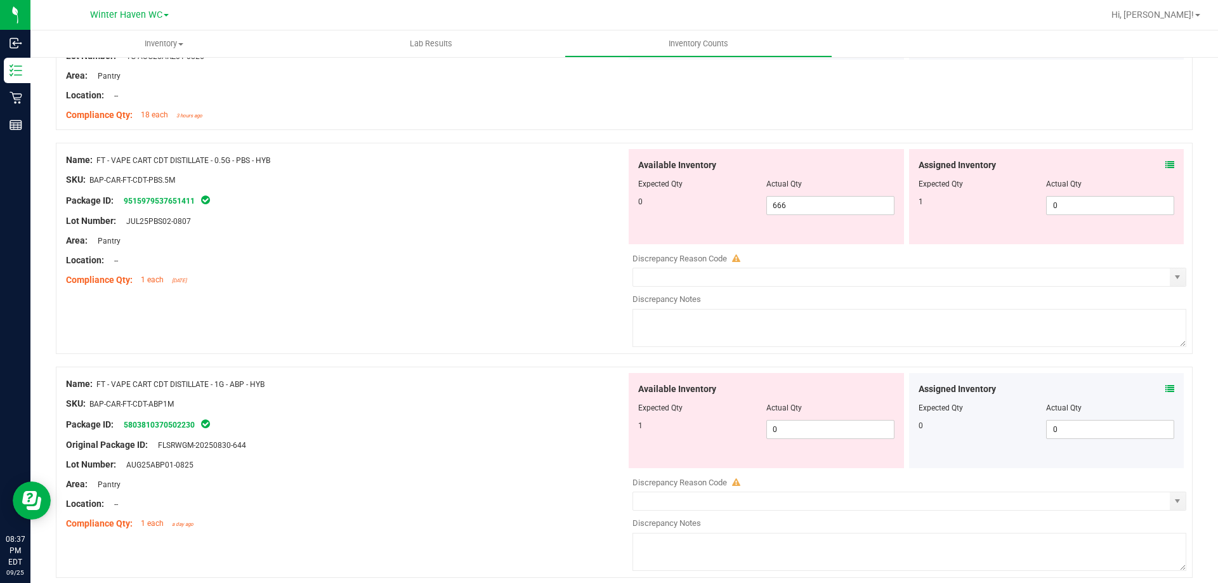
click at [1166, 385] on icon at bounding box center [1170, 389] width 9 height 9
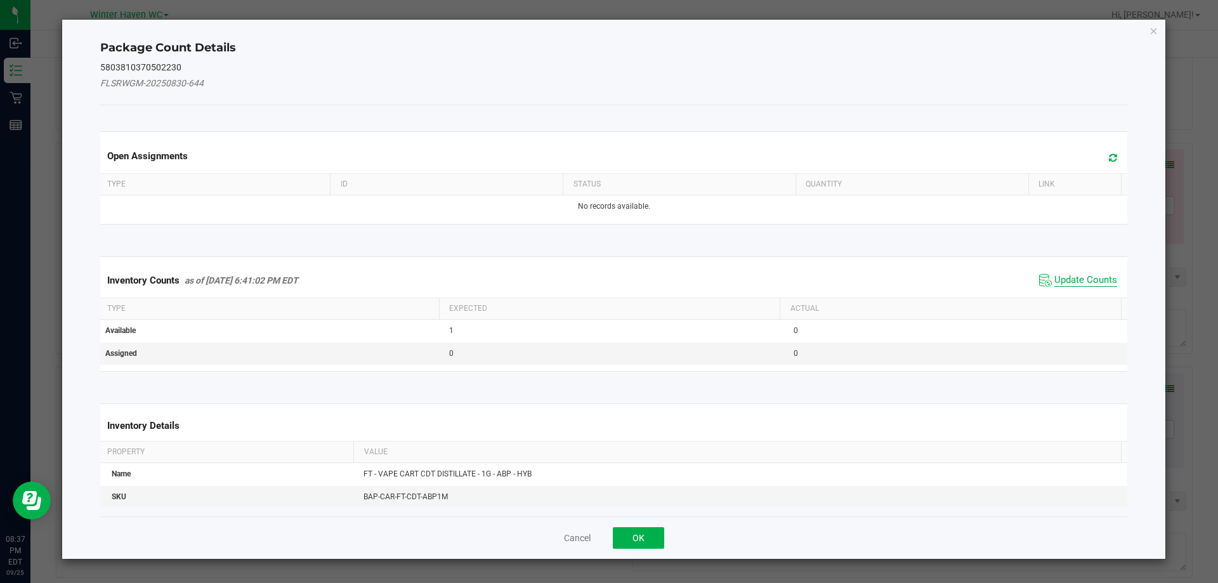
click at [1077, 275] on span "Update Counts" at bounding box center [1086, 280] width 63 height 13
click at [1077, 275] on div "Inventory Counts as of Sep 25, 2025 6:41:02 PM EDT Update Counts" at bounding box center [614, 280] width 1033 height 34
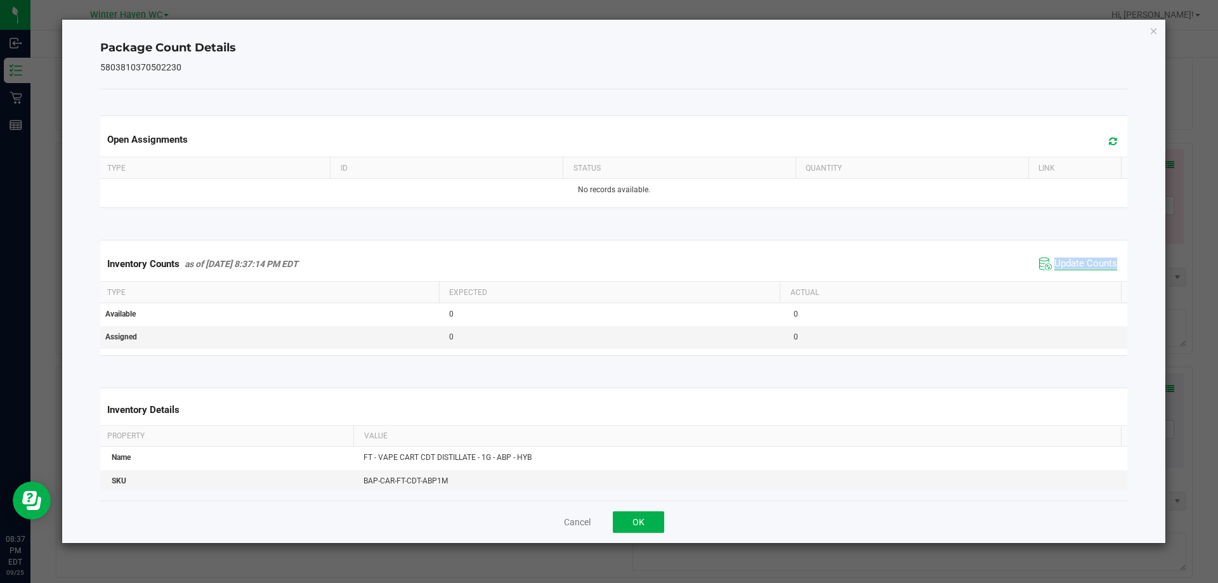
click at [1077, 275] on div "Inventory Counts as of Sep 25, 2025 8:37:14 PM EDT Update Counts" at bounding box center [614, 264] width 1033 height 34
click at [1154, 31] on icon "Close" at bounding box center [1154, 30] width 9 height 15
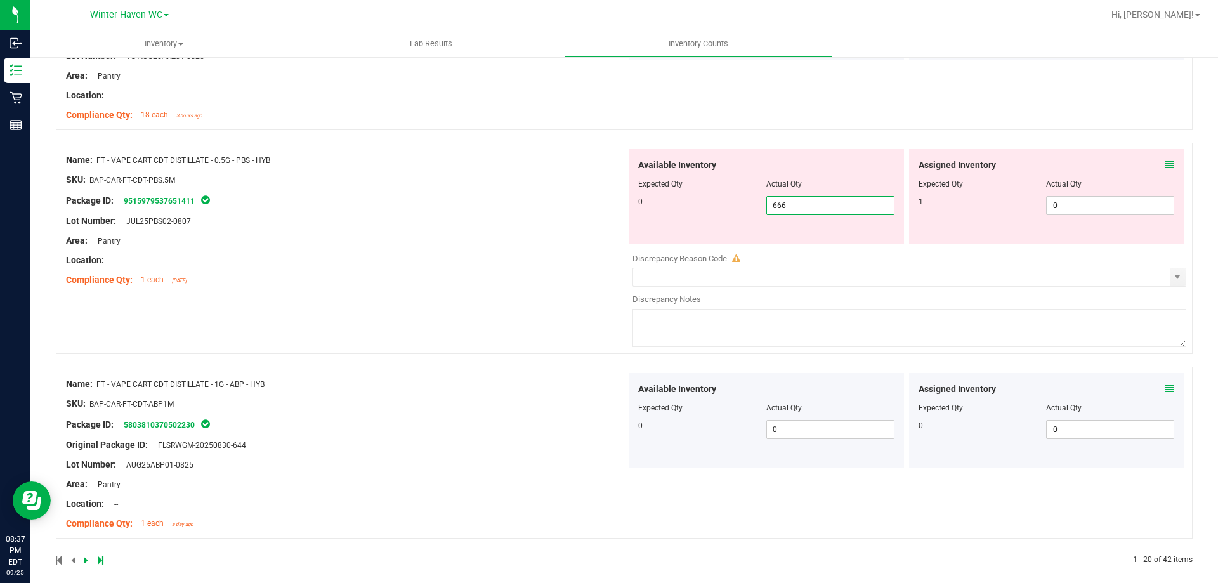
drag, startPoint x: 862, startPoint y: 209, endPoint x: 705, endPoint y: 208, distance: 157.4
click at [705, 208] on div "0 666 666" at bounding box center [766, 205] width 256 height 19
type input "0"
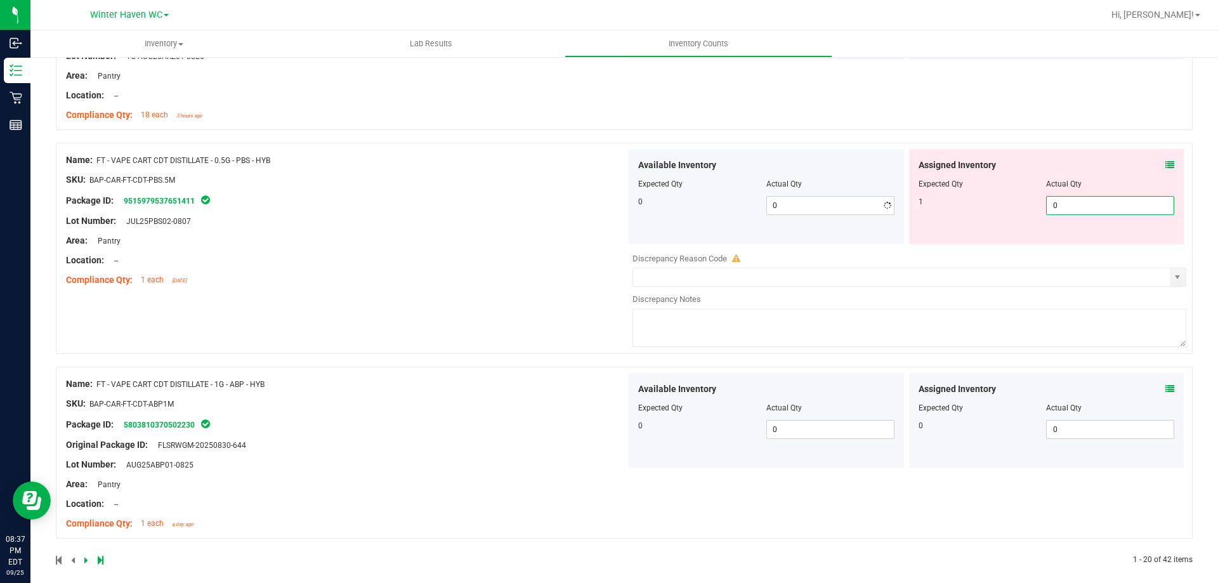
drag, startPoint x: 1067, startPoint y: 210, endPoint x: 1014, endPoint y: 209, distance: 53.3
click at [1014, 209] on div "1 0 0" at bounding box center [1047, 205] width 256 height 19
type input "1"
click at [506, 404] on ng-container "SKU: BAP-CAR-FT-CDT-ABP1M" at bounding box center [346, 407] width 560 height 20
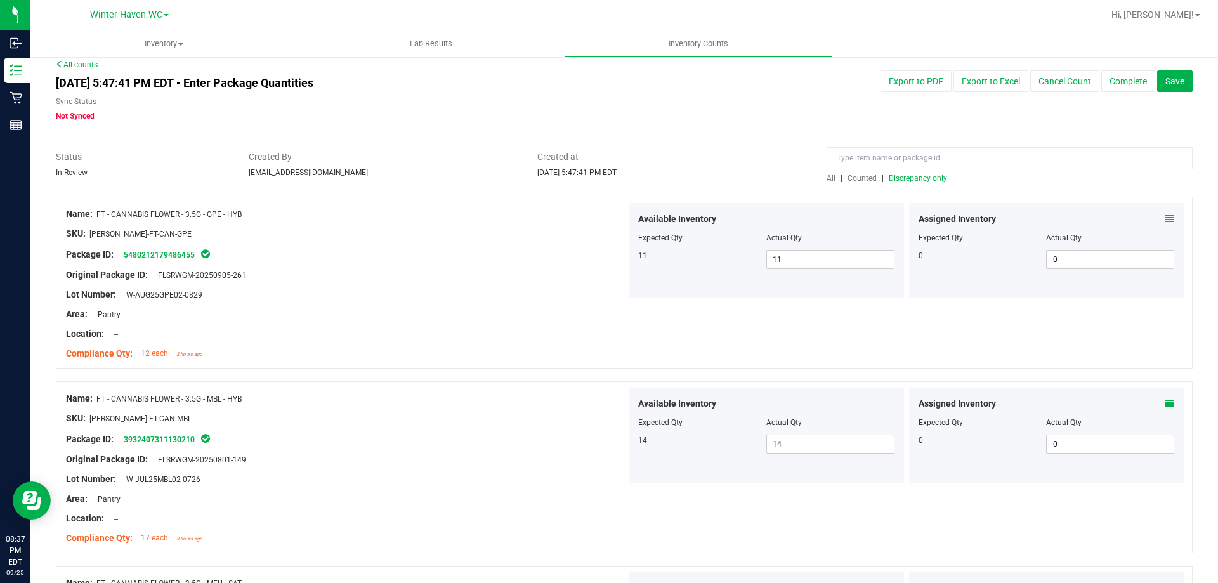
scroll to position [0, 0]
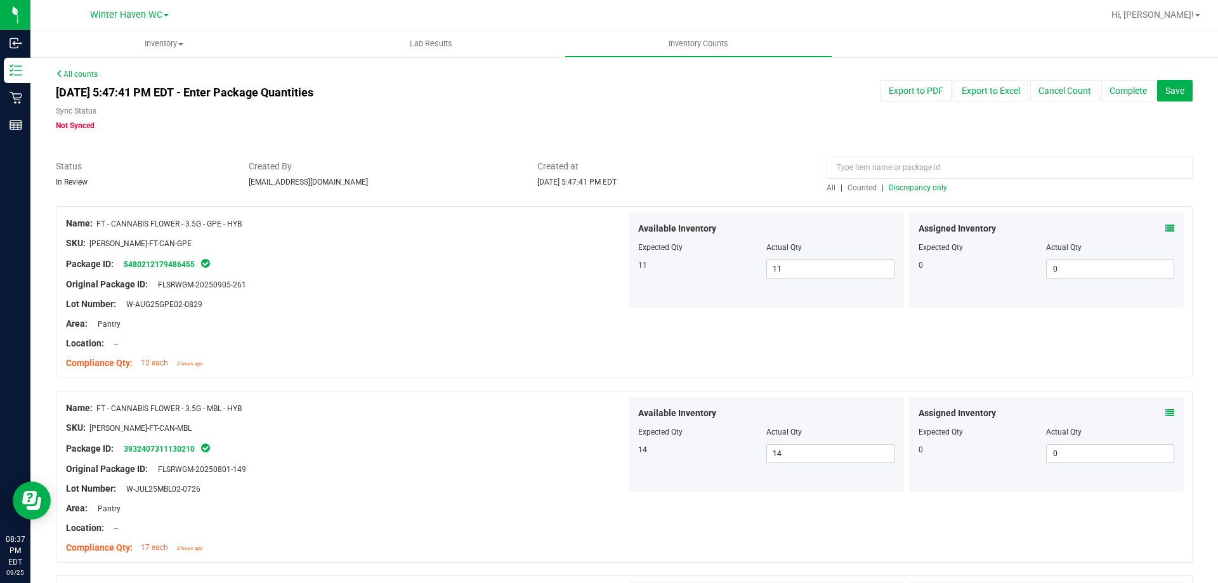
click at [906, 196] on div at bounding box center [624, 200] width 1137 height 13
click at [907, 188] on span "Discrepancy only" at bounding box center [918, 187] width 58 height 9
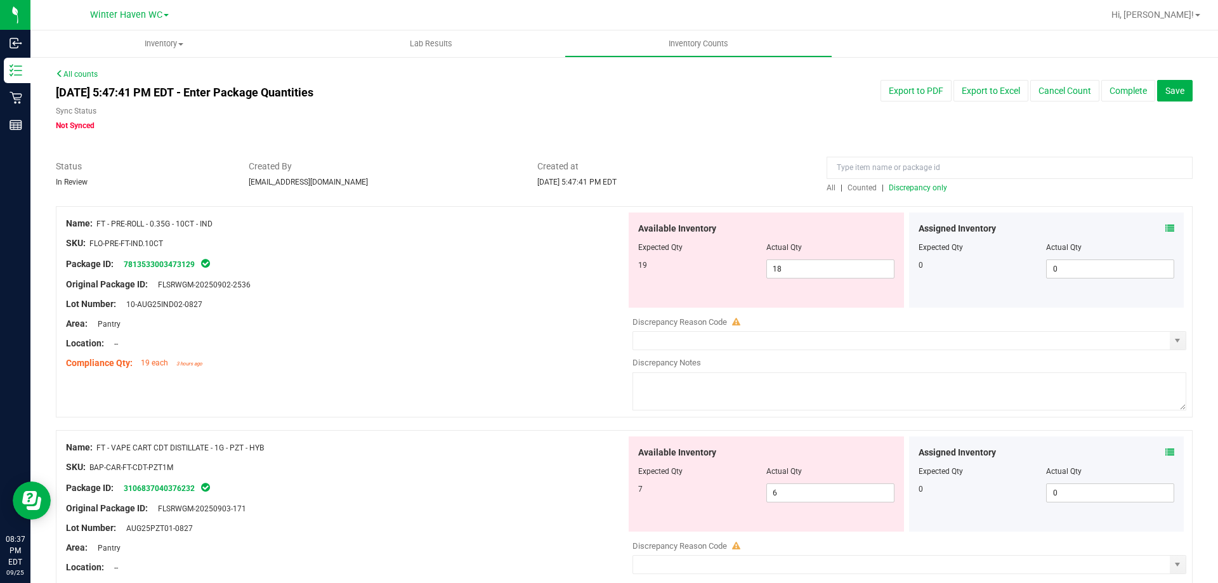
click at [482, 301] on div "Lot Number: 10-AUG25IND02-0827" at bounding box center [346, 304] width 560 height 13
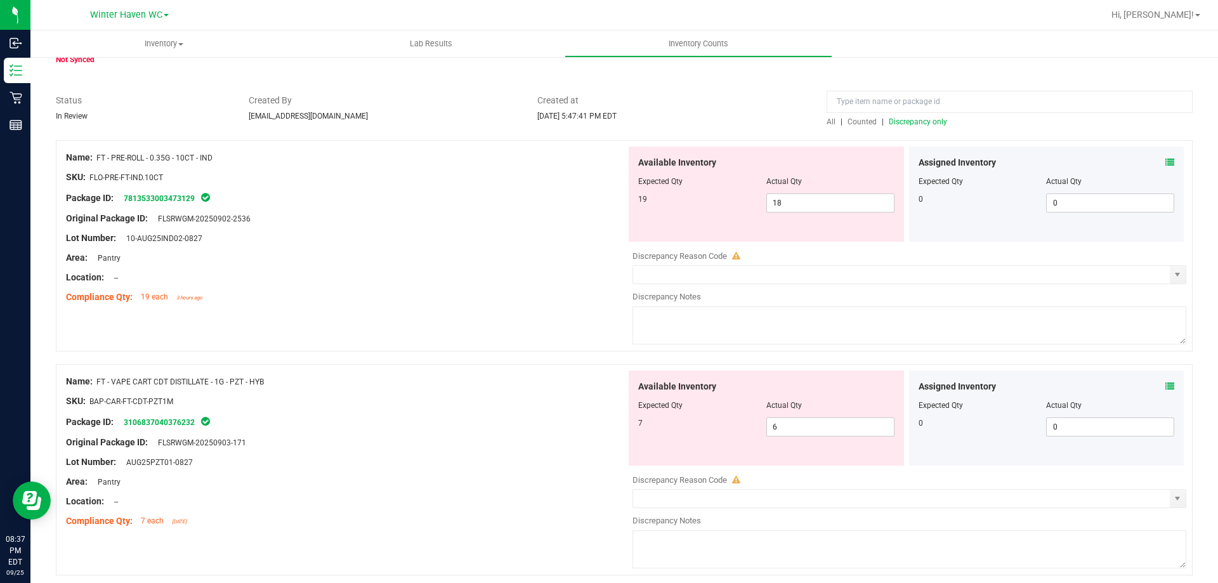
scroll to position [127, 0]
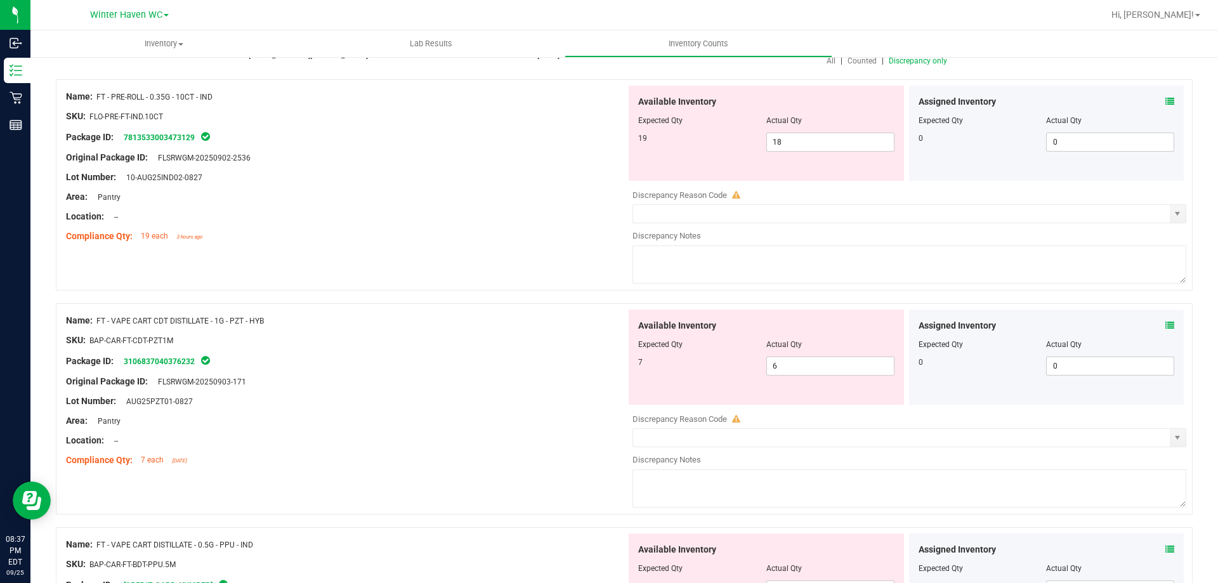
click at [1166, 322] on icon at bounding box center [1170, 325] width 9 height 9
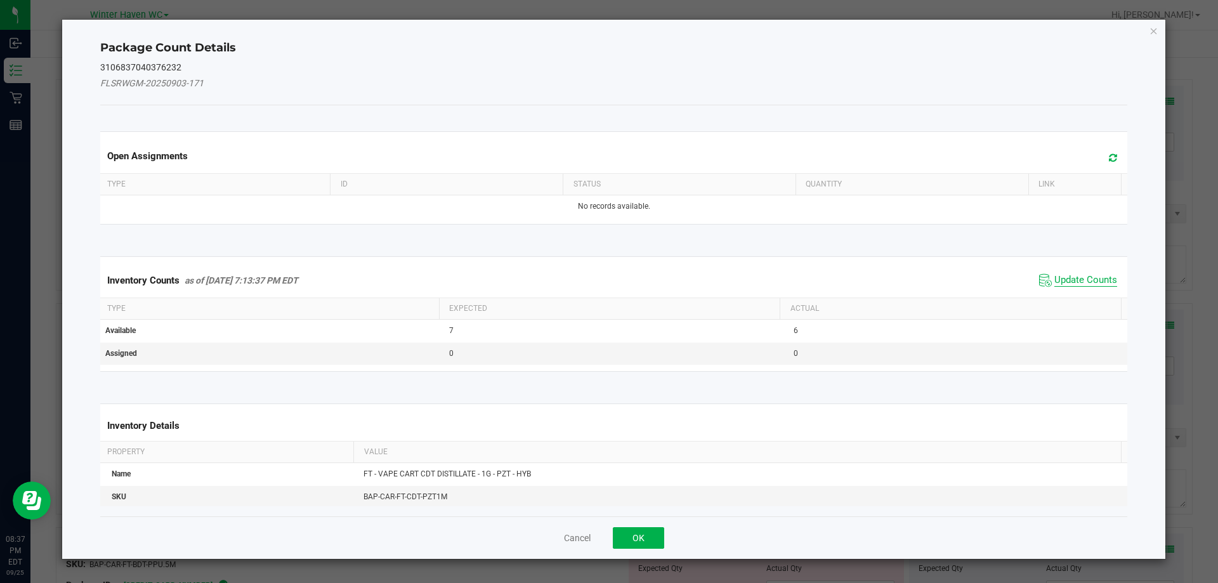
click at [1074, 276] on span "Update Counts" at bounding box center [1086, 280] width 63 height 13
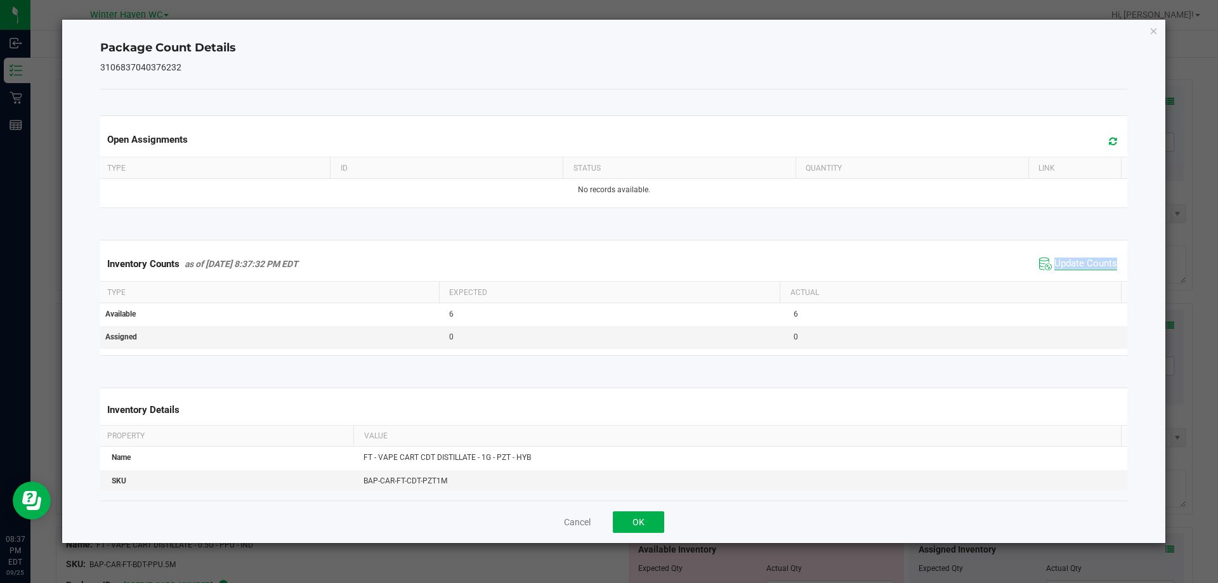
click at [1074, 276] on div "Inventory Counts as of Sep 25, 2025 8:37:32 PM EDT Update Counts" at bounding box center [614, 264] width 1033 height 34
click at [1154, 30] on icon "Close" at bounding box center [1154, 30] width 9 height 15
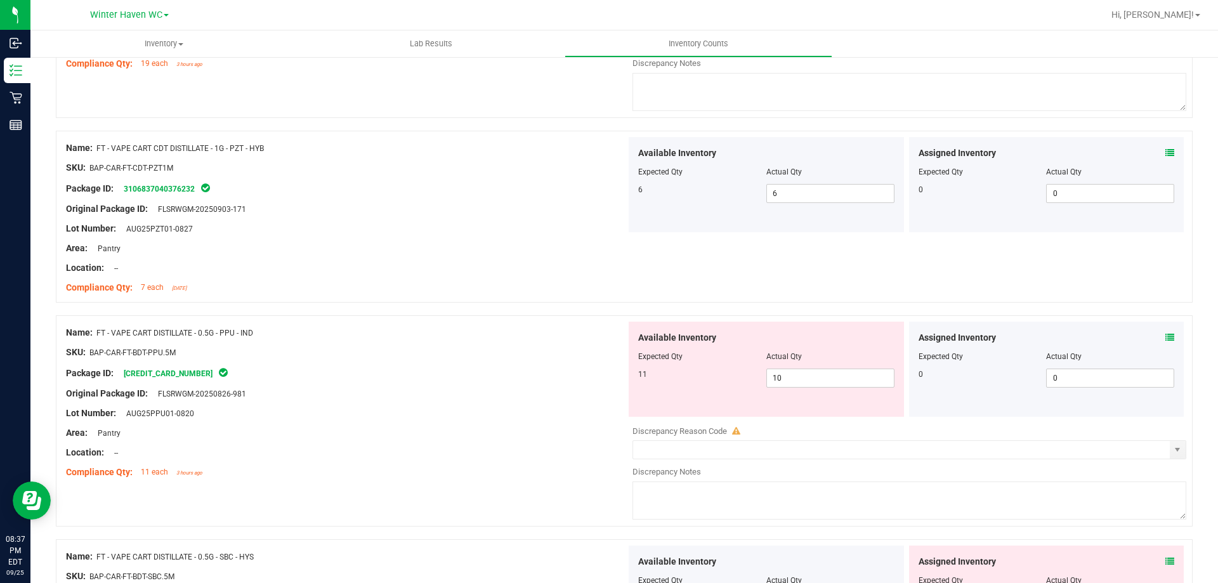
scroll to position [317, 0]
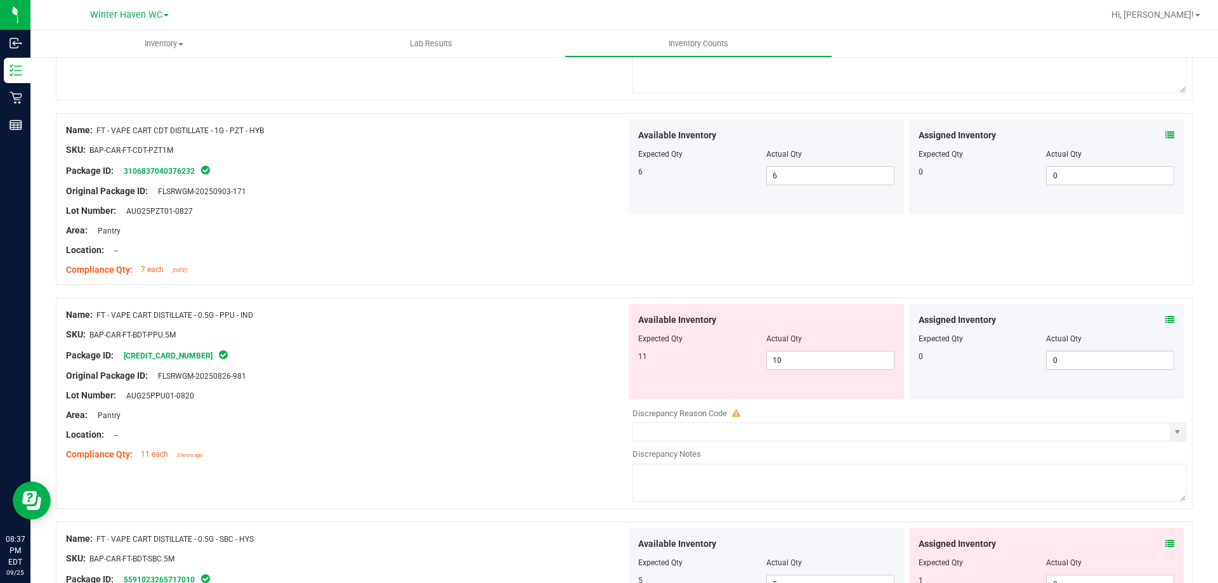
click at [1166, 319] on icon at bounding box center [1170, 319] width 9 height 9
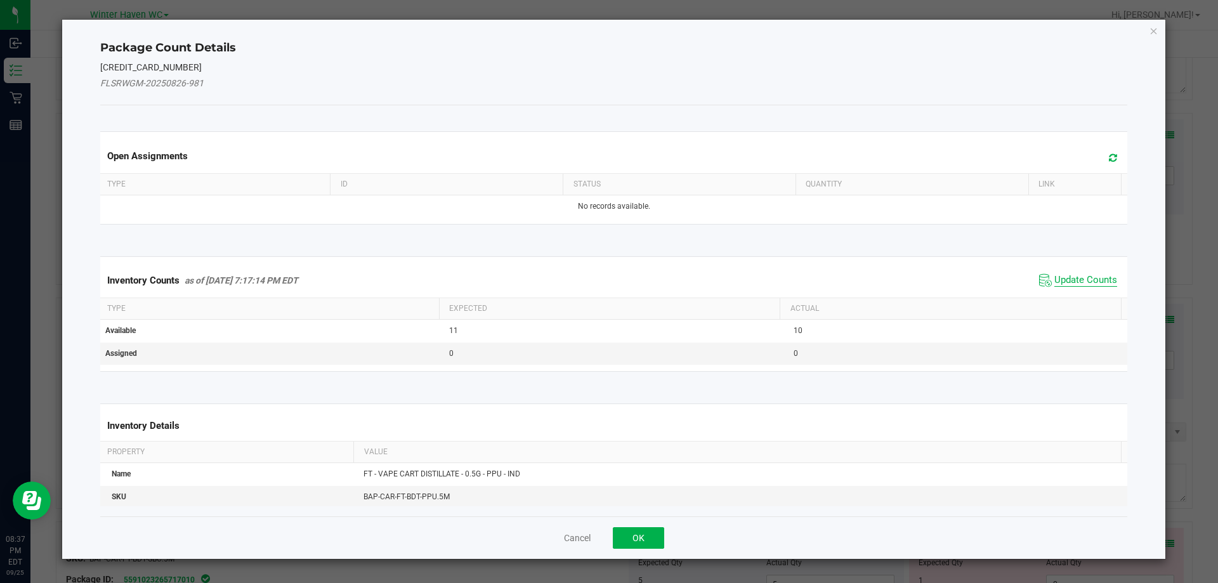
click at [1055, 279] on span "Update Counts" at bounding box center [1086, 280] width 63 height 13
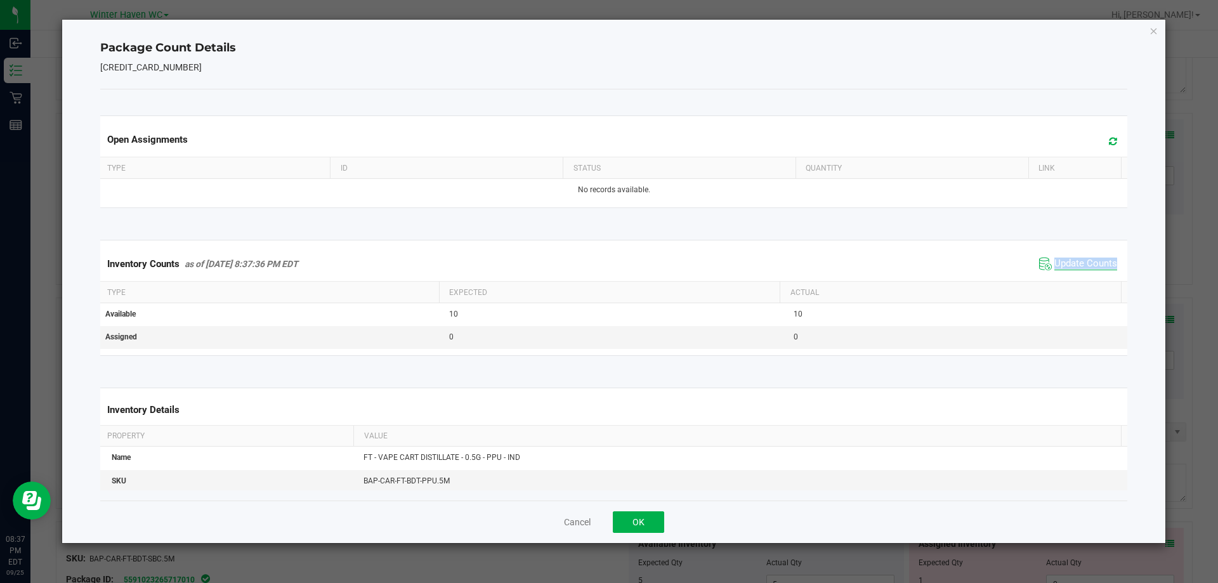
click at [1051, 279] on div "Inventory Counts as of Sep 25, 2025 8:37:36 PM EDT Update Counts" at bounding box center [614, 264] width 1033 height 34
click at [1158, 31] on icon "Close" at bounding box center [1154, 30] width 9 height 15
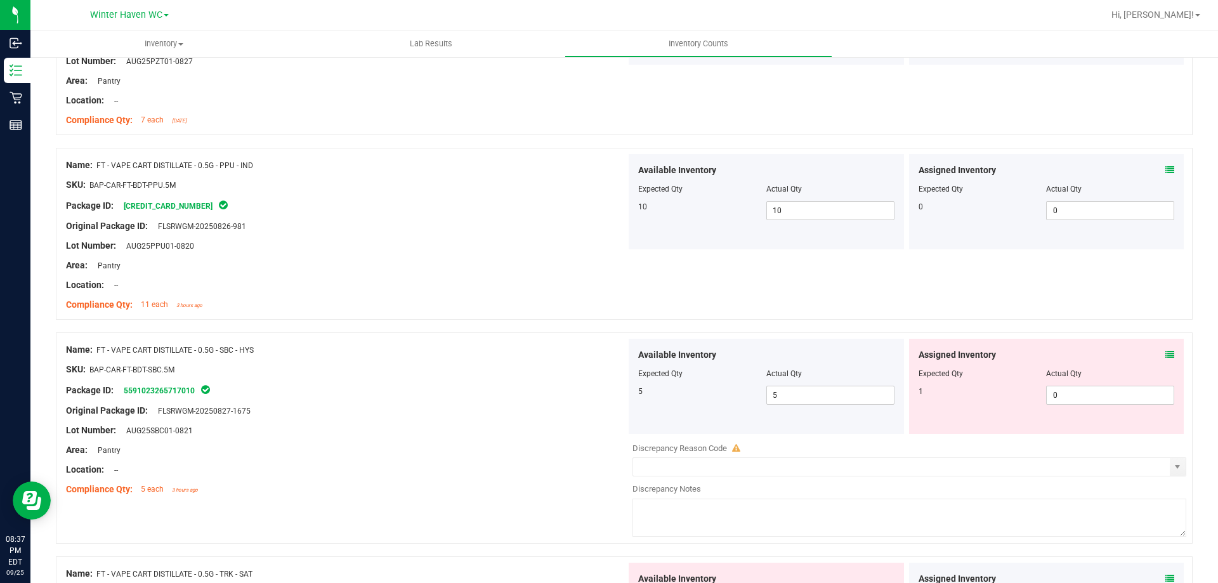
scroll to position [508, 0]
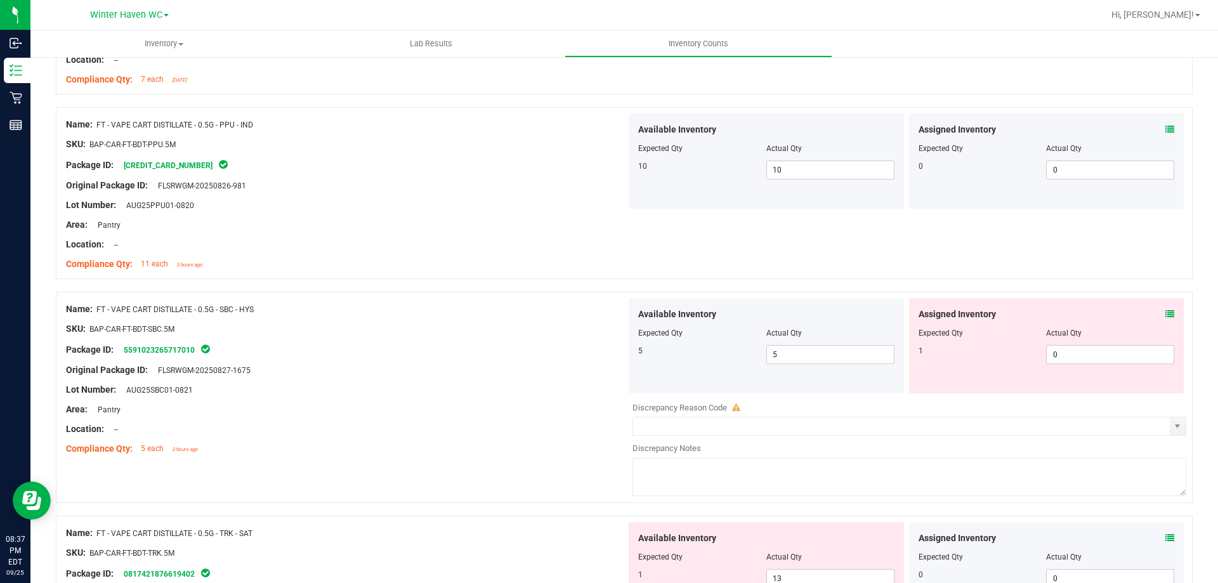
click at [1166, 308] on span at bounding box center [1170, 314] width 9 height 13
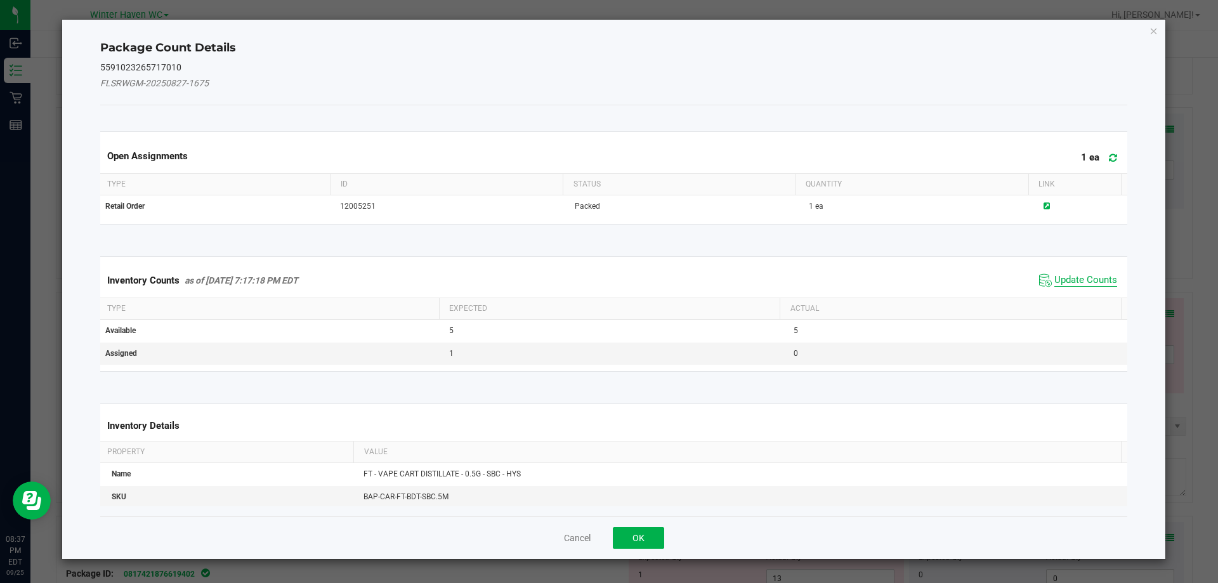
click at [1055, 277] on span "Update Counts" at bounding box center [1086, 280] width 63 height 13
click at [1054, 276] on div "Inventory Counts as of Sep 25, 2025 7:17:18 PM EDT Update Counts" at bounding box center [614, 279] width 1033 height 33
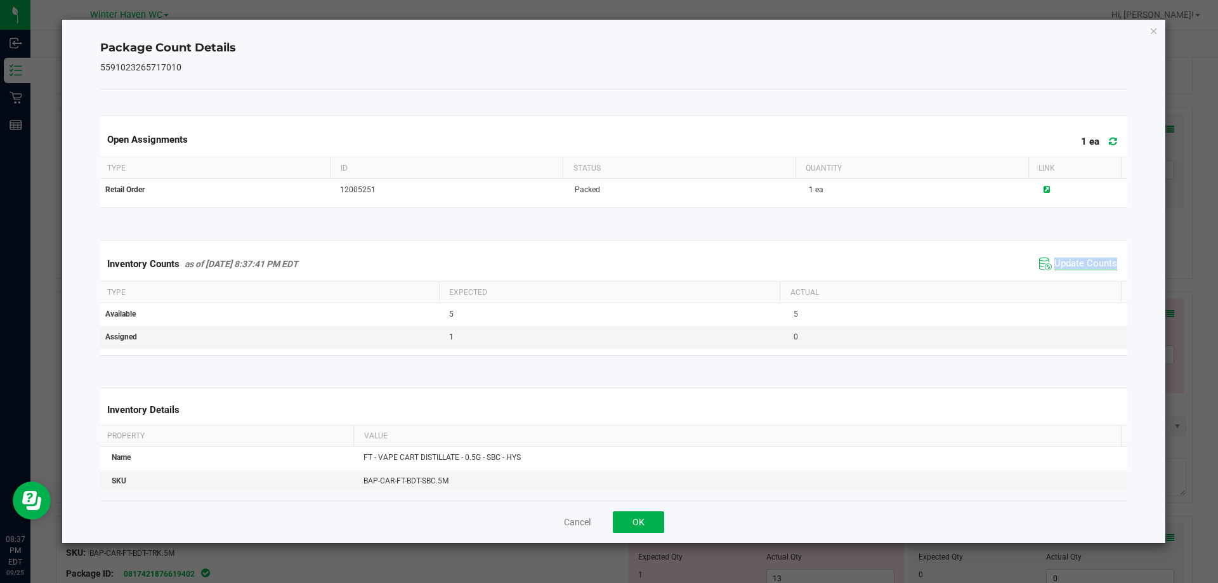
click at [1054, 276] on div "Inventory Counts as of Sep 25, 2025 8:37:41 PM EDT Update Counts" at bounding box center [614, 264] width 1033 height 34
click at [1159, 32] on div "Package Count Details 5591023265717010 Open Assignments 1 ea Type ID Status Qua…" at bounding box center [614, 282] width 1104 height 524
click at [1156, 34] on icon "Close" at bounding box center [1154, 30] width 9 height 15
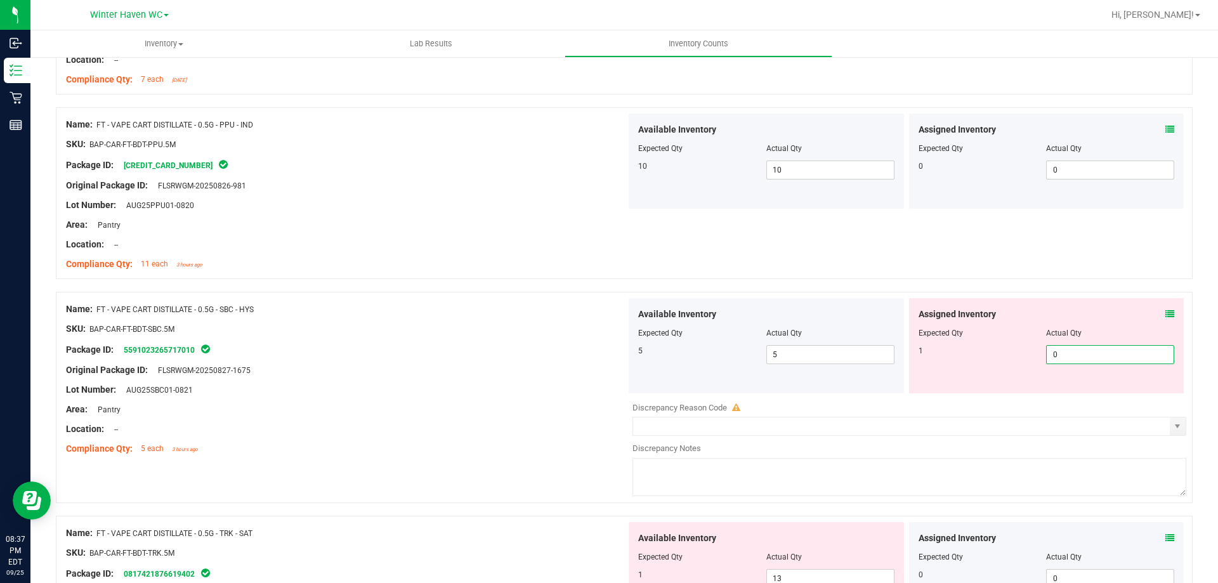
click at [1061, 350] on span "0 0" at bounding box center [1110, 354] width 128 height 19
click at [527, 371] on div "Original Package ID: FLSRWGM-20250827-1675" at bounding box center [346, 370] width 560 height 13
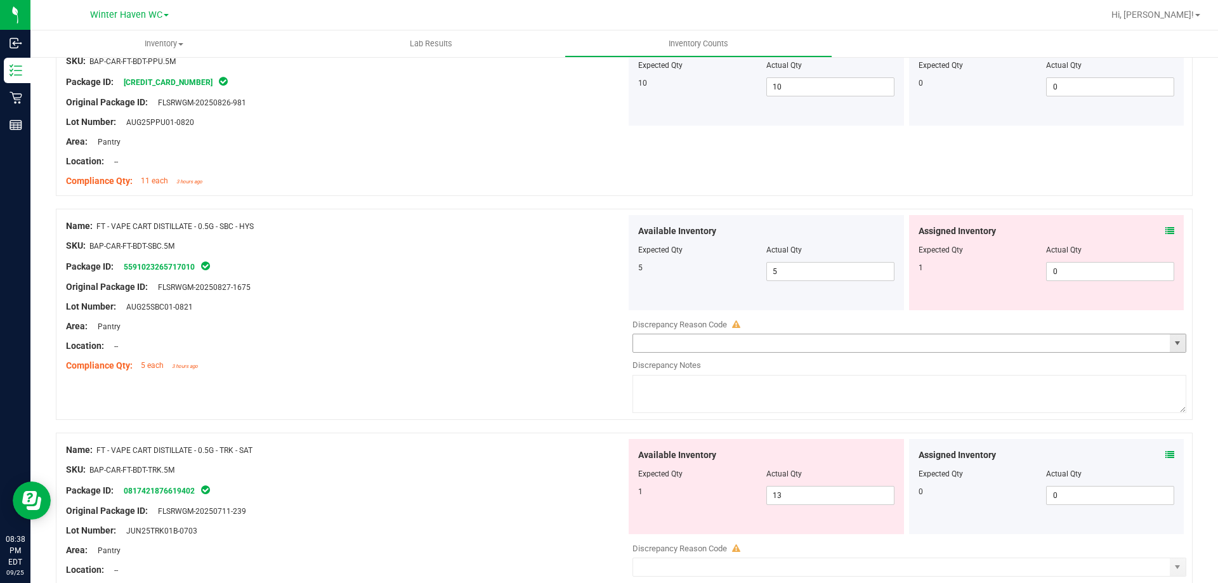
scroll to position [698, 0]
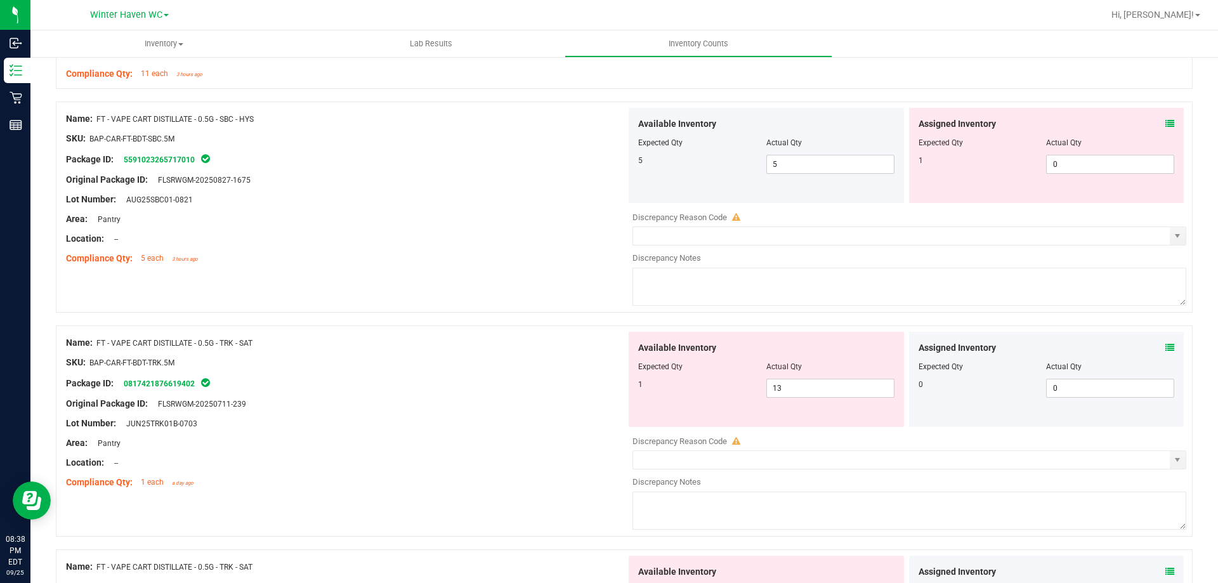
click at [1166, 348] on icon at bounding box center [1170, 347] width 9 height 9
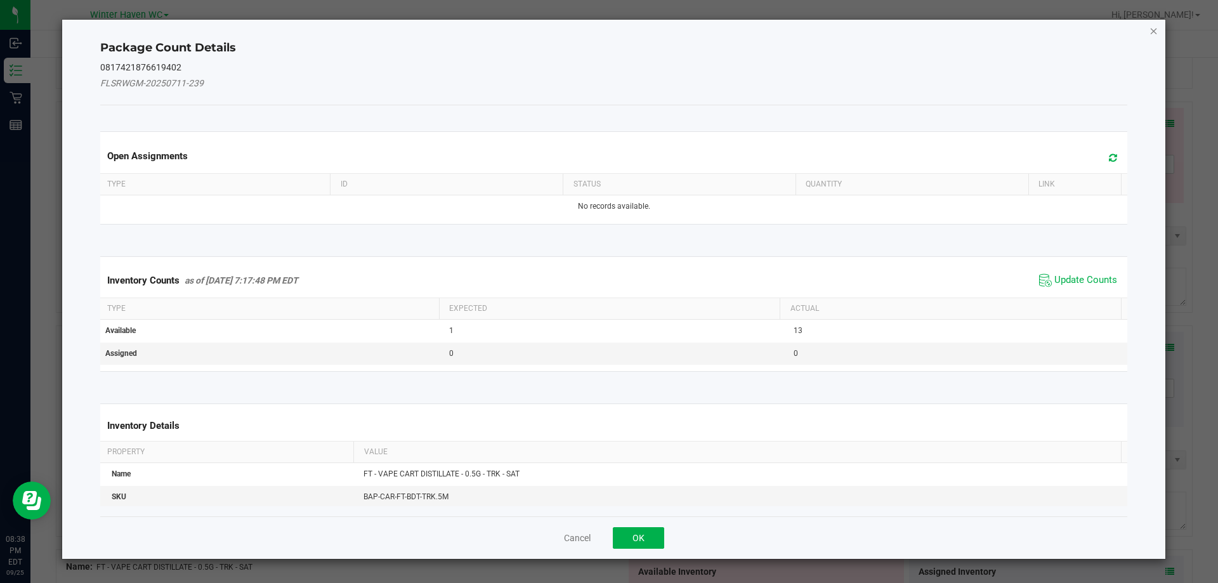
click at [1158, 32] on icon "Close" at bounding box center [1154, 30] width 9 height 15
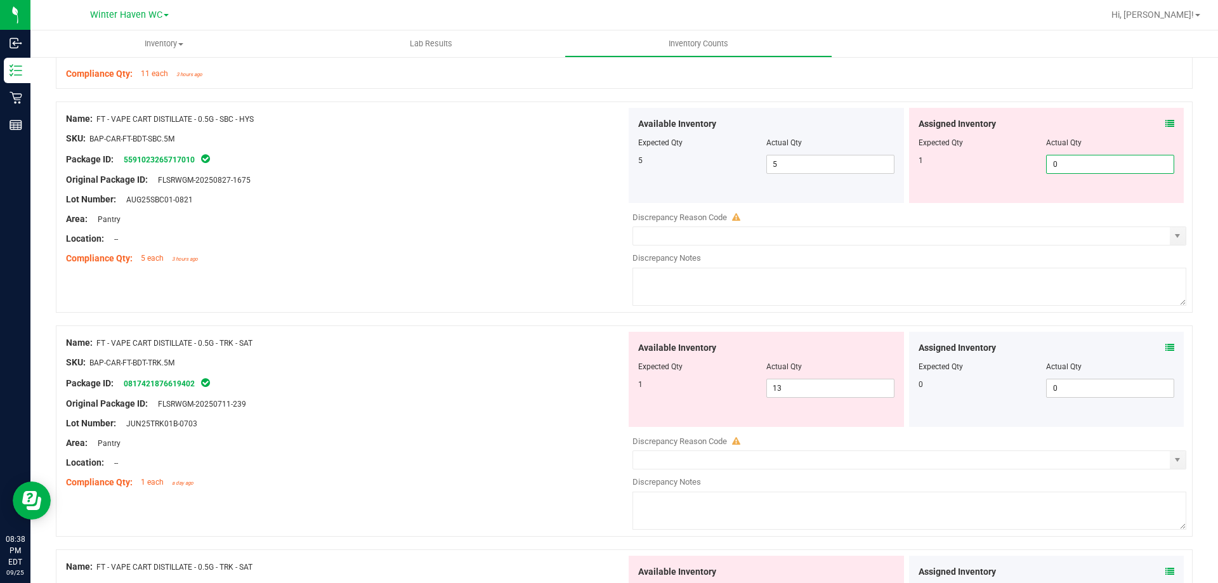
drag, startPoint x: 1064, startPoint y: 161, endPoint x: 1022, endPoint y: 162, distance: 41.3
click at [1022, 162] on div "1 0 0" at bounding box center [1047, 164] width 256 height 19
type input "1"
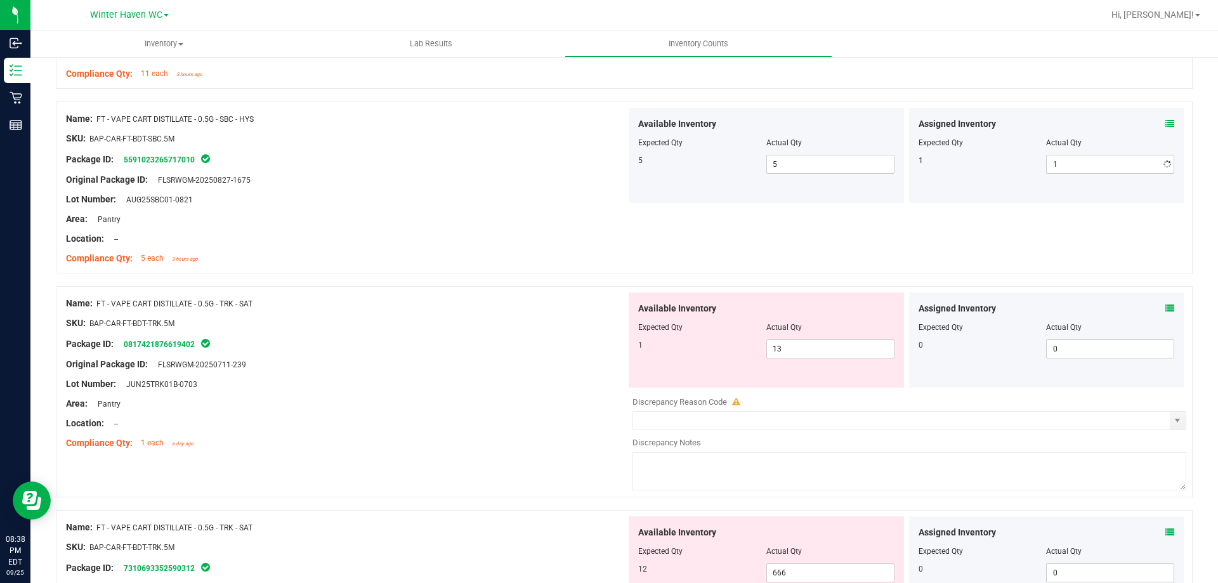
click at [562, 359] on div "Name: FT - VAPE CART DISTILLATE - 0.5G - TRK - SAT SKU: BAP-CAR-FT-BDT-TRK.5M P…" at bounding box center [346, 374] width 560 height 162
click at [1166, 307] on icon at bounding box center [1170, 308] width 9 height 9
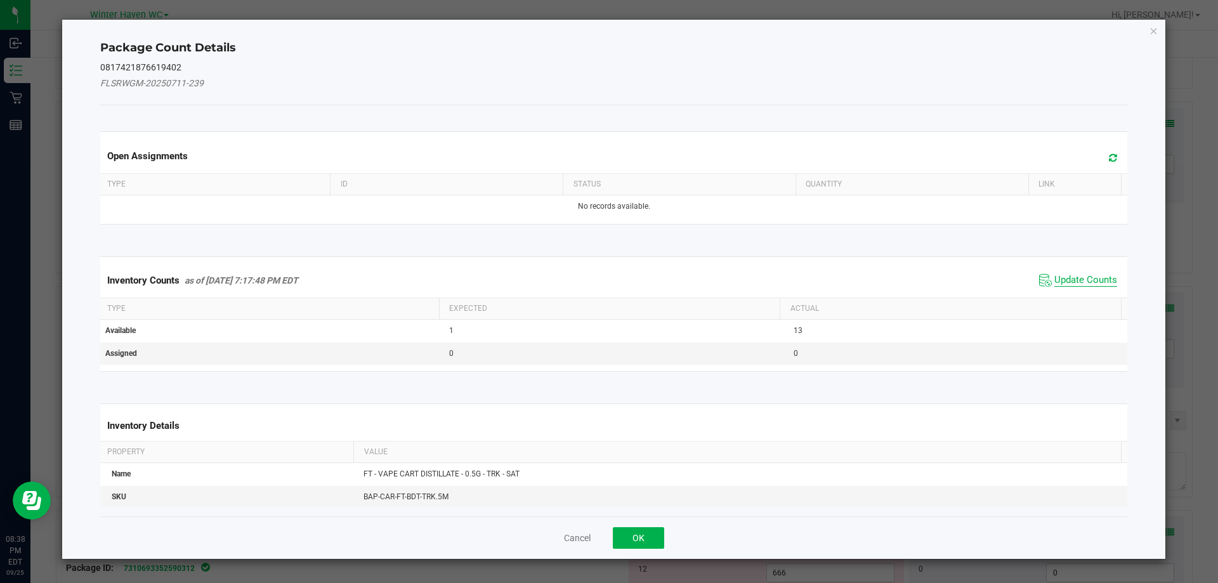
click at [1065, 281] on span "Update Counts" at bounding box center [1086, 280] width 63 height 13
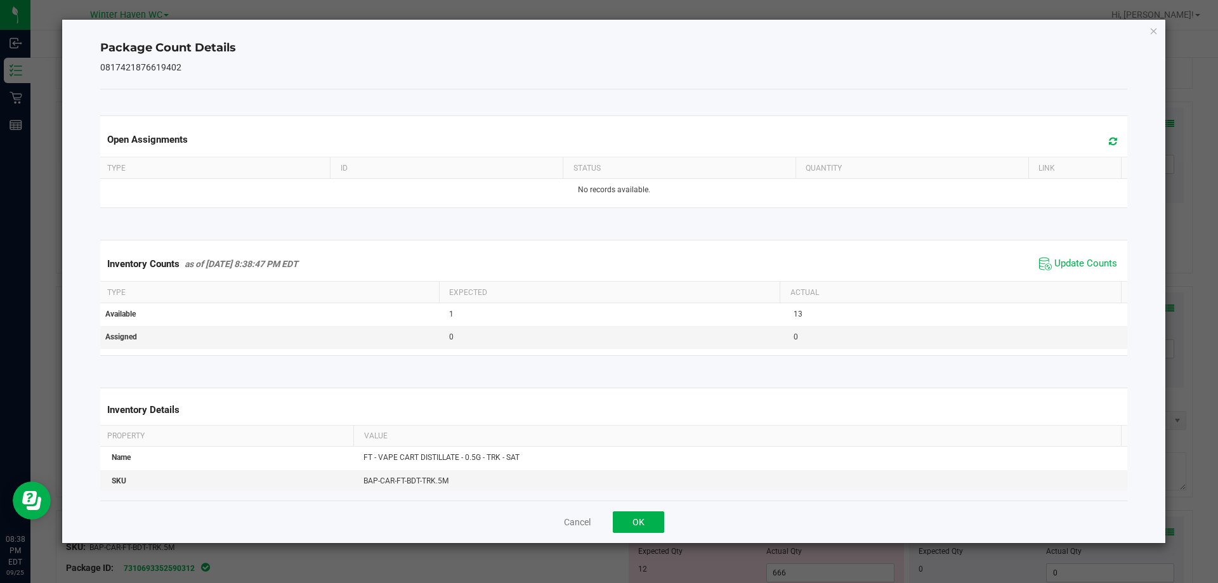
click at [1064, 280] on div "Inventory Counts as of Sep 25, 2025 8:38:47 PM EDT Update Counts" at bounding box center [614, 264] width 1033 height 34
click at [1062, 273] on span "Update Counts" at bounding box center [1078, 263] width 84 height 19
click at [1062, 265] on span "Update Counts" at bounding box center [1086, 263] width 63 height 11
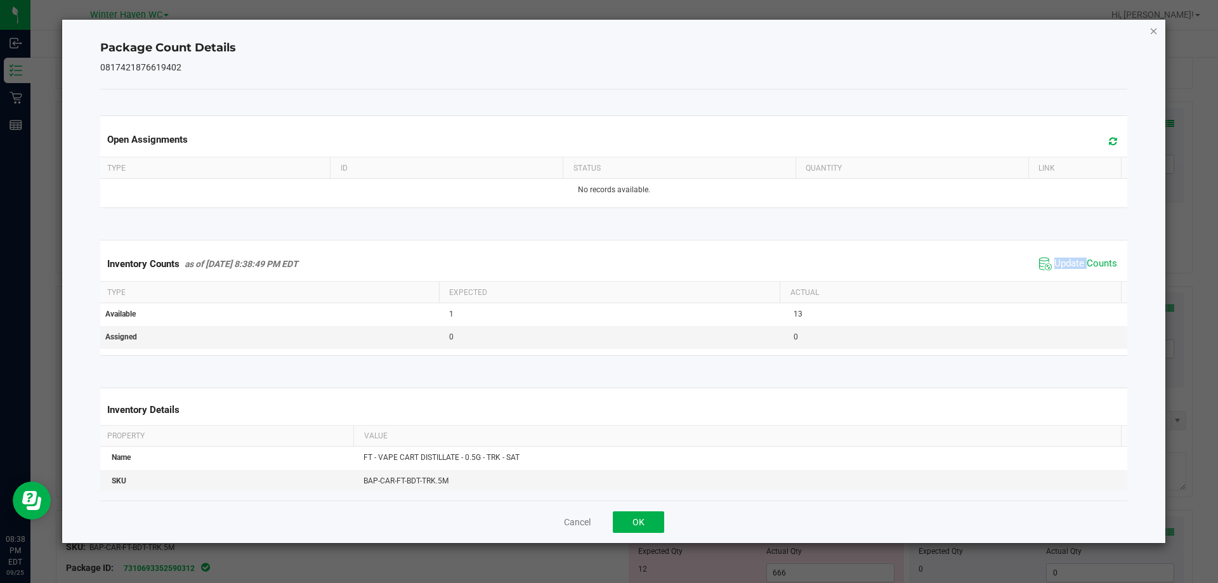
click at [1154, 31] on icon "Close" at bounding box center [1154, 30] width 9 height 15
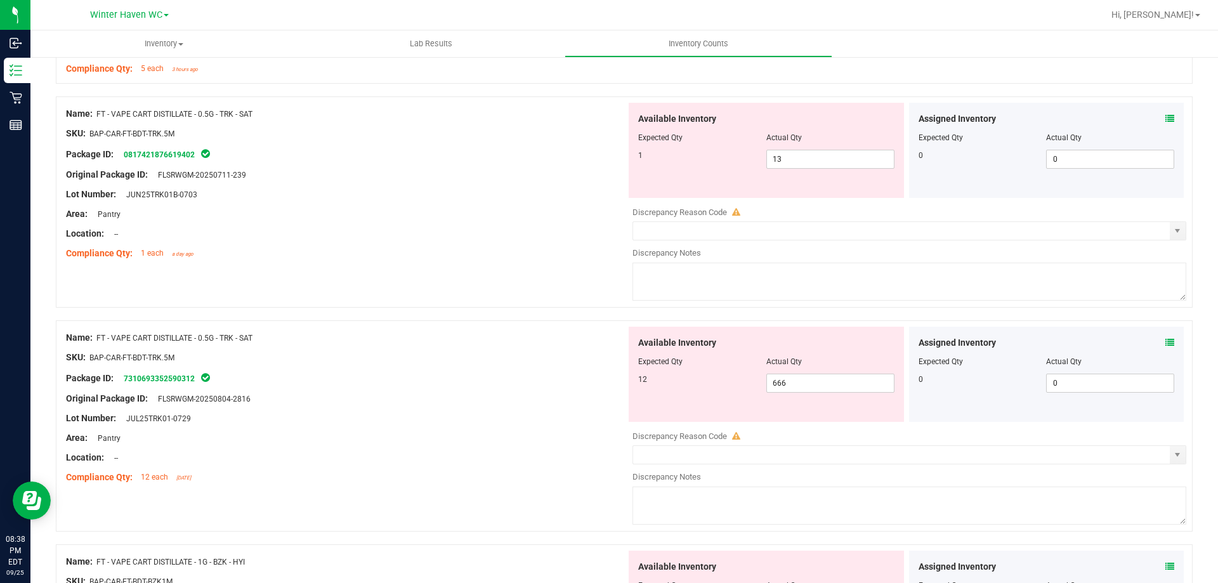
scroll to position [888, 0]
click at [1166, 346] on icon at bounding box center [1170, 342] width 9 height 9
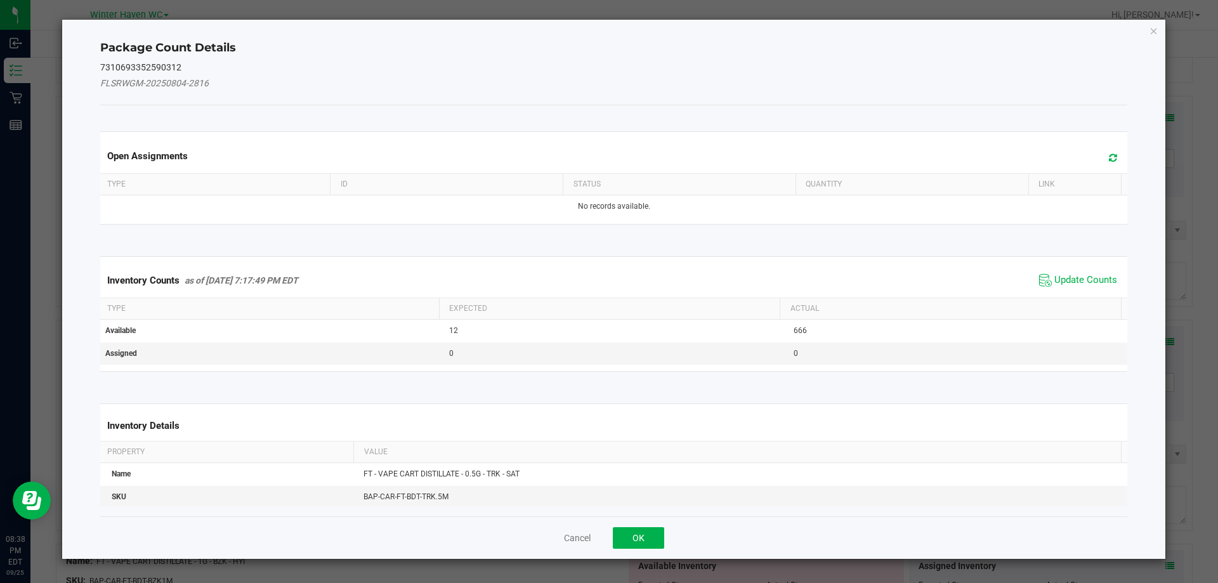
click at [1069, 273] on span "Update Counts" at bounding box center [1078, 280] width 84 height 19
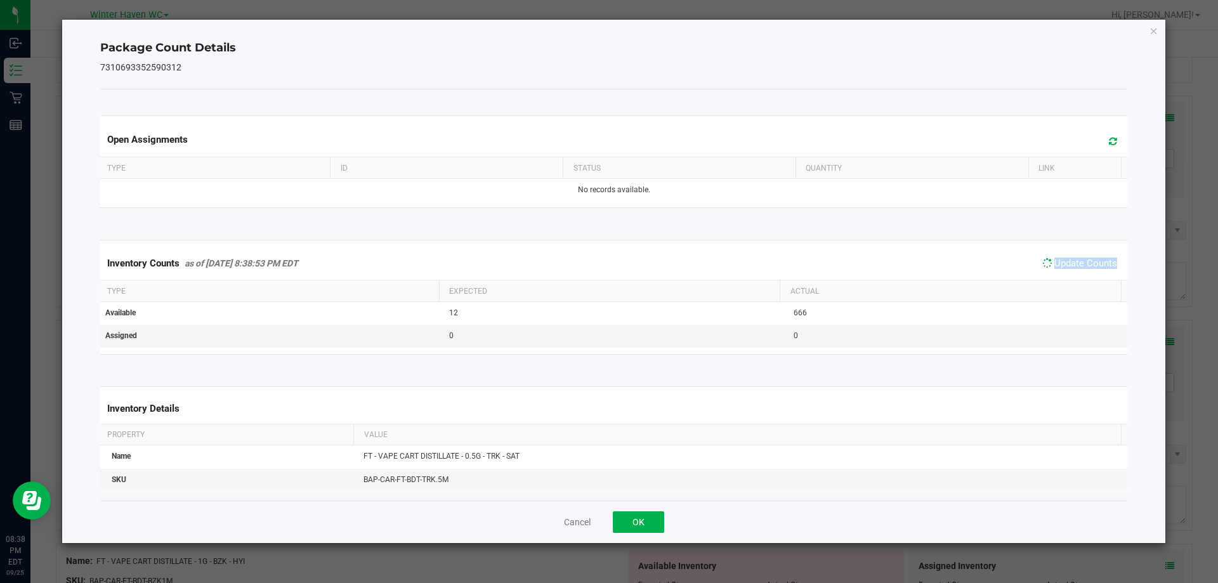
click at [1069, 273] on div "Inventory Counts as of Sep 25, 2025 8:38:53 PM EDT Update Counts" at bounding box center [614, 263] width 1033 height 33
click at [1069, 273] on span "Update Counts" at bounding box center [1078, 263] width 84 height 19
click at [1154, 29] on icon "Close" at bounding box center [1154, 30] width 9 height 15
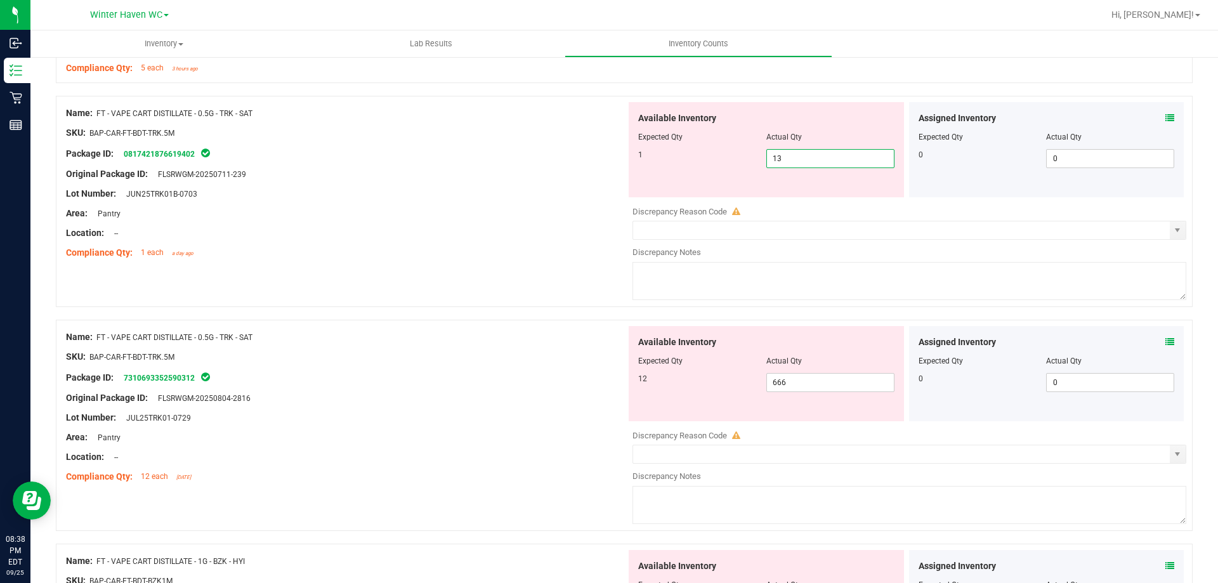
drag, startPoint x: 790, startPoint y: 159, endPoint x: 745, endPoint y: 161, distance: 45.1
click at [745, 161] on div "1 13 13" at bounding box center [766, 158] width 256 height 19
type input "1"
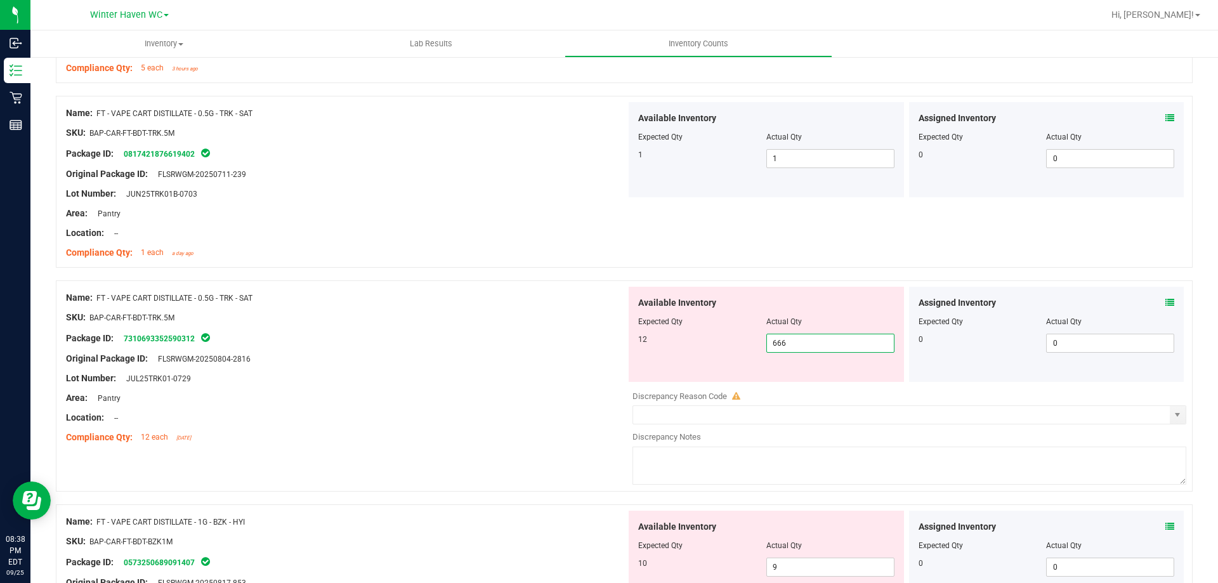
drag, startPoint x: 801, startPoint y: 388, endPoint x: 700, endPoint y: 376, distance: 101.6
click at [700, 376] on div "Available Inventory Expected Qty Actual Qty 12 666 666" at bounding box center [766, 334] width 275 height 95
type input "12"
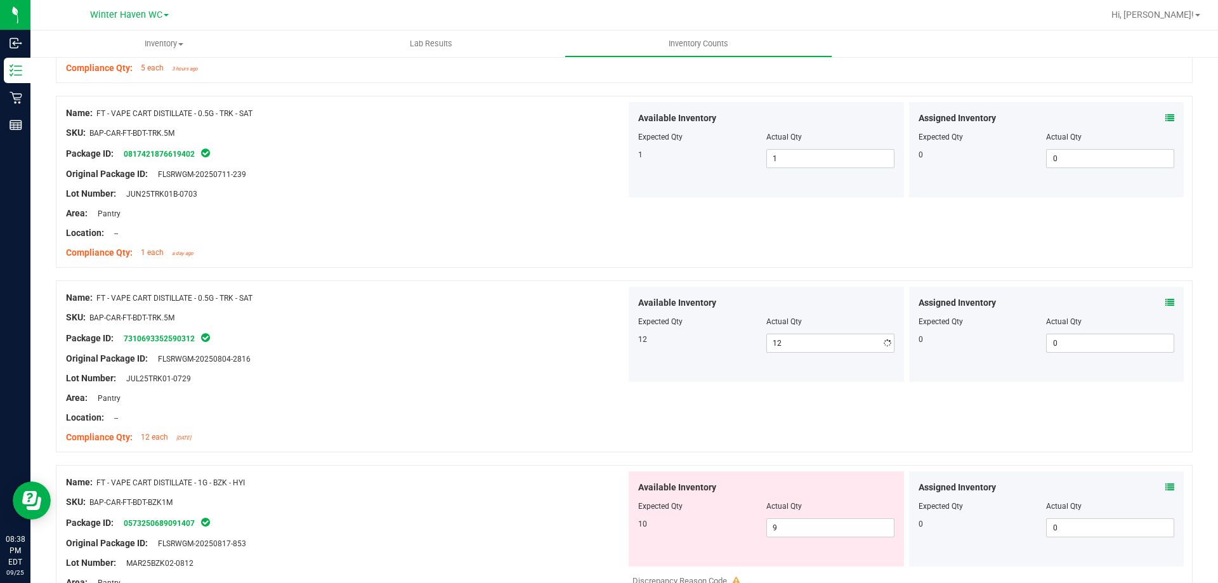
click at [508, 362] on div "Original Package ID: FLSRWGM-20250804-2816" at bounding box center [346, 358] width 560 height 13
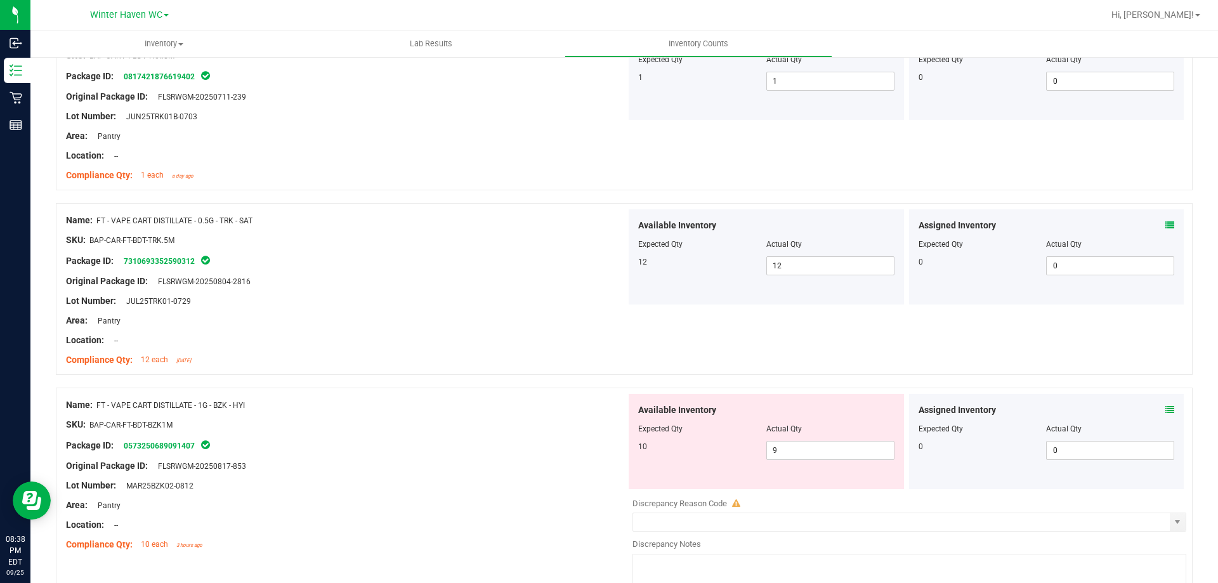
scroll to position [1079, 0]
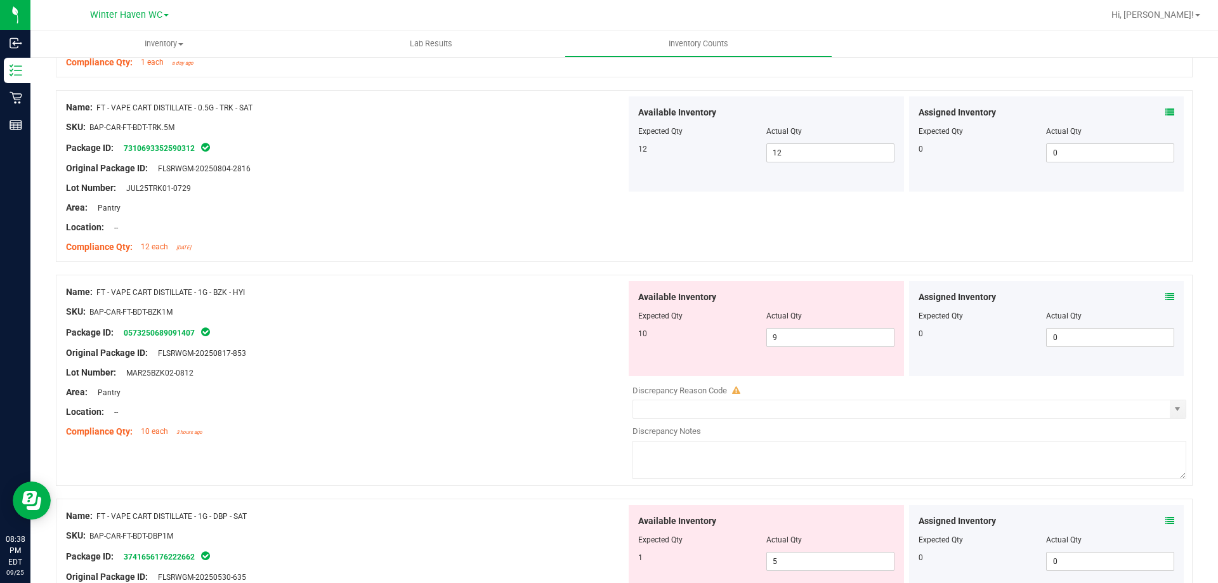
click at [1166, 293] on icon at bounding box center [1170, 297] width 9 height 9
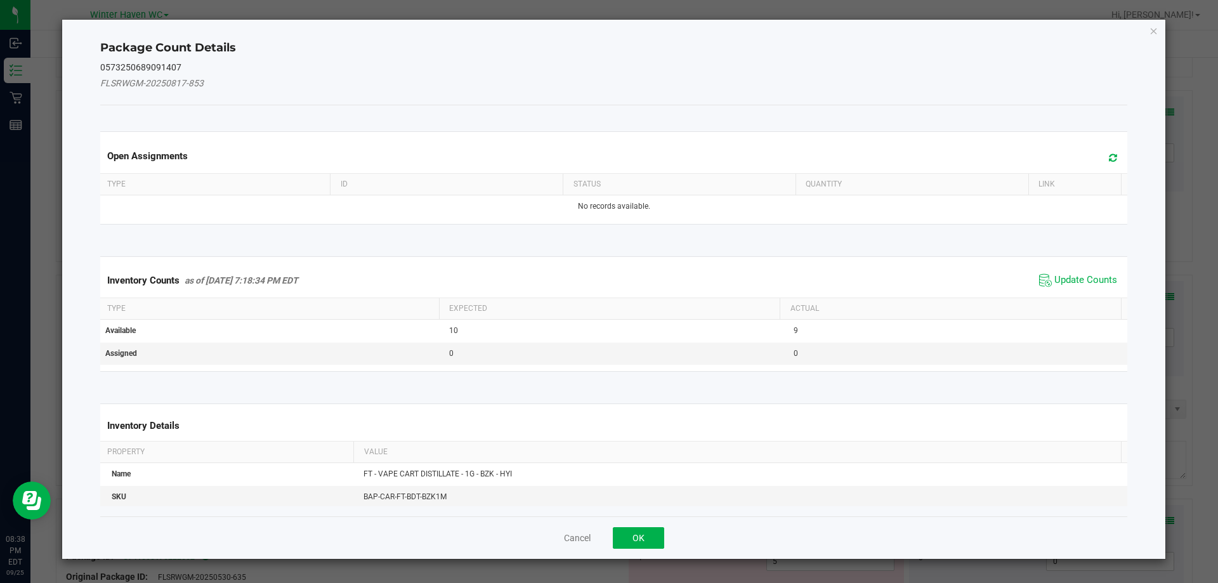
click at [1078, 272] on span "Update Counts" at bounding box center [1078, 280] width 84 height 19
click at [1078, 272] on span "Update Counts" at bounding box center [1079, 280] width 81 height 18
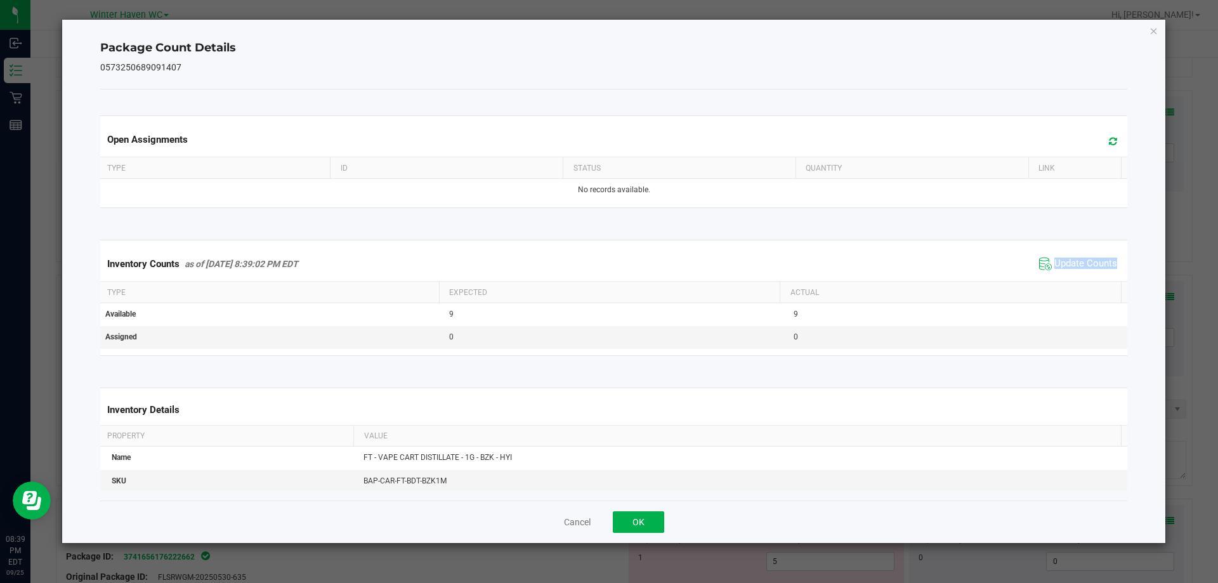
click at [1078, 272] on span "Update Counts" at bounding box center [1078, 263] width 84 height 19
click at [1078, 272] on span "Update Counts" at bounding box center [1079, 263] width 81 height 18
click at [1072, 260] on span "Update Counts" at bounding box center [1086, 264] width 63 height 13
click at [1157, 33] on icon "Close" at bounding box center [1154, 30] width 9 height 15
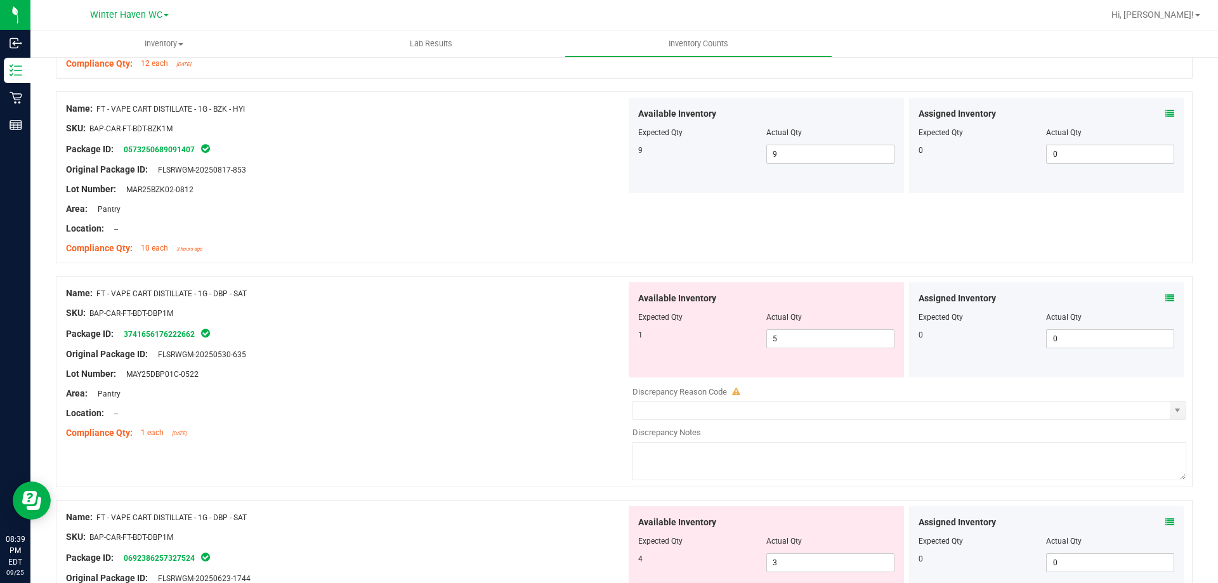
scroll to position [1269, 0]
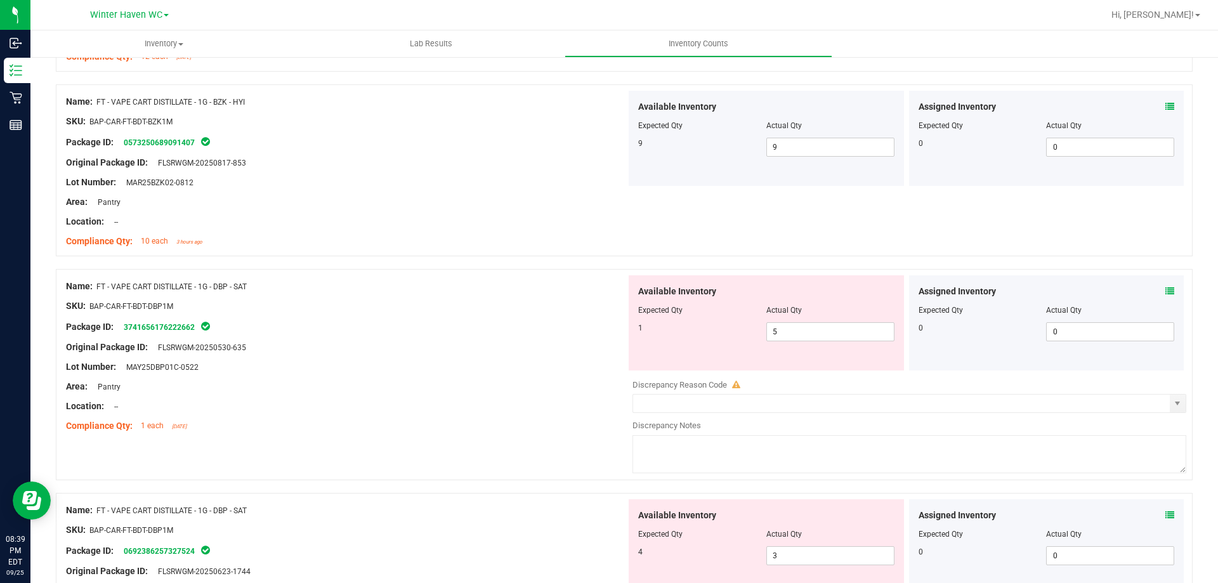
click at [1166, 287] on icon at bounding box center [1170, 291] width 9 height 9
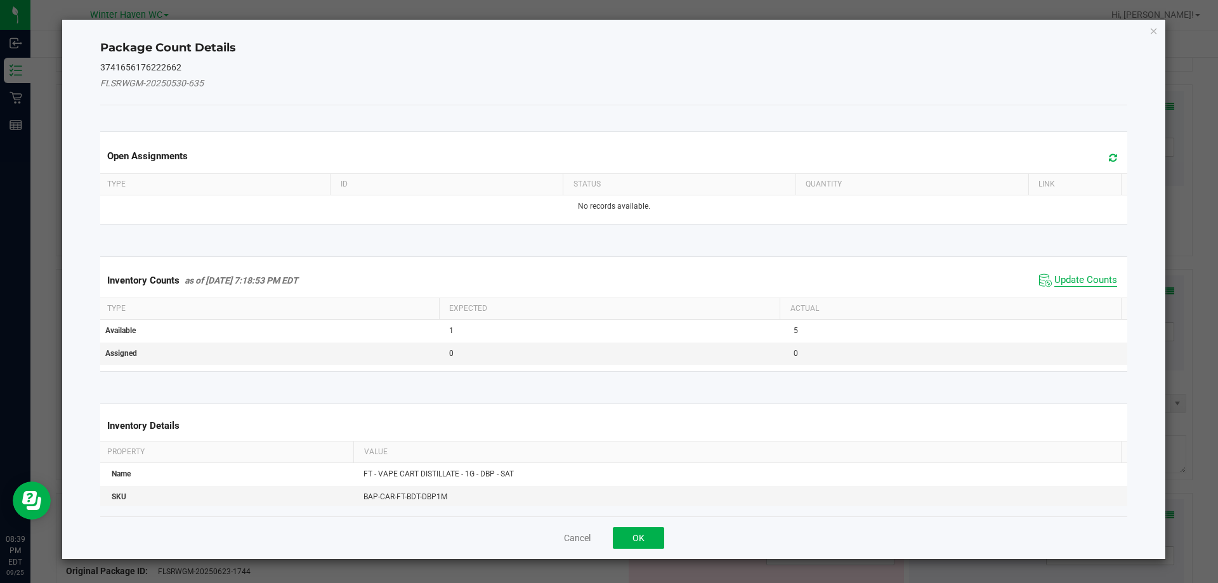
click at [1093, 280] on span "Update Counts" at bounding box center [1086, 280] width 63 height 13
click at [1093, 280] on div "Inventory Counts as of Sep 25, 2025 7:18:53 PM EDT Update Counts" at bounding box center [614, 279] width 1033 height 33
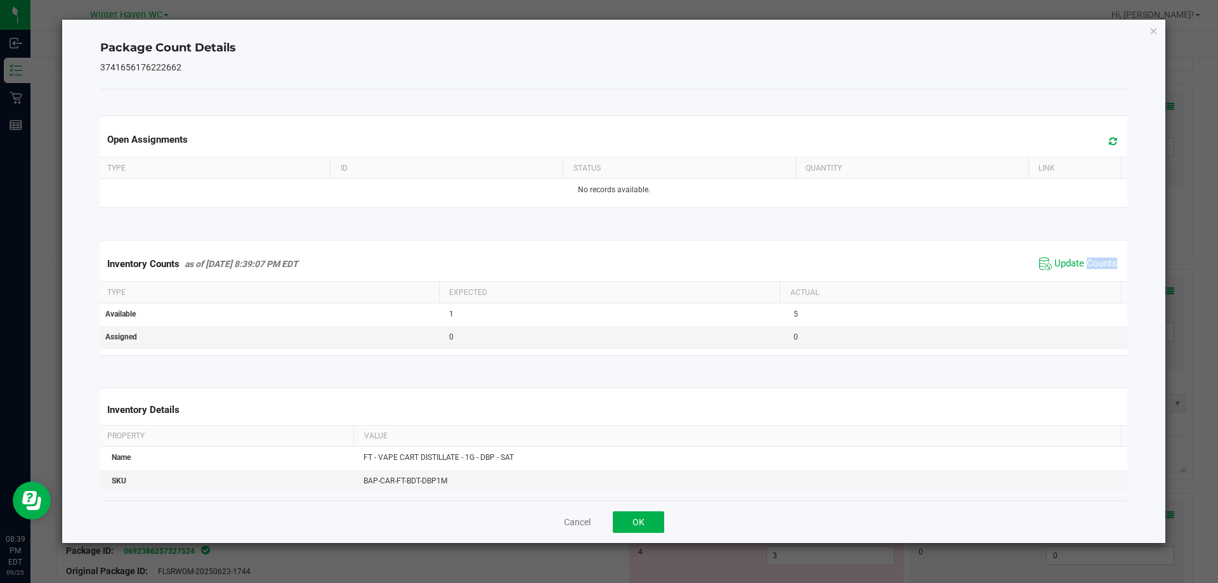
click at [1091, 279] on div "Inventory Counts as of Sep 25, 2025 8:39:07 PM EDT Update Counts" at bounding box center [614, 264] width 1033 height 34
click at [1088, 276] on div "Inventory Counts as of Sep 25, 2025 8:39:07 PM EDT Update Counts" at bounding box center [614, 264] width 1033 height 34
click at [1084, 269] on span "Update Counts" at bounding box center [1086, 264] width 63 height 13
click at [1083, 267] on span "Update Counts" at bounding box center [1086, 263] width 63 height 11
click at [1157, 27] on icon "Close" at bounding box center [1154, 30] width 9 height 15
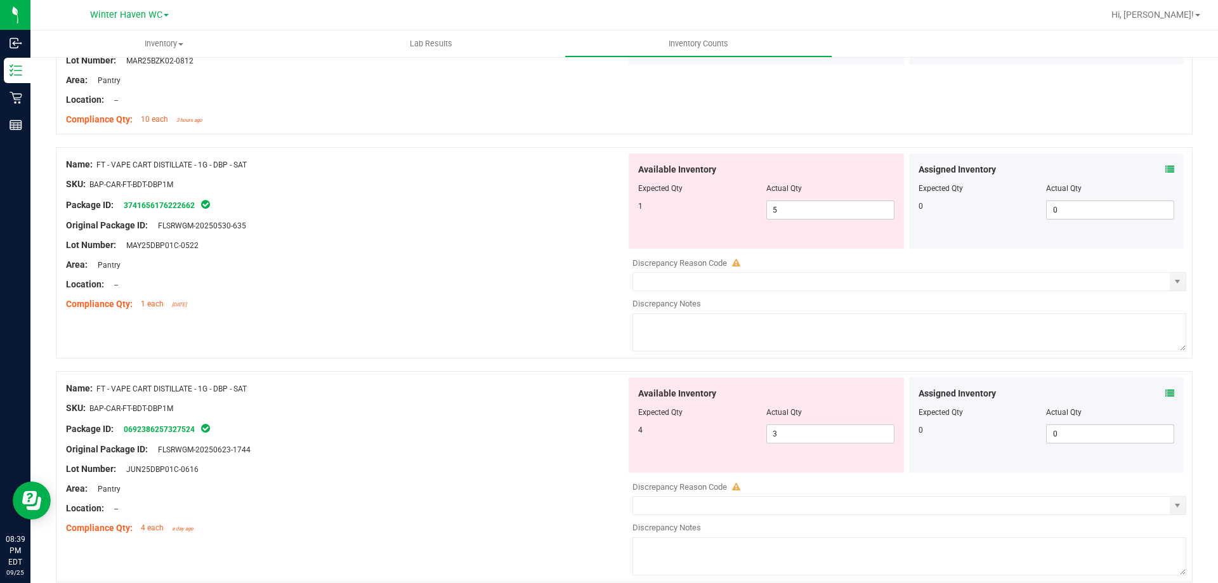
scroll to position [1396, 0]
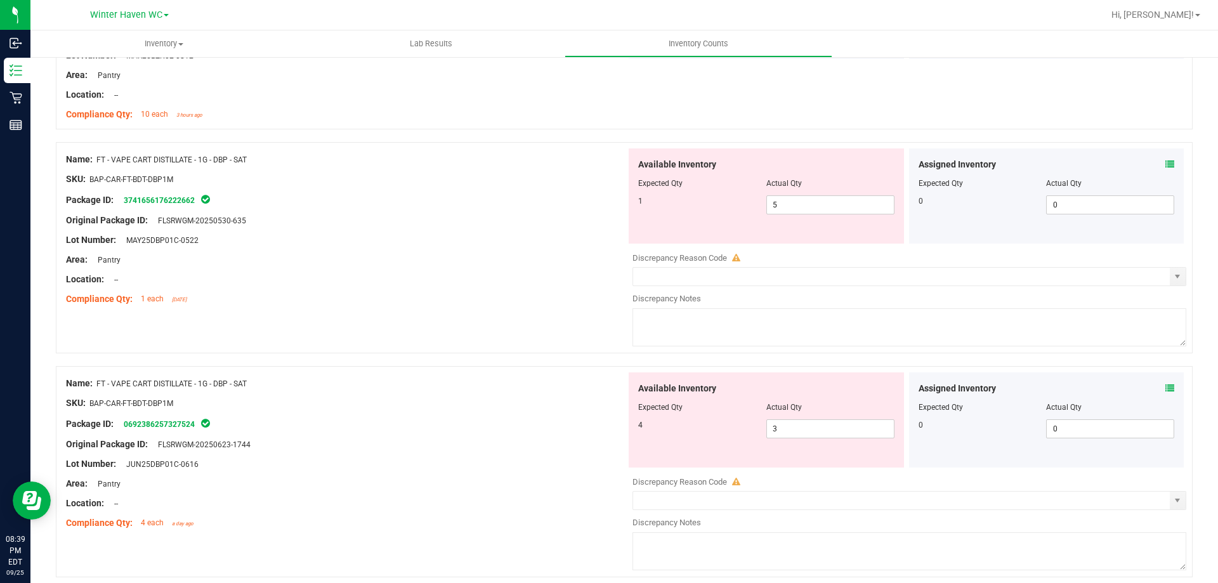
click at [1166, 385] on icon at bounding box center [1170, 388] width 9 height 9
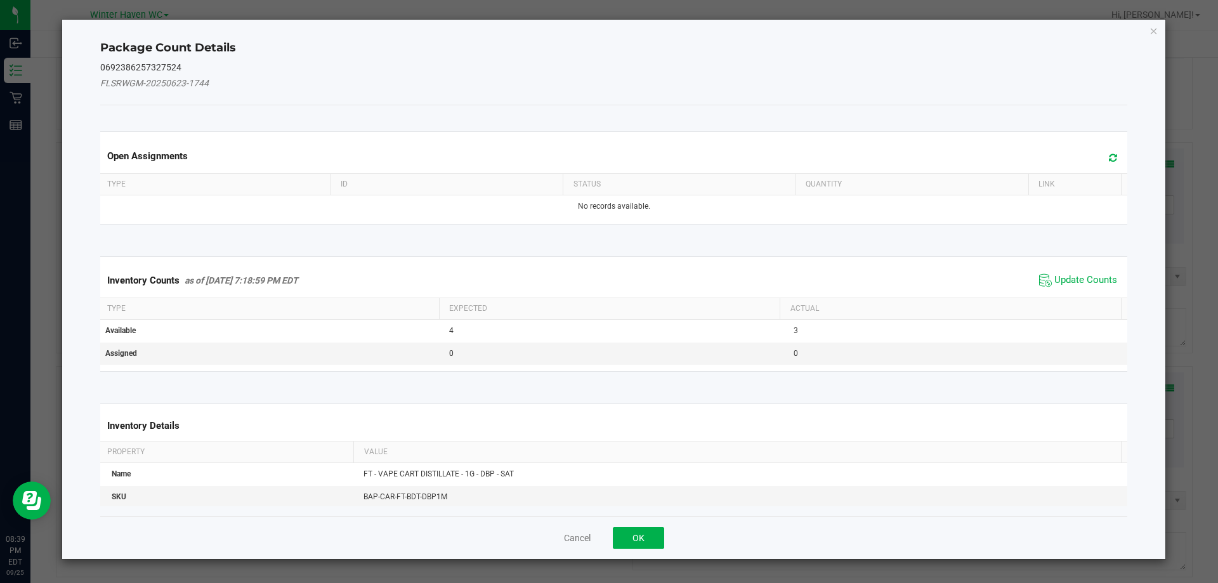
click at [1064, 272] on span "Update Counts" at bounding box center [1078, 280] width 84 height 19
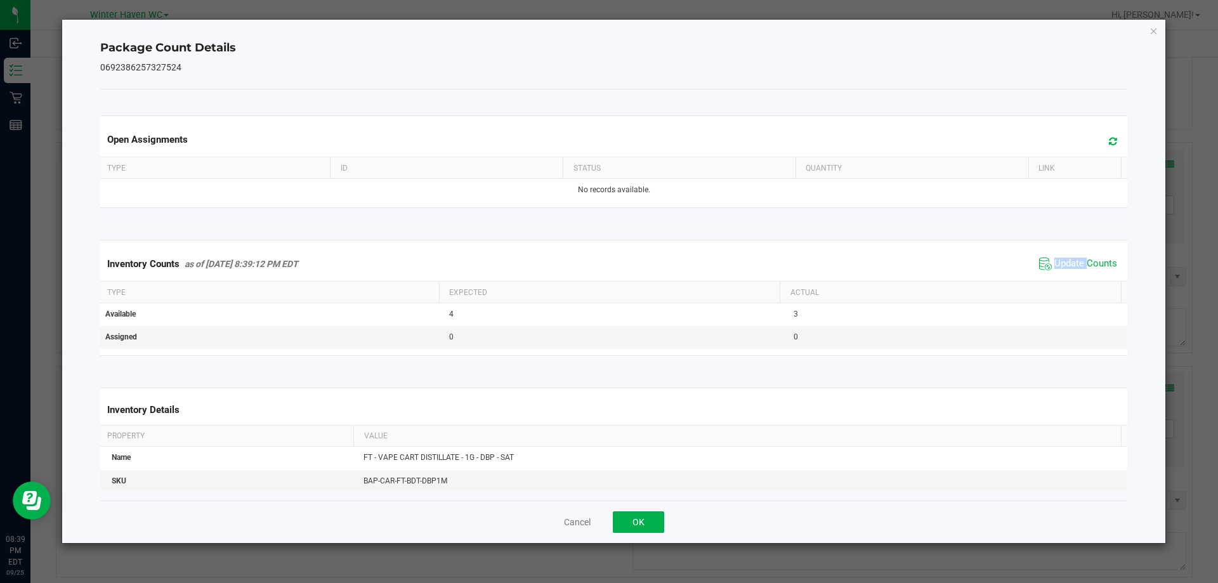
click at [1064, 272] on span "Update Counts" at bounding box center [1078, 263] width 84 height 19
click at [1055, 265] on span "Update Counts" at bounding box center [1086, 264] width 63 height 13
click at [1055, 265] on span "Update Counts" at bounding box center [1086, 263] width 63 height 11
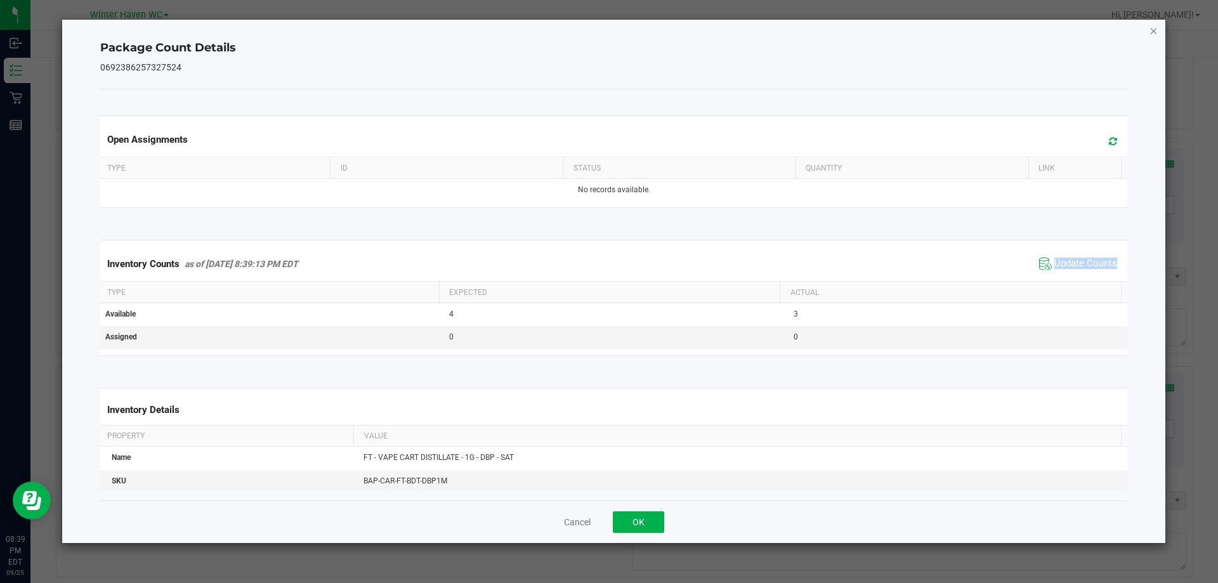
click at [1154, 32] on icon "Close" at bounding box center [1154, 30] width 9 height 15
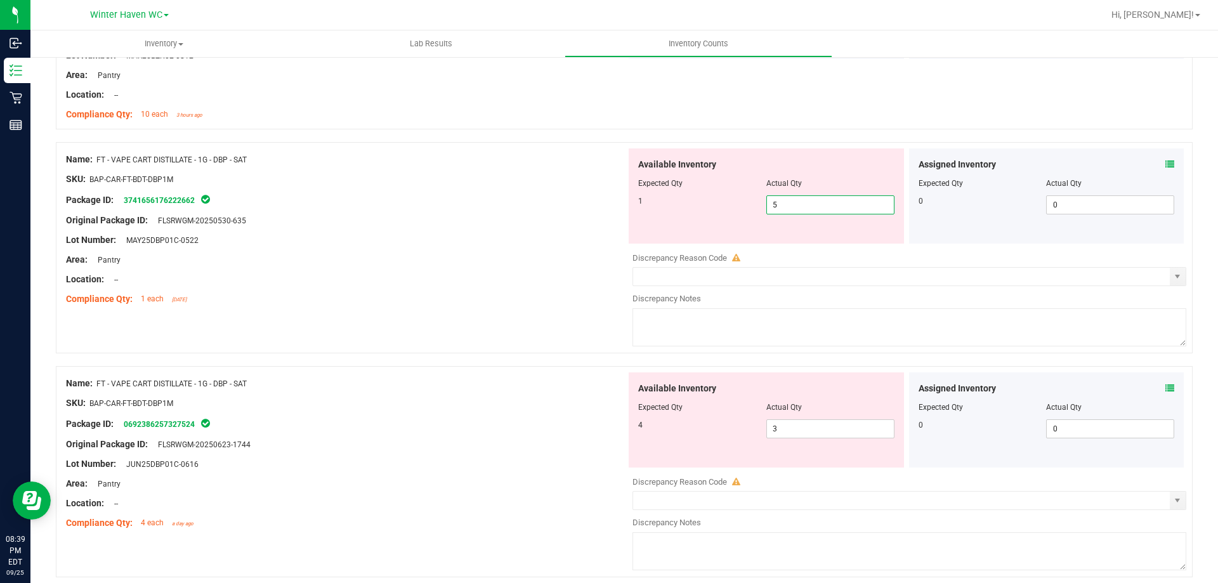
drag, startPoint x: 801, startPoint y: 202, endPoint x: 735, endPoint y: 208, distance: 65.7
click at [735, 208] on div "1 5 5" at bounding box center [766, 204] width 256 height 19
type input "1"
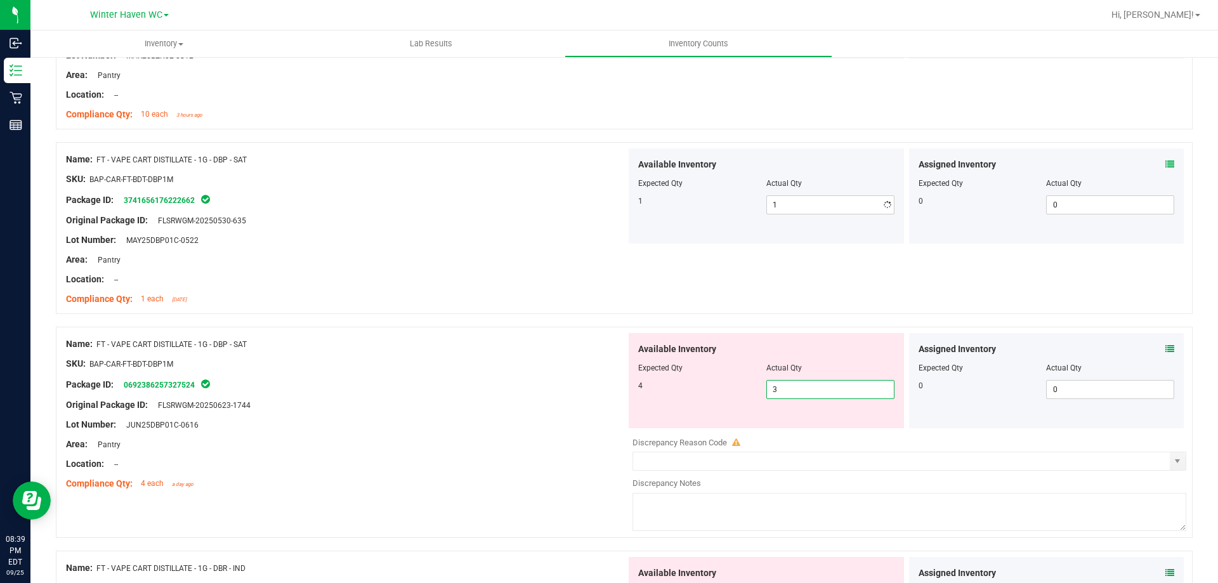
drag, startPoint x: 784, startPoint y: 428, endPoint x: 758, endPoint y: 428, distance: 26.7
click at [758, 428] on div "Available Inventory Expected Qty Actual Qty 4 3 3" at bounding box center [766, 380] width 275 height 95
type input "4"
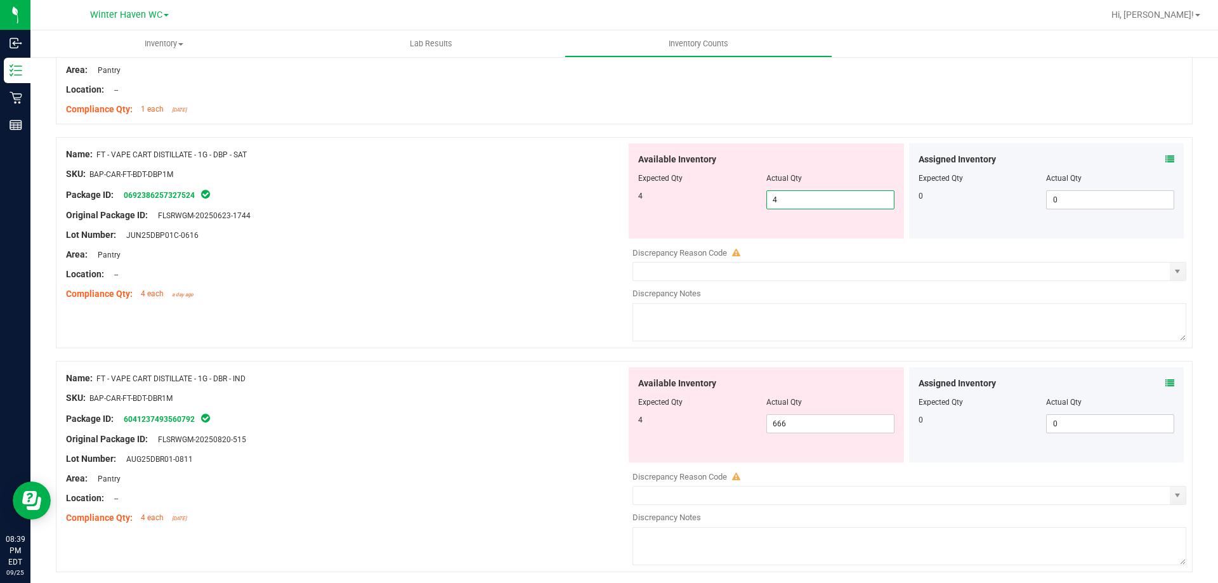
scroll to position [1586, 0]
type input "4"
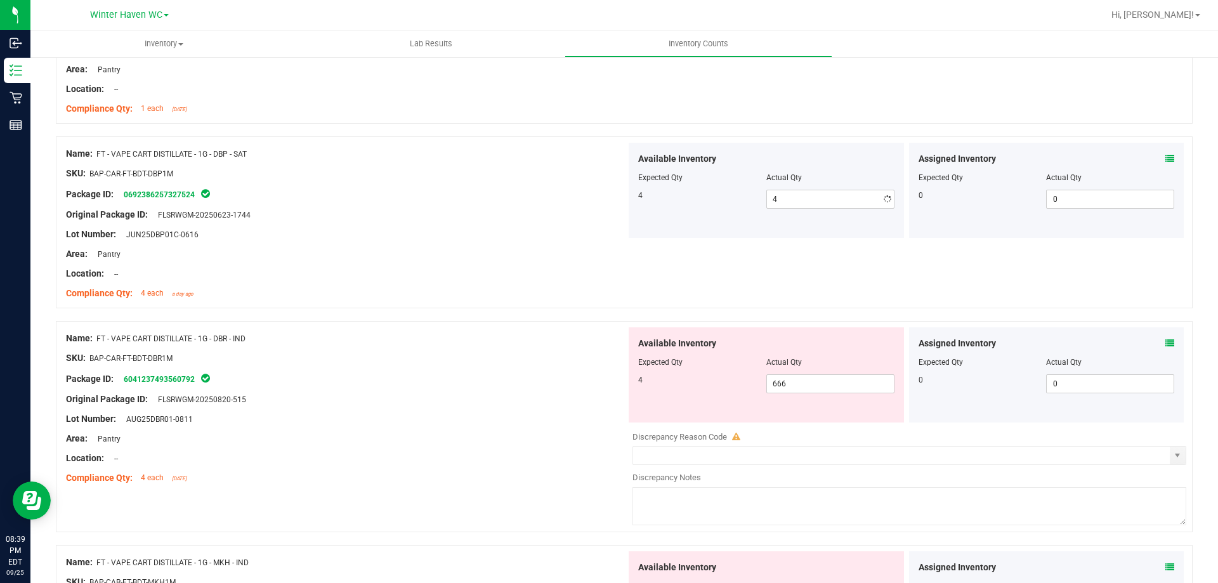
click at [524, 412] on div "Name: FT - VAPE CART DISTILLATE - 1G - DBR - IND SKU: BAP-CAR-FT-BDT-DBR1M Pack…" at bounding box center [346, 408] width 560 height 162
click at [1166, 341] on icon at bounding box center [1170, 343] width 9 height 9
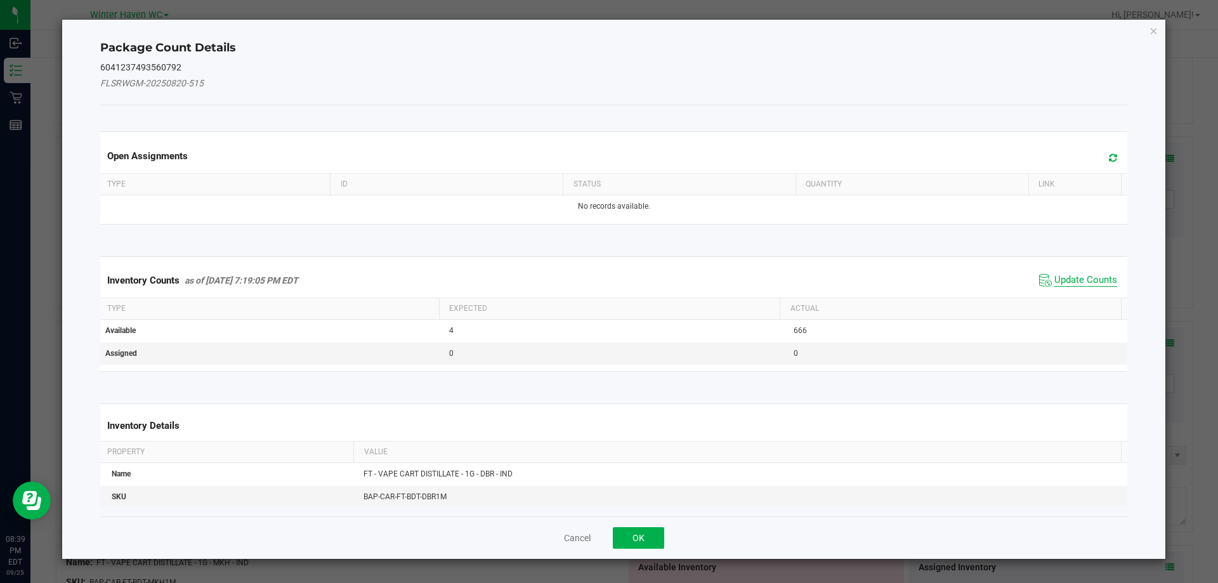
click at [1073, 280] on span "Update Counts" at bounding box center [1086, 280] width 63 height 13
click at [1073, 280] on div "Inventory Counts as of Sep 25, 2025 7:19:05 PM EDT Update Counts" at bounding box center [614, 279] width 1033 height 33
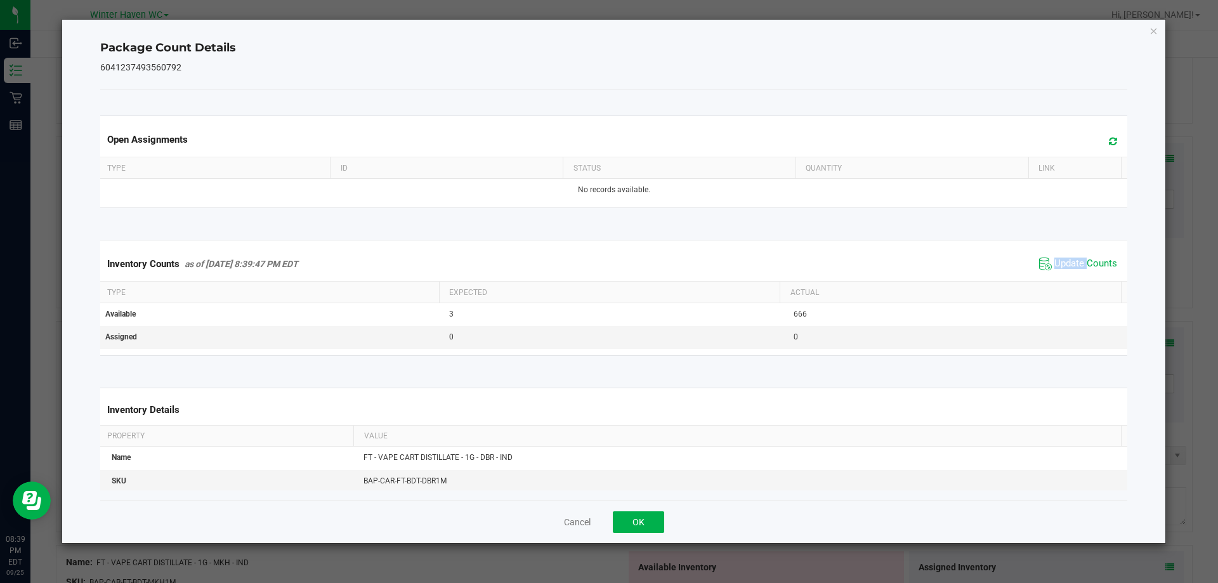
click at [1072, 275] on div "Inventory Counts as of Sep 25, 2025 8:39:47 PM EDT Update Counts" at bounding box center [614, 264] width 1033 height 34
click at [1067, 263] on span "Update Counts" at bounding box center [1086, 264] width 63 height 13
click at [1067, 263] on span "Update Counts" at bounding box center [1086, 263] width 63 height 11
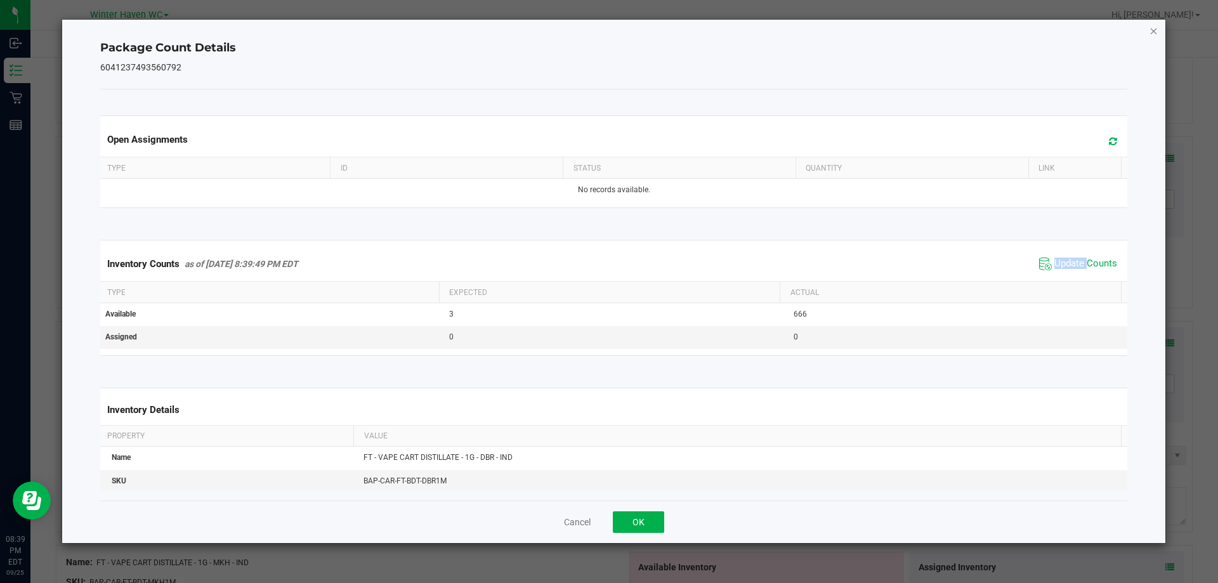
click at [1153, 34] on icon "Close" at bounding box center [1154, 30] width 9 height 15
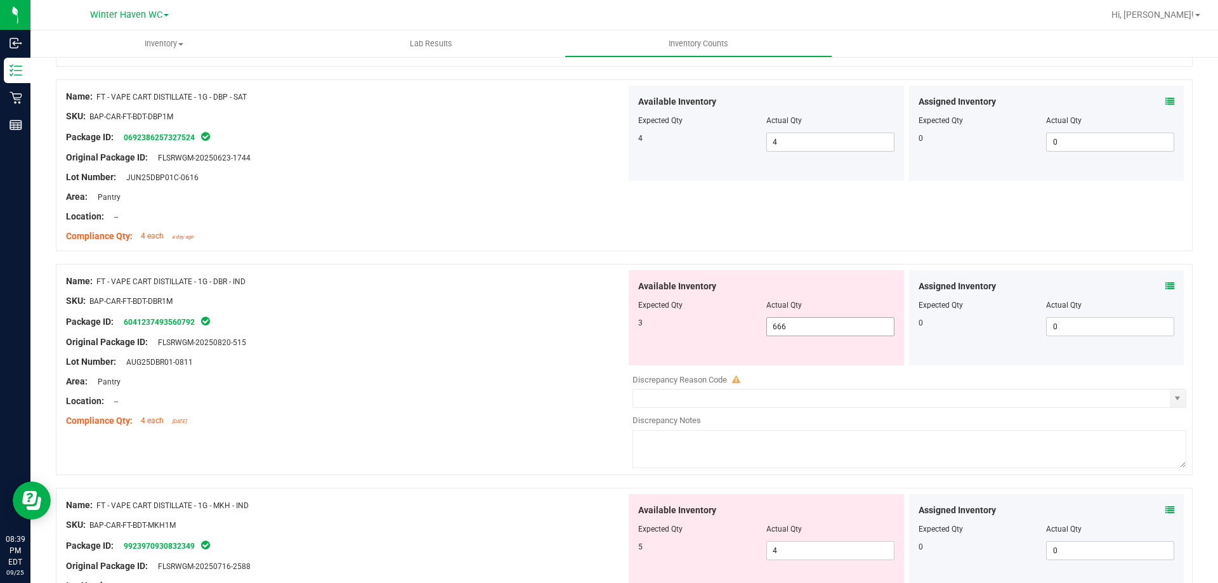
scroll to position [1713, 0]
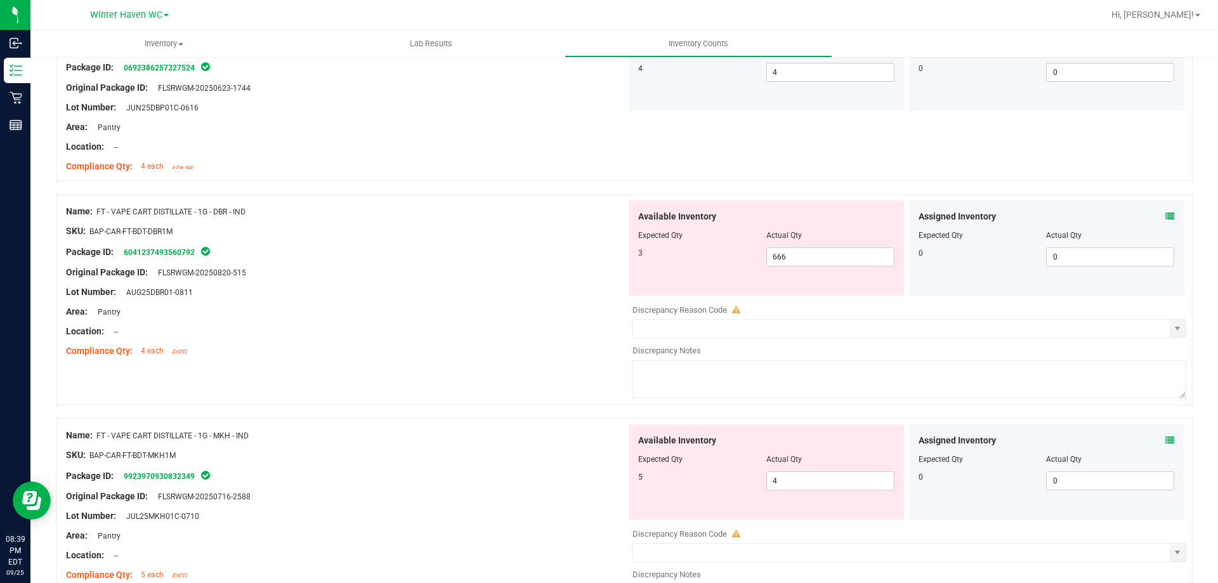
click at [545, 462] on div at bounding box center [346, 465] width 560 height 6
click at [1166, 438] on icon at bounding box center [1170, 440] width 9 height 9
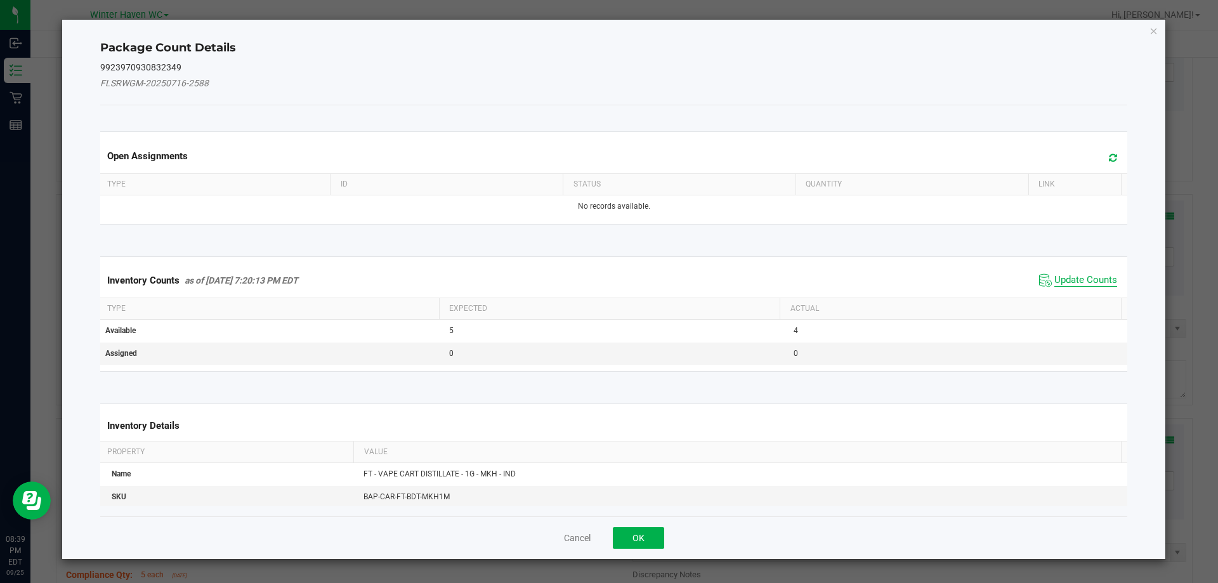
click at [1060, 282] on span "Update Counts" at bounding box center [1086, 280] width 63 height 13
click at [1060, 282] on span "Update Counts" at bounding box center [1086, 279] width 63 height 11
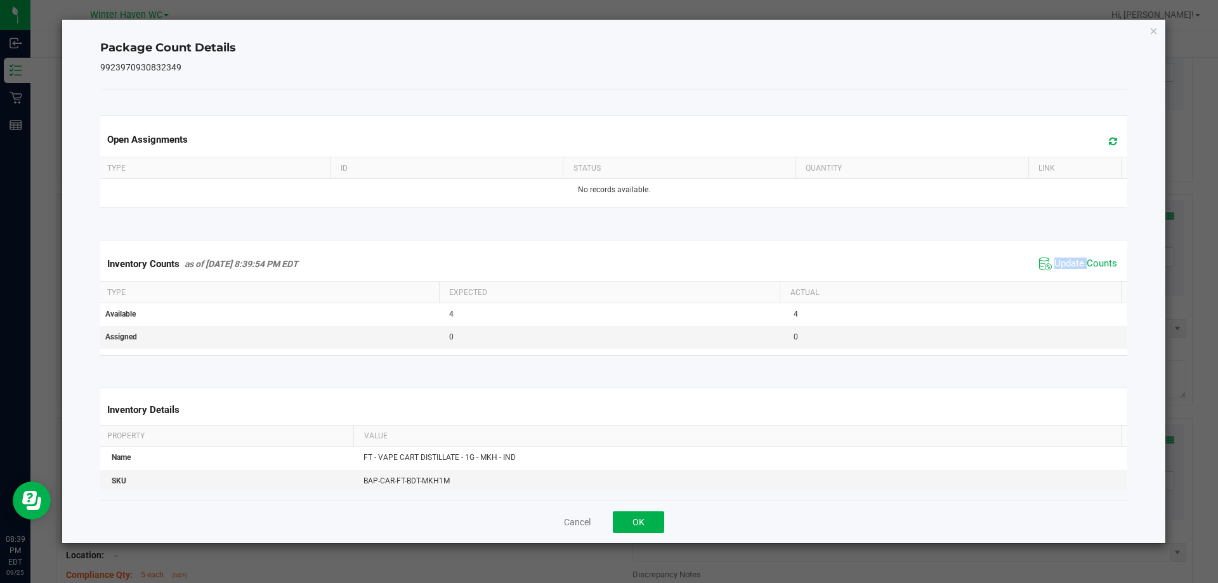
click at [1061, 273] on span "Update Counts" at bounding box center [1078, 263] width 84 height 19
click at [1061, 273] on div "Inventory Counts as of Sep 25, 2025 8:39:54 PM EDT Update Counts" at bounding box center [614, 263] width 1033 height 33
click at [1061, 272] on span "Update Counts" at bounding box center [1079, 263] width 81 height 18
click at [1152, 31] on icon "Close" at bounding box center [1154, 30] width 9 height 15
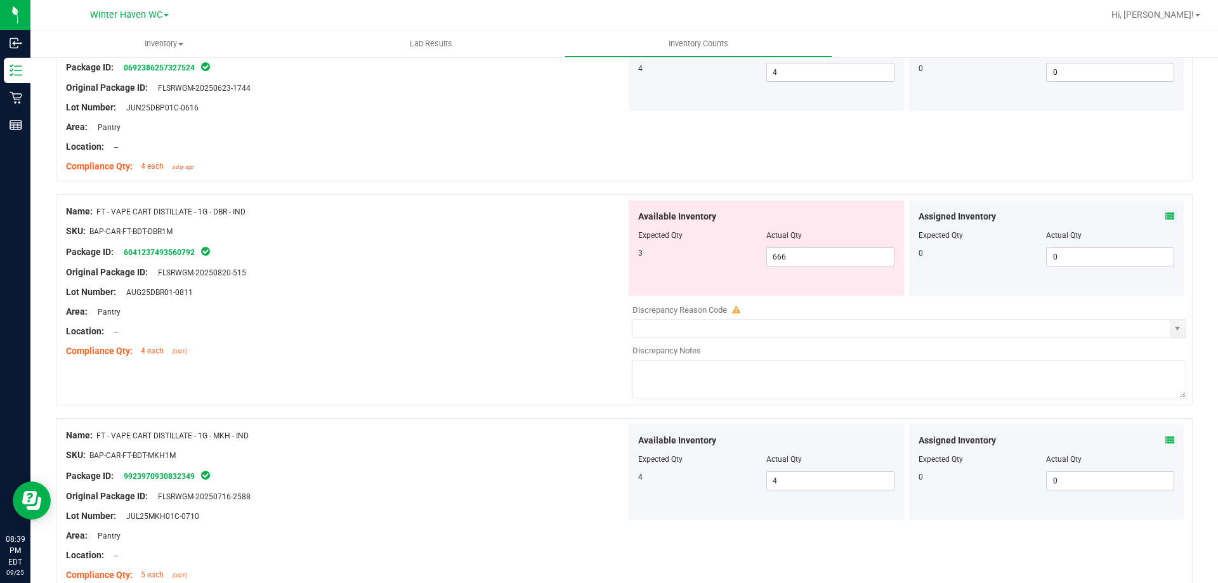
click at [542, 280] on div at bounding box center [346, 282] width 560 height 6
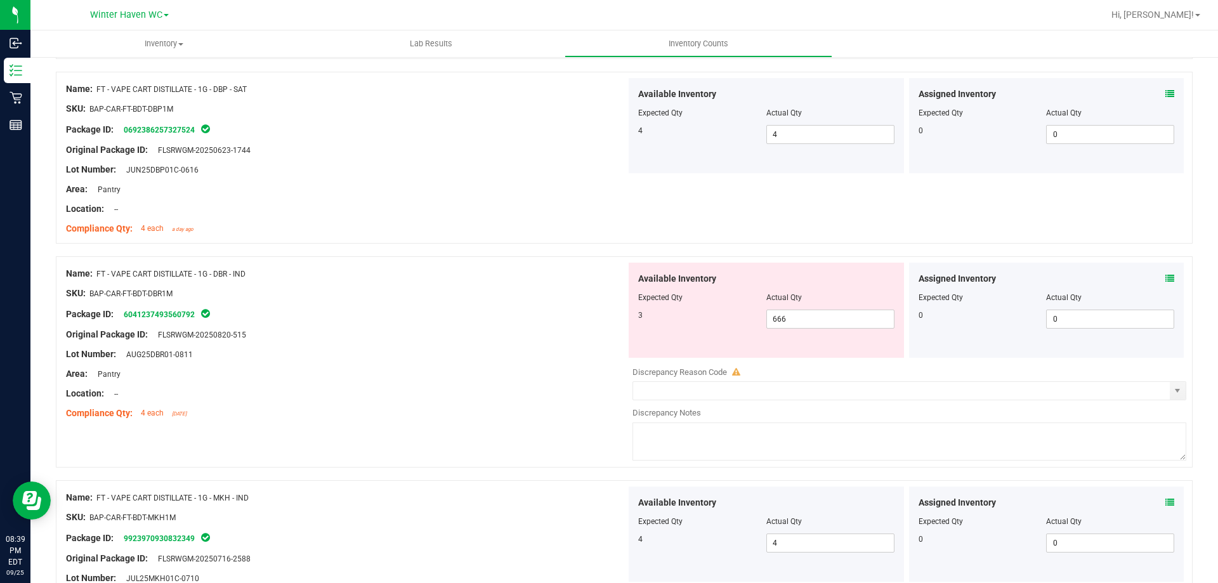
scroll to position [1650, 0]
drag, startPoint x: 793, startPoint y: 319, endPoint x: 733, endPoint y: 312, distance: 60.6
click at [733, 312] on div "3 666 666" at bounding box center [766, 320] width 256 height 19
type input "3"
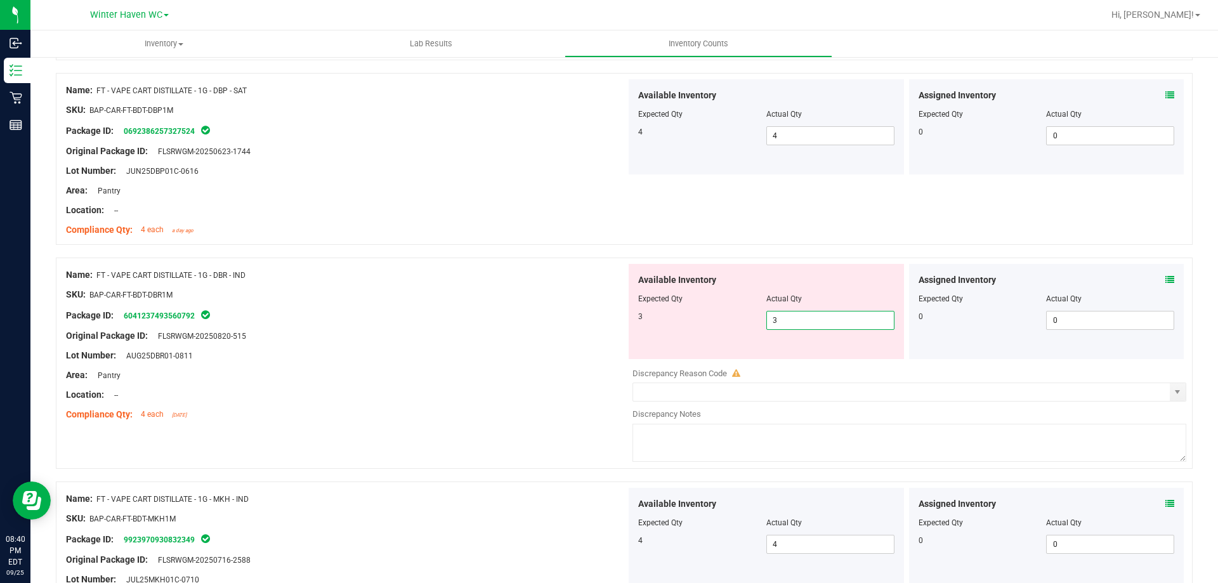
click at [477, 359] on div "Lot Number: AUG25DBR01-0811" at bounding box center [346, 355] width 560 height 13
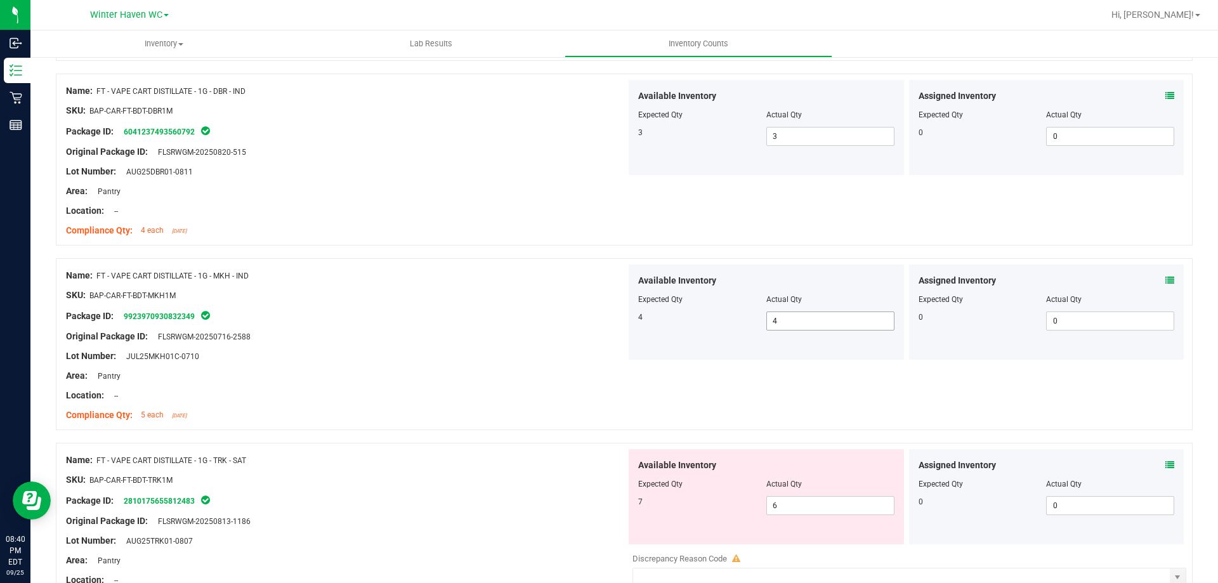
scroll to position [1840, 0]
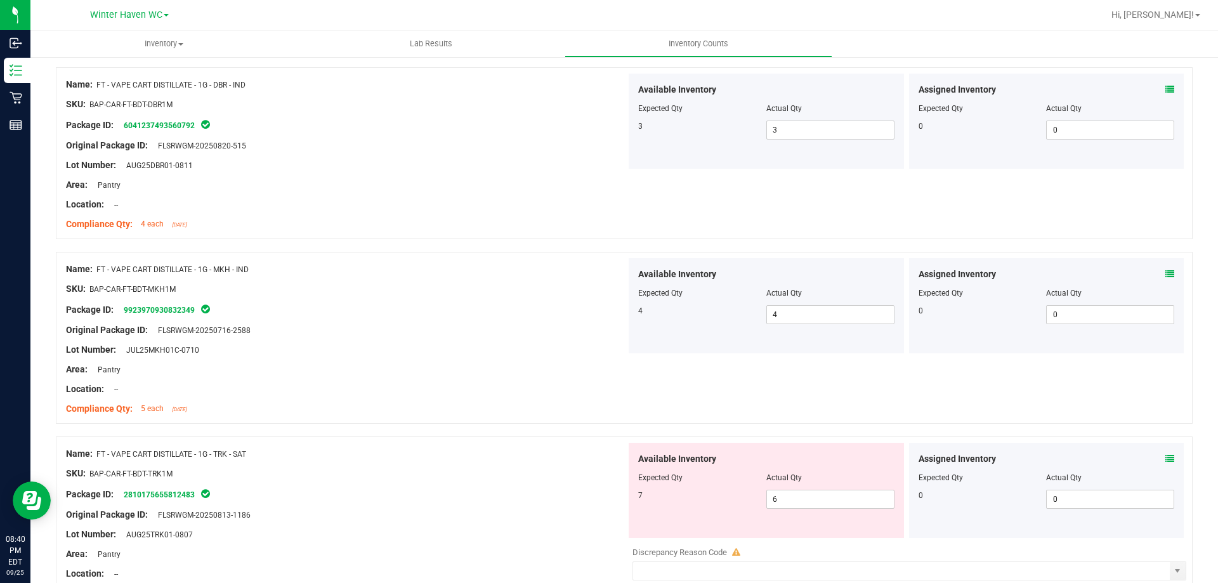
click at [1166, 270] on icon at bounding box center [1170, 274] width 9 height 9
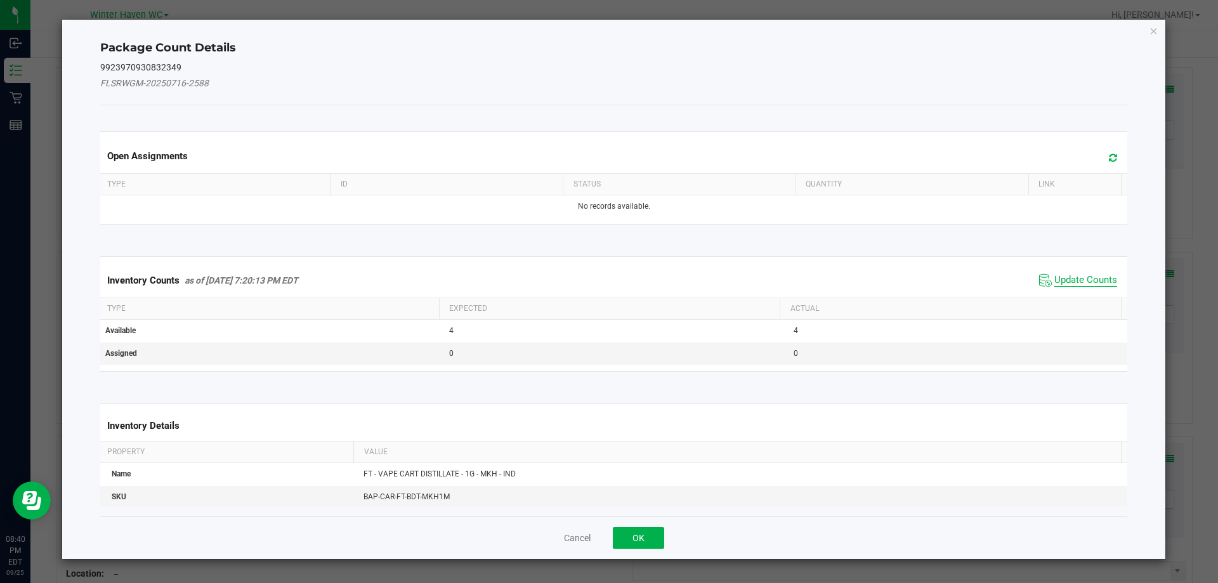
click at [1081, 274] on span "Update Counts" at bounding box center [1086, 280] width 63 height 13
click at [1081, 274] on div "Inventory Counts as of Sep 25, 2025 7:20:13 PM EDT Update Counts" at bounding box center [614, 279] width 1033 height 33
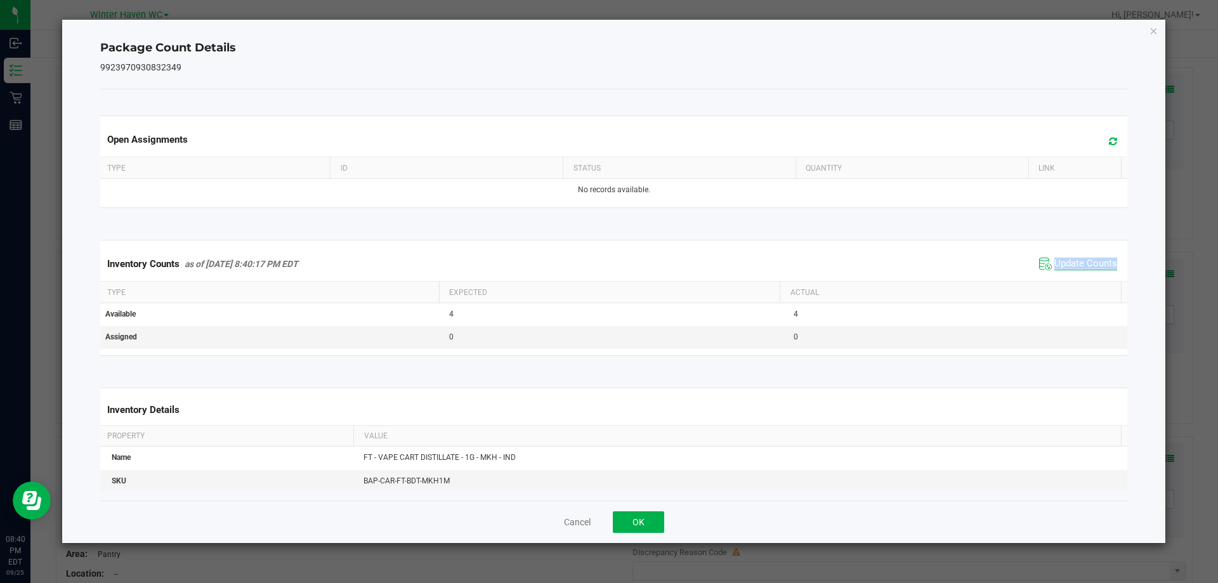
click at [1081, 274] on div "Inventory Counts as of Sep 25, 2025 8:40:17 PM EDT Update Counts" at bounding box center [614, 264] width 1033 height 34
click at [1150, 34] on icon "Close" at bounding box center [1154, 30] width 9 height 15
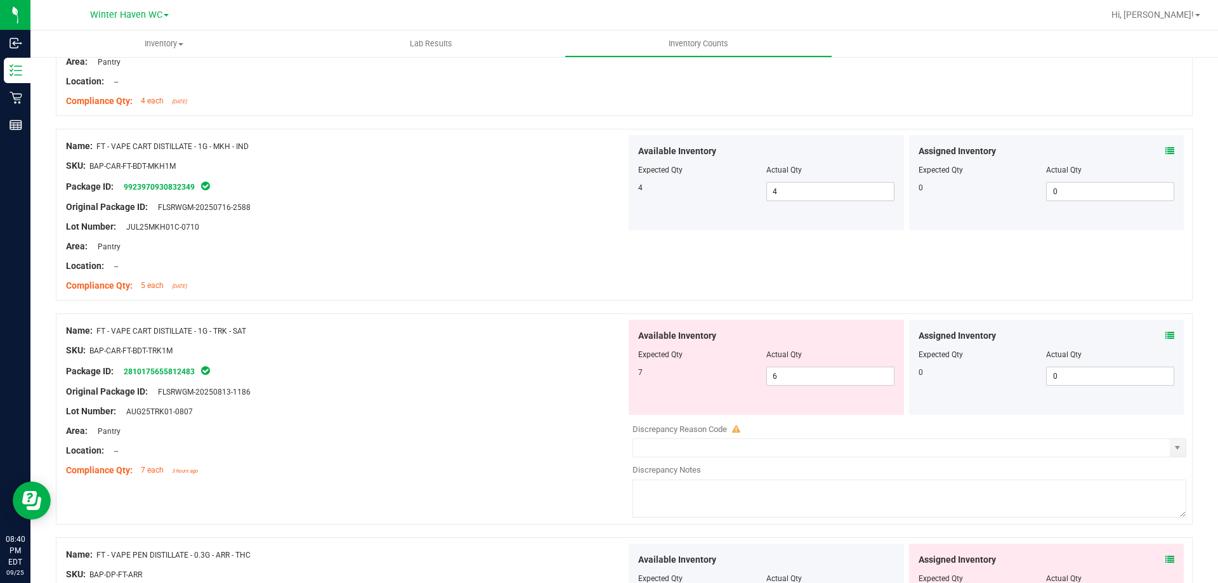
scroll to position [1967, 0]
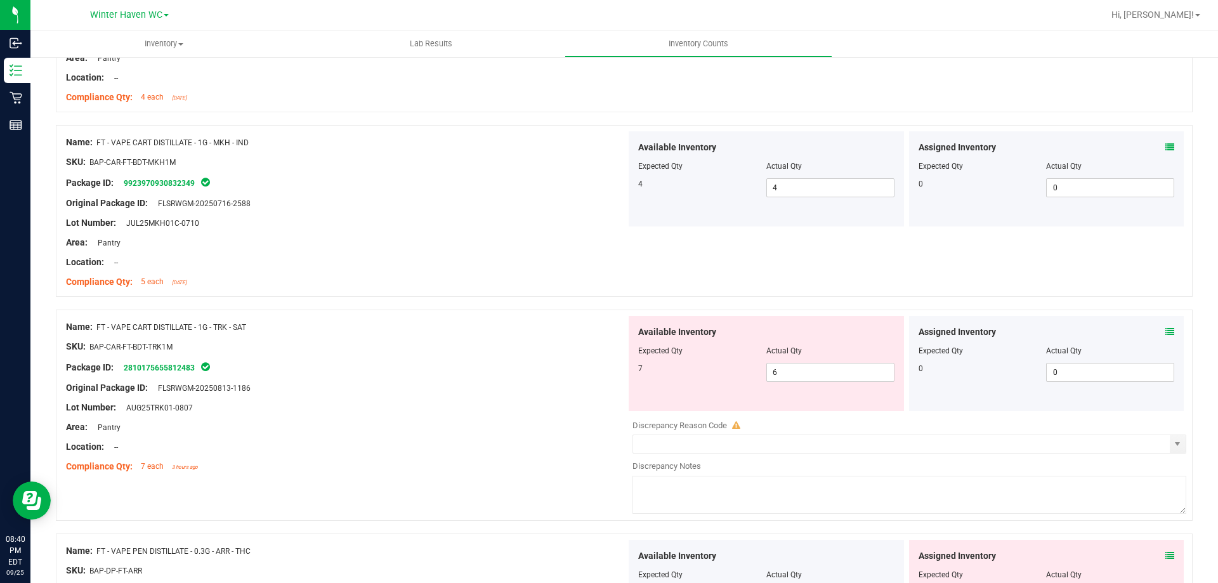
click at [551, 347] on div "SKU: BAP-CAR-FT-BDT-TRK1M" at bounding box center [346, 346] width 560 height 13
click at [1166, 333] on icon at bounding box center [1170, 331] width 9 height 9
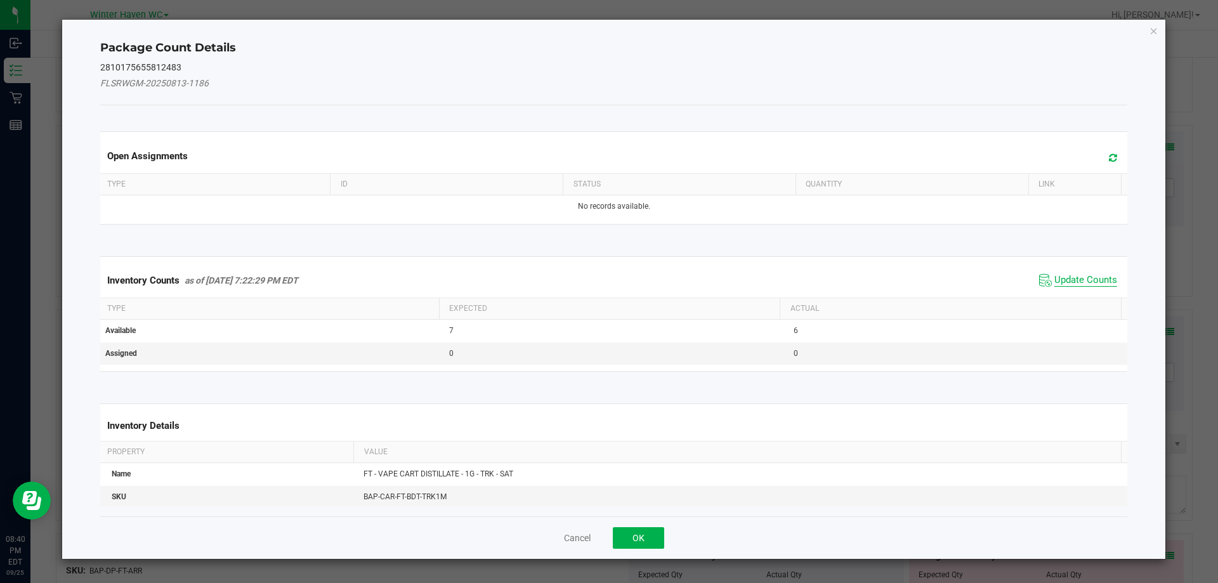
click at [1085, 275] on span "Update Counts" at bounding box center [1086, 280] width 63 height 13
click at [1085, 275] on div "Inventory Counts as of Sep 25, 2025 7:22:29 PM EDT Update Counts" at bounding box center [614, 280] width 1033 height 34
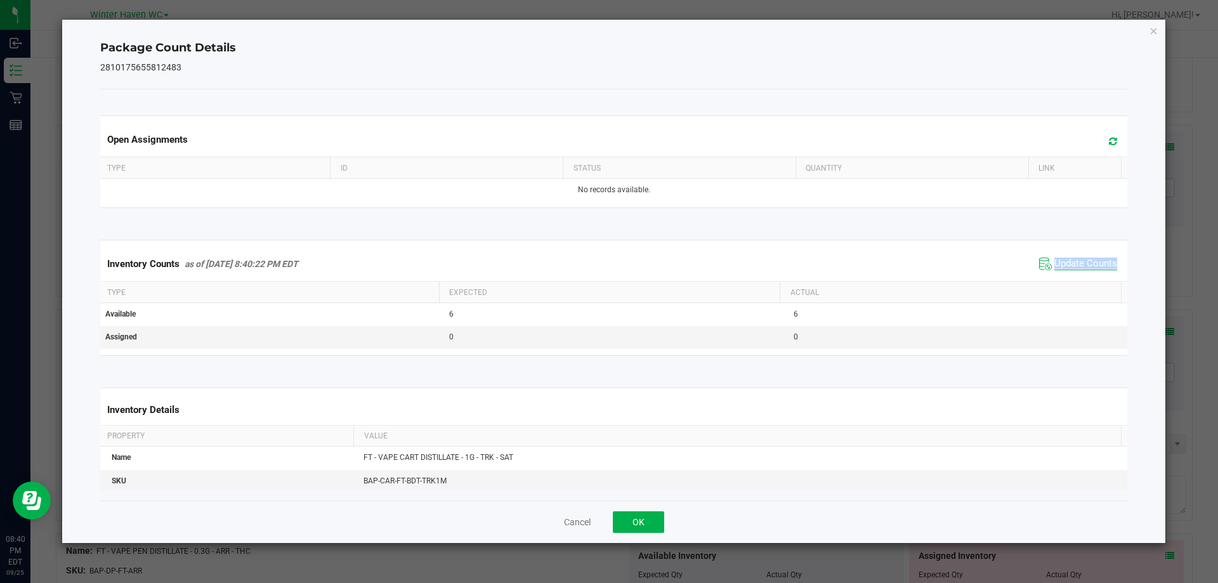
click at [1085, 275] on div "Inventory Counts as of Sep 25, 2025 8:40:22 PM EDT Update Counts" at bounding box center [614, 264] width 1033 height 34
click at [1077, 257] on span "Update Counts" at bounding box center [1078, 263] width 84 height 19
click at [1077, 257] on span "Update Counts" at bounding box center [1079, 263] width 81 height 18
click at [1156, 30] on icon "Close" at bounding box center [1154, 30] width 9 height 15
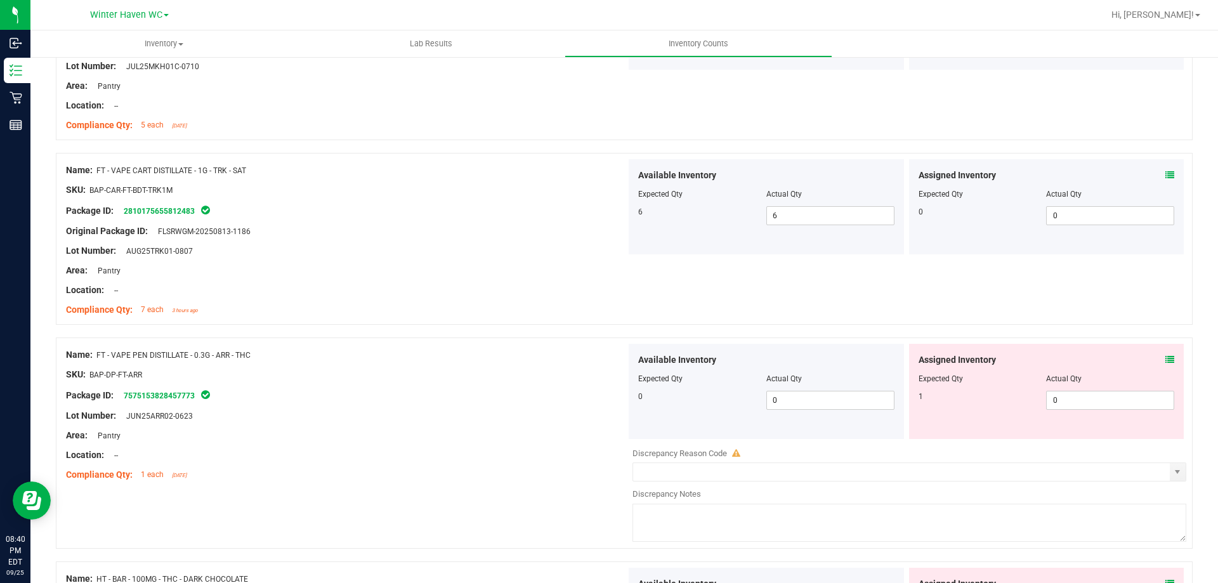
scroll to position [2157, 0]
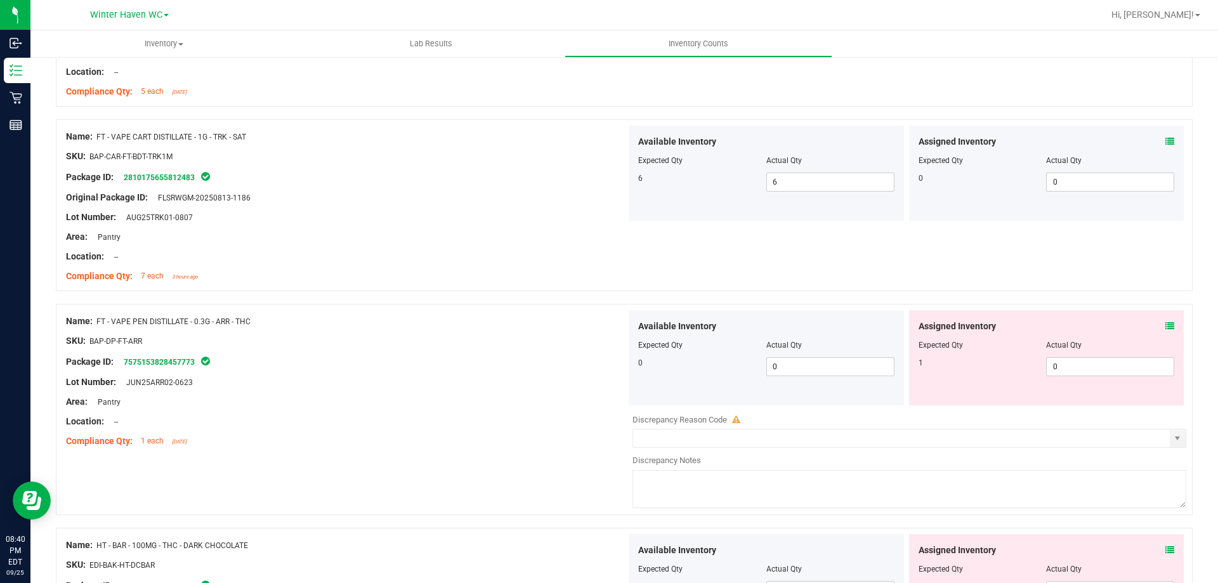
click at [608, 369] on div at bounding box center [346, 372] width 560 height 6
click at [1166, 327] on icon at bounding box center [1170, 326] width 9 height 9
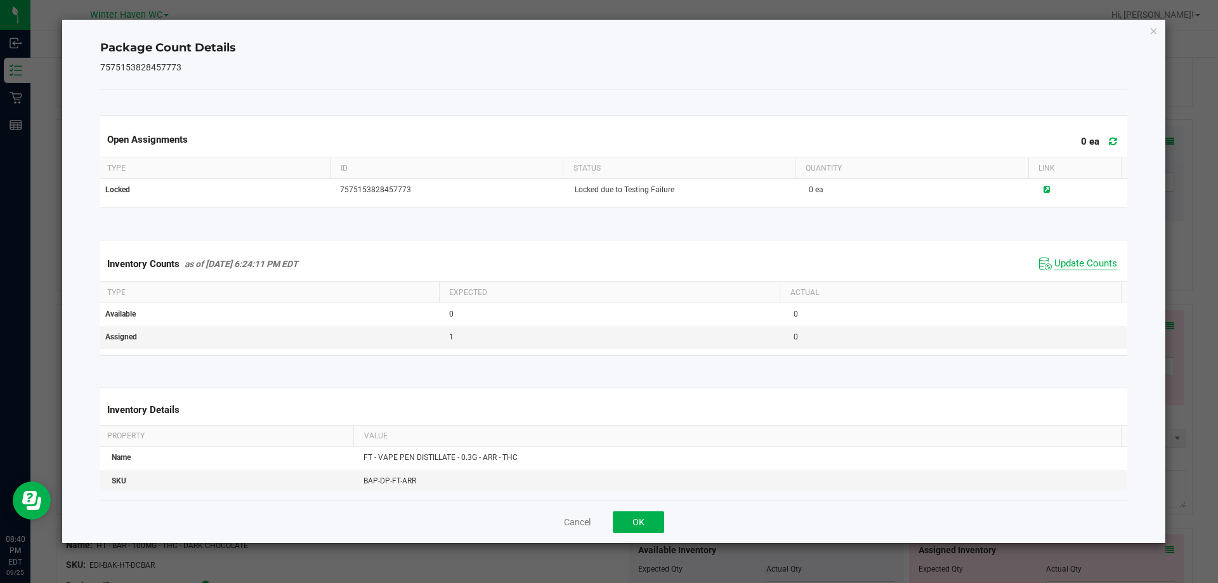
click at [1059, 265] on span "Update Counts" at bounding box center [1086, 264] width 63 height 13
click at [1057, 258] on span "Update Counts" at bounding box center [1086, 264] width 63 height 13
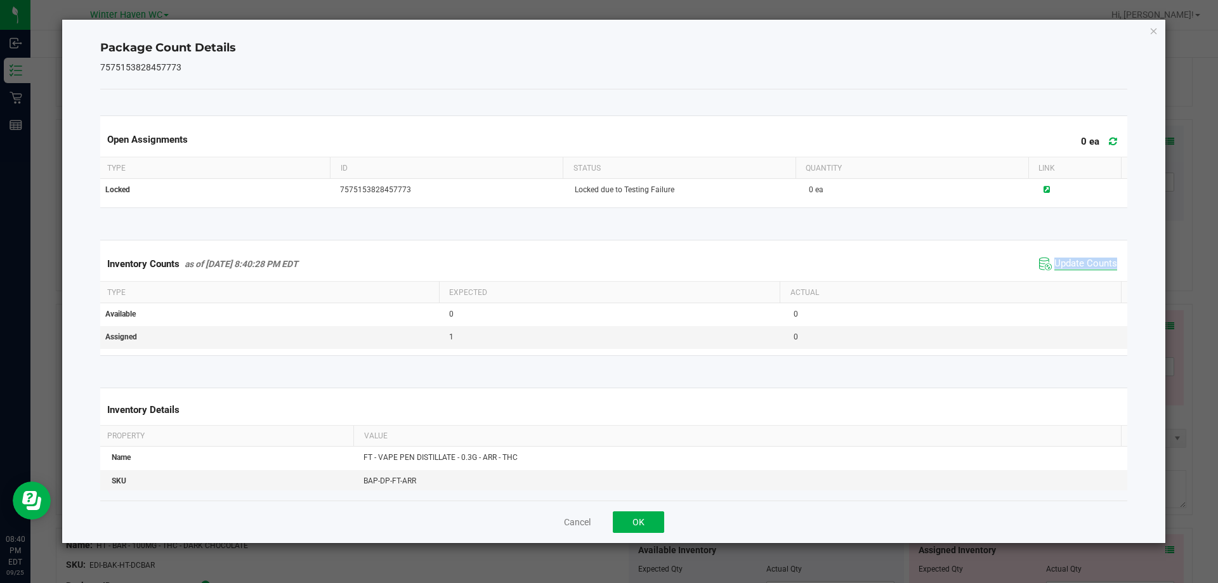
click at [1057, 258] on span "Update Counts" at bounding box center [1086, 264] width 63 height 13
click at [1153, 28] on icon "Close" at bounding box center [1154, 30] width 9 height 15
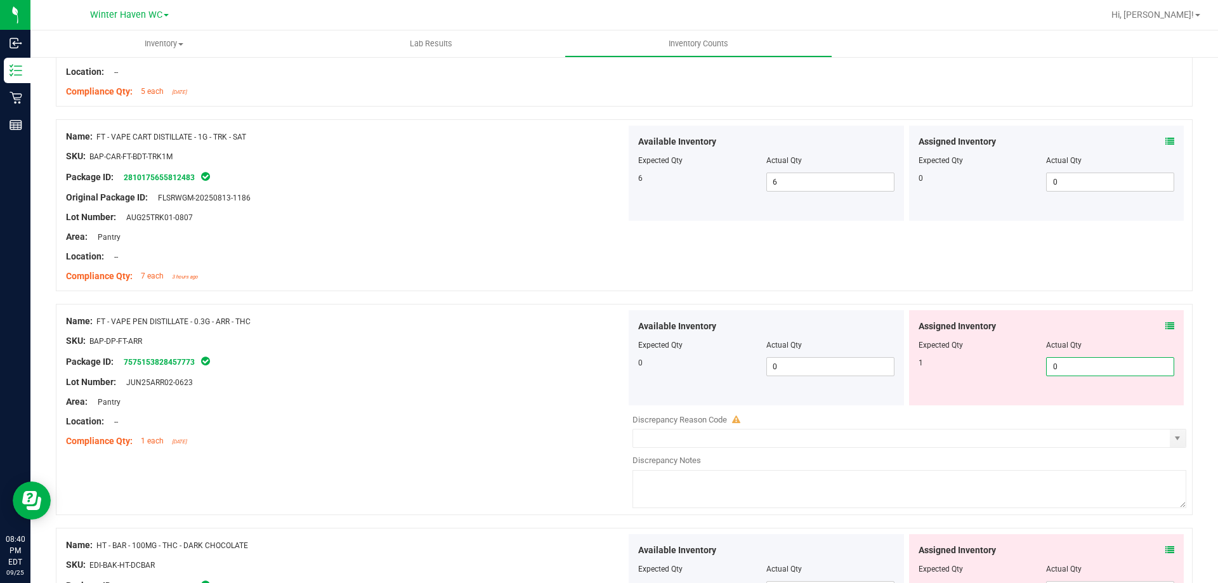
drag, startPoint x: 1077, startPoint y: 366, endPoint x: 1013, endPoint y: 364, distance: 64.8
click at [1013, 364] on div "1 0 0" at bounding box center [1047, 366] width 256 height 19
type input "1"
click at [311, 488] on div "Name: FT - PRE-ROLL - 0.35G - 10CT - IND SKU: FLO-PRE-FT-IND.10CT Package ID: 7…" at bounding box center [624, 80] width 1137 height 4062
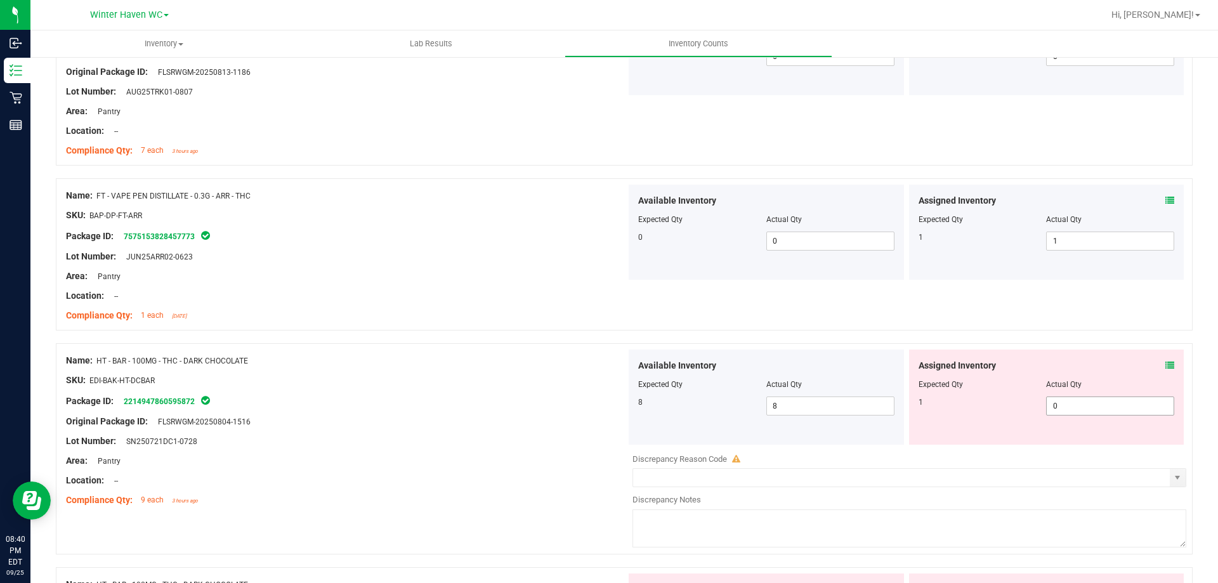
scroll to position [2284, 0]
click at [1165, 364] on div "Assigned Inventory Expected Qty Actual Qty 1 0 0" at bounding box center [1046, 395] width 275 height 95
click at [1151, 364] on div "Assigned Inventory" at bounding box center [1047, 364] width 256 height 13
click at [1166, 364] on icon at bounding box center [1170, 364] width 9 height 9
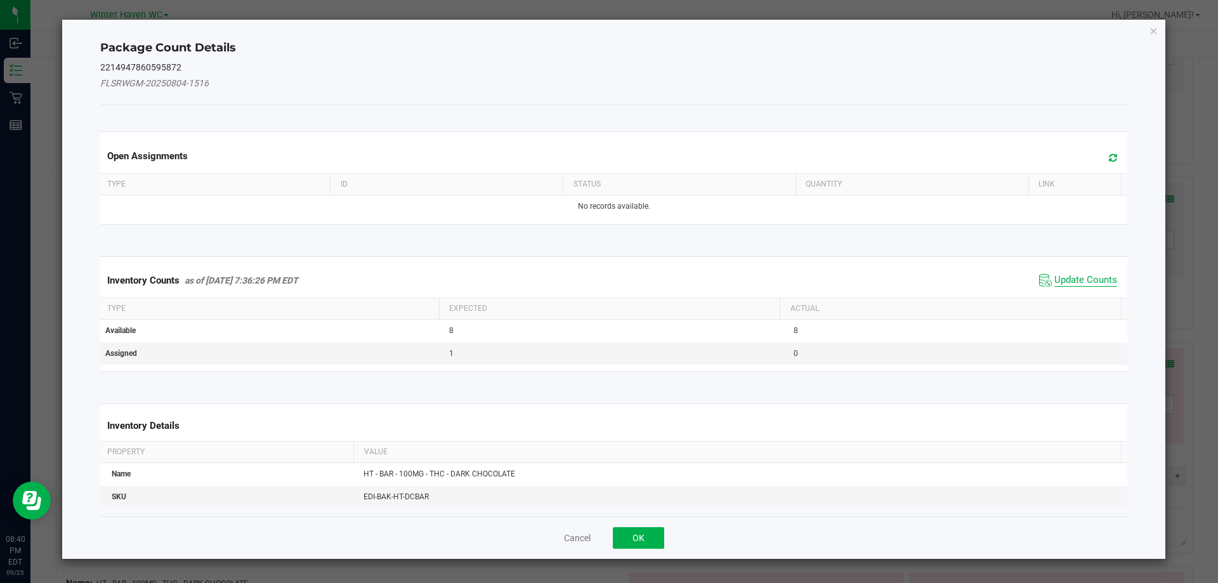
click at [1059, 280] on span "Update Counts" at bounding box center [1086, 280] width 63 height 13
click at [1059, 280] on span "Update Counts" at bounding box center [1086, 279] width 63 height 11
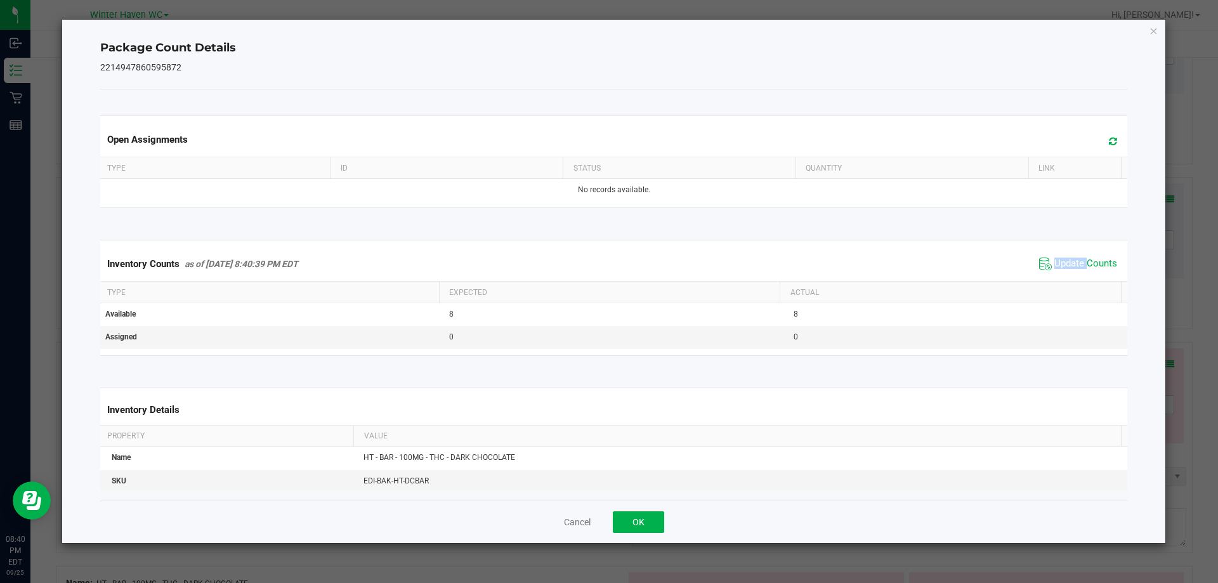
click at [1059, 279] on div "Inventory Counts as of Sep 25, 2025 8:40:39 PM EDT Update Counts" at bounding box center [614, 264] width 1033 height 34
click at [1154, 34] on icon "Close" at bounding box center [1154, 30] width 9 height 15
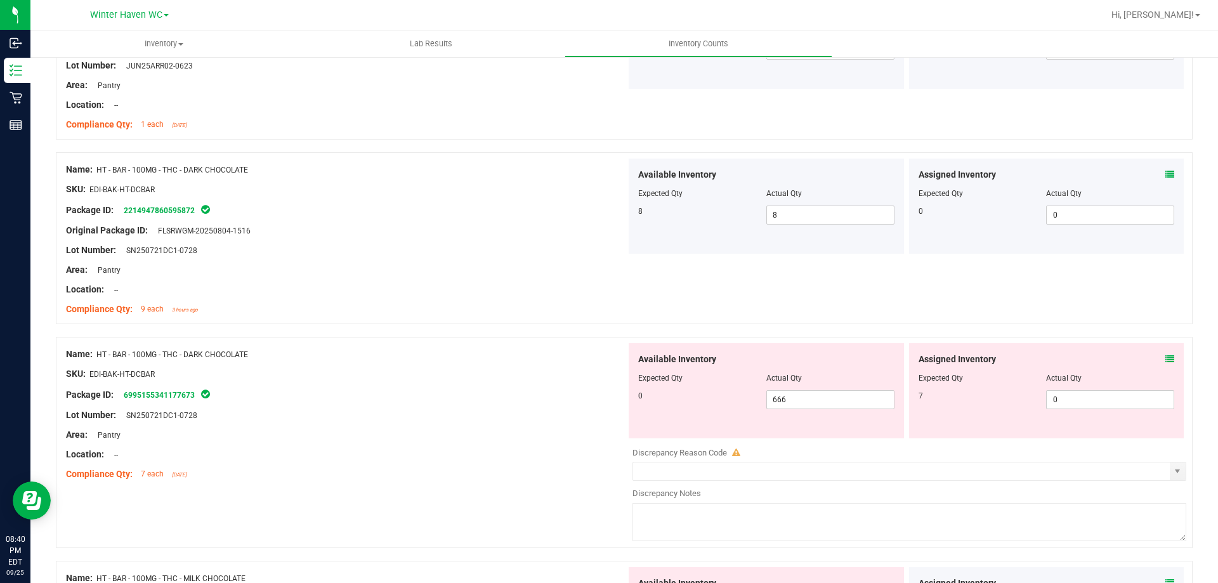
scroll to position [2475, 0]
click at [1166, 358] on icon at bounding box center [1170, 358] width 9 height 9
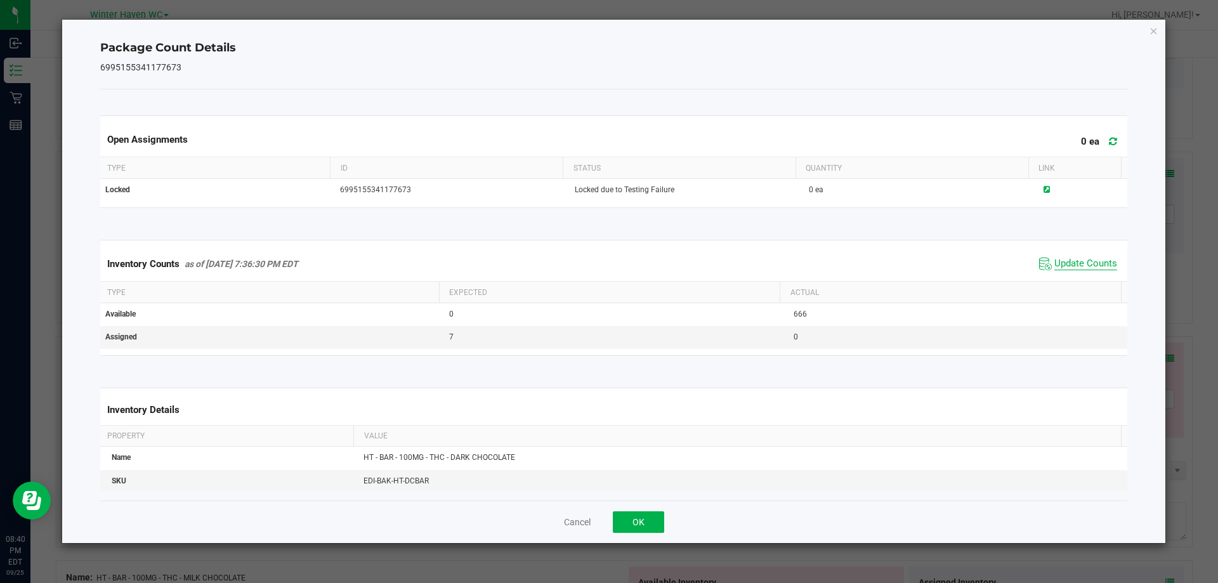
click at [1070, 261] on span "Update Counts" at bounding box center [1086, 264] width 63 height 13
click at [1070, 261] on span "Update Counts" at bounding box center [1086, 263] width 63 height 11
click at [1070, 262] on span "Update Counts" at bounding box center [1086, 264] width 63 height 13
click at [1072, 262] on span "Update Counts" at bounding box center [1086, 264] width 63 height 13
click at [1072, 262] on span "Update Counts" at bounding box center [1086, 263] width 63 height 11
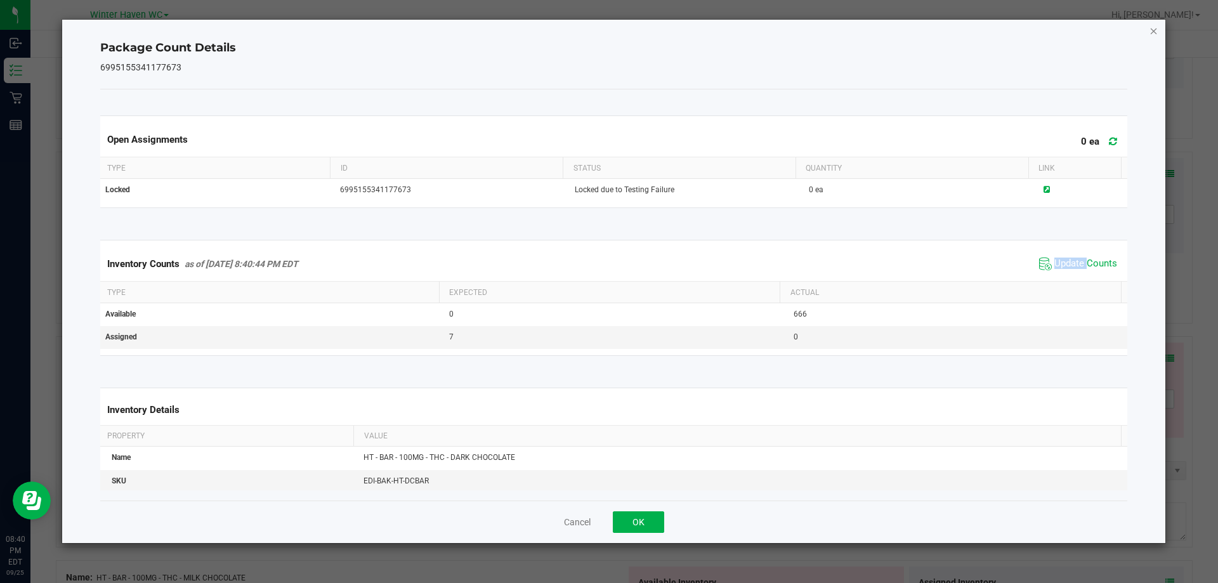
click at [1151, 36] on icon "Close" at bounding box center [1154, 30] width 9 height 15
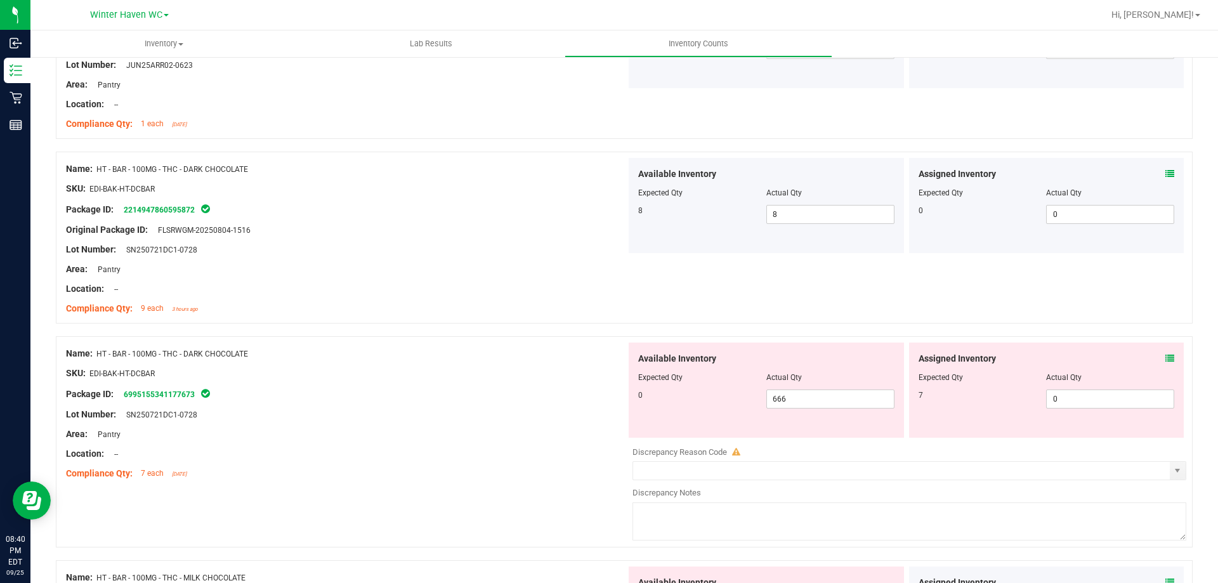
scroll to position [2602, 0]
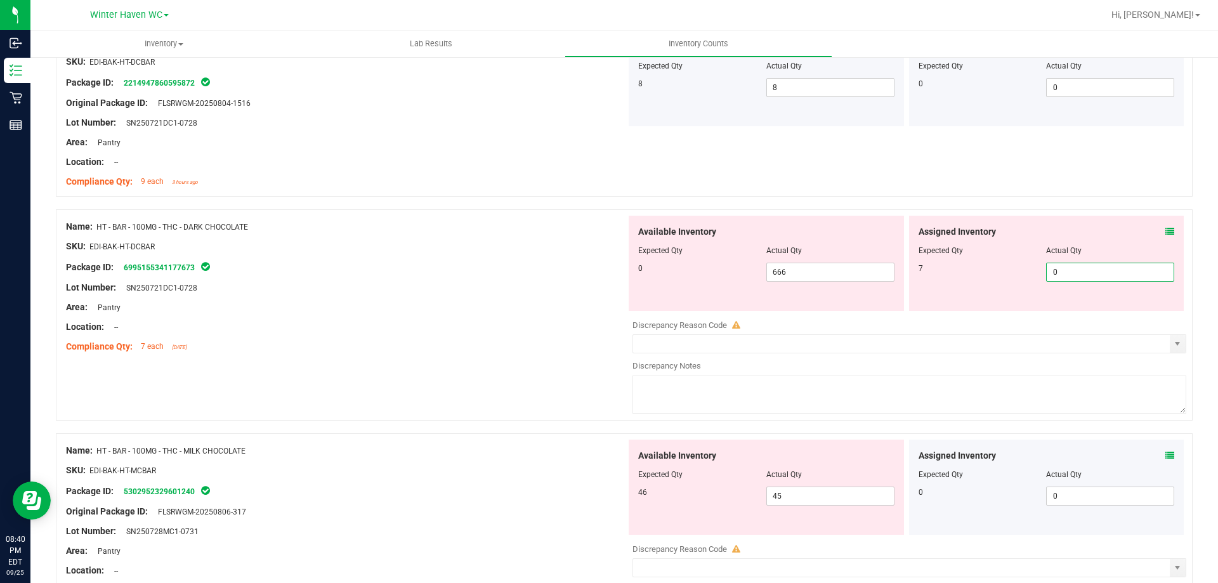
drag, startPoint x: 1067, startPoint y: 271, endPoint x: 1013, endPoint y: 276, distance: 54.8
click at [1013, 276] on div "7 0 0" at bounding box center [1047, 272] width 256 height 19
type input "7"
click at [386, 297] on div at bounding box center [346, 297] width 560 height 6
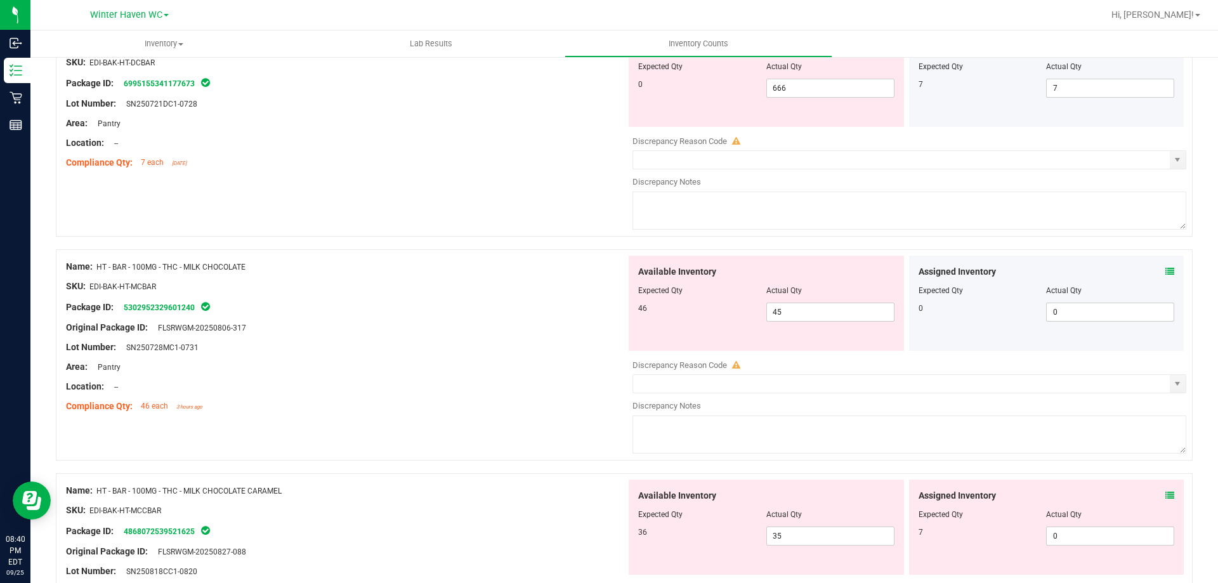
scroll to position [2792, 0]
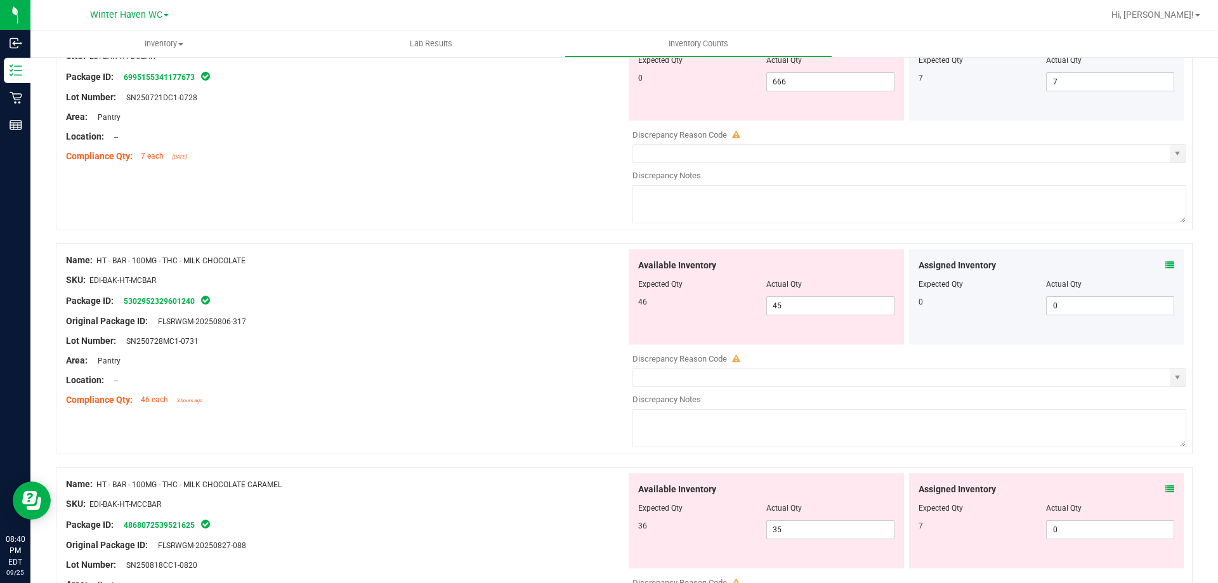
click at [457, 366] on div "Area: Pantry" at bounding box center [346, 360] width 560 height 13
click at [1166, 266] on icon at bounding box center [1170, 265] width 9 height 9
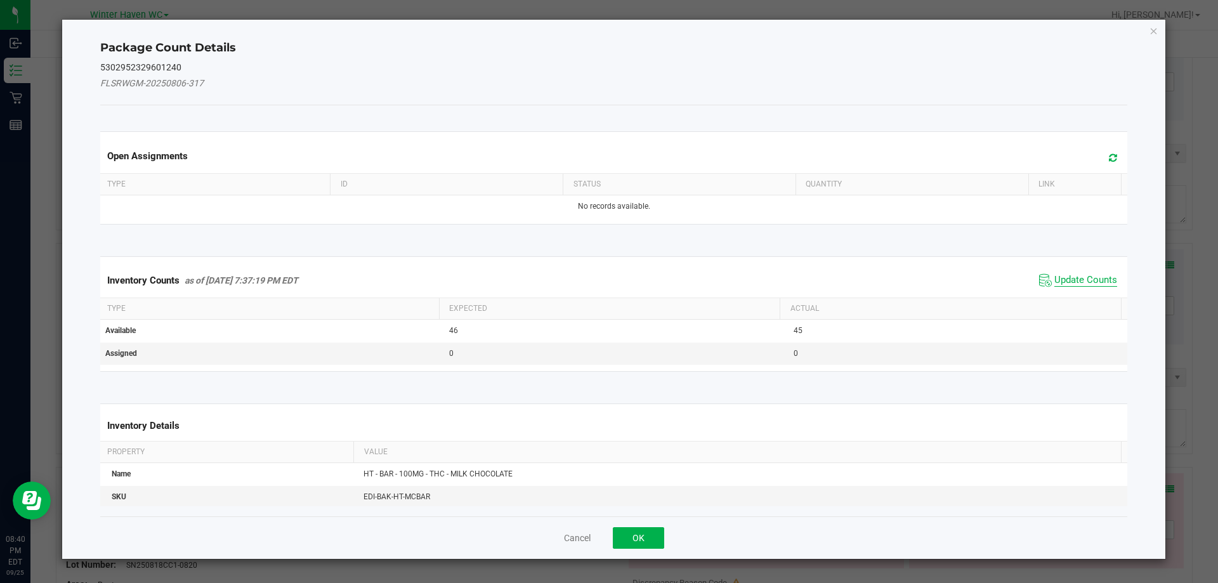
click at [1083, 278] on span "Update Counts" at bounding box center [1086, 280] width 63 height 13
click at [1083, 278] on span "Update Counts" at bounding box center [1086, 279] width 63 height 11
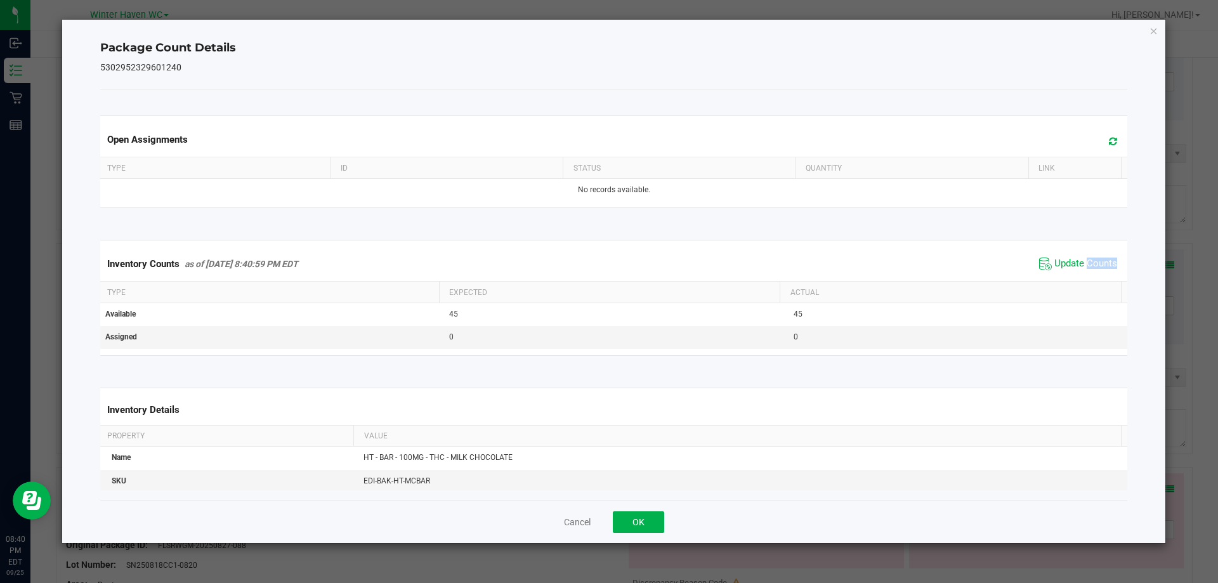
click at [1079, 272] on span "Update Counts" at bounding box center [1078, 263] width 84 height 19
click at [1079, 272] on span "Update Counts" at bounding box center [1079, 263] width 81 height 18
click at [1152, 30] on icon "Close" at bounding box center [1154, 30] width 9 height 15
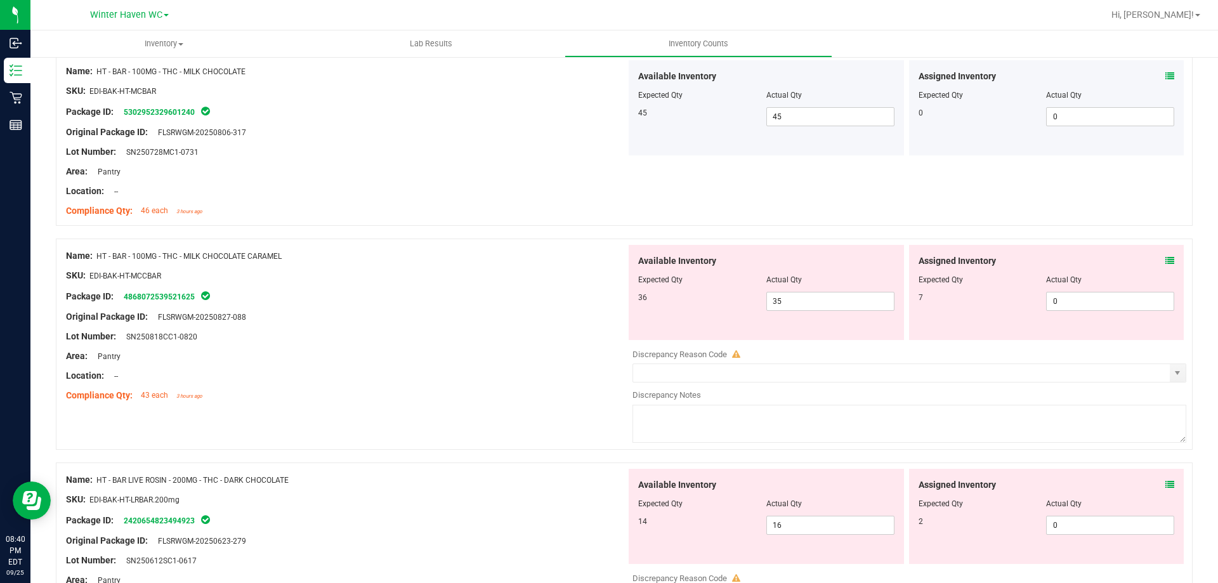
scroll to position [2982, 0]
click at [1166, 260] on icon at bounding box center [1170, 259] width 9 height 9
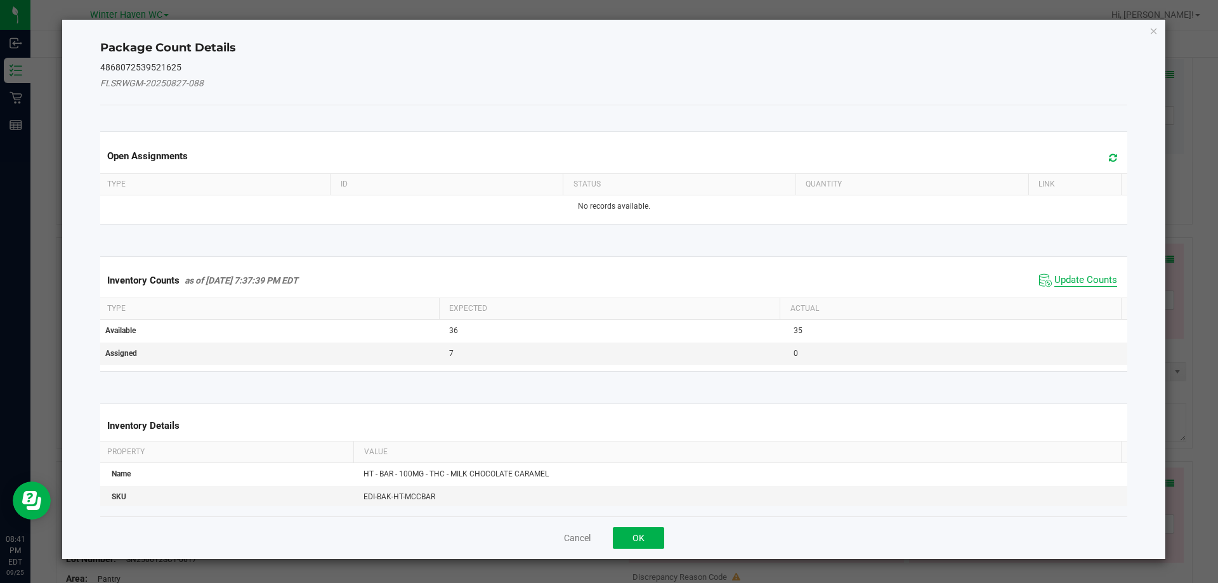
click at [1076, 278] on span "Update Counts" at bounding box center [1086, 280] width 63 height 13
click at [1076, 278] on span "Update Counts" at bounding box center [1086, 279] width 63 height 11
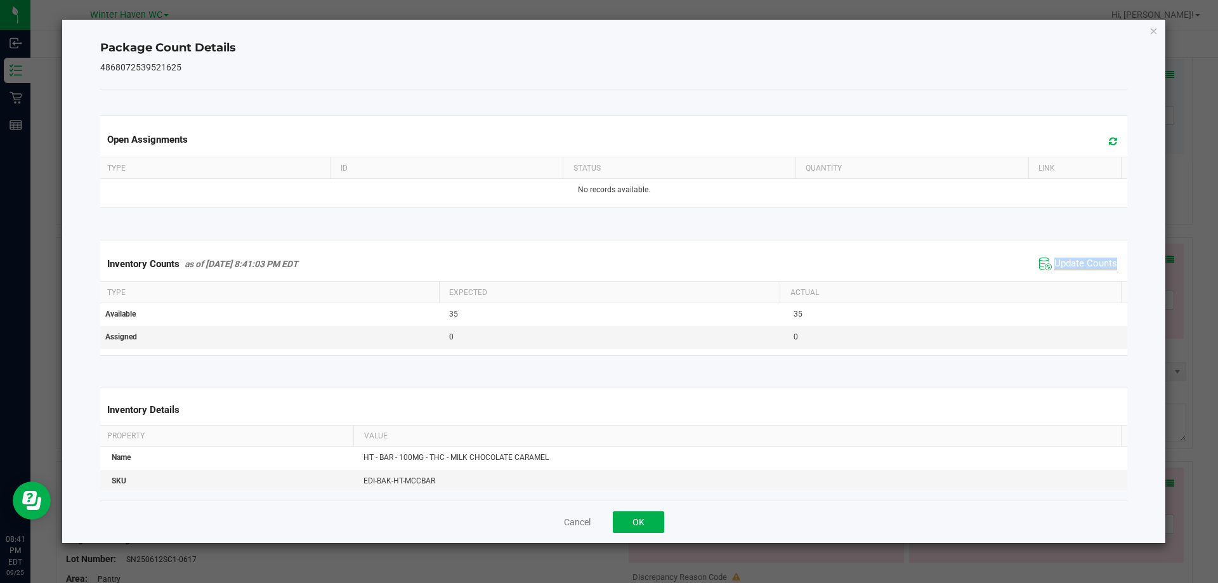
click at [1076, 278] on div "Inventory Counts as of Sep 25, 2025 8:41:03 PM EDT Update Counts" at bounding box center [614, 264] width 1033 height 34
click at [1150, 30] on icon "Close" at bounding box center [1154, 30] width 9 height 15
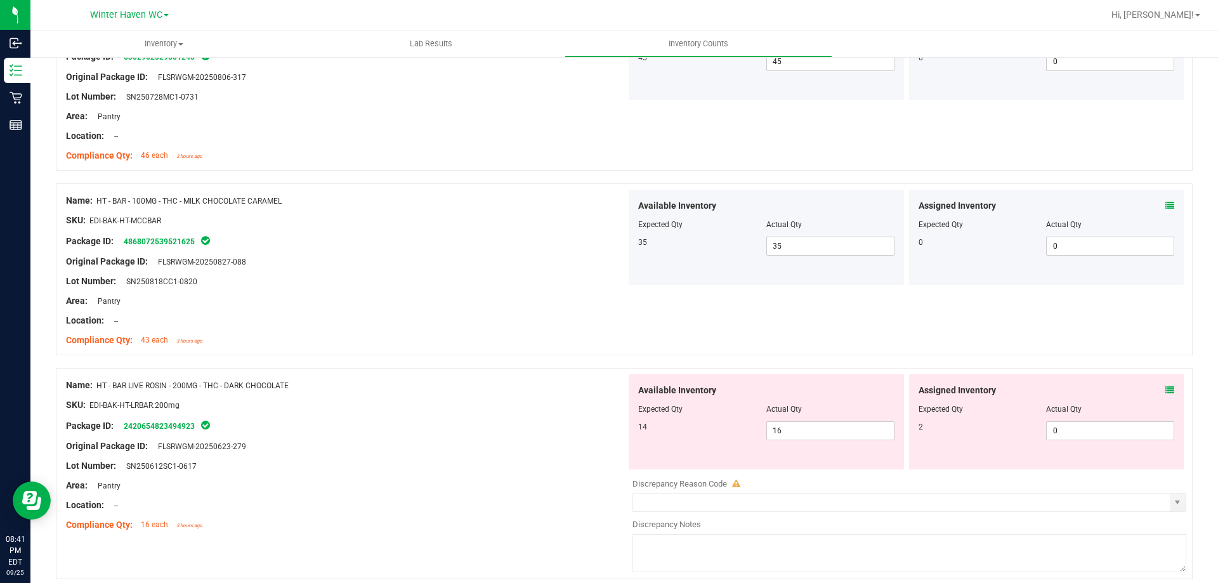
scroll to position [3109, 0]
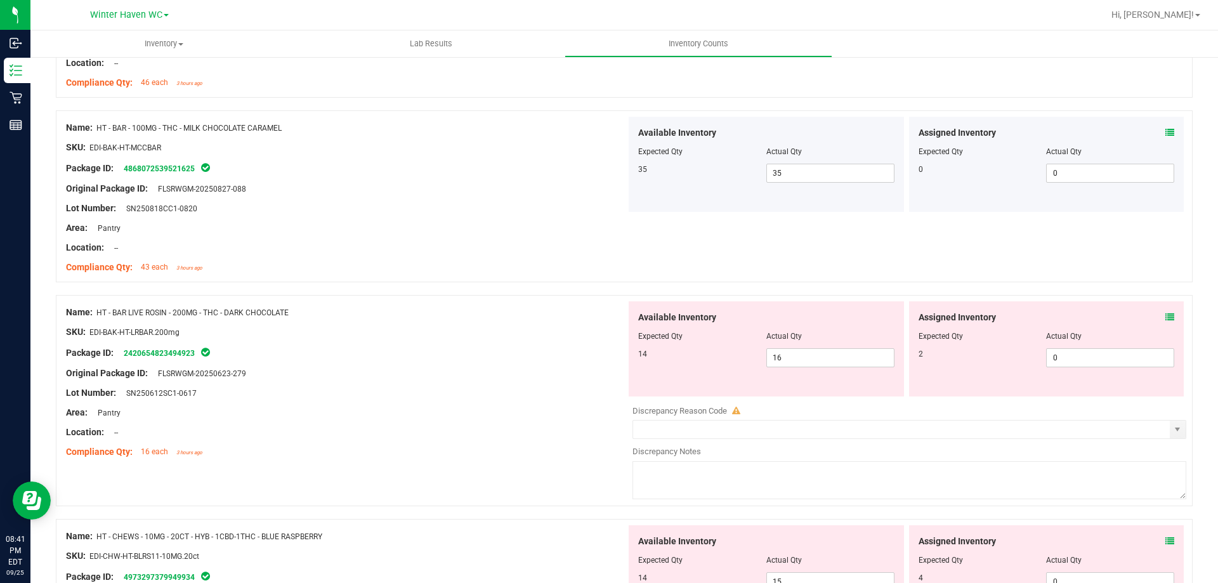
click at [1166, 317] on icon at bounding box center [1170, 317] width 9 height 9
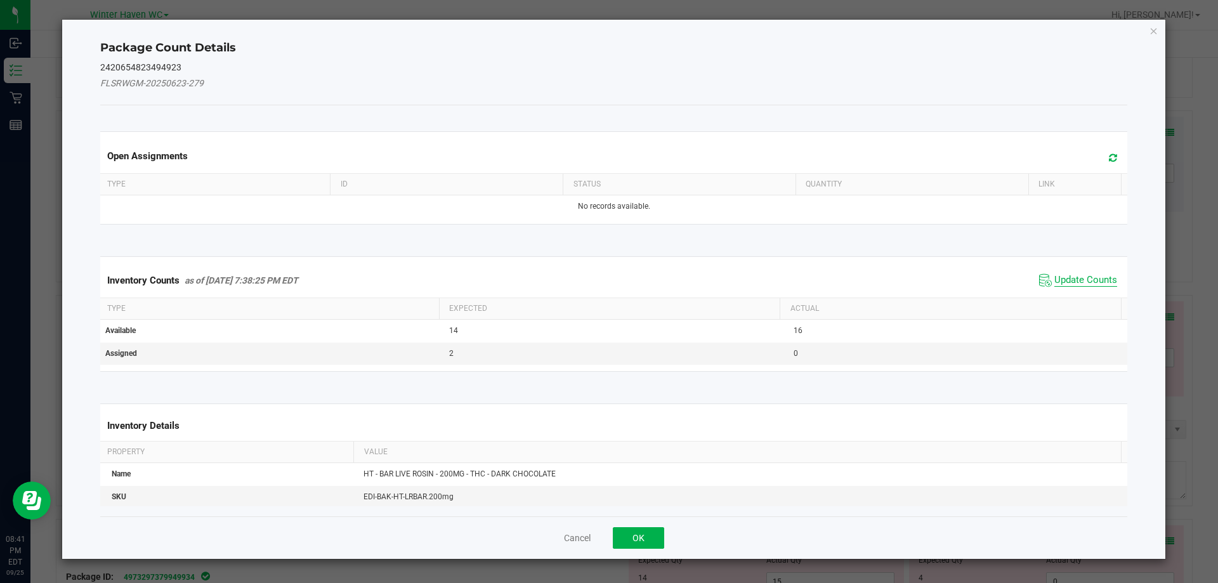
click at [1067, 280] on span "Update Counts" at bounding box center [1086, 280] width 63 height 13
click at [1067, 280] on div "Inventory Counts as of Sep 25, 2025 7:38:25 PM EDT Update Counts" at bounding box center [614, 279] width 1033 height 33
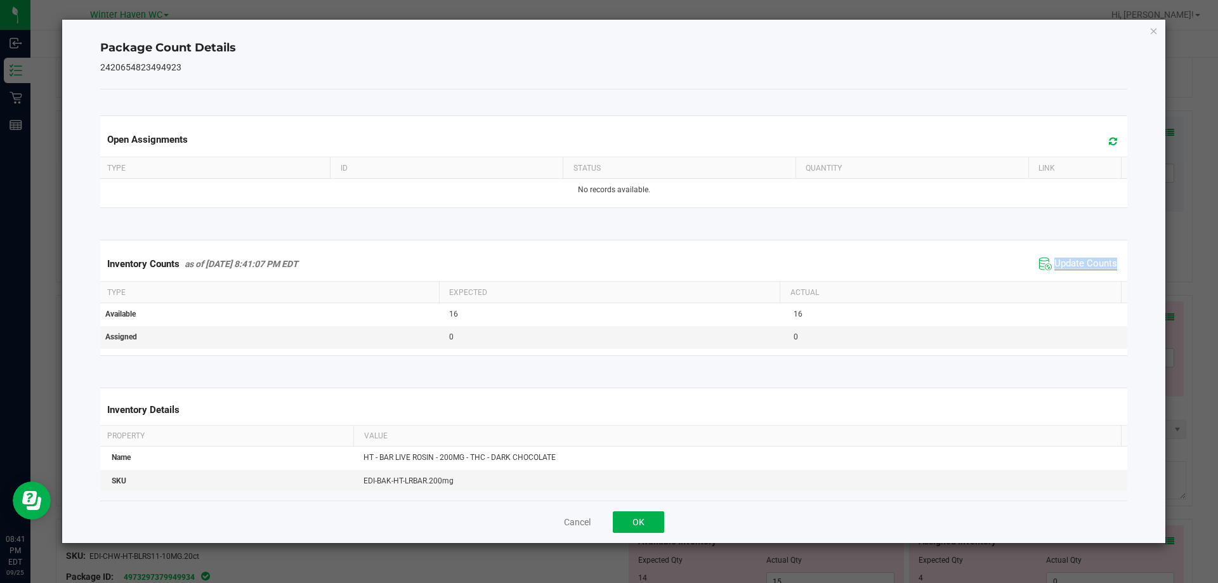
click at [1067, 280] on div "Inventory Counts as of Sep 25, 2025 8:41:07 PM EDT Update Counts" at bounding box center [614, 264] width 1033 height 34
click at [1150, 34] on icon "Close" at bounding box center [1154, 30] width 9 height 15
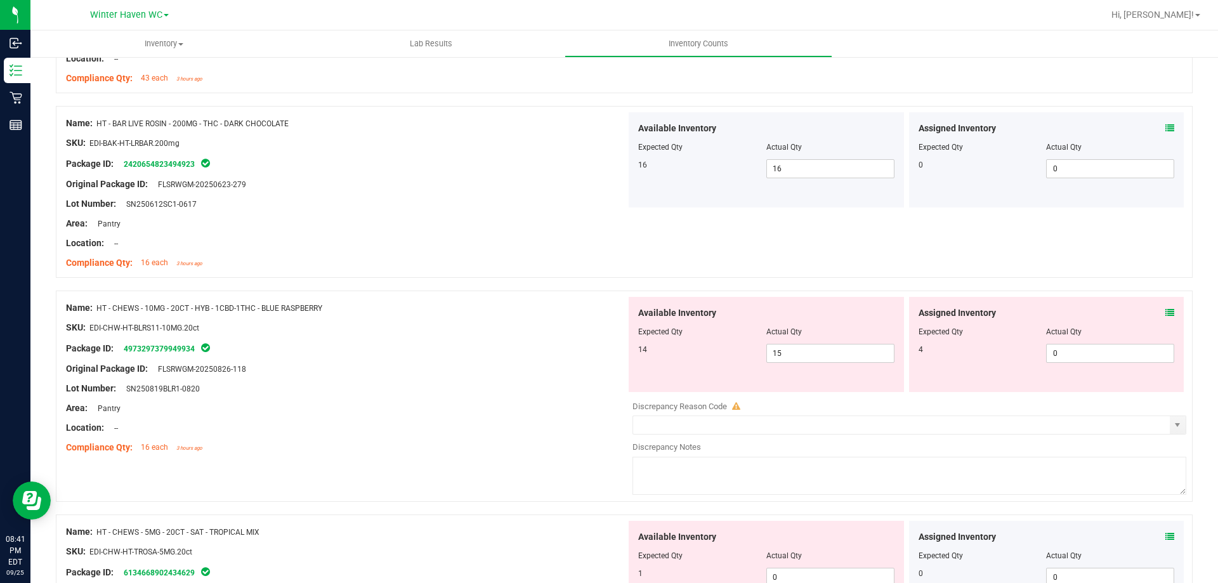
scroll to position [3300, 0]
click at [1166, 307] on icon at bounding box center [1170, 311] width 9 height 9
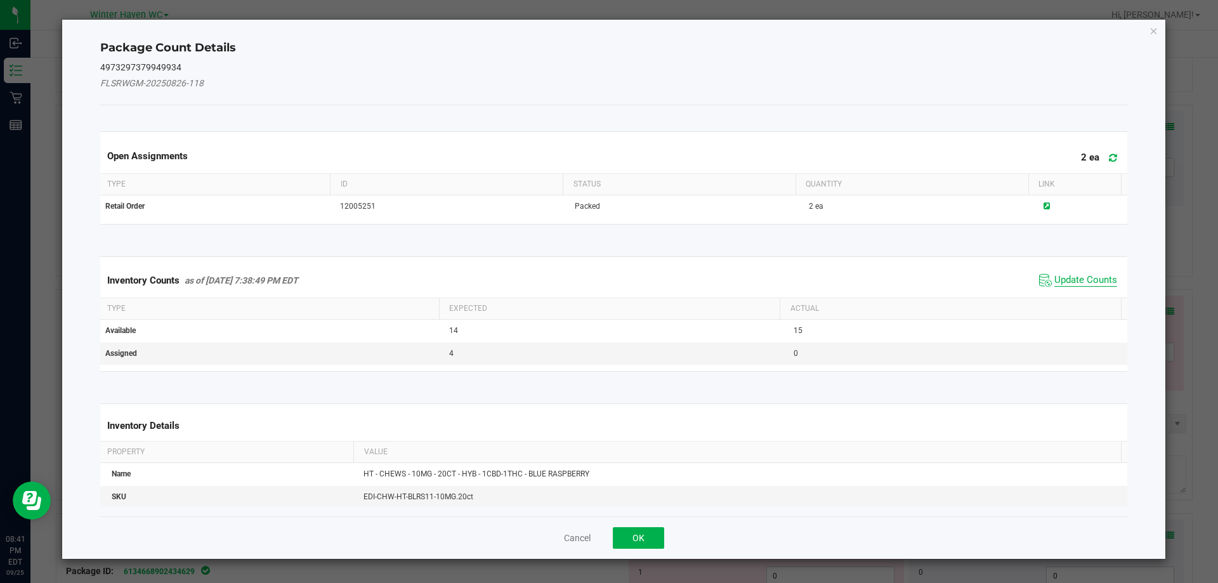
click at [1068, 280] on span "Update Counts" at bounding box center [1086, 280] width 63 height 13
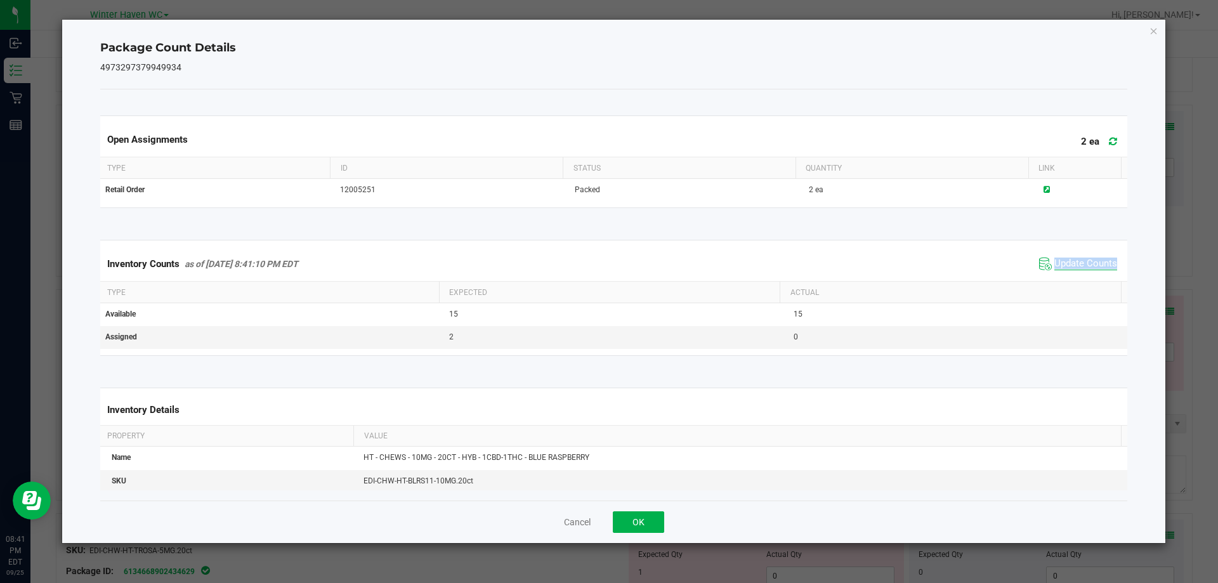
click at [1068, 280] on div "Inventory Counts as of Sep 25, 2025 8:41:10 PM EDT Update Counts" at bounding box center [614, 264] width 1033 height 34
click at [1154, 36] on icon "Close" at bounding box center [1154, 30] width 9 height 15
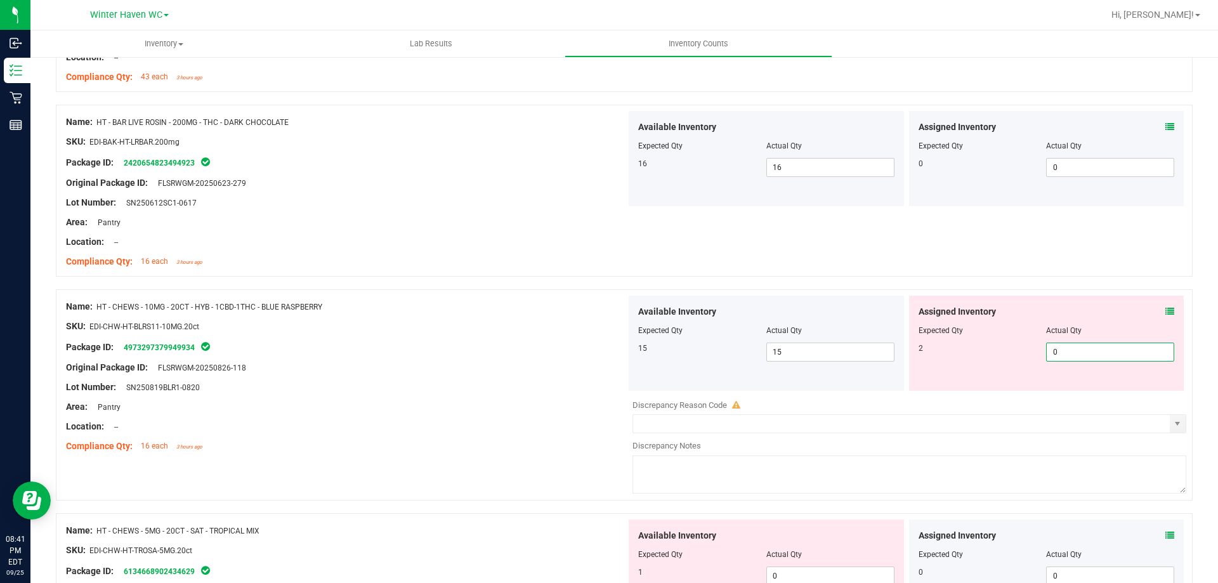
drag, startPoint x: 1083, startPoint y: 348, endPoint x: 1051, endPoint y: 348, distance: 31.1
click at [1051, 348] on span "0 0" at bounding box center [1110, 352] width 128 height 19
type input "2"
click at [506, 329] on div "SKU: EDI-CHW-HT-BLRS11-10MG.20ct" at bounding box center [346, 326] width 560 height 13
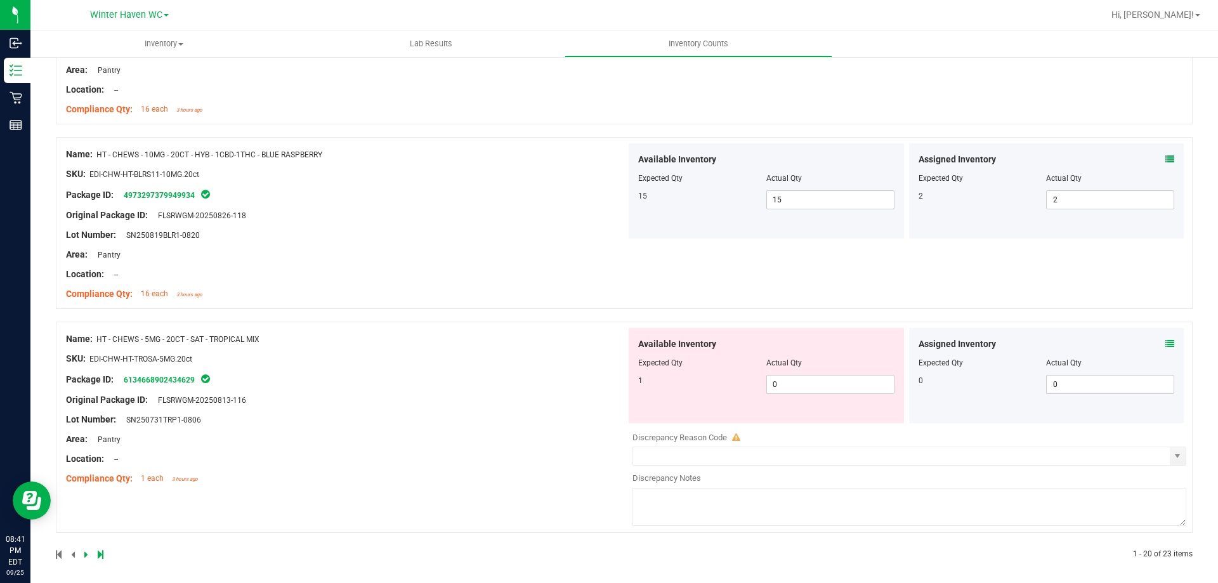
scroll to position [3458, 0]
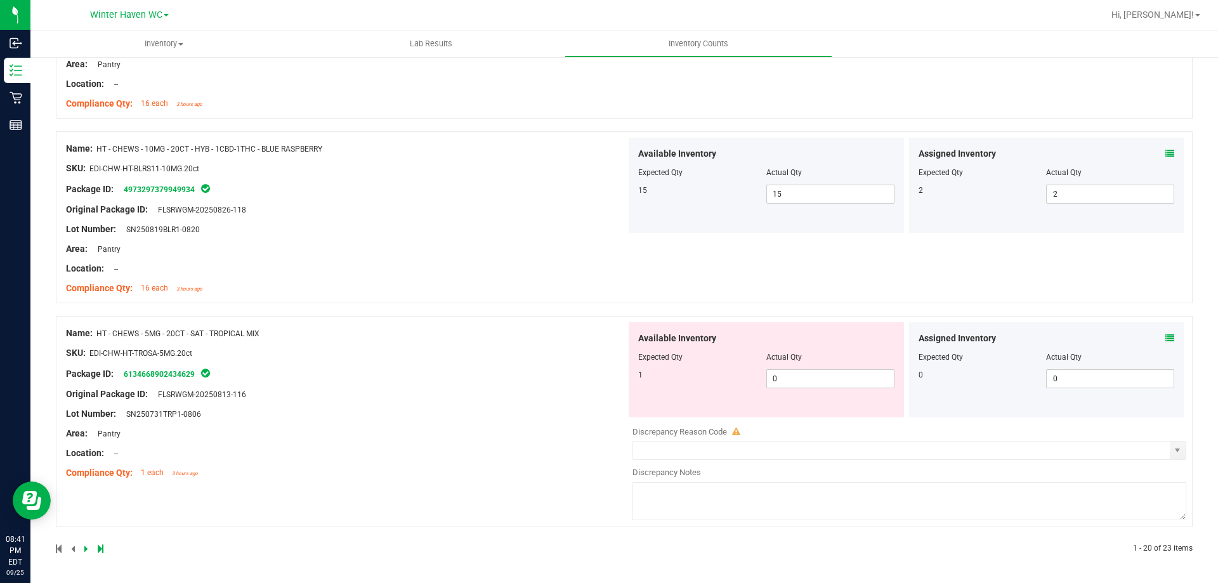
click at [1166, 339] on icon at bounding box center [1170, 338] width 9 height 9
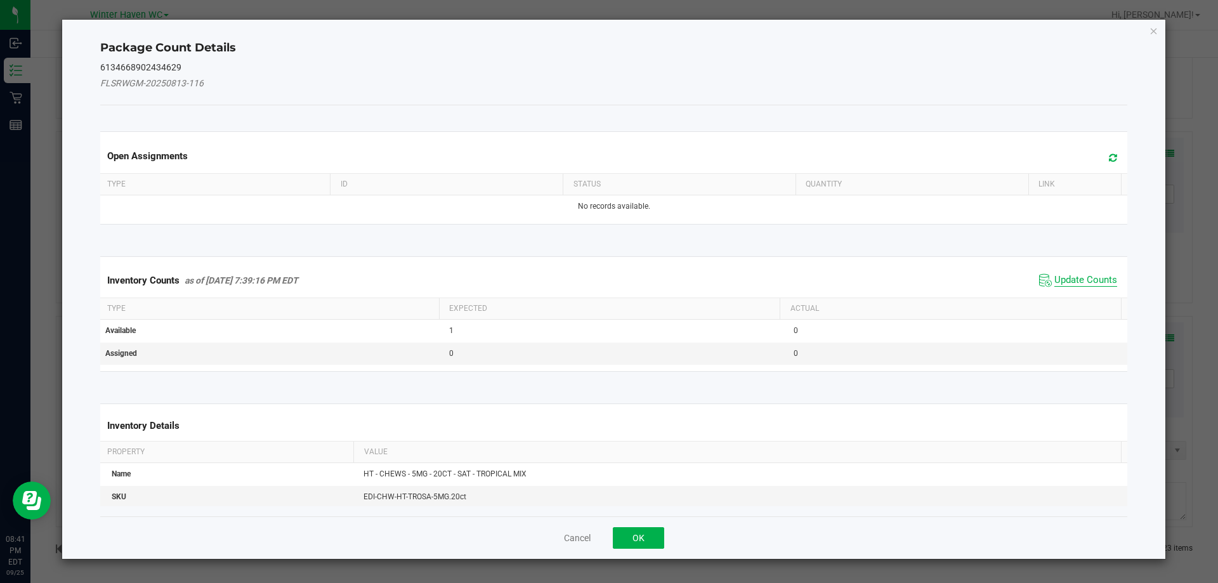
click at [1060, 279] on span "Update Counts" at bounding box center [1086, 280] width 63 height 13
click at [1060, 279] on span "Update Counts" at bounding box center [1086, 279] width 63 height 11
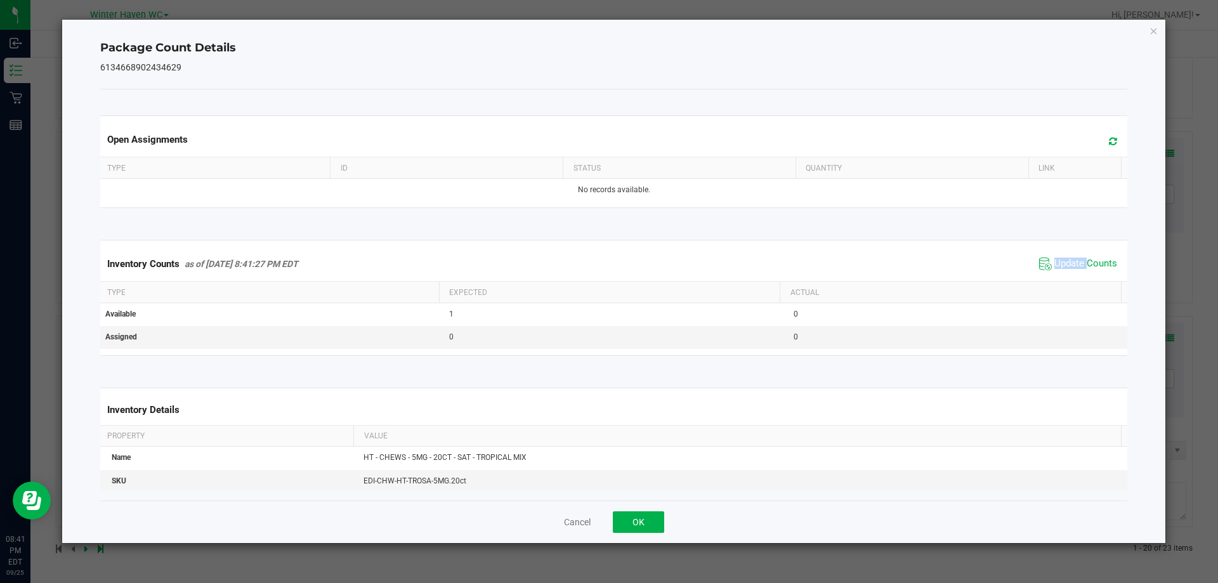
click at [1060, 272] on span "Update Counts" at bounding box center [1078, 263] width 84 height 19
click at [1060, 272] on span "Update Counts" at bounding box center [1079, 263] width 81 height 18
click at [1152, 33] on icon "Close" at bounding box center [1154, 30] width 9 height 15
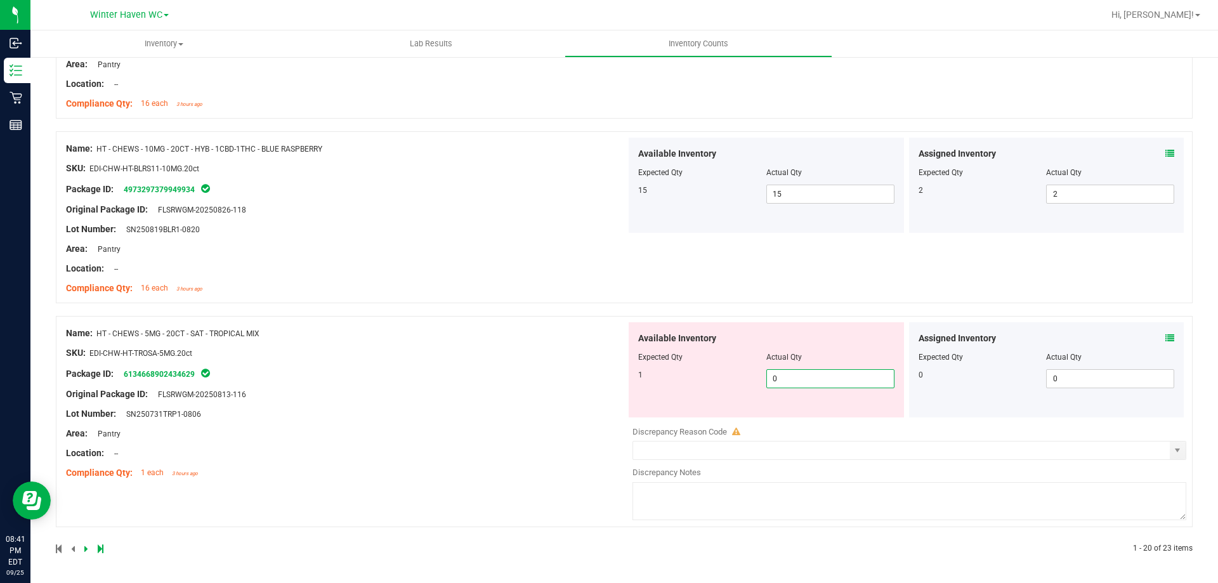
drag, startPoint x: 815, startPoint y: 378, endPoint x: 765, endPoint y: 376, distance: 50.1
click at [767, 376] on span "0 0" at bounding box center [831, 378] width 128 height 19
type input "1"
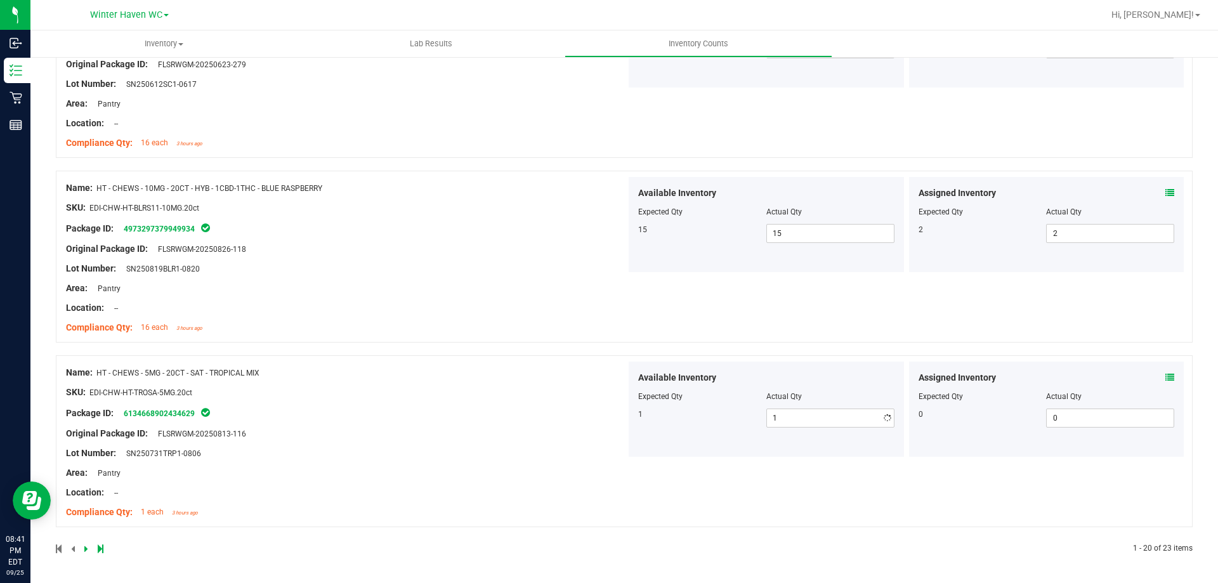
click at [592, 434] on div "Name: HT - CHEWS - 5MG - 20CT - SAT - TROPICAL MIX SKU: EDI-CHW-HT-TROSA-5MG.20…" at bounding box center [346, 443] width 560 height 162
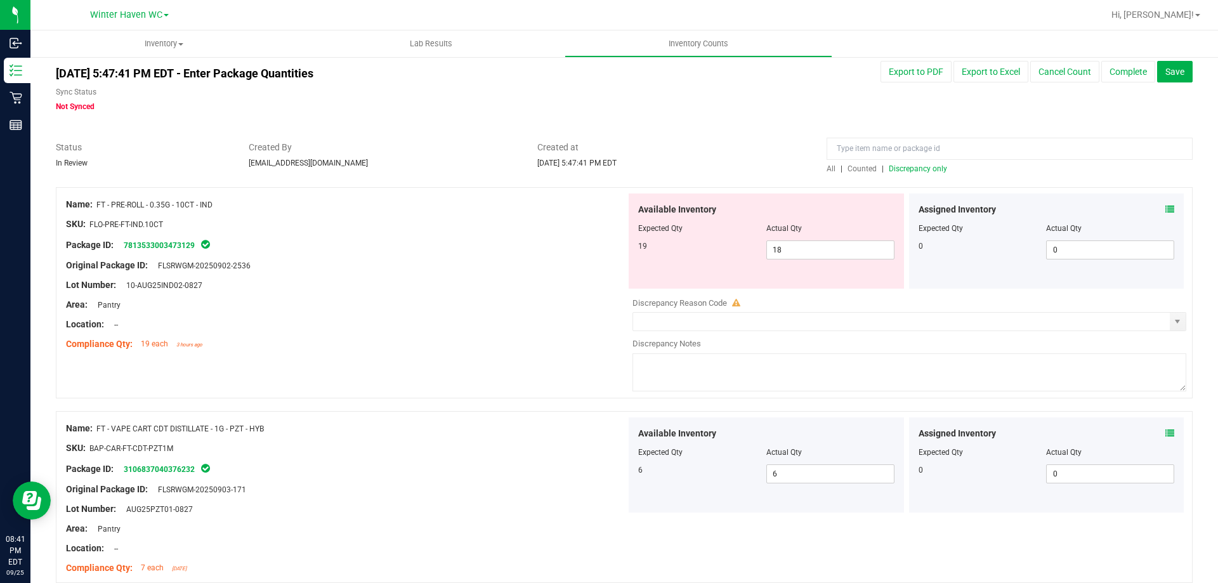
scroll to position [0, 0]
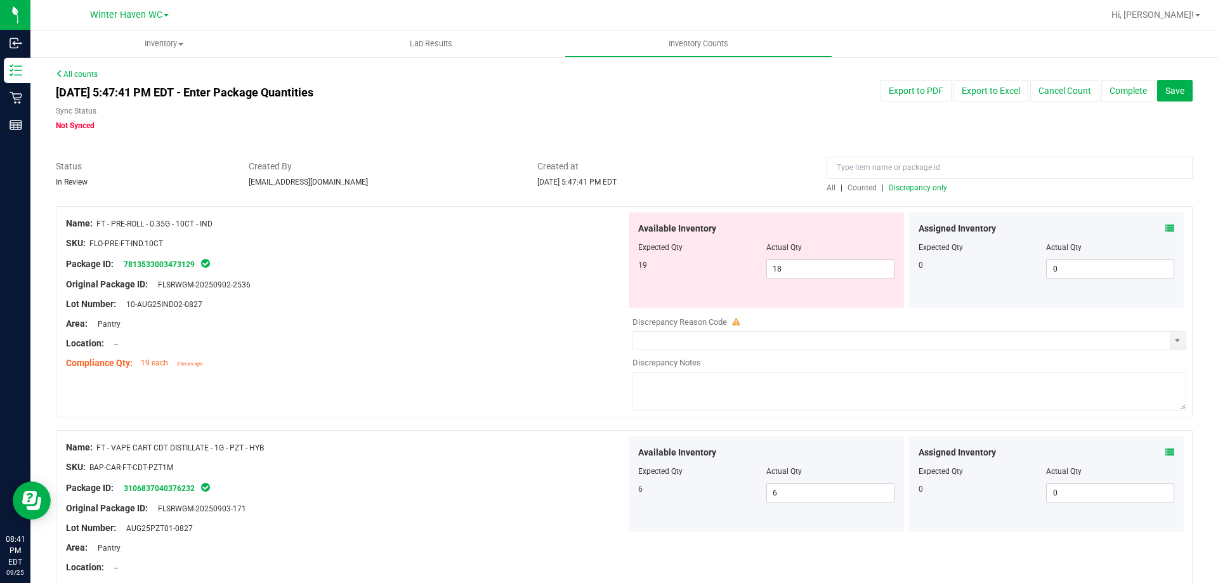
click at [909, 190] on span "Discrepancy only" at bounding box center [918, 187] width 58 height 9
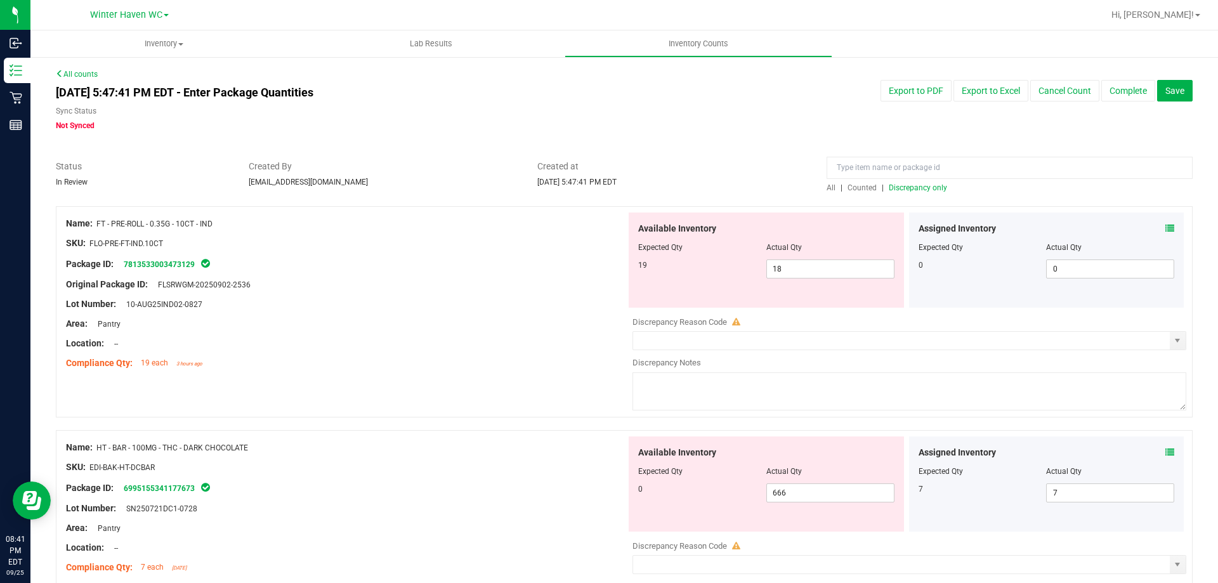
click at [555, 300] on div "Lot Number: 10-AUG25IND02-0827" at bounding box center [346, 304] width 560 height 13
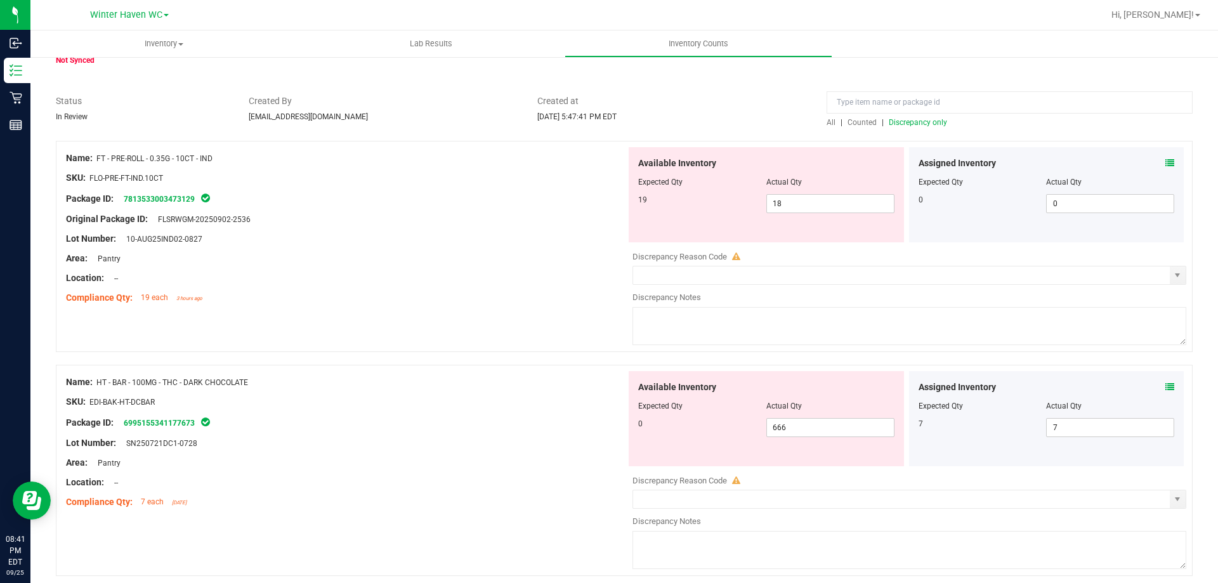
scroll to position [127, 0]
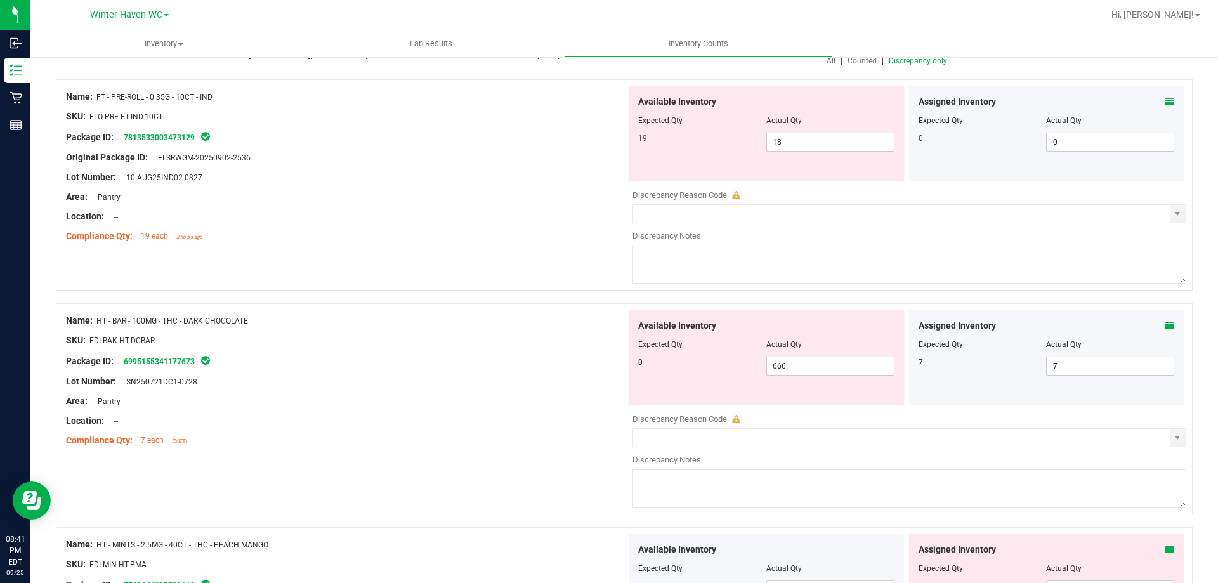
click at [1166, 322] on icon at bounding box center [1170, 325] width 9 height 9
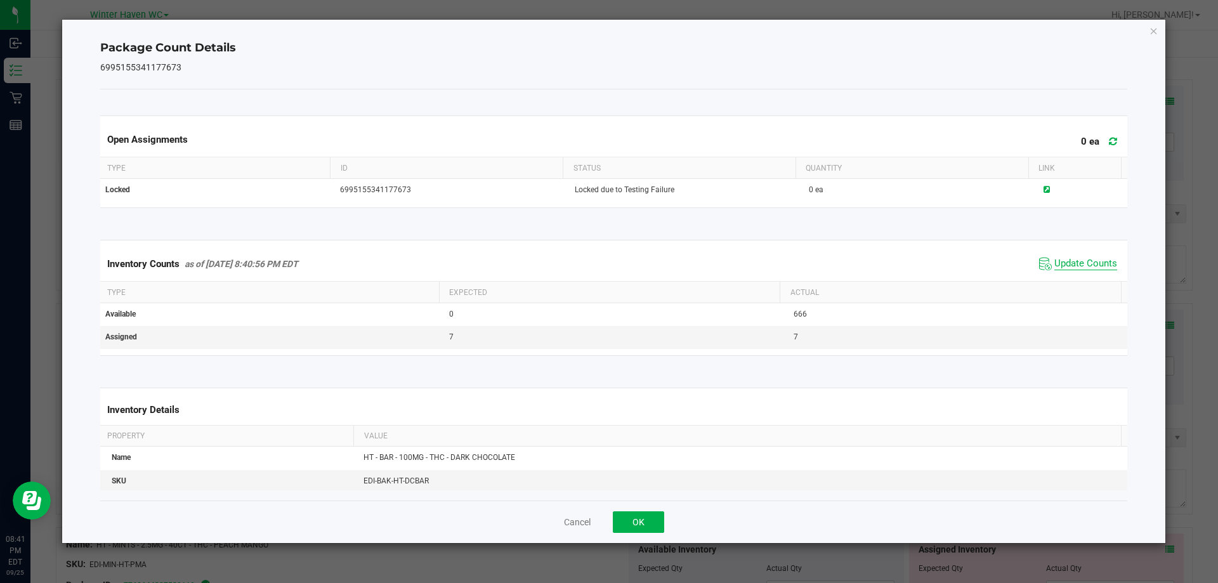
click at [1055, 264] on span "Update Counts" at bounding box center [1086, 264] width 63 height 13
click at [1055, 261] on span "Update Counts" at bounding box center [1086, 264] width 63 height 13
click at [1055, 261] on span "Update Counts" at bounding box center [1086, 263] width 63 height 11
click at [1060, 257] on span "Update Counts" at bounding box center [1078, 263] width 84 height 19
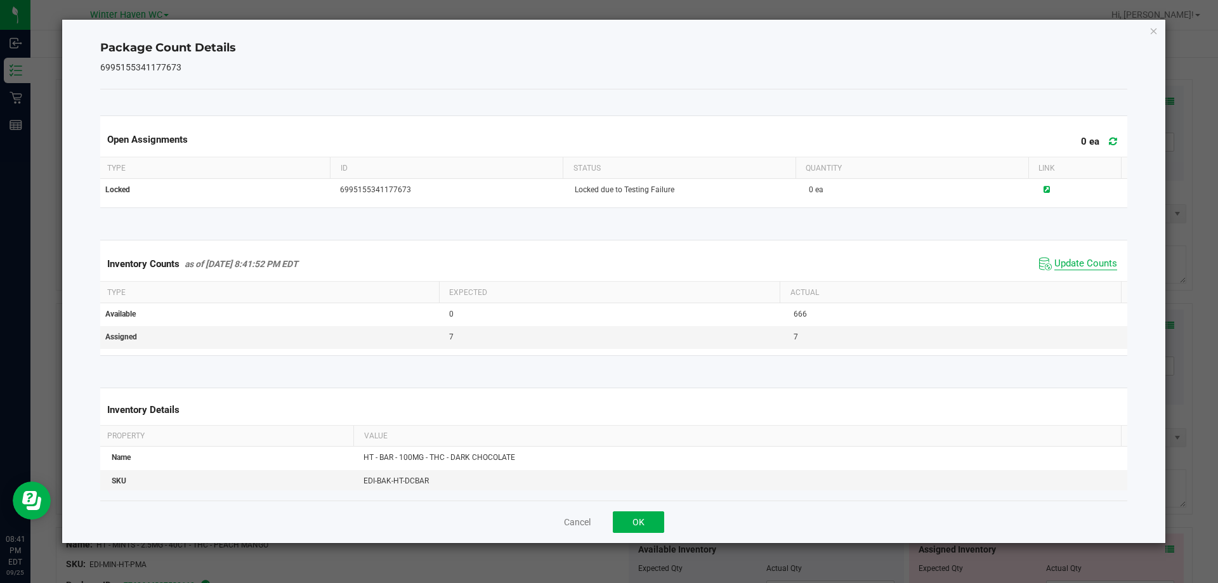
click at [1059, 264] on span "Update Counts" at bounding box center [1086, 264] width 63 height 13
click at [1059, 264] on span "Update Counts" at bounding box center [1086, 263] width 63 height 11
click at [1154, 29] on icon "Close" at bounding box center [1154, 30] width 9 height 15
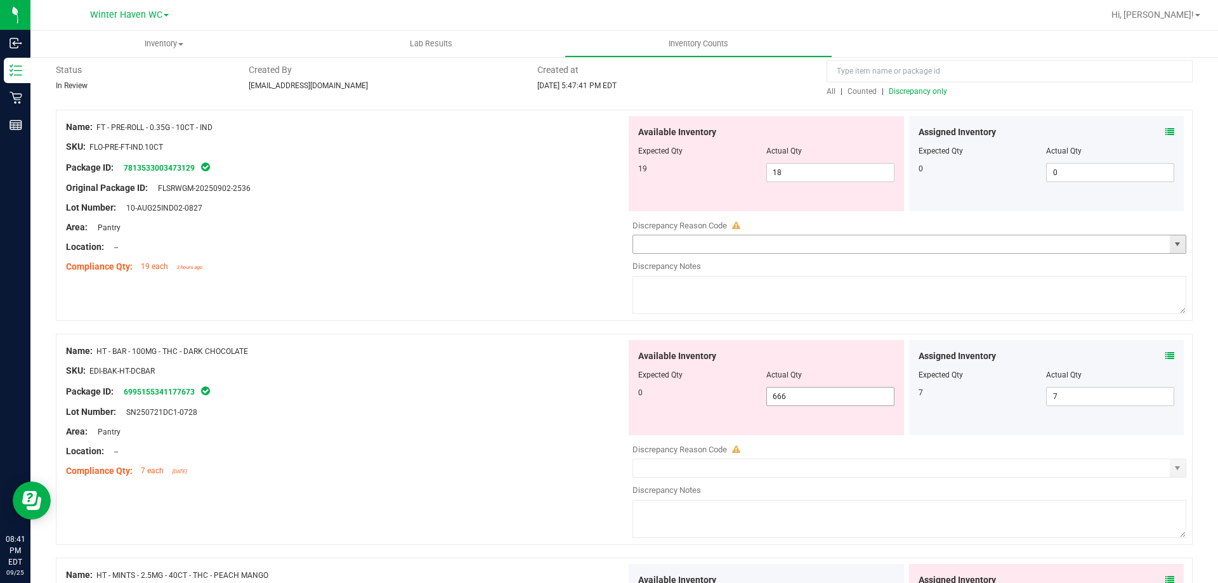
scroll to position [254, 0]
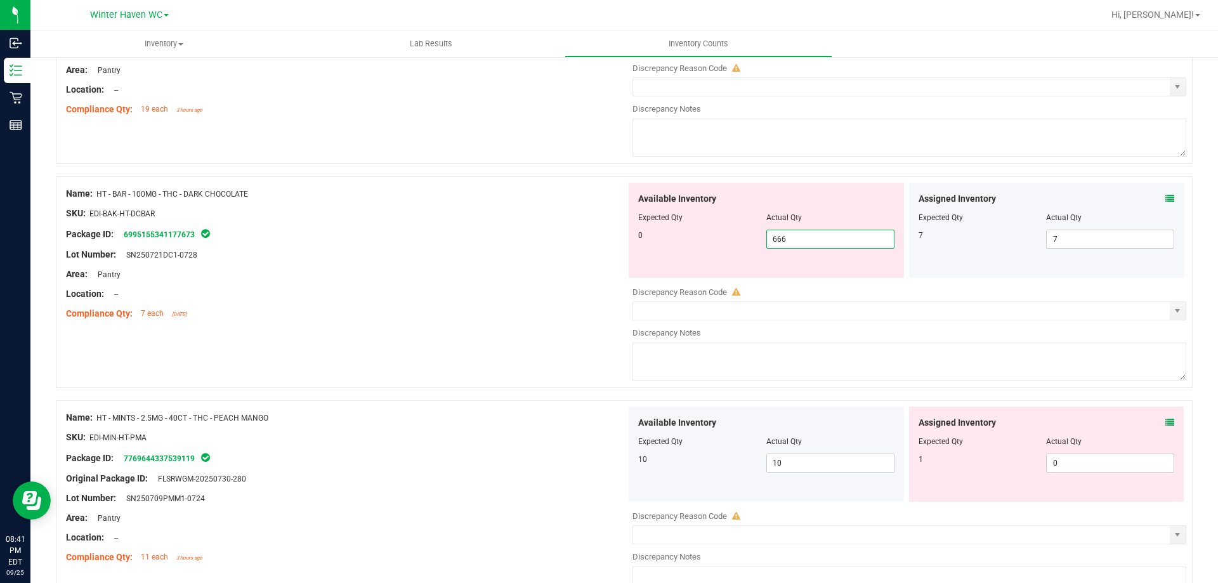
click at [753, 246] on div "0 666 666" at bounding box center [766, 239] width 256 height 19
type input "0"
click at [514, 421] on div "Name: HT - MINTS - 2.5MG - 40CT - THC - PEACH MANGO SKU: EDI-MIN-HT-PMA Package…" at bounding box center [346, 488] width 560 height 162
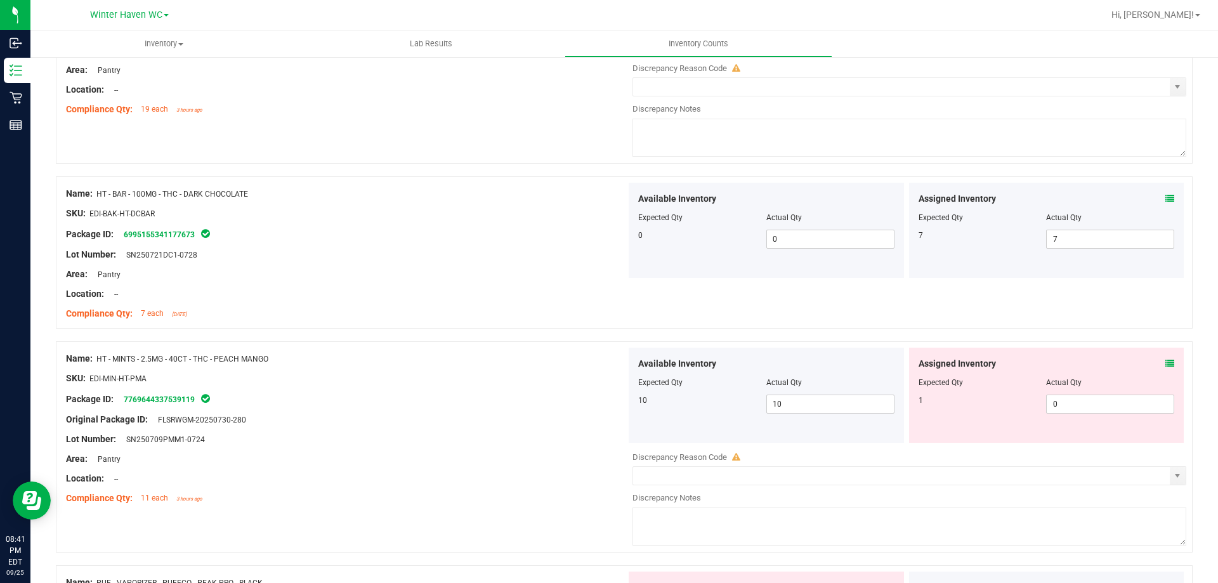
click at [1166, 361] on icon at bounding box center [1170, 363] width 9 height 9
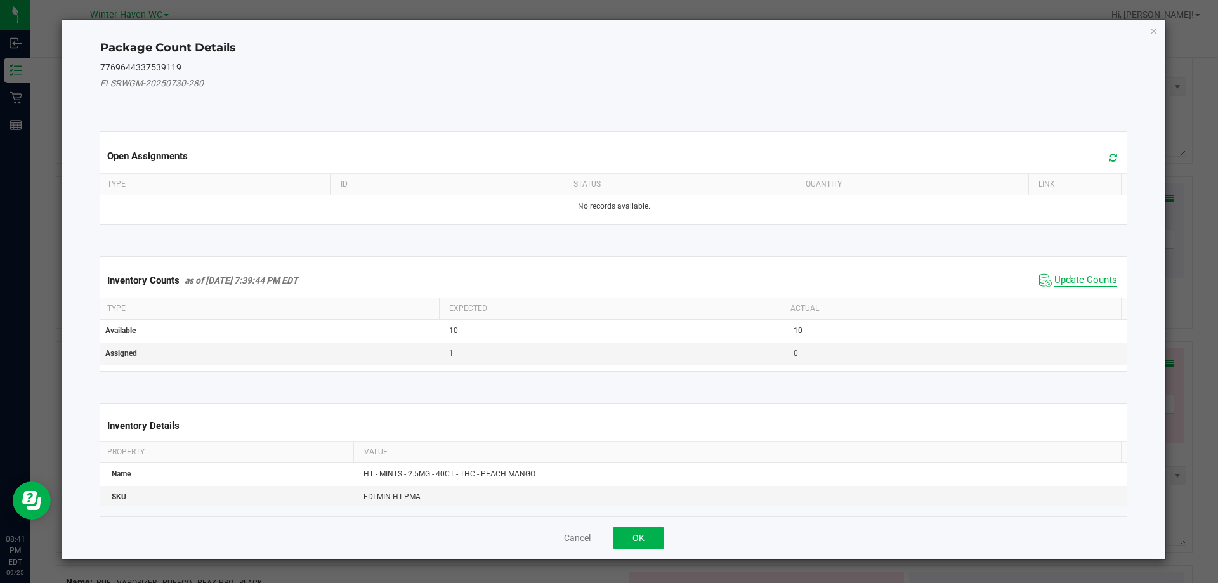
click at [1077, 276] on span "Update Counts" at bounding box center [1086, 280] width 63 height 13
click at [1077, 276] on div "Inventory Counts as of Sep 25, 2025 7:39:44 PM EDT Update Counts" at bounding box center [614, 279] width 1033 height 33
click at [1077, 277] on div "Inventory Counts as of Sep 25, 2025 7:39:44 PM EDT Update Counts" at bounding box center [614, 279] width 1033 height 33
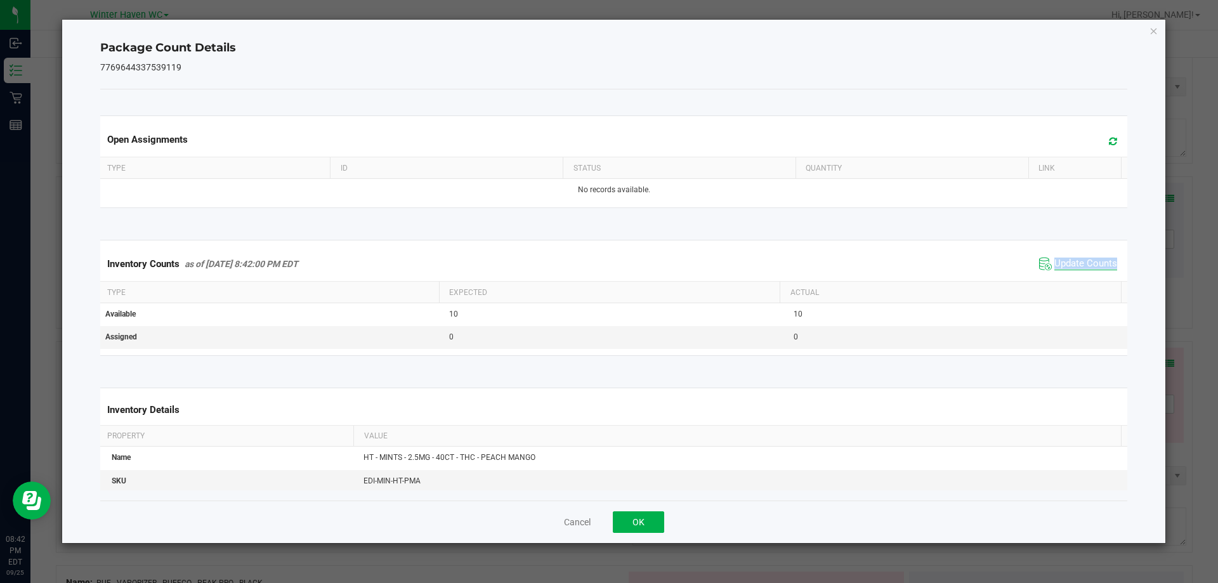
click at [1074, 266] on span "Update Counts" at bounding box center [1086, 264] width 63 height 13
click at [1074, 266] on span "Update Counts" at bounding box center [1086, 263] width 63 height 11
click at [1153, 31] on icon "Close" at bounding box center [1154, 30] width 9 height 15
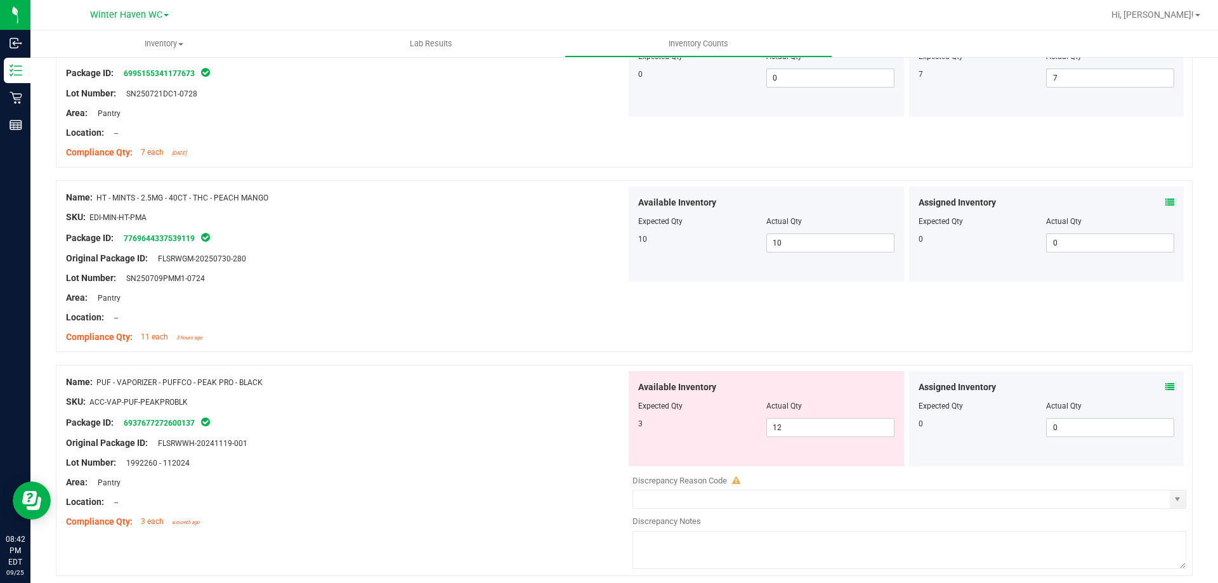
scroll to position [444, 0]
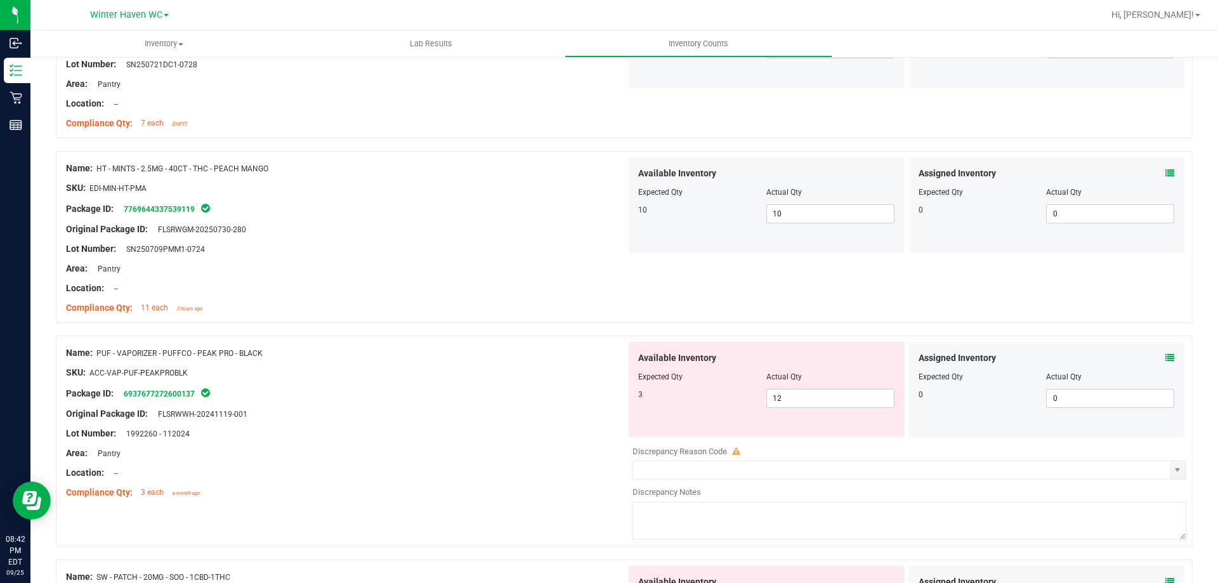
click at [1166, 355] on icon at bounding box center [1170, 357] width 9 height 9
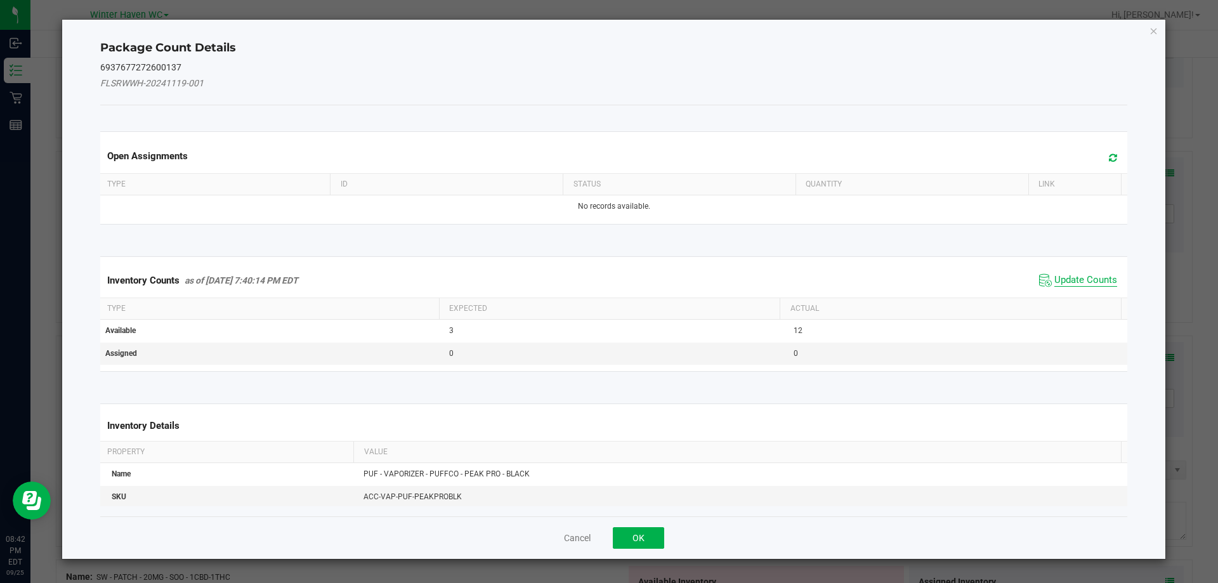
click at [1084, 275] on span "Update Counts" at bounding box center [1086, 280] width 63 height 13
click at [1084, 275] on div "Inventory Counts as of Sep 25, 2025 7:40:14 PM EDT Update Counts" at bounding box center [614, 279] width 1033 height 33
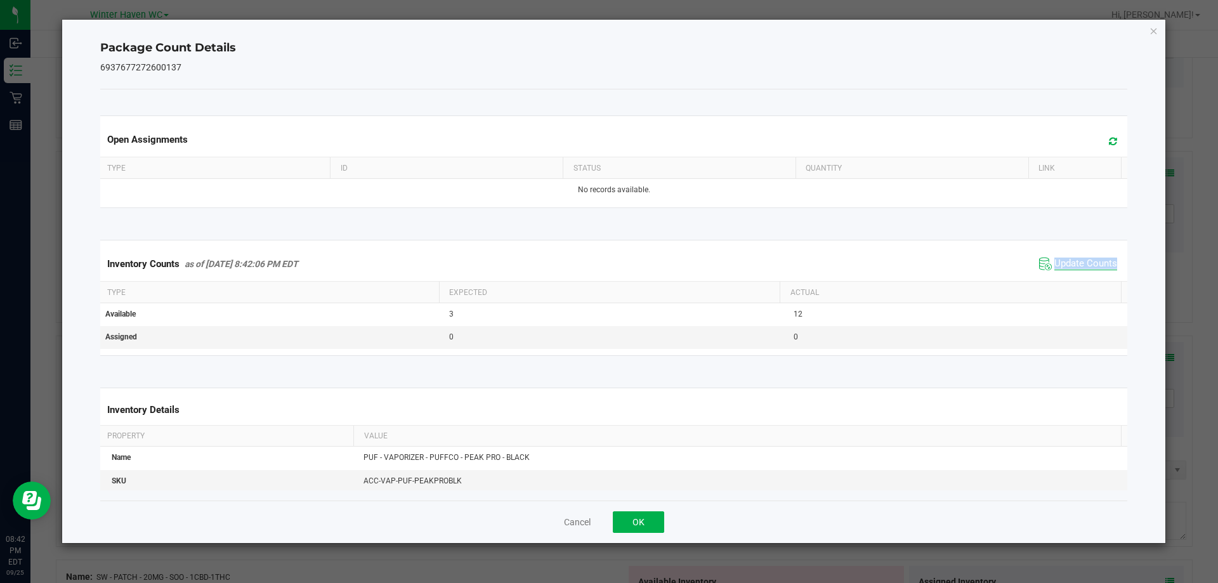
click at [1084, 275] on div "Inventory Counts as of Sep 25, 2025 8:42:06 PM EDT Update Counts" at bounding box center [614, 264] width 1033 height 34
click at [1154, 34] on icon "Close" at bounding box center [1154, 30] width 9 height 15
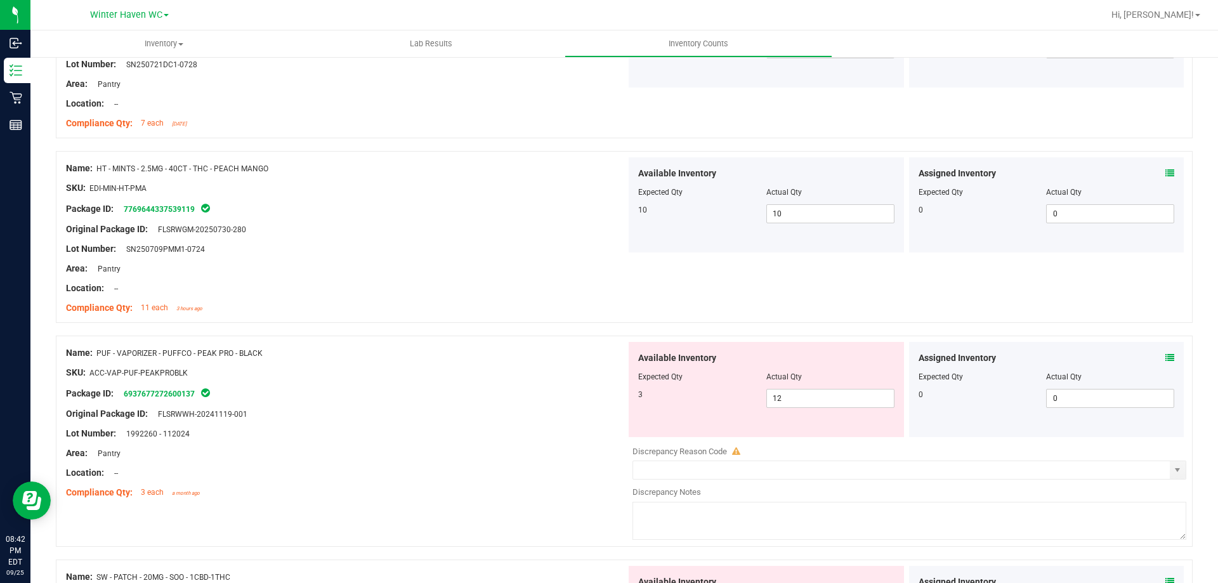
scroll to position [635, 0]
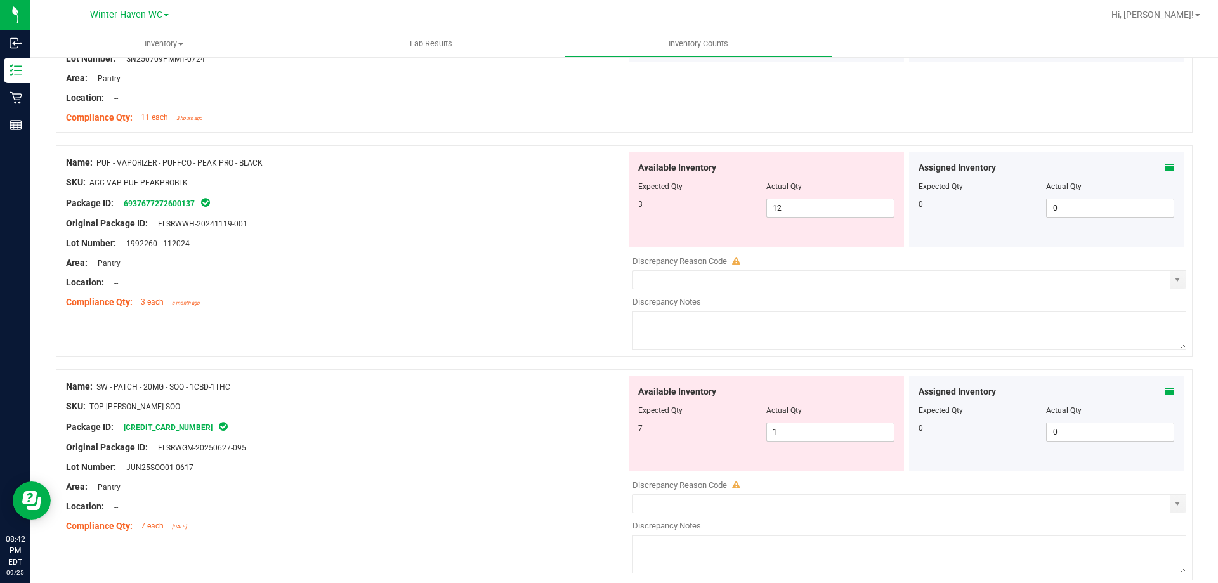
click at [1166, 393] on icon at bounding box center [1170, 391] width 9 height 9
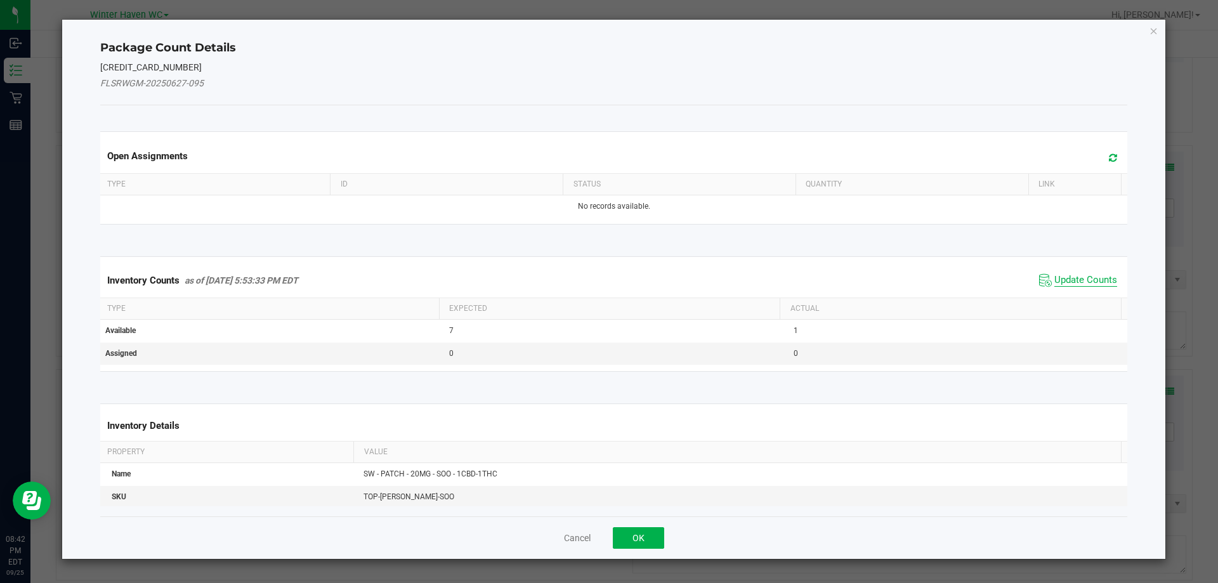
click at [1069, 275] on span "Update Counts" at bounding box center [1086, 280] width 63 height 13
click at [1069, 275] on div "Inventory Counts as of Sep 25, 2025 5:53:33 PM EDT Update Counts" at bounding box center [614, 280] width 1033 height 34
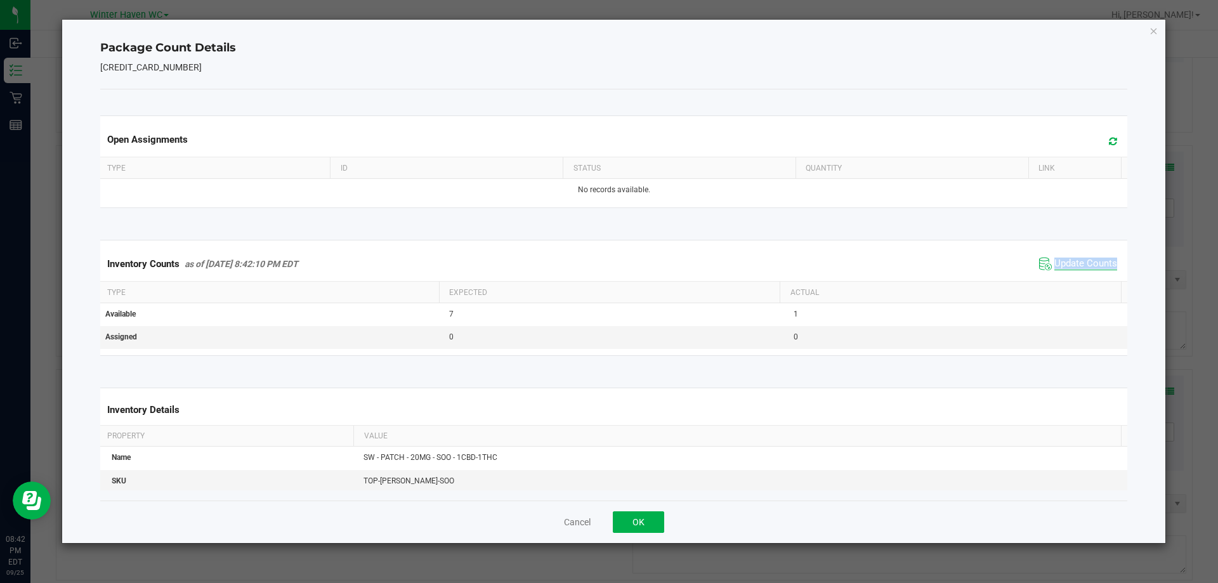
click at [1069, 275] on div "Inventory Counts as of Sep 25, 2025 8:42:10 PM EDT Update Counts" at bounding box center [614, 264] width 1033 height 34
click at [1069, 267] on span "Update Counts" at bounding box center [1086, 264] width 63 height 13
click at [1066, 261] on span "Update Counts" at bounding box center [1086, 263] width 63 height 11
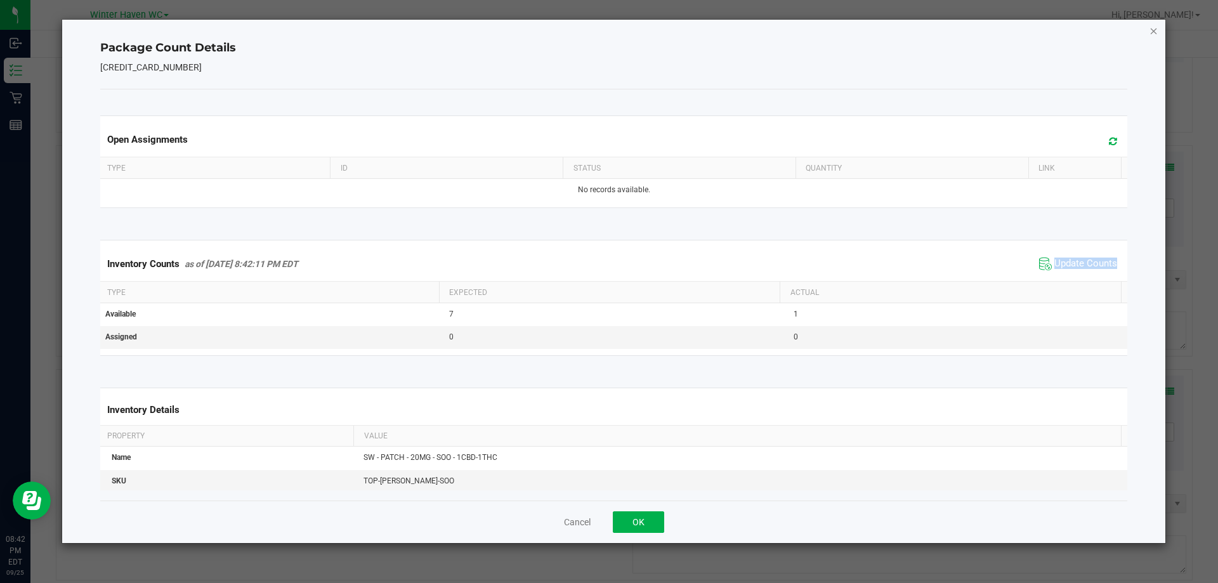
click at [1153, 36] on icon "Close" at bounding box center [1154, 30] width 9 height 15
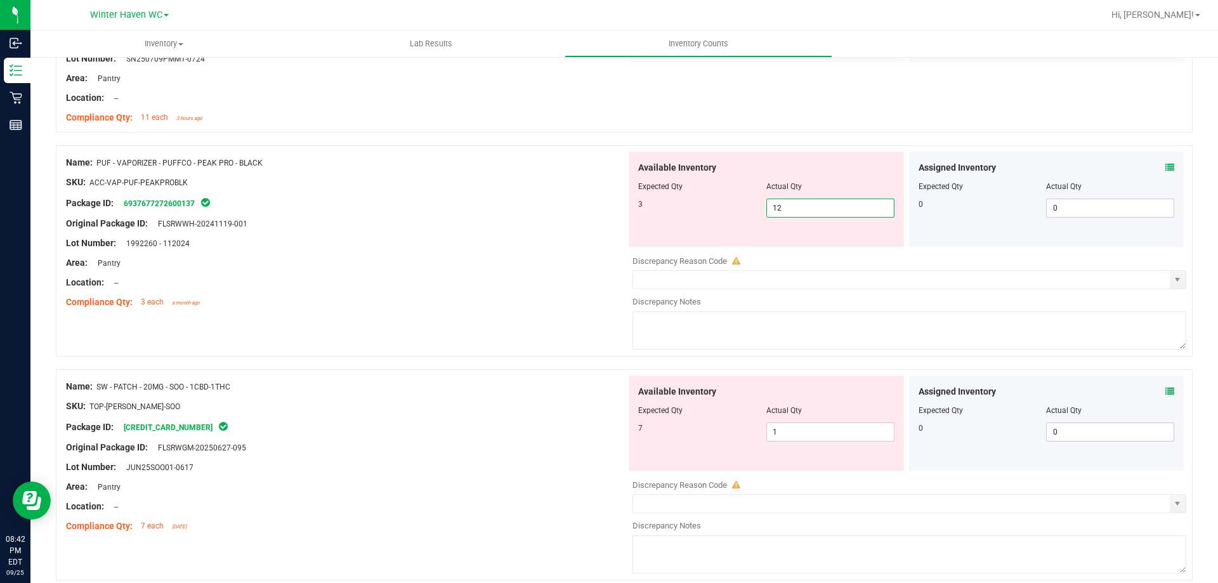
drag, startPoint x: 817, startPoint y: 201, endPoint x: 723, endPoint y: 201, distance: 94.6
click at [723, 201] on div "3 12 12" at bounding box center [766, 208] width 256 height 19
type input "3"
click at [512, 252] on div at bounding box center [346, 253] width 560 height 6
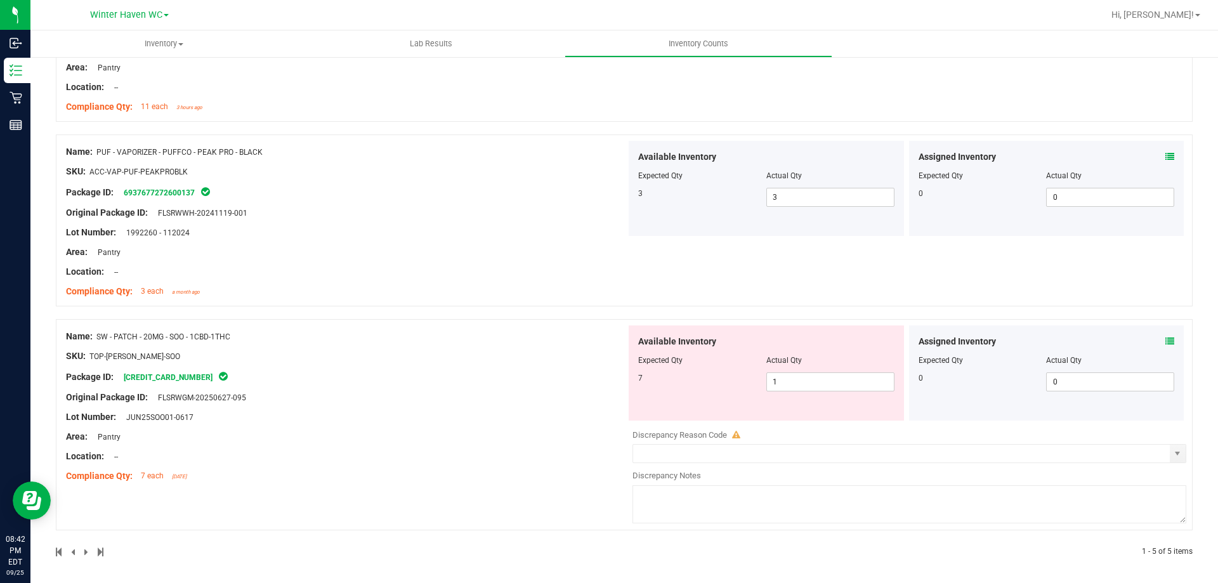
scroll to position [649, 0]
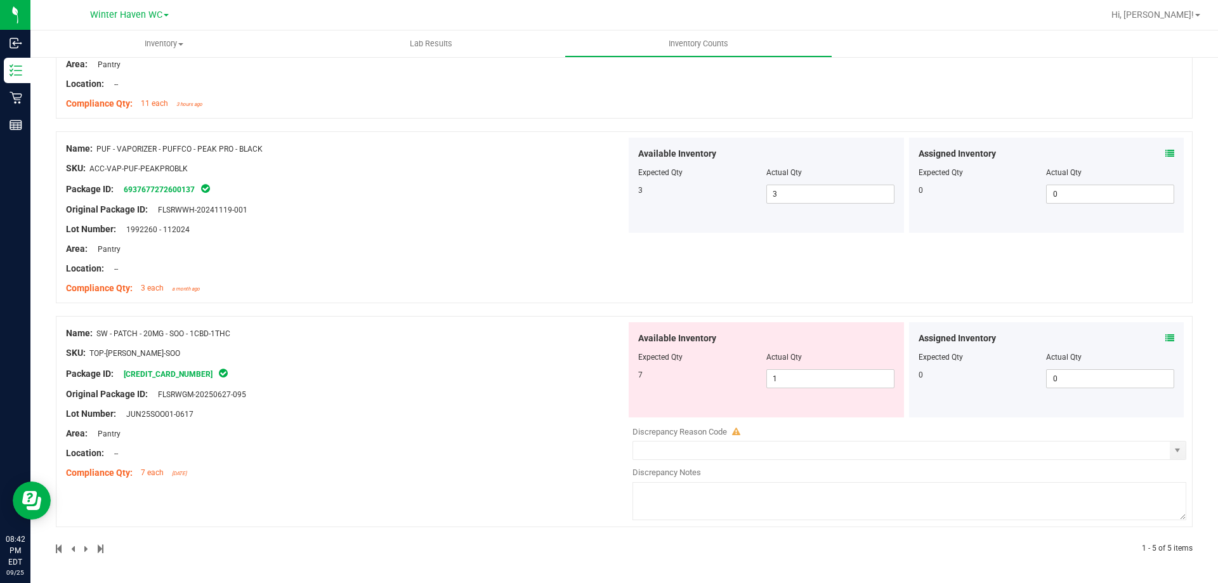
click at [581, 368] on div "Package ID: 6587857612733536" at bounding box center [346, 373] width 560 height 15
click at [1166, 338] on icon at bounding box center [1170, 338] width 9 height 9
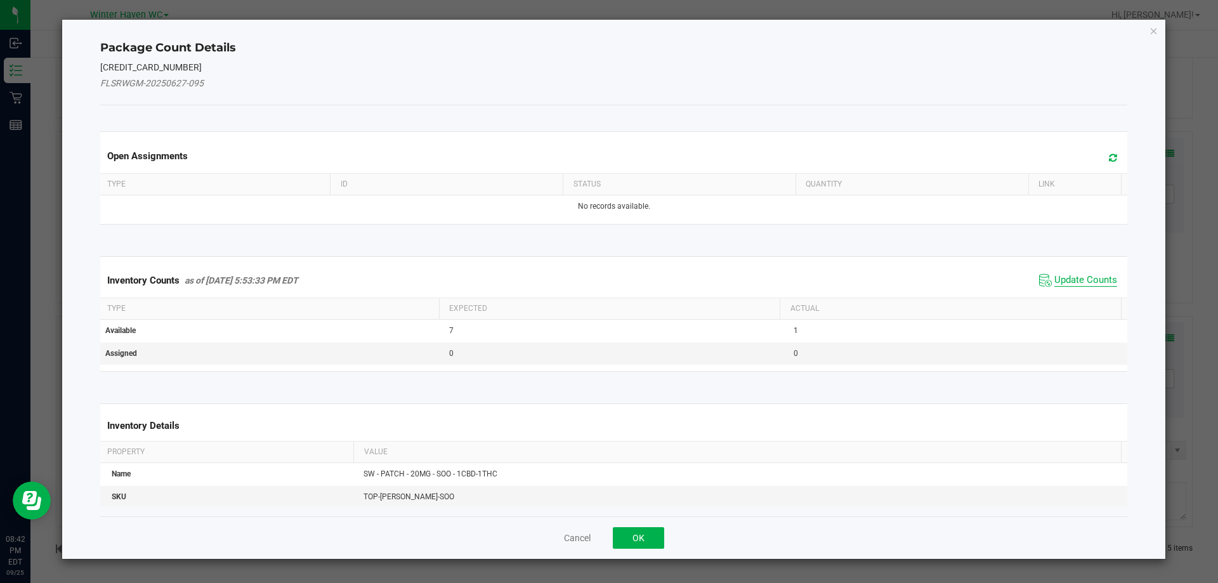
click at [1085, 279] on span "Update Counts" at bounding box center [1086, 280] width 63 height 13
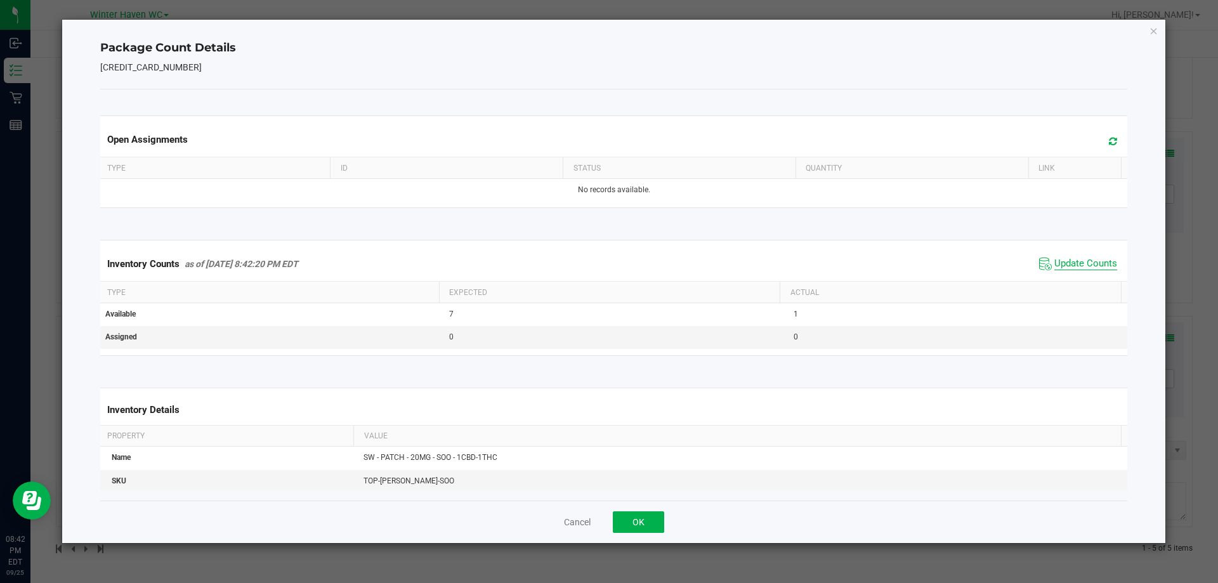
click at [1075, 263] on span "Update Counts" at bounding box center [1086, 264] width 63 height 13
click at [1075, 263] on span "Update Counts" at bounding box center [1086, 263] width 63 height 11
click at [1150, 32] on icon "Close" at bounding box center [1154, 30] width 9 height 15
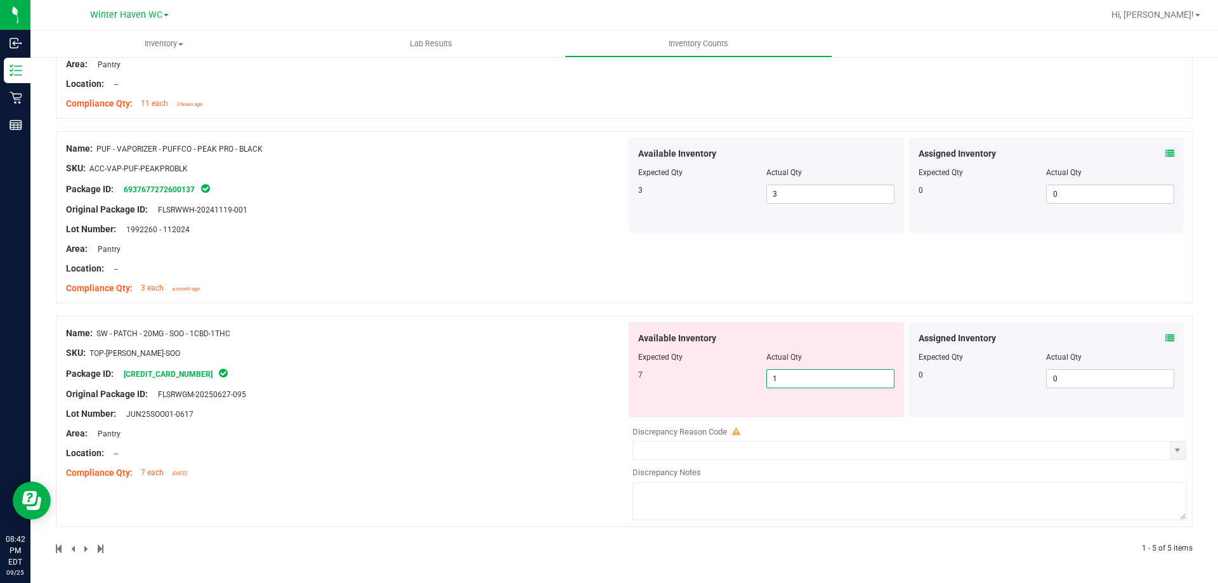
drag, startPoint x: 810, startPoint y: 381, endPoint x: 780, endPoint y: 379, distance: 29.9
click at [780, 379] on span "1 1" at bounding box center [831, 378] width 128 height 19
type input "7"
click at [509, 429] on div "Name: SW - PATCH - 20MG - SOO - 1CBD-1THC SKU: TOP-PAT-SW-SOO Package ID: 65878…" at bounding box center [346, 403] width 560 height 162
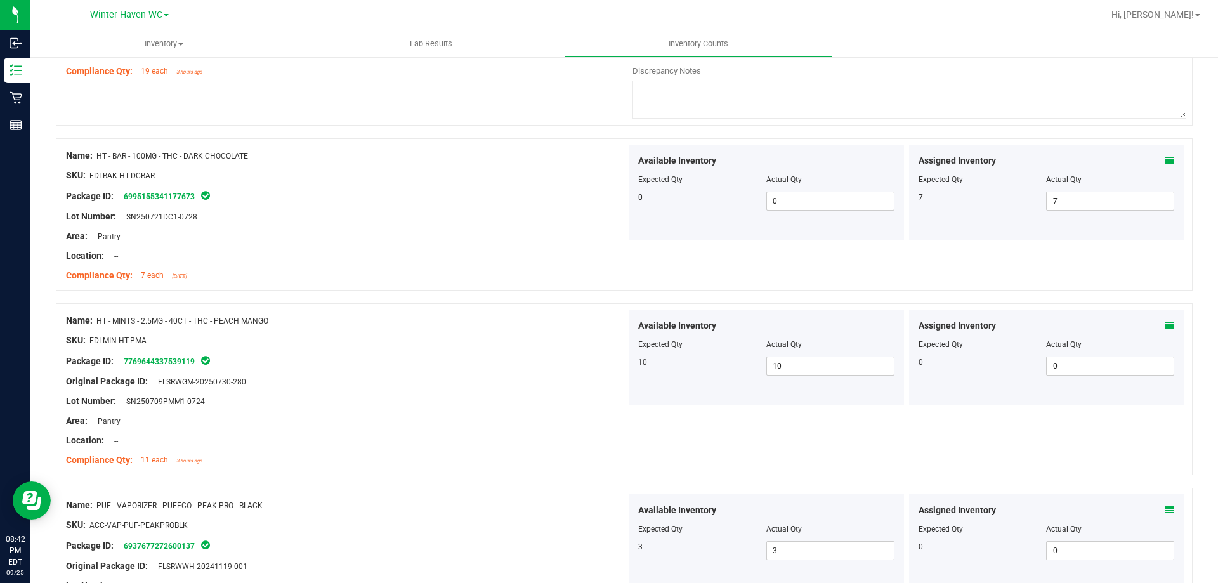
scroll to position [0, 0]
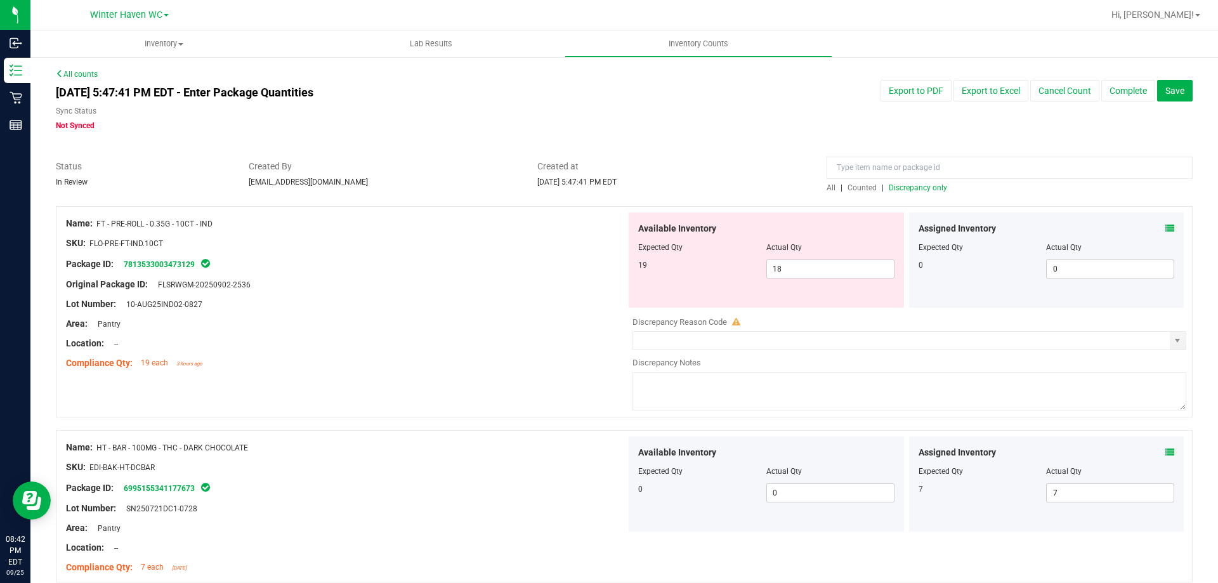
click at [911, 192] on div "All | Counted | Discrepancy only" at bounding box center [1010, 187] width 366 height 11
click at [911, 187] on span "Discrepancy only" at bounding box center [918, 187] width 58 height 9
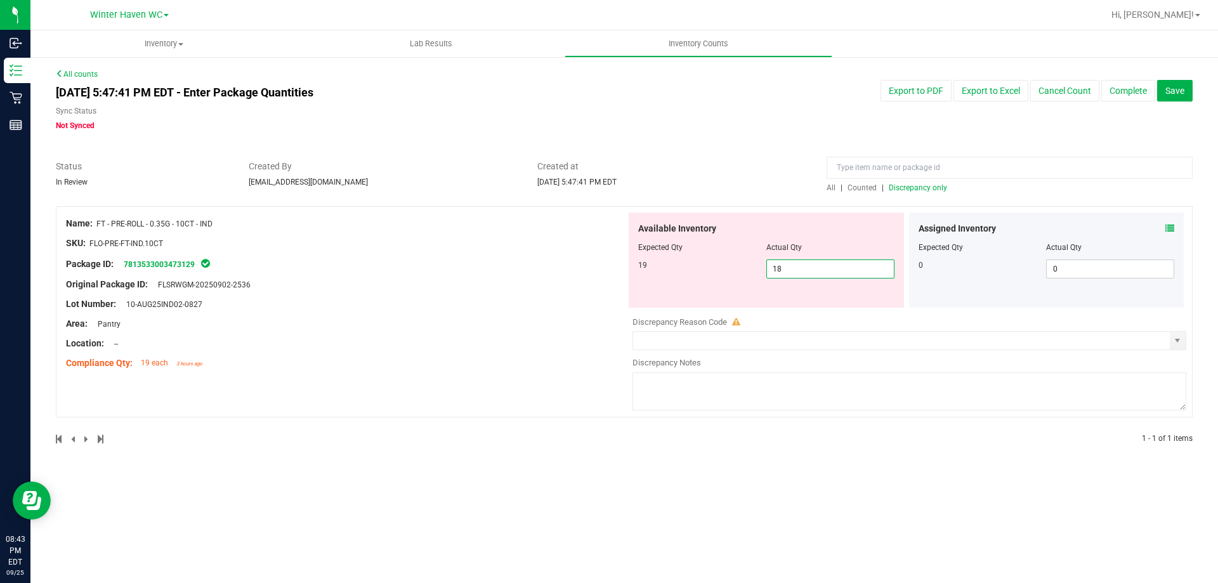
drag, startPoint x: 791, startPoint y: 273, endPoint x: 732, endPoint y: 263, distance: 60.4
click at [739, 268] on div "19 18 18" at bounding box center [766, 269] width 256 height 19
type input "19"
click at [732, 163] on span "Created at" at bounding box center [672, 166] width 270 height 13
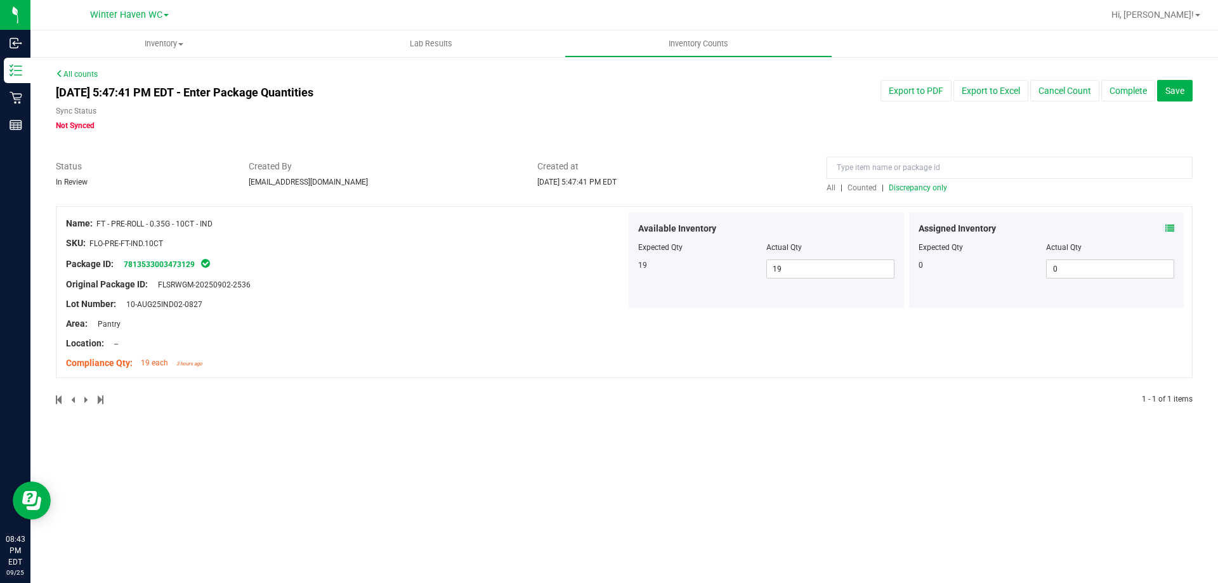
click at [907, 193] on div "All | Counted | Discrepancy only" at bounding box center [1010, 187] width 366 height 11
click at [907, 190] on span "Discrepancy only" at bounding box center [918, 187] width 58 height 9
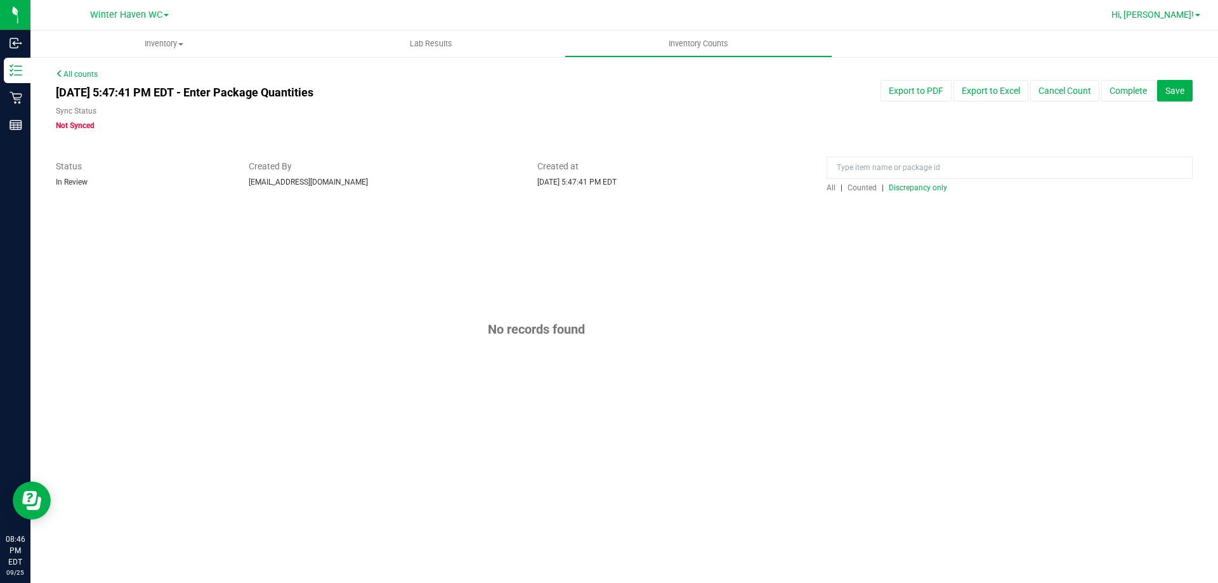
click at [1188, 18] on span "Hi, [PERSON_NAME]!" at bounding box center [1153, 15] width 82 height 10
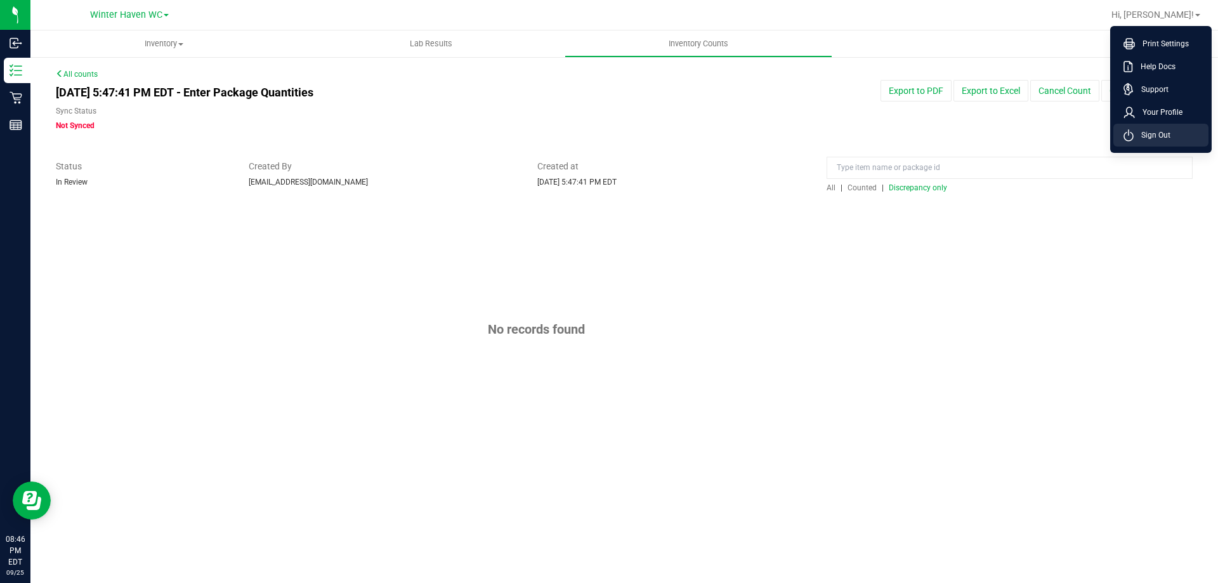
click at [1144, 134] on span "Sign Out" at bounding box center [1152, 135] width 37 height 13
